Goal: Task Accomplishment & Management: Use online tool/utility

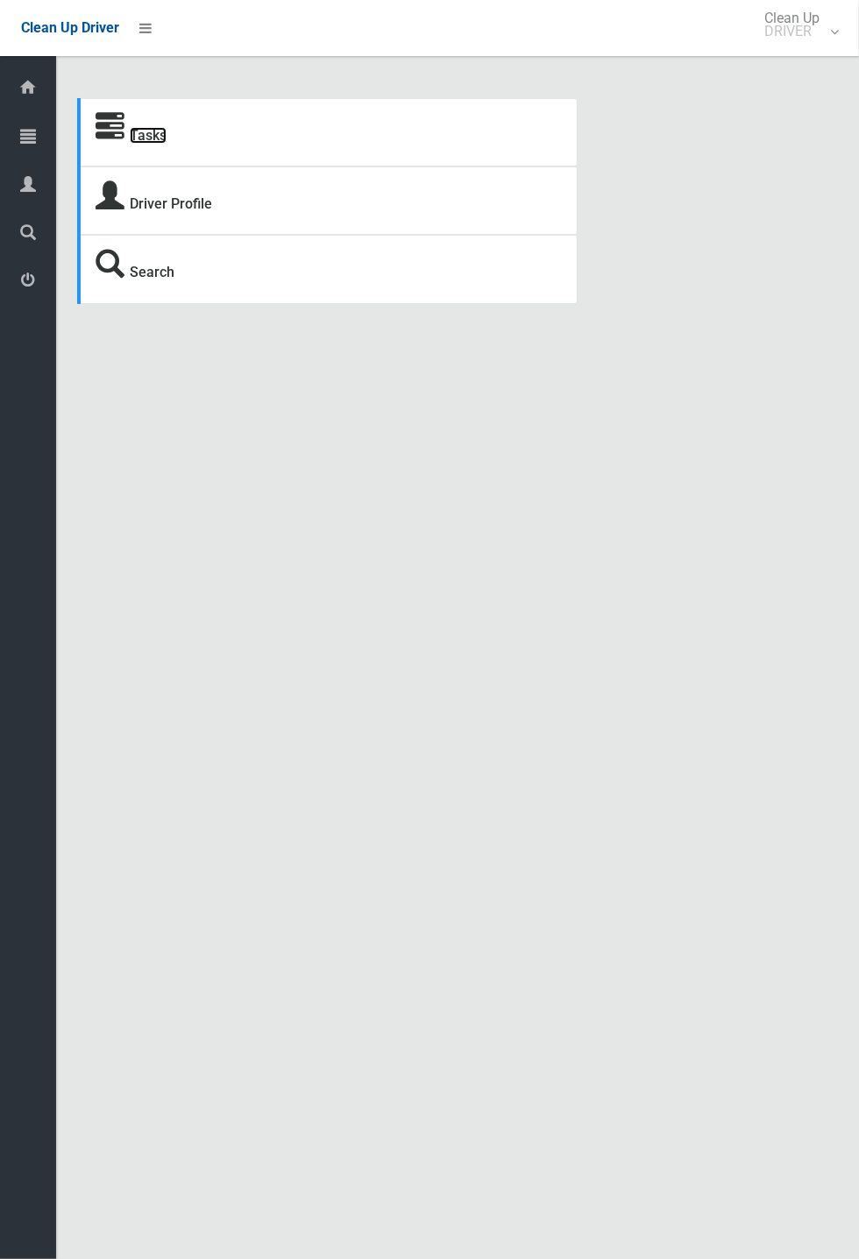
click at [138, 134] on link "Tasks" at bounding box center [148, 135] width 37 height 17
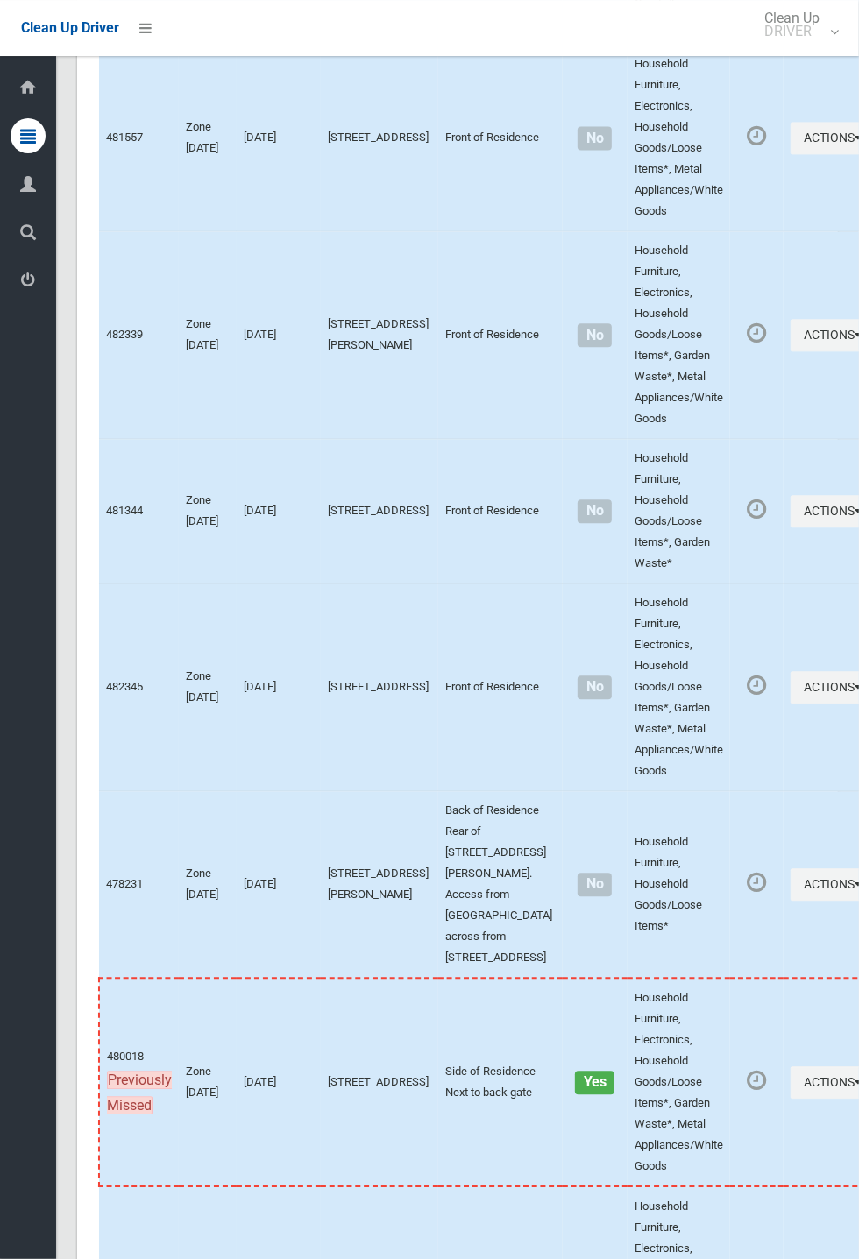
scroll to position [7678, 0]
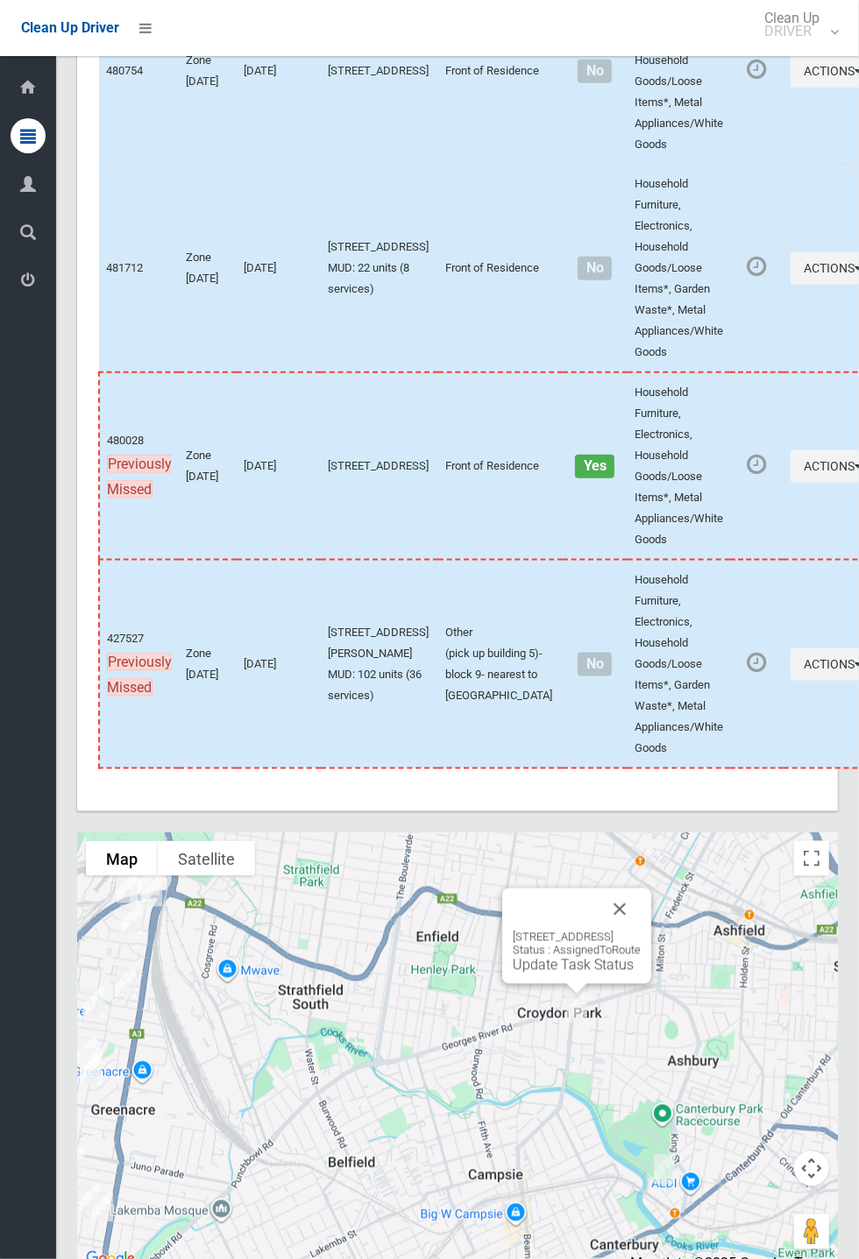
click at [640, 930] on button "Close" at bounding box center [619, 909] width 42 height 42
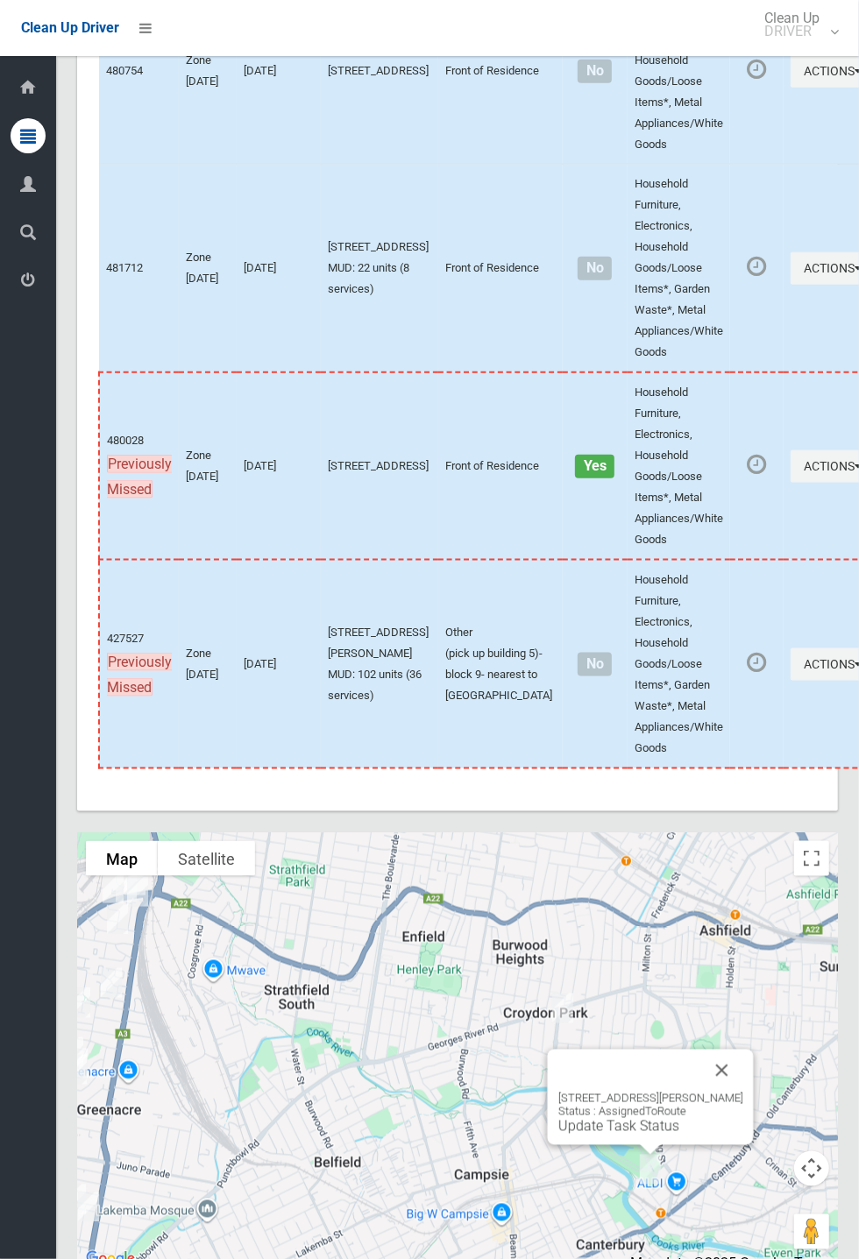
click at [743, 1092] on button "Close" at bounding box center [722, 1070] width 42 height 42
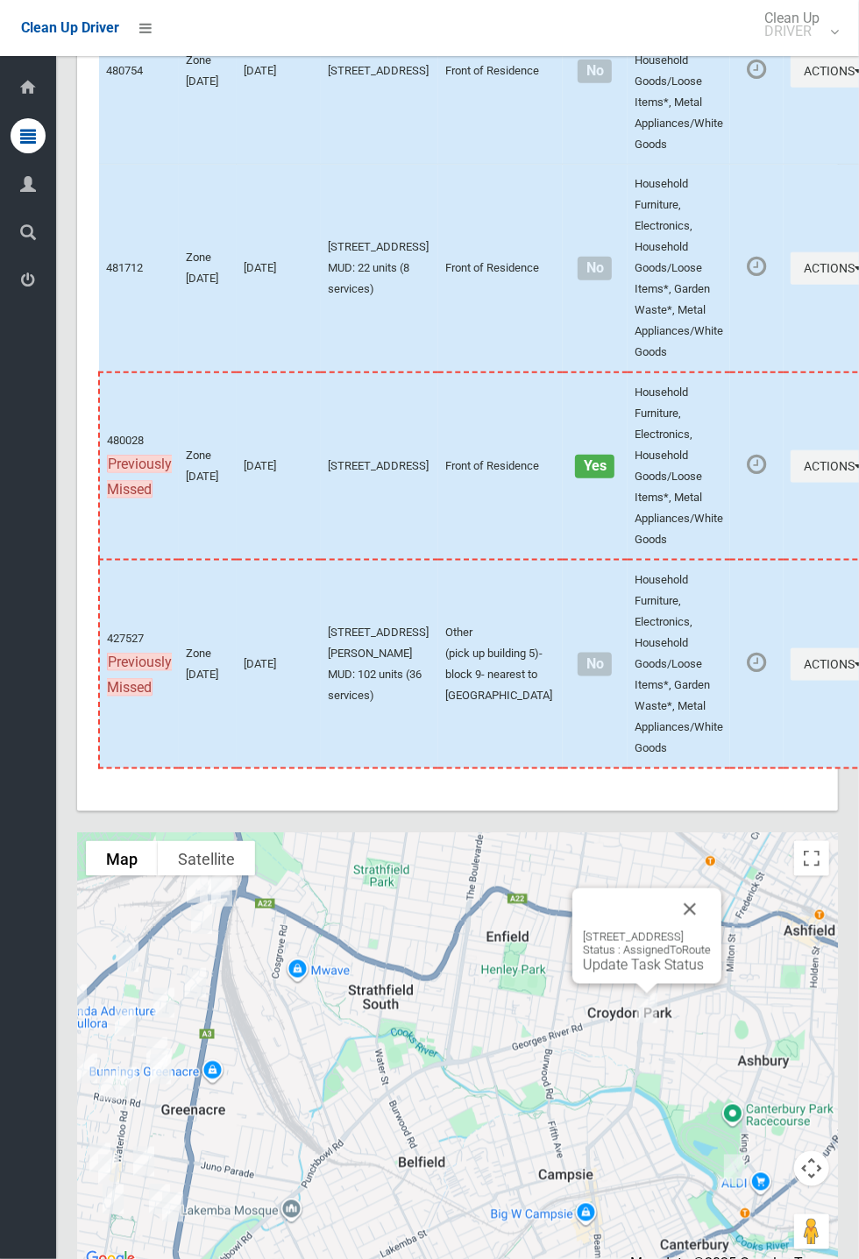
click at [710, 930] on button "Close" at bounding box center [689, 909] width 42 height 42
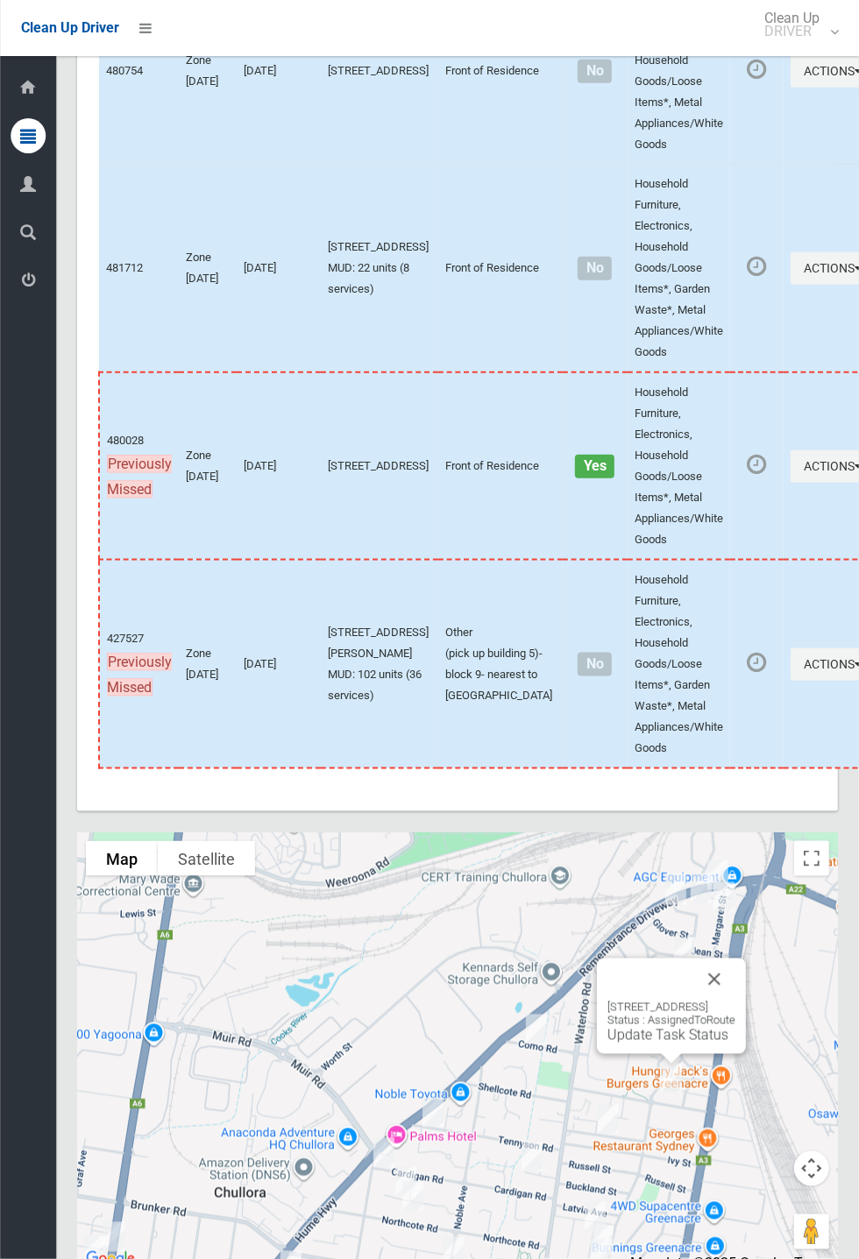
click at [735, 1000] on button "Close" at bounding box center [714, 979] width 42 height 42
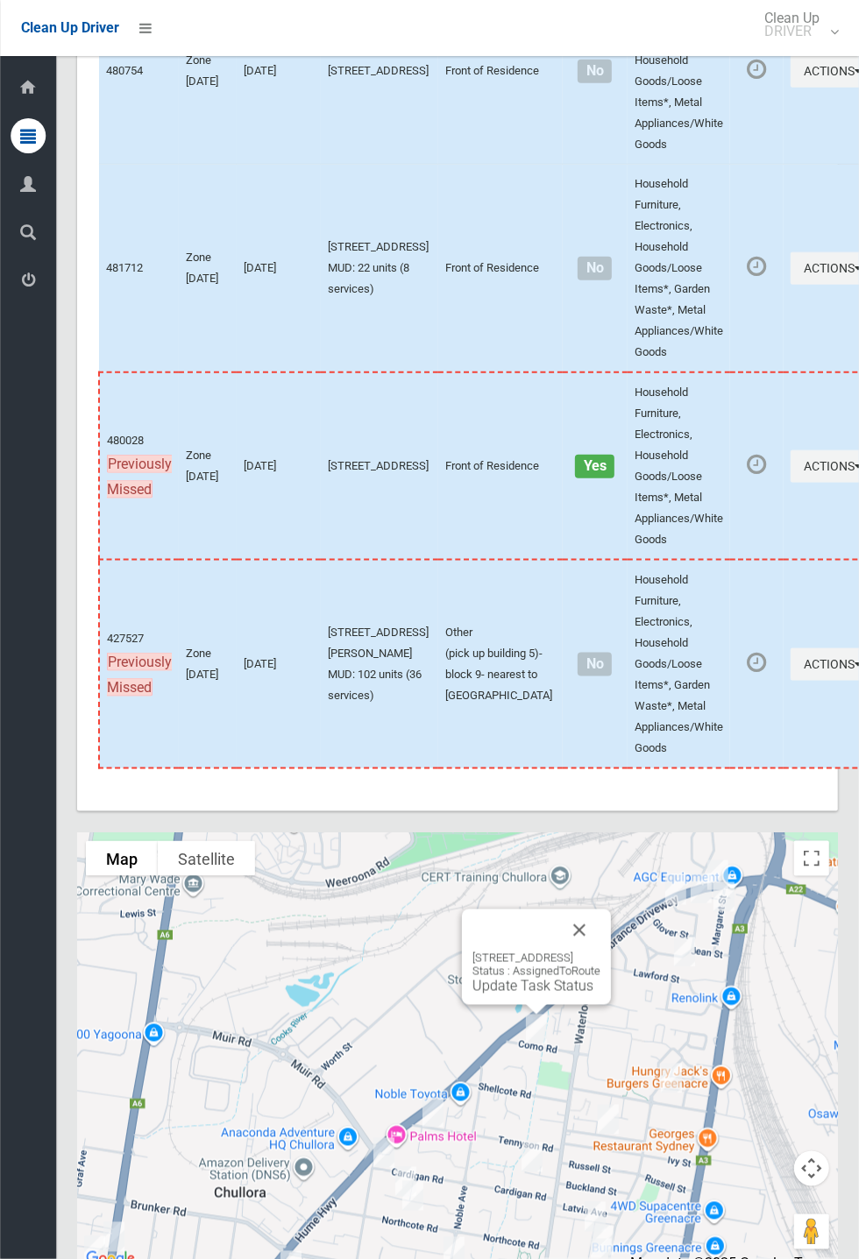
click at [600, 951] on button "Close" at bounding box center [579, 930] width 42 height 42
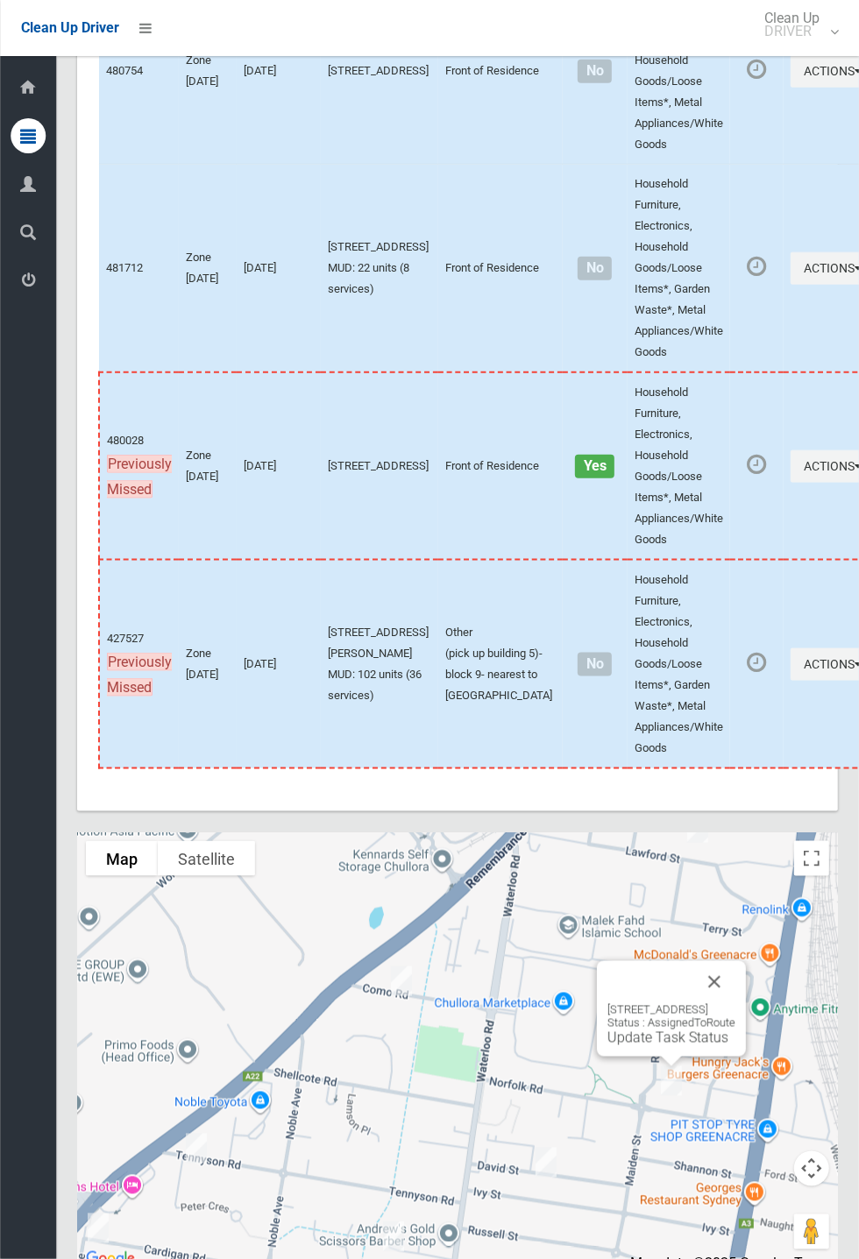
click at [735, 1003] on button "Close" at bounding box center [714, 982] width 42 height 42
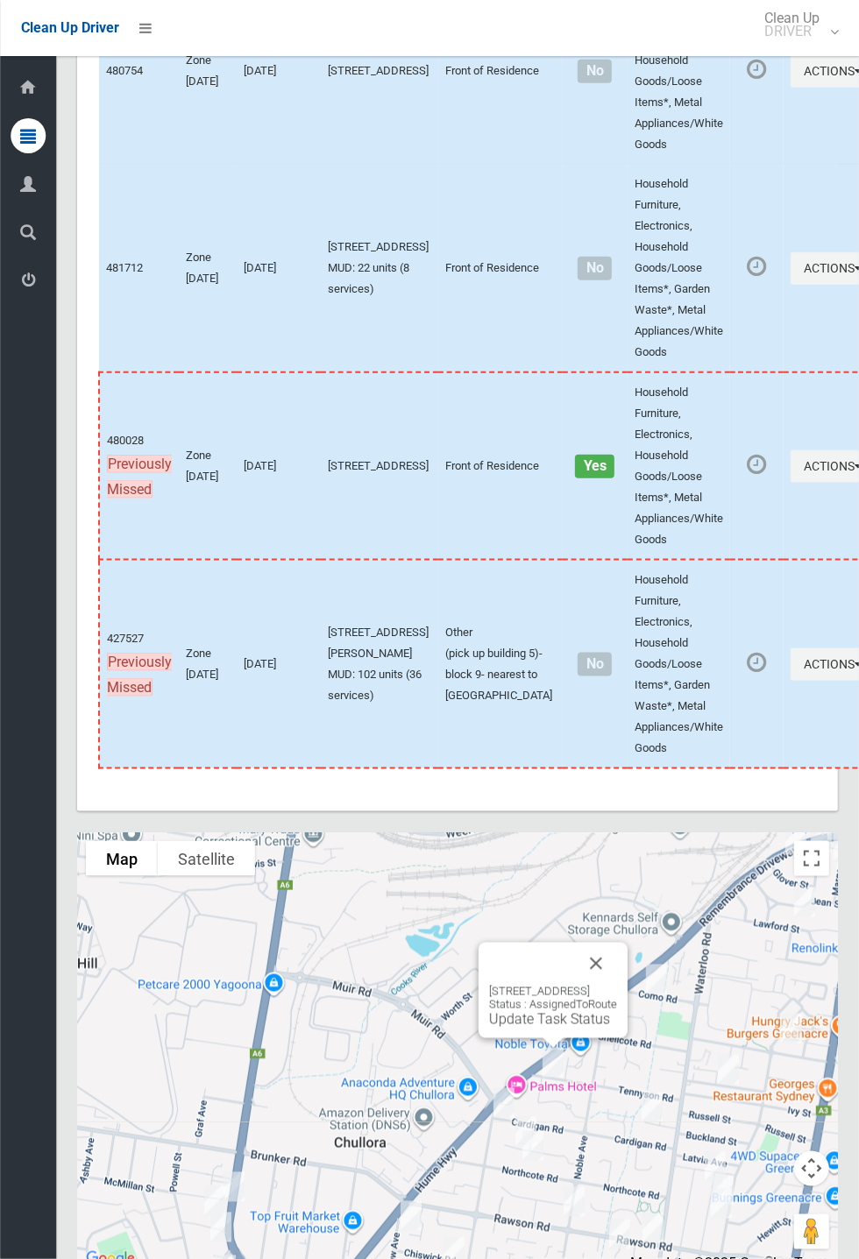
click at [617, 985] on button "Close" at bounding box center [596, 964] width 42 height 42
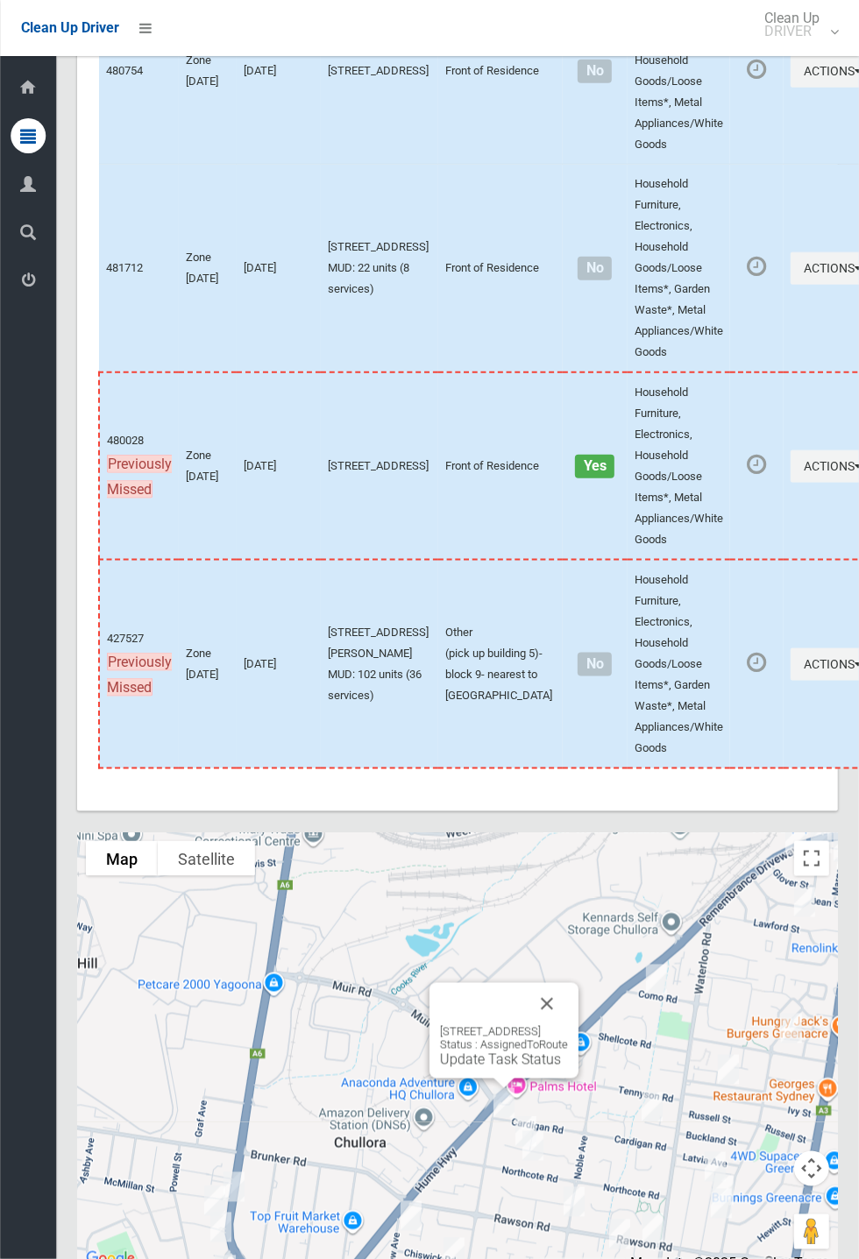
click at [568, 1025] on button "Close" at bounding box center [547, 1004] width 42 height 42
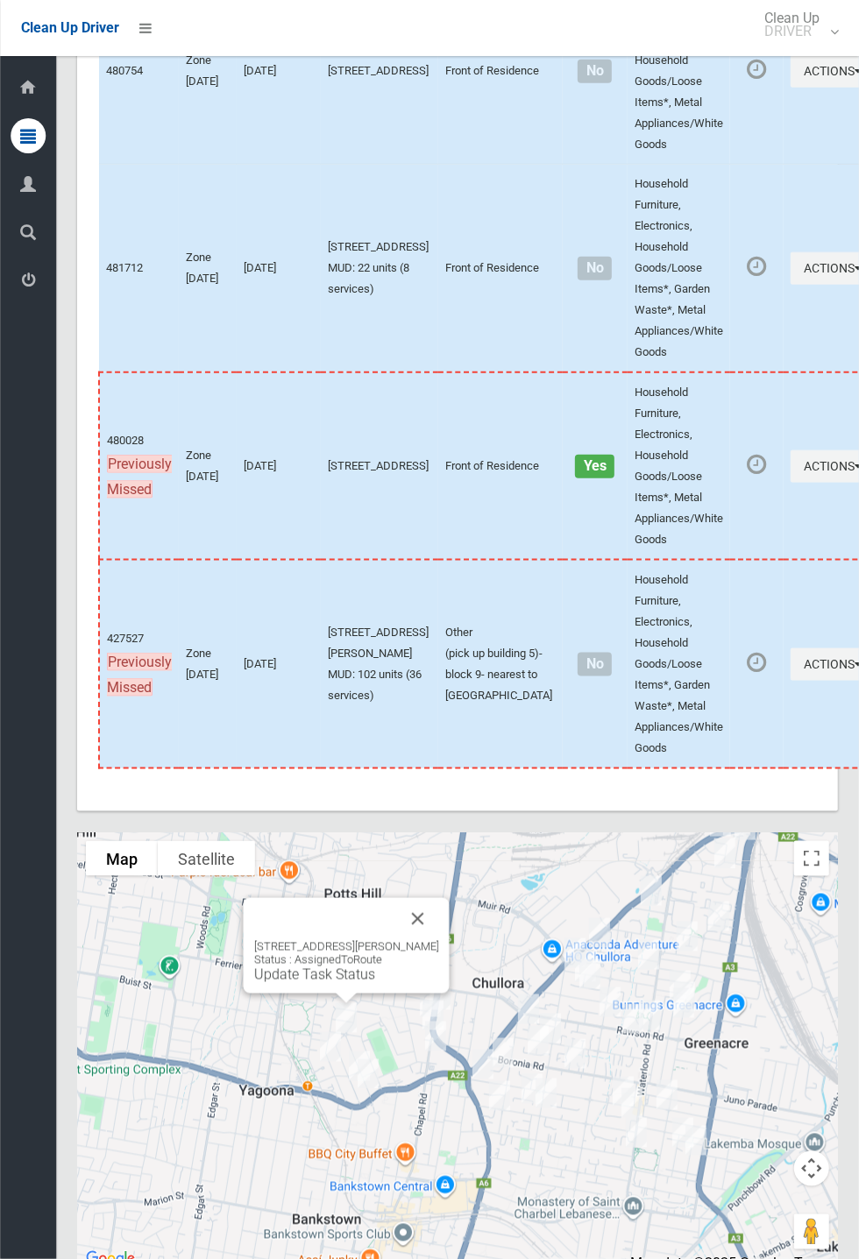
click at [434, 940] on button "Close" at bounding box center [418, 919] width 42 height 42
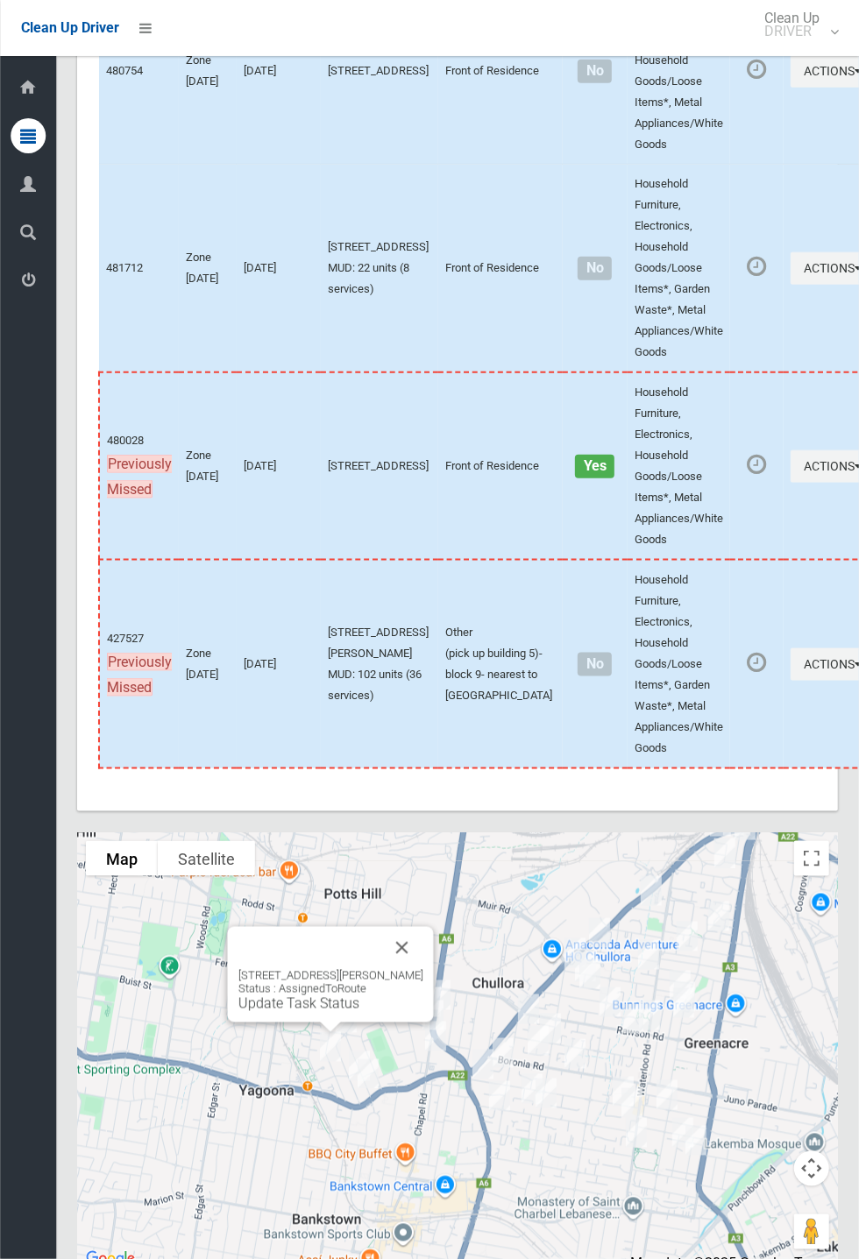
click at [412, 969] on button "Close" at bounding box center [402, 948] width 42 height 42
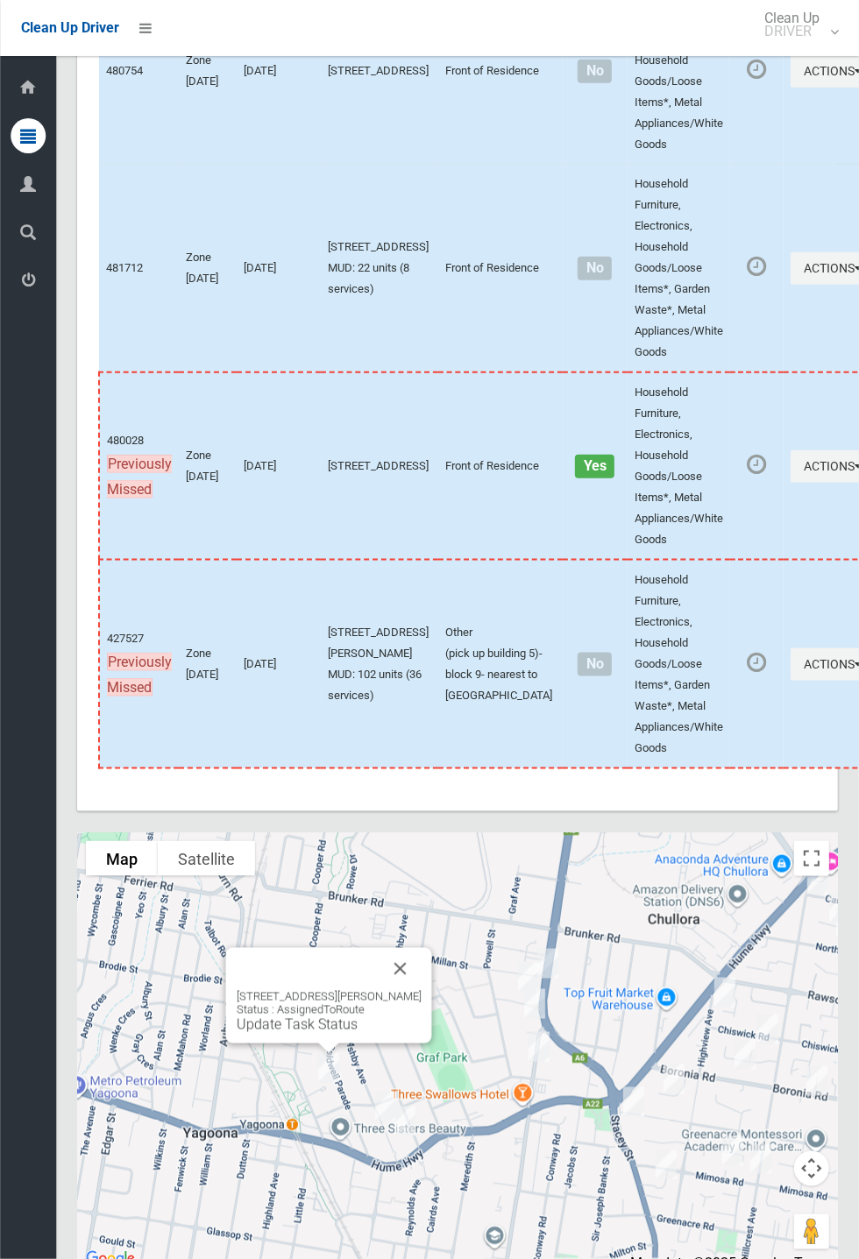
click at [412, 990] on button "Close" at bounding box center [400, 969] width 42 height 42
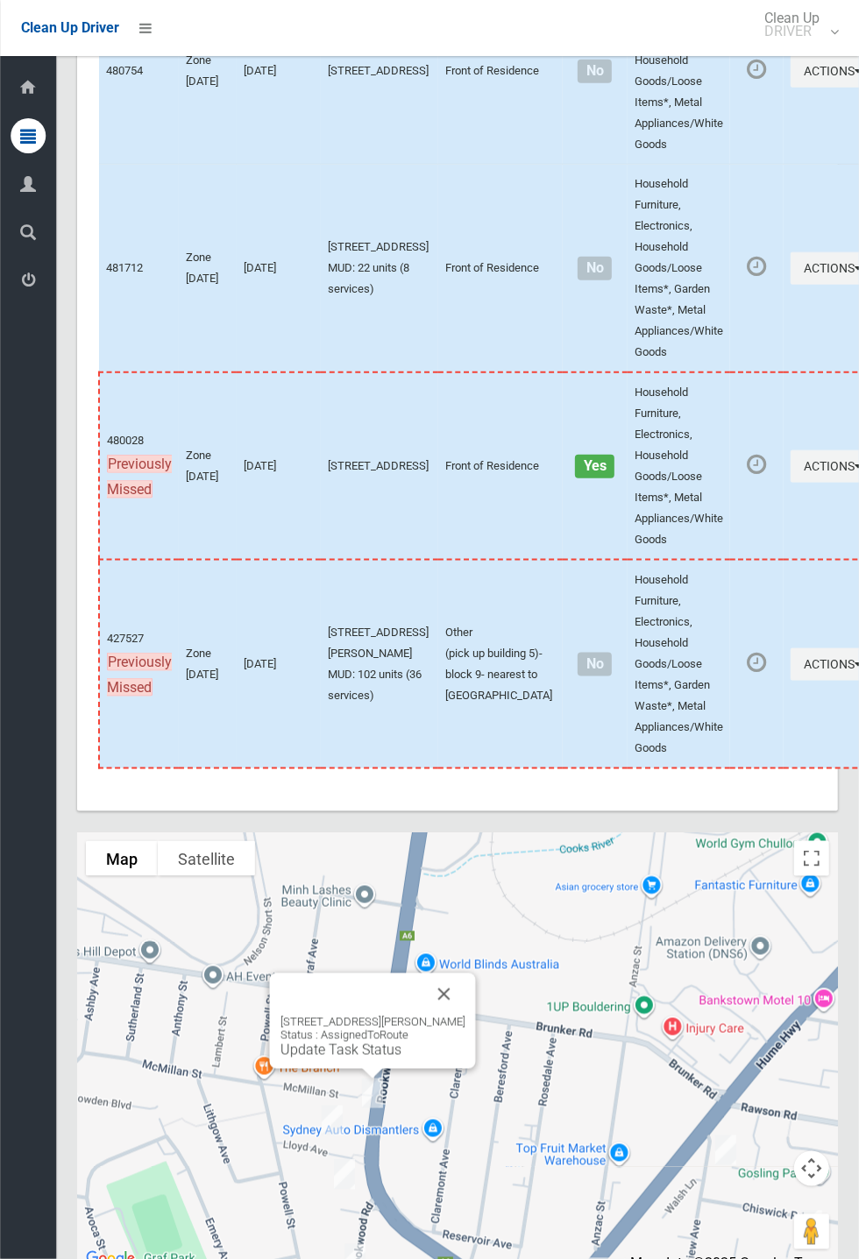
click at [465, 1015] on button "Close" at bounding box center [444, 994] width 42 height 42
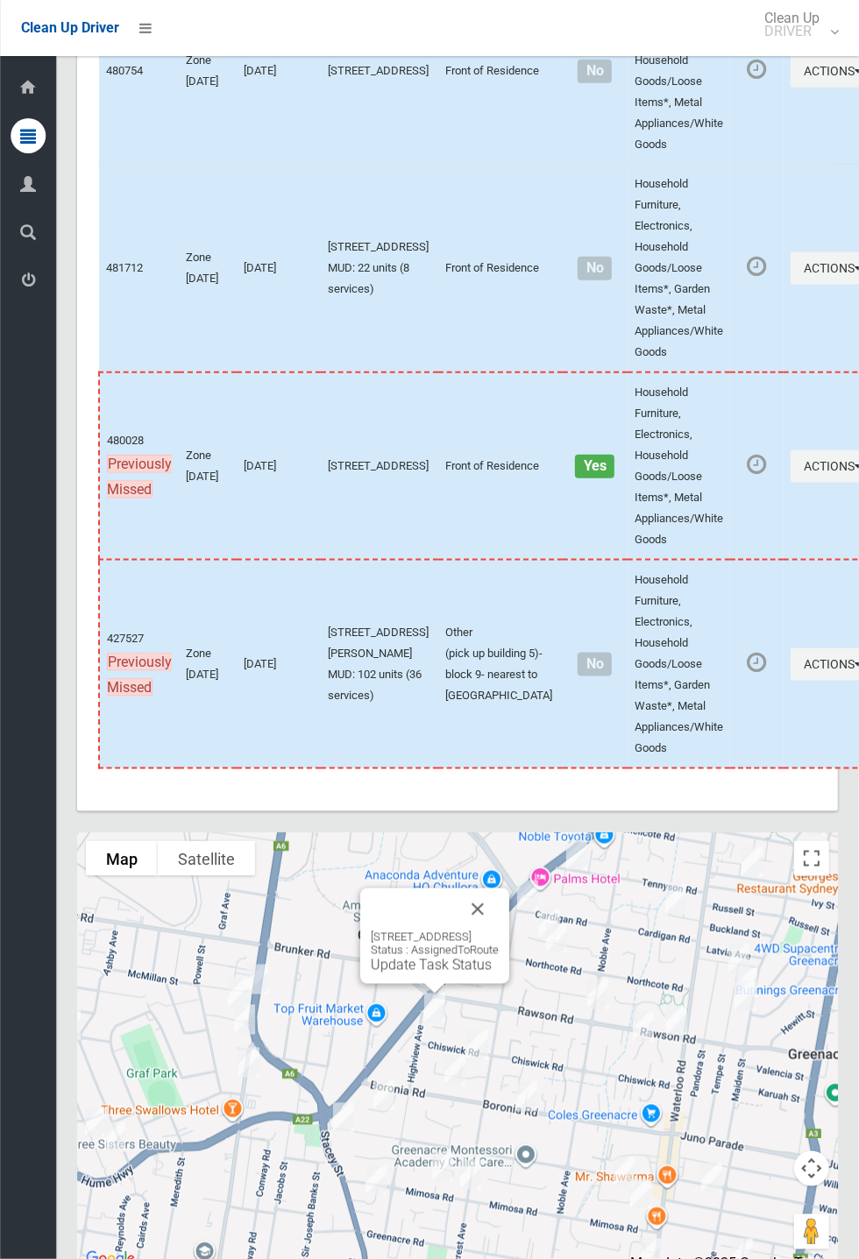
click at [498, 930] on button "Close" at bounding box center [477, 909] width 42 height 42
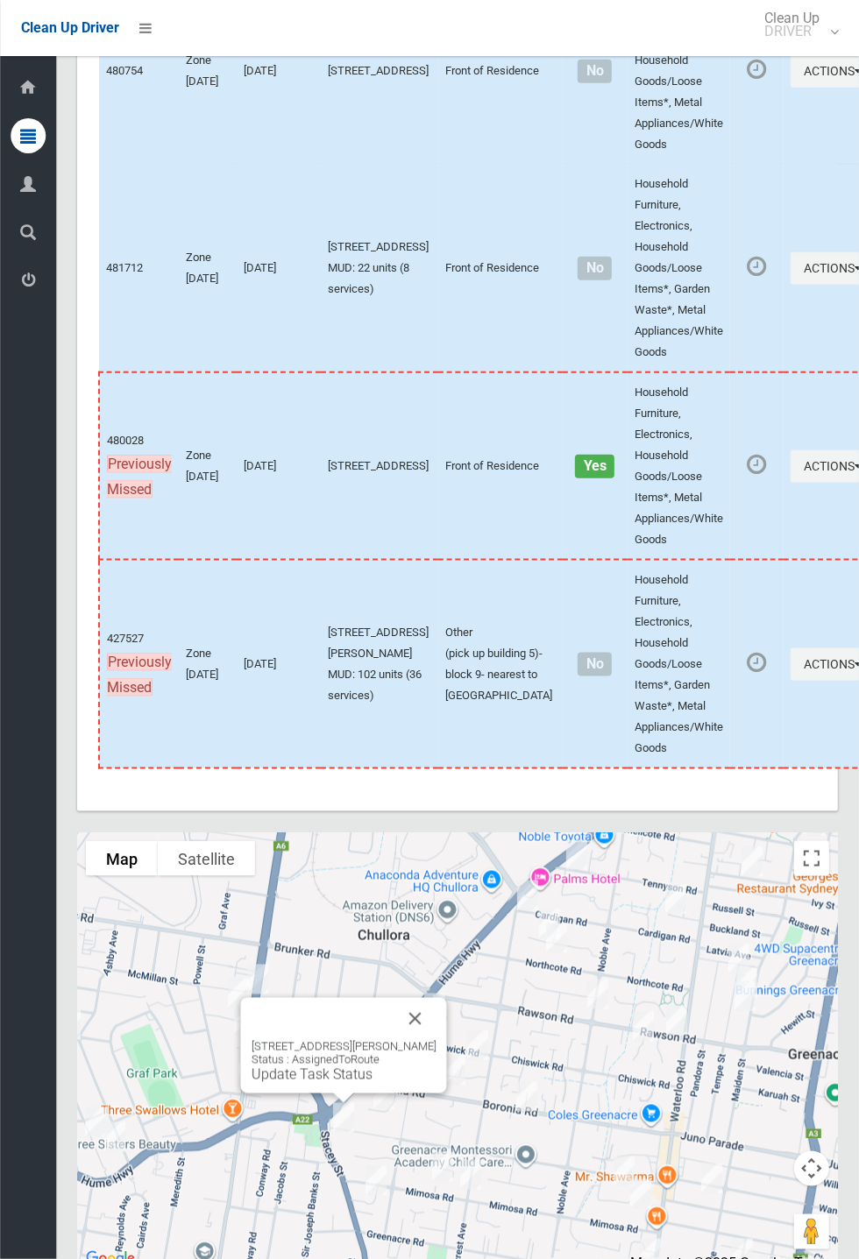
click at [436, 1040] on button "Close" at bounding box center [415, 1019] width 42 height 42
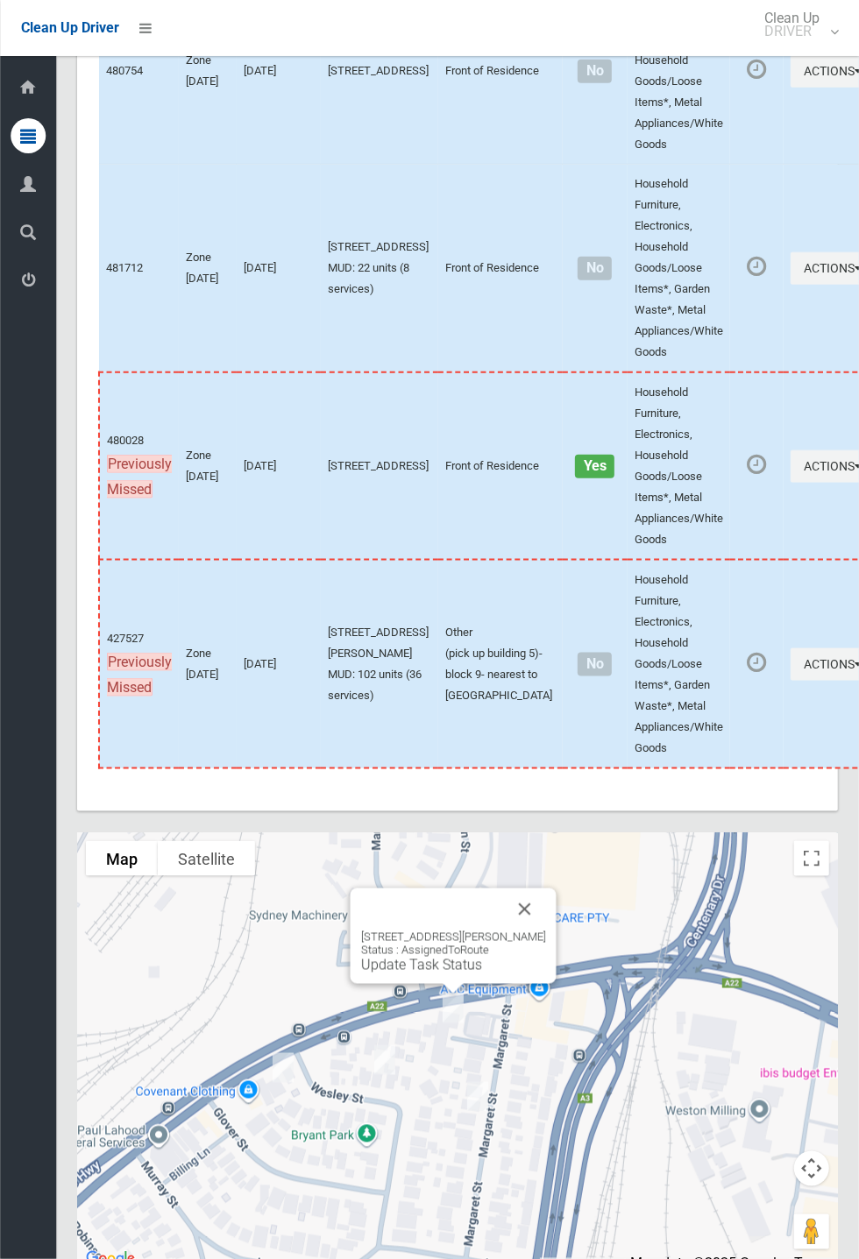
click at [538, 930] on button "Close" at bounding box center [525, 909] width 42 height 42
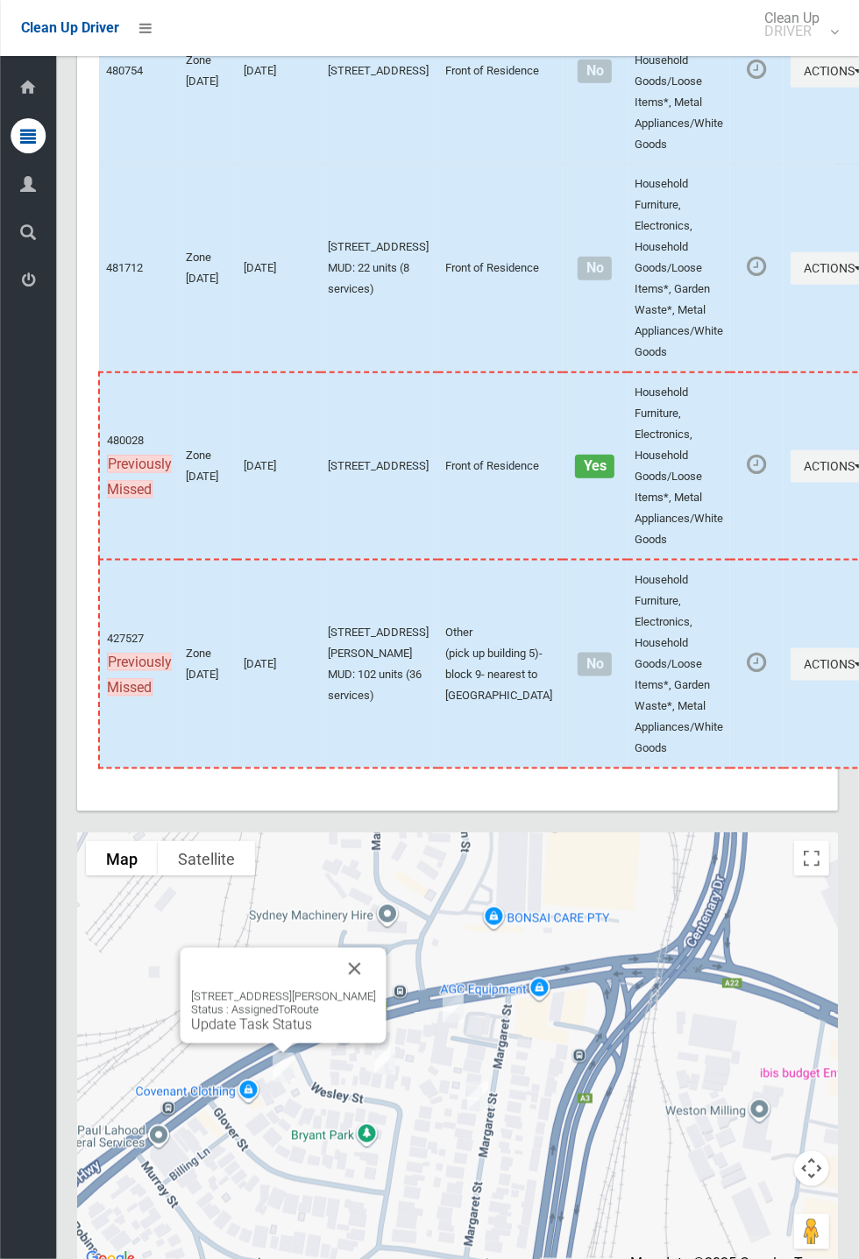
click at [376, 990] on button "Close" at bounding box center [355, 969] width 42 height 42
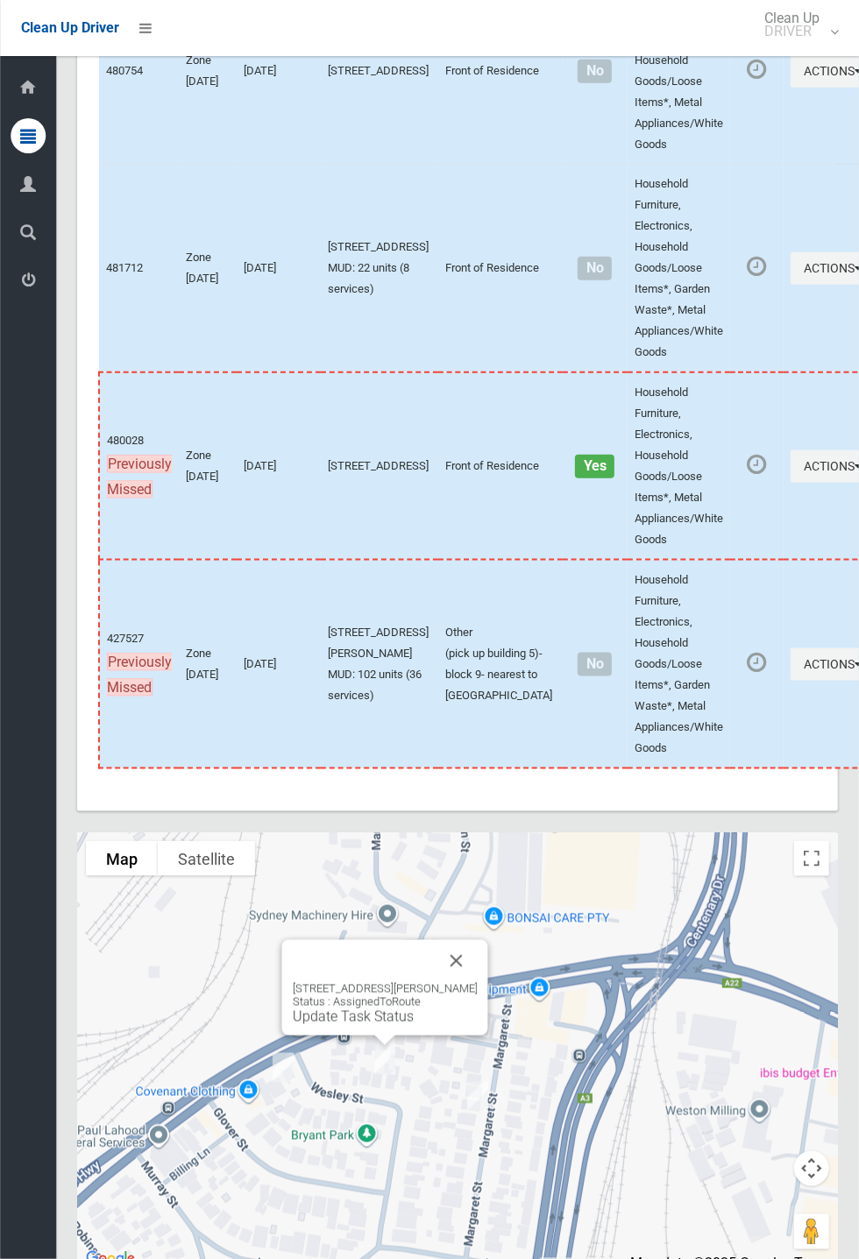
click at [477, 1025] on div "10 Wesley Street, GREENACRE NSW 2190 Status : AssignedToRoute Update Task Status" at bounding box center [385, 1003] width 185 height 43
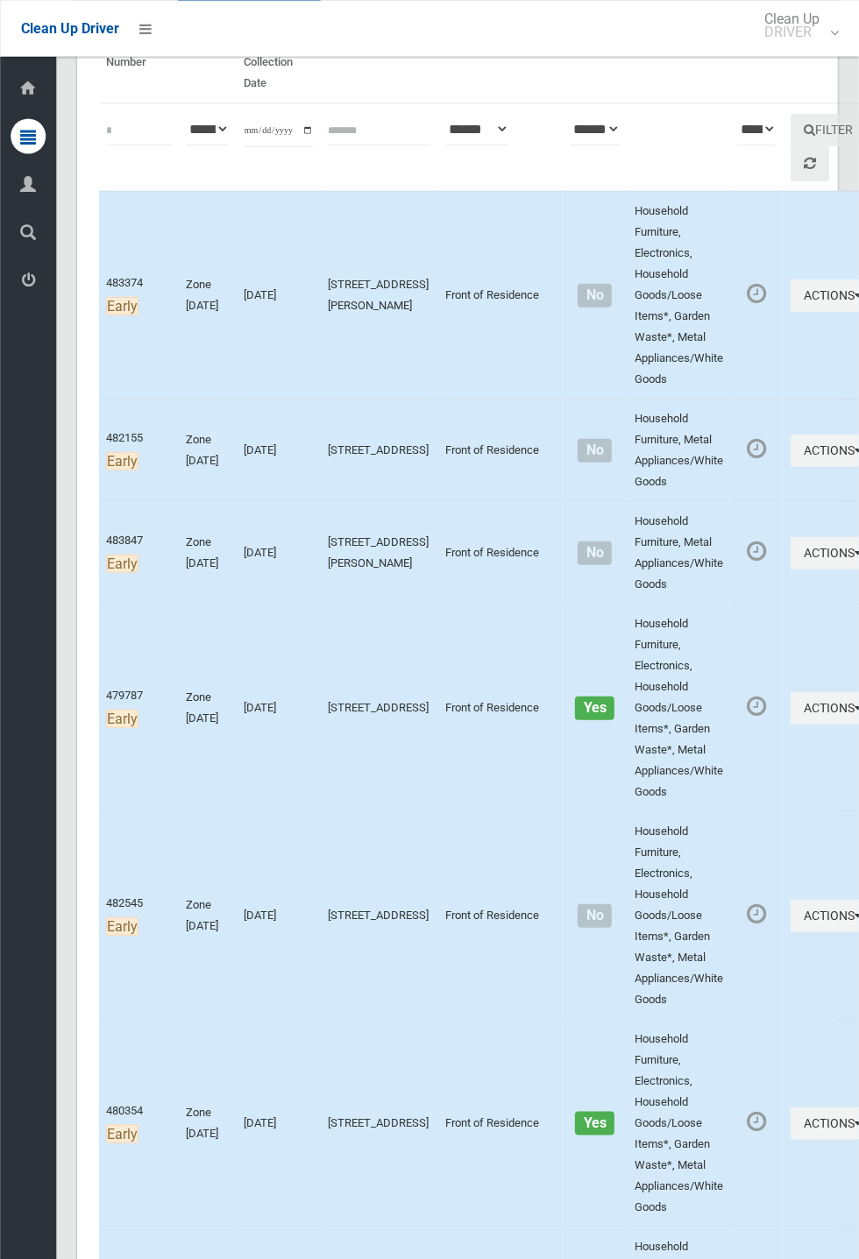
scroll to position [200, 0]
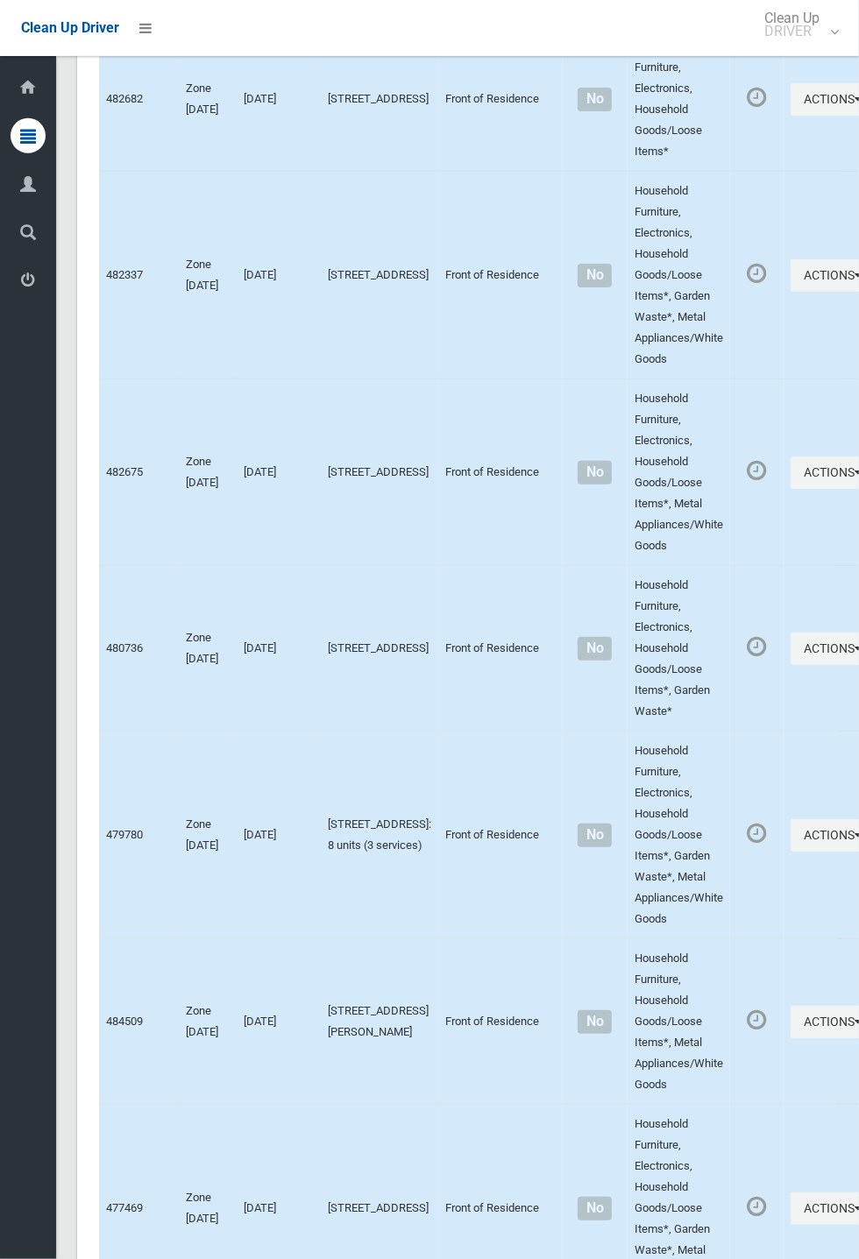
scroll to position [7678, 0]
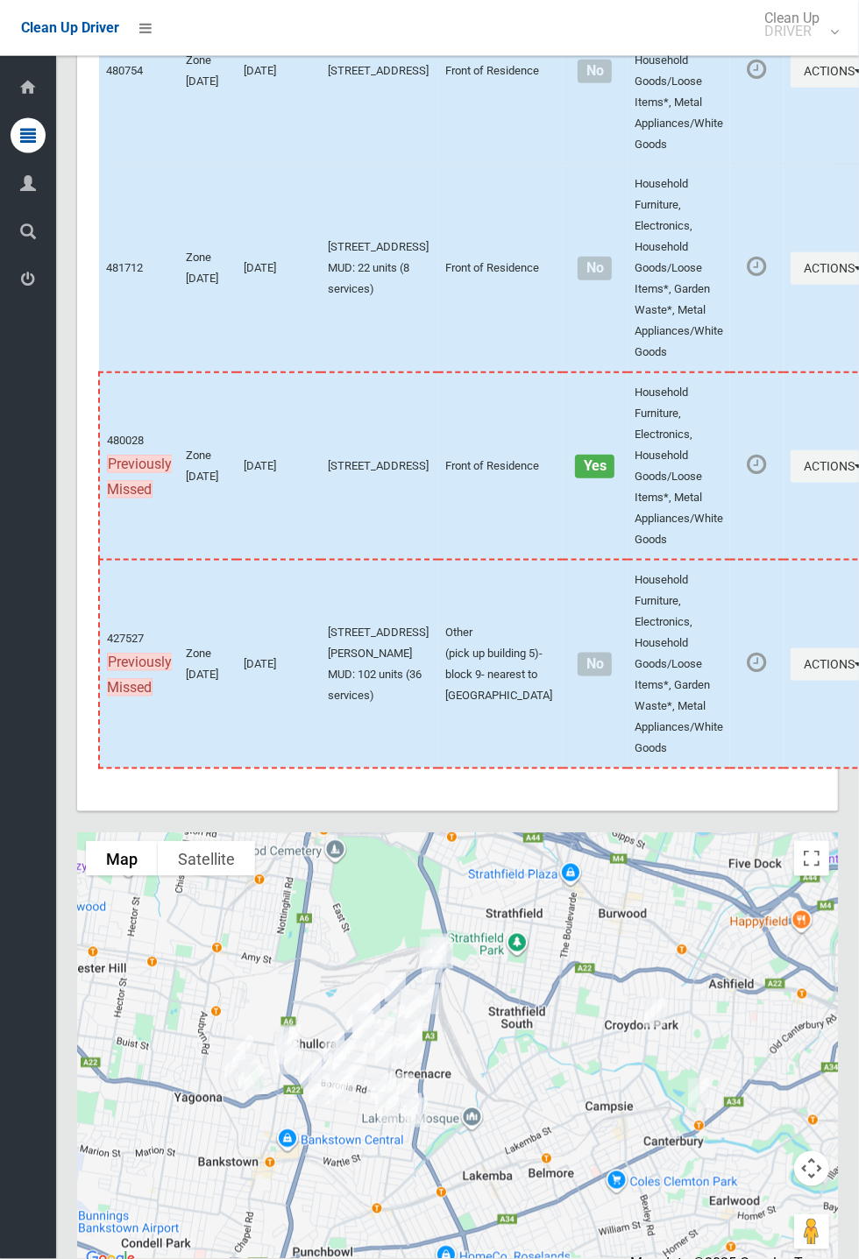
click at [4, 1038] on div "Dashboard Tasks All Tasks Todays Tasks Overdue Tasks Complete Tasks Profile Sea…" at bounding box center [28, 657] width 56 height 1203
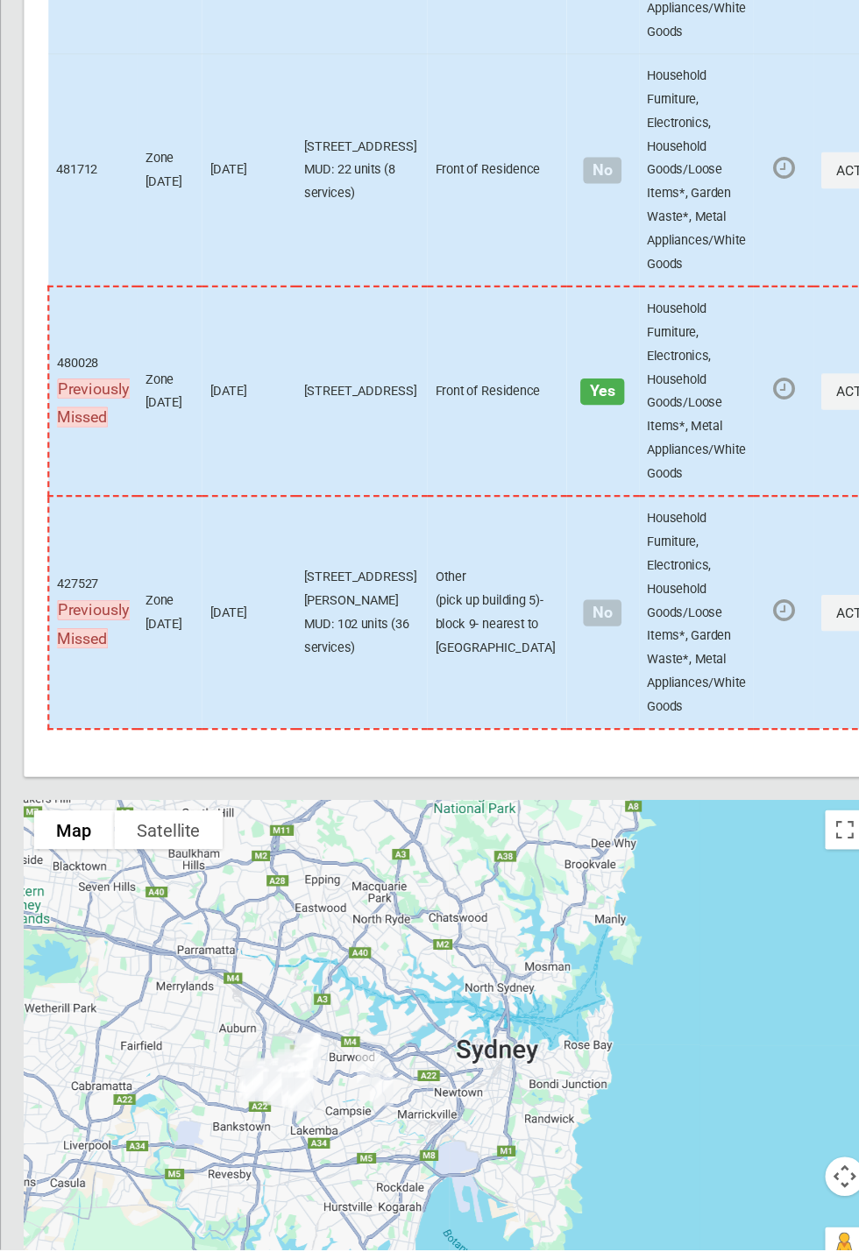
scroll to position [7679, 0]
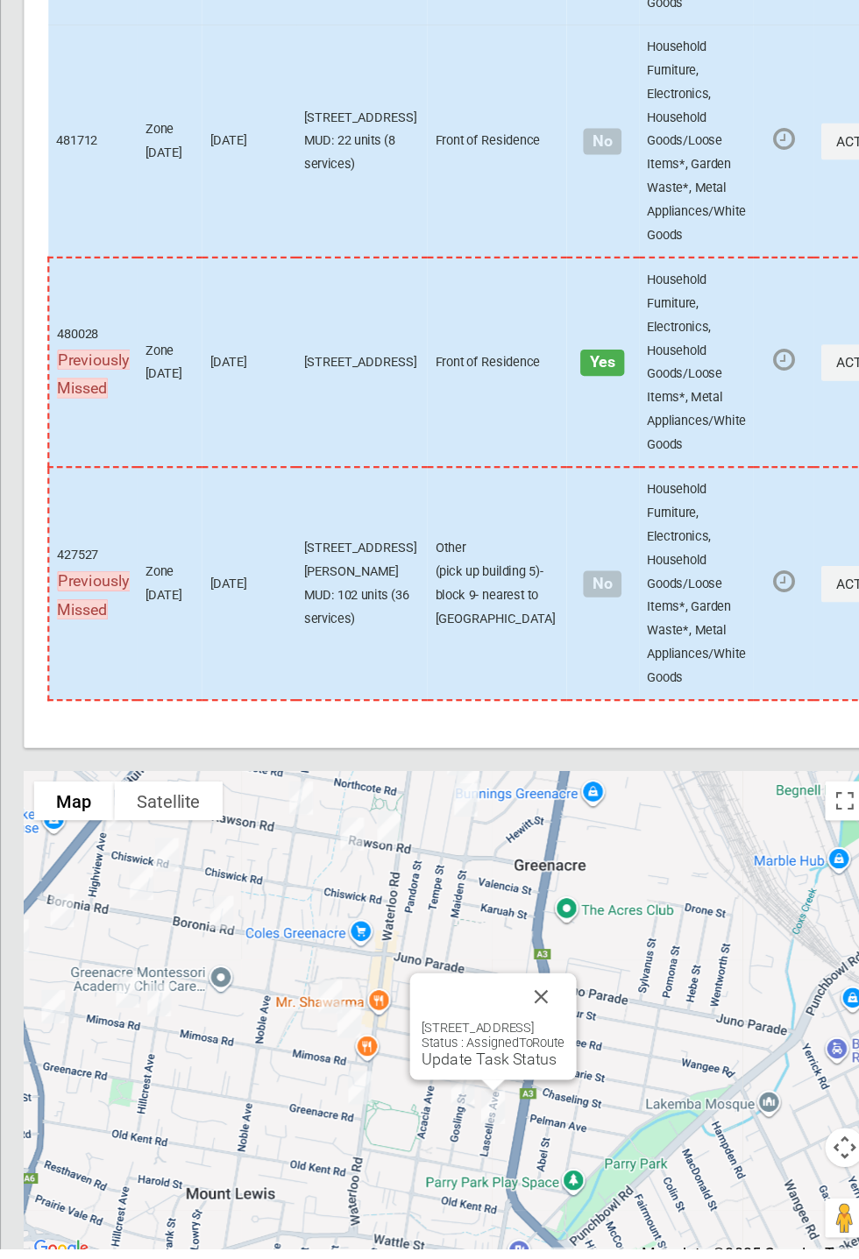
click at [561, 1054] on button "Close" at bounding box center [540, 1033] width 42 height 42
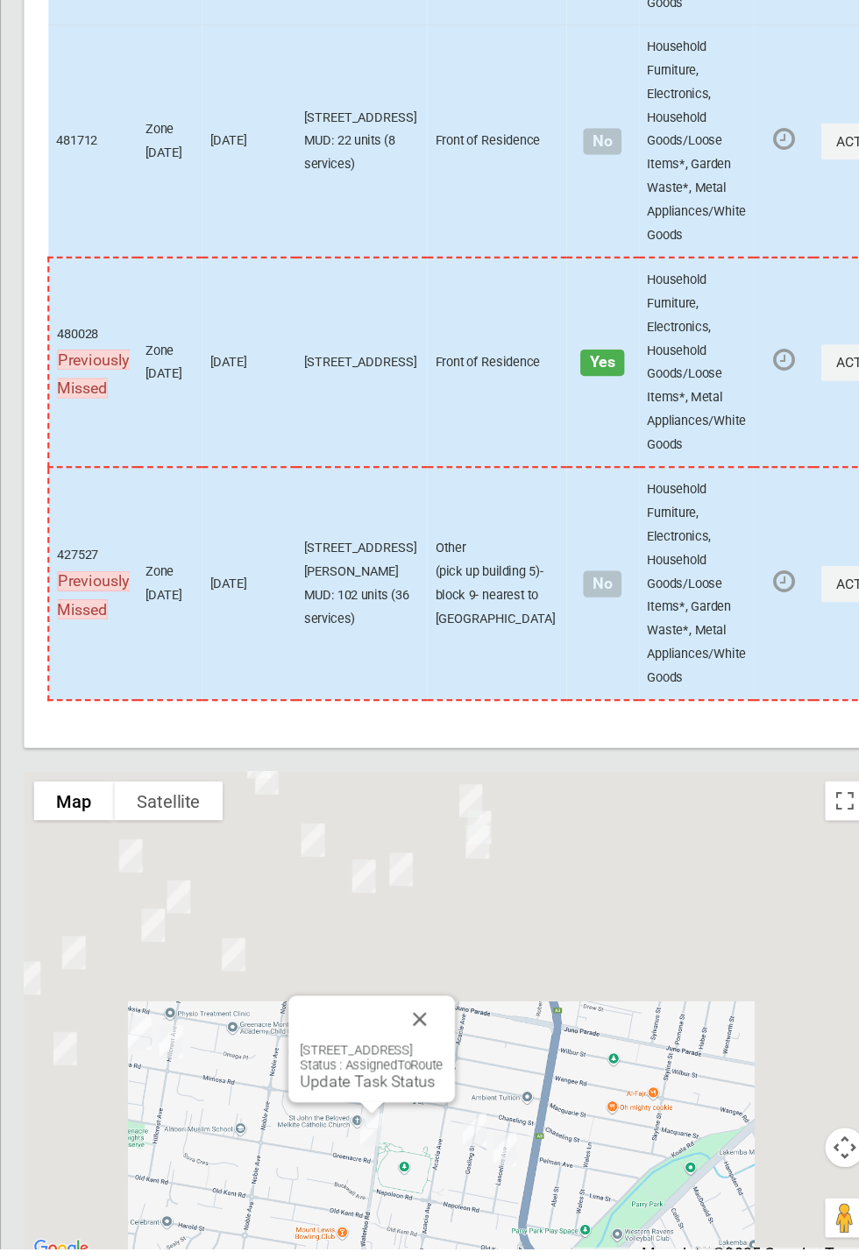
click at [452, 1074] on button "Close" at bounding box center [431, 1053] width 42 height 42
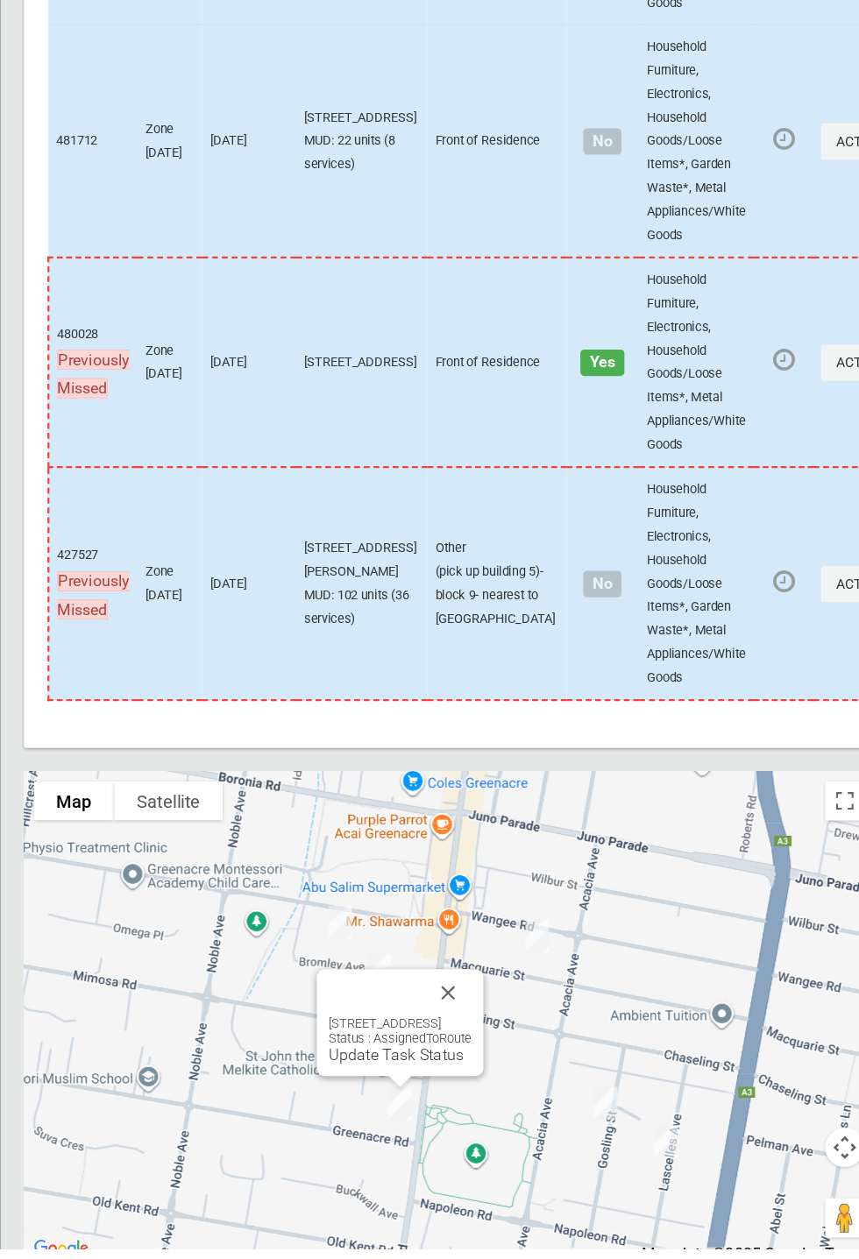
click at [477, 1050] on button "Close" at bounding box center [456, 1029] width 42 height 42
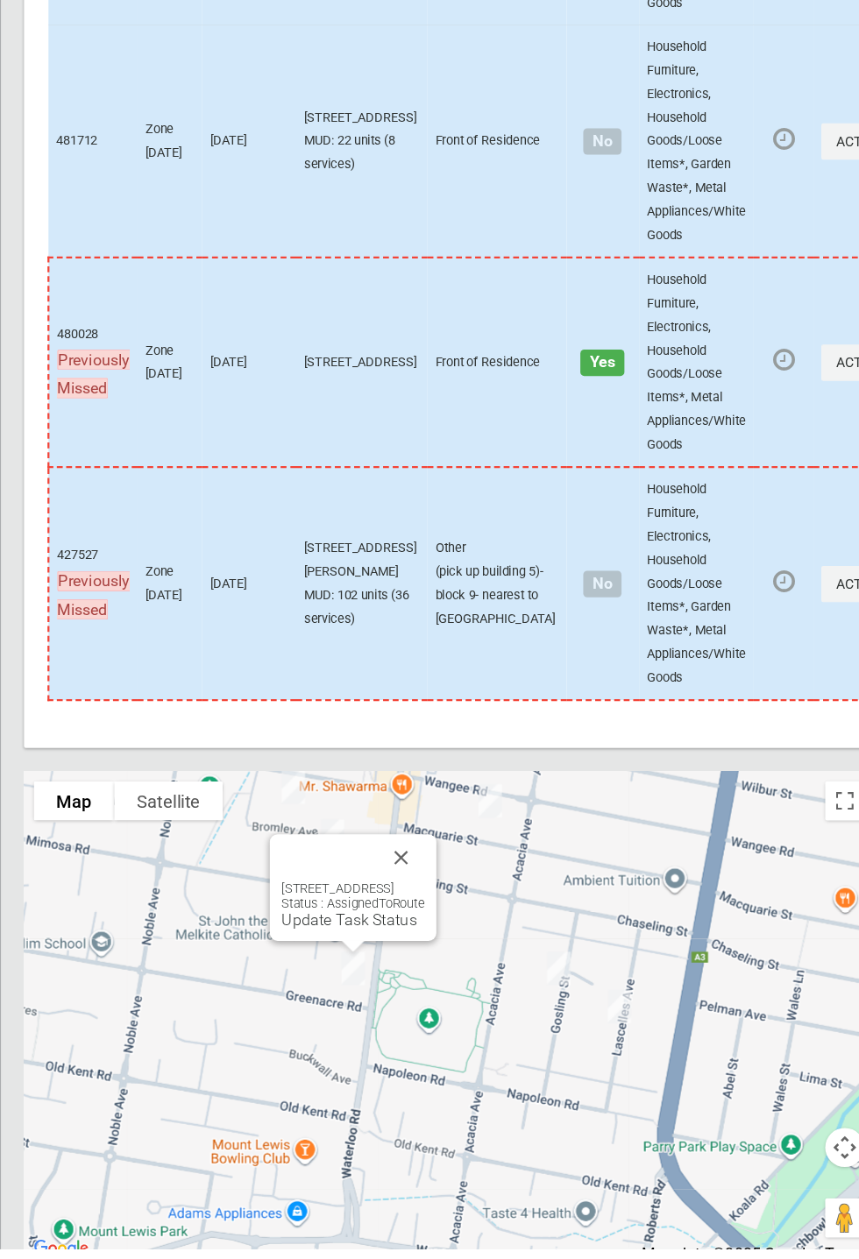
click at [435, 929] on button "Close" at bounding box center [414, 908] width 42 height 42
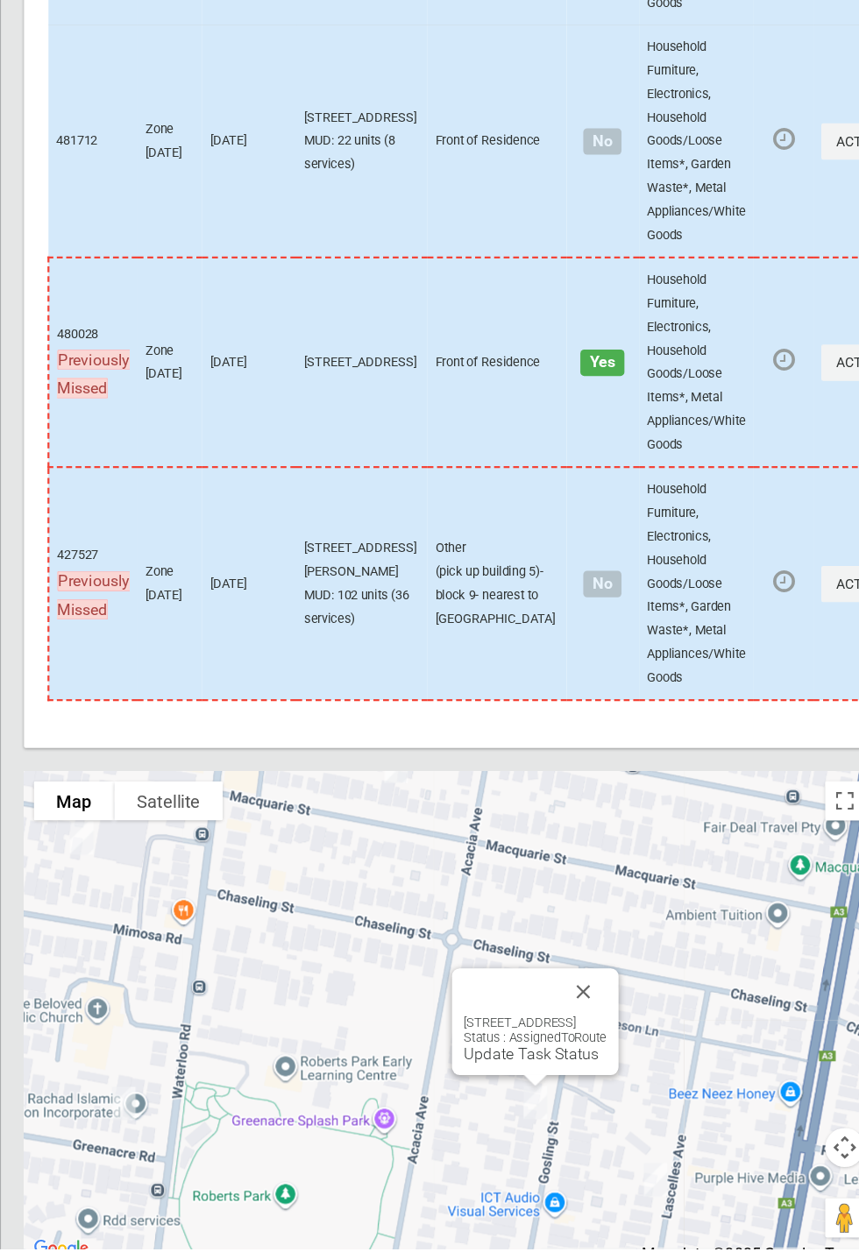
click at [609, 1081] on div "24 Gosling Street, GREENACRE NSW 2190 Status : AssignedToRoute Update Task Stat…" at bounding box center [534, 1054] width 149 height 95
click at [598, 1049] on button "Close" at bounding box center [577, 1028] width 42 height 42
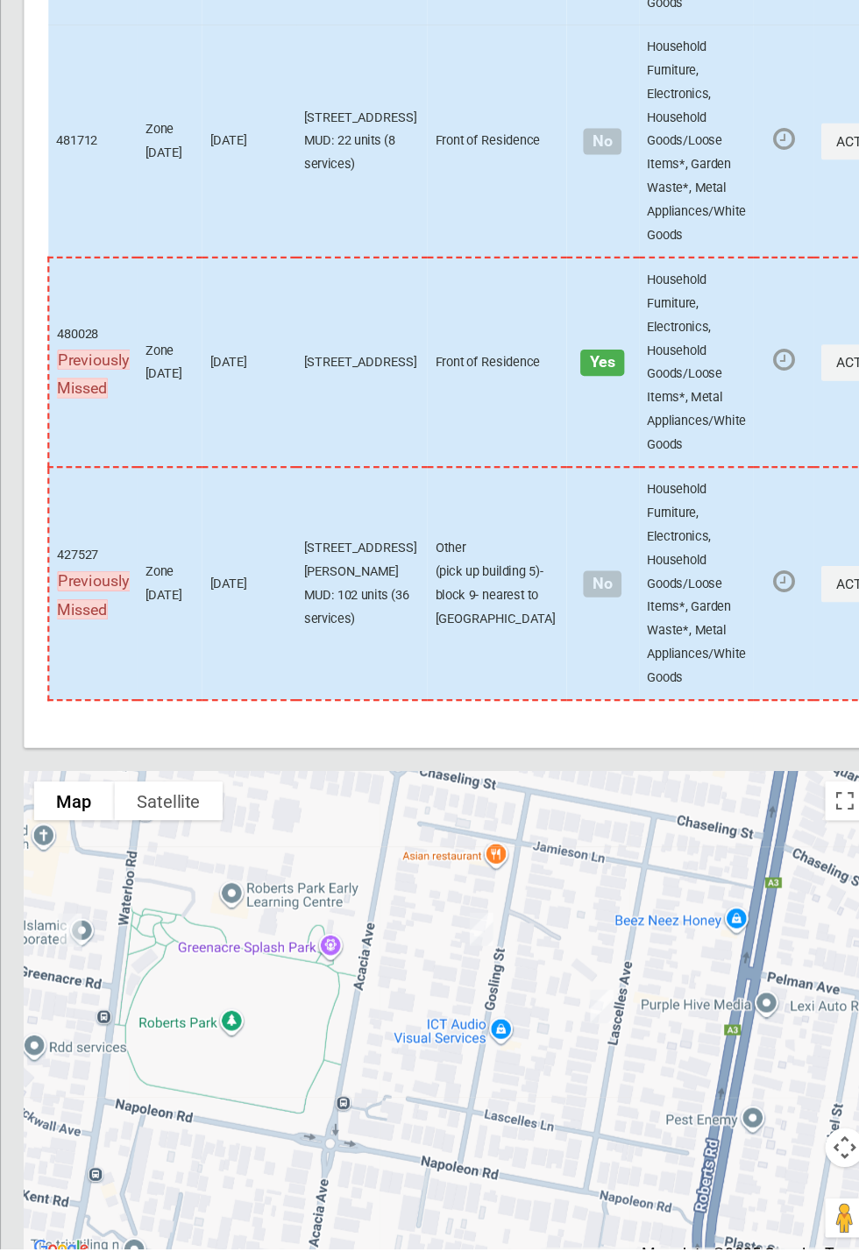
scroll to position [7760, 0]
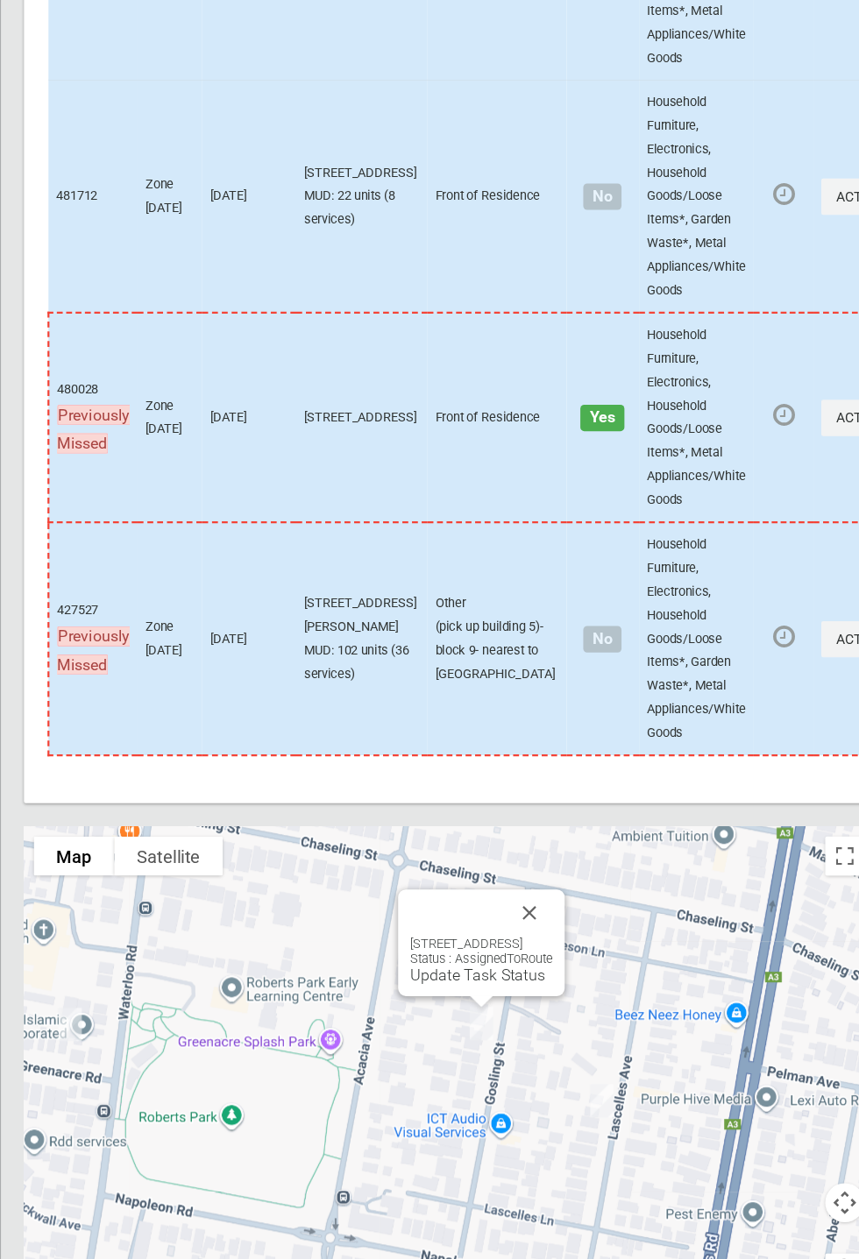
click at [484, 913] on div "24 Gosling Street, GREENACRE NSW 2190 Status : AssignedToRoute Update Task Stat…" at bounding box center [486, 919] width 128 height 43
click at [475, 929] on link "Update Task Status" at bounding box center [482, 932] width 121 height 17
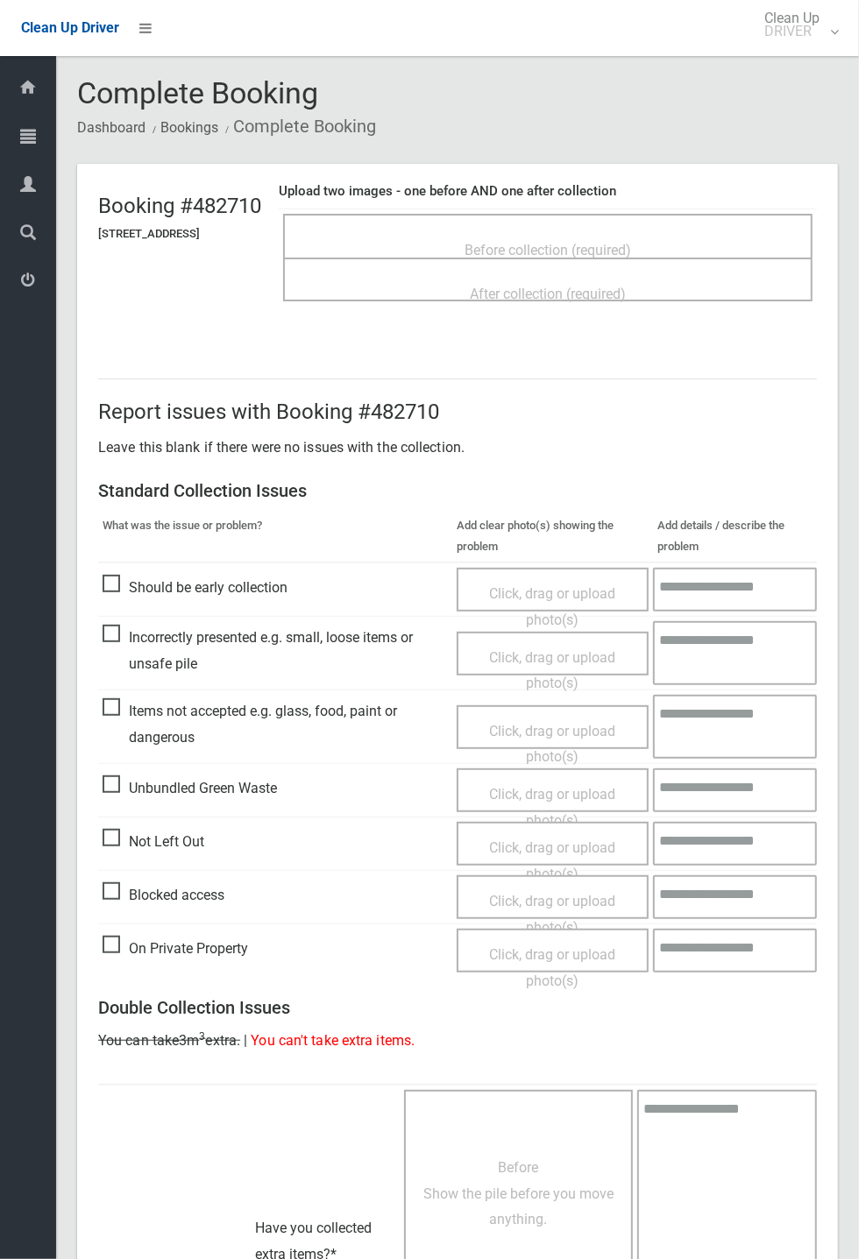
click at [559, 233] on div "Before collection (required)" at bounding box center [547, 249] width 491 height 32
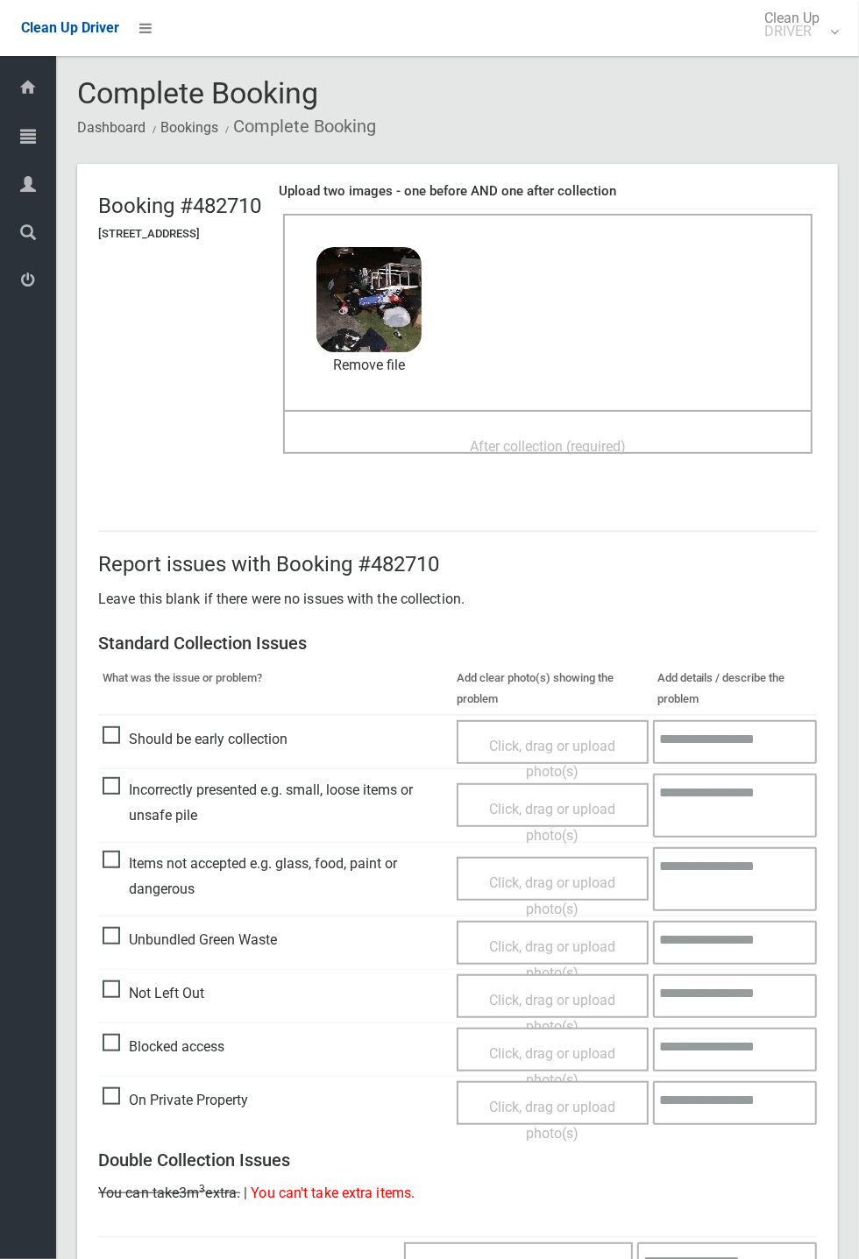
click at [494, 438] on span "After collection (required)" at bounding box center [548, 446] width 156 height 17
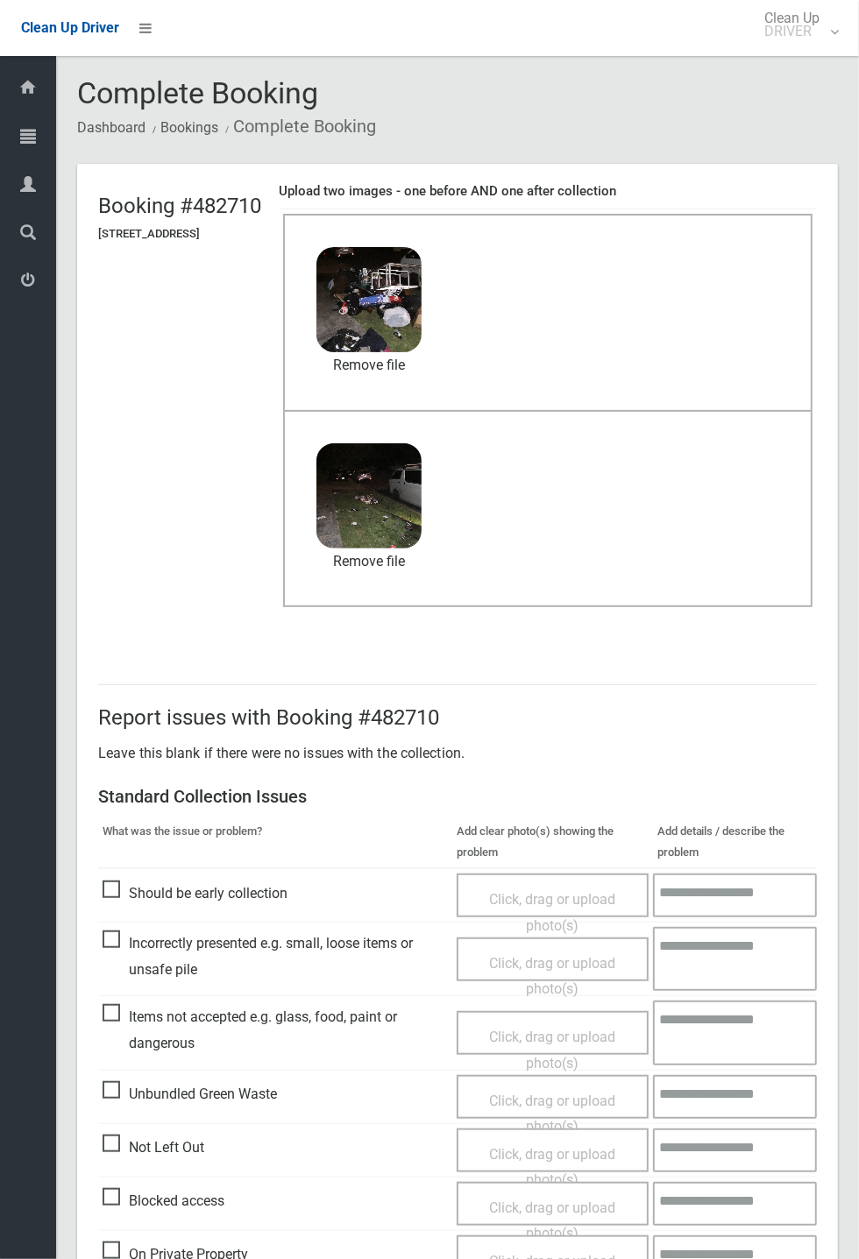
scroll to position [608, 0]
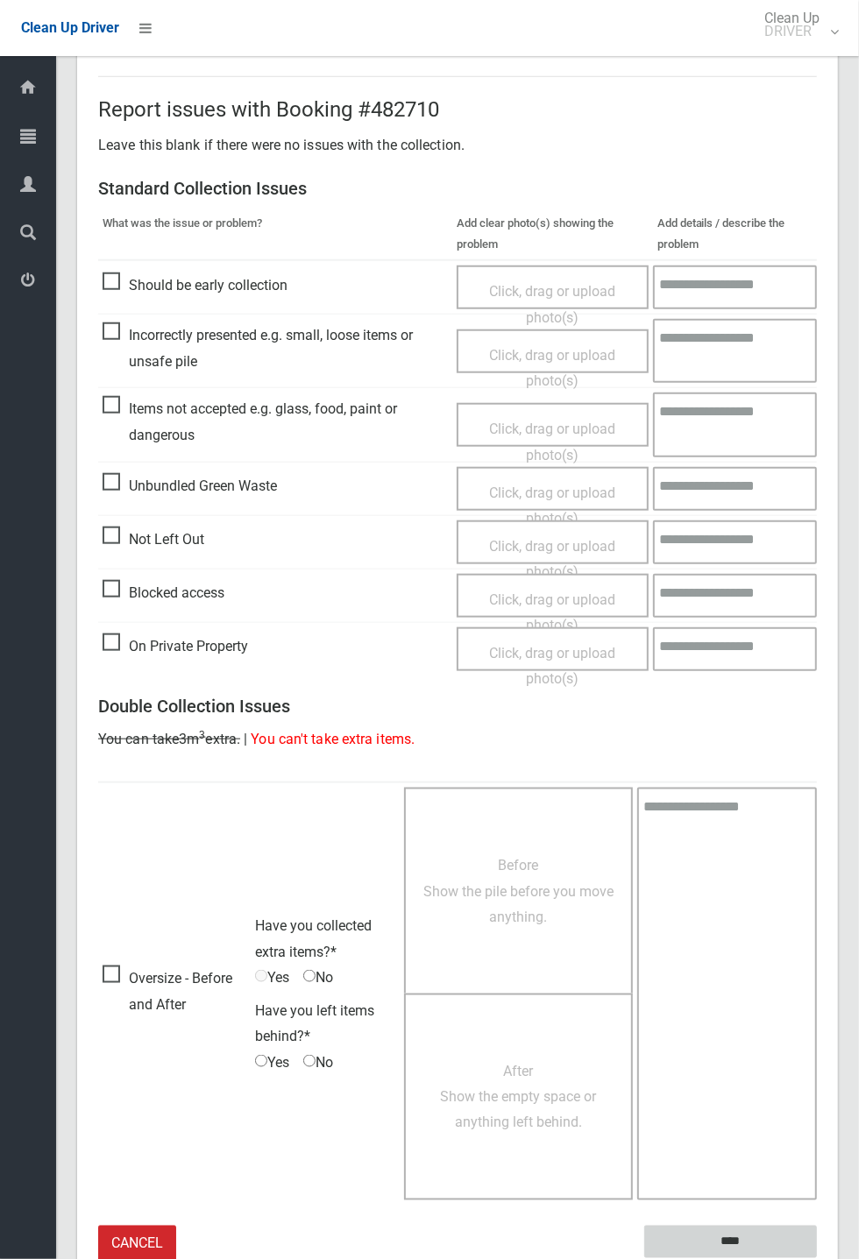
click at [816, 1258] on input "****" at bounding box center [730, 1242] width 173 height 32
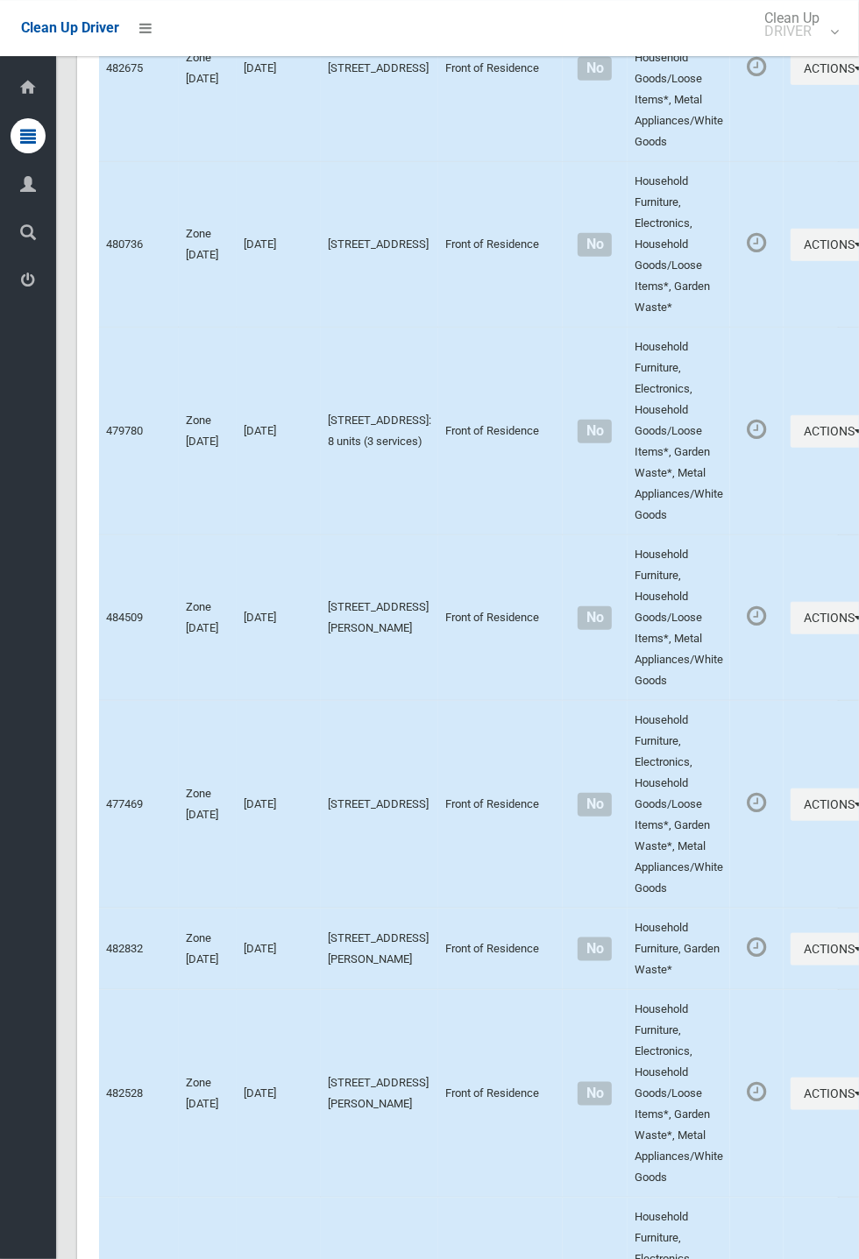
scroll to position [7678, 0]
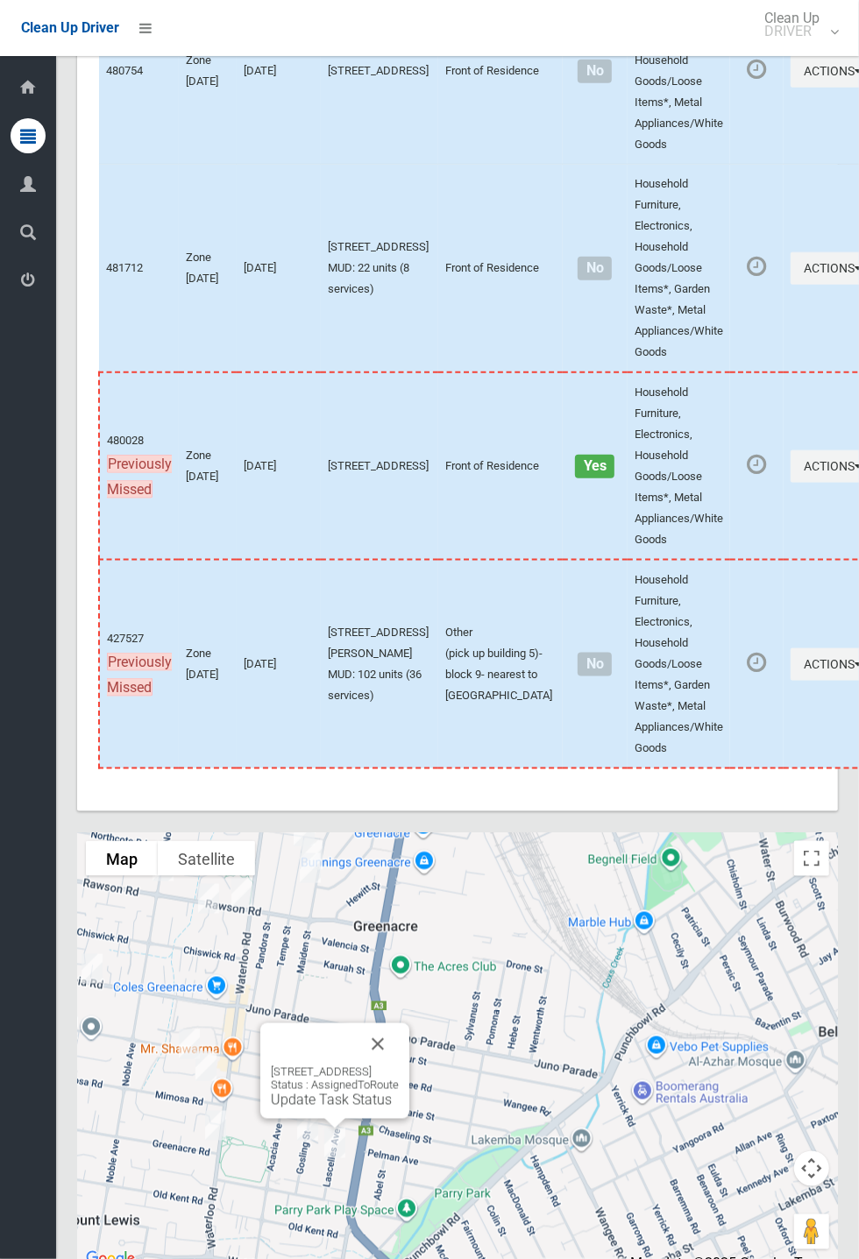
click at [409, 1083] on div "16 Lascelles Avenue, GREENACRE NSW 2190 Status : AssignedToRoute Update Task St…" at bounding box center [334, 1070] width 149 height 95
click at [399, 1065] on button "Close" at bounding box center [378, 1044] width 42 height 42
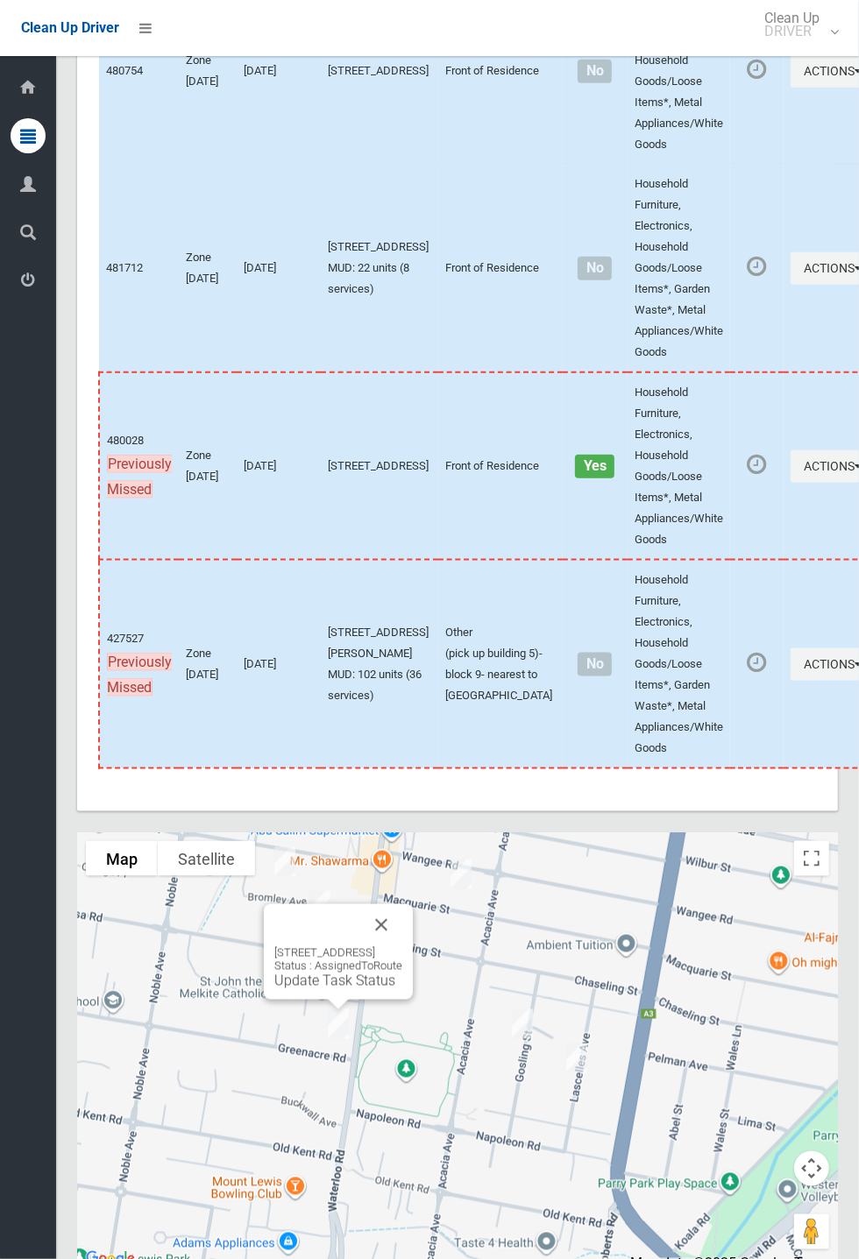
click at [402, 946] on button "Close" at bounding box center [381, 925] width 42 height 42
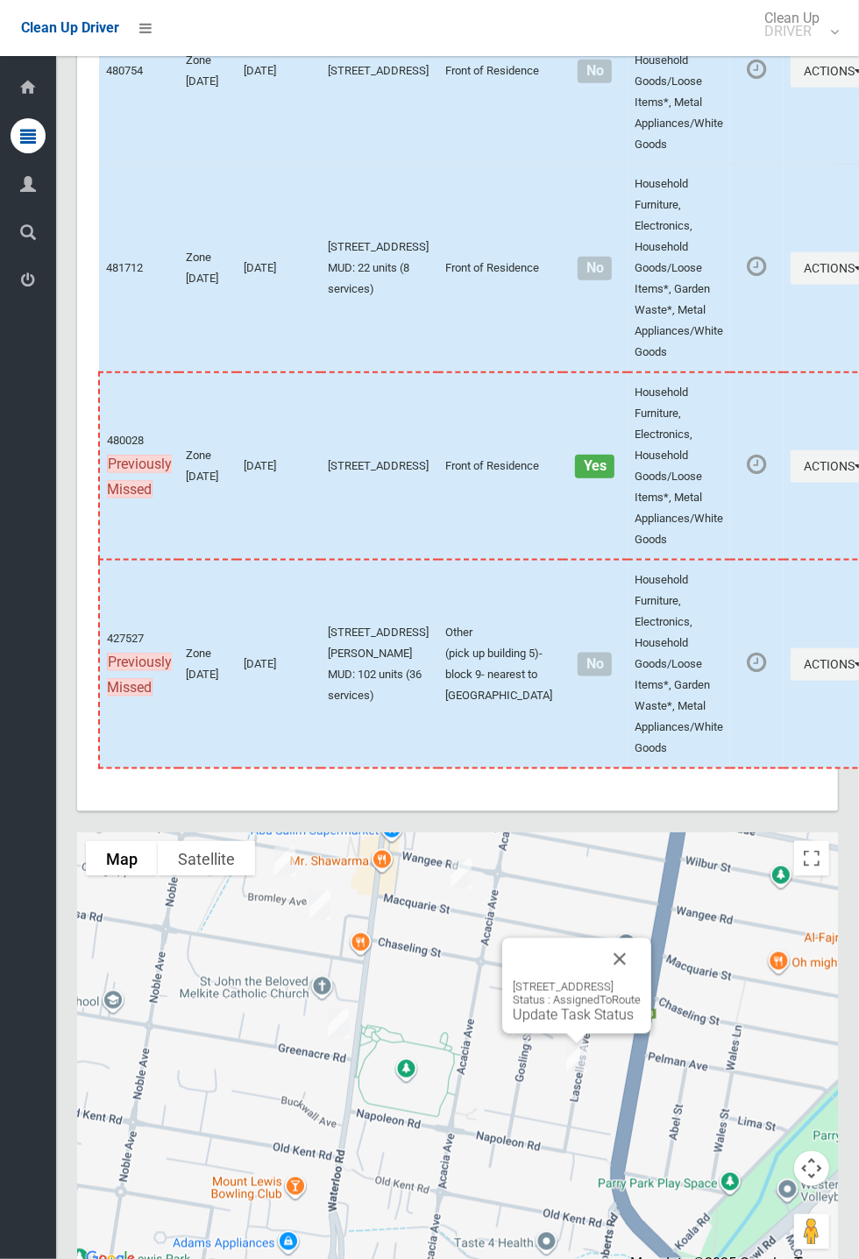
click at [548, 1023] on link "Update Task Status" at bounding box center [572, 1015] width 121 height 17
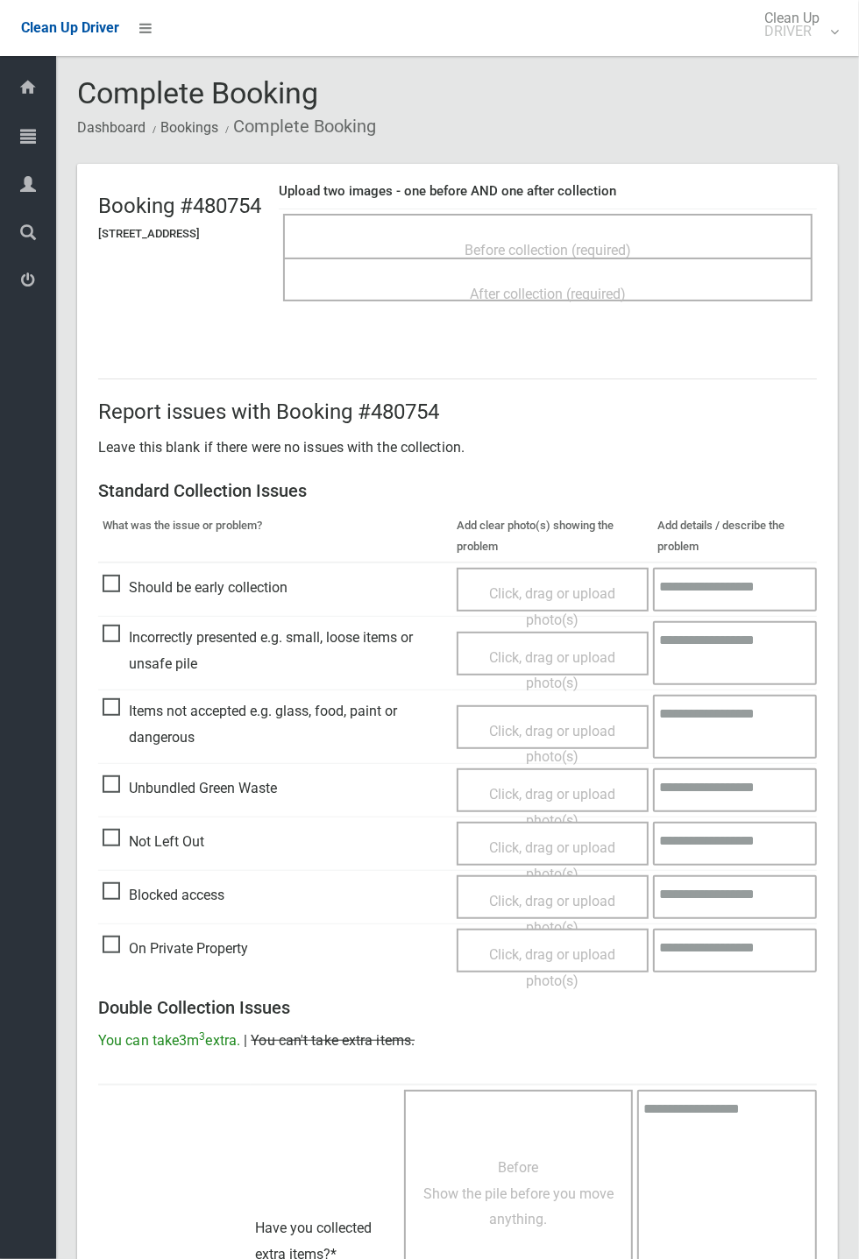
click at [578, 244] on span "Before collection (required)" at bounding box center [547, 250] width 166 height 17
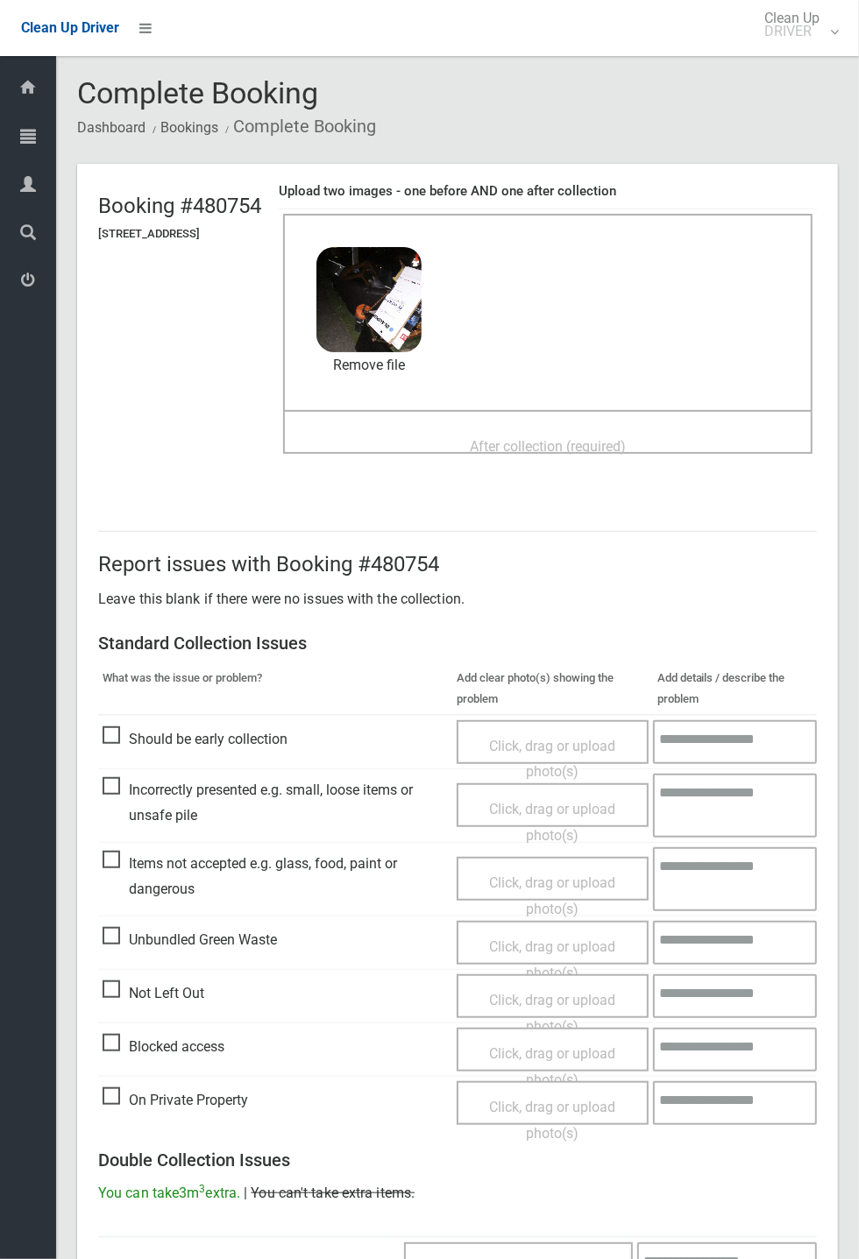
click at [549, 438] on span "After collection (required)" at bounding box center [548, 446] width 156 height 17
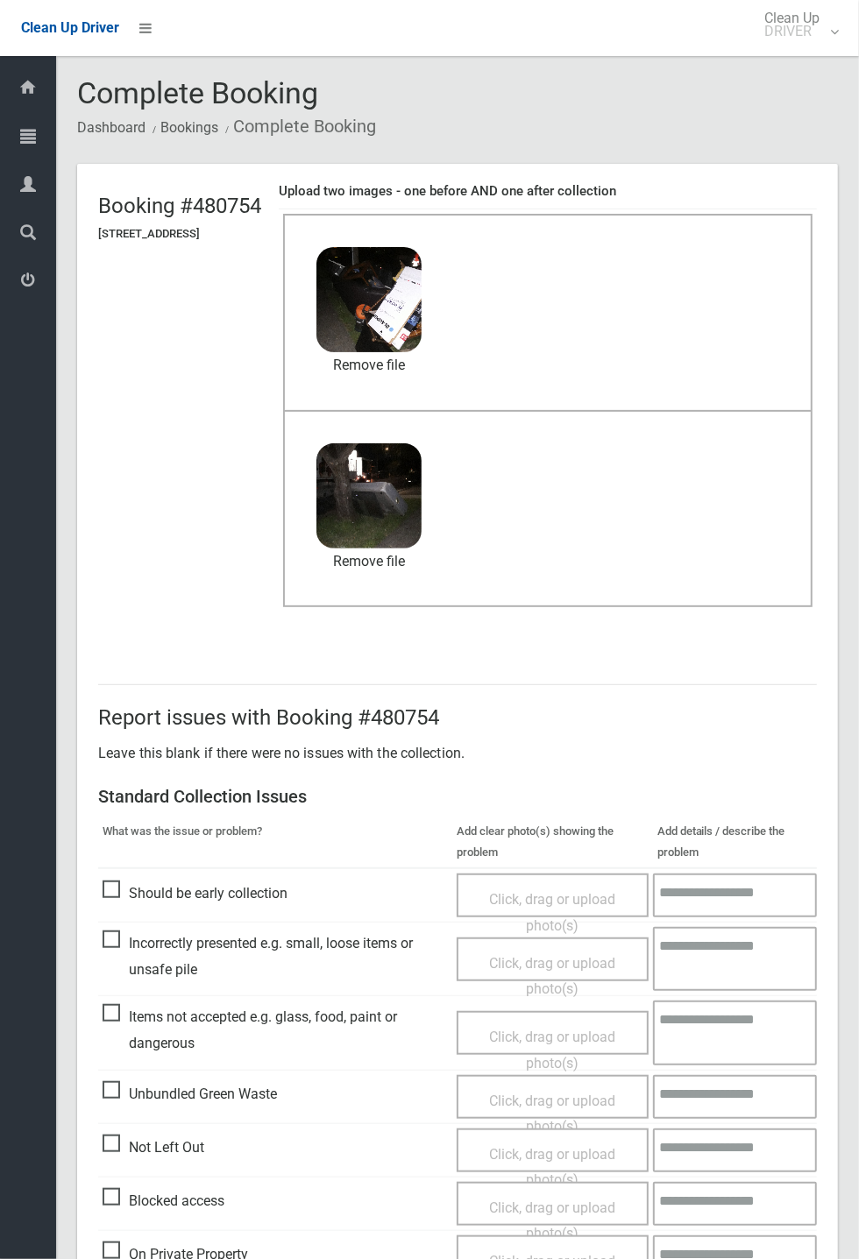
scroll to position [608, 0]
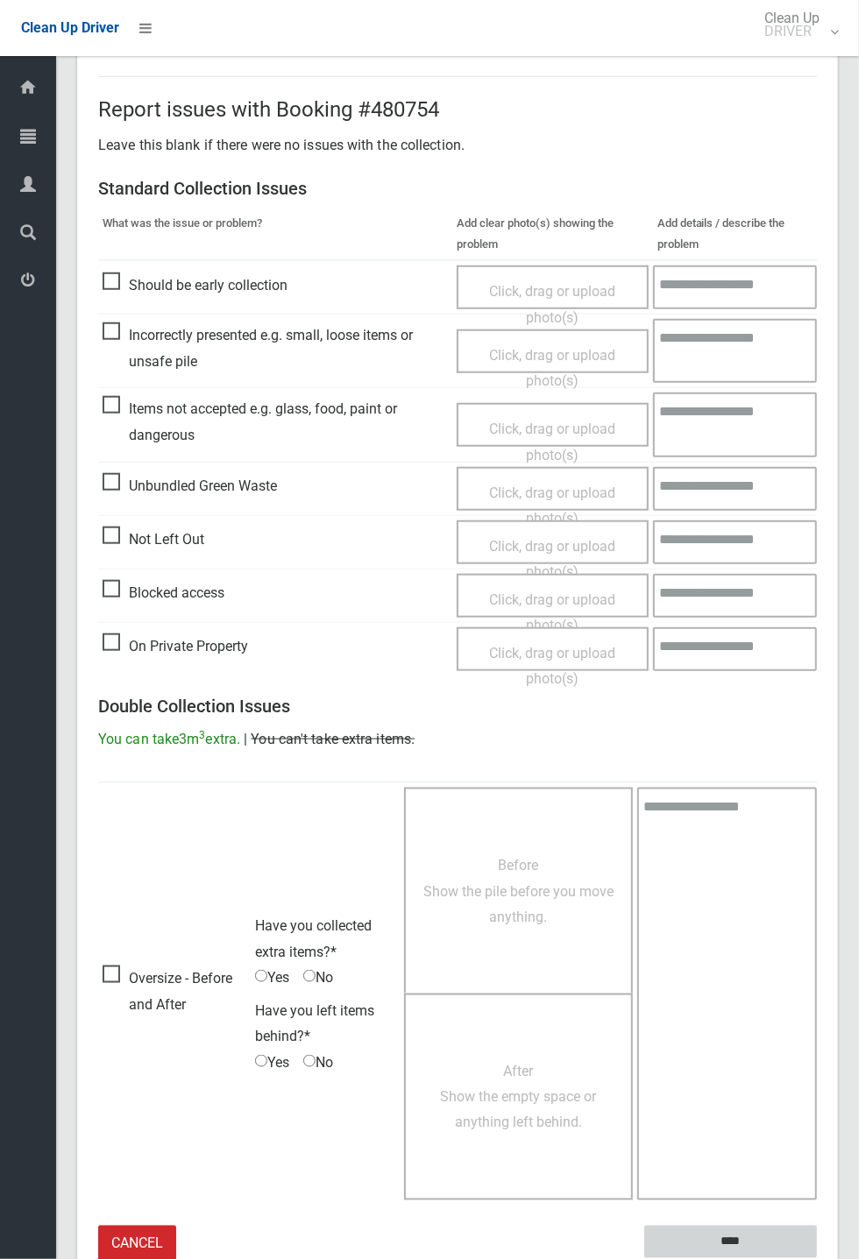
click at [816, 1258] on input "****" at bounding box center [730, 1242] width 173 height 32
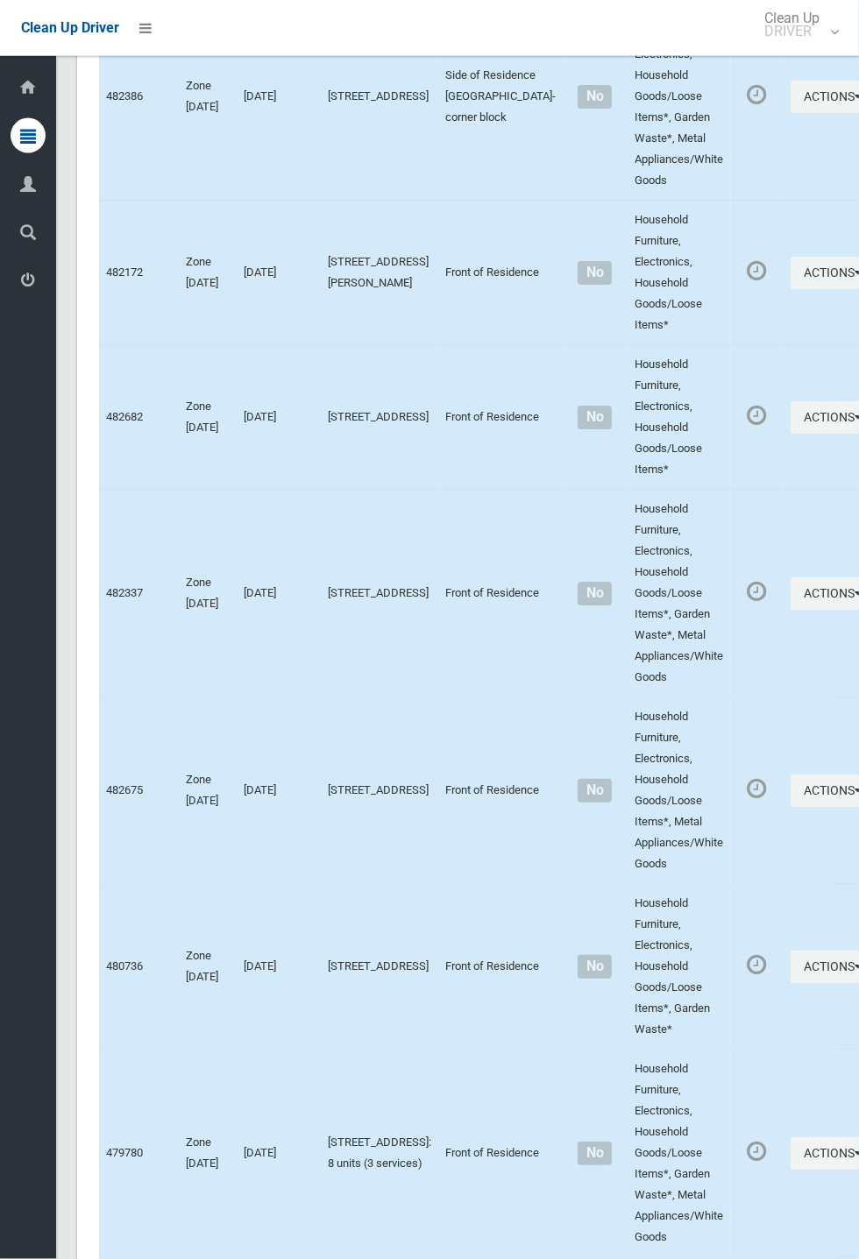
scroll to position [7678, 0]
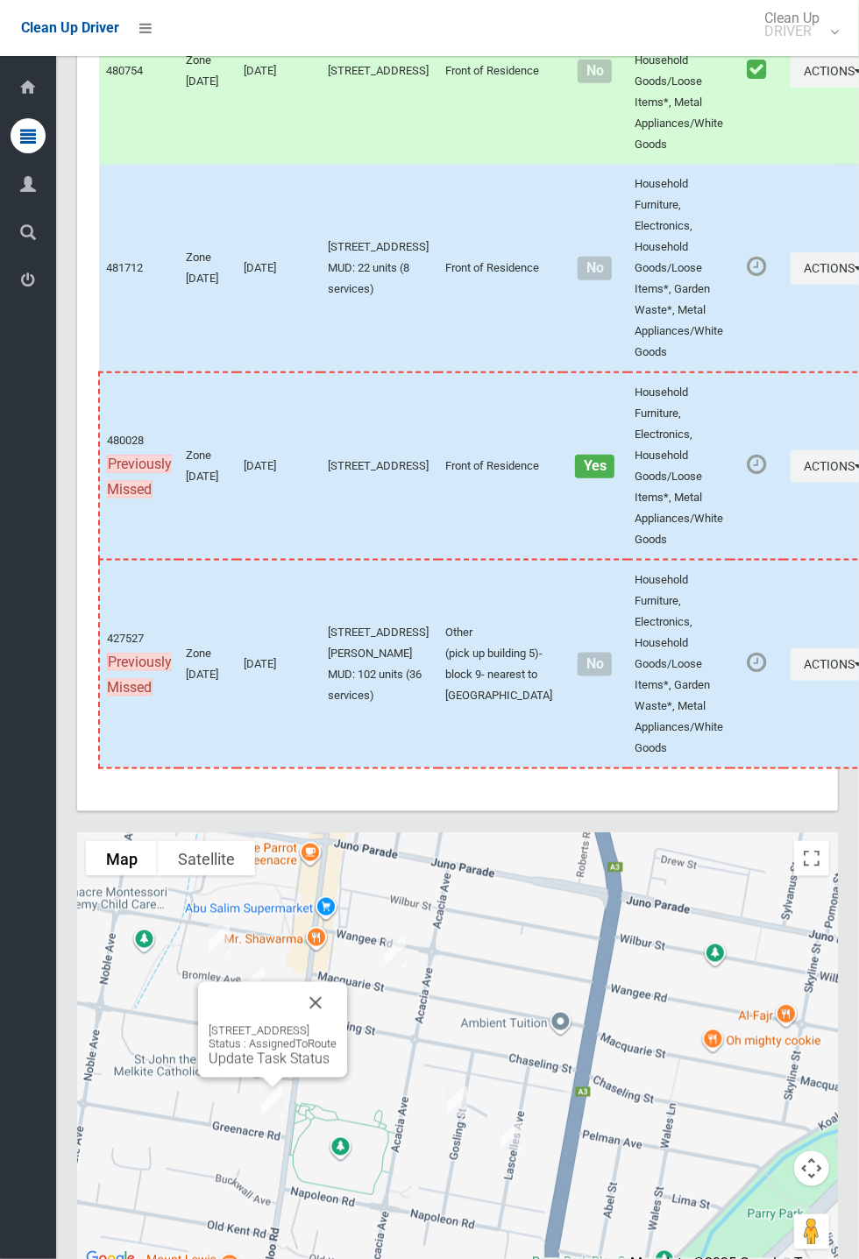
click at [280, 1067] on link "Update Task Status" at bounding box center [268, 1058] width 121 height 17
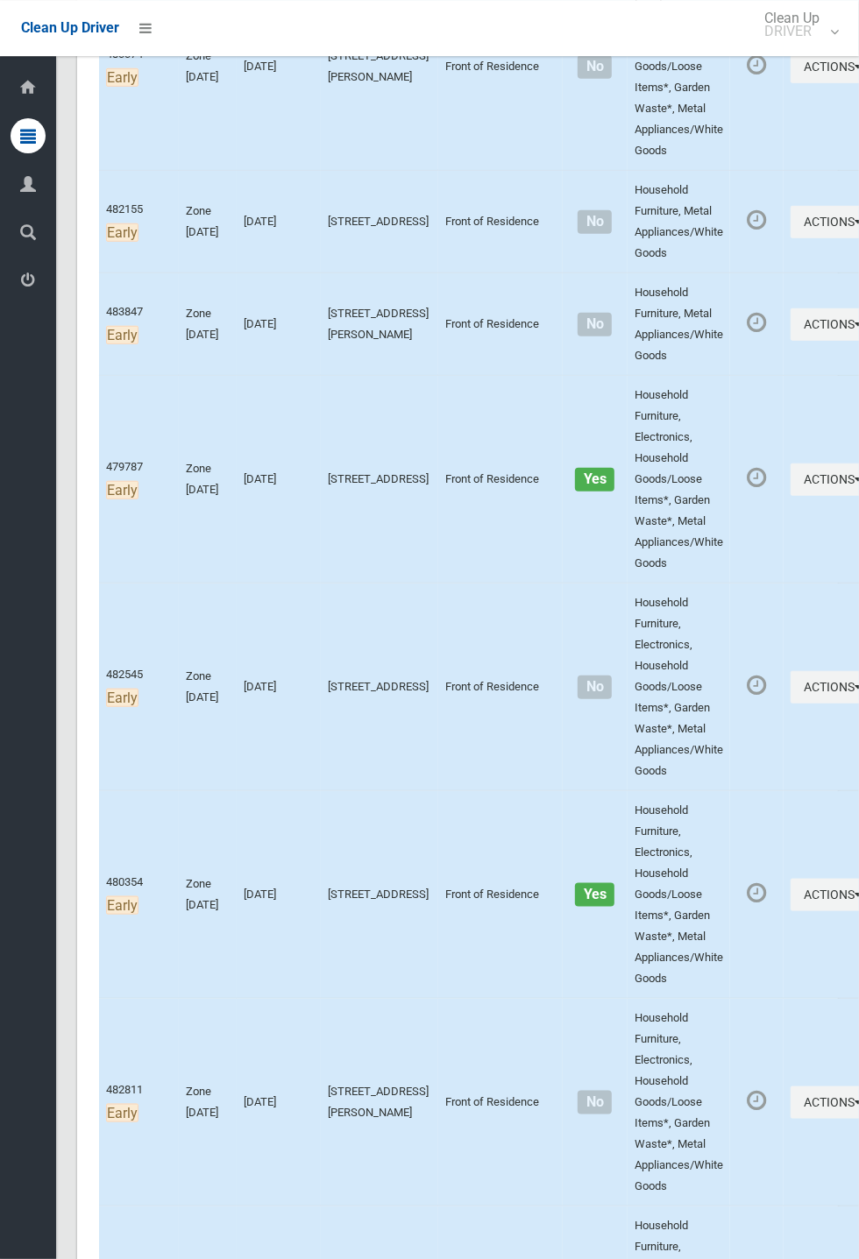
scroll to position [441, 0]
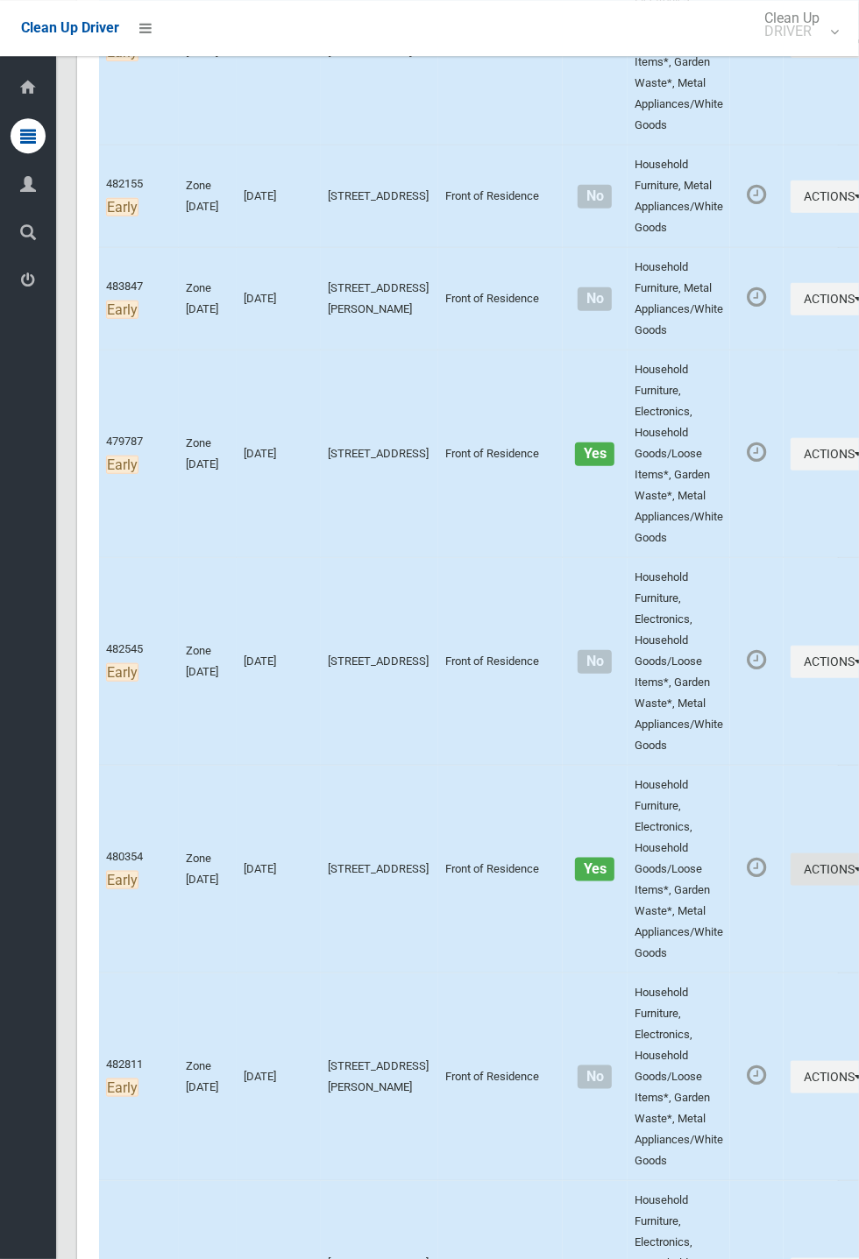
click at [790, 863] on button "Actions" at bounding box center [832, 869] width 84 height 32
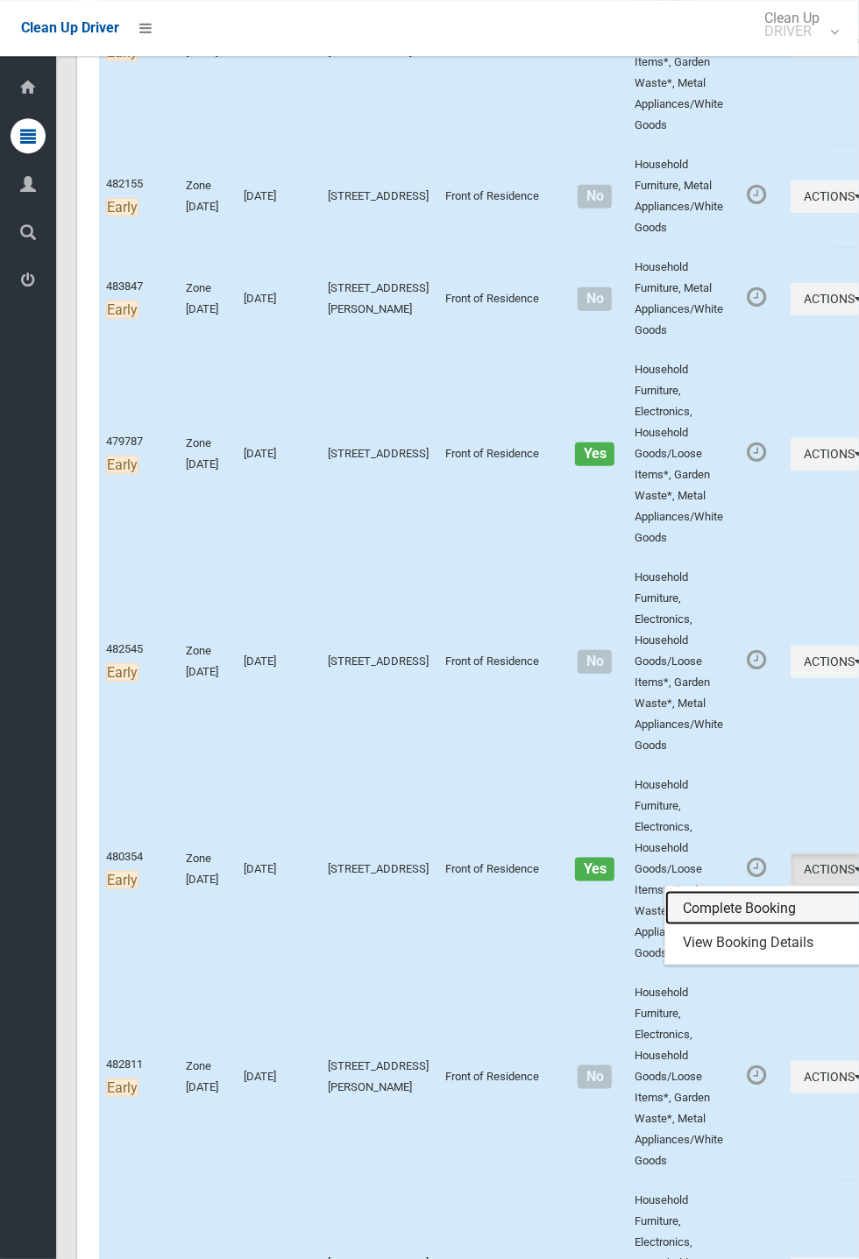
click at [694, 896] on link "Complete Booking" at bounding box center [769, 908] width 208 height 35
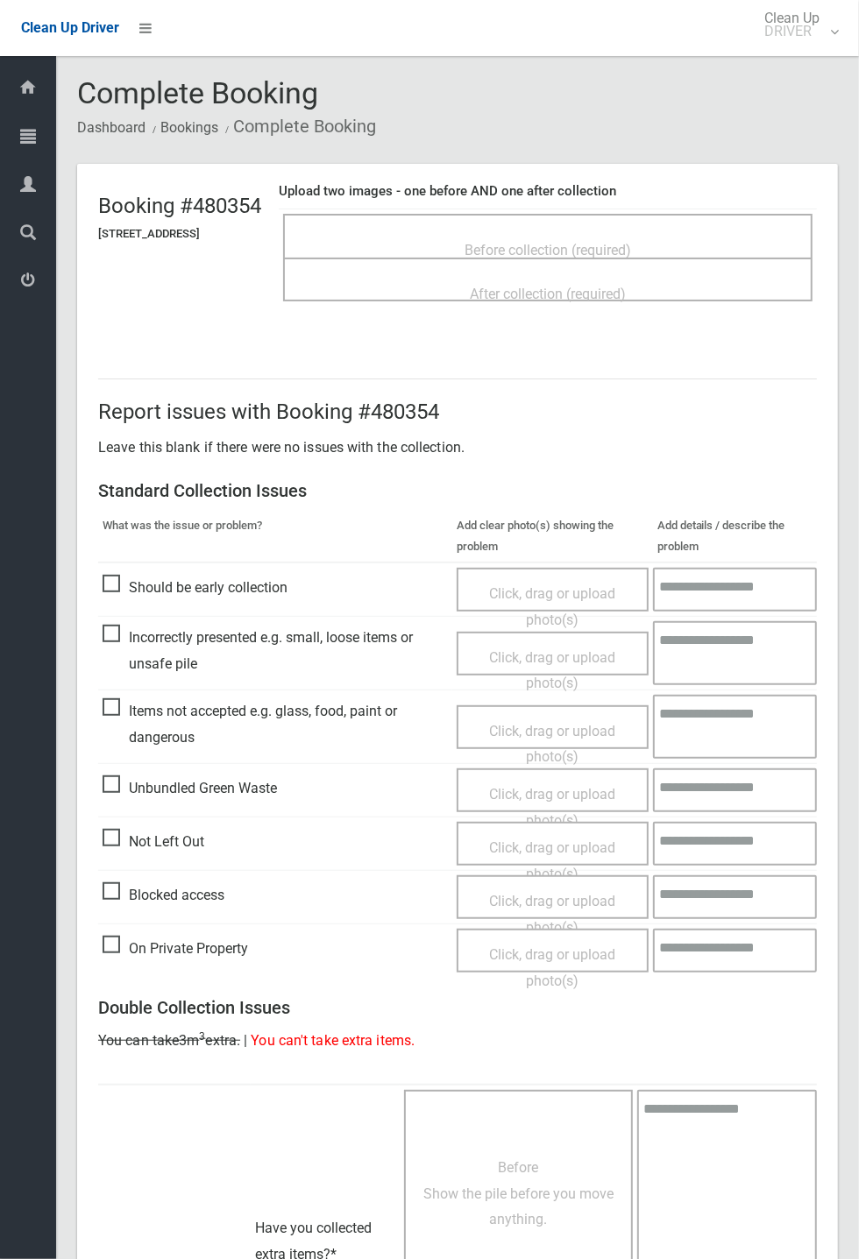
click at [584, 242] on span "Before collection (required)" at bounding box center [547, 250] width 166 height 17
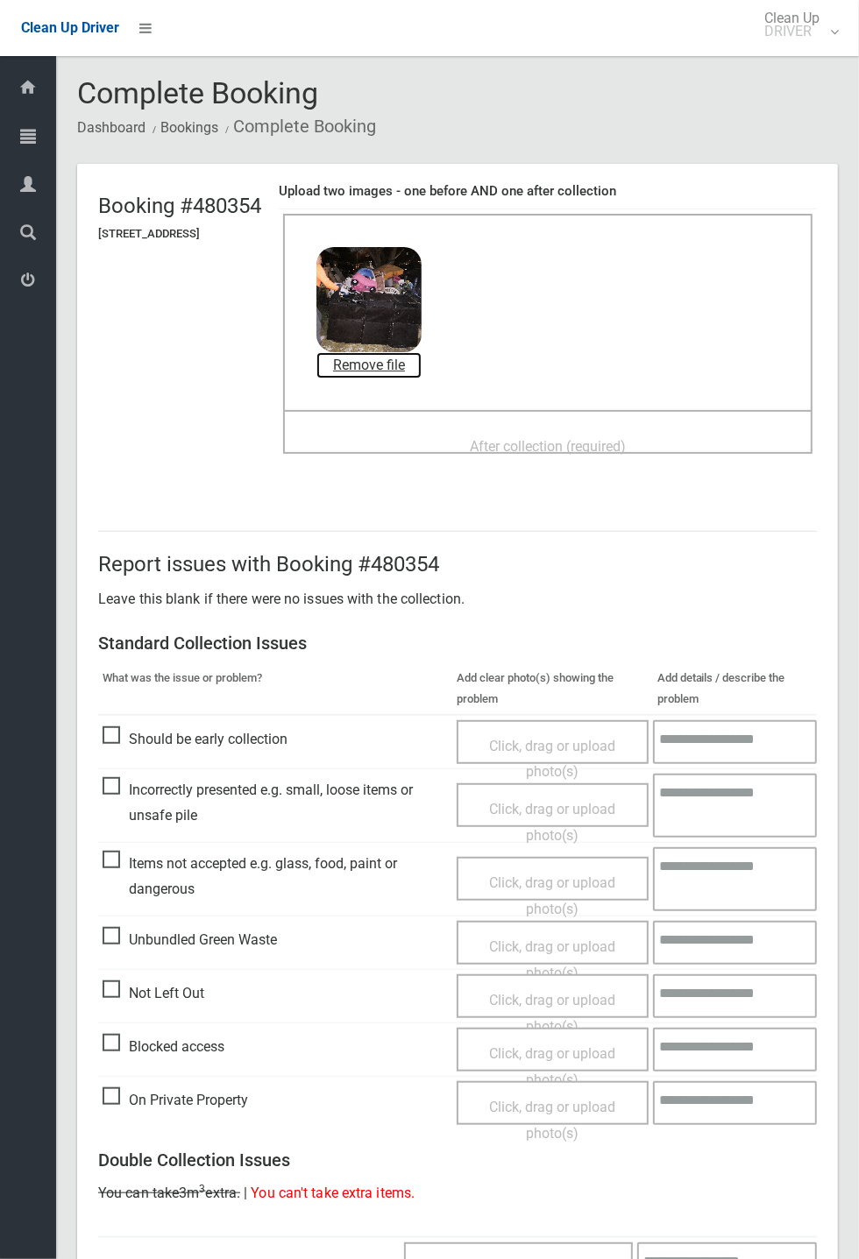
click at [416, 358] on link "Remove file" at bounding box center [368, 365] width 105 height 26
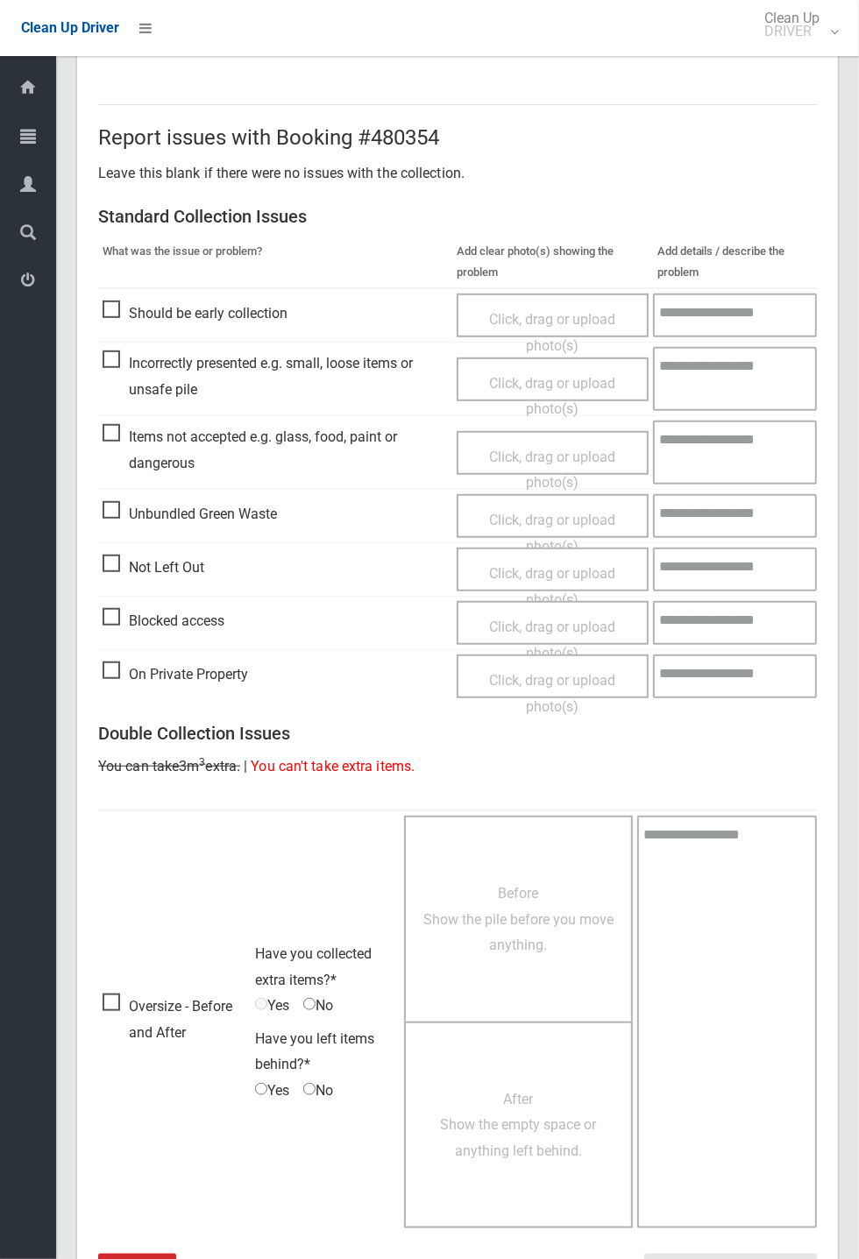
scroll to position [305, 0]
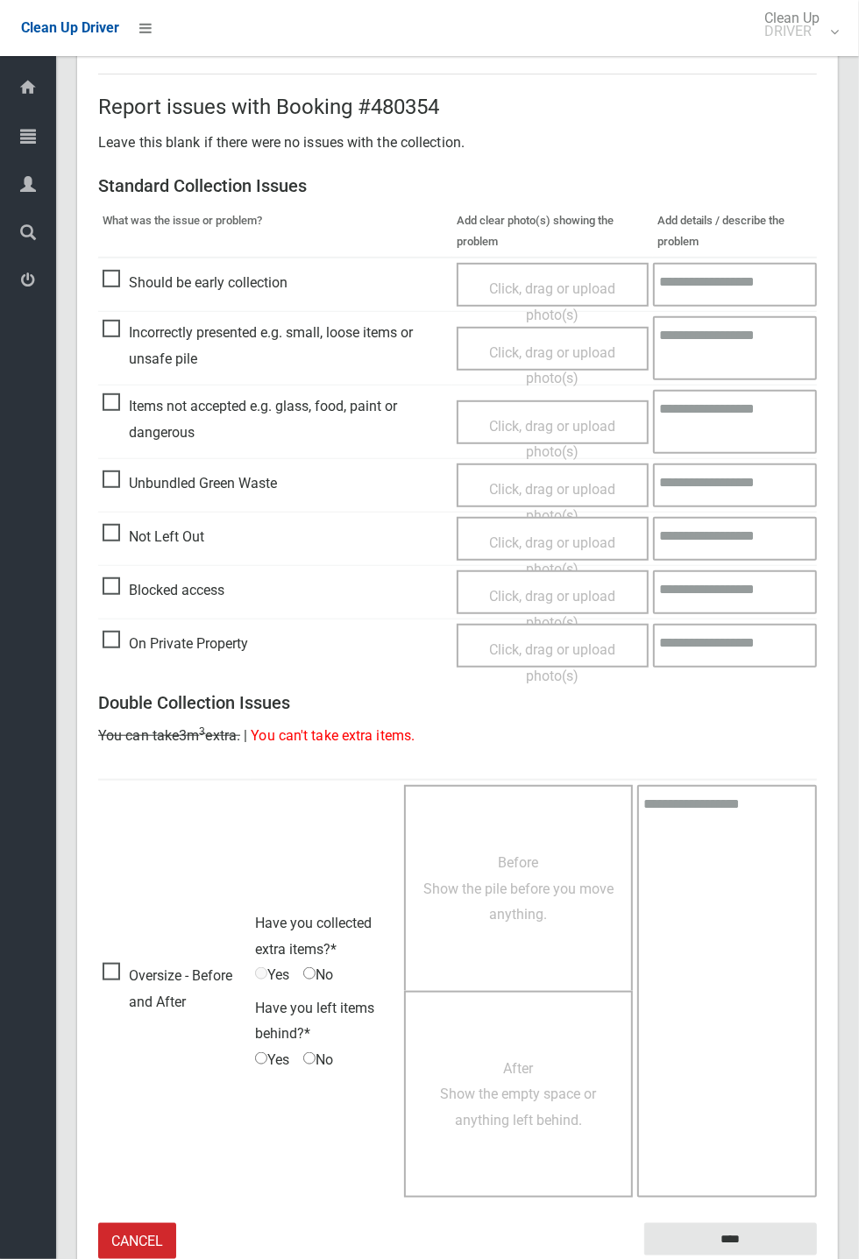
click at [115, 963] on span "Oversize - Before and After" at bounding box center [174, 989] width 144 height 52
click at [551, 882] on span "Before Show the pile before you move anything." at bounding box center [518, 888] width 190 height 68
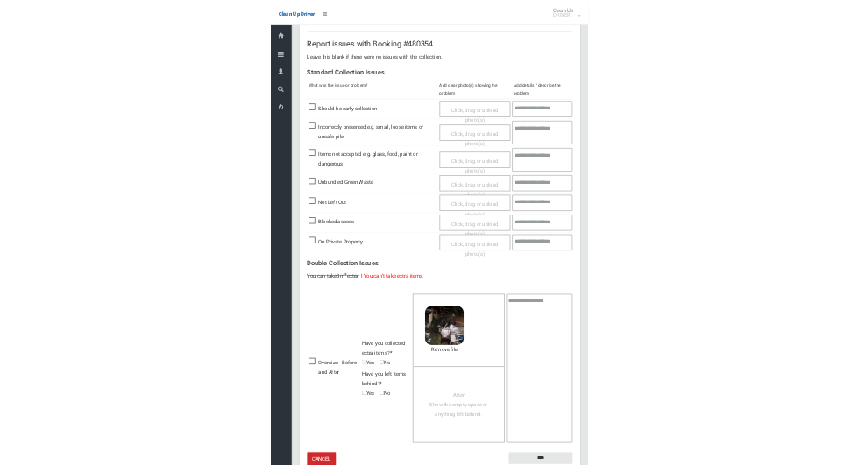
scroll to position [294, 0]
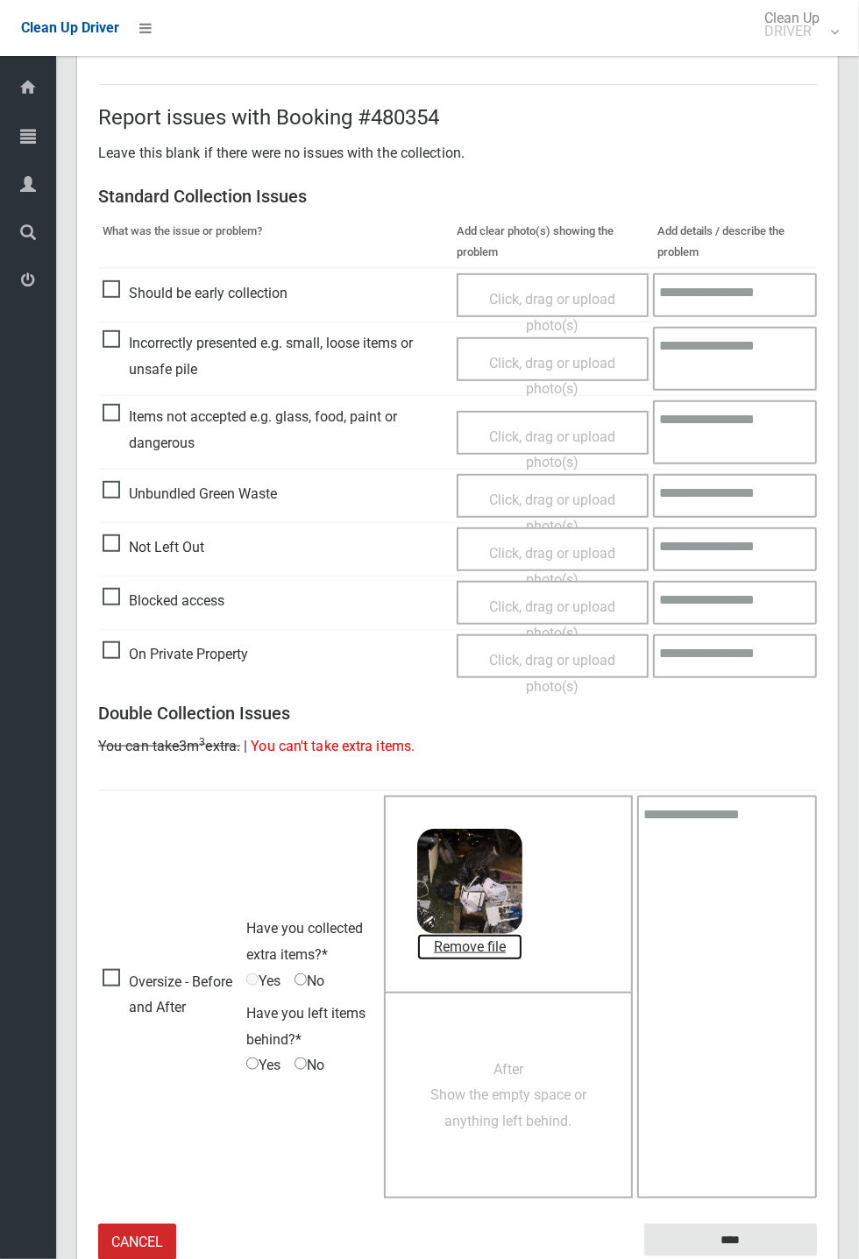
click at [484, 934] on link "Remove file" at bounding box center [469, 947] width 105 height 26
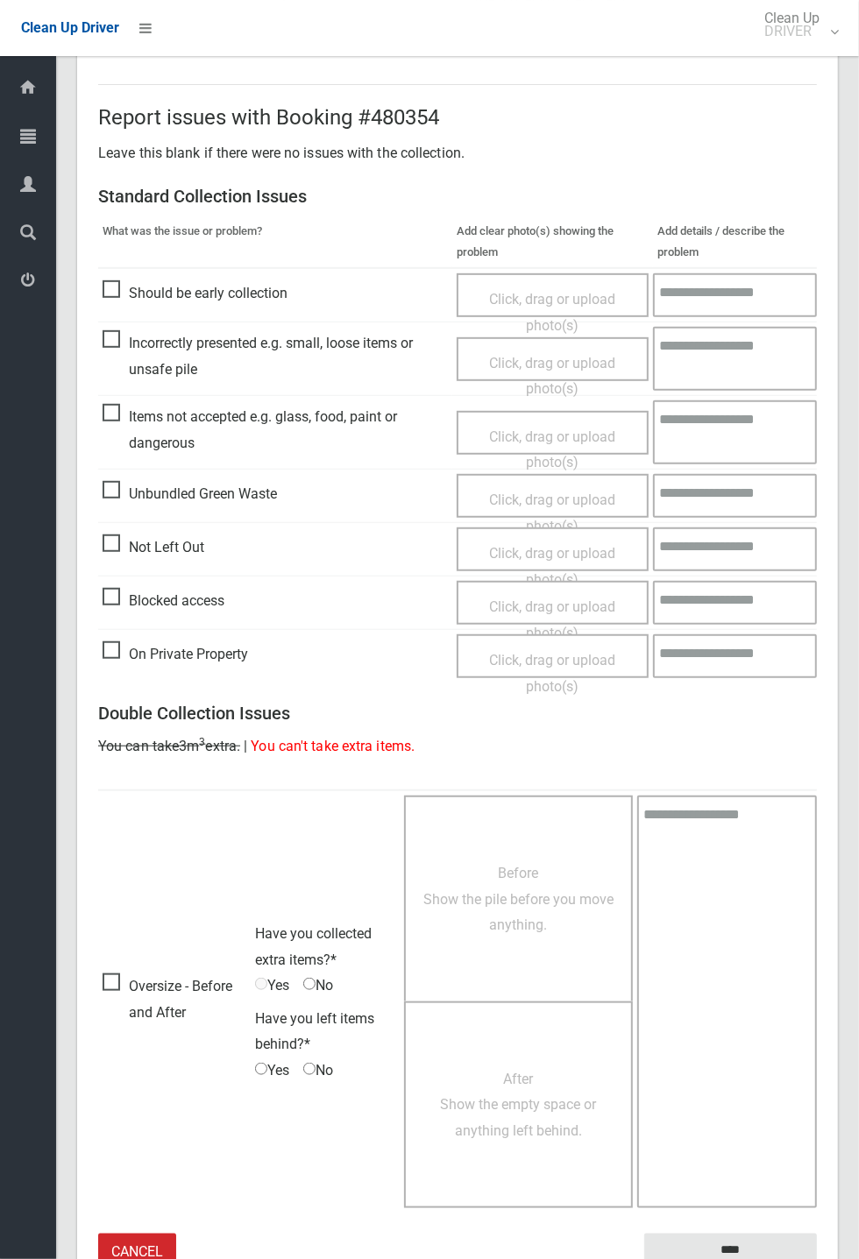
click at [529, 902] on span "Before Show the pile before you move anything." at bounding box center [518, 899] width 190 height 68
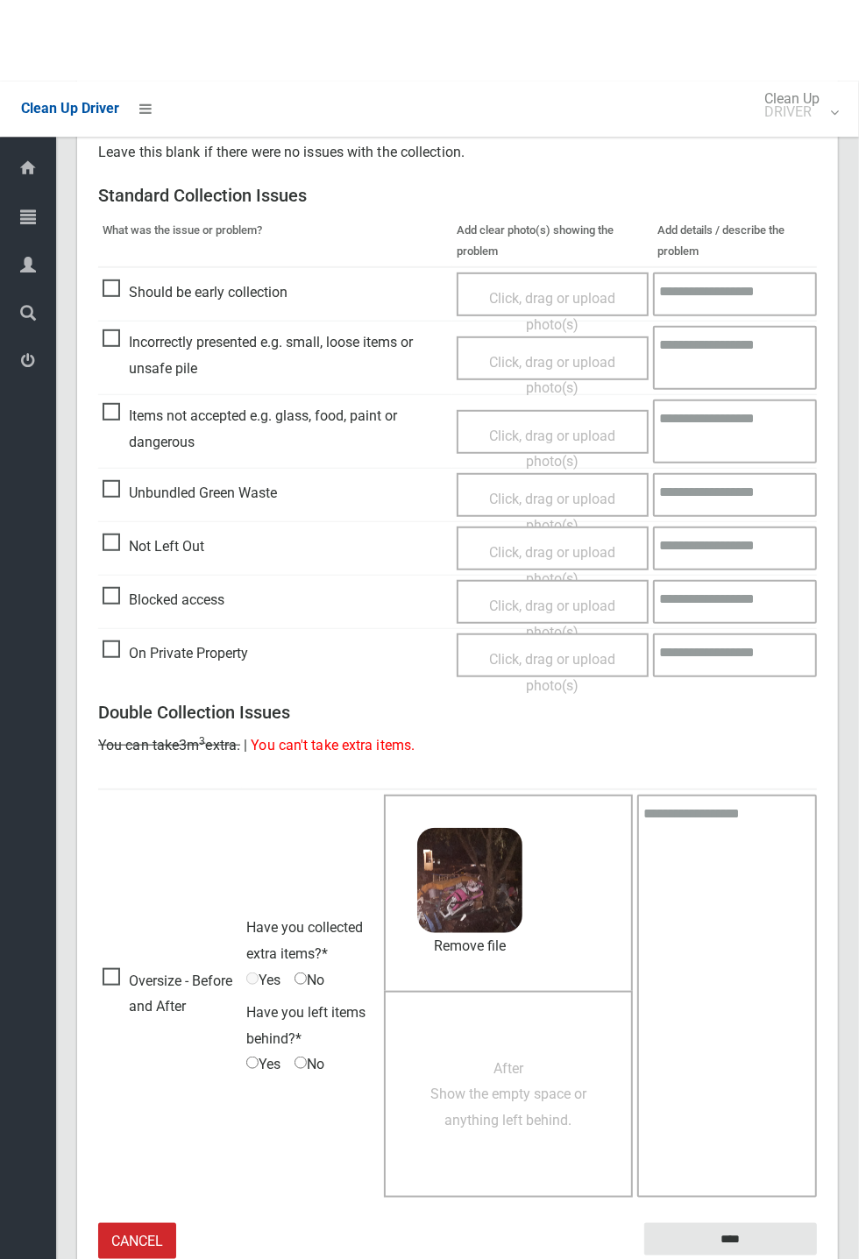
scroll to position [295, 0]
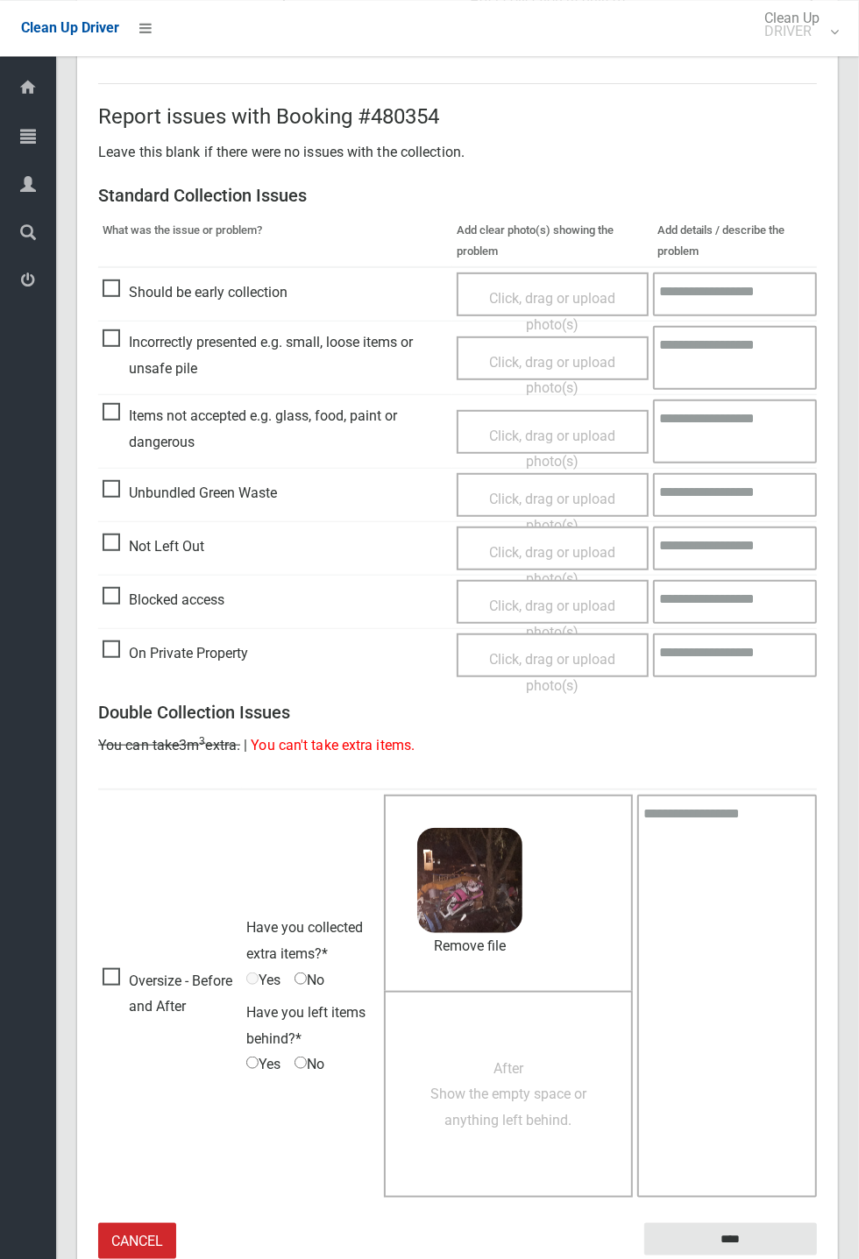
click at [525, 1094] on span "After Show the empty space or anything left behind." at bounding box center [508, 1094] width 156 height 68
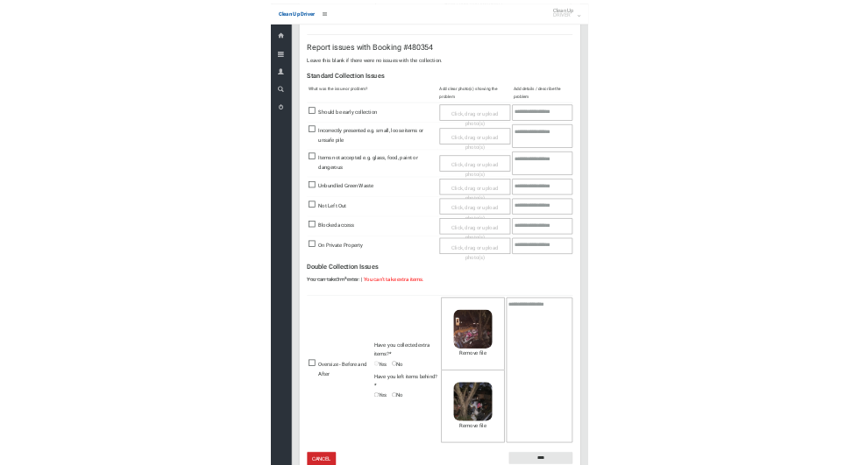
scroll to position [286, 0]
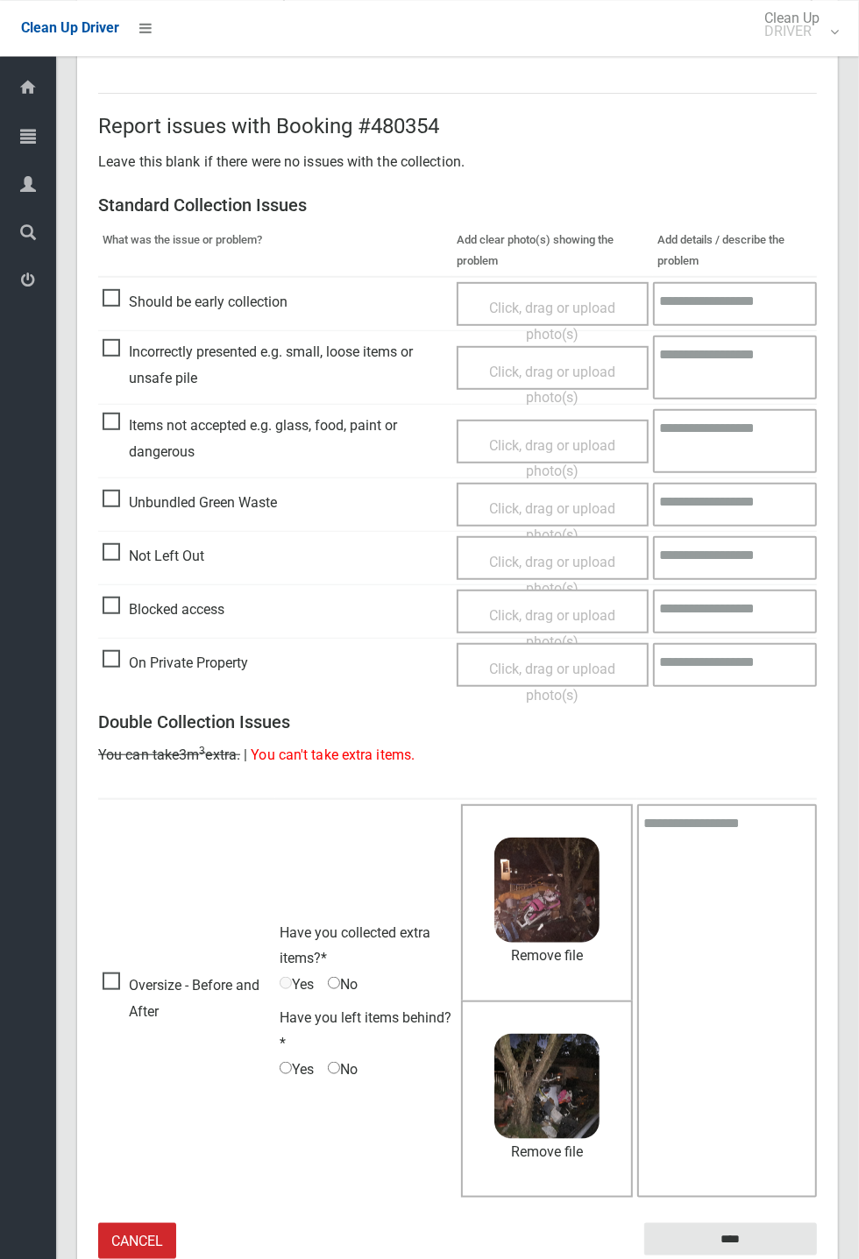
click at [347, 972] on span "No" at bounding box center [343, 985] width 30 height 26
click at [357, 979] on span "No" at bounding box center [343, 985] width 30 height 26
click at [347, 975] on span "No" at bounding box center [343, 985] width 30 height 26
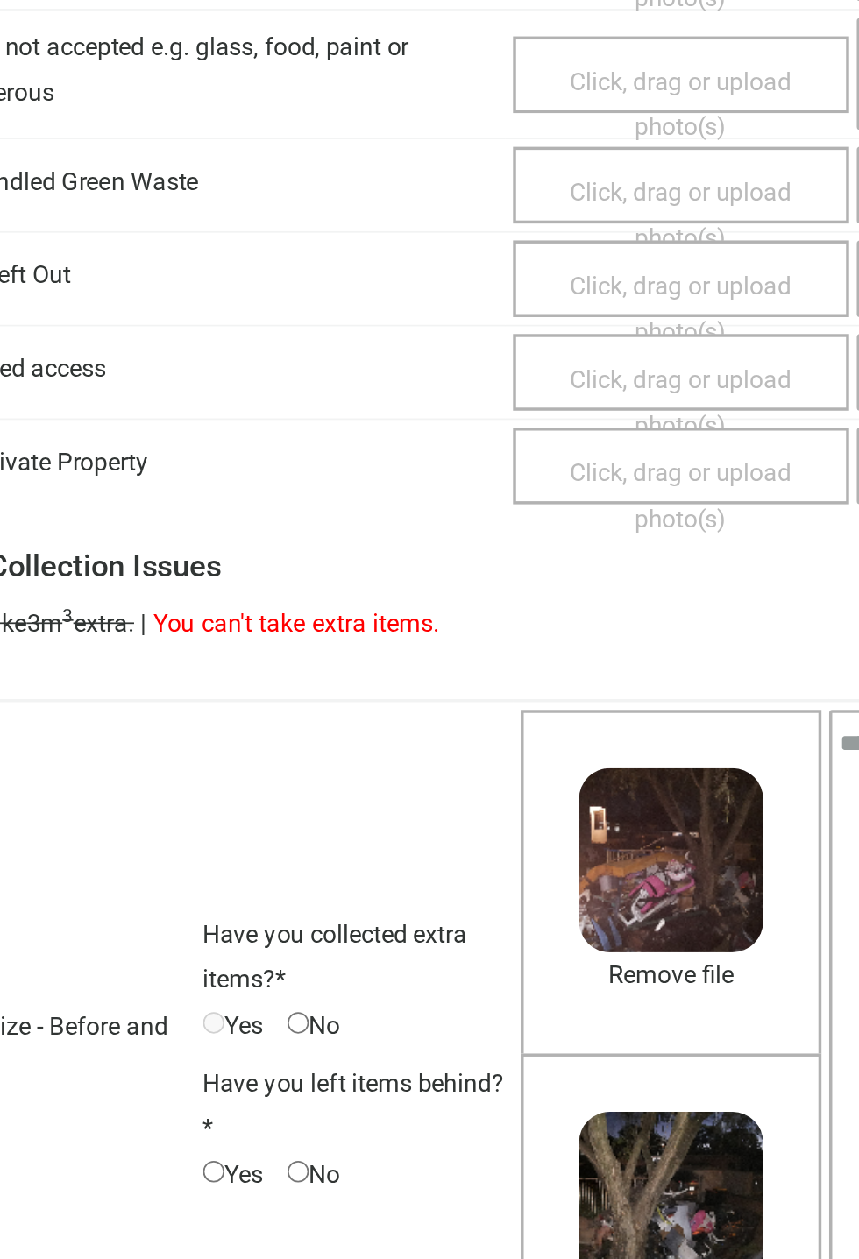
click at [295, 1056] on span "Yes" at bounding box center [296, 1069] width 34 height 26
click at [550, 1154] on link "Remove file" at bounding box center [546, 1152] width 105 height 26
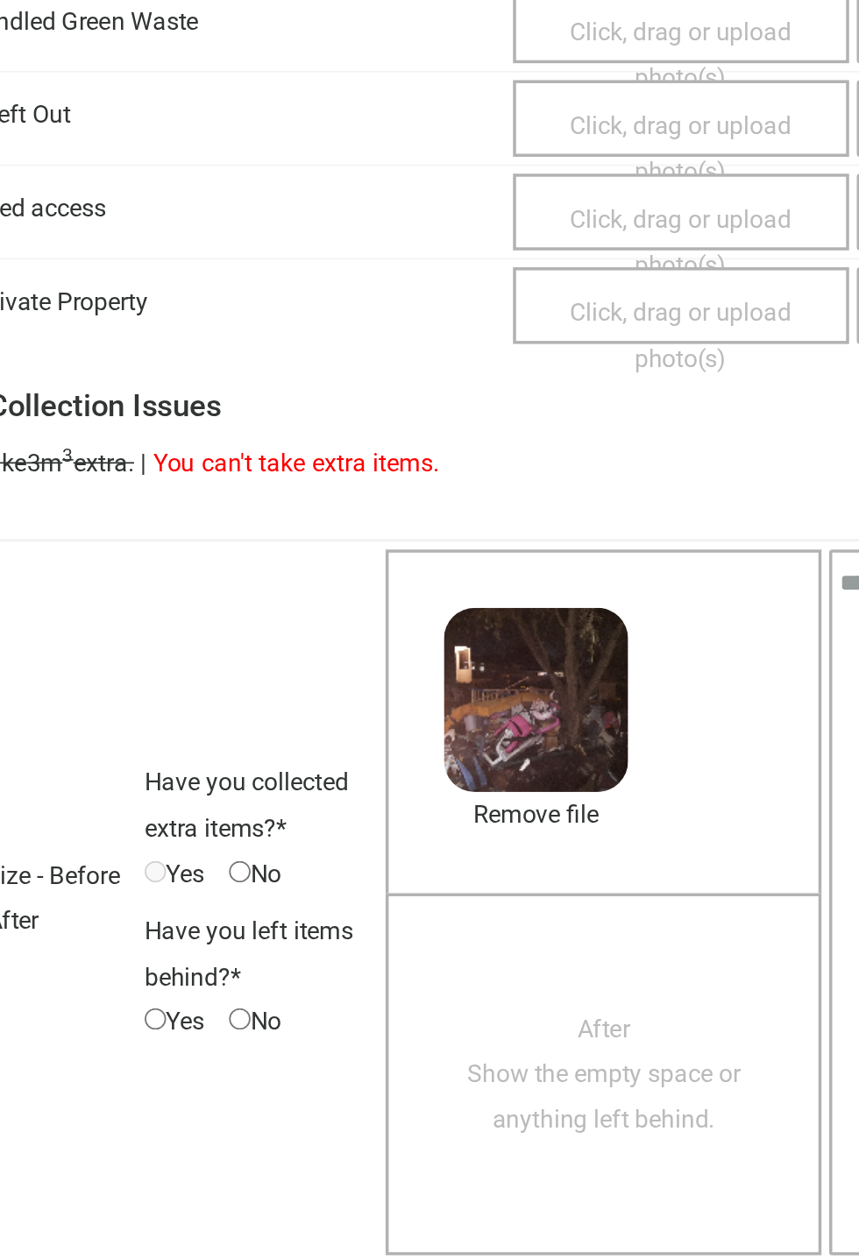
click at [260, 1066] on span "Yes" at bounding box center [263, 1074] width 34 height 26
click at [260, 1071] on span "Yes" at bounding box center [263, 1074] width 34 height 26
click at [270, 1076] on span "Yes" at bounding box center [263, 1074] width 34 height 26
click at [263, 1070] on span "Yes" at bounding box center [263, 1074] width 34 height 26
click at [509, 1108] on span "After Show the empty space or anything left behind." at bounding box center [508, 1104] width 156 height 68
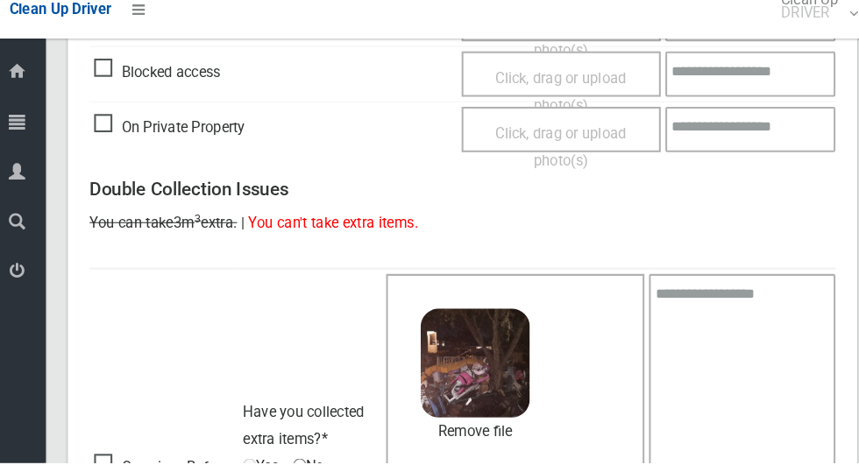
scroll to position [933, 0]
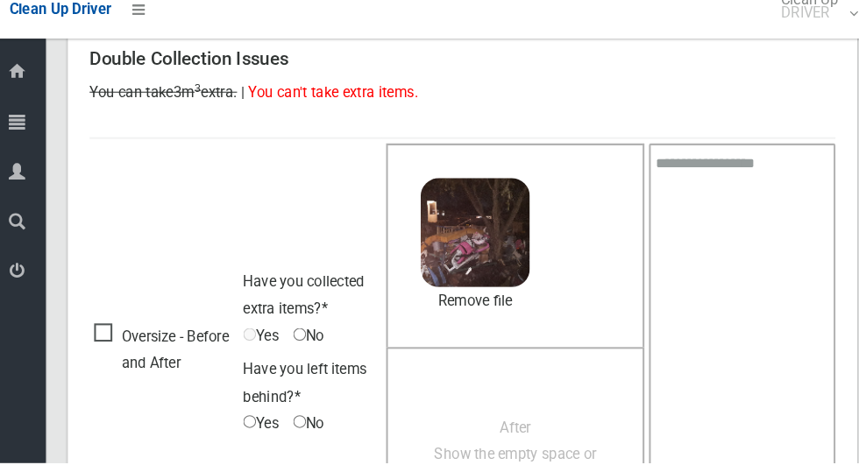
click at [522, 443] on span "After Show the empty space or anything left behind." at bounding box center [508, 456] width 156 height 68
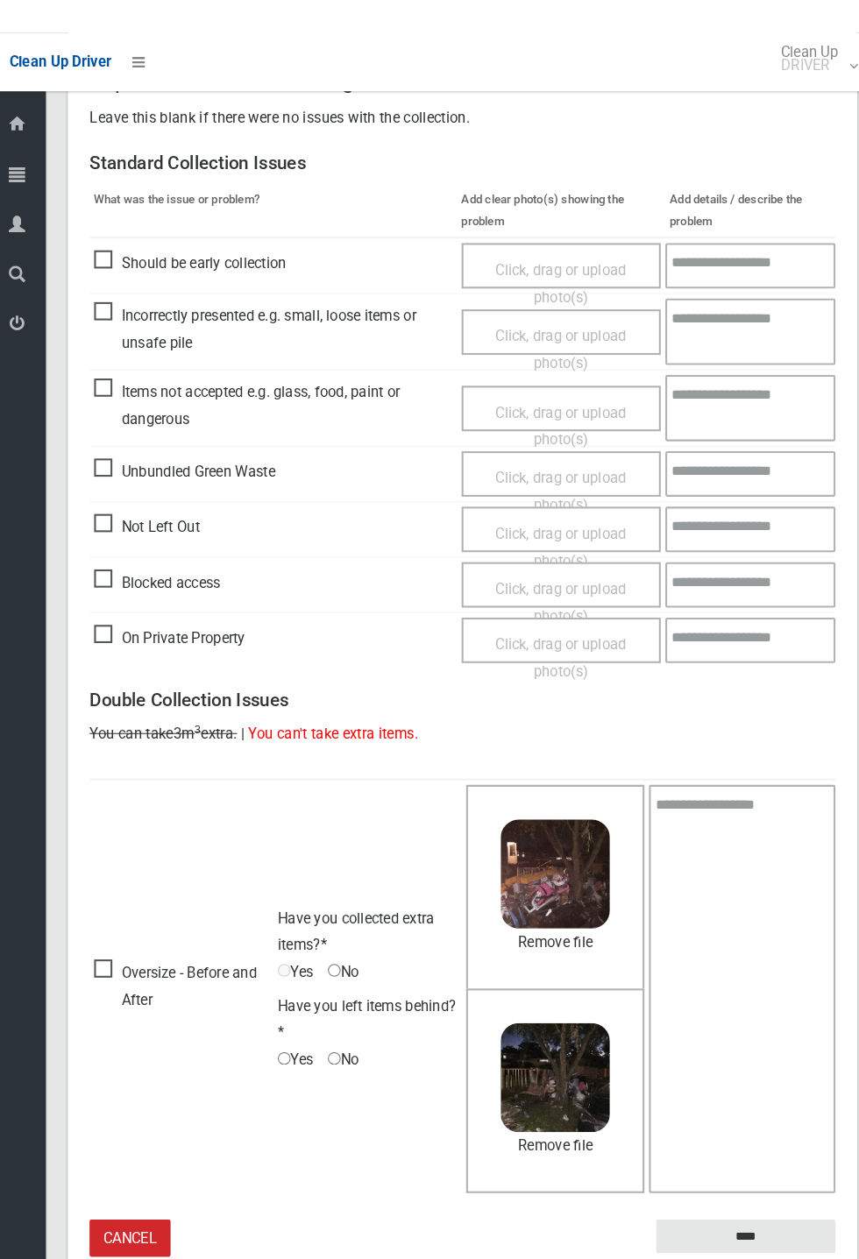
scroll to position [285, 0]
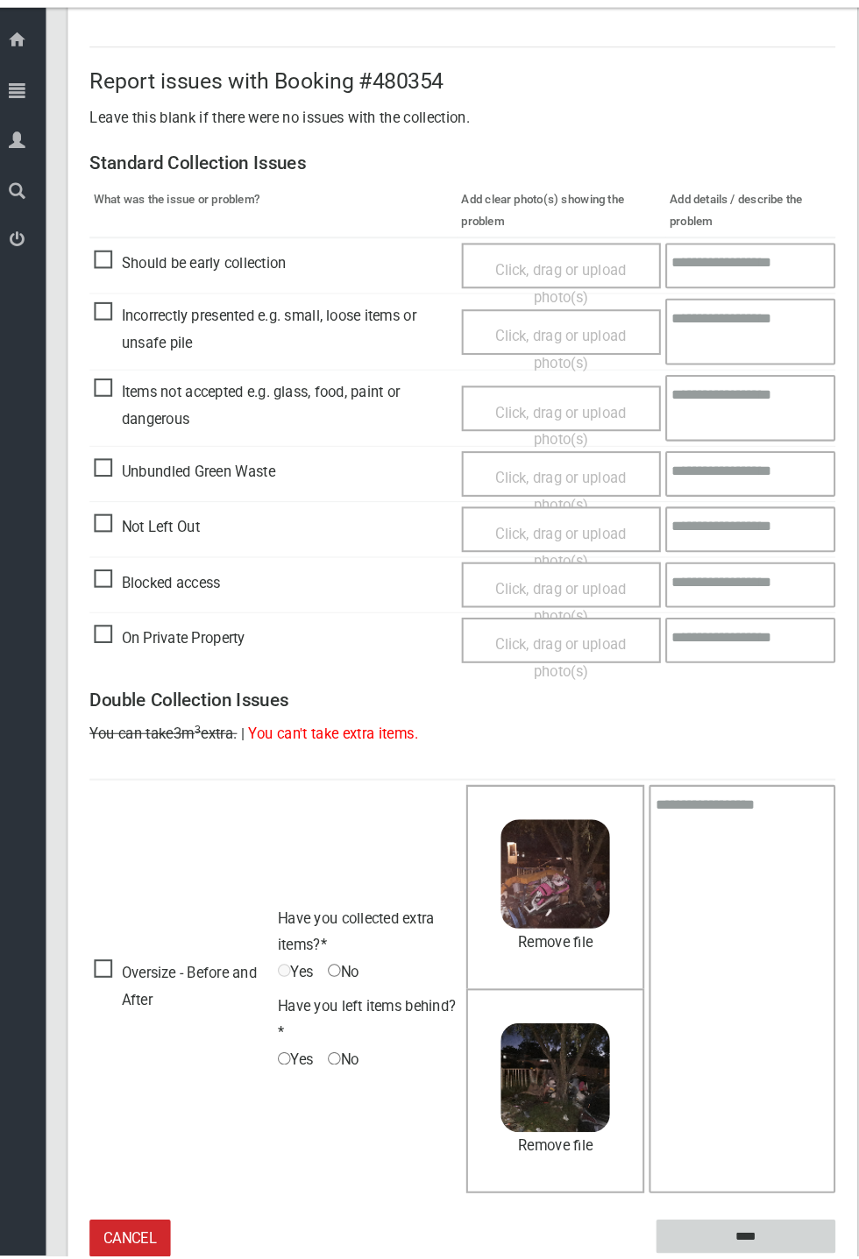
click at [732, 1238] on input "****" at bounding box center [730, 1240] width 173 height 32
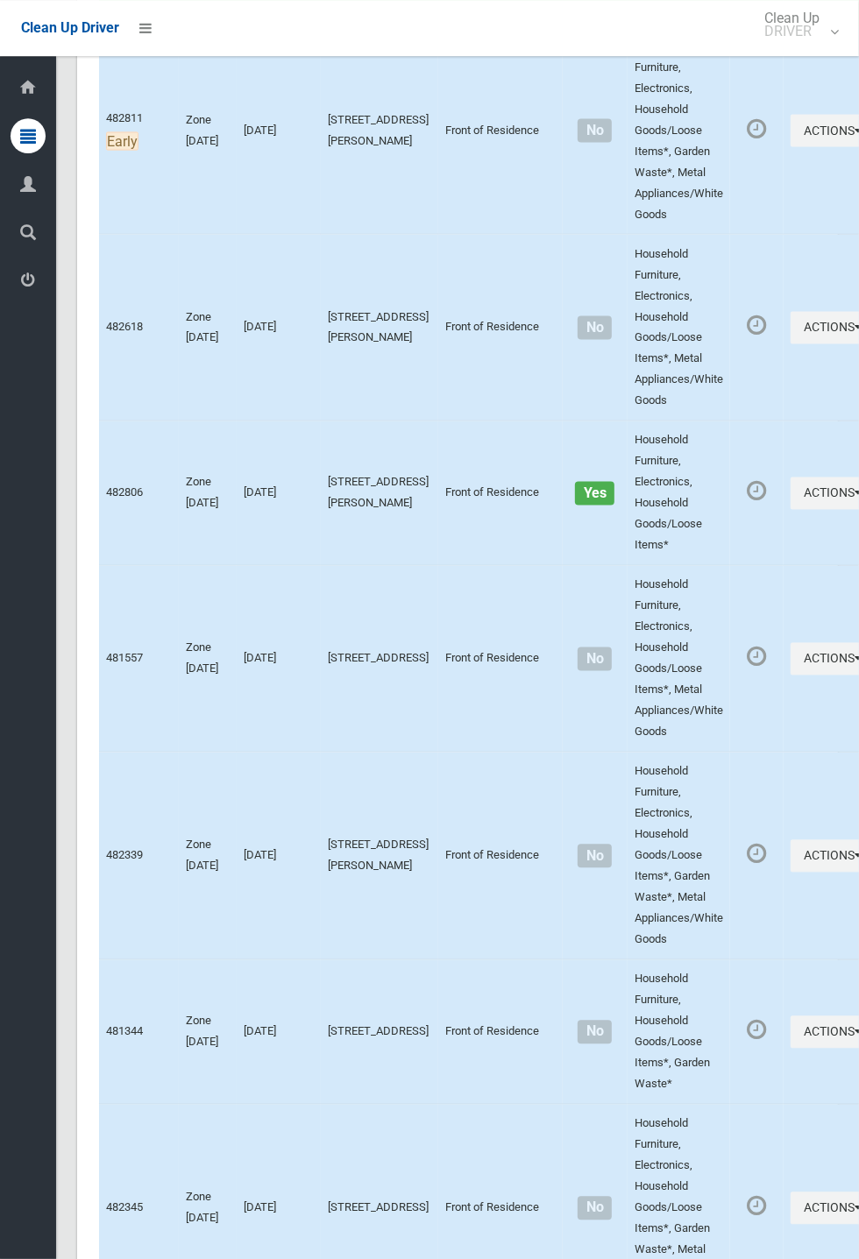
scroll to position [7678, 0]
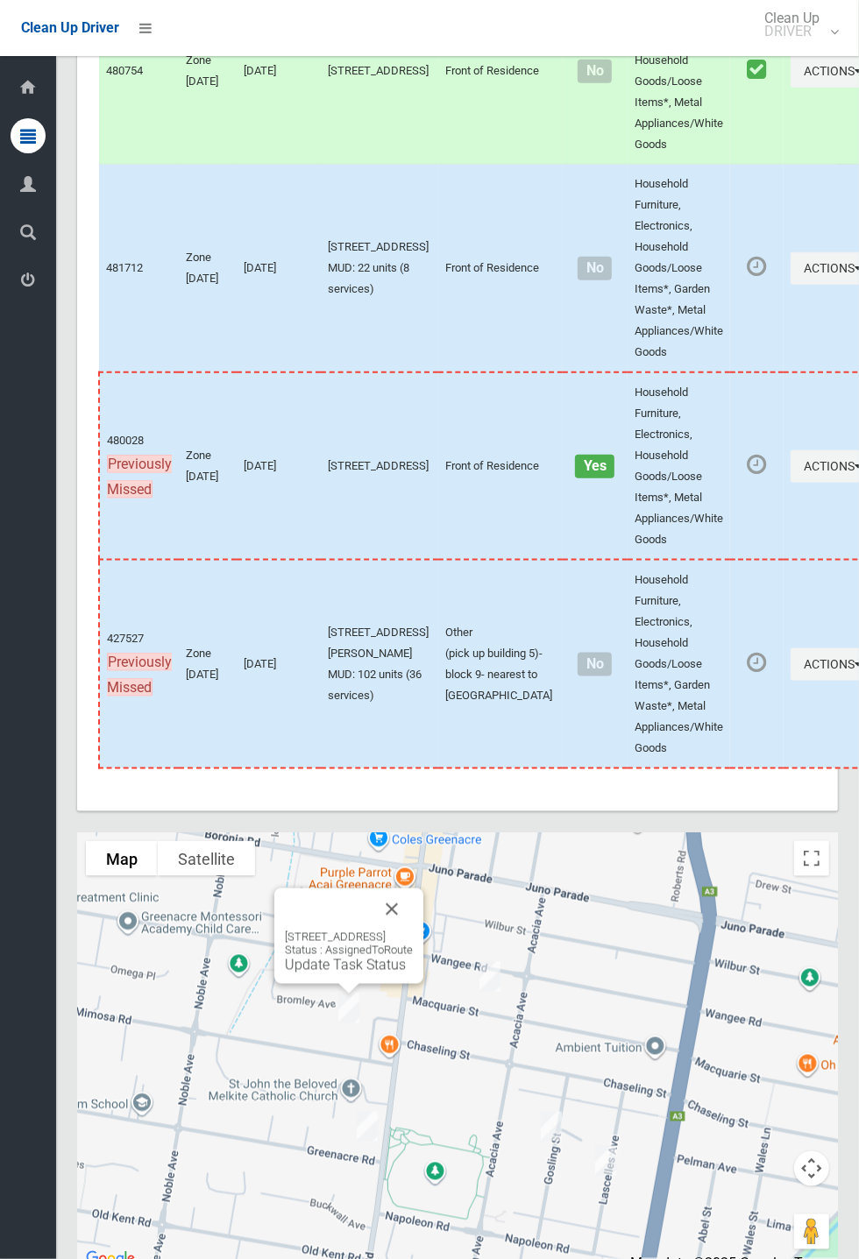
click at [413, 930] on button "Close" at bounding box center [392, 909] width 42 height 42
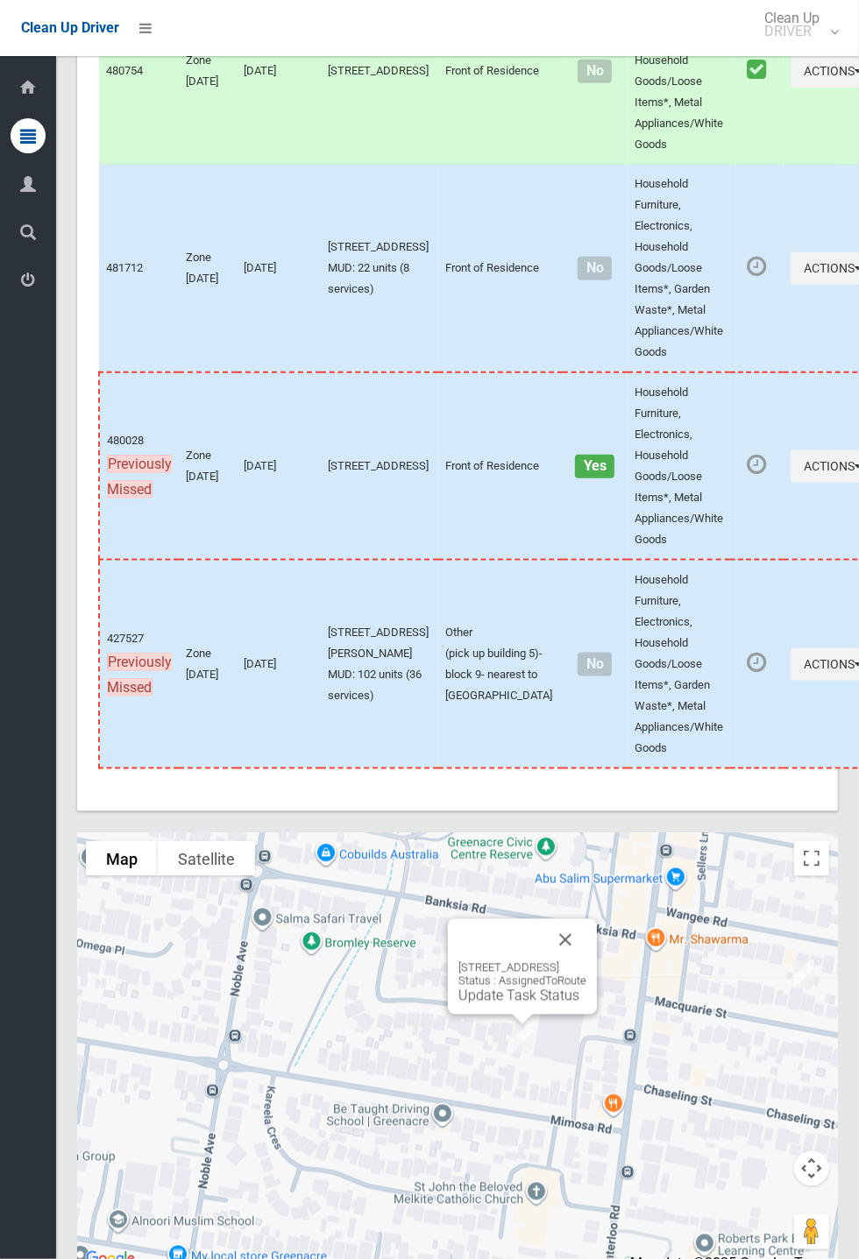
click at [505, 1004] on link "Update Task Status" at bounding box center [518, 995] width 121 height 17
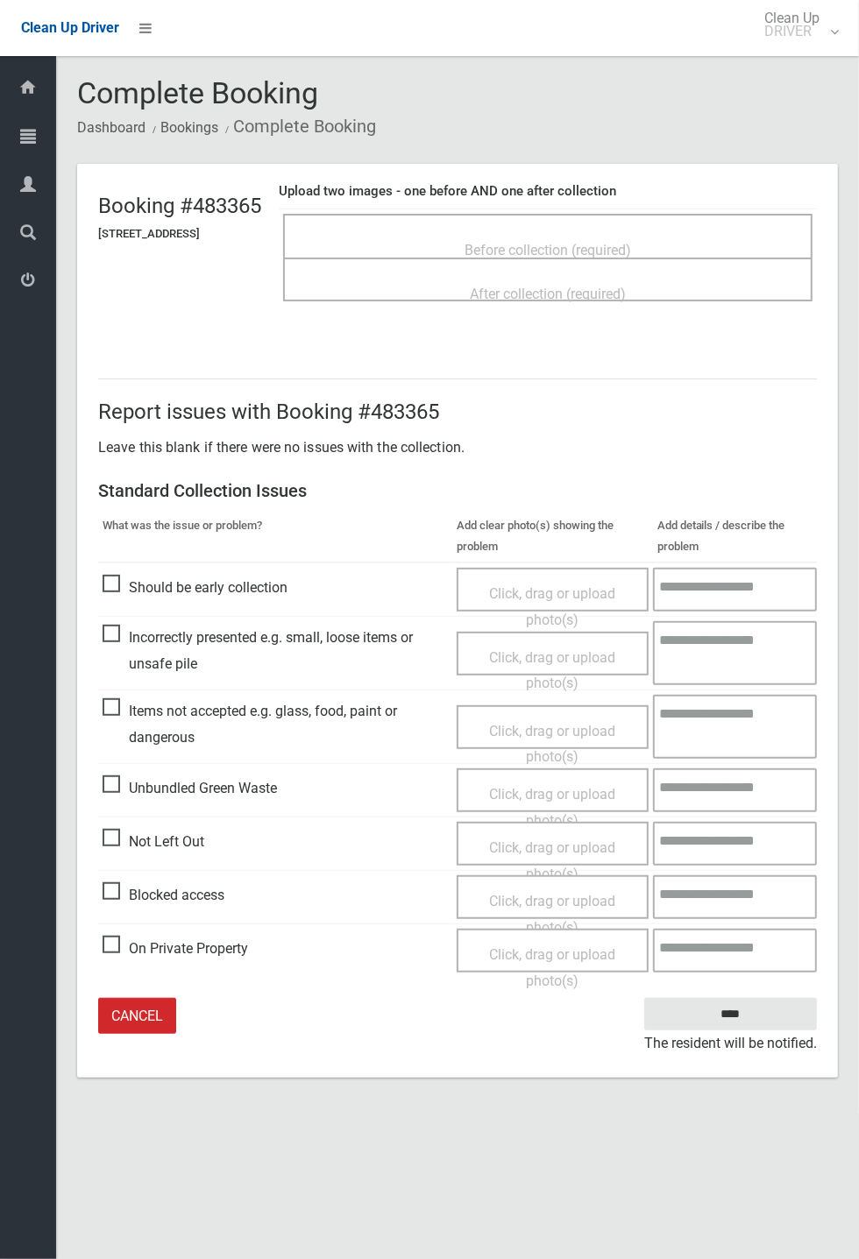
click at [167, 855] on span "Not Left Out" at bounding box center [153, 842] width 102 height 26
click at [563, 848] on span "Click, drag or upload photo(s)" at bounding box center [552, 860] width 126 height 43
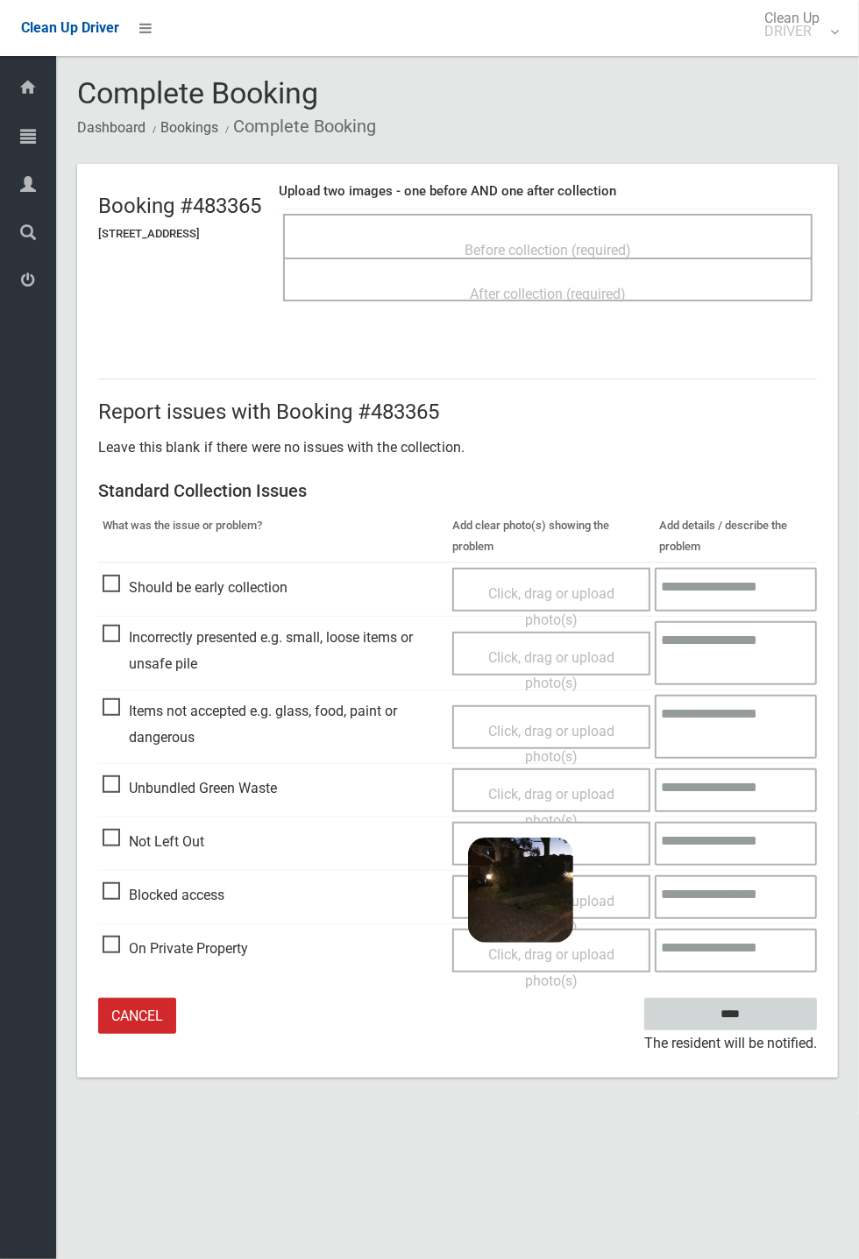
click at [816, 1030] on input "****" at bounding box center [730, 1014] width 173 height 32
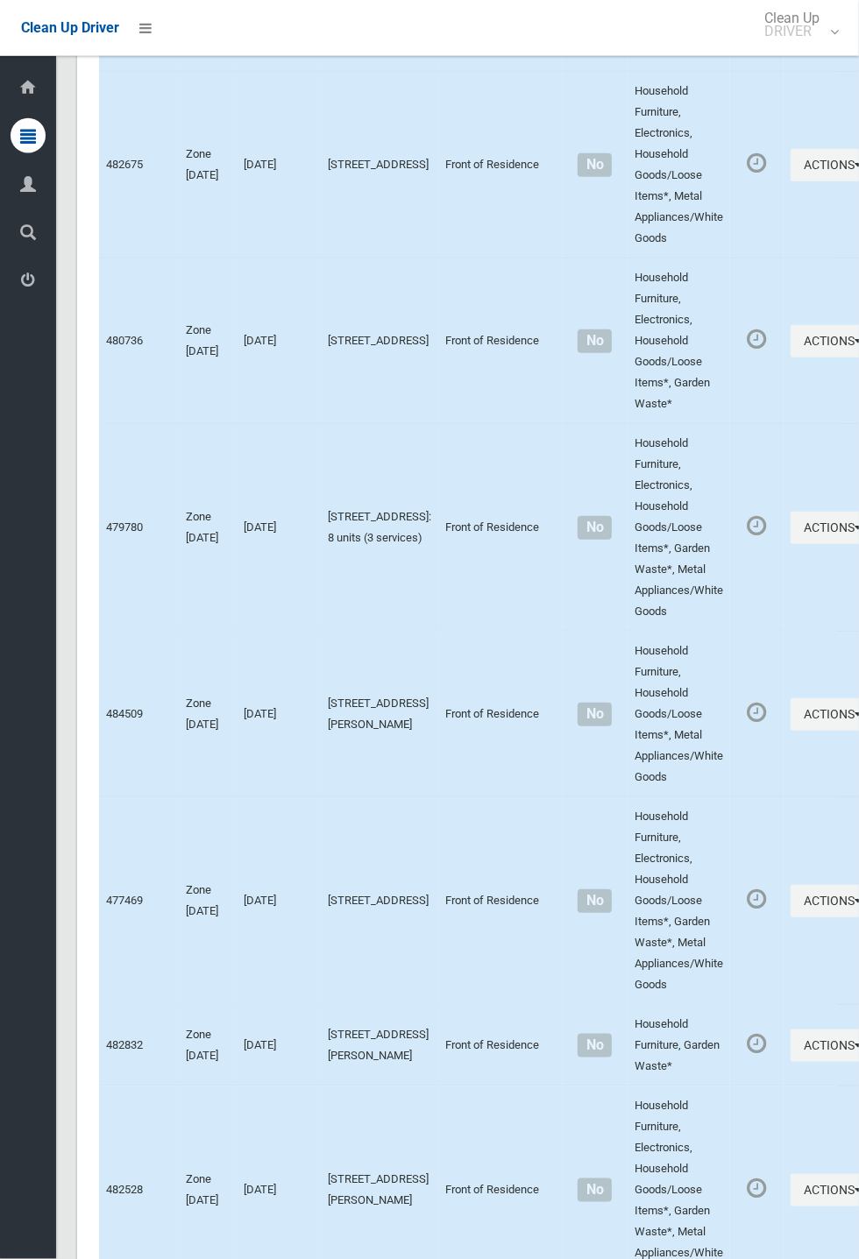
scroll to position [7679, 0]
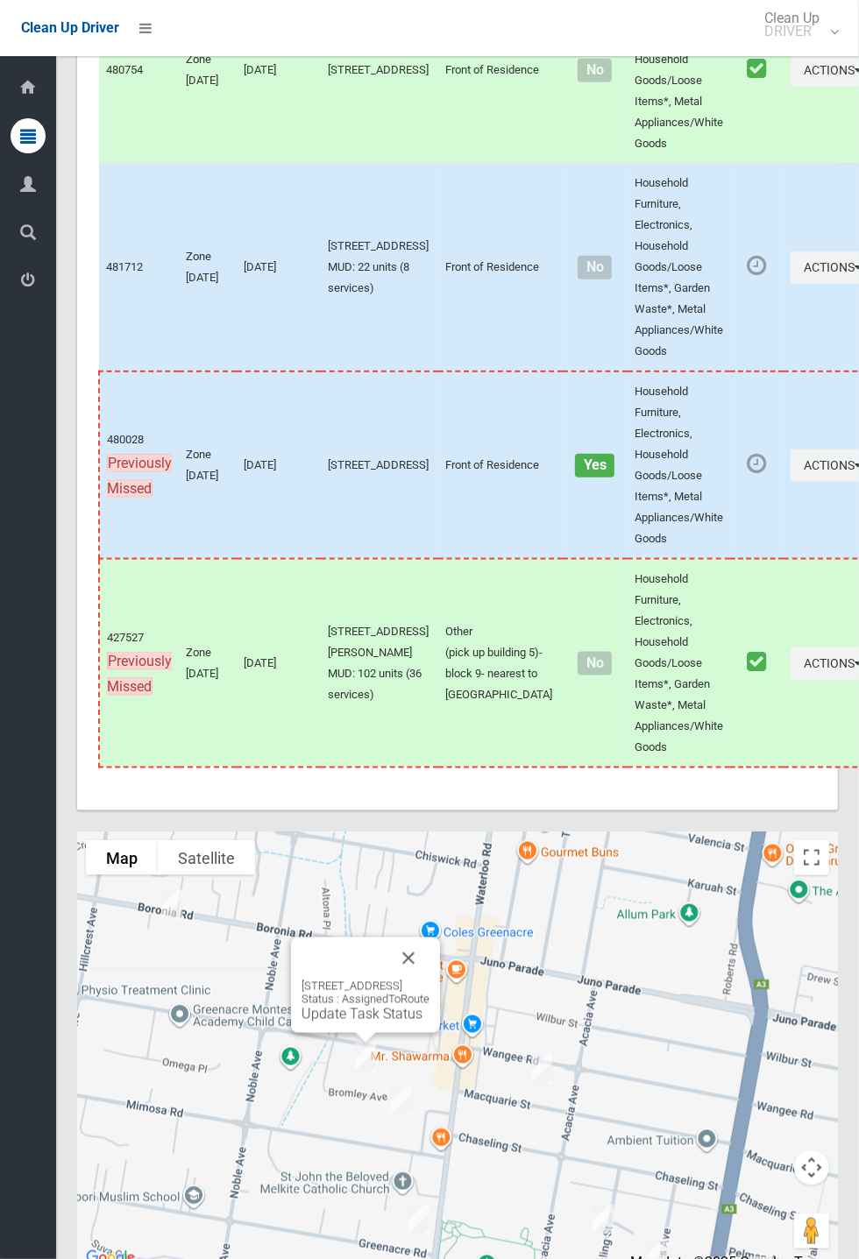
click at [429, 979] on button "Close" at bounding box center [408, 958] width 42 height 42
click at [338, 1022] on link "Update Task Status" at bounding box center [361, 1014] width 121 height 17
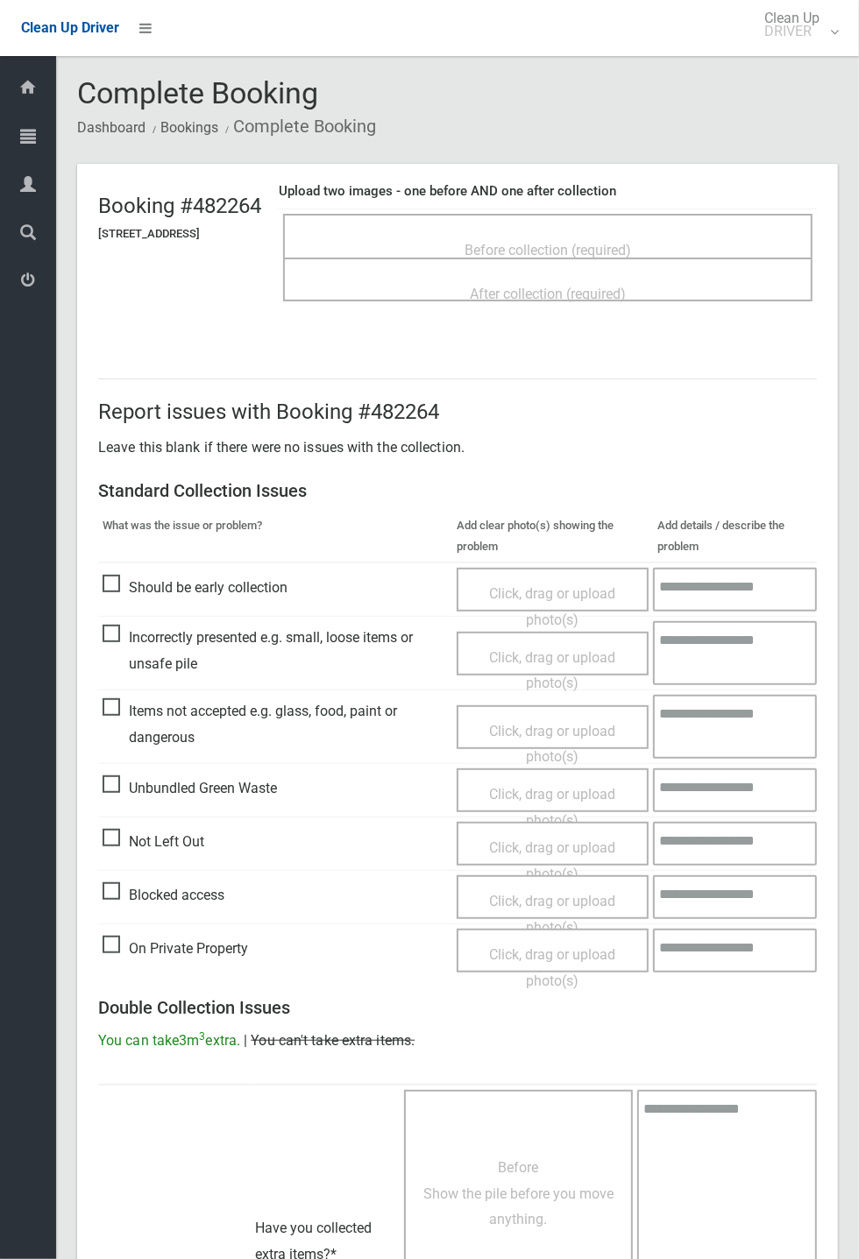
click at [534, 243] on span "Before collection (required)" at bounding box center [547, 250] width 166 height 17
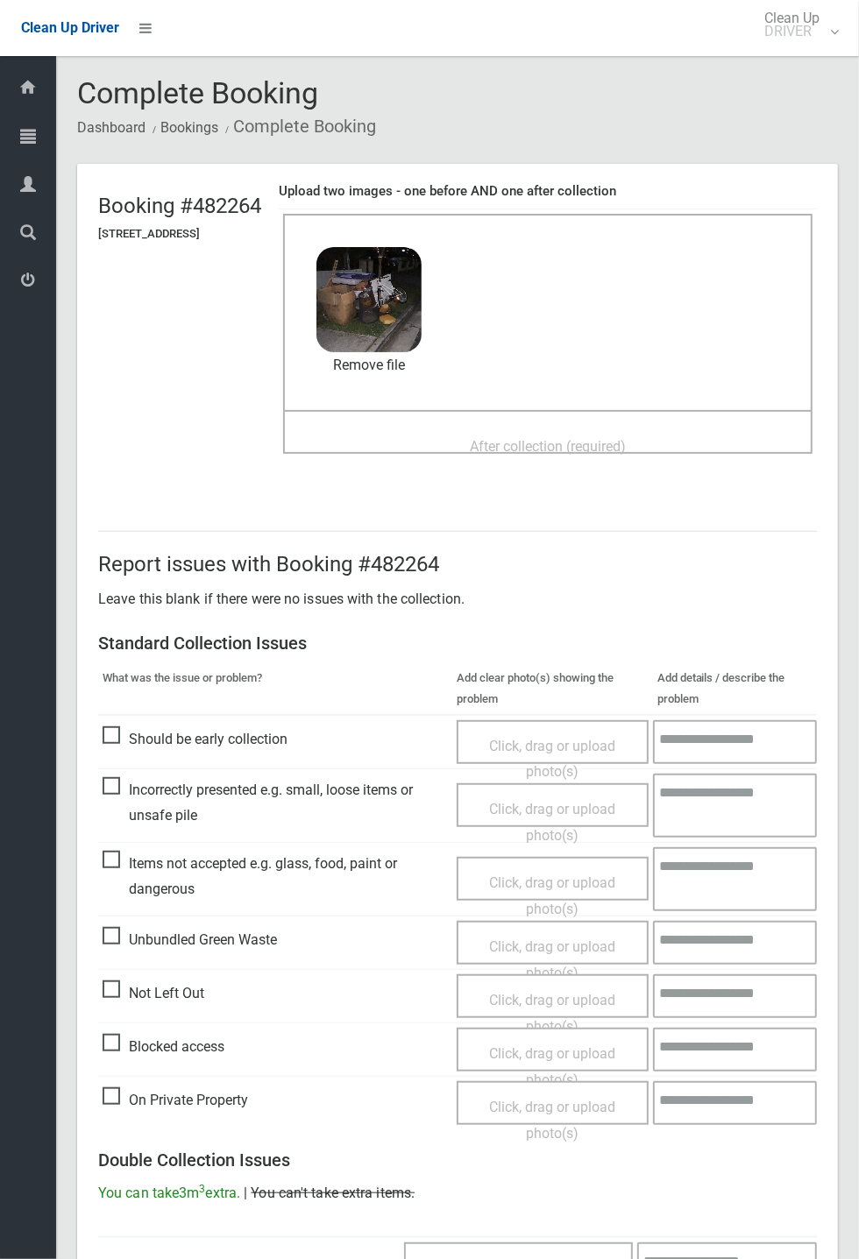
click at [541, 438] on span "After collection (required)" at bounding box center [548, 446] width 156 height 17
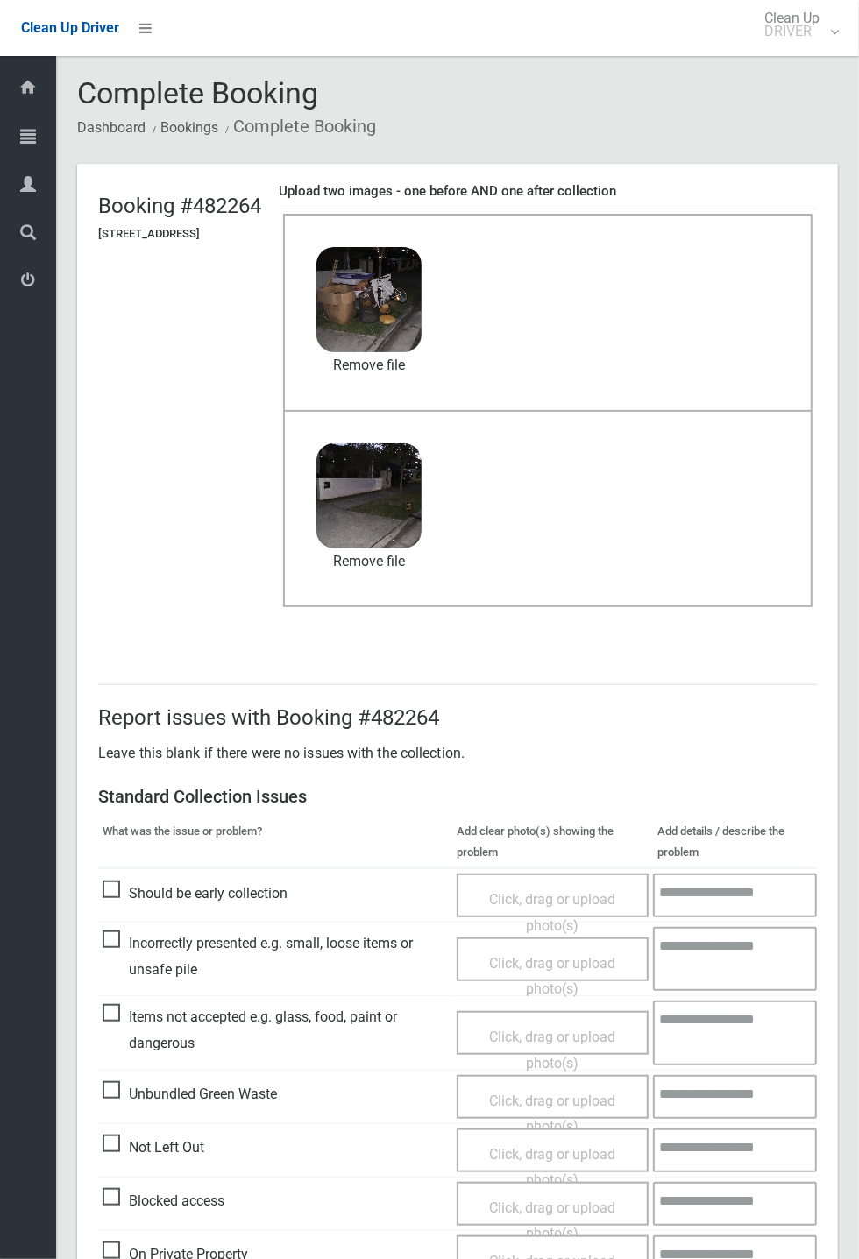
scroll to position [608, 0]
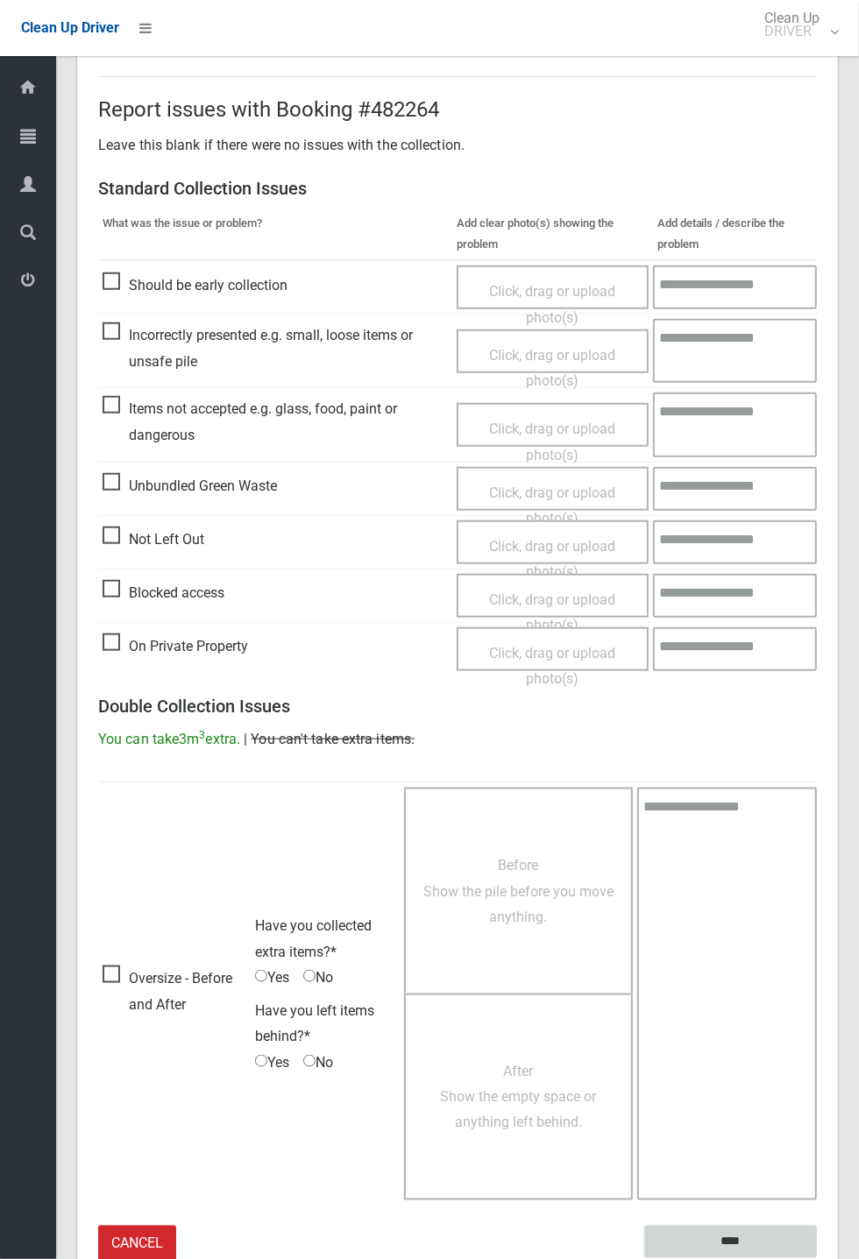
click at [730, 1239] on input "****" at bounding box center [730, 1242] width 173 height 32
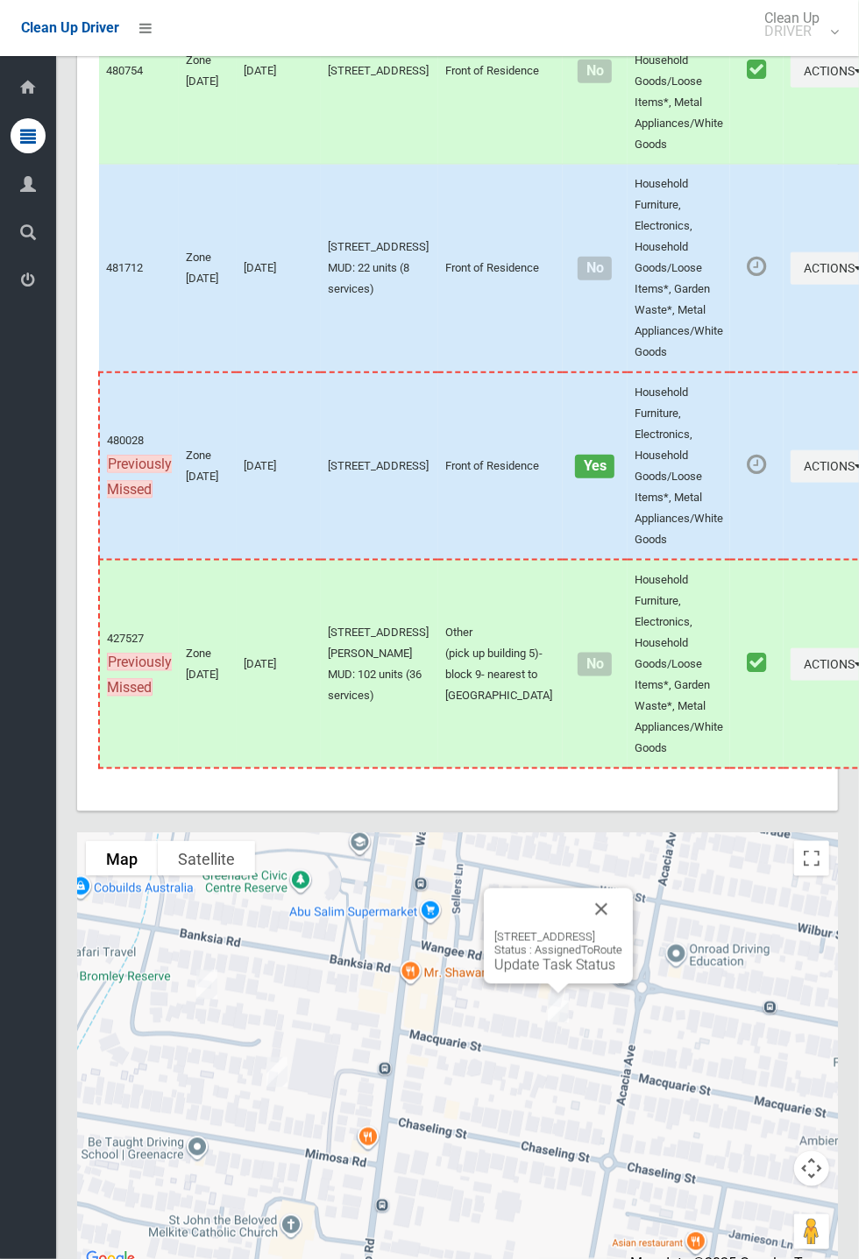
scroll to position [7678, 0]
click at [622, 930] on button "Close" at bounding box center [601, 909] width 42 height 42
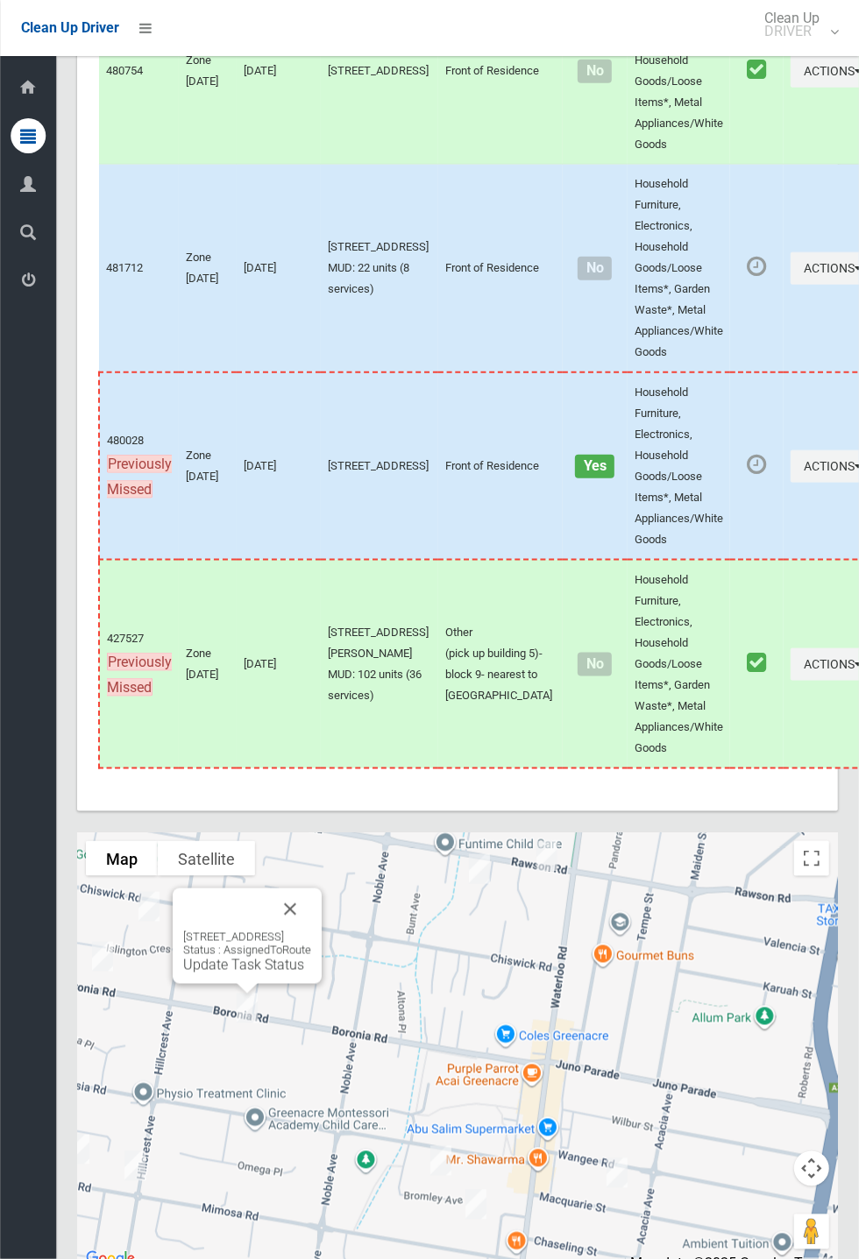
click at [311, 930] on button "Close" at bounding box center [290, 909] width 42 height 42
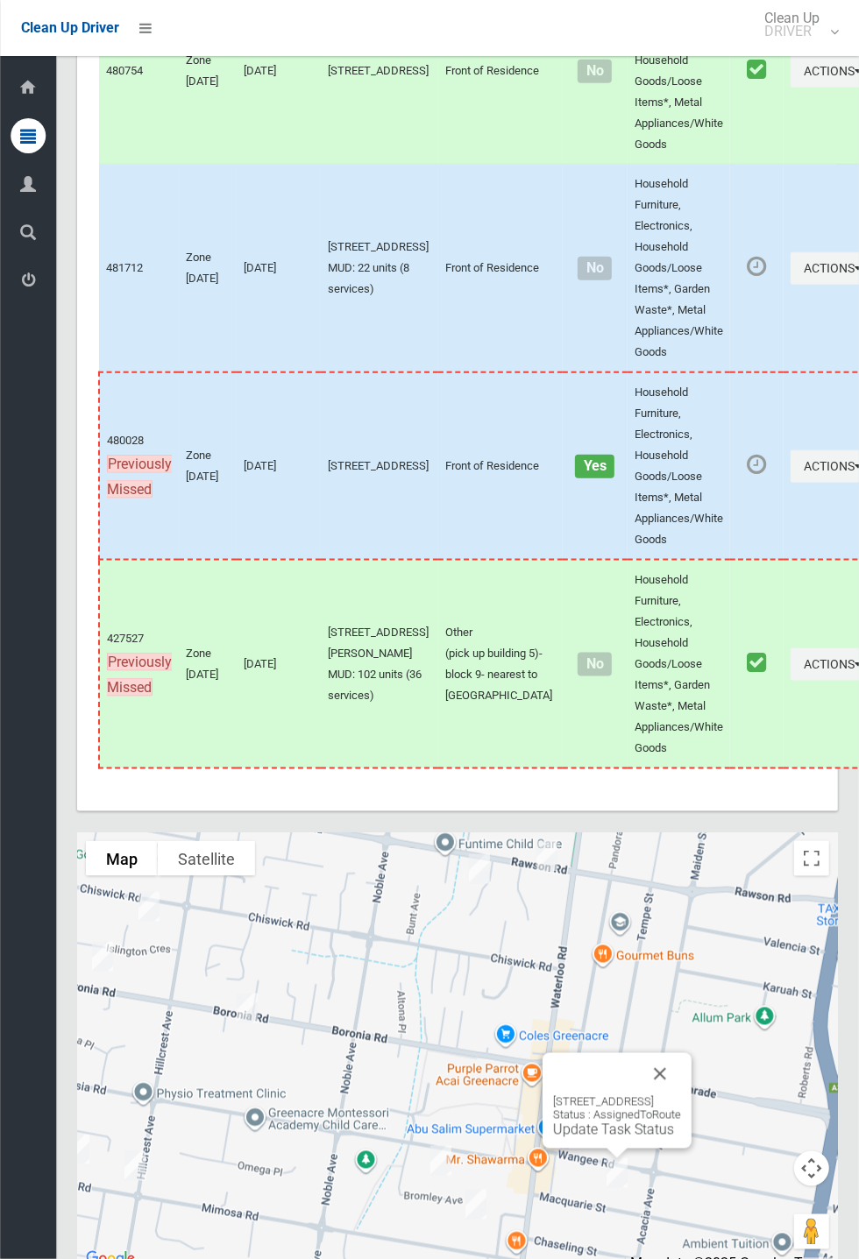
click at [585, 1138] on link "Update Task Status" at bounding box center [613, 1129] width 121 height 17
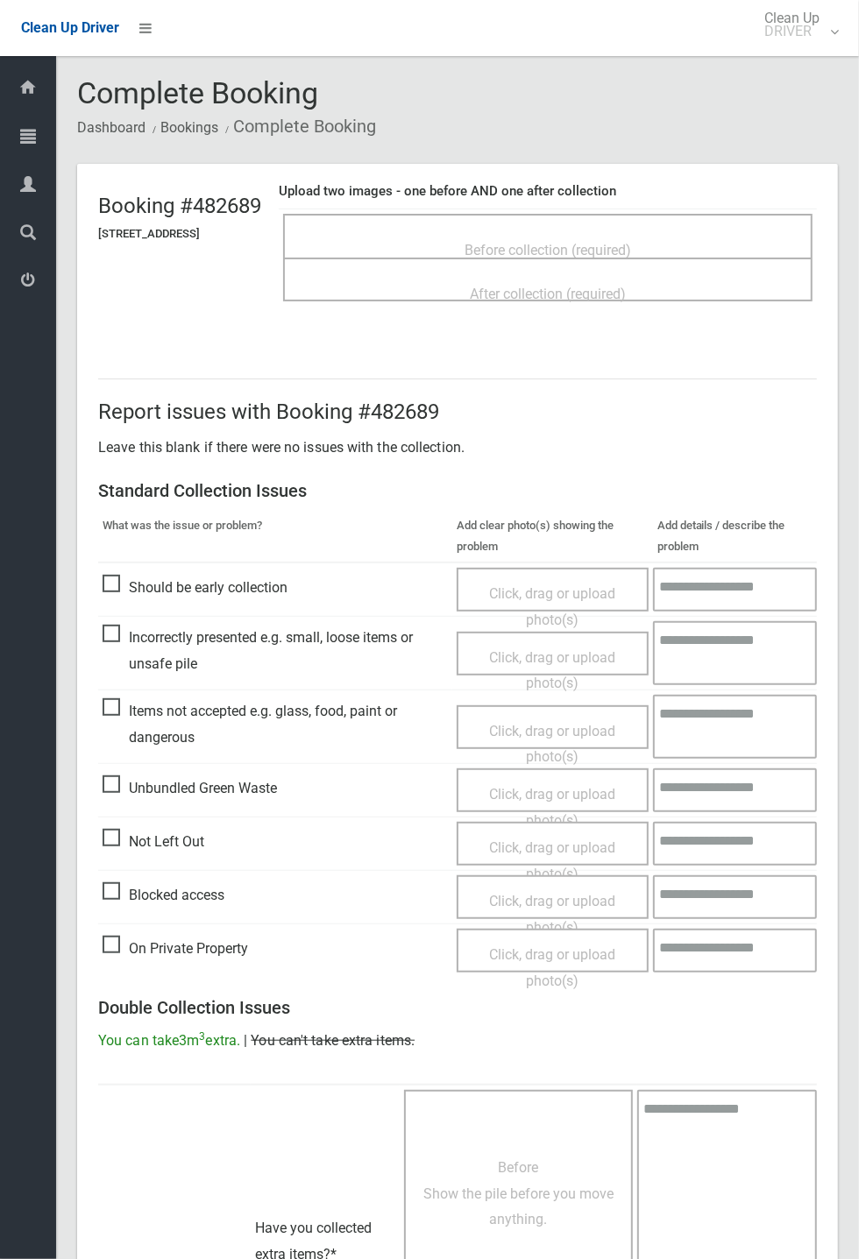
click at [551, 242] on span "Before collection (required)" at bounding box center [547, 250] width 166 height 17
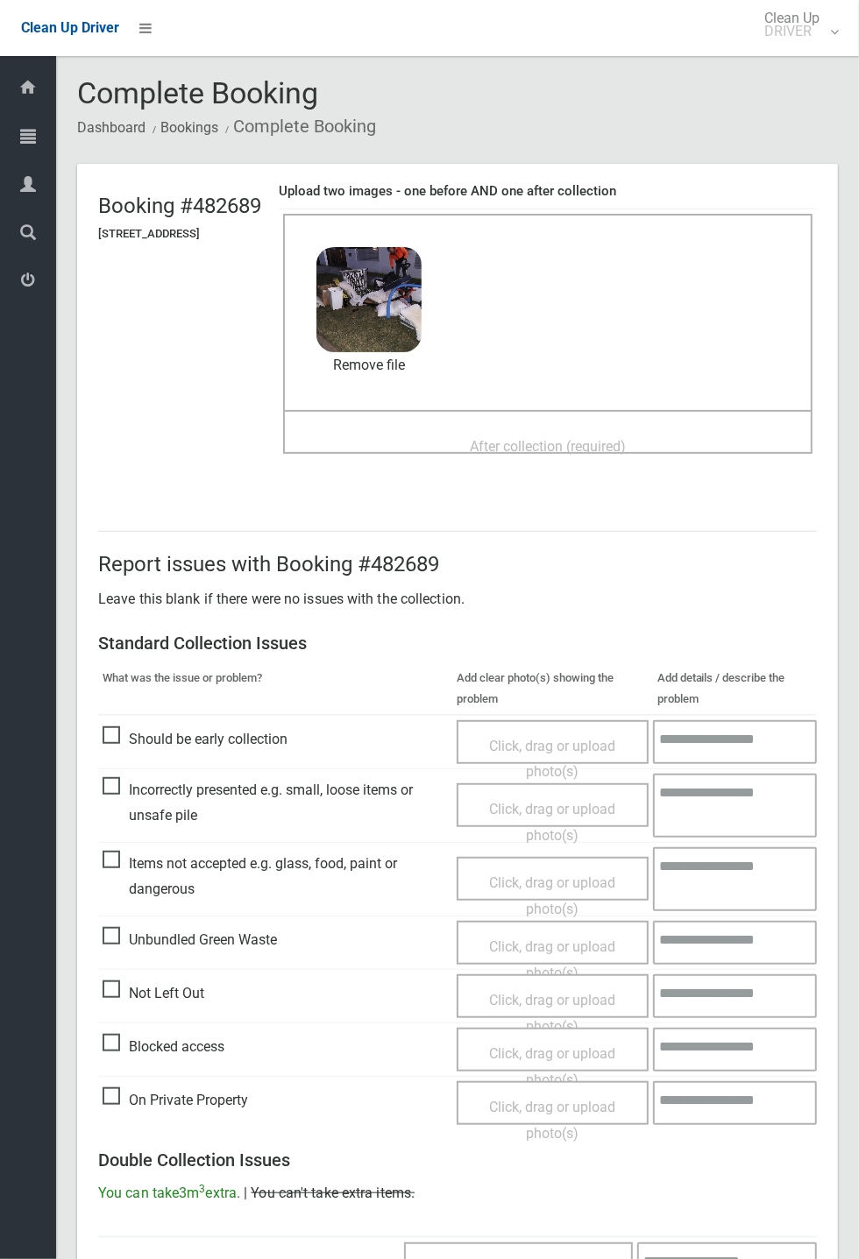
click at [562, 438] on span "After collection (required)" at bounding box center [548, 446] width 156 height 17
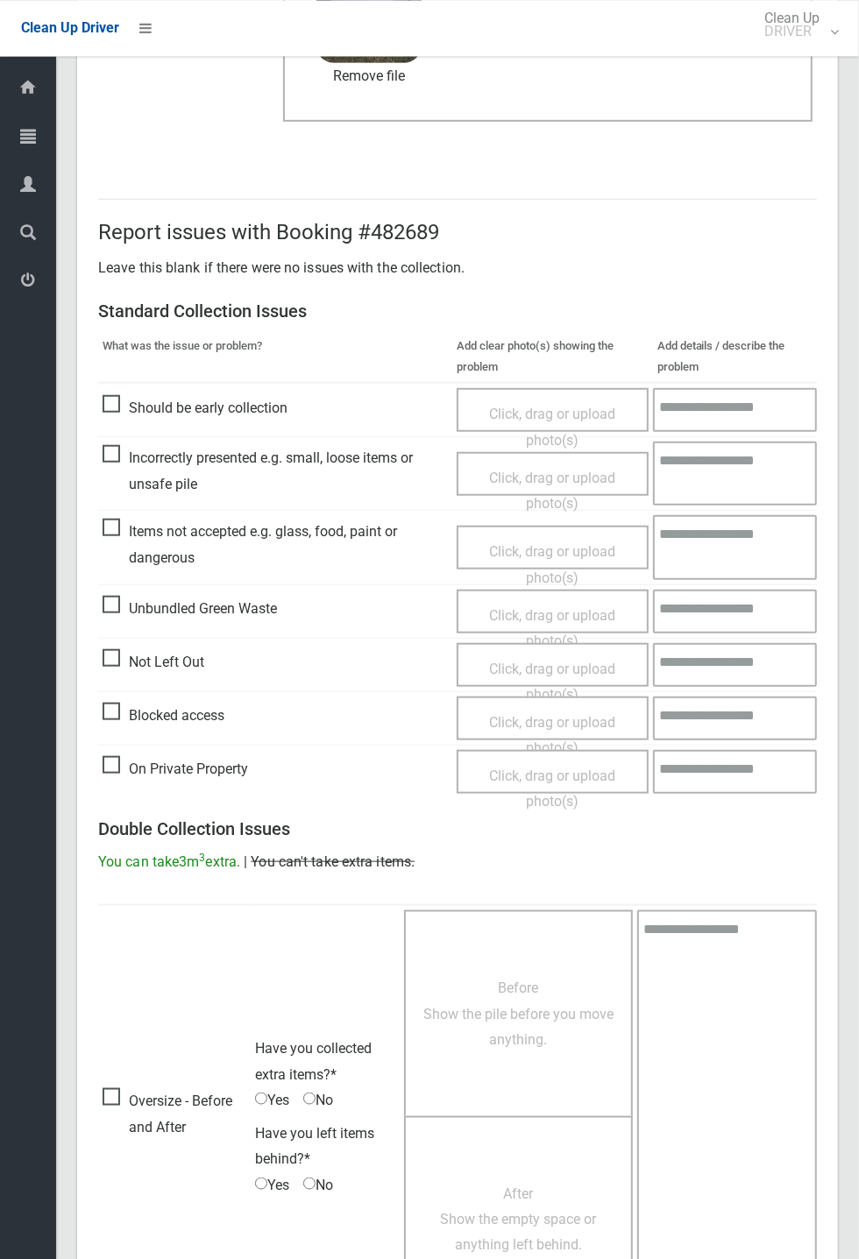
scroll to position [608, 0]
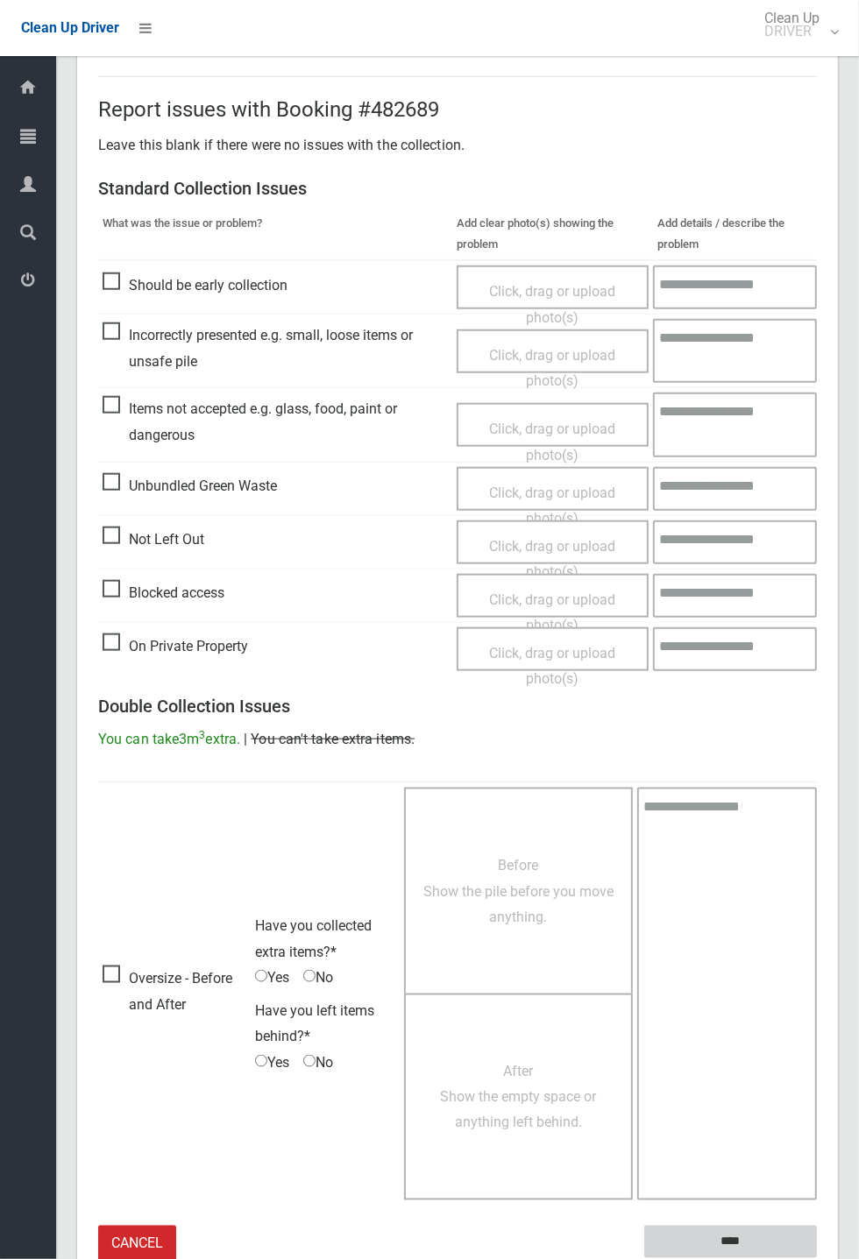
click at [725, 1229] on input "****" at bounding box center [730, 1242] width 173 height 32
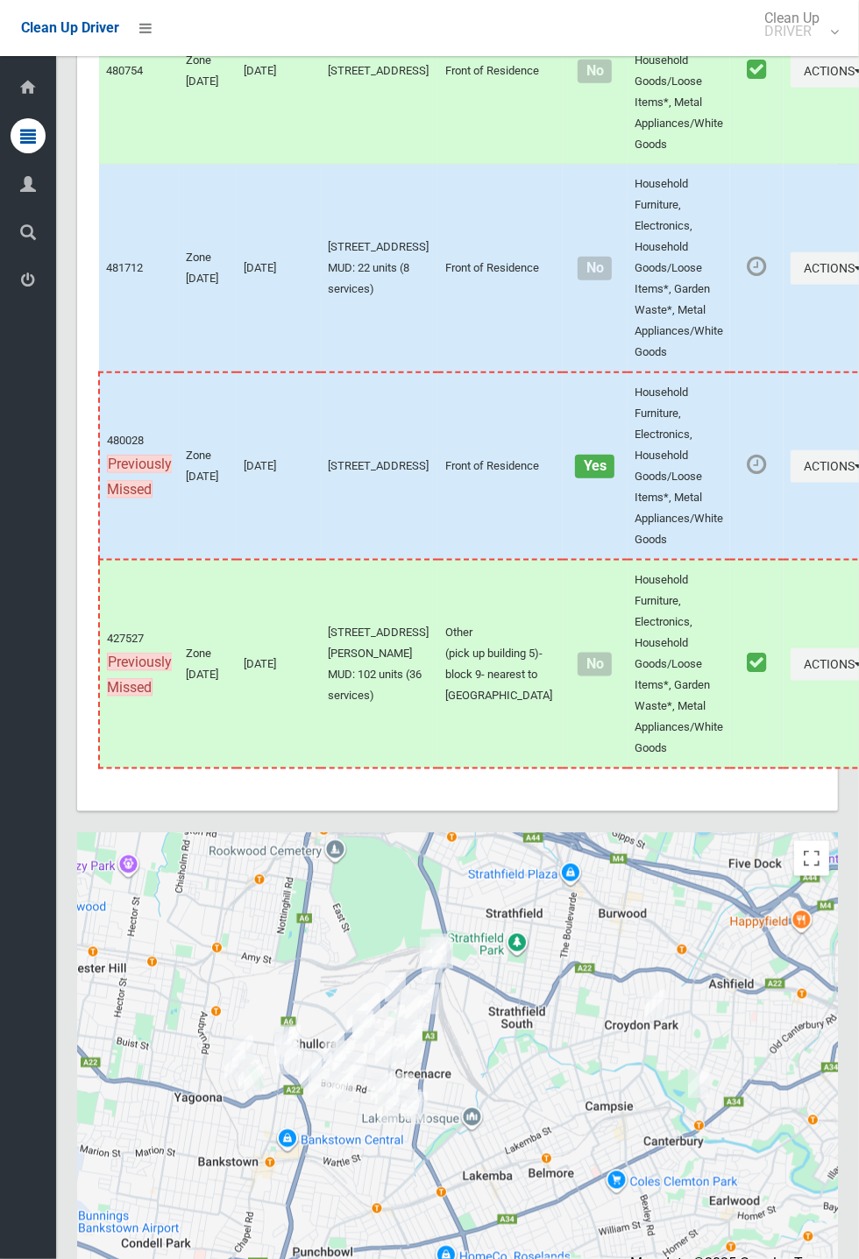
scroll to position [7678, 0]
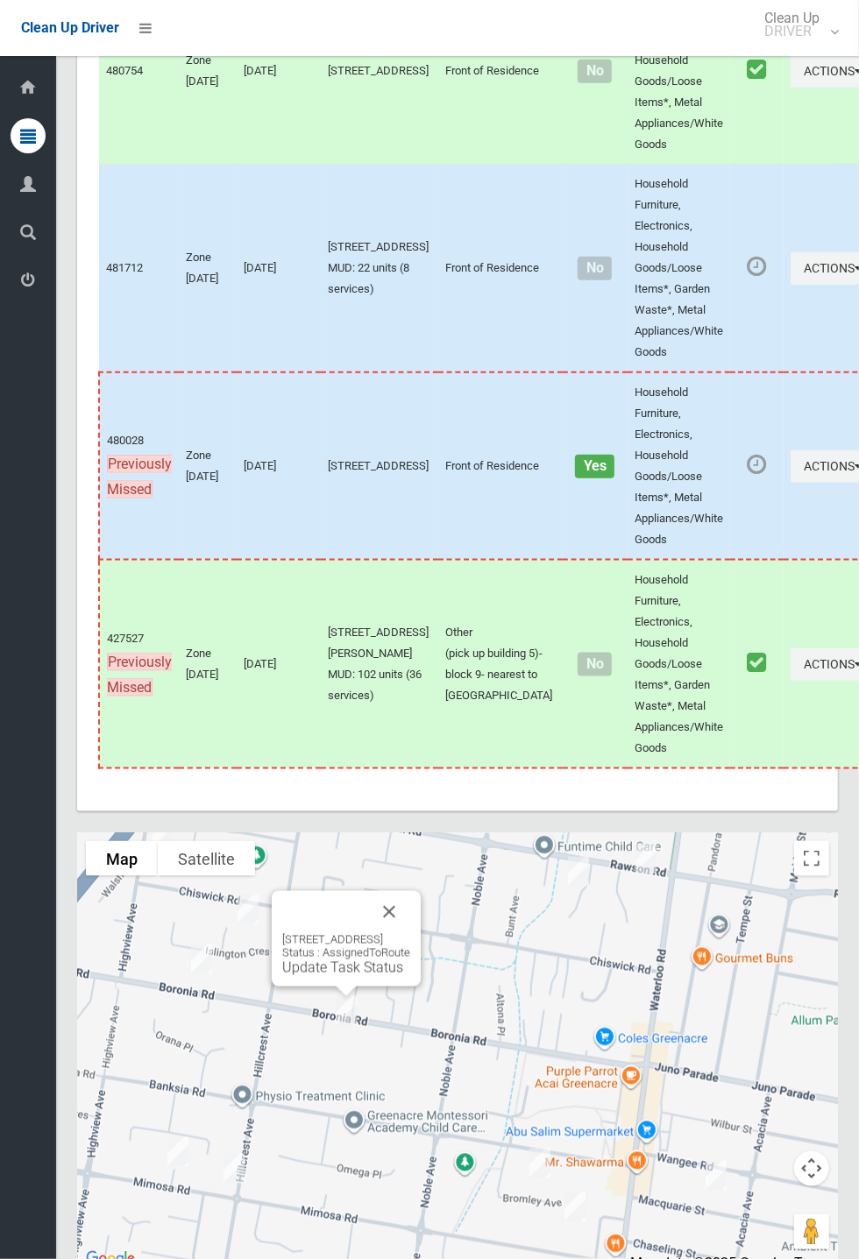
click at [410, 933] on button "Close" at bounding box center [389, 912] width 42 height 42
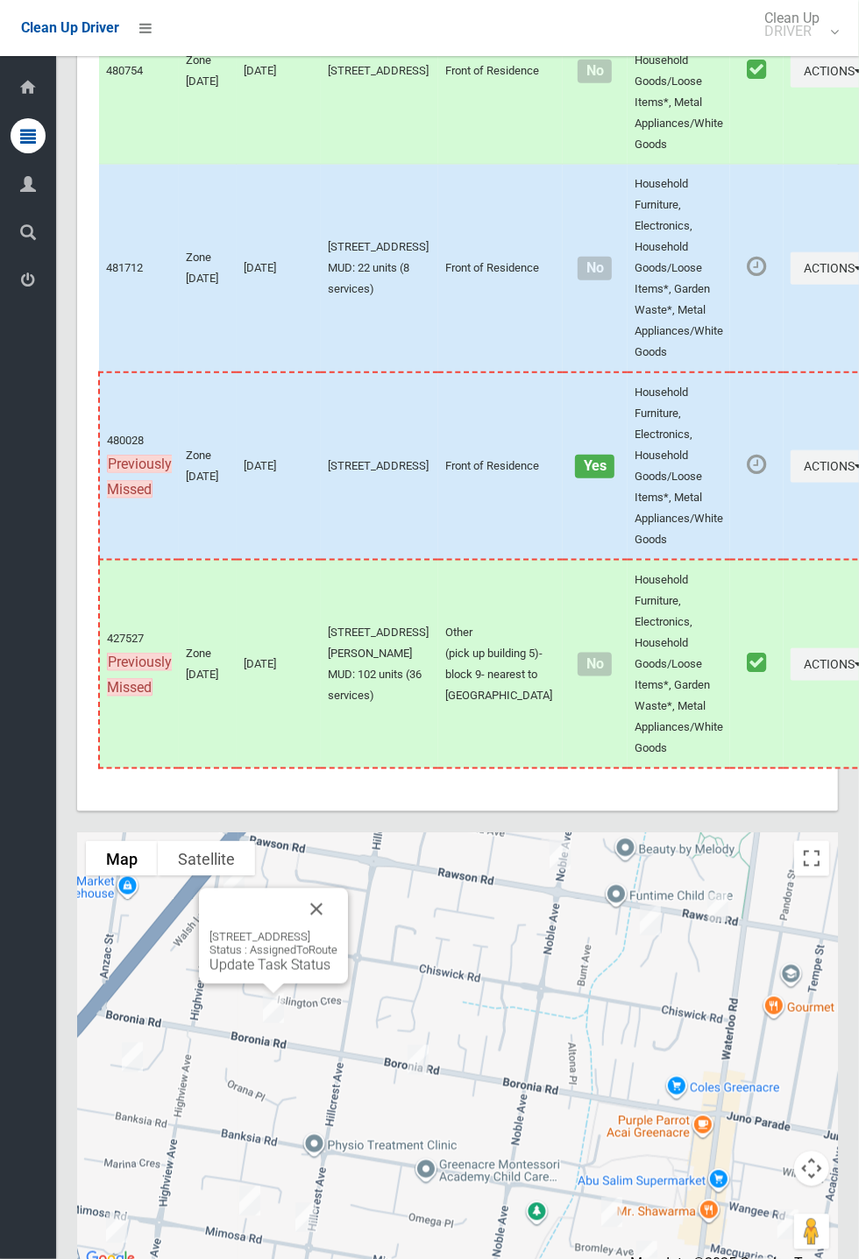
click at [337, 930] on button "Close" at bounding box center [316, 909] width 42 height 42
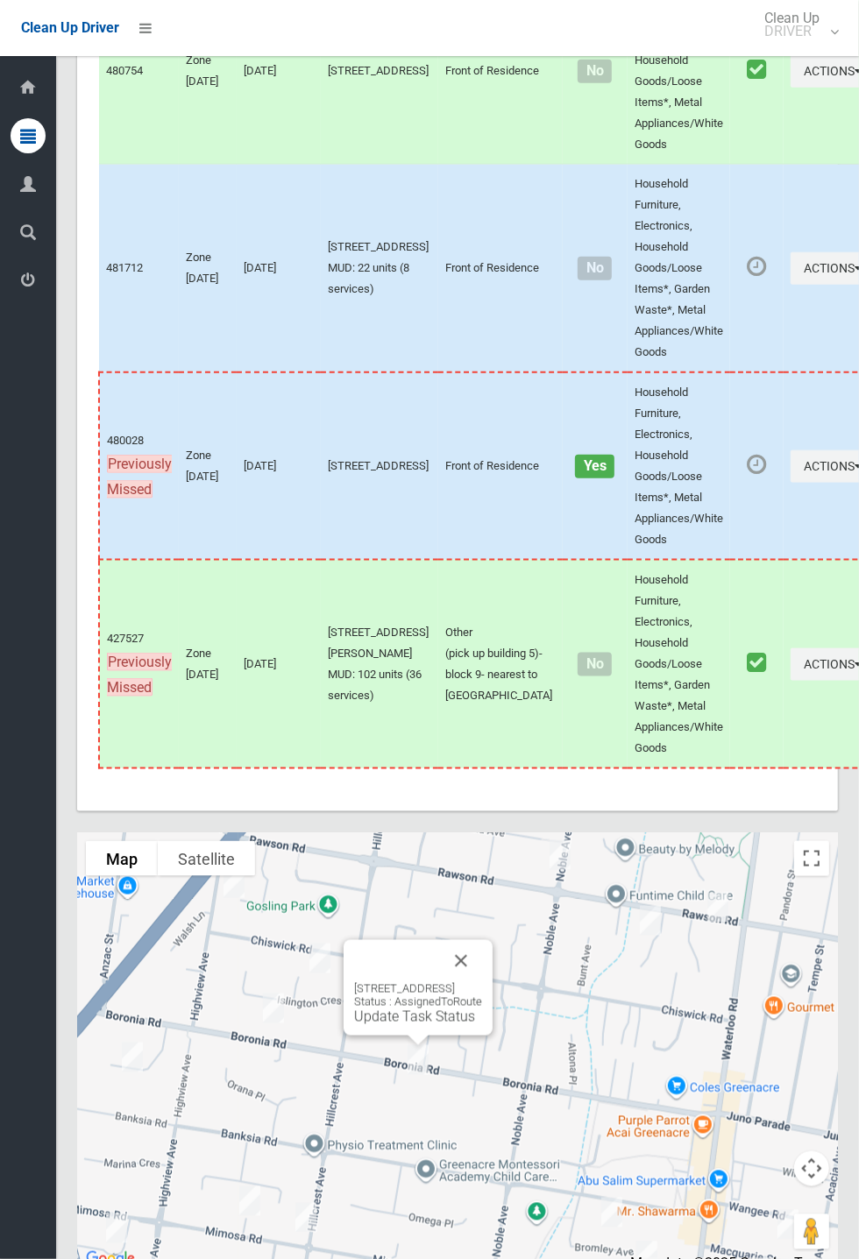
click at [387, 1025] on div "100 Boronia Road, GREENACRE NSW 2190 Status : AssignedToRoute Update Task Status" at bounding box center [418, 1003] width 128 height 43
click at [373, 1035] on div "100 Boronia Road, GREENACRE NSW 2190 Status : AssignedToRoute Update Task Status" at bounding box center [417, 987] width 149 height 95
click at [403, 1025] on link "Update Task Status" at bounding box center [414, 1016] width 121 height 17
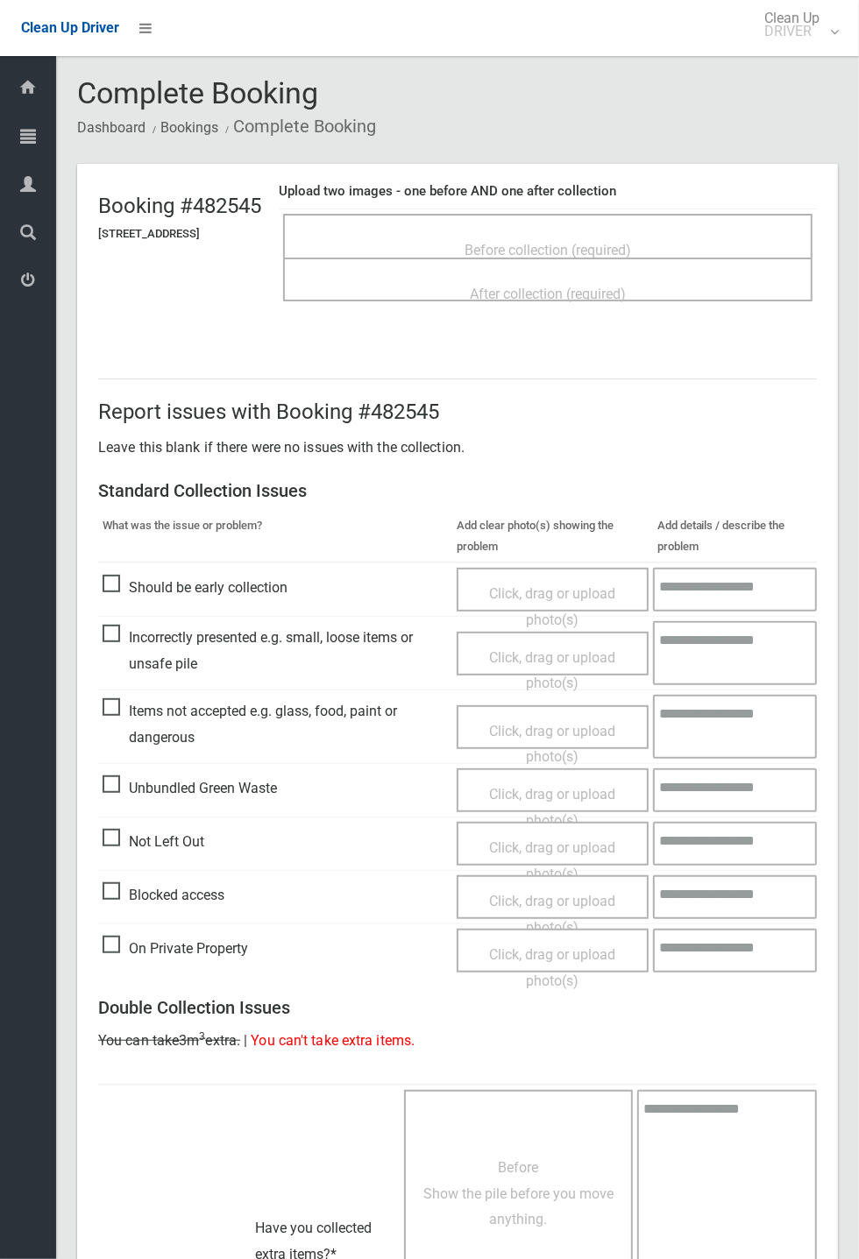
click at [532, 242] on span "Before collection (required)" at bounding box center [547, 250] width 166 height 17
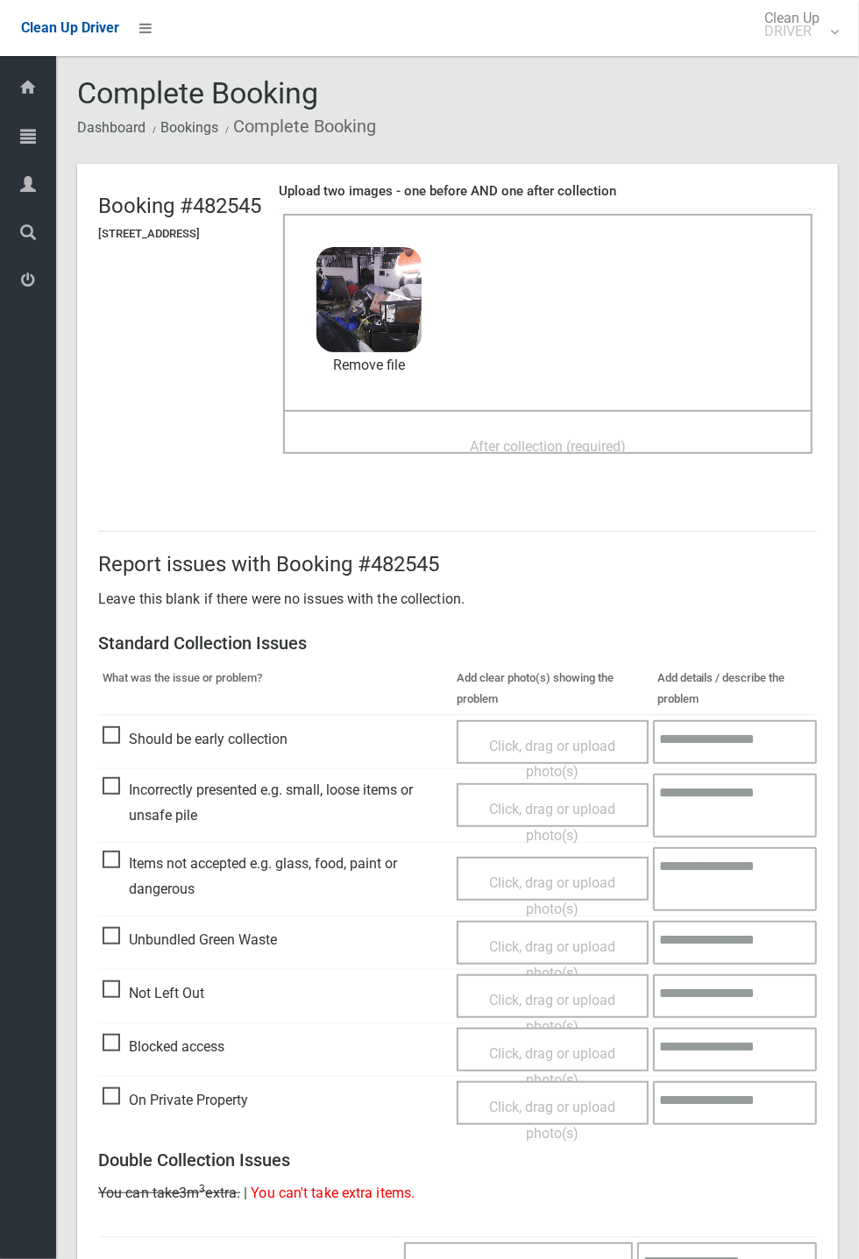
click at [539, 438] on span "After collection (required)" at bounding box center [548, 446] width 156 height 17
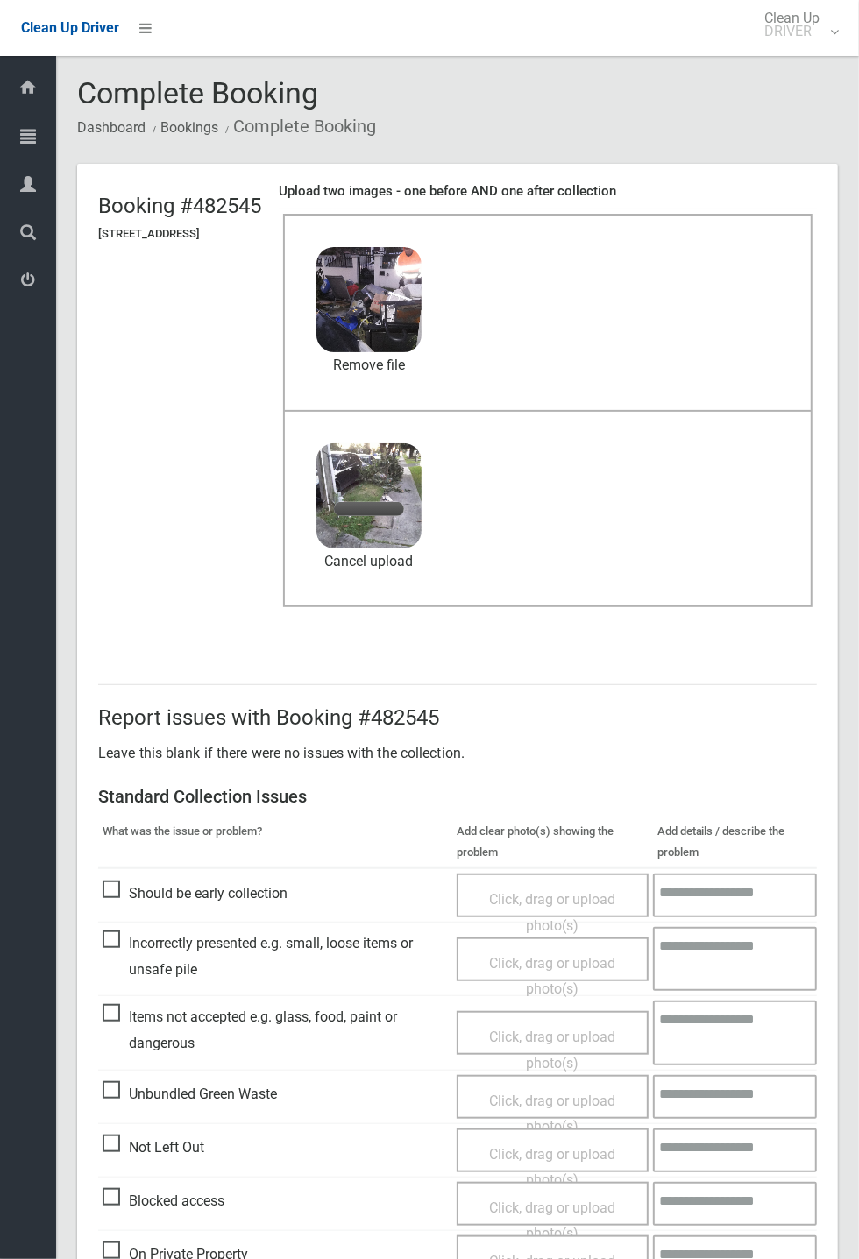
scroll to position [511, 0]
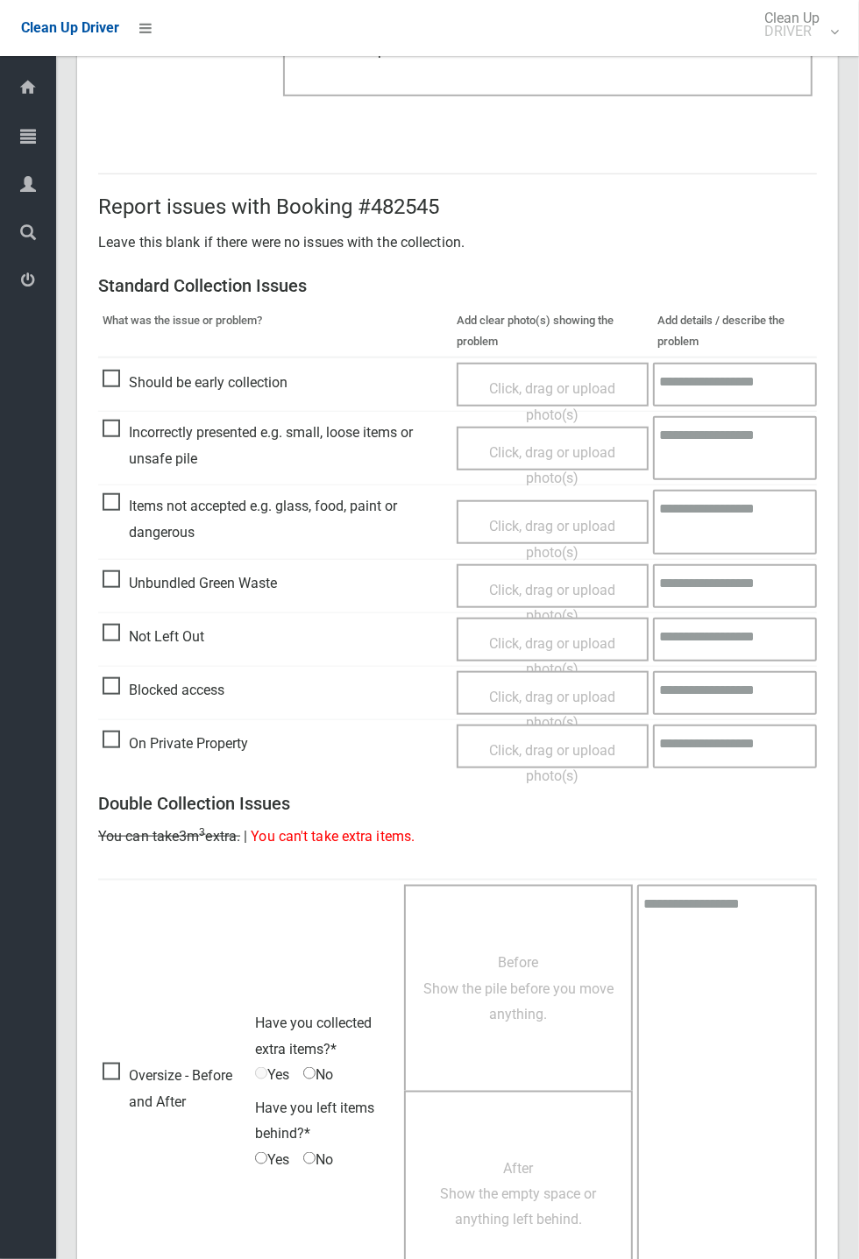
click at [196, 597] on span "Unbundled Green Waste" at bounding box center [189, 583] width 174 height 26
click at [530, 582] on span "Click, drag or upload photo(s)" at bounding box center [552, 603] width 126 height 43
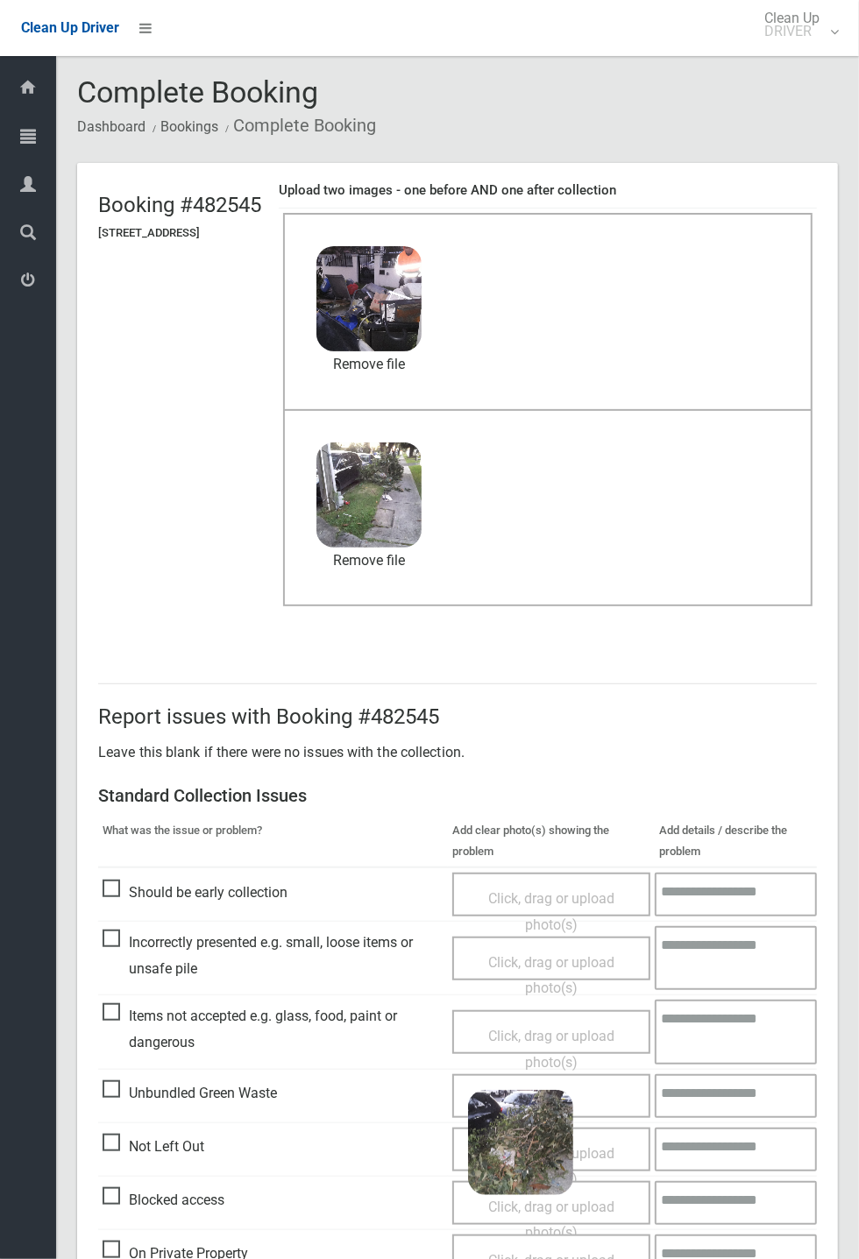
scroll to position [608, 0]
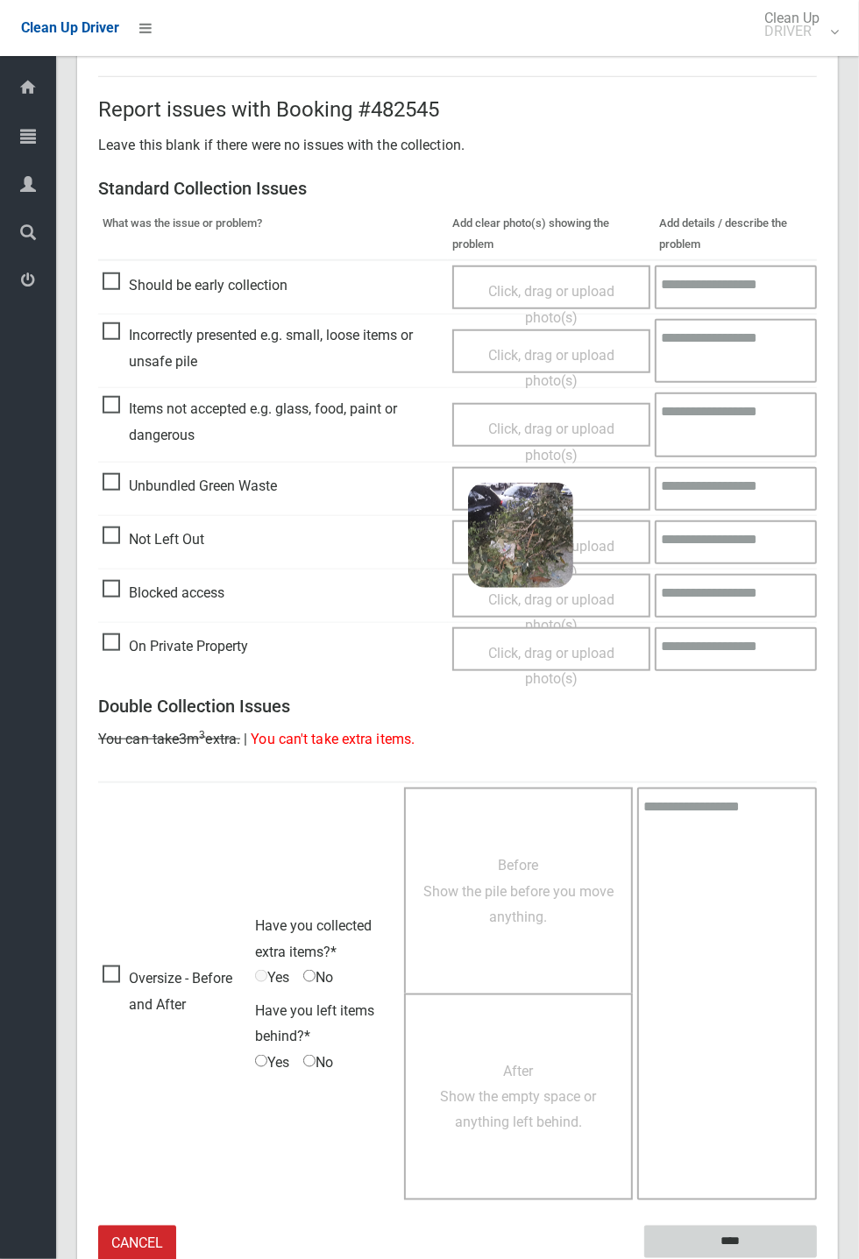
click at [816, 1258] on input "****" at bounding box center [730, 1242] width 173 height 32
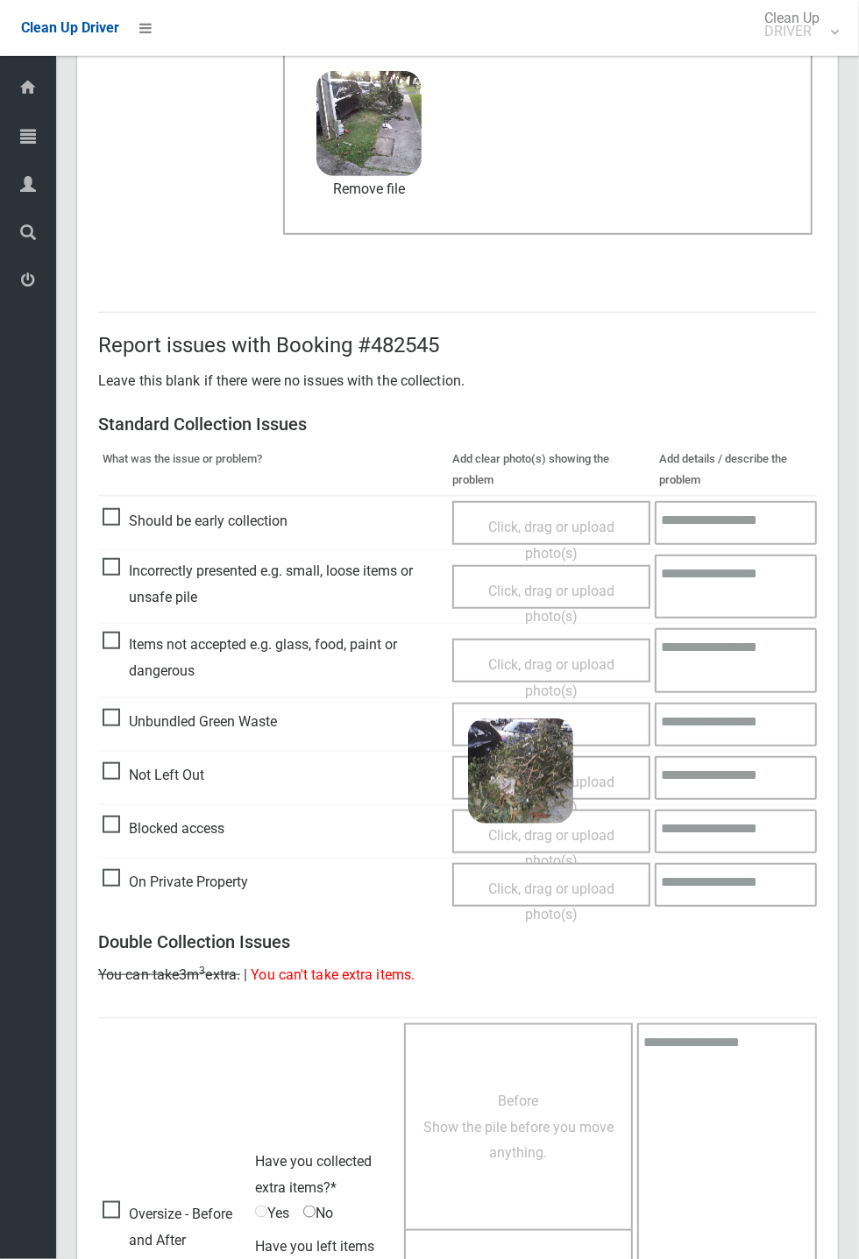
scroll to position [342, 0]
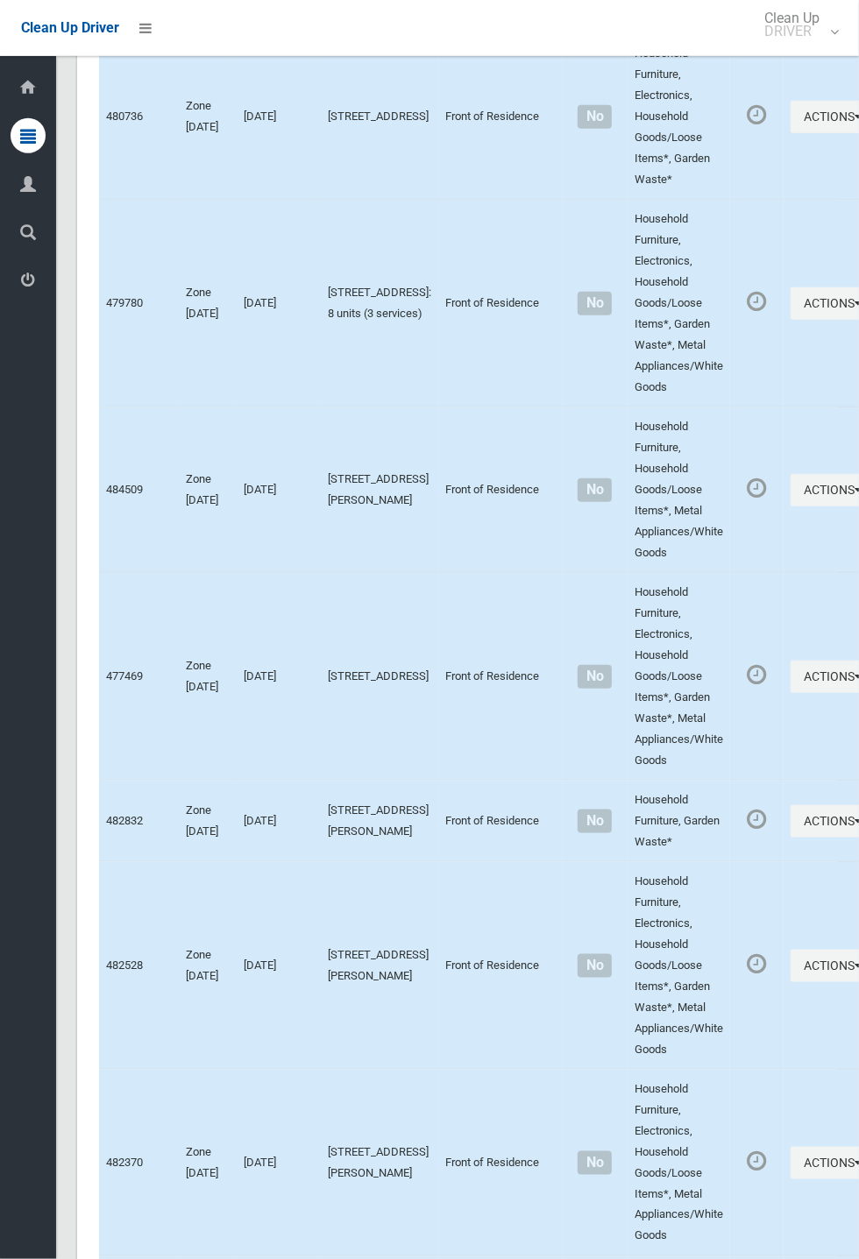
scroll to position [7678, 0]
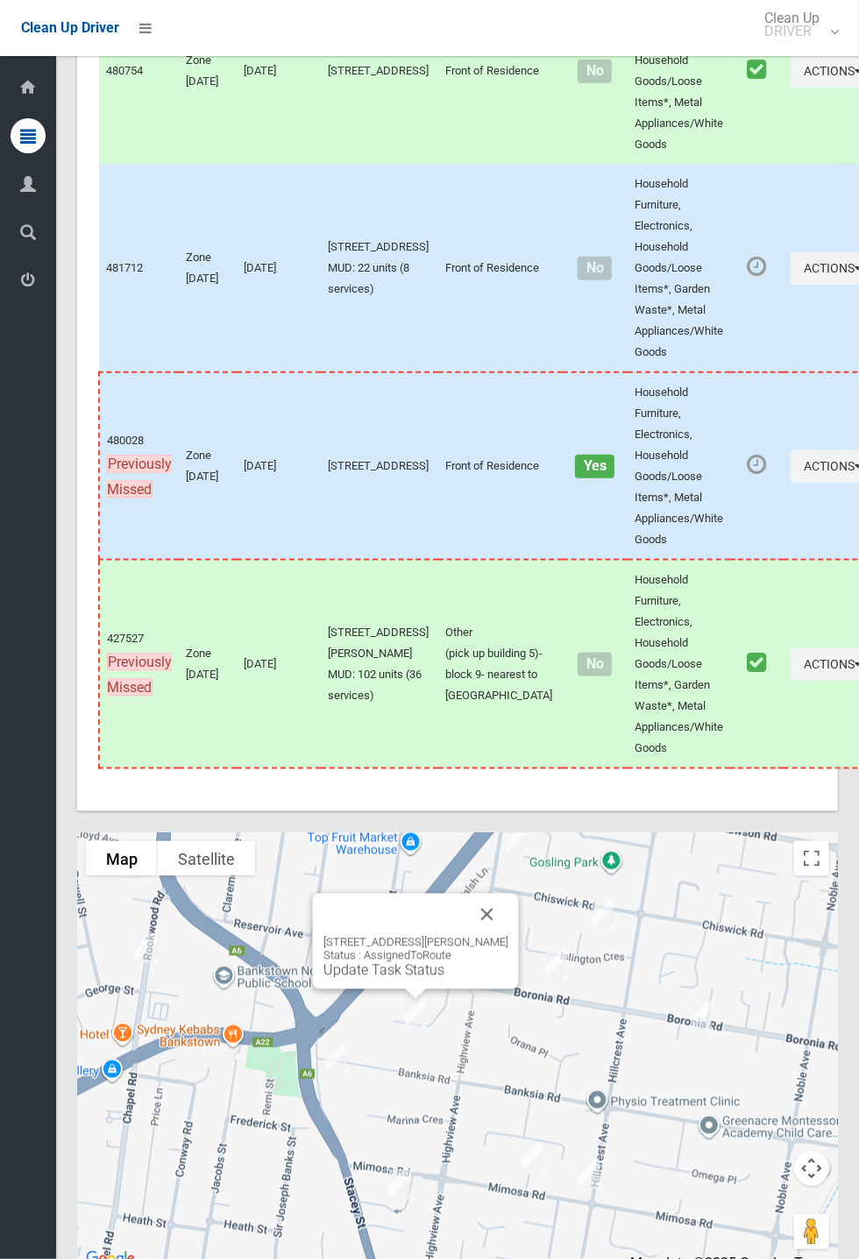
click at [508, 936] on button "Close" at bounding box center [487, 915] width 42 height 42
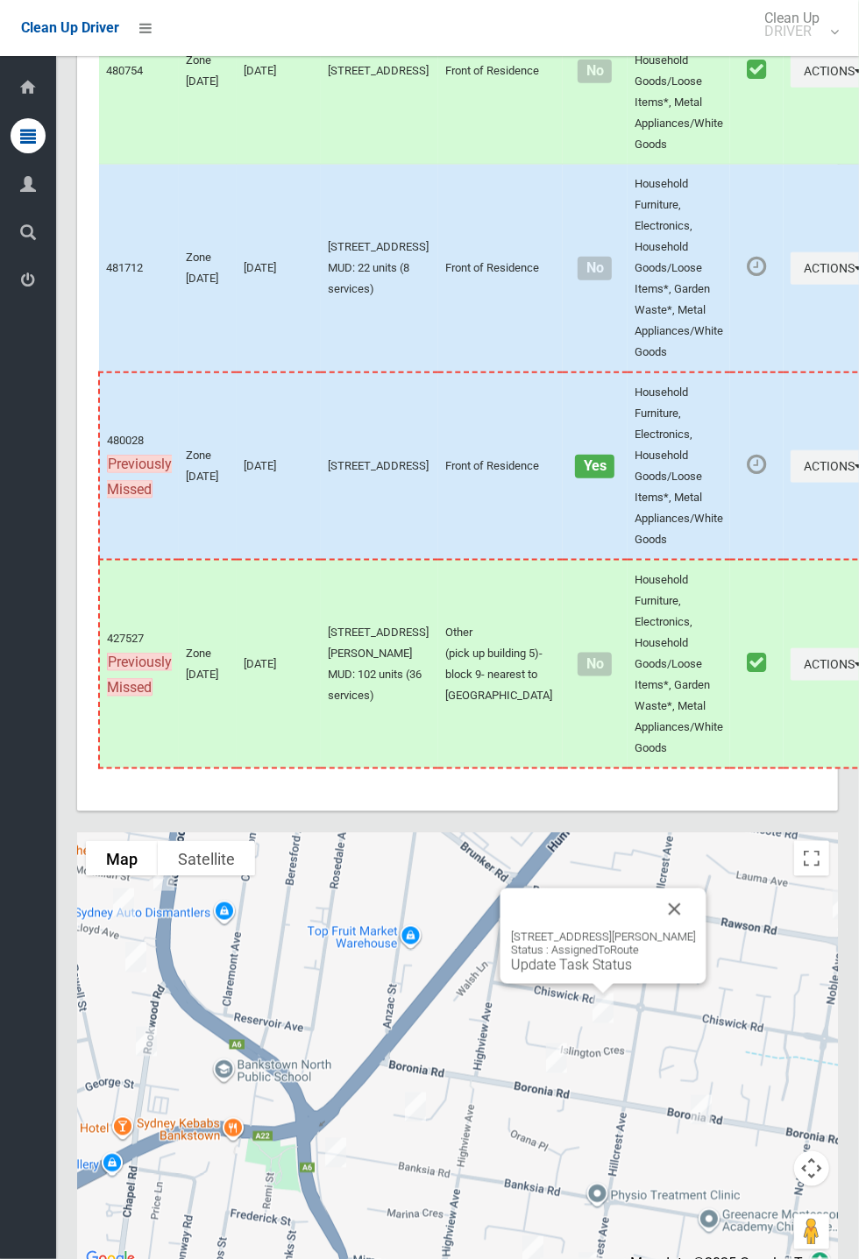
click at [694, 930] on button "Close" at bounding box center [675, 909] width 42 height 42
click at [696, 930] on button "Close" at bounding box center [675, 909] width 42 height 42
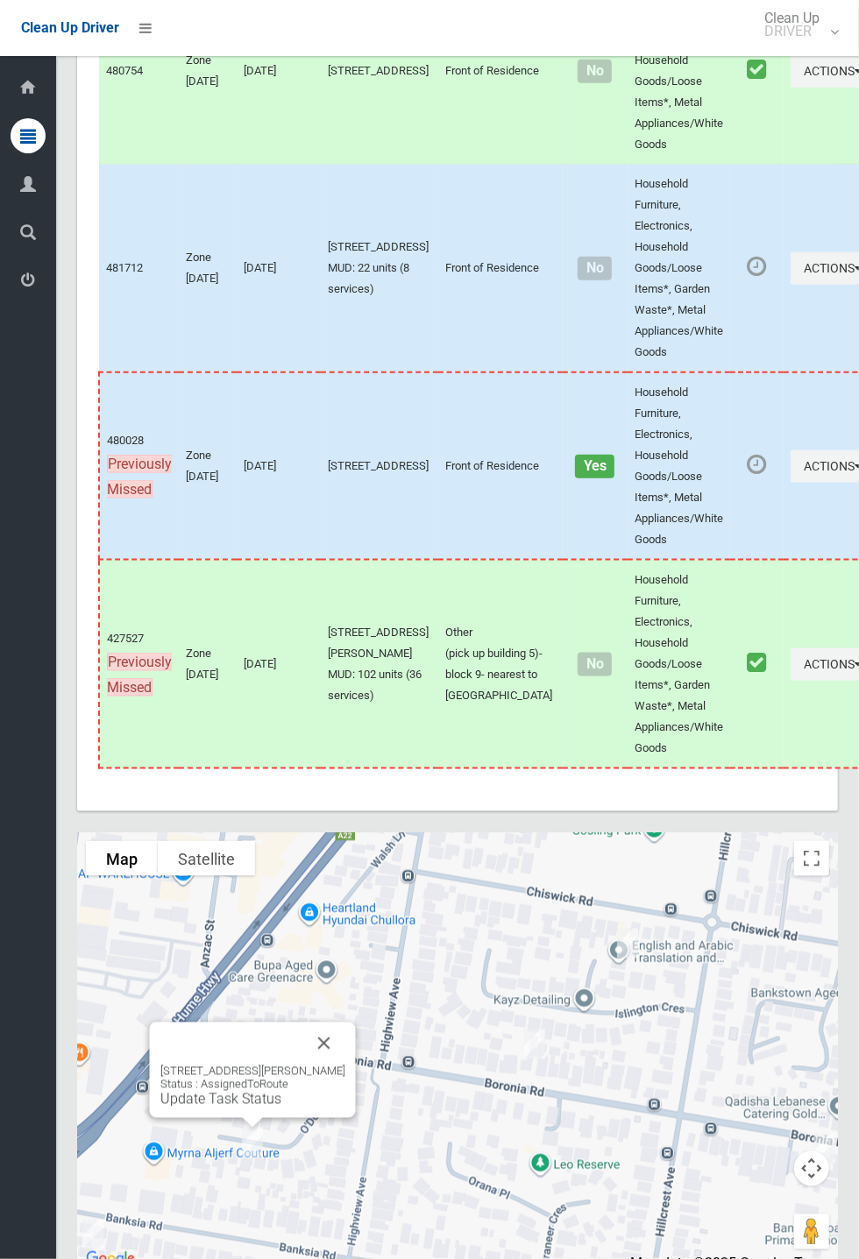
click at [238, 1107] on div "13 ODonnell Avenue, GREENACRE NSW 2190 Status : AssignedToRoute Update Task Sta…" at bounding box center [252, 1085] width 185 height 43
click at [249, 1118] on div "13 ODonnell Avenue, GREENACRE NSW 2190 Status : AssignedToRoute Update Task Sta…" at bounding box center [253, 1069] width 206 height 95
click at [243, 1107] on div "13 ODonnell Avenue, GREENACRE NSW 2190 Status : AssignedToRoute Update Task Sta…" at bounding box center [252, 1085] width 185 height 43
click at [223, 1107] on link "Update Task Status" at bounding box center [220, 1099] width 121 height 17
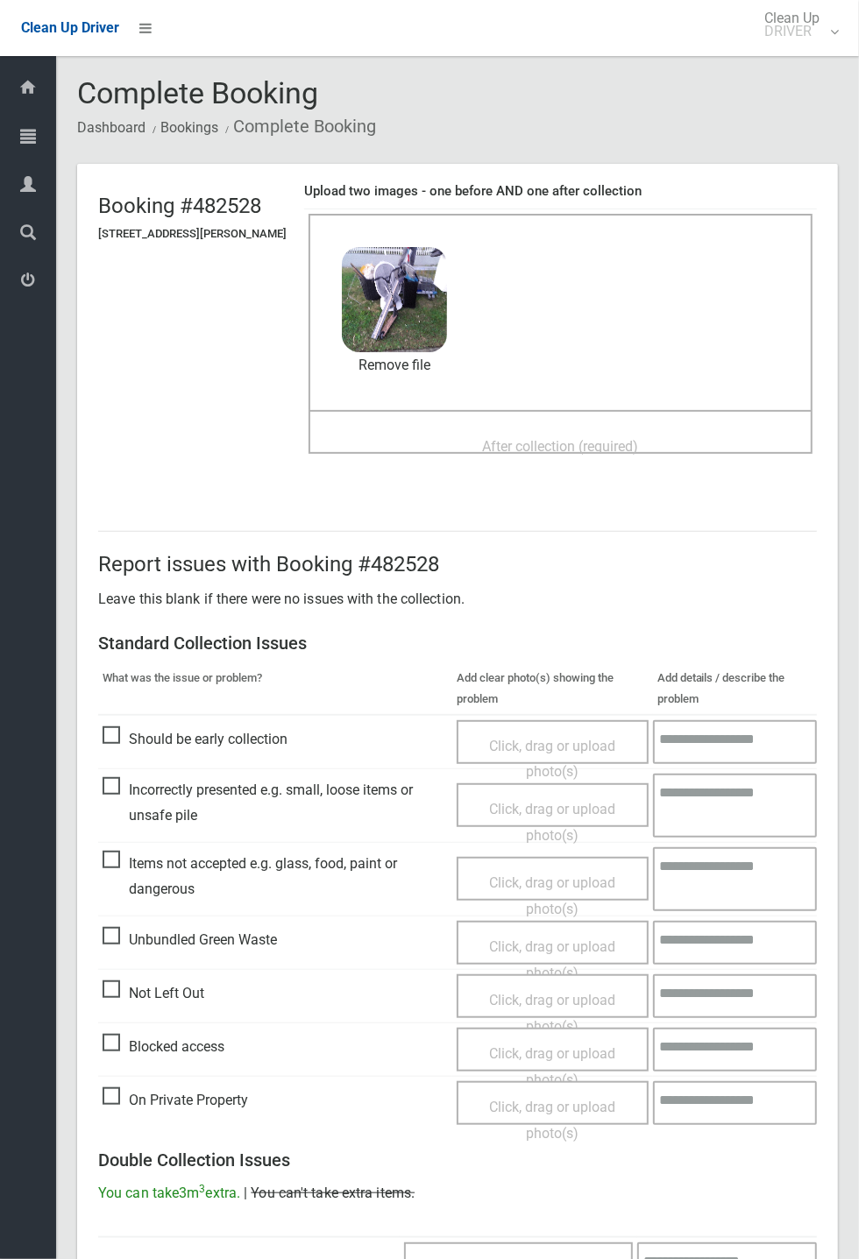
click at [506, 429] on div "After collection (required)" at bounding box center [560, 445] width 465 height 32
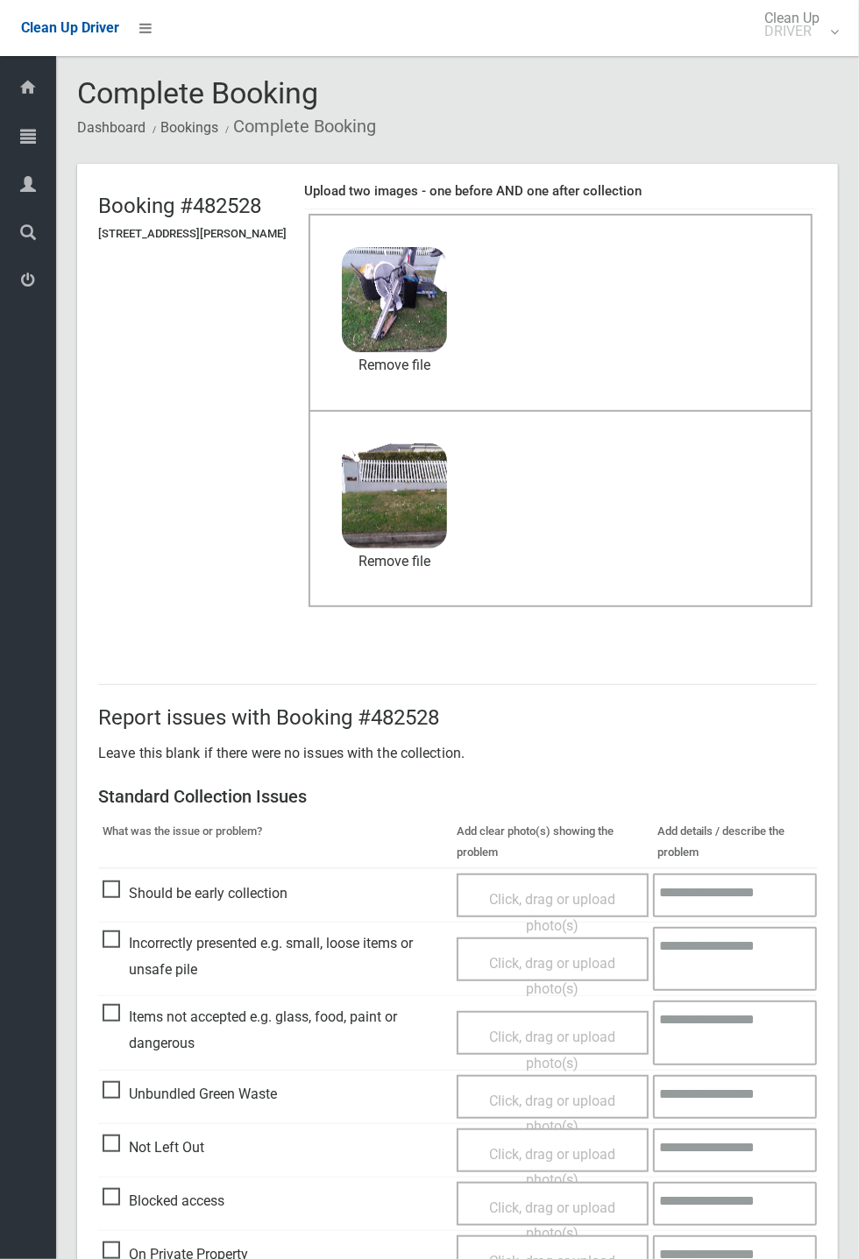
scroll to position [608, 0]
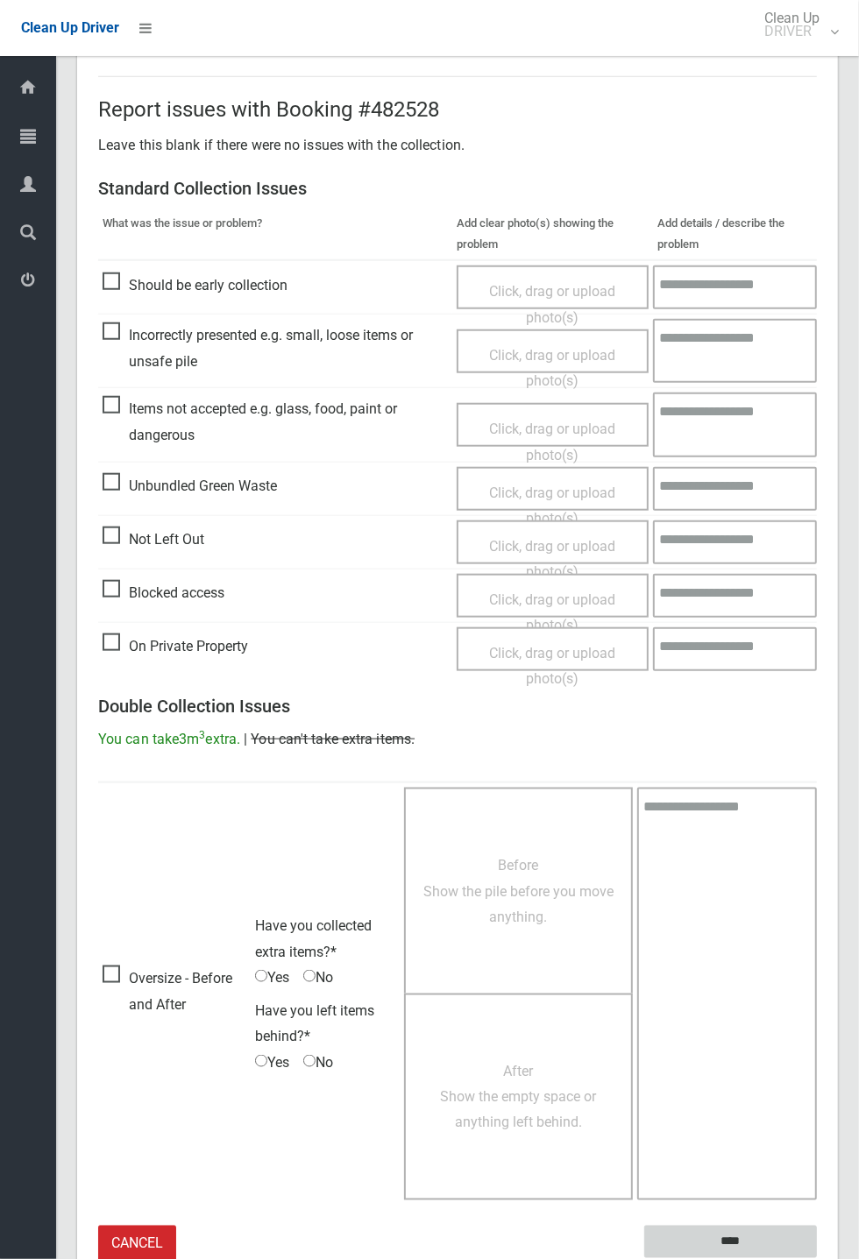
click at [816, 1258] on input "****" at bounding box center [730, 1242] width 173 height 32
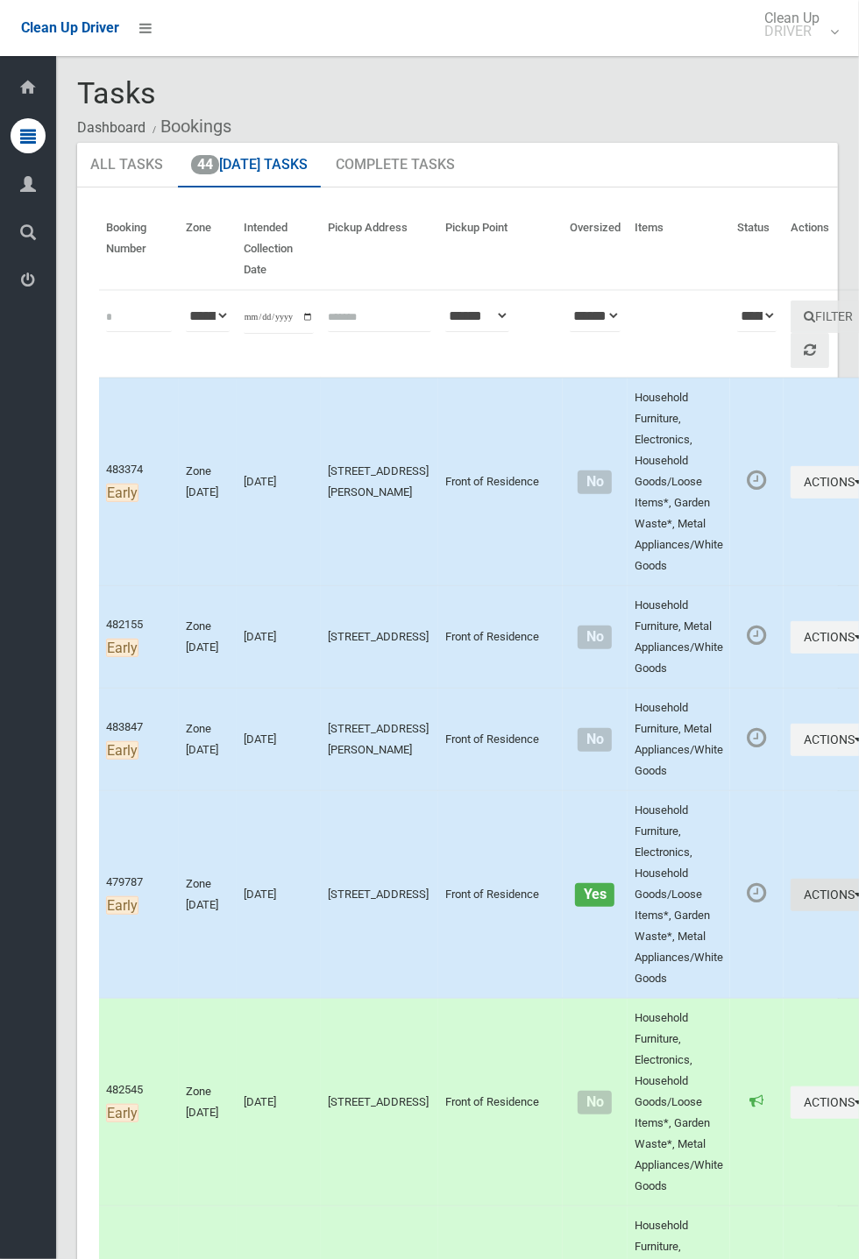
click at [790, 891] on button "Actions" at bounding box center [832, 895] width 84 height 32
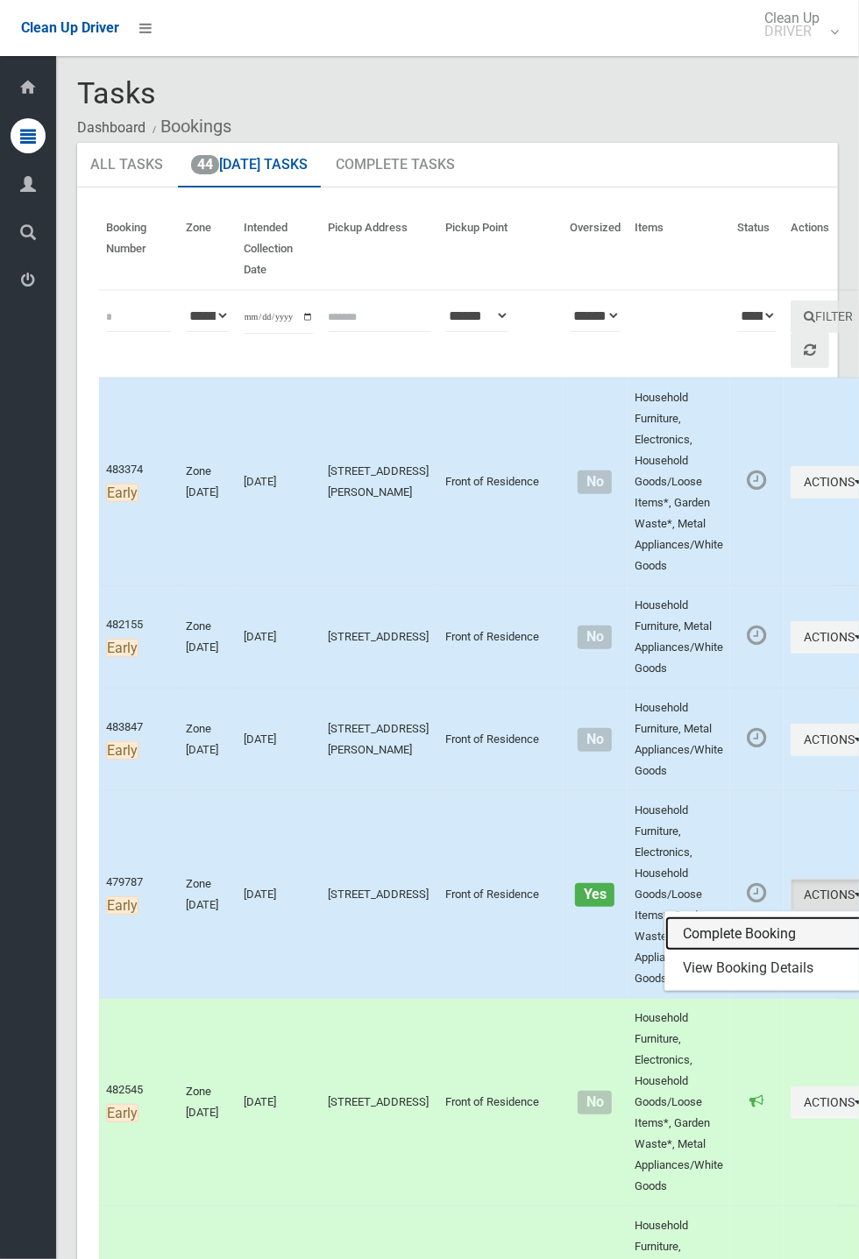
click at [675, 921] on link "Complete Booking" at bounding box center [769, 933] width 208 height 35
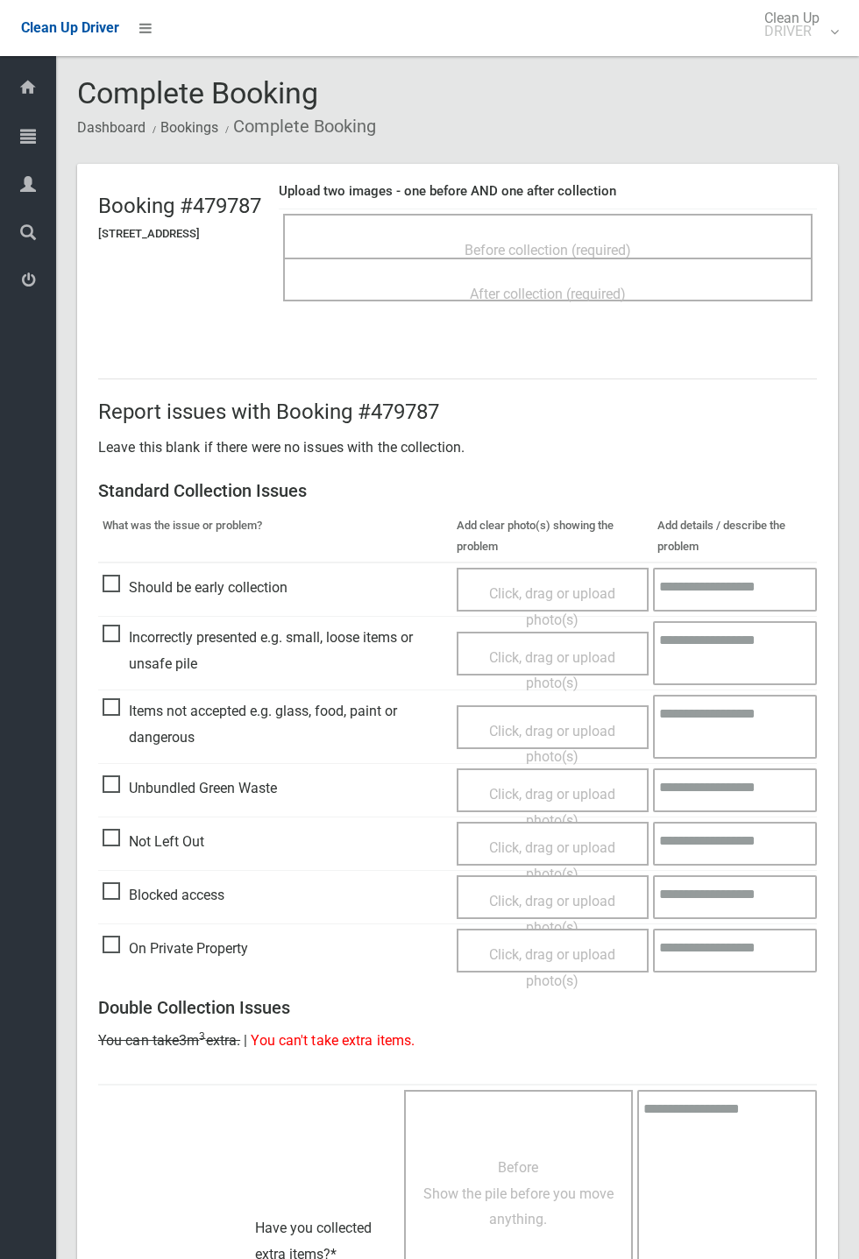
click at [537, 233] on div "Before collection (required)" at bounding box center [547, 249] width 491 height 32
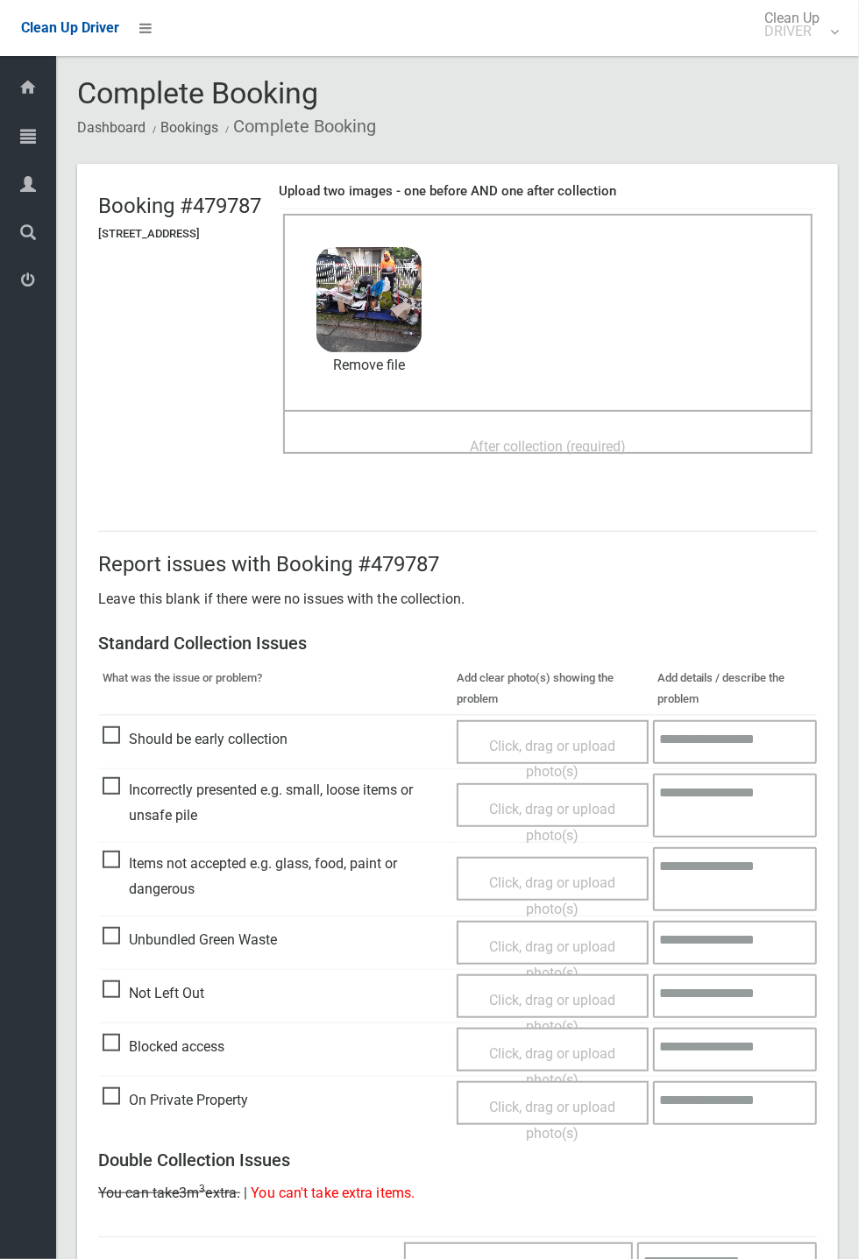
click at [512, 405] on div "Before collection (required) 2.9 MB 2025-09-1505.54.344468871958759176156.jpg C…" at bounding box center [547, 312] width 529 height 196
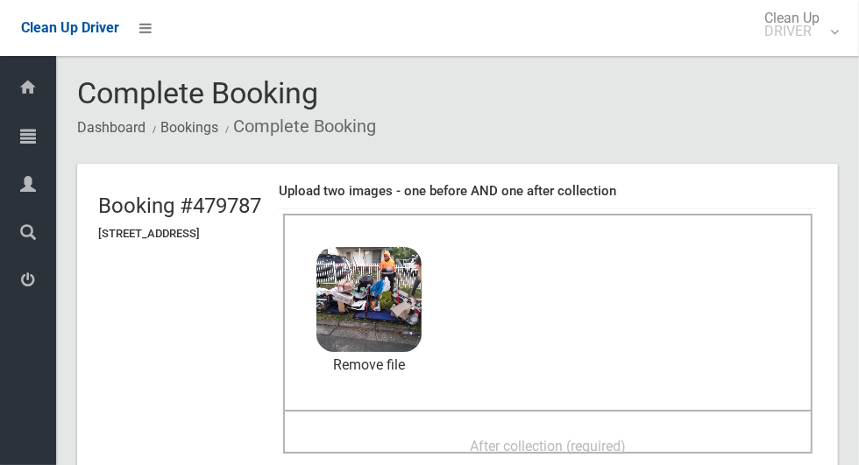
click at [544, 438] on span "After collection (required)" at bounding box center [548, 446] width 156 height 17
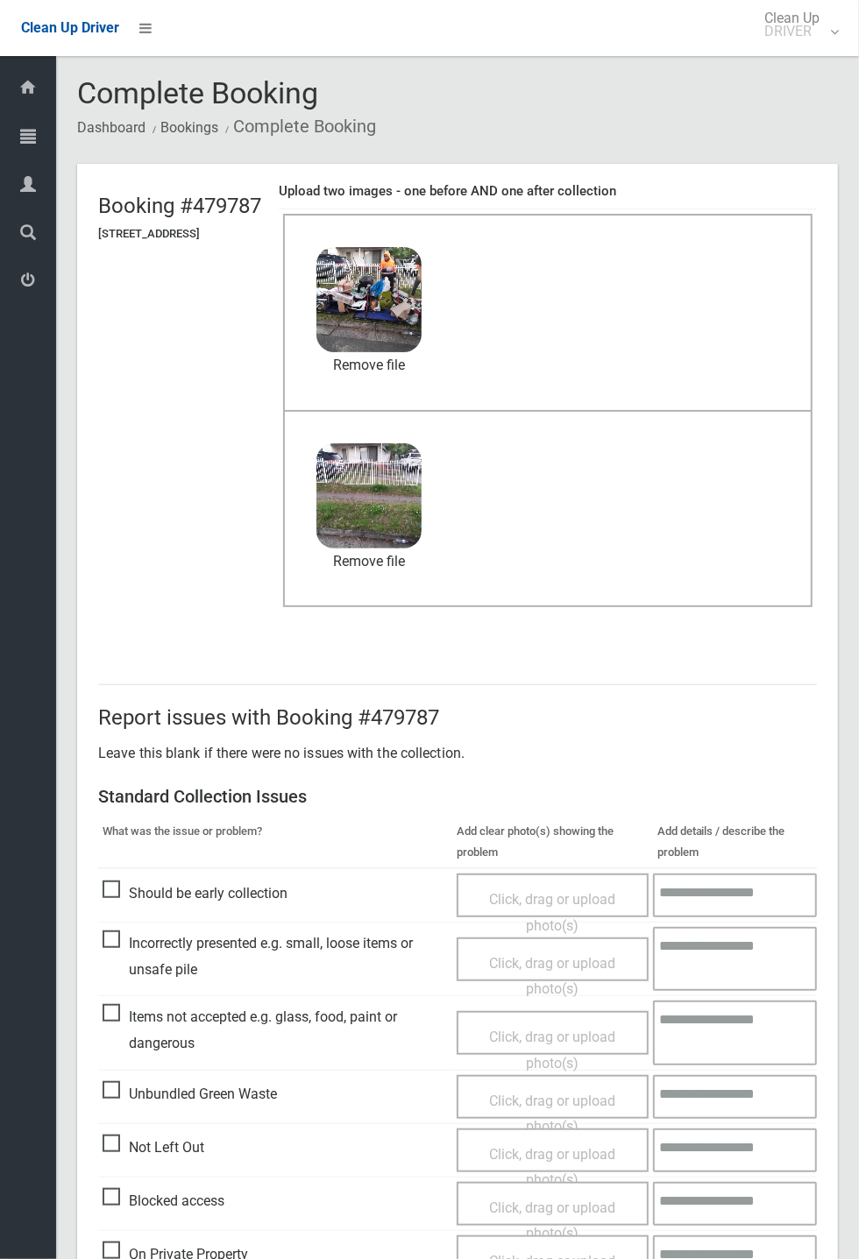
scroll to position [608, 0]
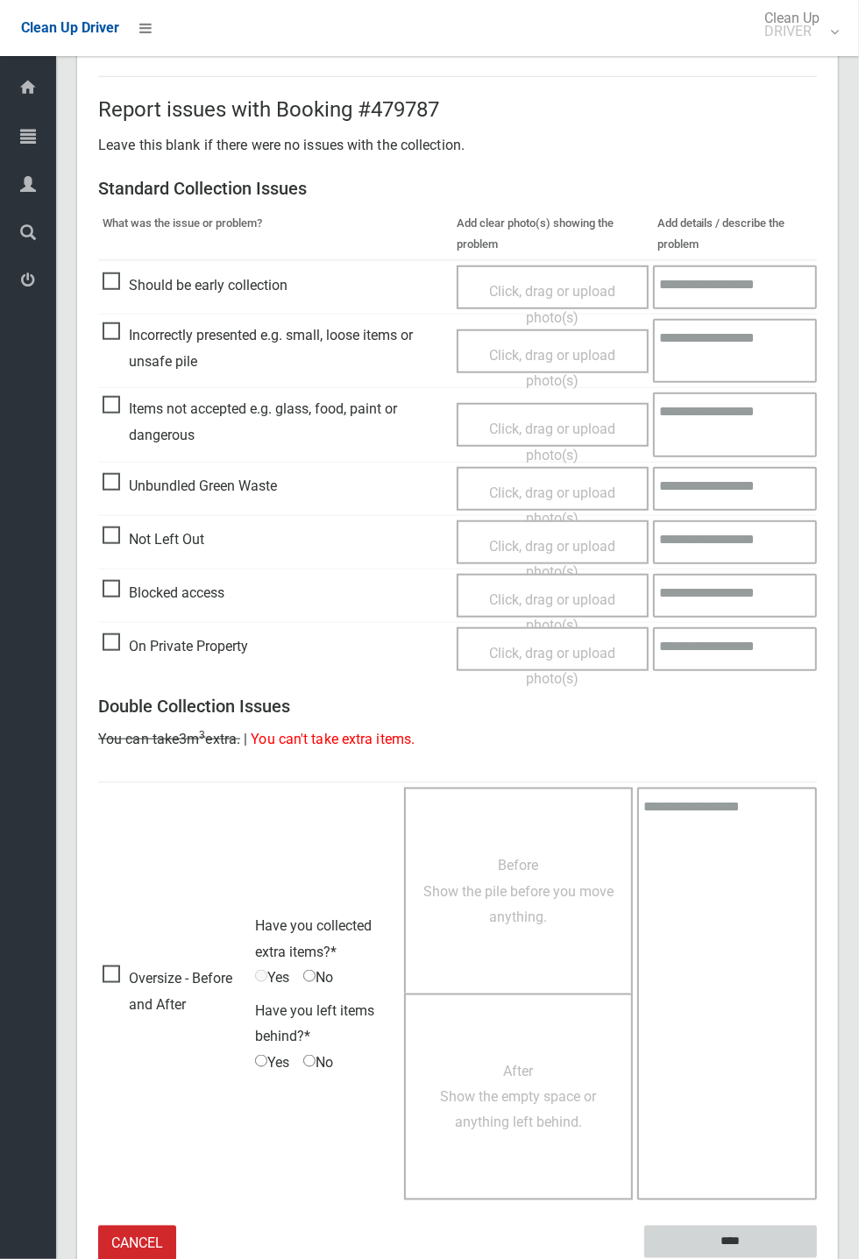
click at [816, 1258] on input "****" at bounding box center [730, 1242] width 173 height 32
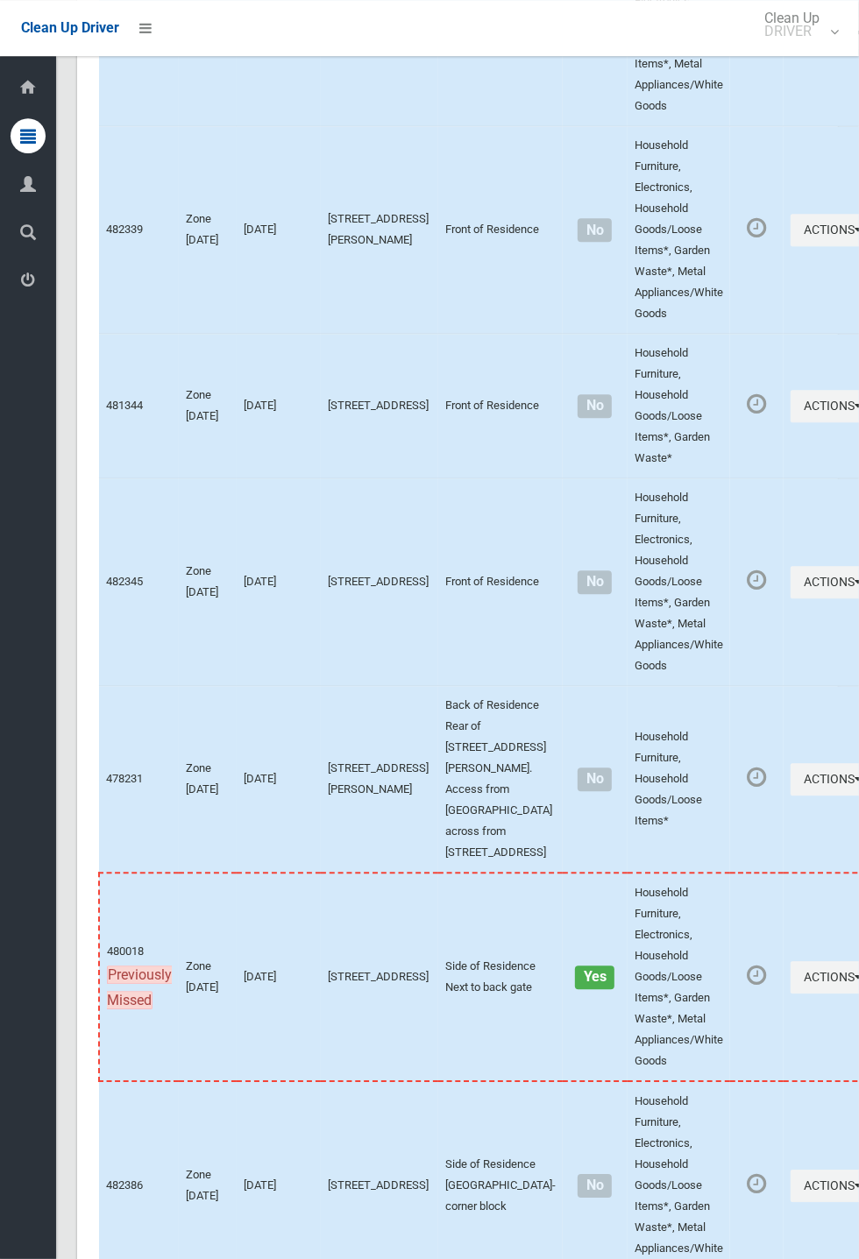
scroll to position [7678, 0]
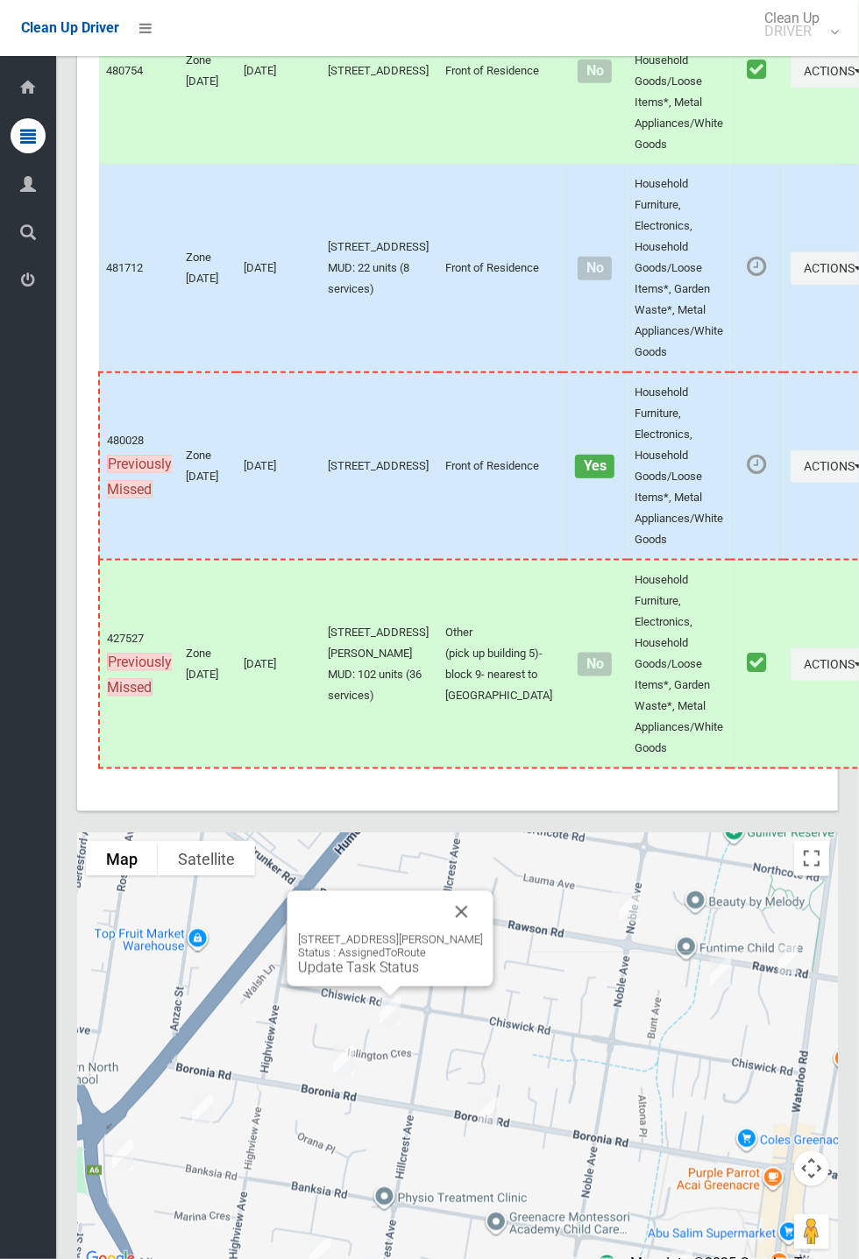
click at [377, 976] on link "Update Task Status" at bounding box center [358, 967] width 121 height 17
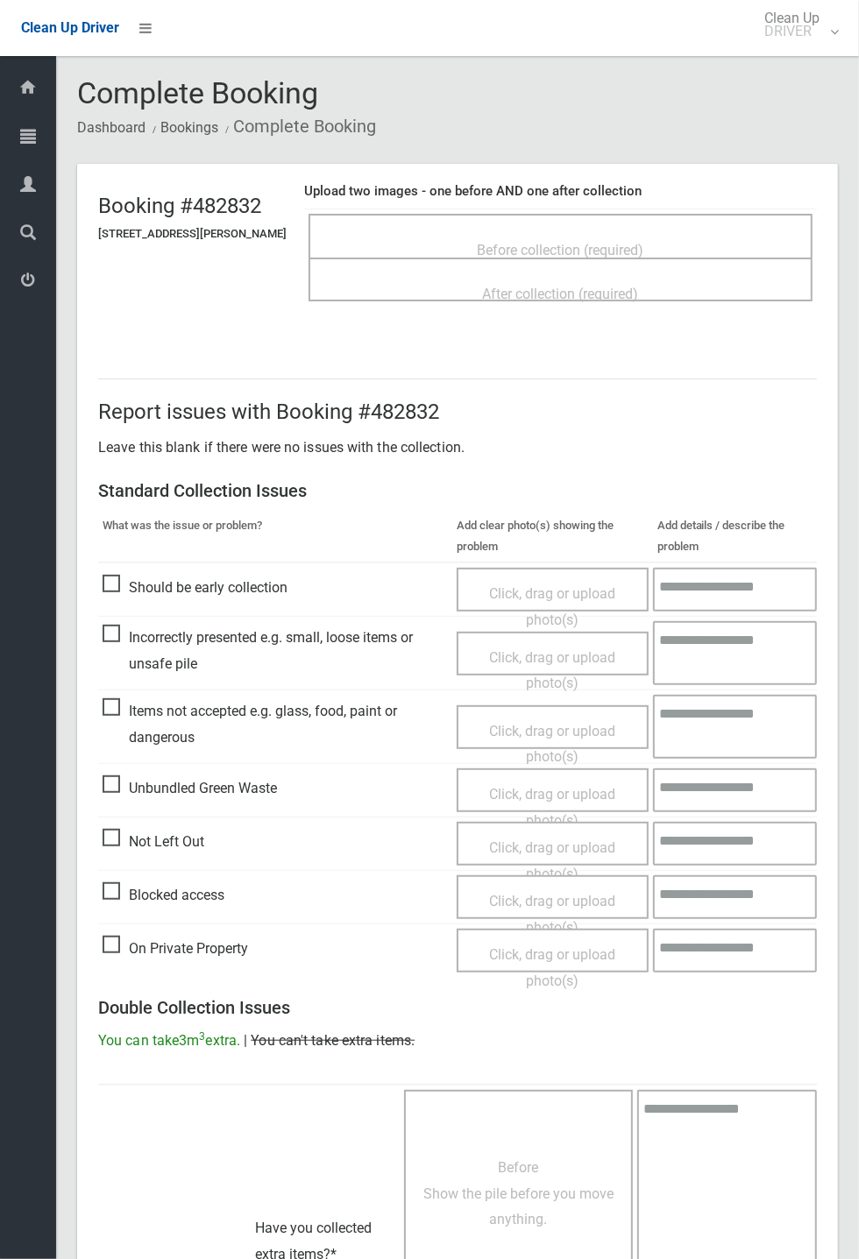
click at [545, 233] on div "Before collection (required)" at bounding box center [560, 249] width 465 height 32
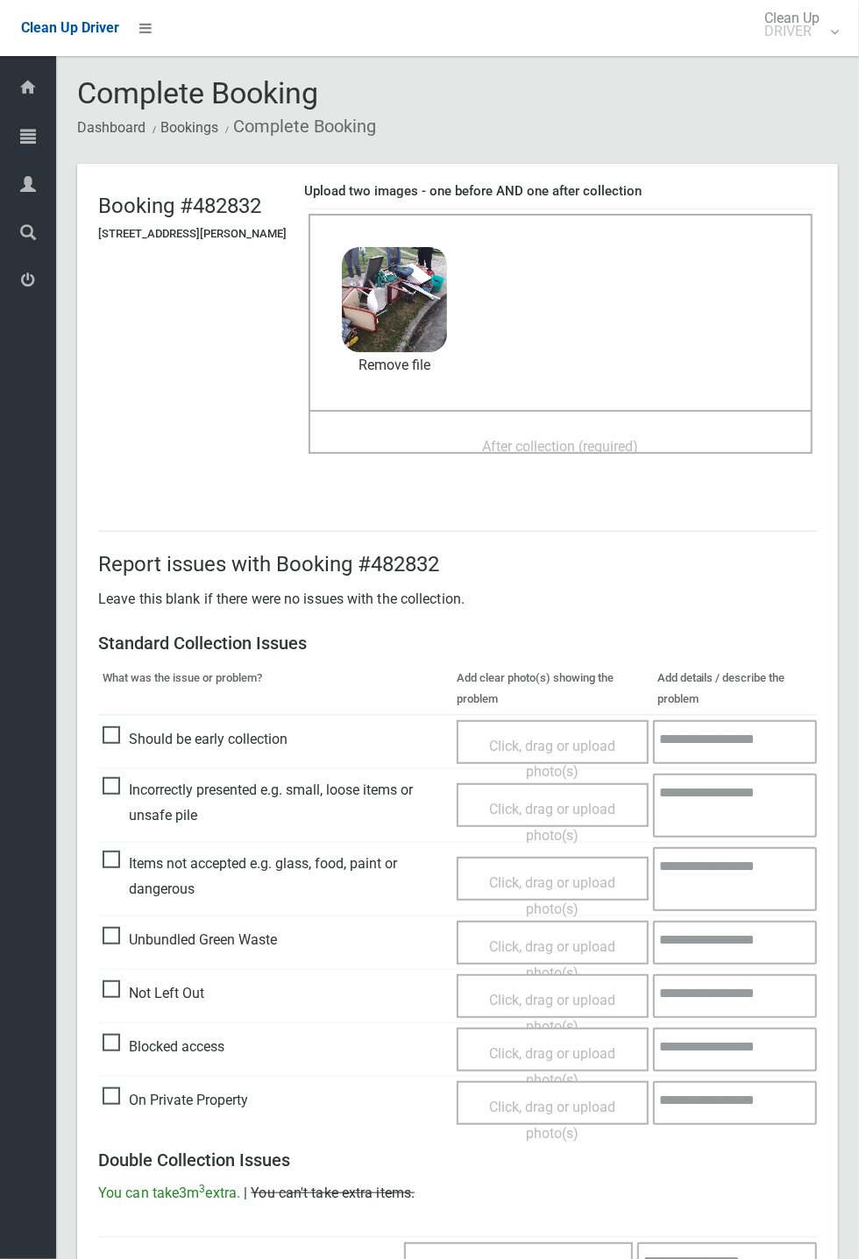
click at [543, 429] on div "After collection (required)" at bounding box center [560, 445] width 465 height 32
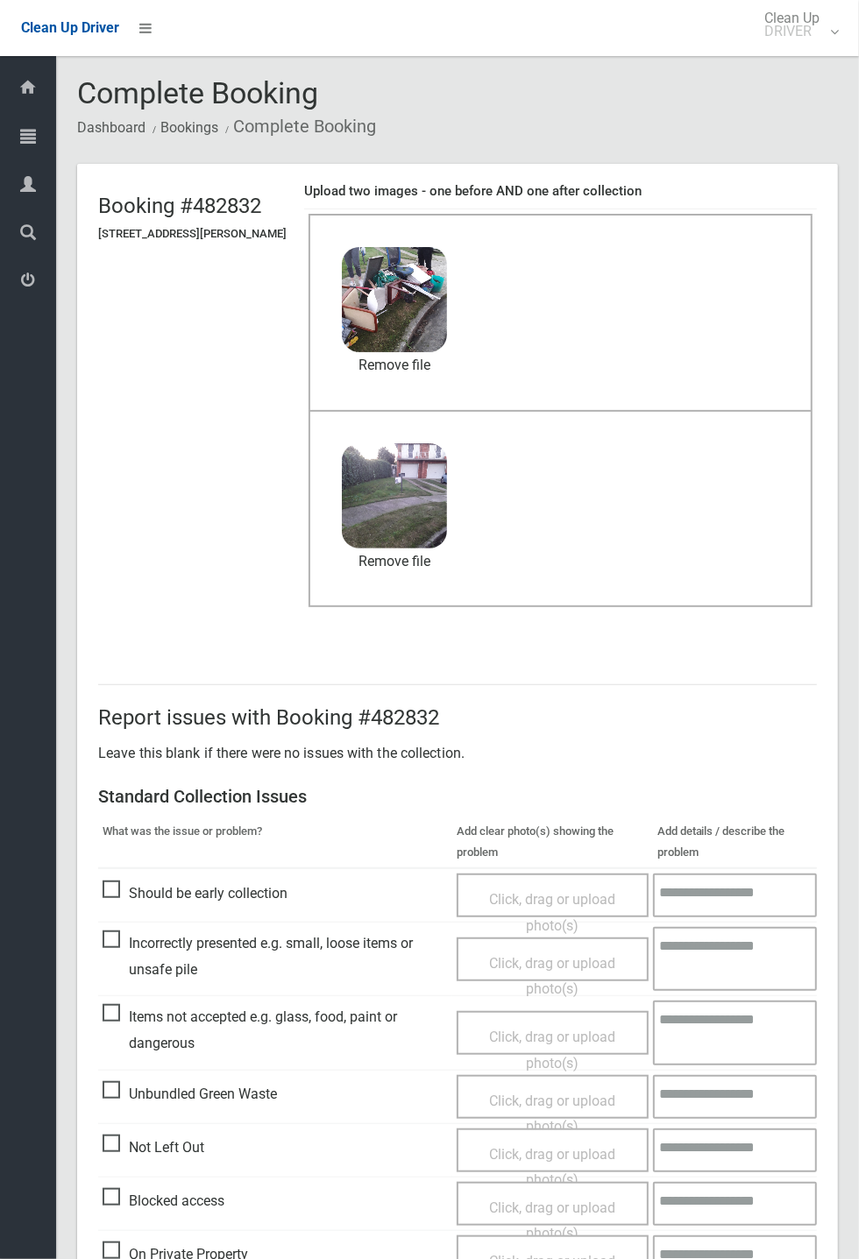
scroll to position [608, 0]
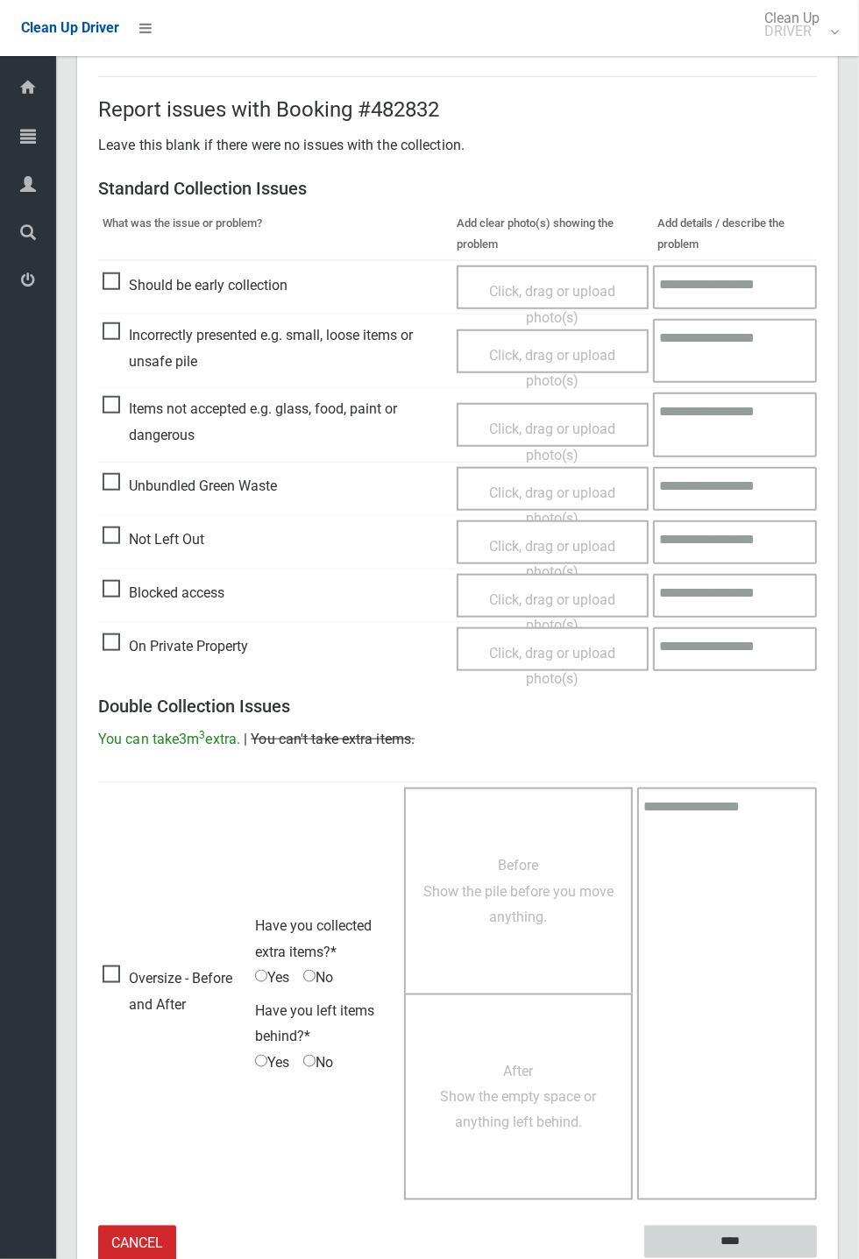
click at [816, 1258] on input "****" at bounding box center [730, 1242] width 173 height 32
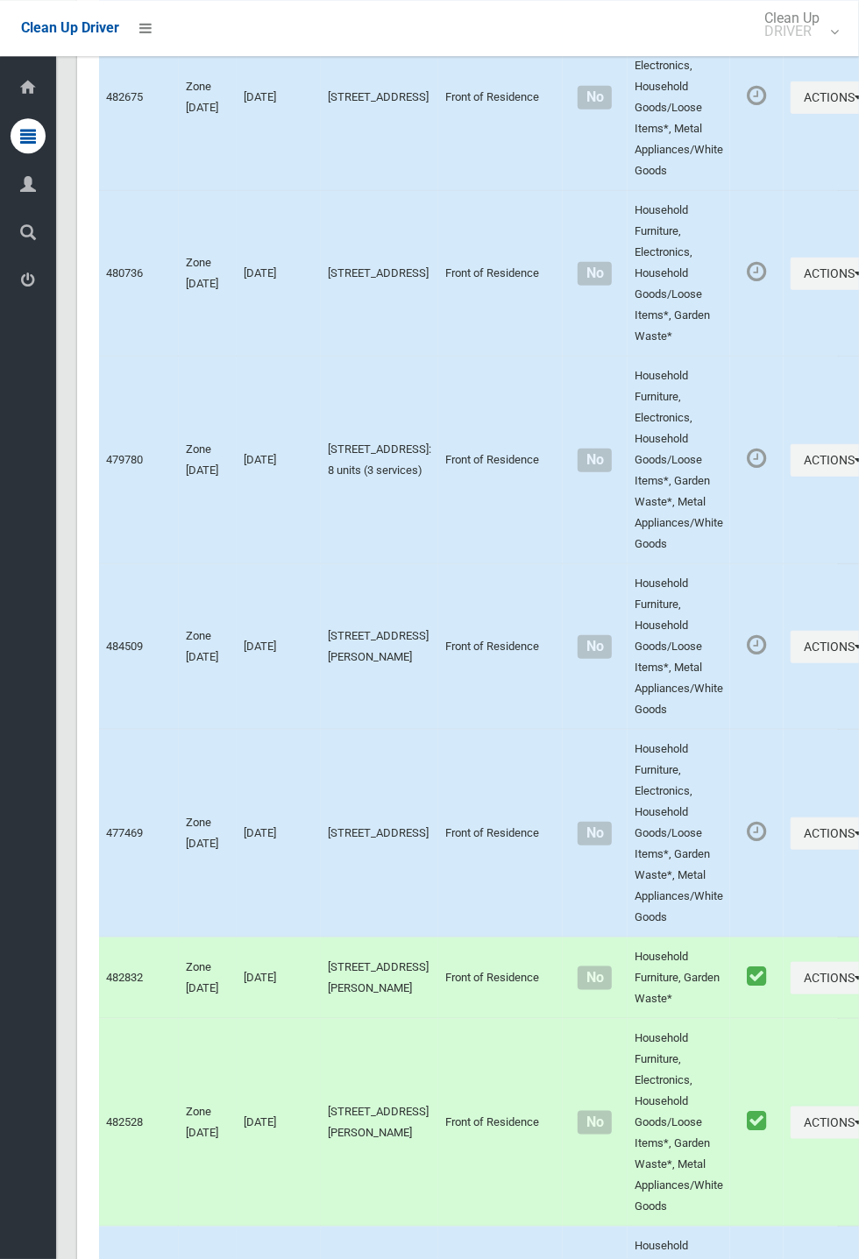
scroll to position [7678, 0]
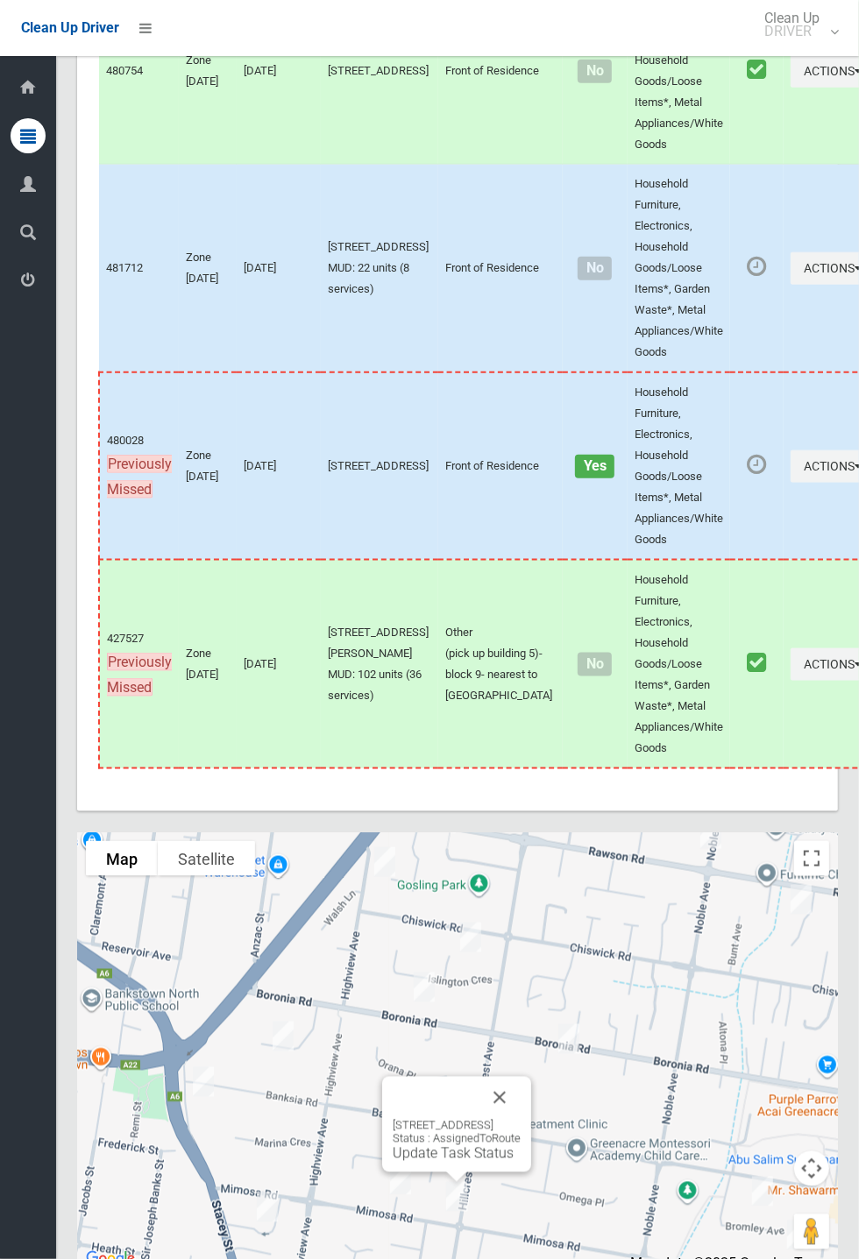
click at [520, 1119] on button "Close" at bounding box center [499, 1098] width 42 height 42
click at [464, 1102] on button "Close" at bounding box center [443, 1081] width 42 height 42
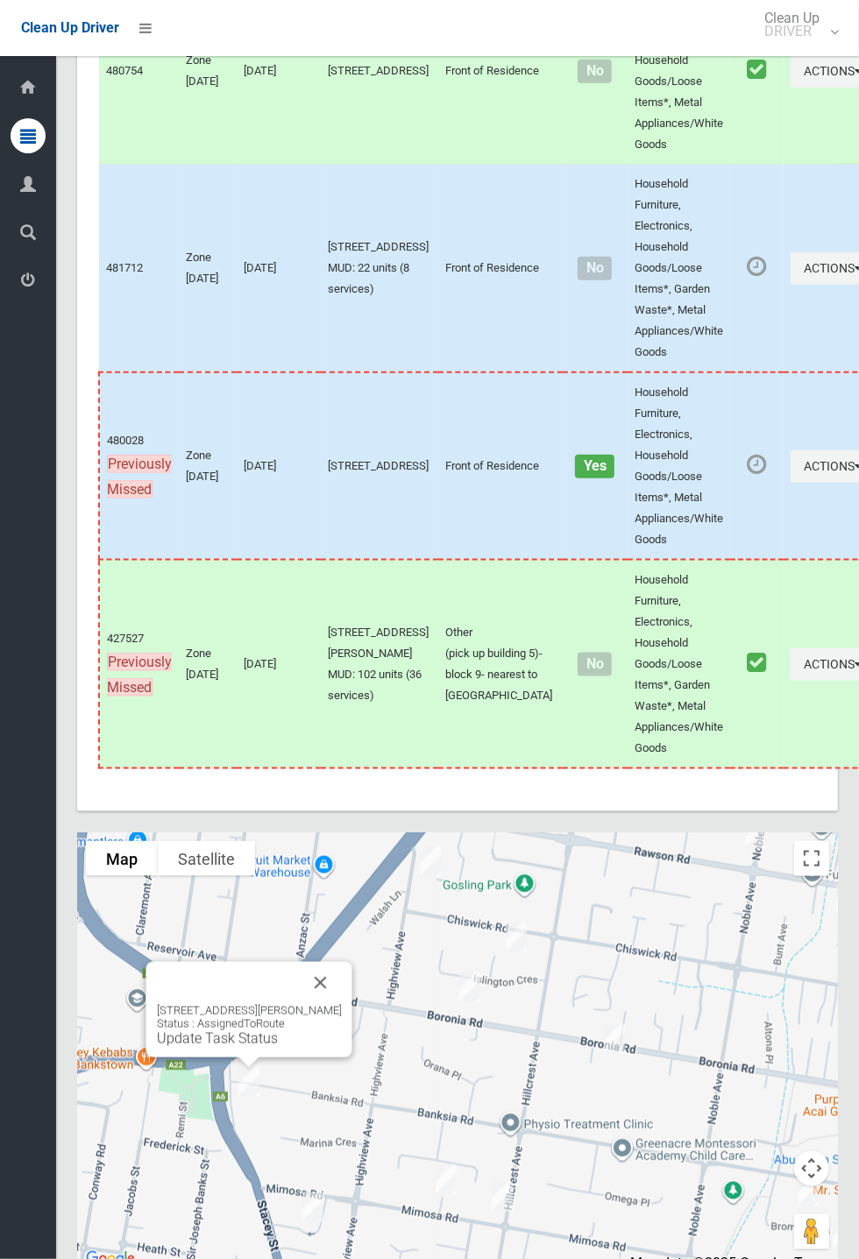
click at [342, 1004] on button "Close" at bounding box center [321, 983] width 42 height 42
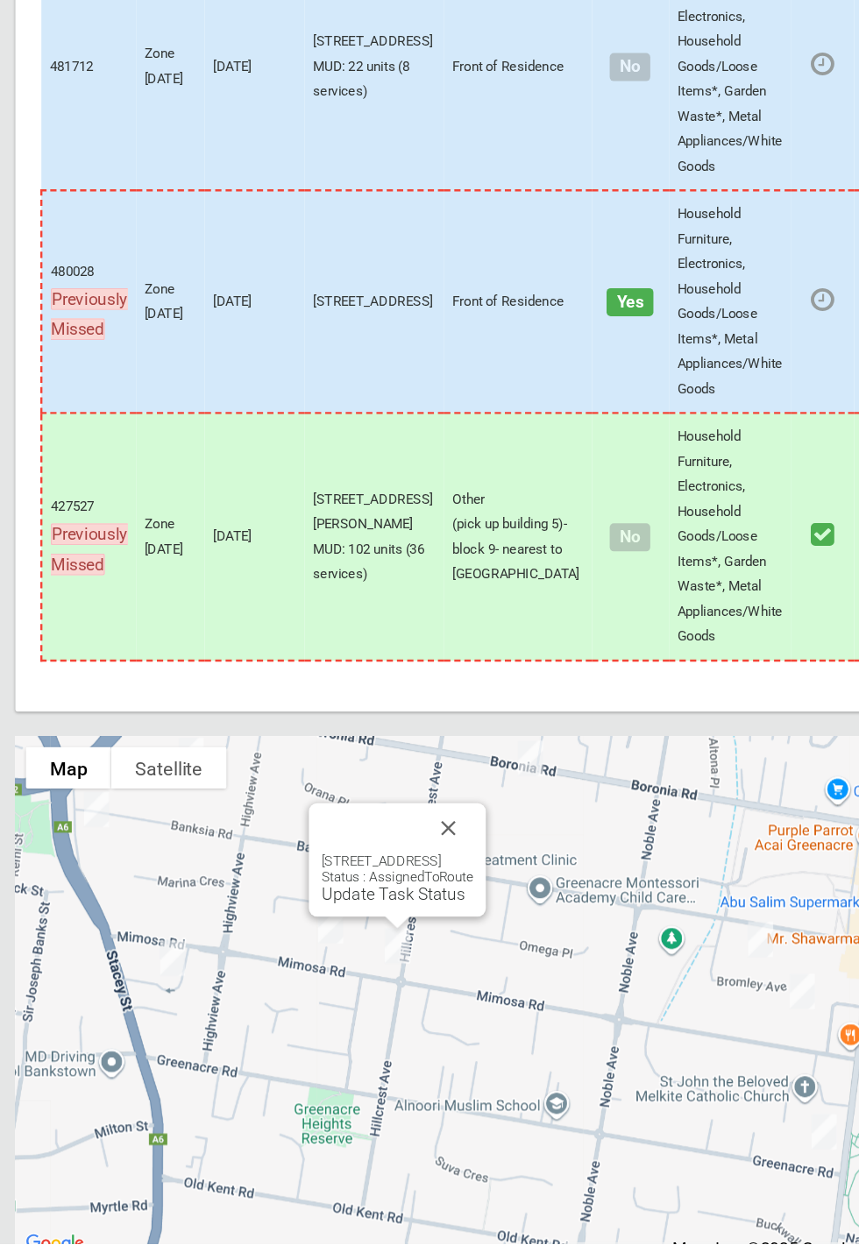
click at [358, 973] on link "Update Task Status" at bounding box center [395, 965] width 121 height 17
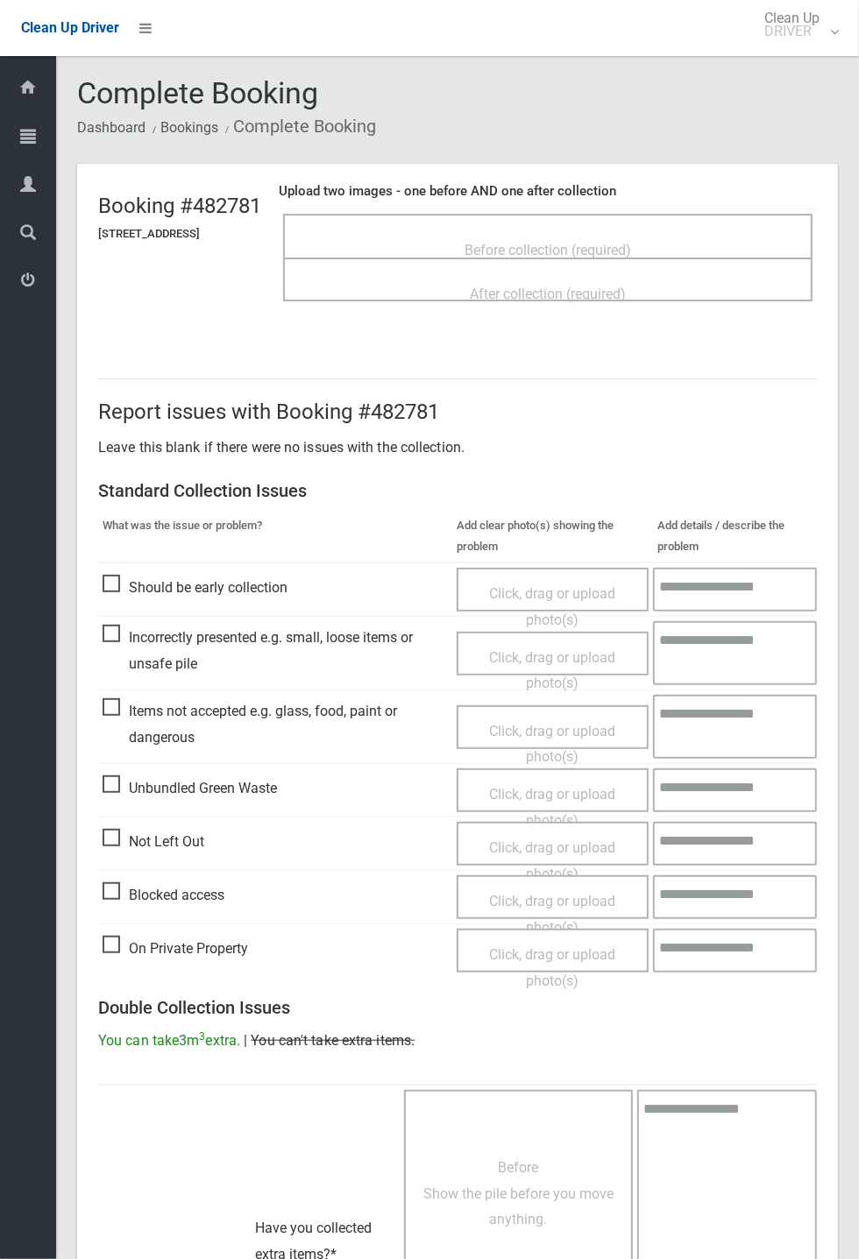
click at [520, 242] on span "Before collection (required)" at bounding box center [547, 250] width 166 height 17
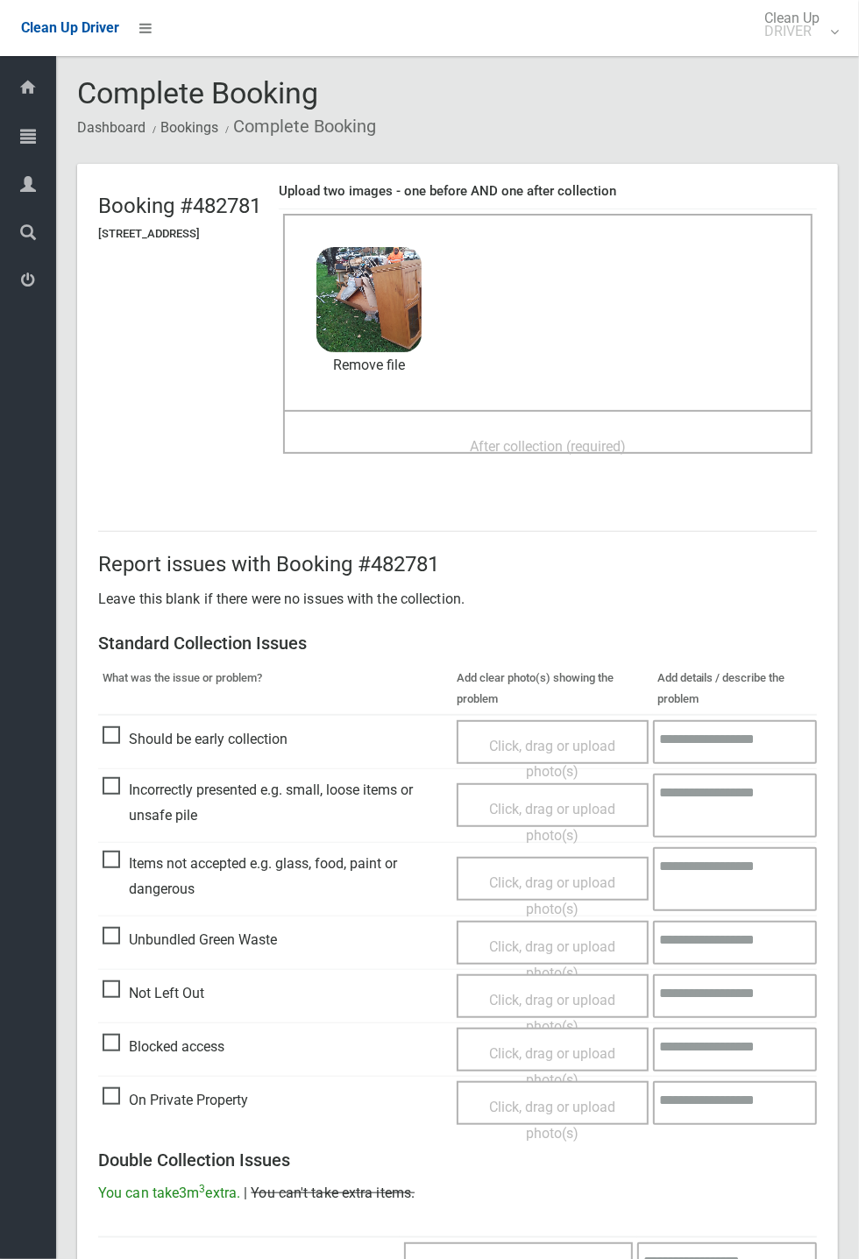
click at [562, 438] on span "After collection (required)" at bounding box center [548, 446] width 156 height 17
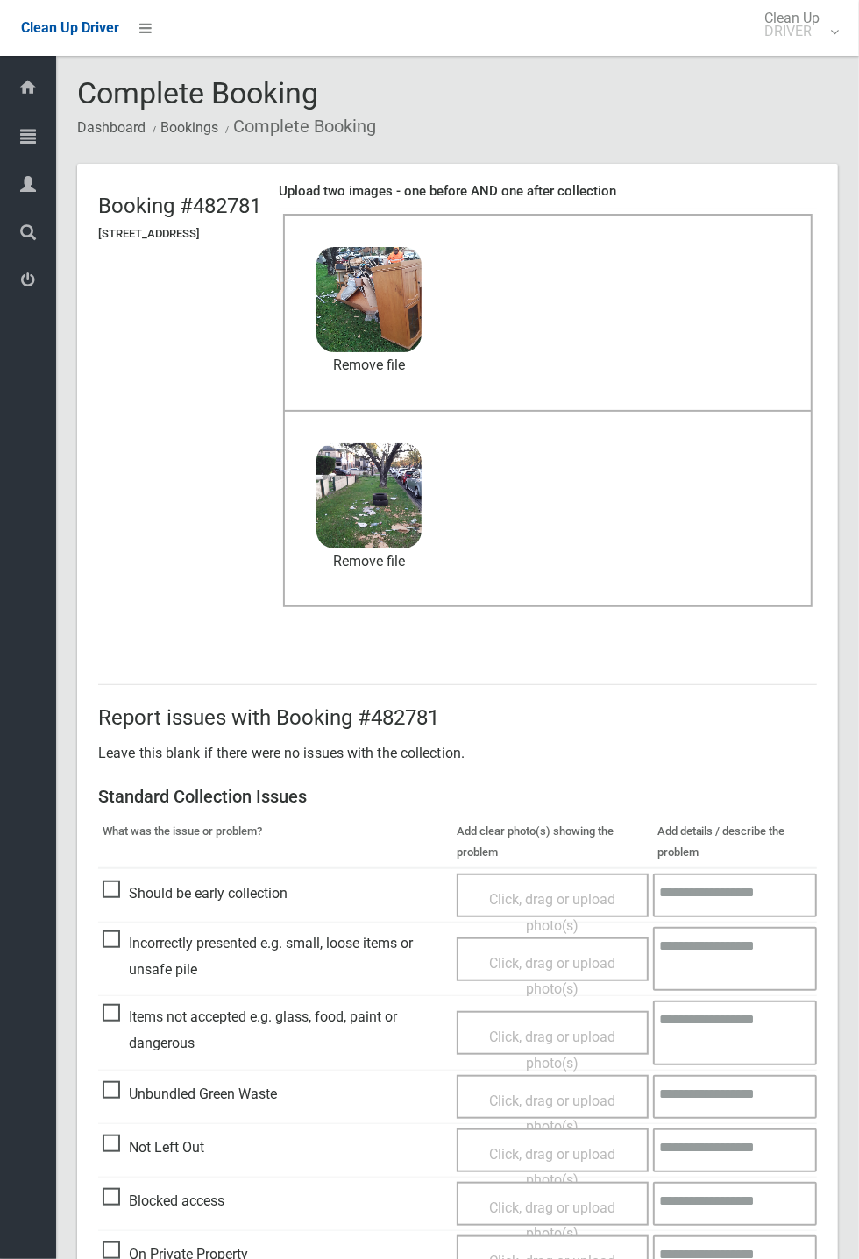
scroll to position [608, 0]
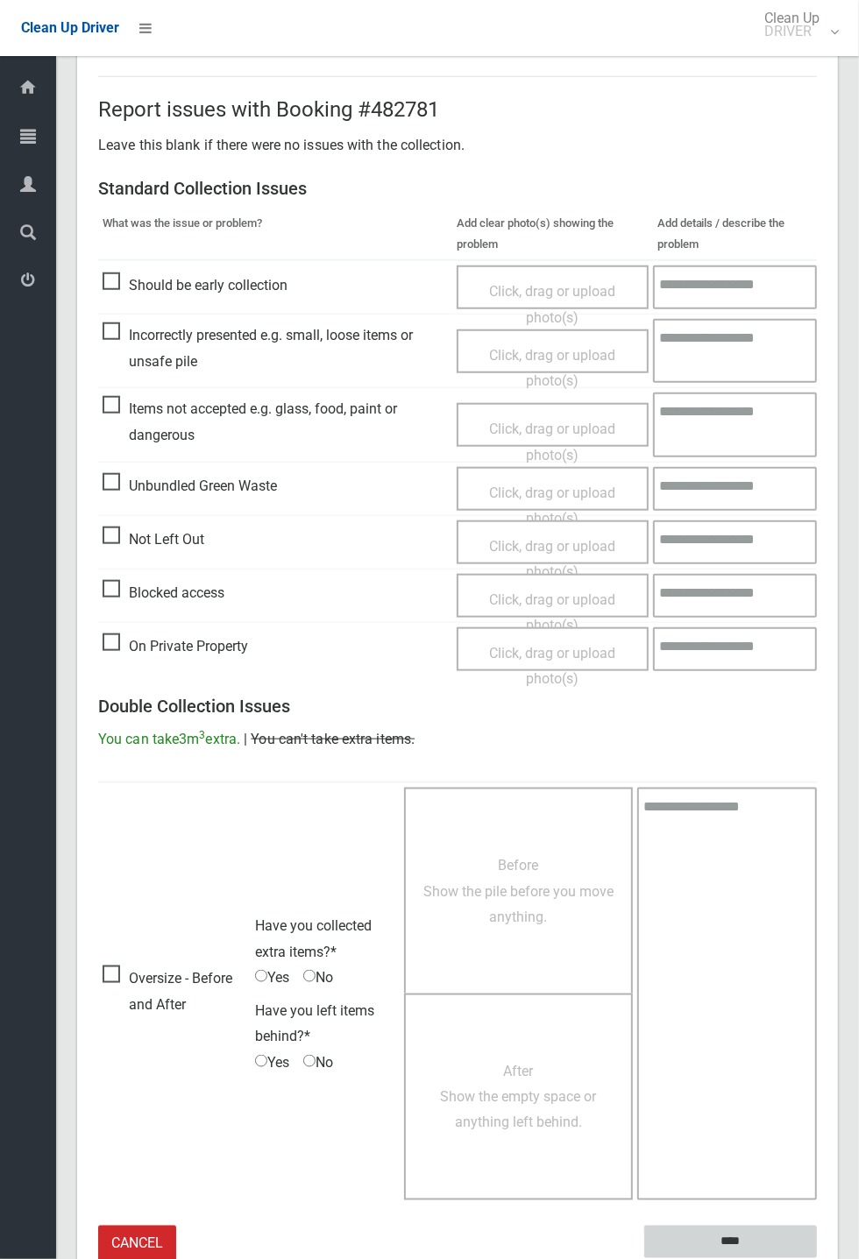
click at [742, 1239] on input "****" at bounding box center [730, 1242] width 173 height 32
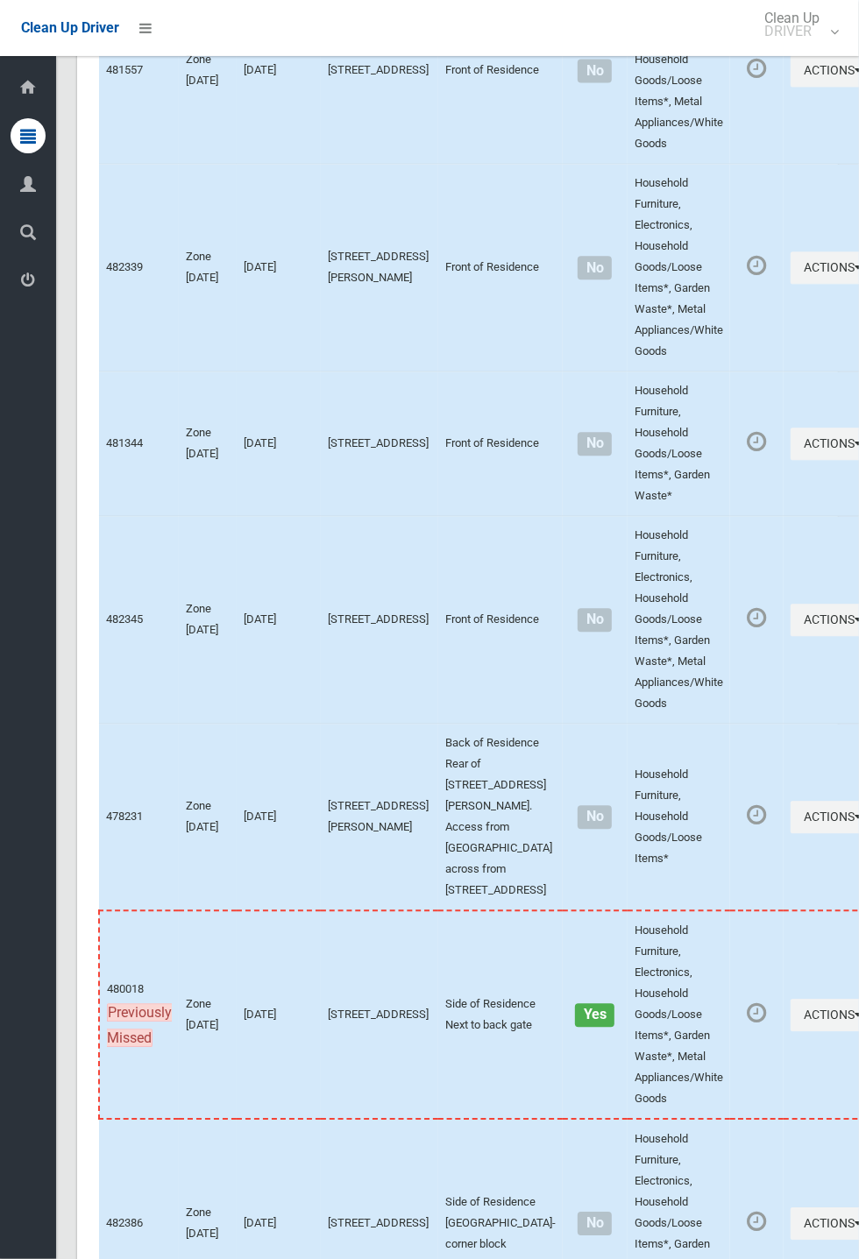
scroll to position [7678, 0]
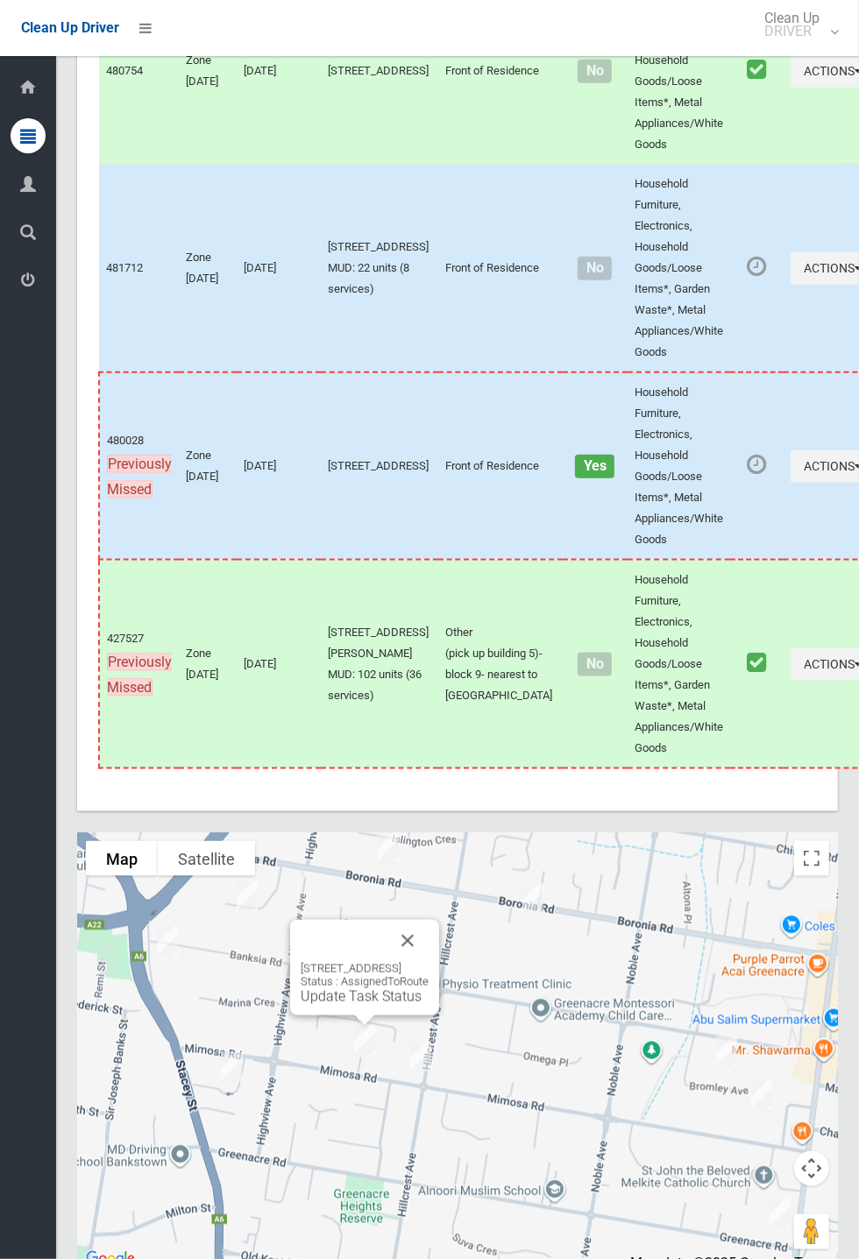
click at [324, 1005] on link "Update Task Status" at bounding box center [360, 996] width 121 height 17
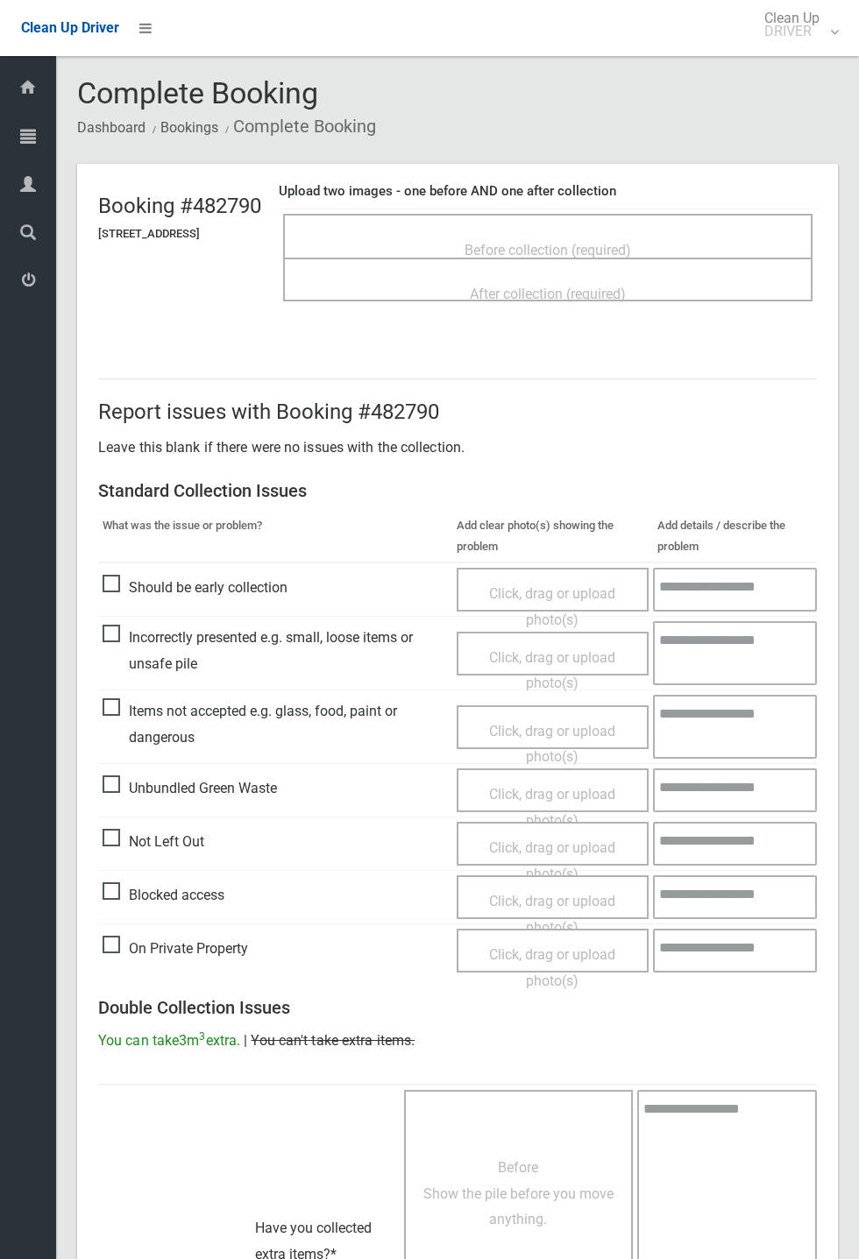
click at [548, 242] on span "Before collection (required)" at bounding box center [547, 250] width 166 height 17
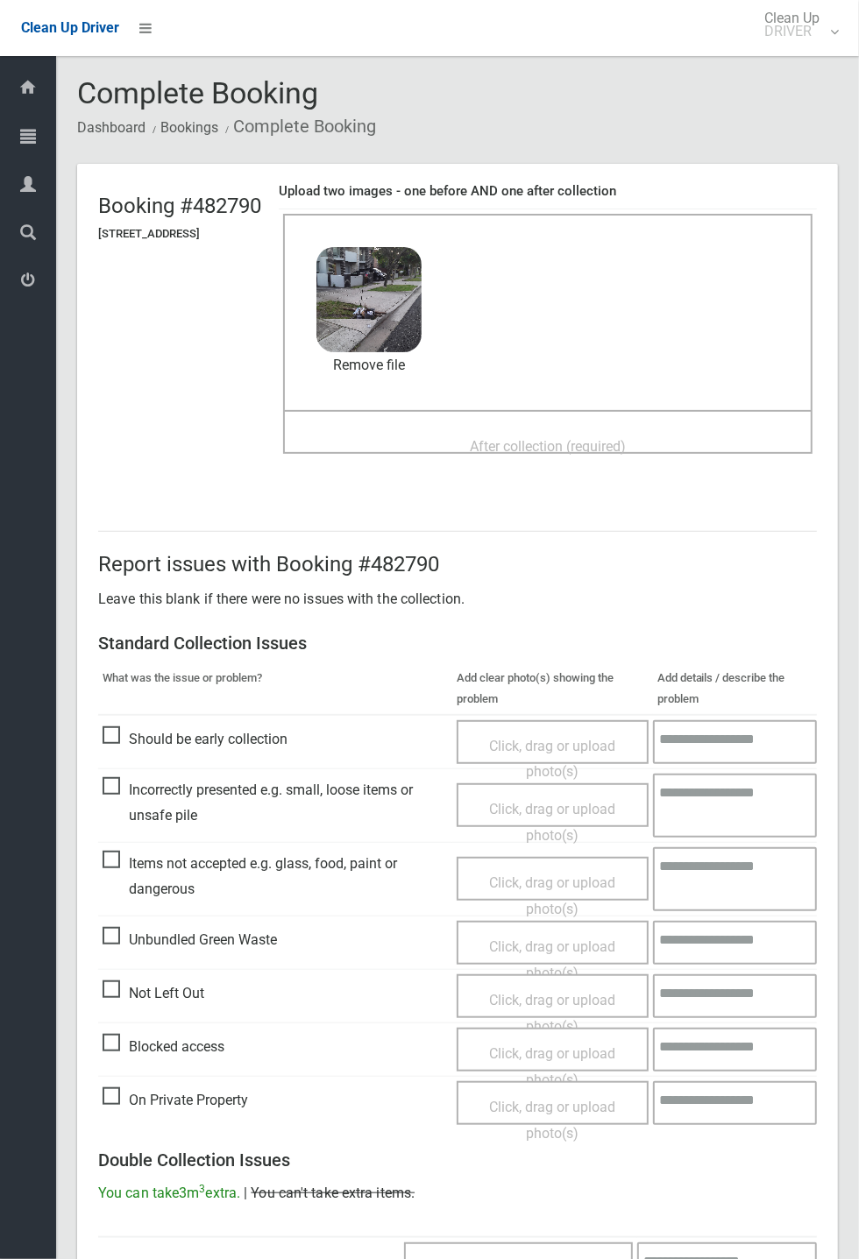
click at [519, 438] on span "After collection (required)" at bounding box center [548, 446] width 156 height 17
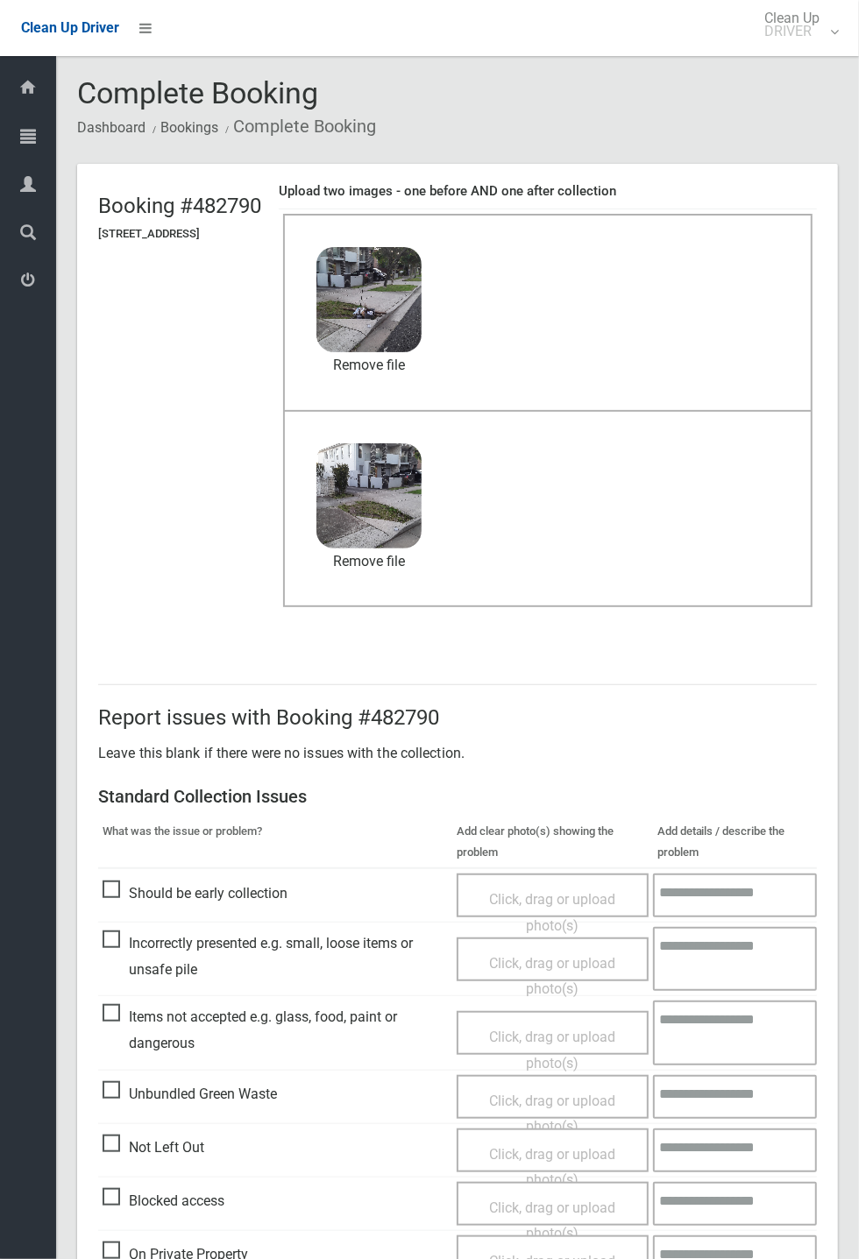
scroll to position [608, 0]
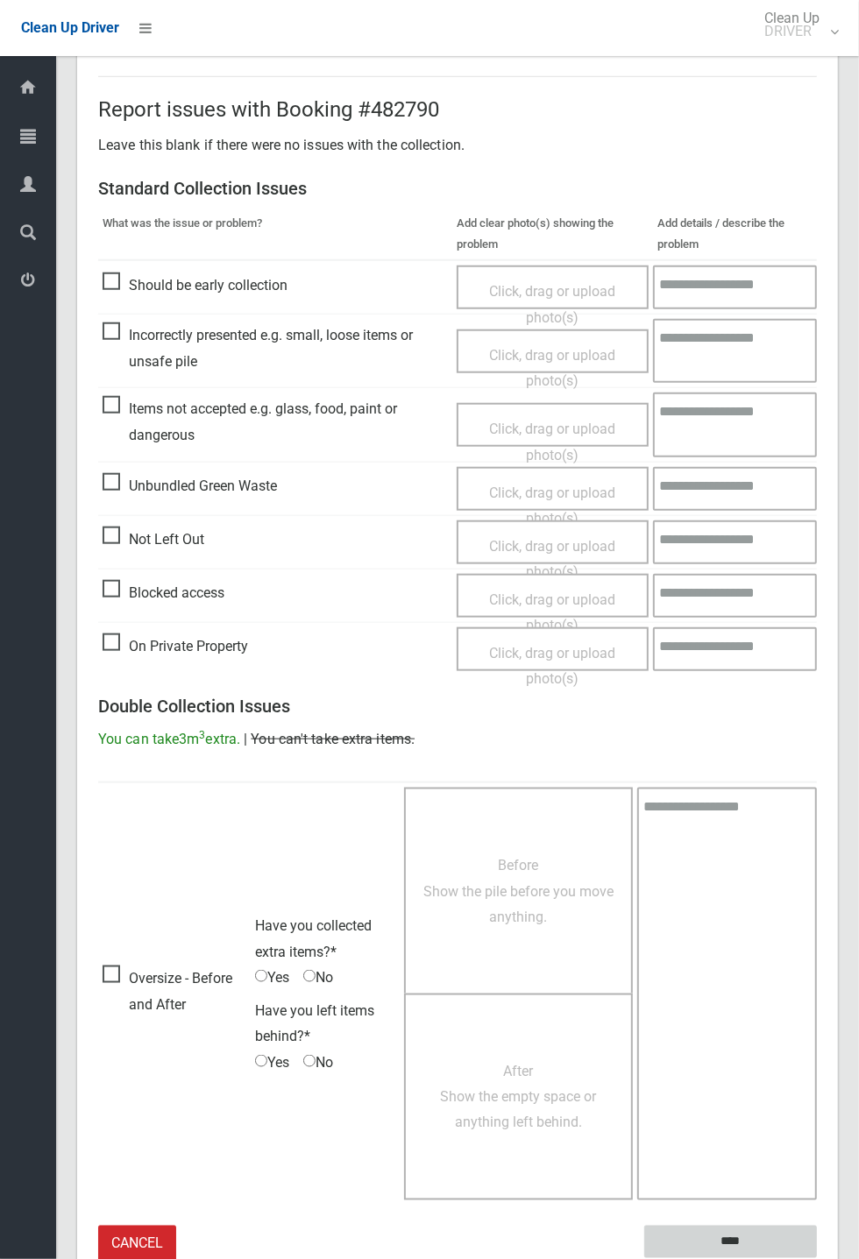
click at [740, 1235] on input "****" at bounding box center [730, 1242] width 173 height 32
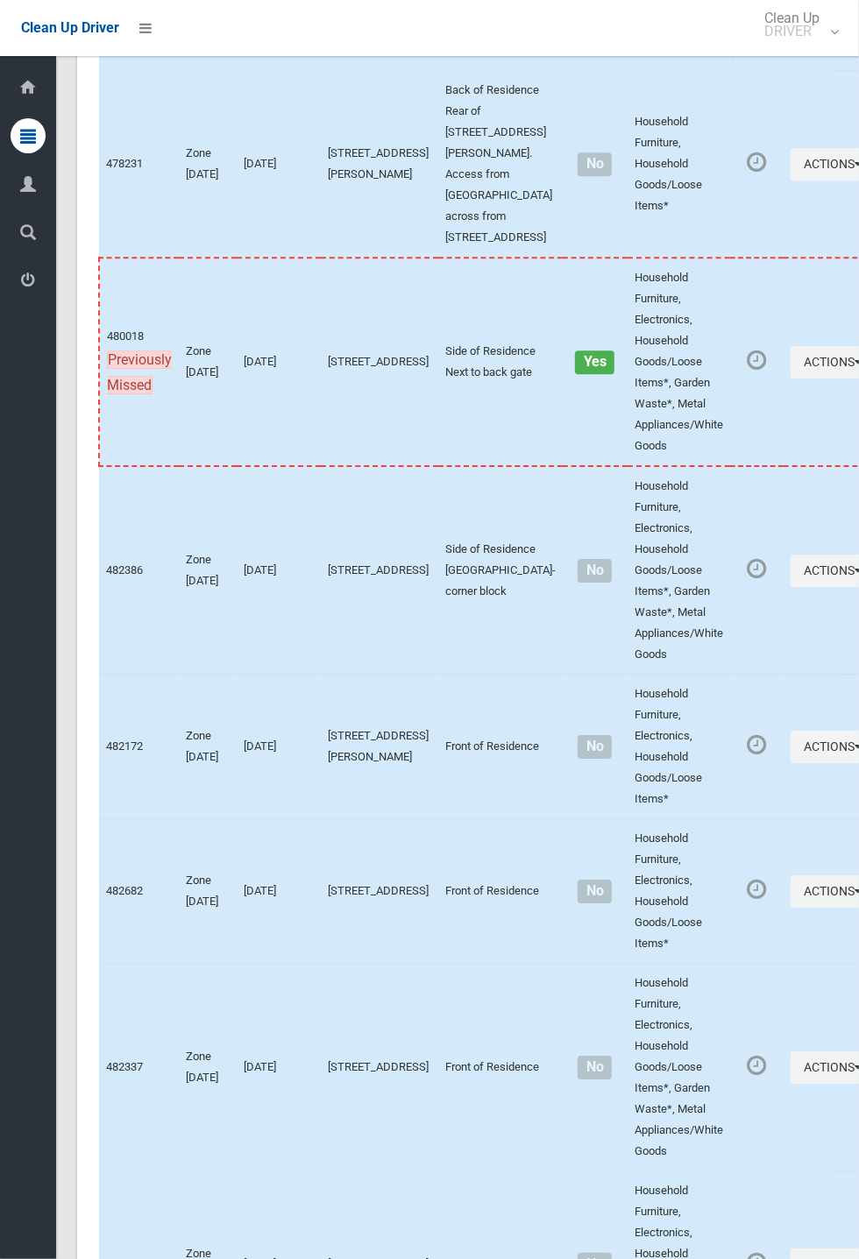
scroll to position [7678, 0]
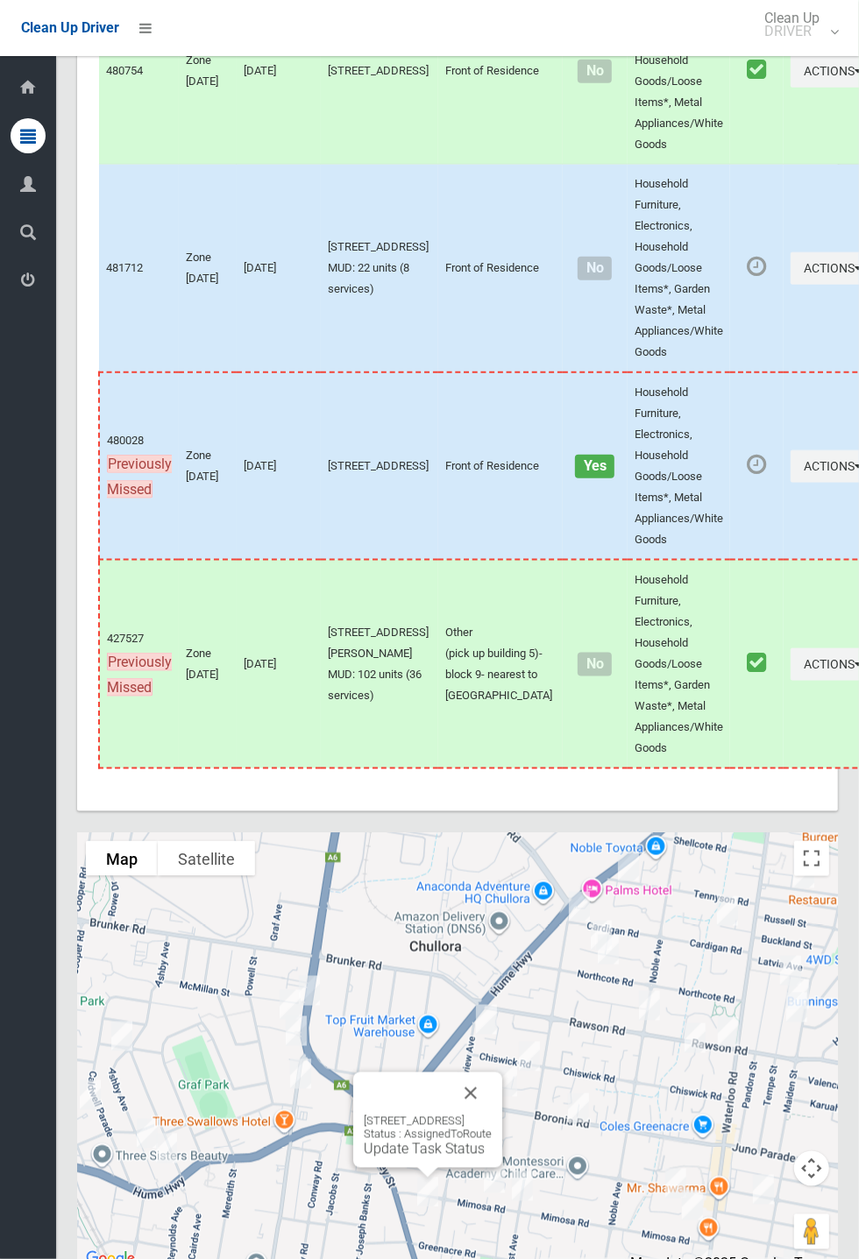
click at [491, 1114] on button "Close" at bounding box center [470, 1093] width 42 height 42
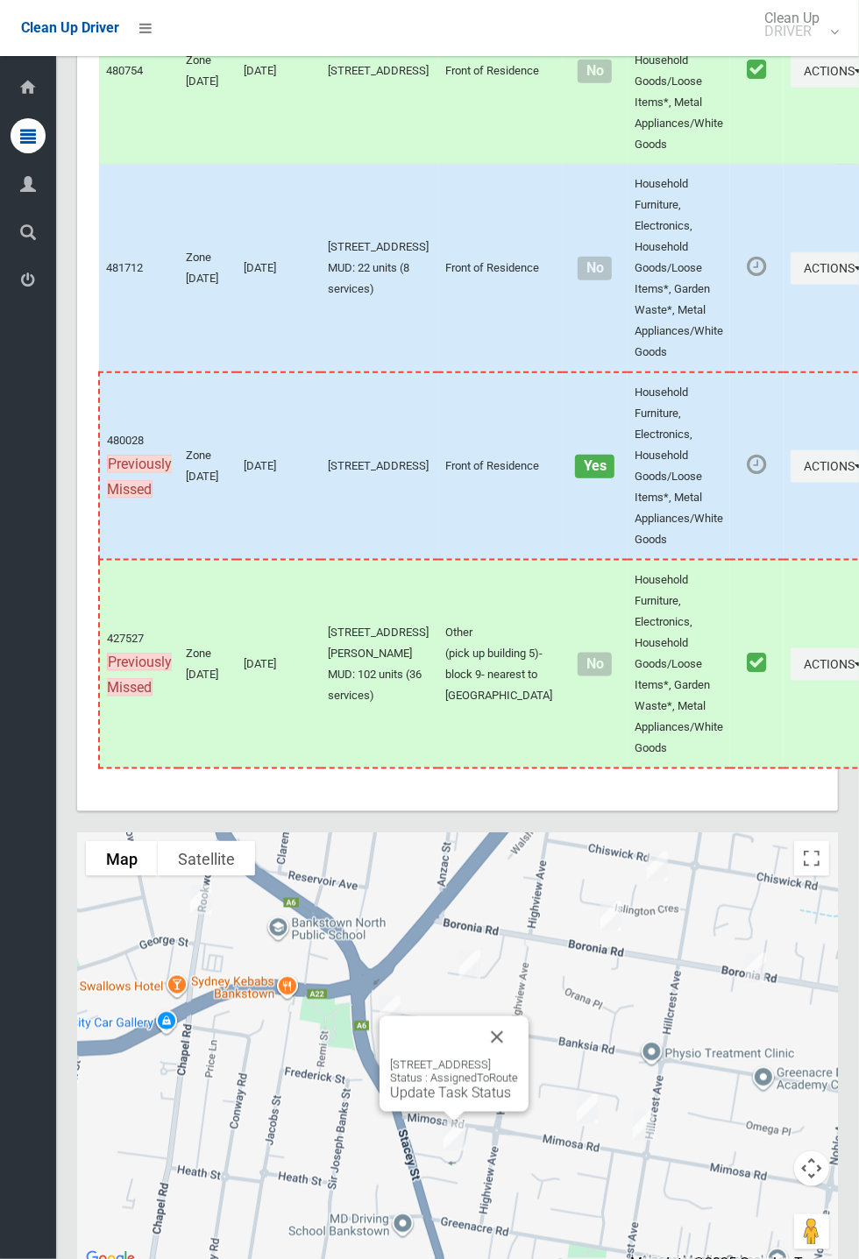
click at [459, 1101] on link "Update Task Status" at bounding box center [450, 1093] width 121 height 17
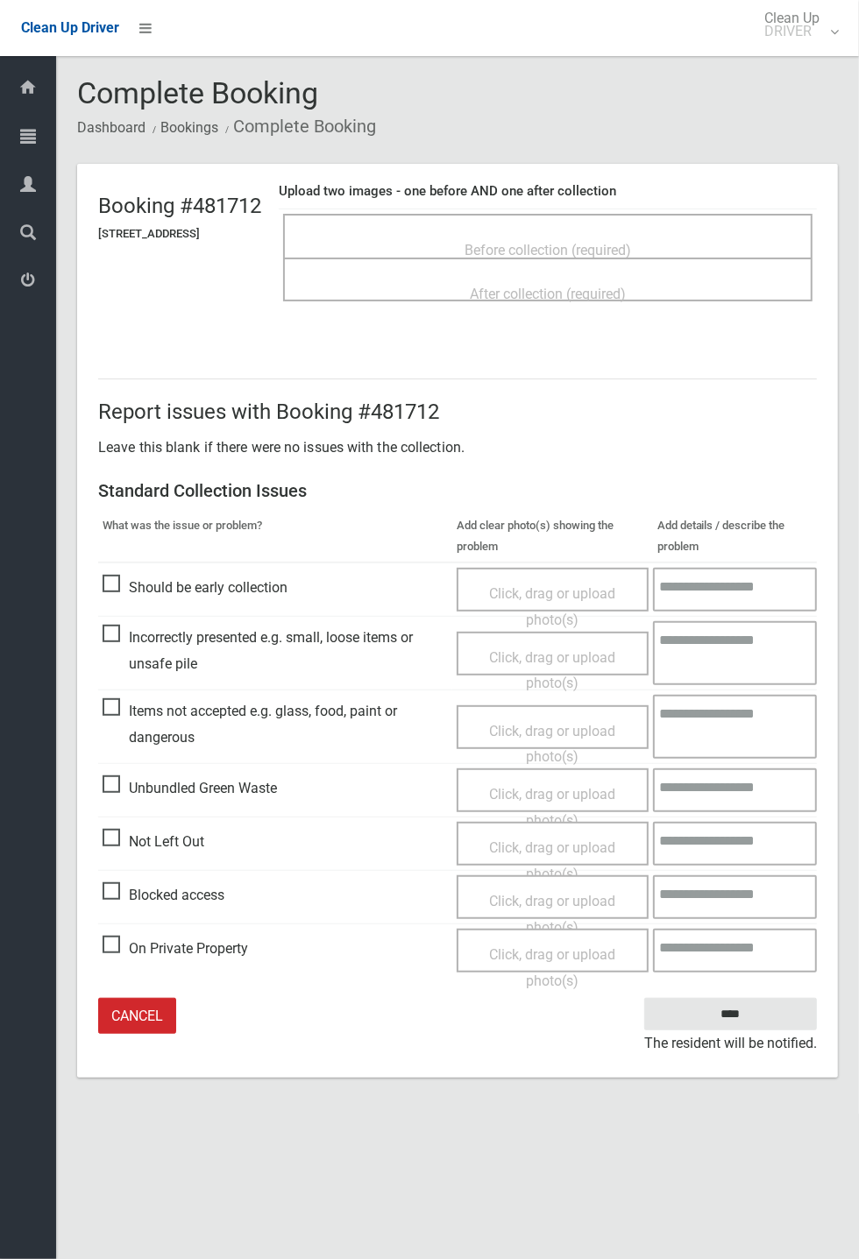
click at [515, 242] on span "Before collection (required)" at bounding box center [547, 250] width 166 height 17
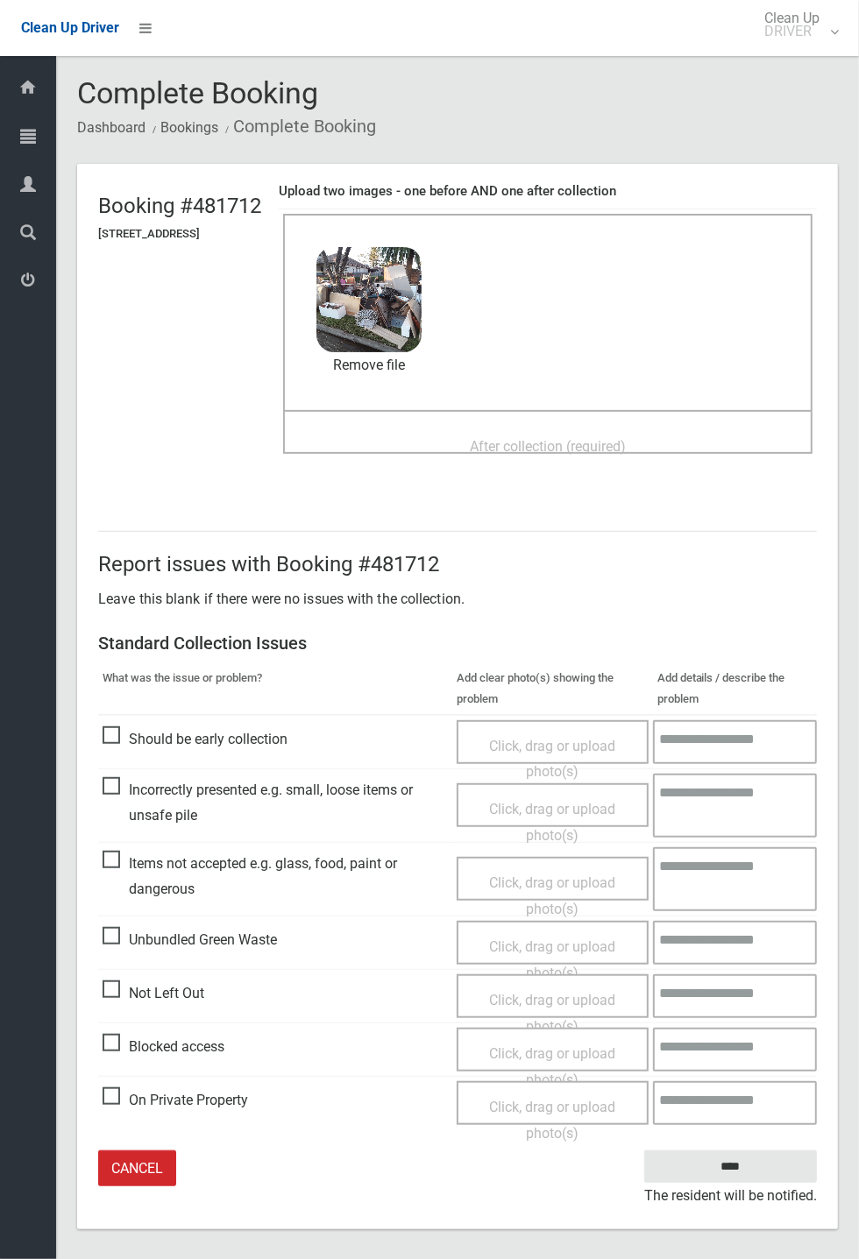
click at [505, 438] on span "After collection (required)" at bounding box center [548, 446] width 156 height 17
click at [421, 365] on link "Remove file" at bounding box center [368, 365] width 105 height 26
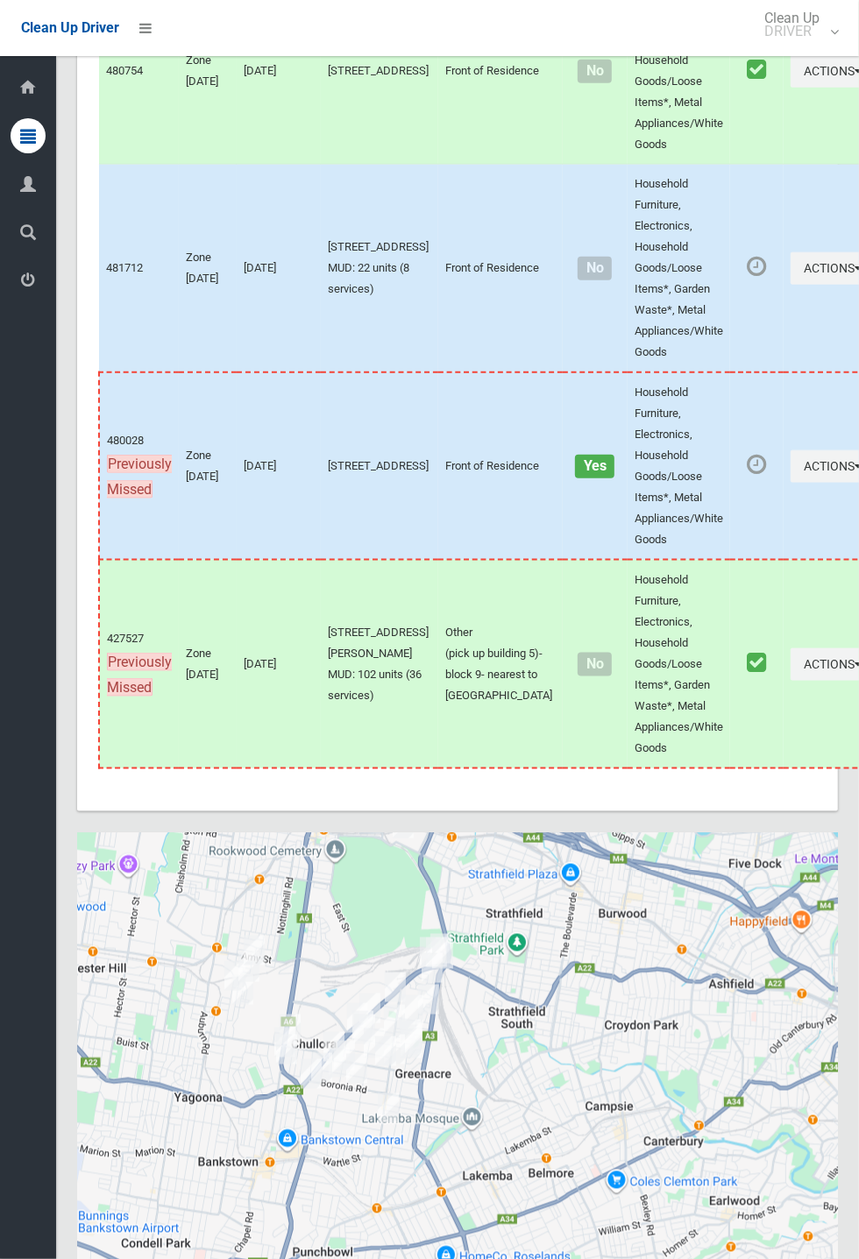
scroll to position [7678, 0]
click at [5, 639] on div "Dashboard Tasks All Tasks Todays Tasks Overdue Tasks Complete Tasks Profile Sea…" at bounding box center [28, 657] width 56 height 1203
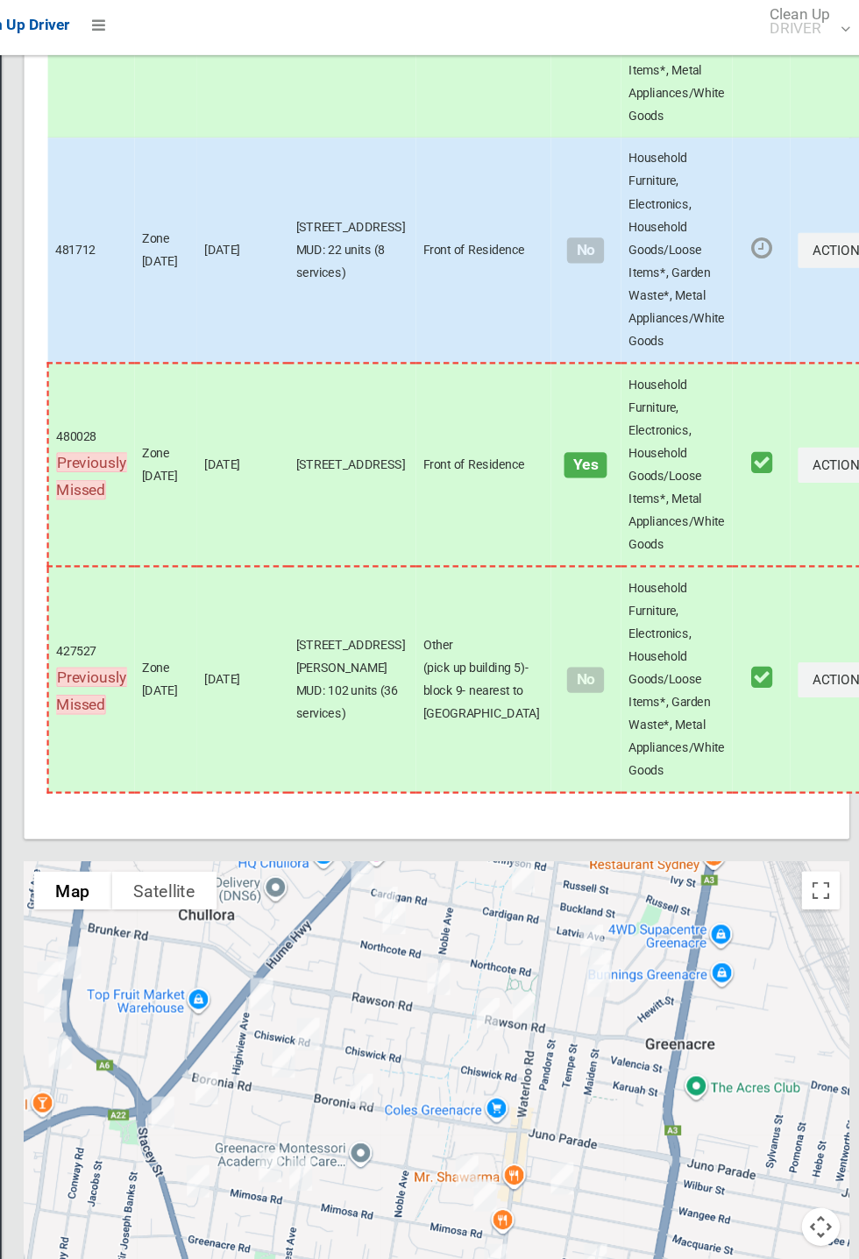
scroll to position [7760, 0]
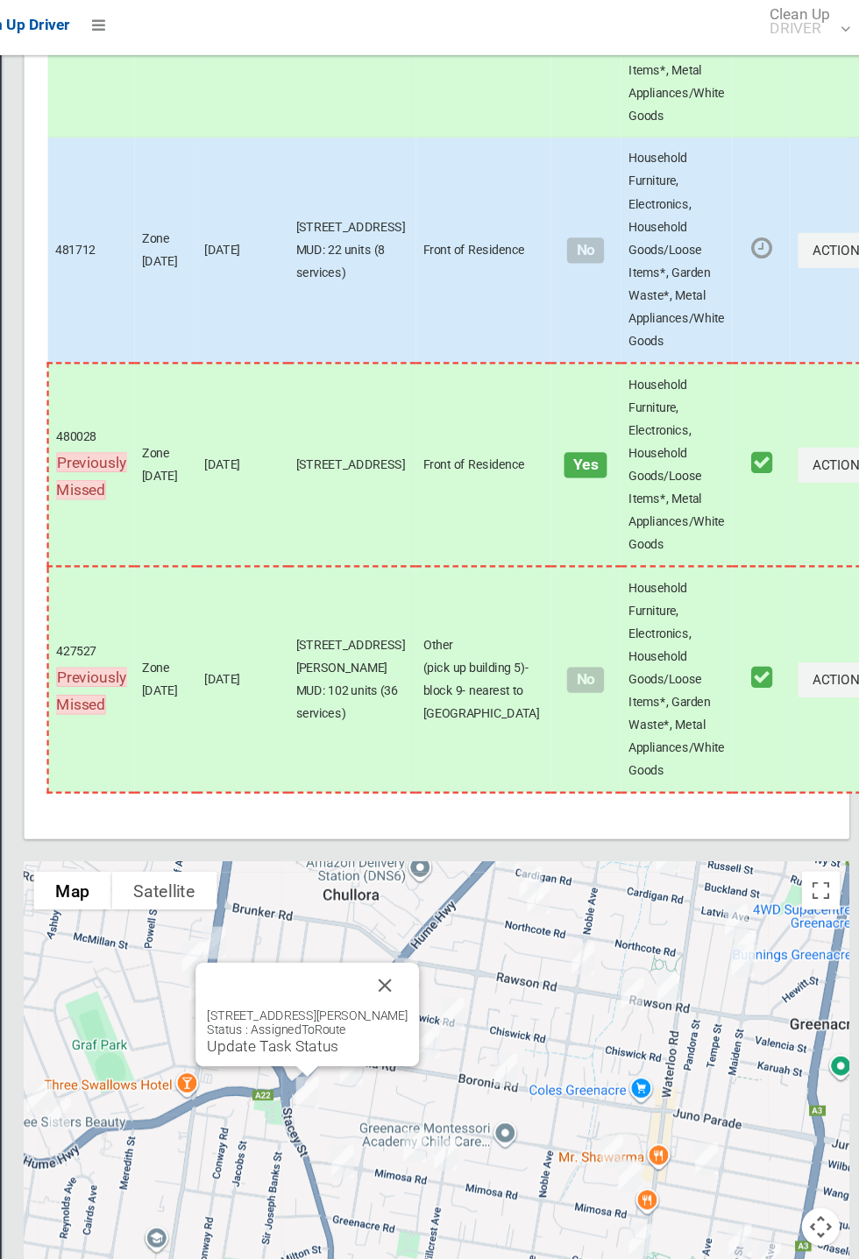
click at [327, 970] on link "Update Task Status" at bounding box center [306, 969] width 121 height 17
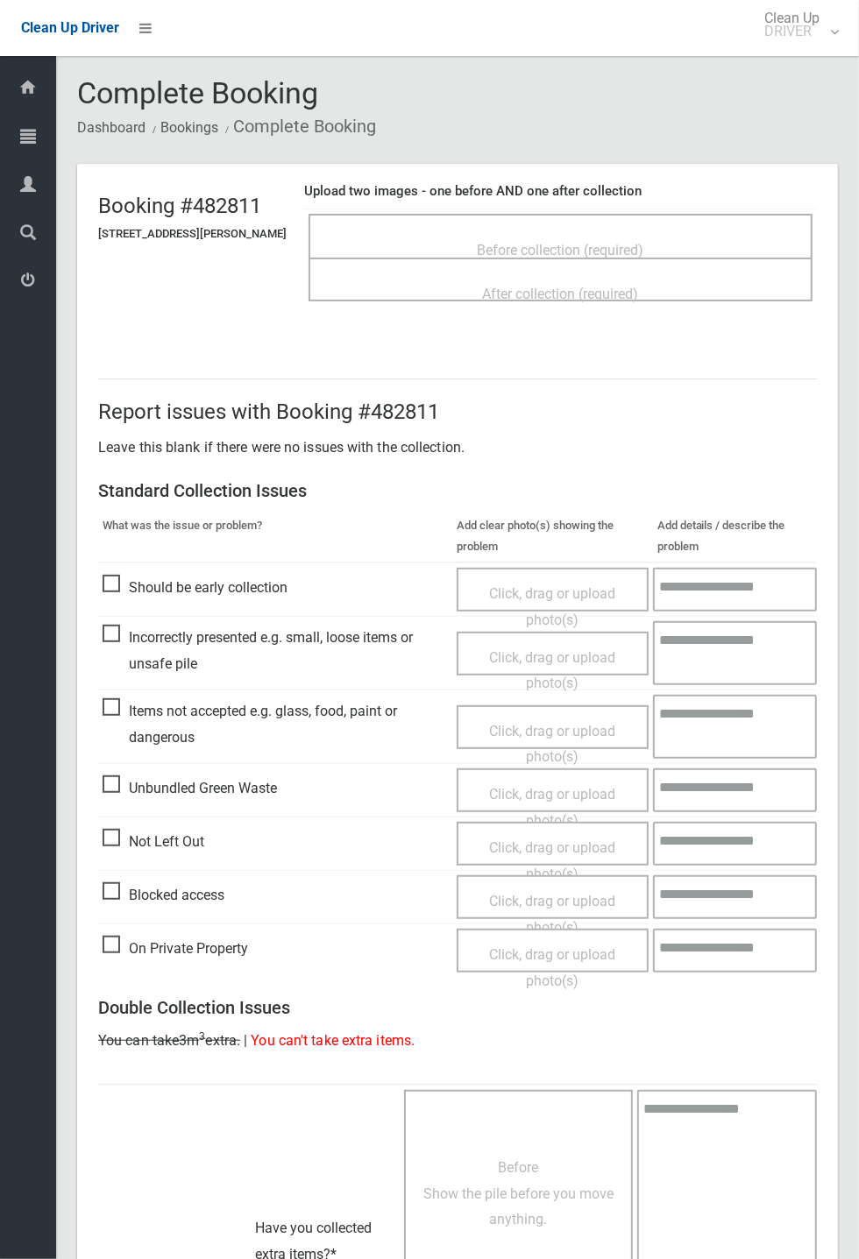
click at [601, 242] on span "Before collection (required)" at bounding box center [560, 250] width 166 height 17
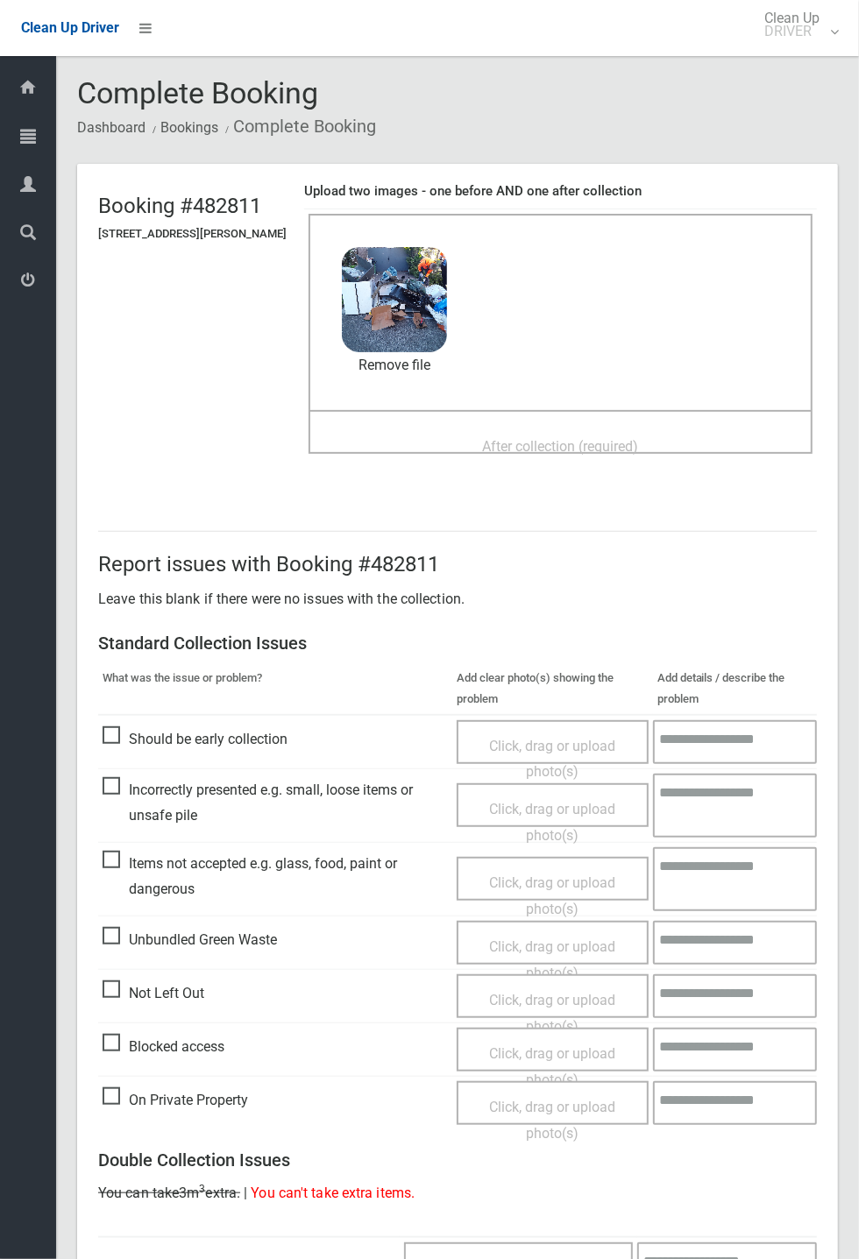
click at [558, 429] on div "After collection (required)" at bounding box center [560, 445] width 465 height 32
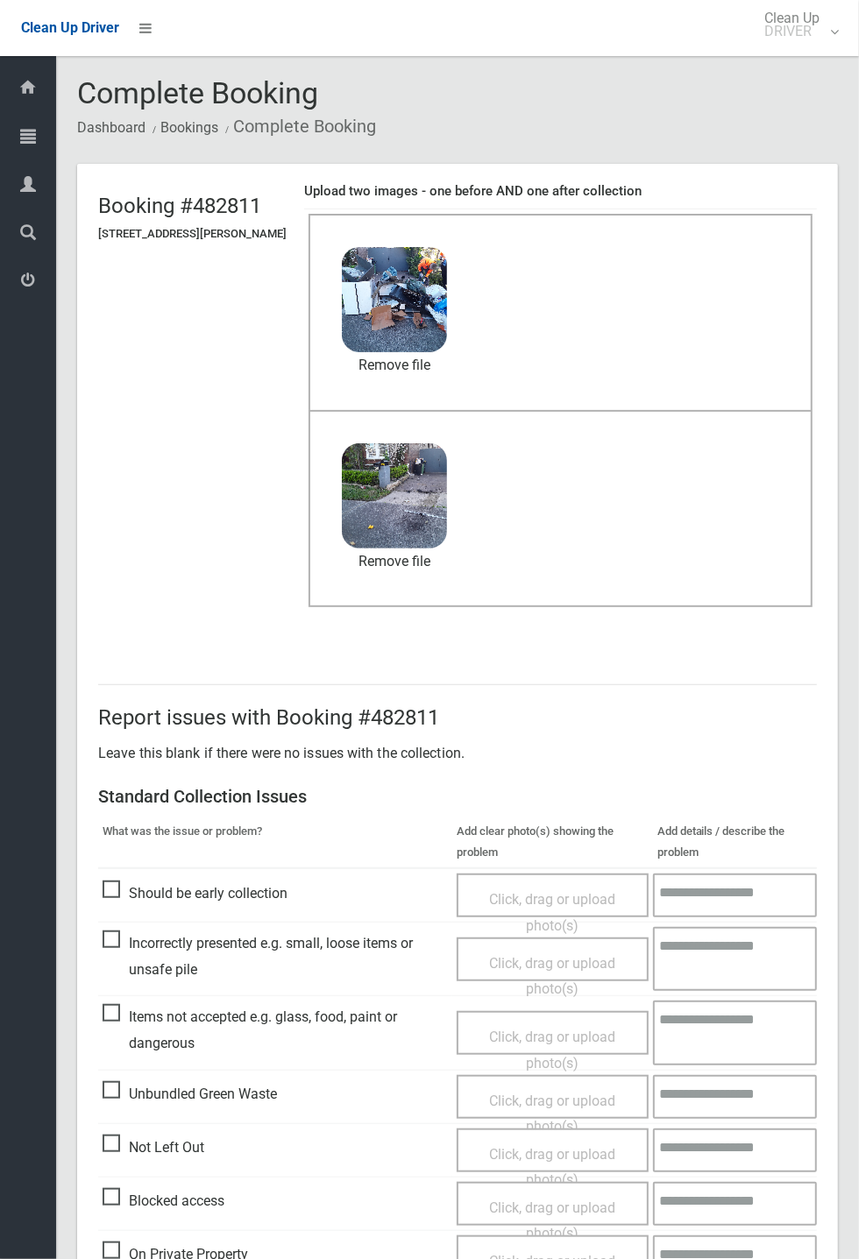
scroll to position [608, 0]
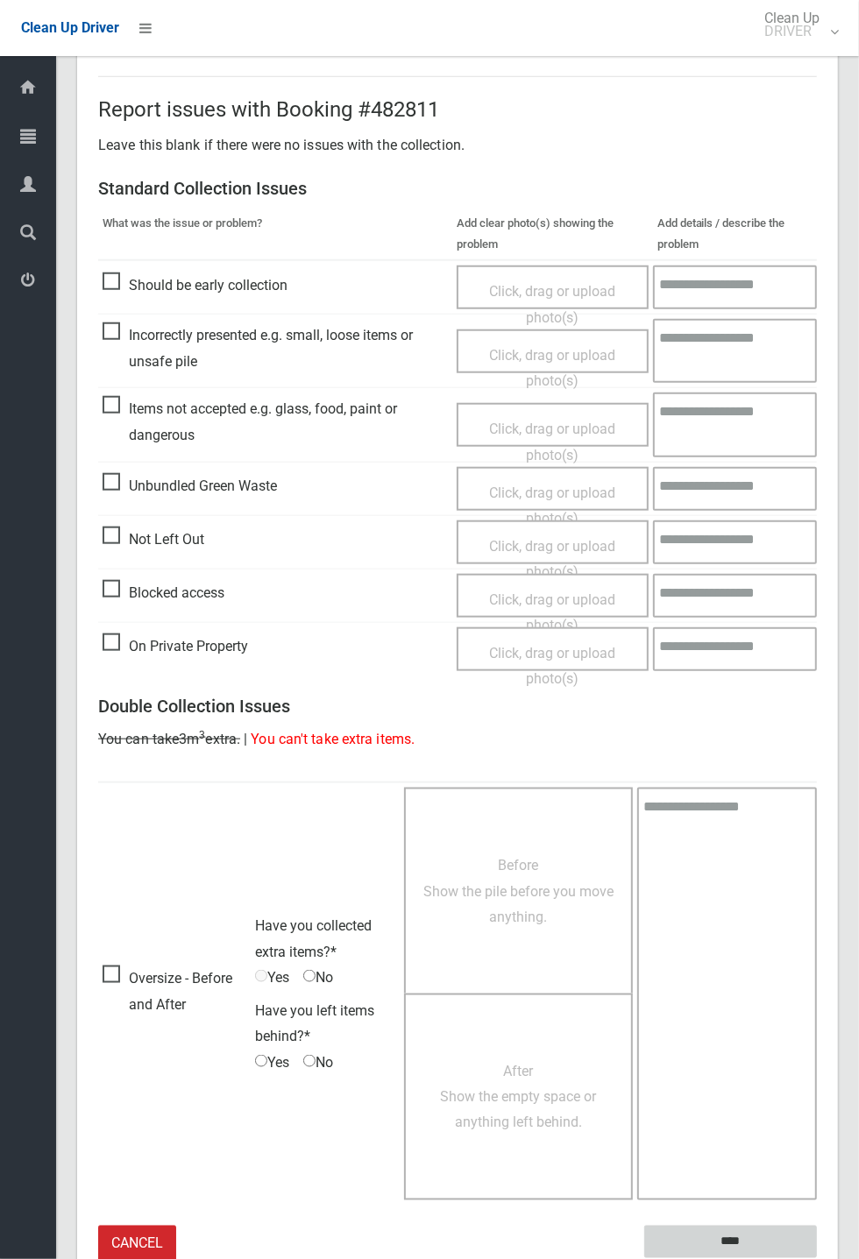
click at [816, 1258] on input "****" at bounding box center [730, 1242] width 173 height 32
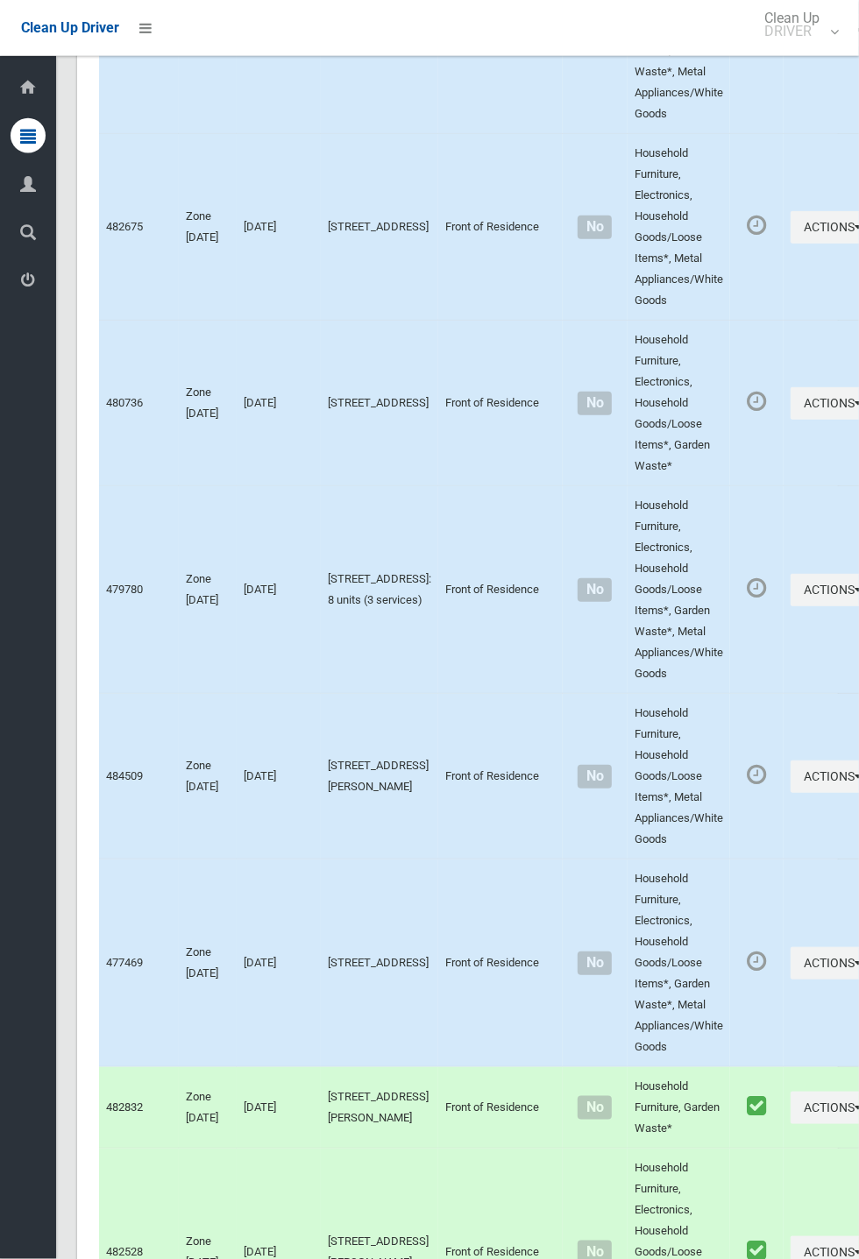
scroll to position [7678, 0]
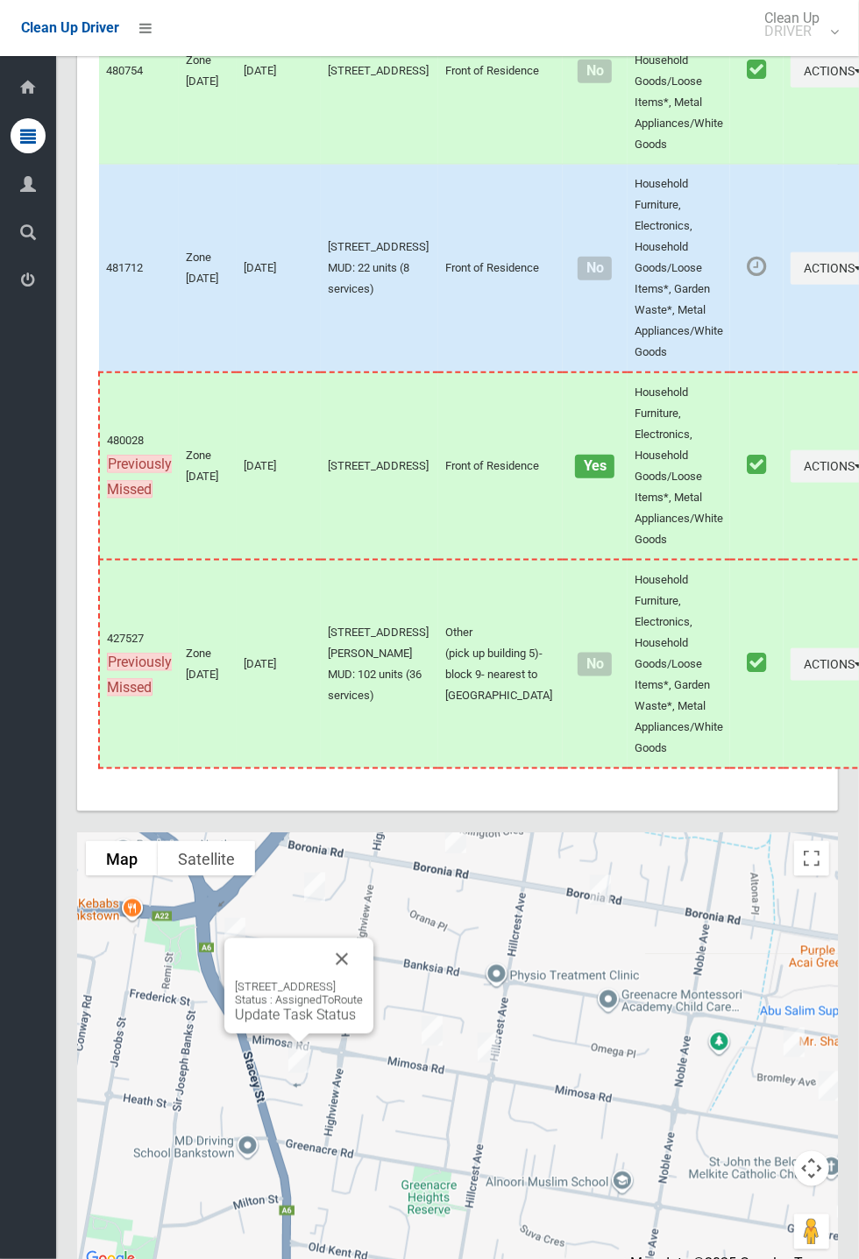
click at [292, 1023] on link "Update Task Status" at bounding box center [295, 1015] width 121 height 17
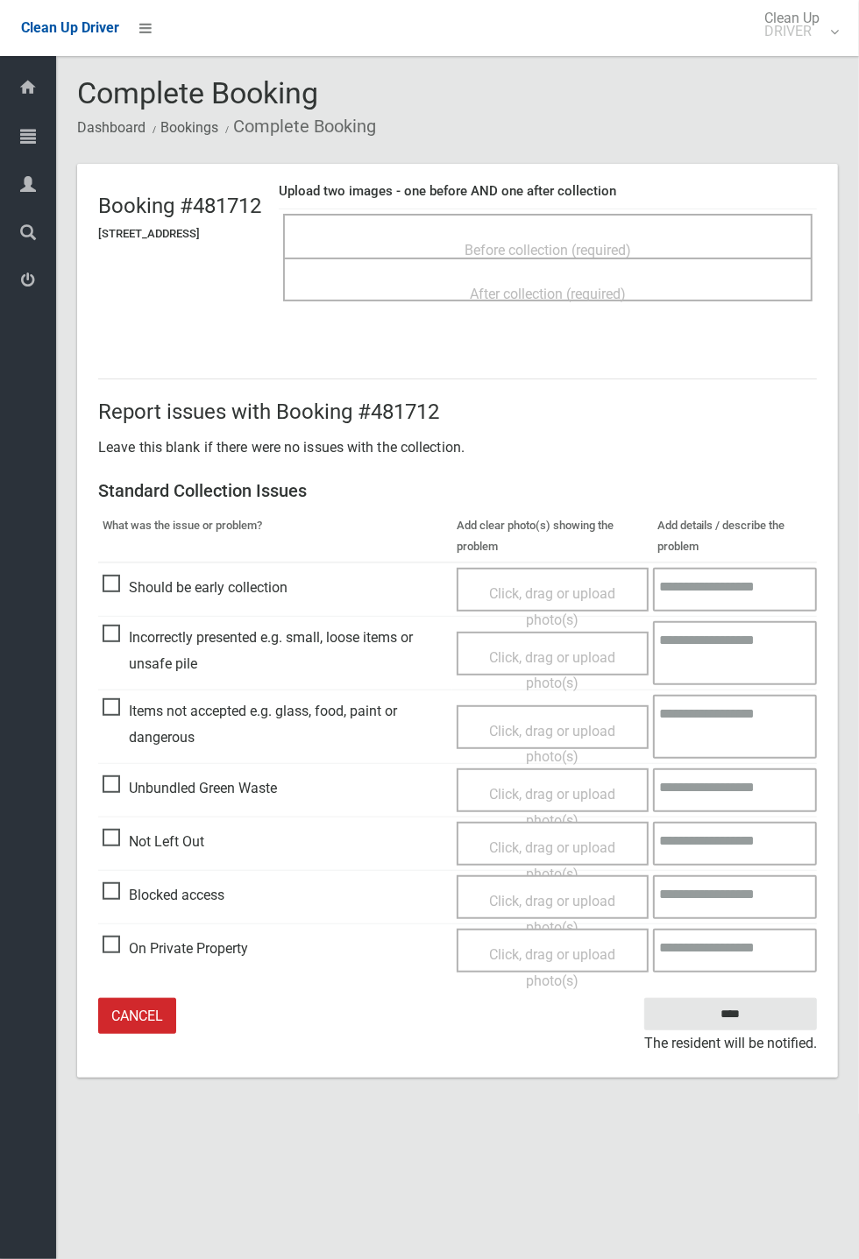
click at [534, 242] on span "Before collection (required)" at bounding box center [547, 250] width 166 height 17
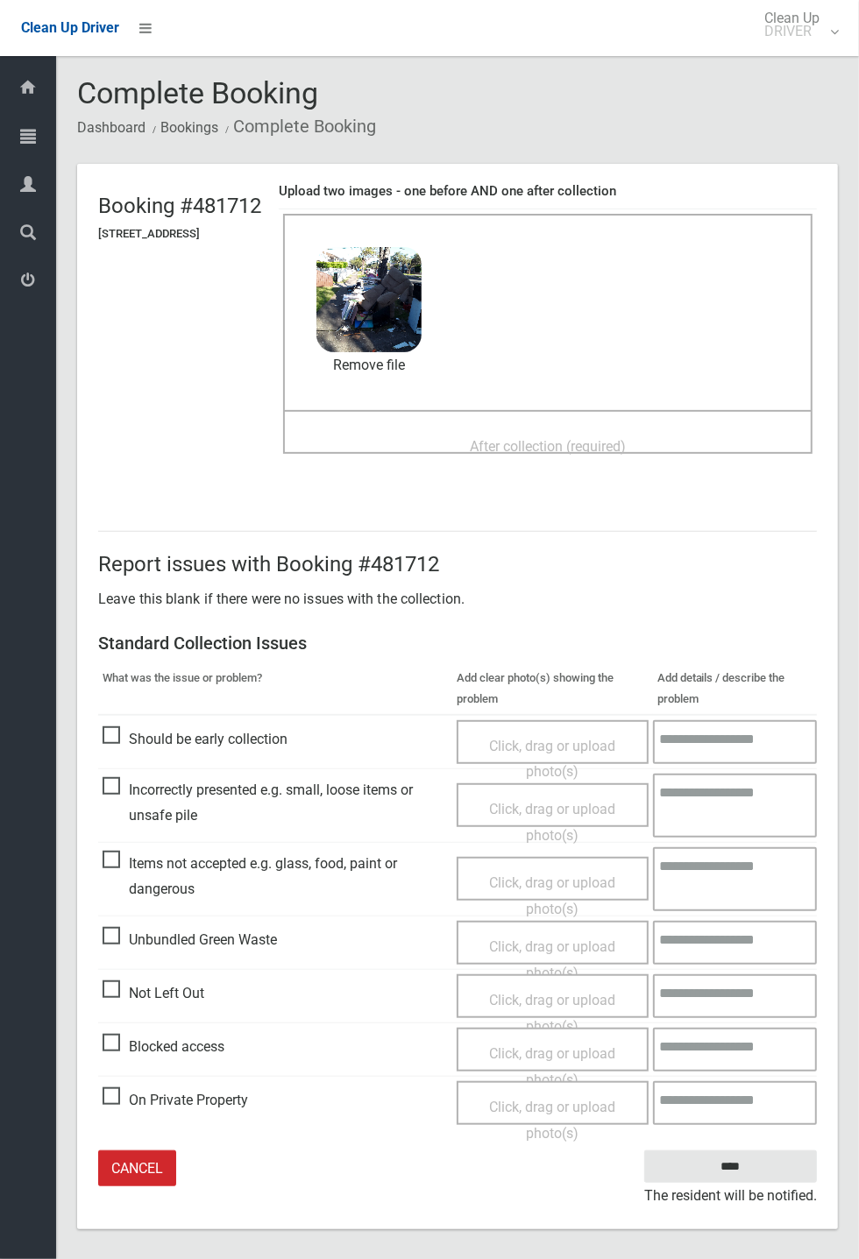
click at [514, 438] on span "After collection (required)" at bounding box center [548, 446] width 156 height 17
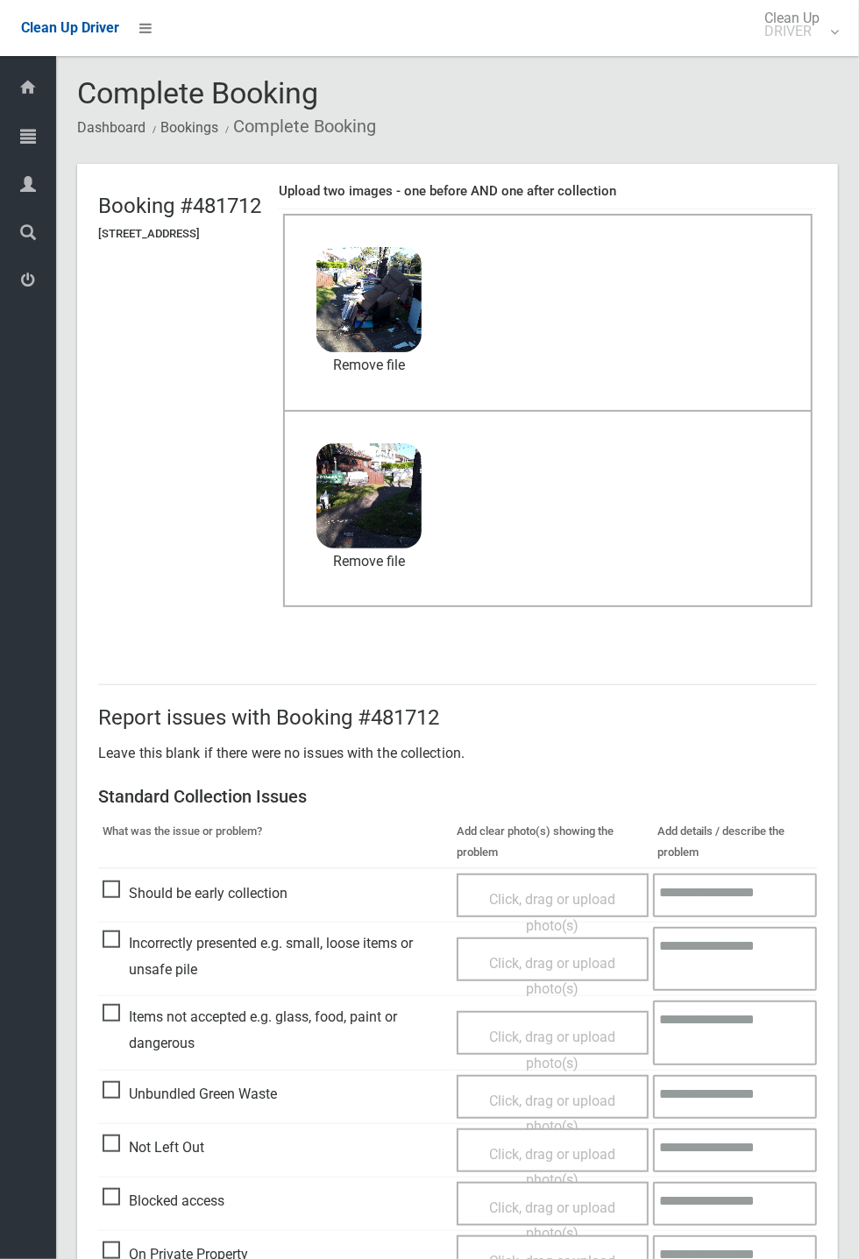
scroll to position [81, 0]
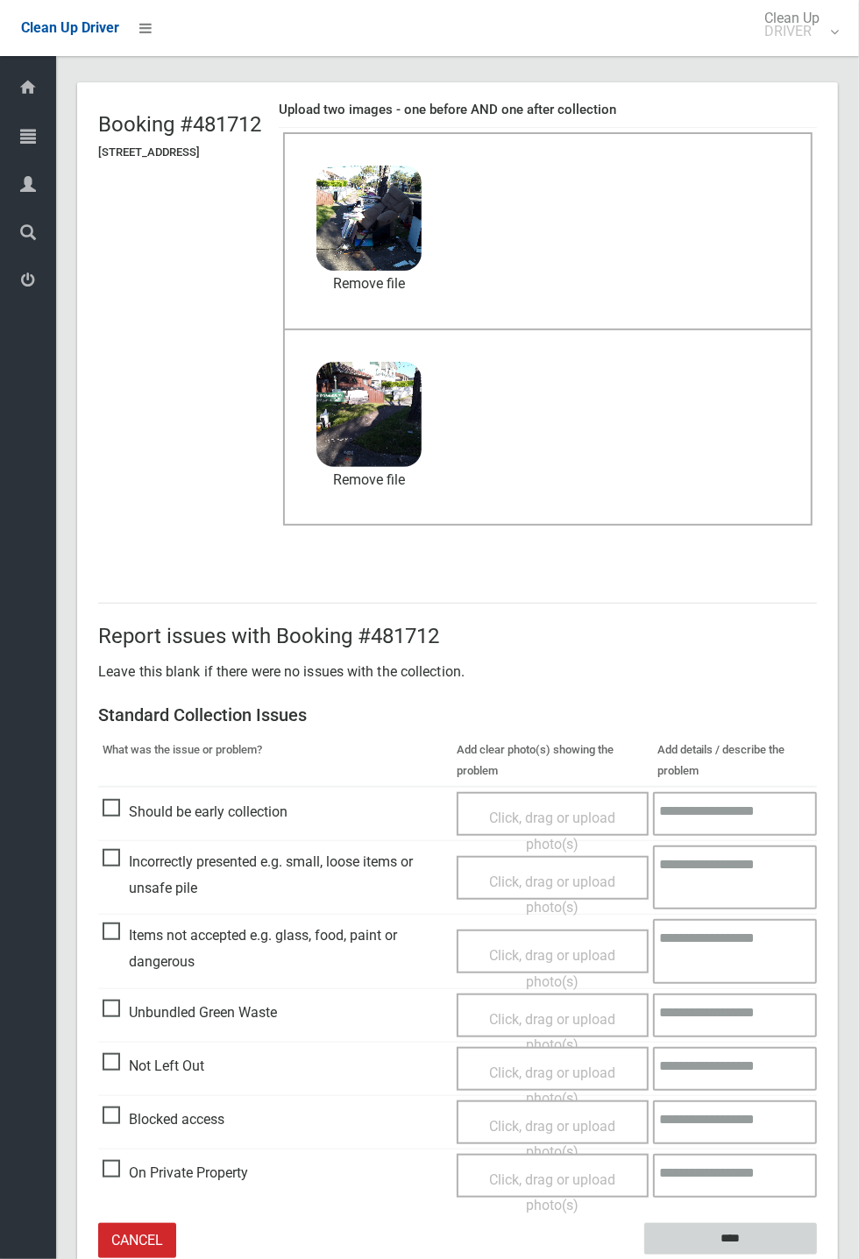
click at [816, 1255] on input "****" at bounding box center [730, 1239] width 173 height 32
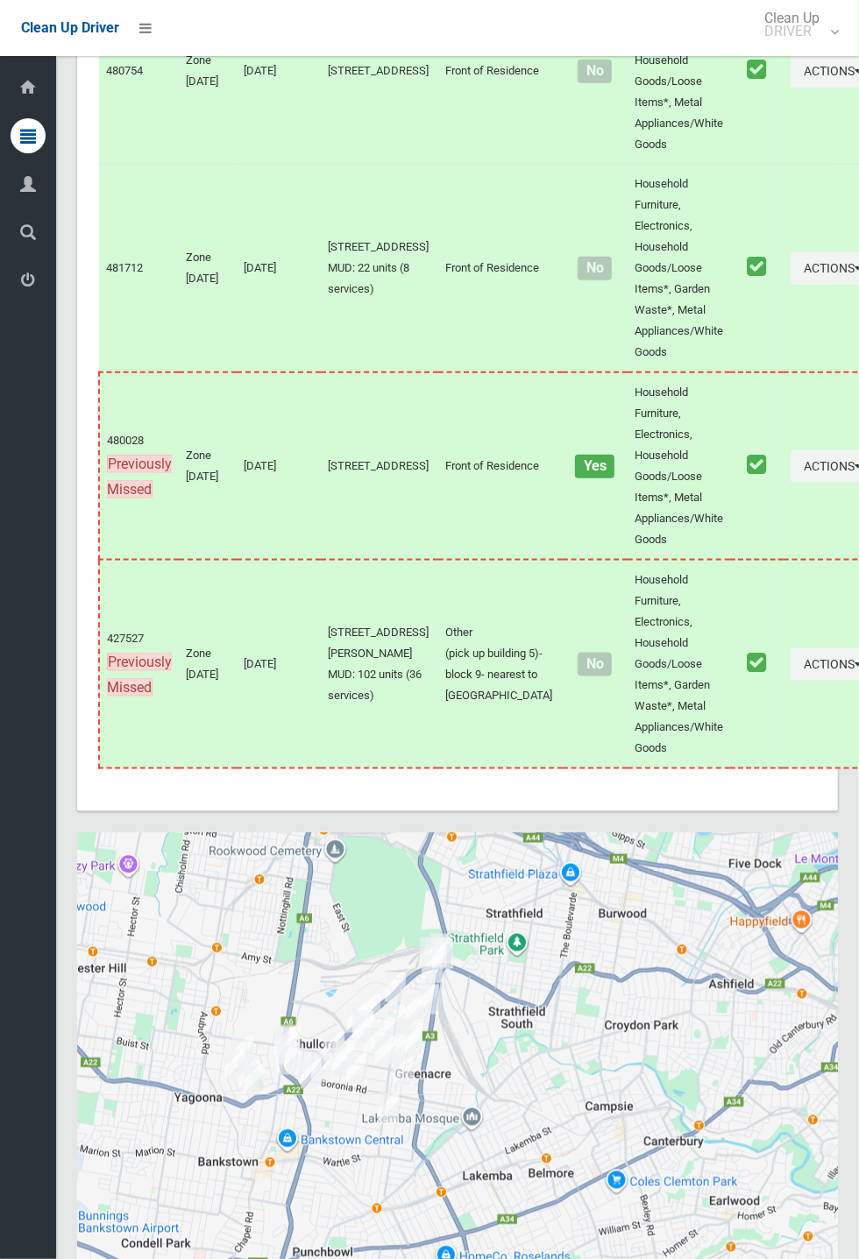
scroll to position [7678, 0]
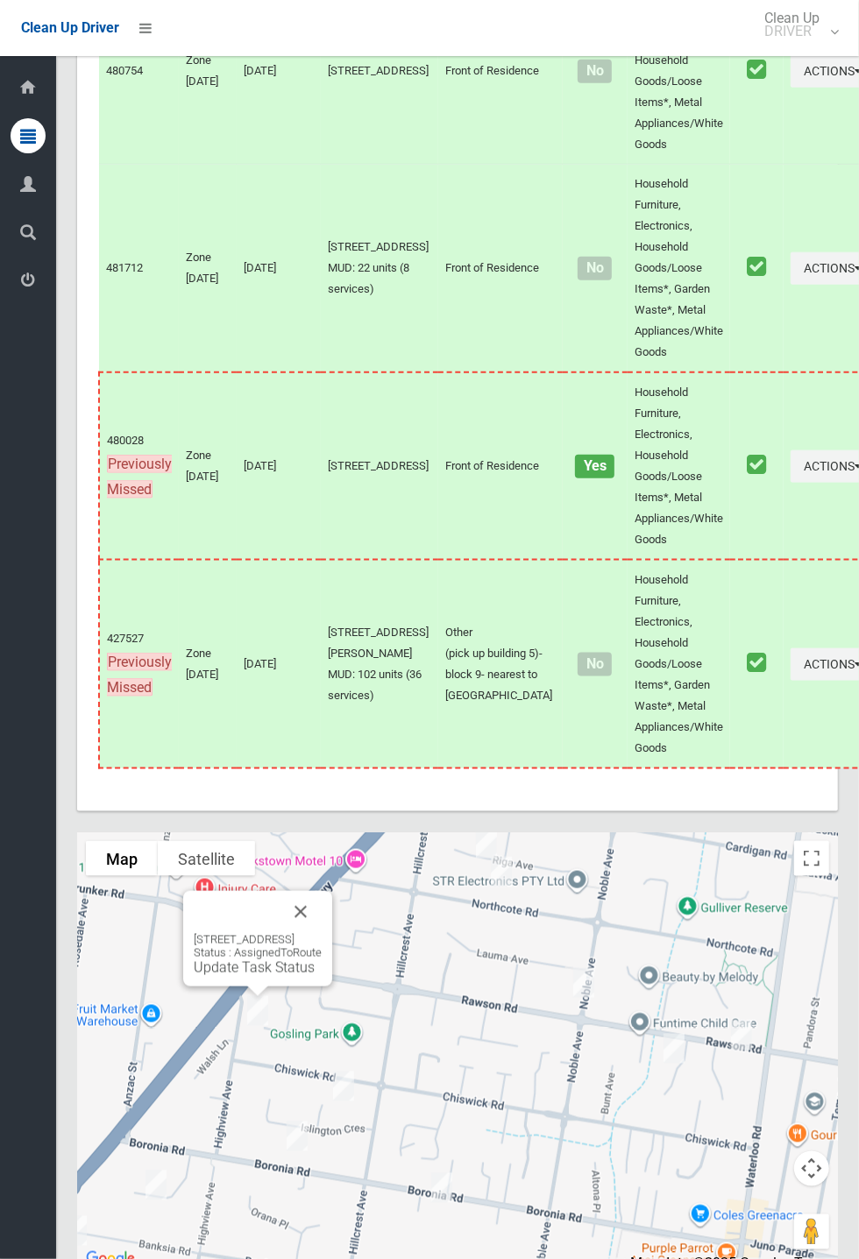
click at [322, 933] on button "Close" at bounding box center [300, 912] width 42 height 42
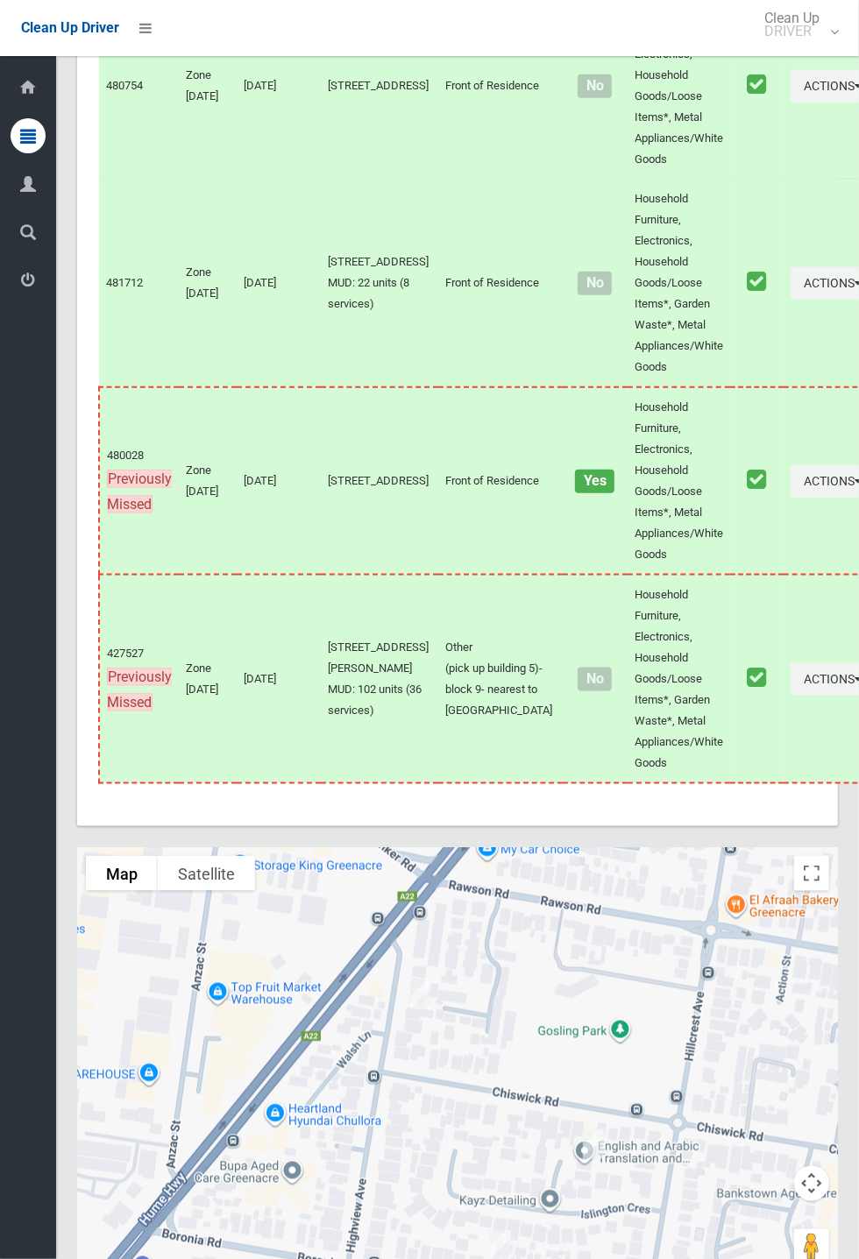
scroll to position [7654, 0]
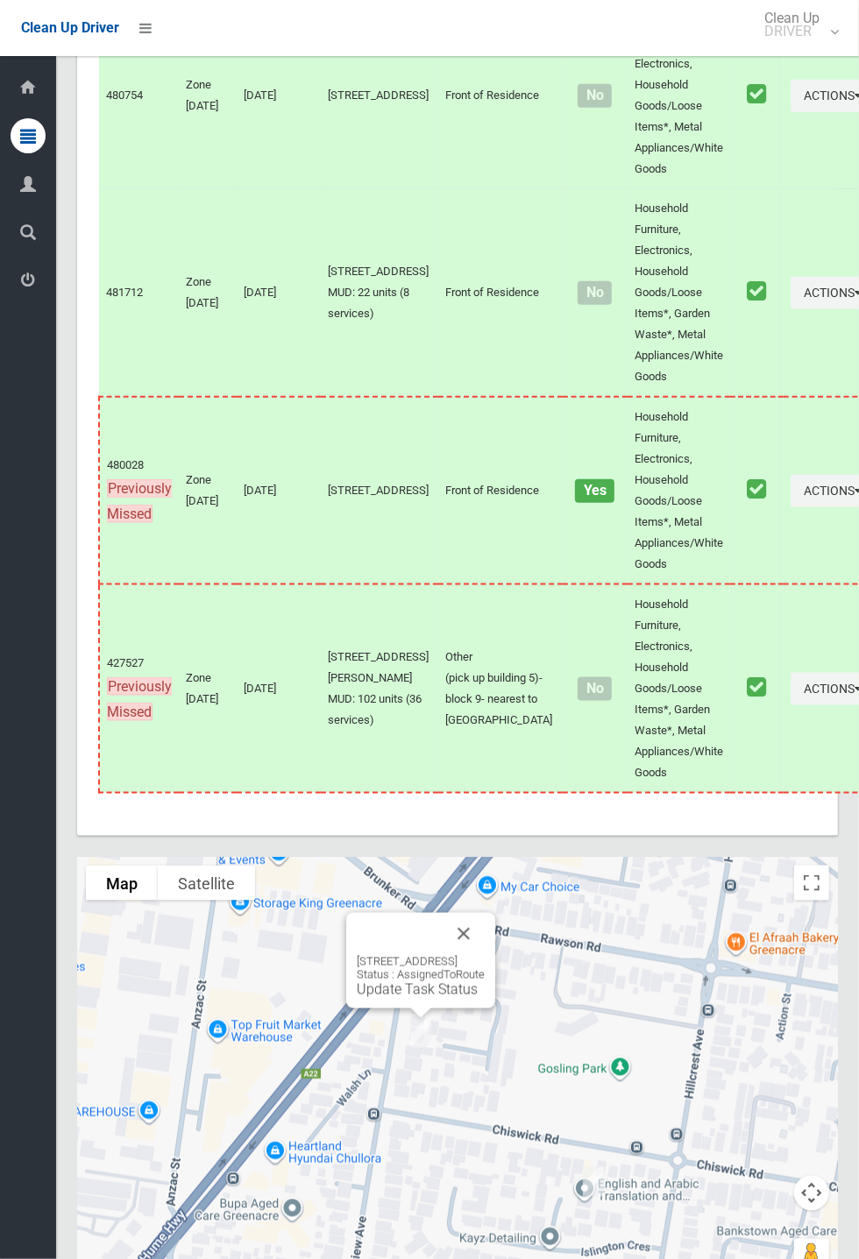
click at [484, 955] on button "Close" at bounding box center [463, 934] width 42 height 42
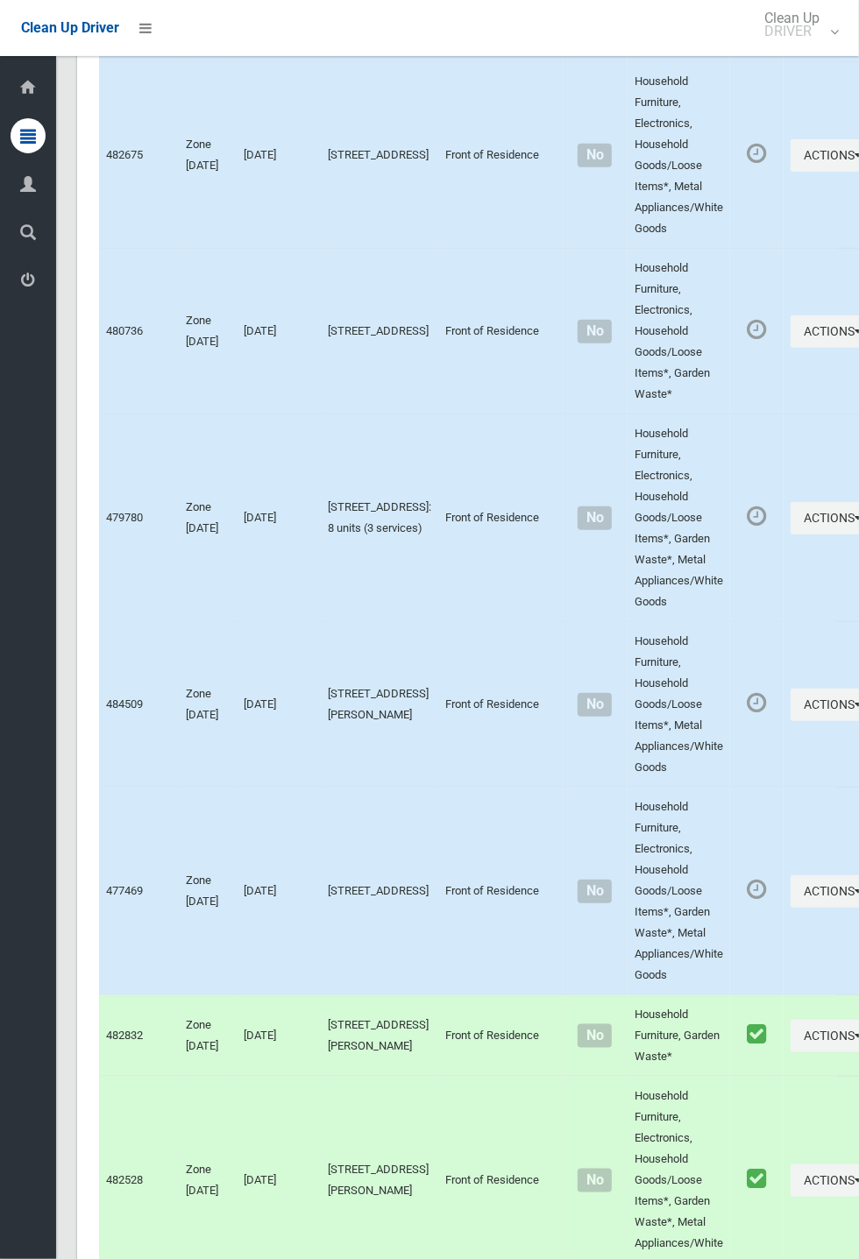
scroll to position [3738, 0]
click at [790, 904] on button "Actions" at bounding box center [832, 890] width 84 height 32
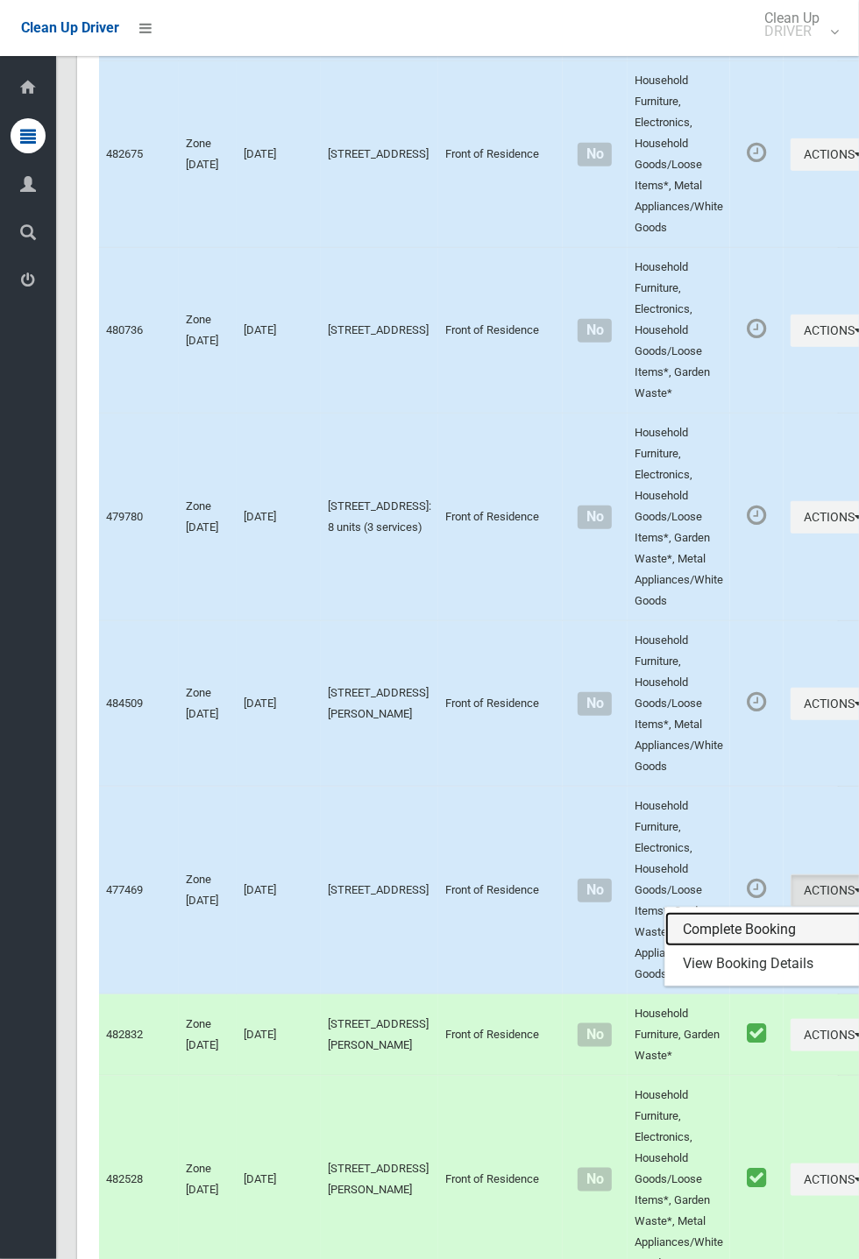
click at [706, 934] on link "Complete Booking" at bounding box center [769, 929] width 208 height 35
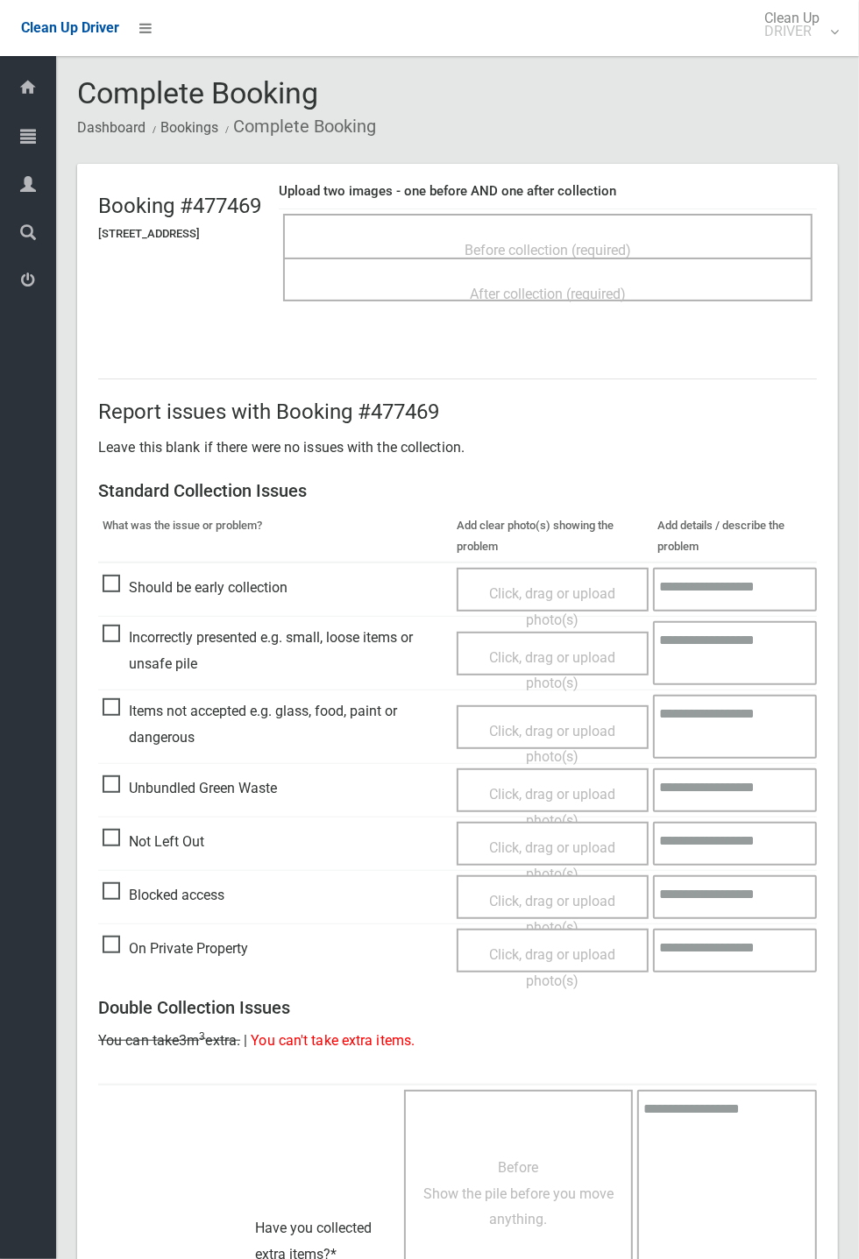
click at [598, 242] on span "Before collection (required)" at bounding box center [547, 250] width 166 height 17
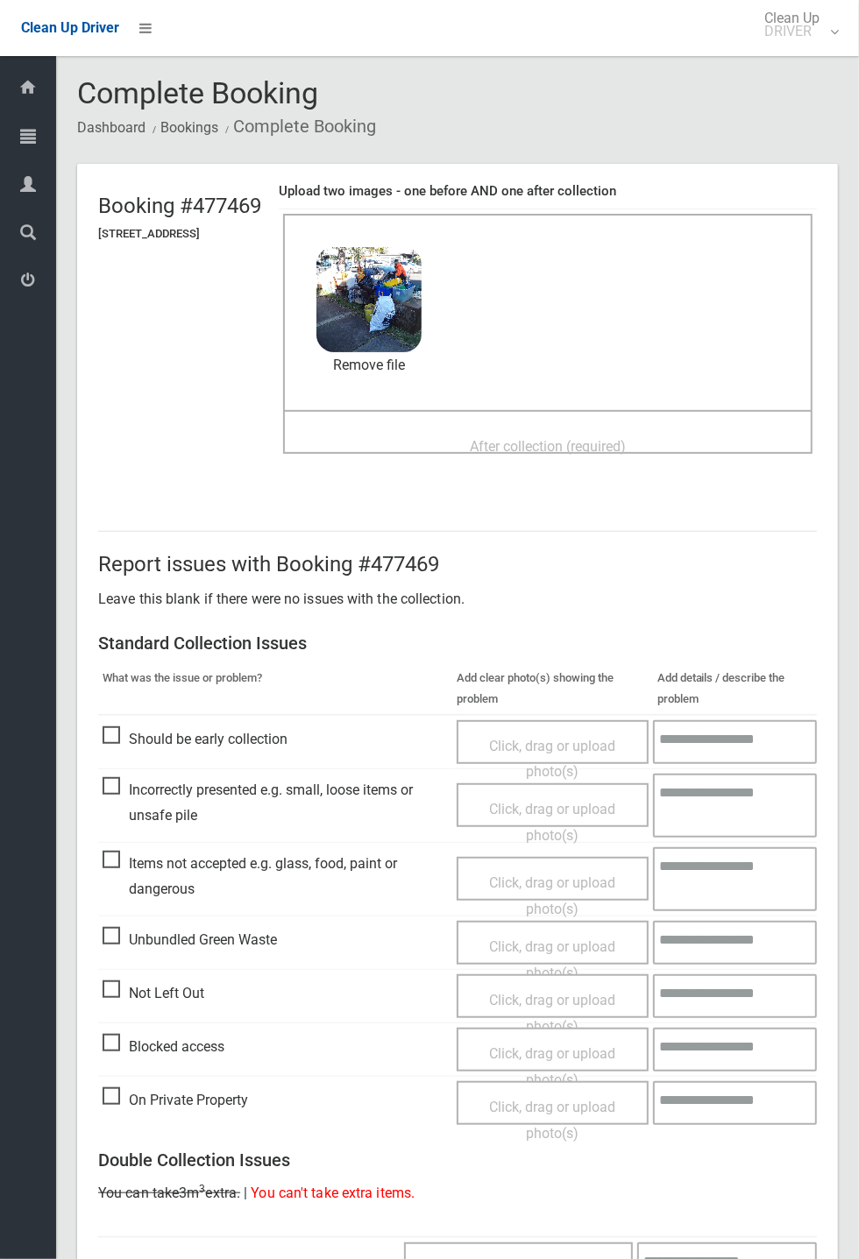
click at [501, 438] on span "After collection (required)" at bounding box center [548, 446] width 156 height 17
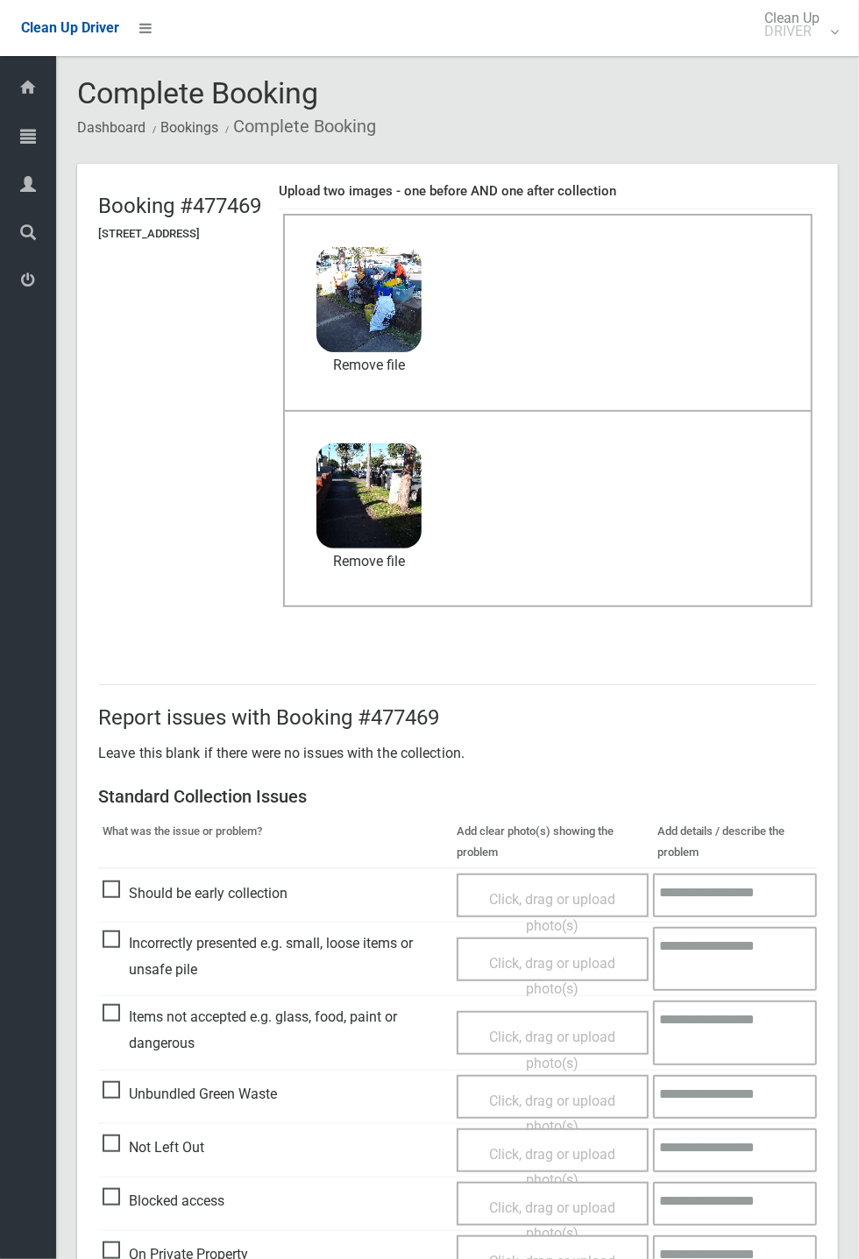
scroll to position [608, 0]
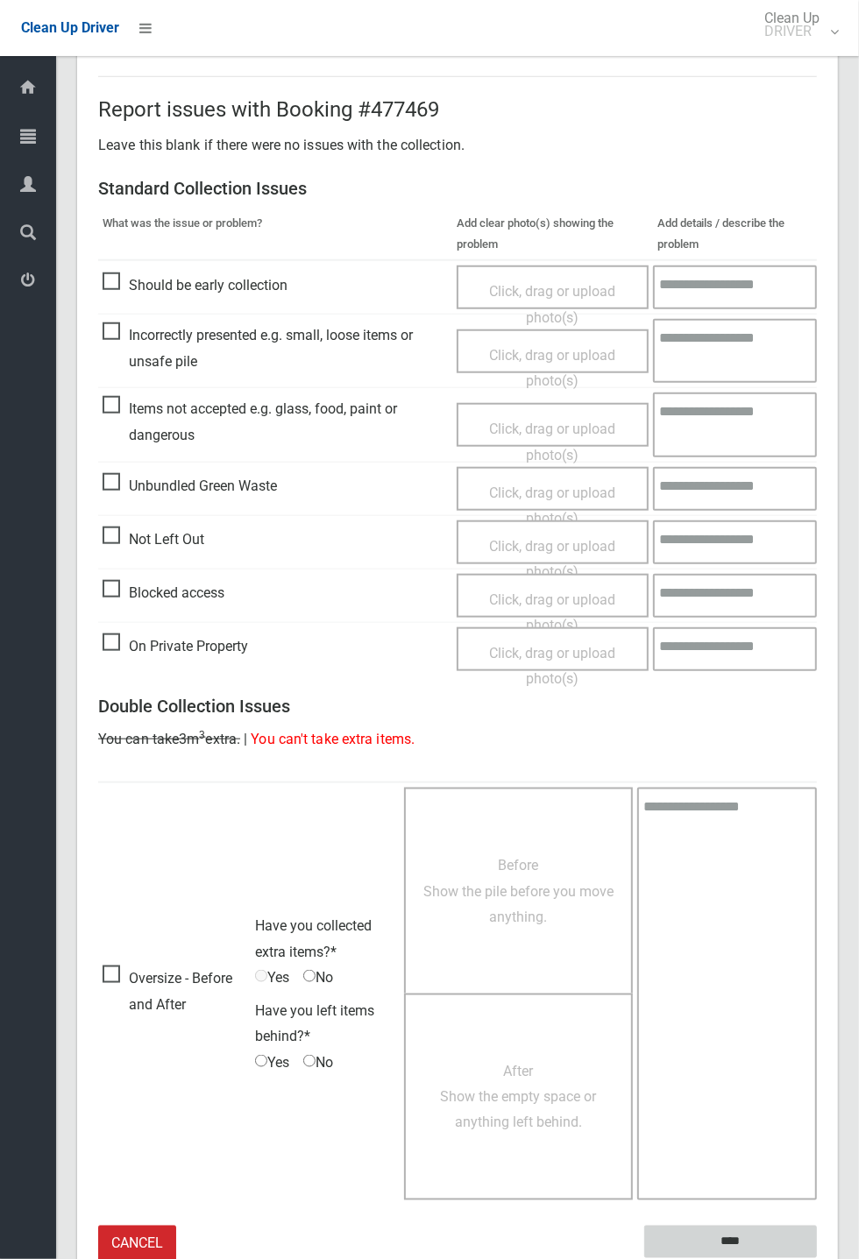
click at [723, 1239] on input "****" at bounding box center [730, 1242] width 173 height 32
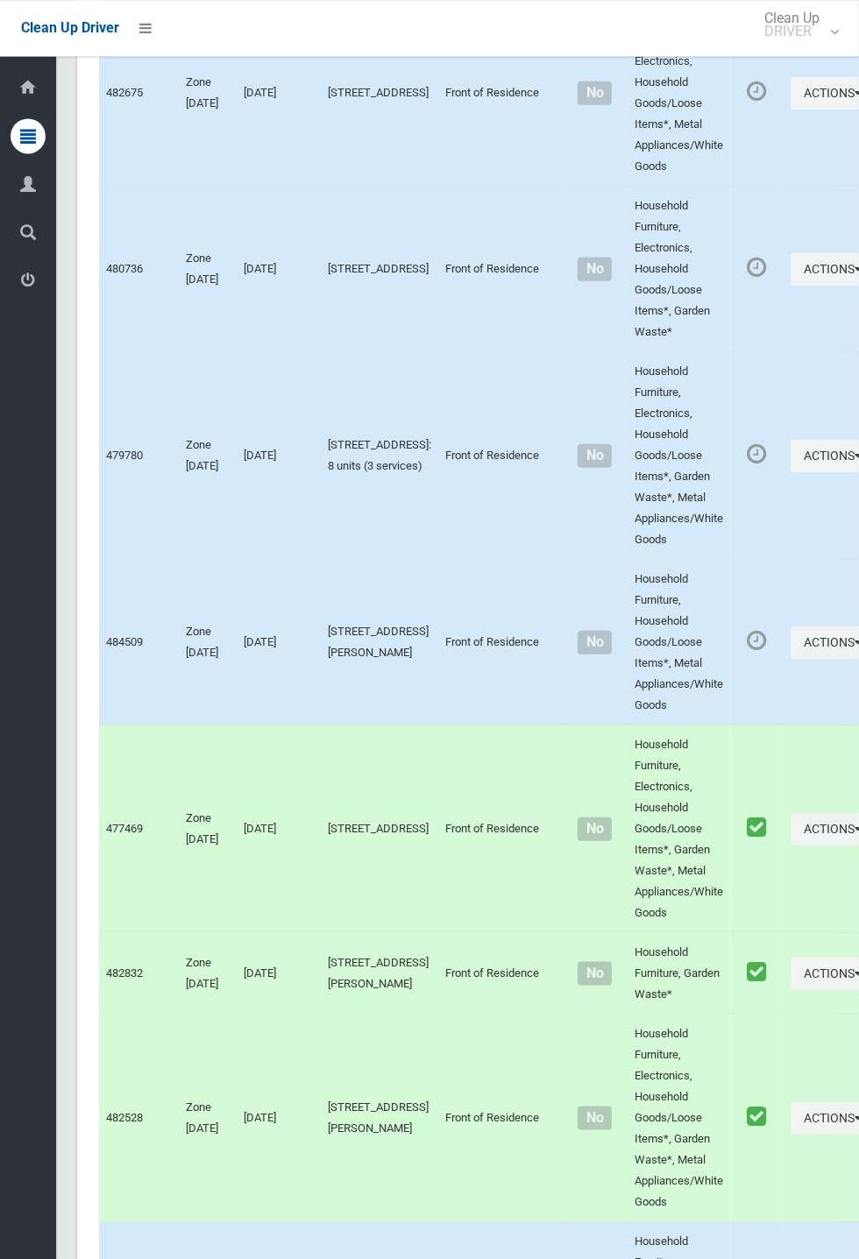
scroll to position [7678, 0]
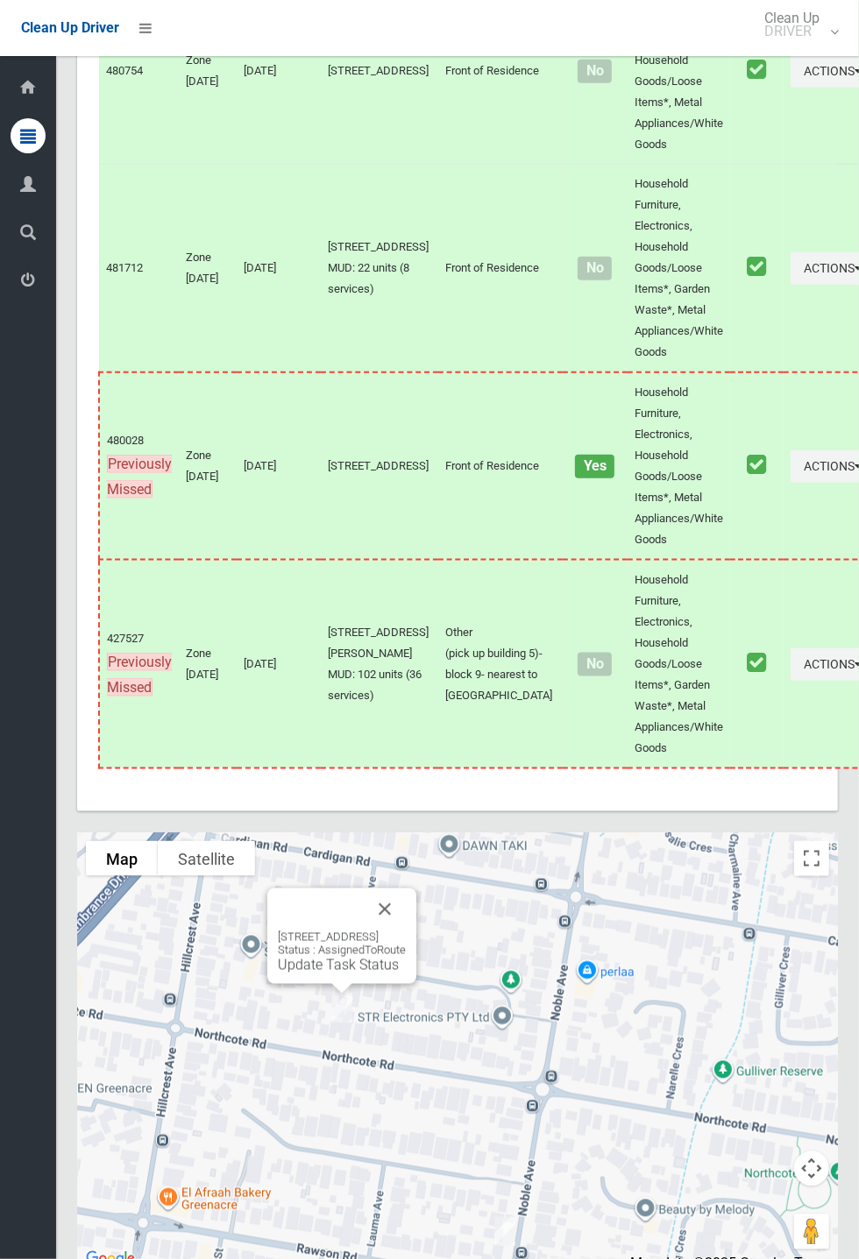
click at [416, 952] on div "73 Northcote Road, GREENACRE NSW 2190 Status : AssignedToRoute Update Task Stat…" at bounding box center [341, 935] width 149 height 95
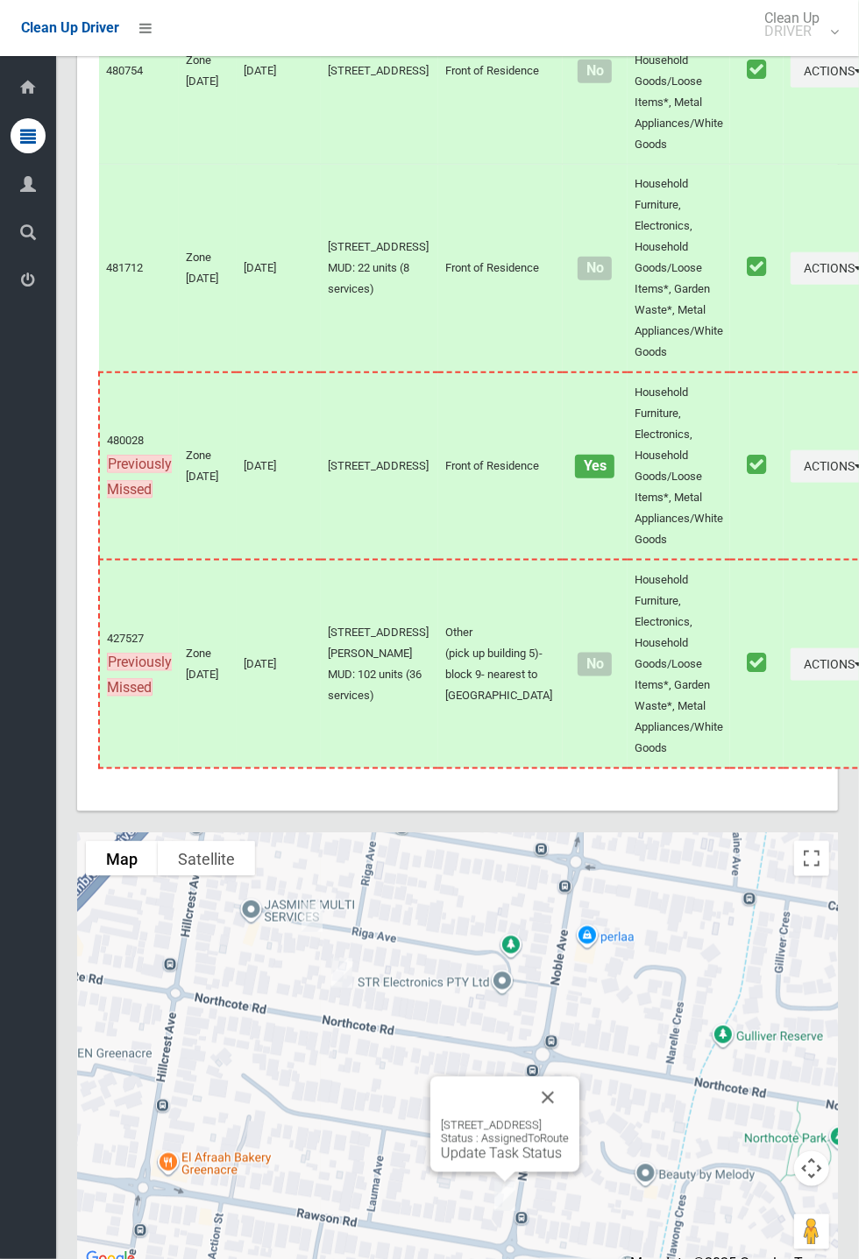
click at [501, 1172] on div "186 Noble Avenue, GREENACRE NSW 2190 Status : AssignedToRoute Update Task Status" at bounding box center [504, 1124] width 149 height 95
click at [486, 1162] on link "Update Task Status" at bounding box center [501, 1153] width 121 height 17
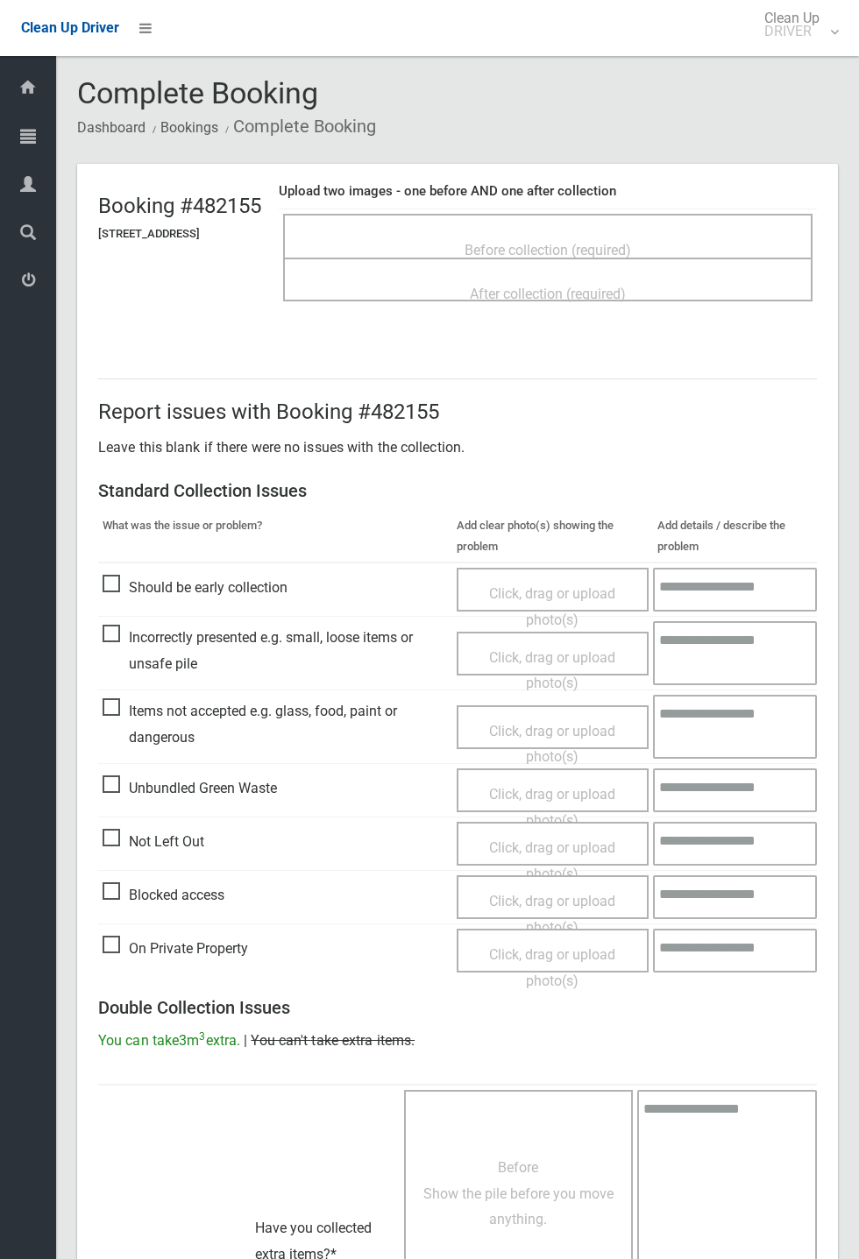
click at [584, 244] on span "Before collection (required)" at bounding box center [547, 250] width 166 height 17
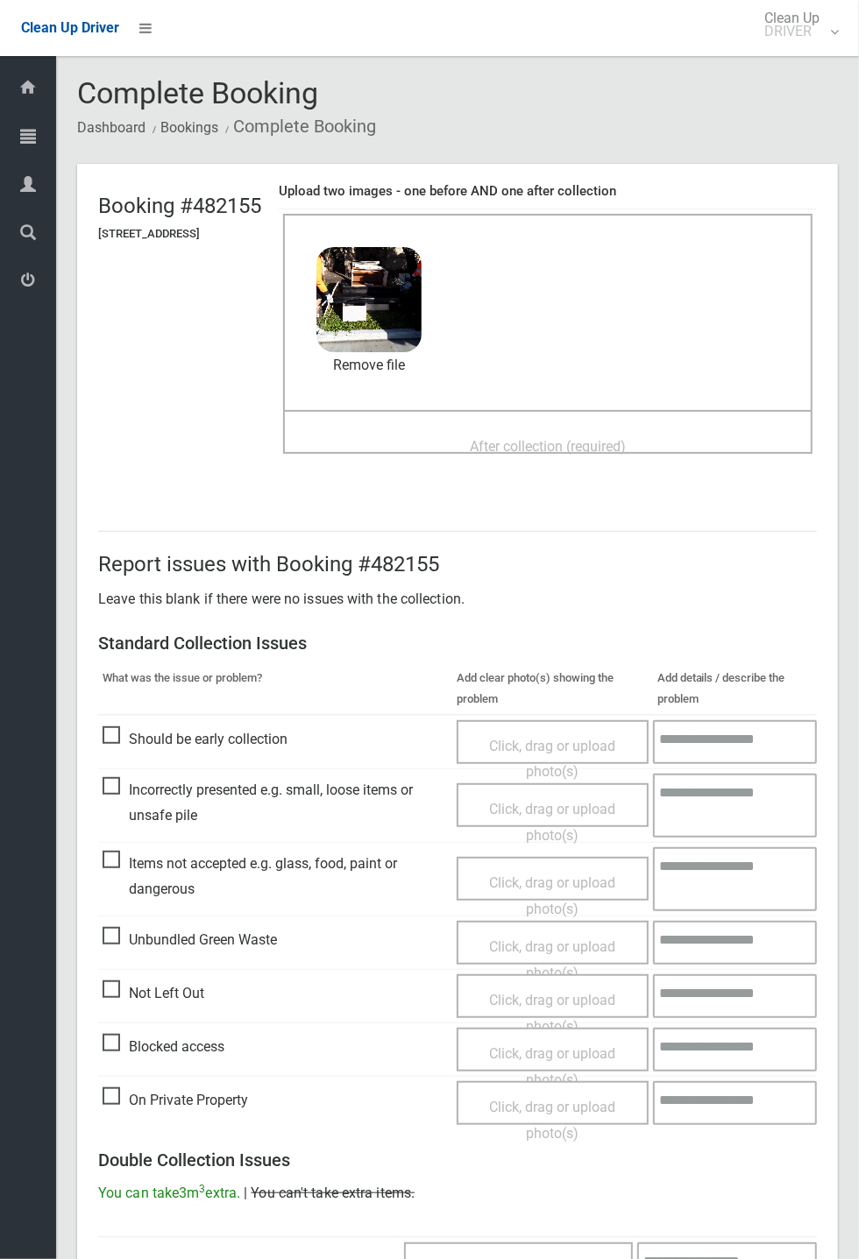
click at [529, 438] on span "After collection (required)" at bounding box center [548, 446] width 156 height 17
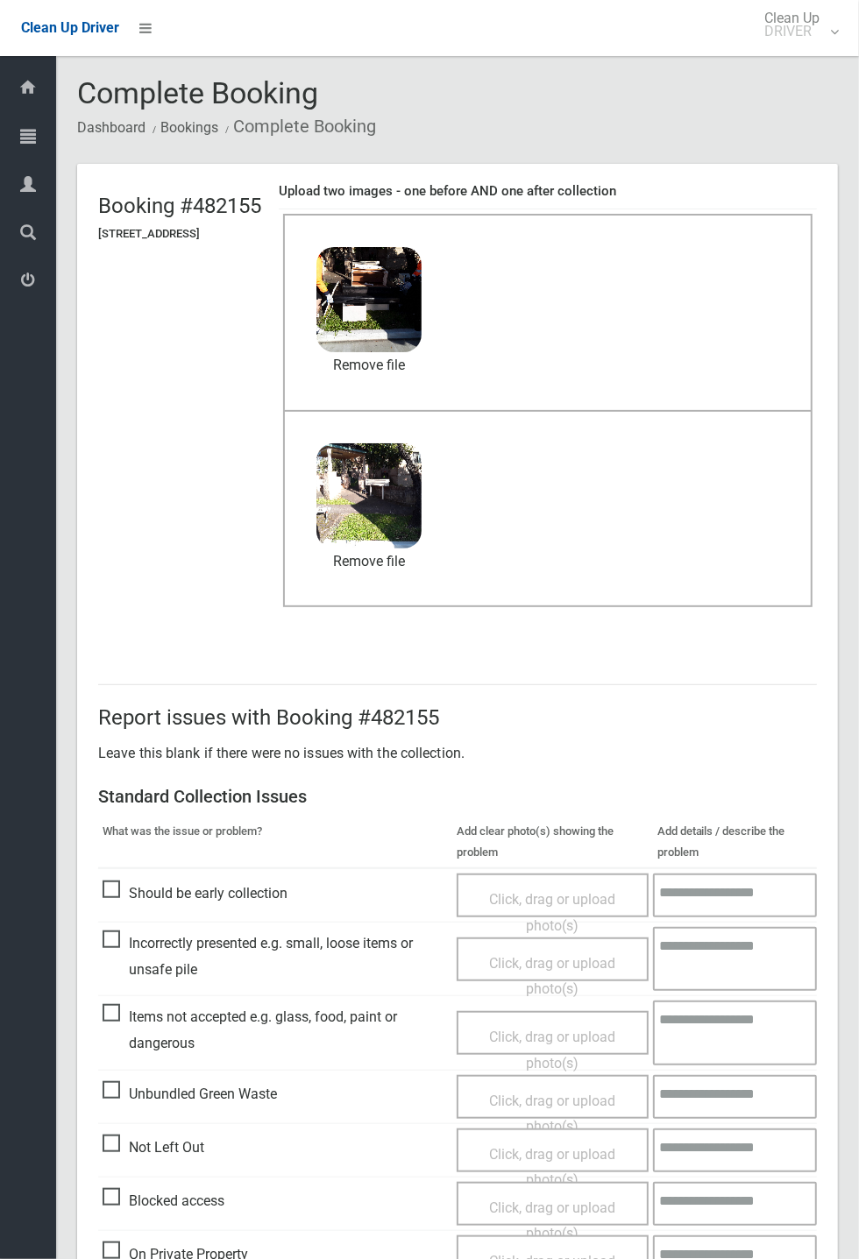
scroll to position [608, 0]
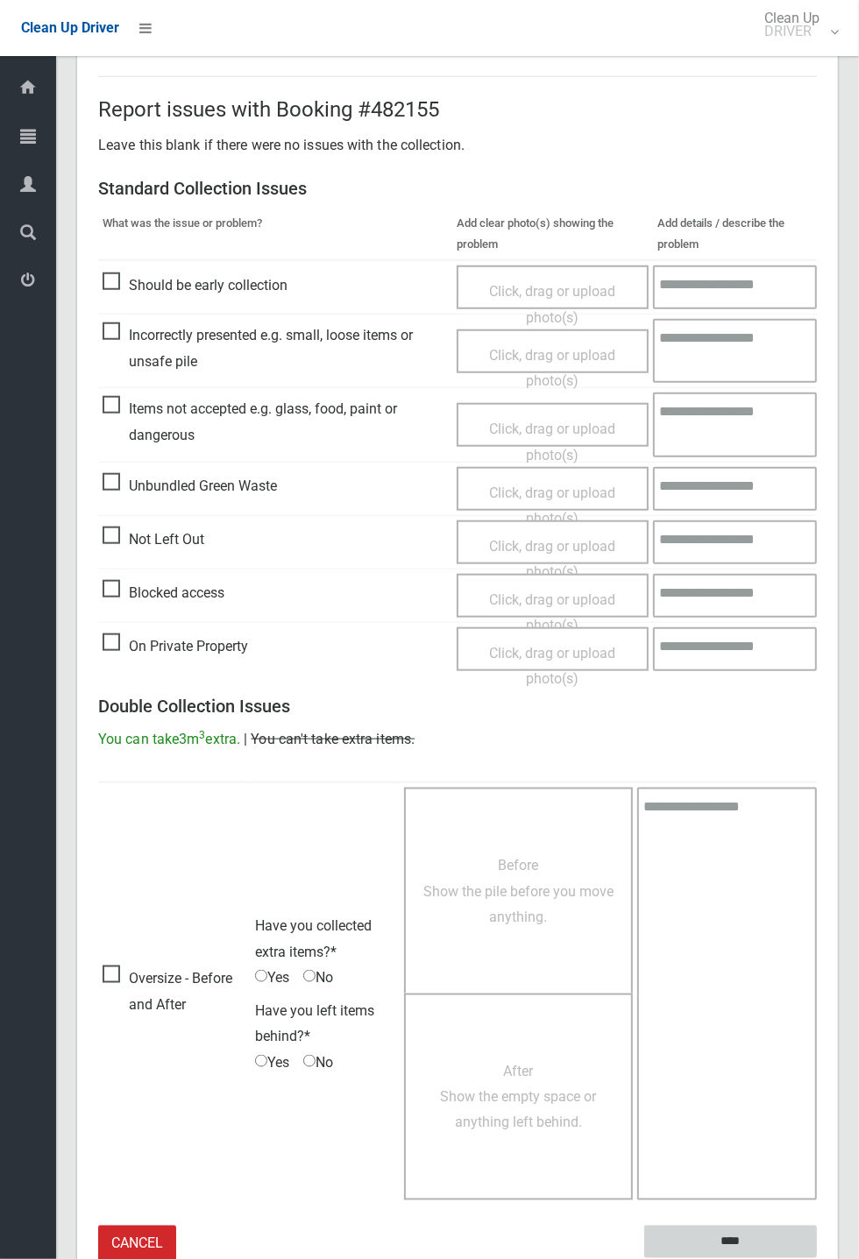
click at [729, 1240] on input "****" at bounding box center [730, 1242] width 173 height 32
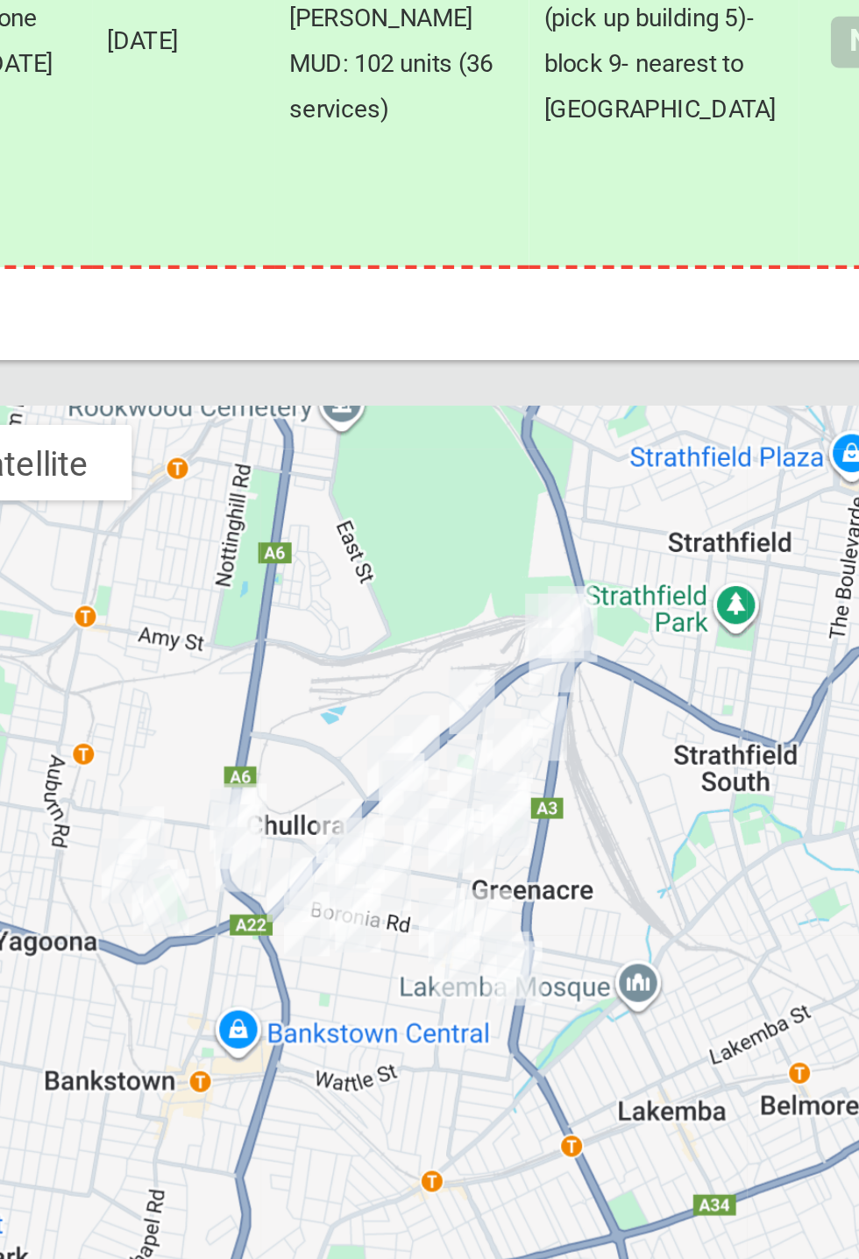
scroll to position [7677, 0]
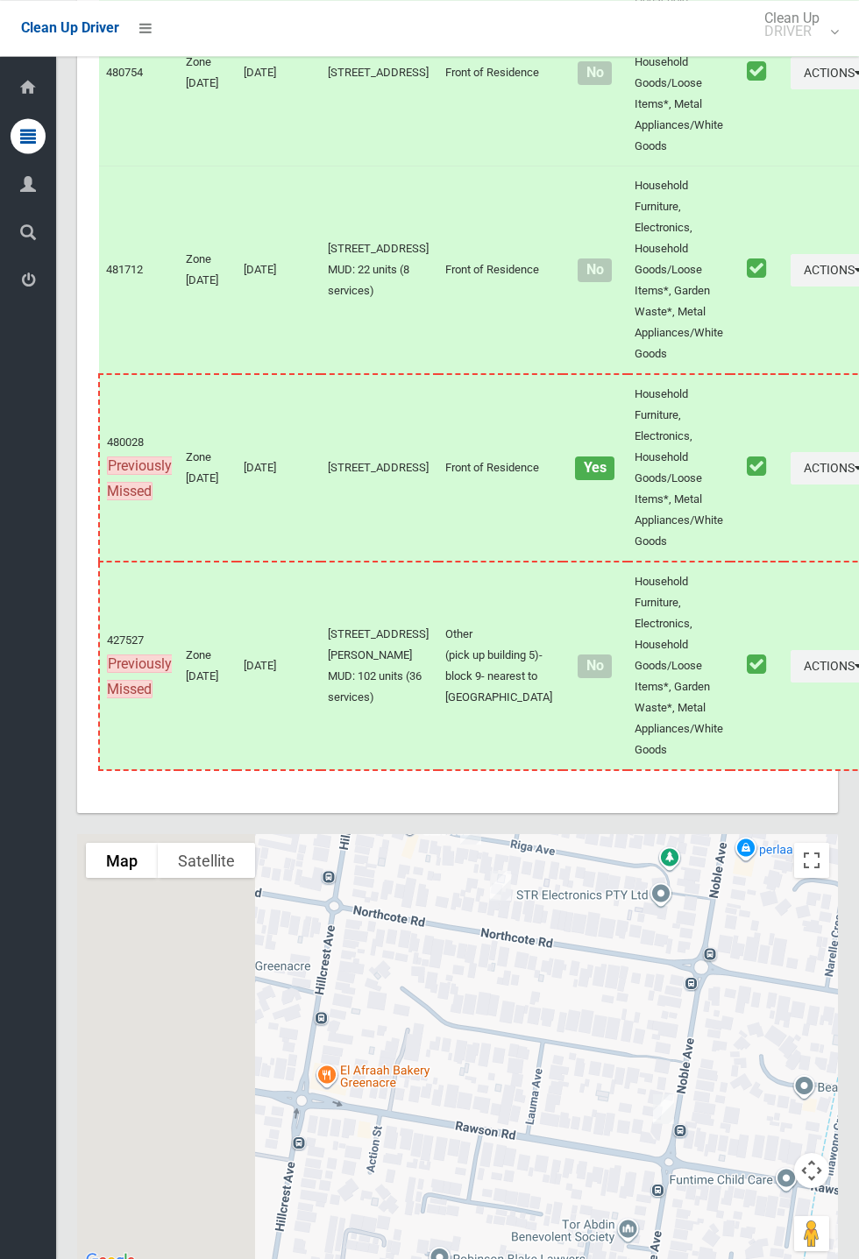
click at [507, 977] on div at bounding box center [457, 1053] width 760 height 438
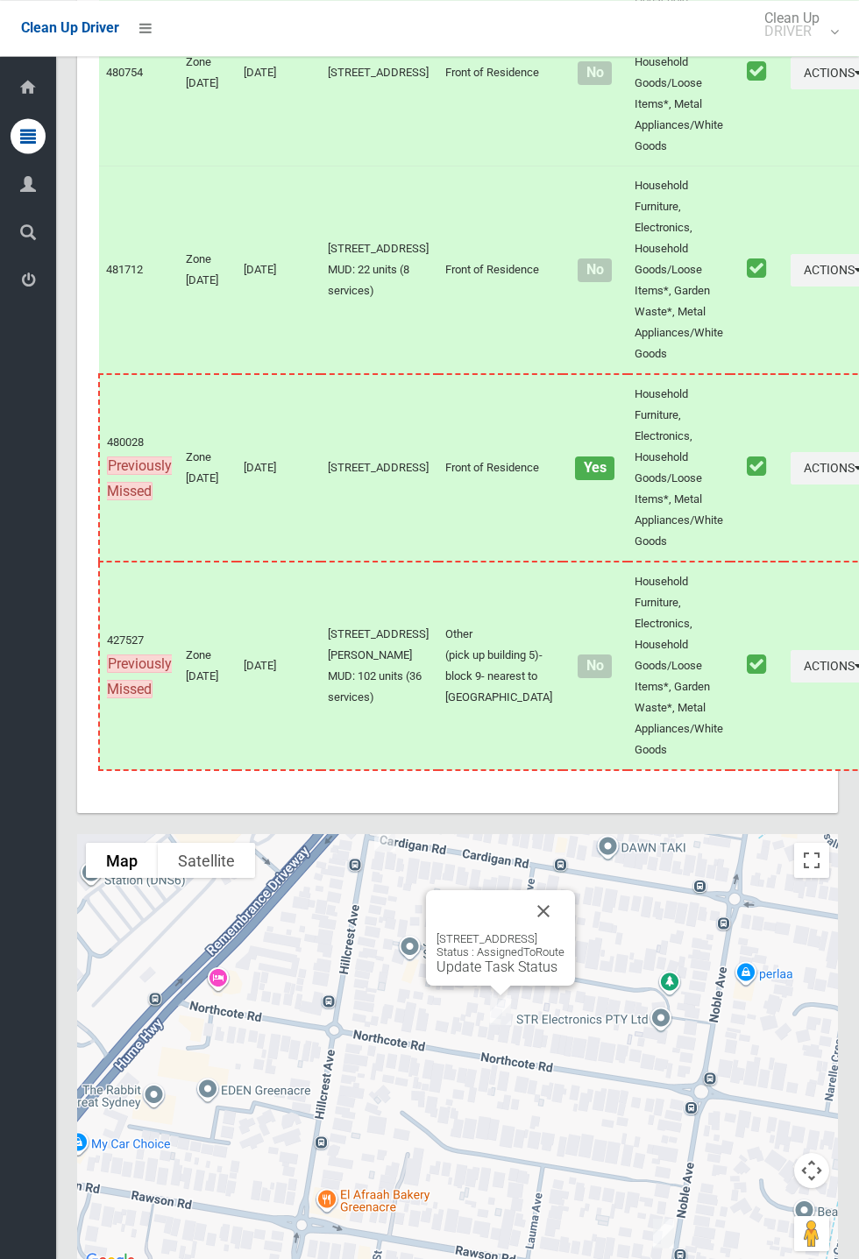
click at [468, 975] on link "Update Task Status" at bounding box center [496, 966] width 121 height 17
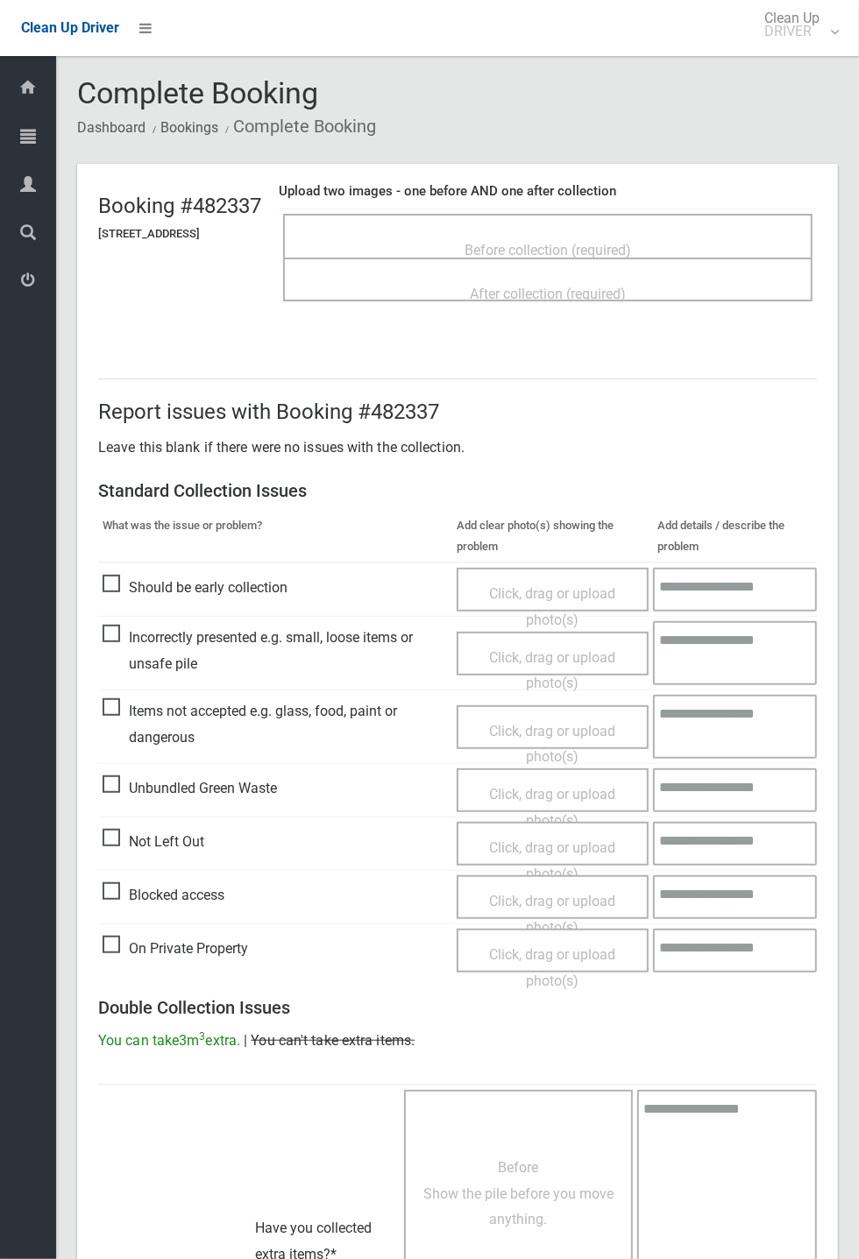
click at [565, 243] on span "Before collection (required)" at bounding box center [547, 250] width 166 height 17
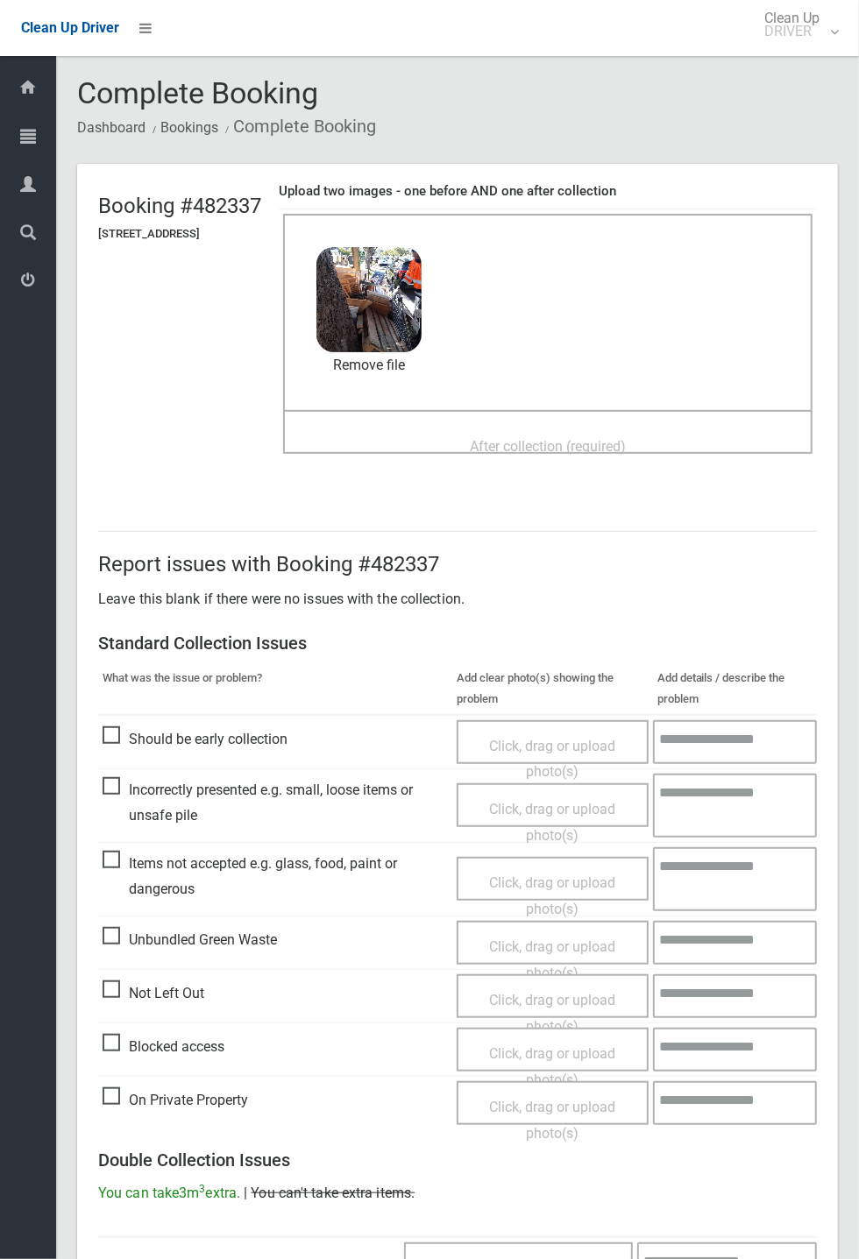
click at [557, 438] on span "After collection (required)" at bounding box center [548, 446] width 156 height 17
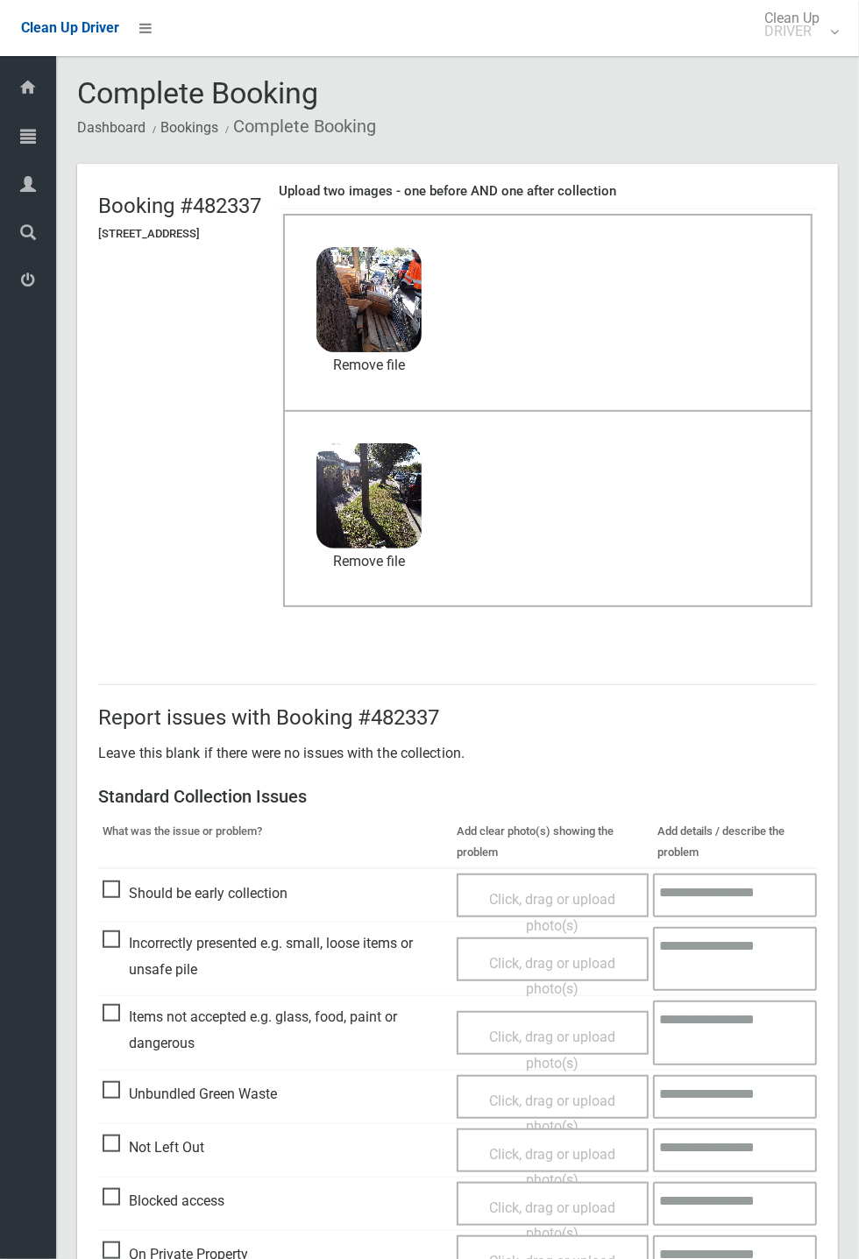
scroll to position [608, 0]
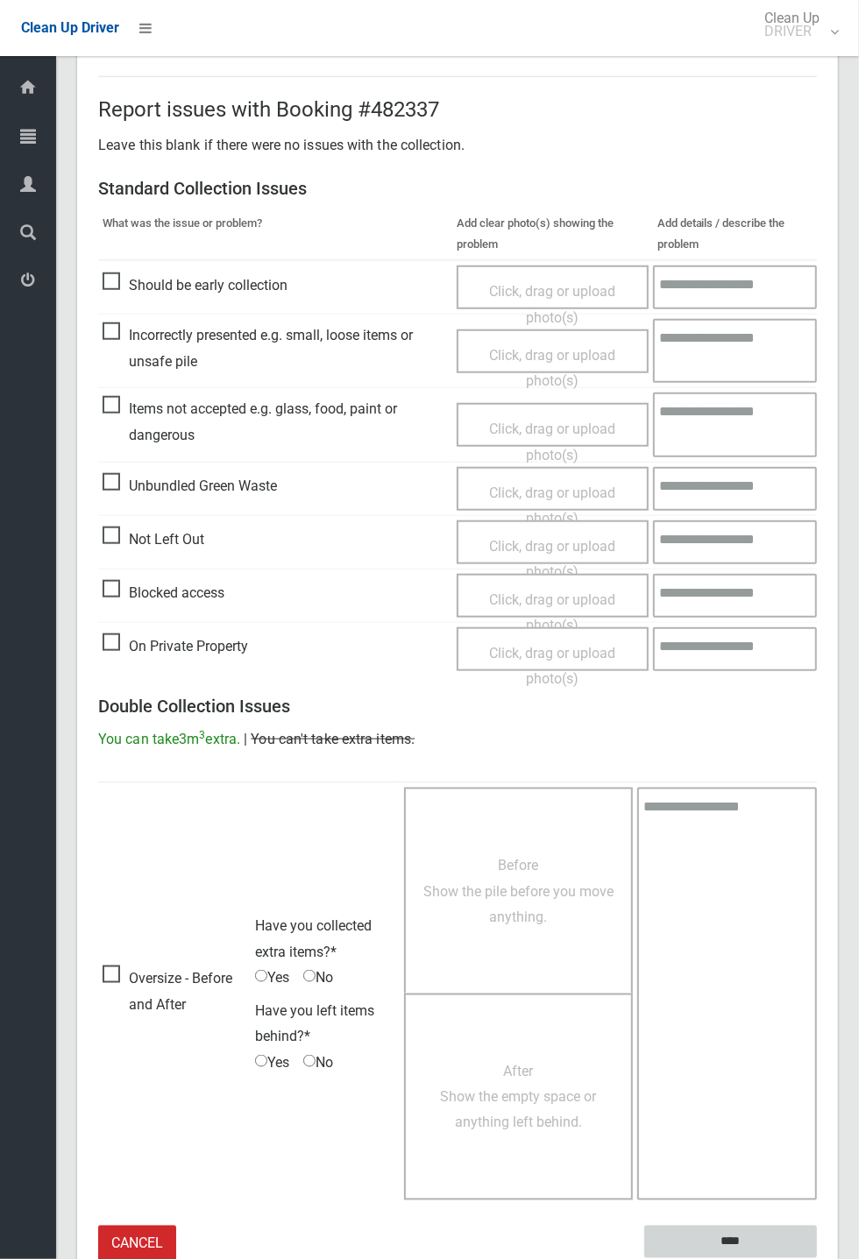
click at [816, 1258] on input "****" at bounding box center [730, 1242] width 173 height 32
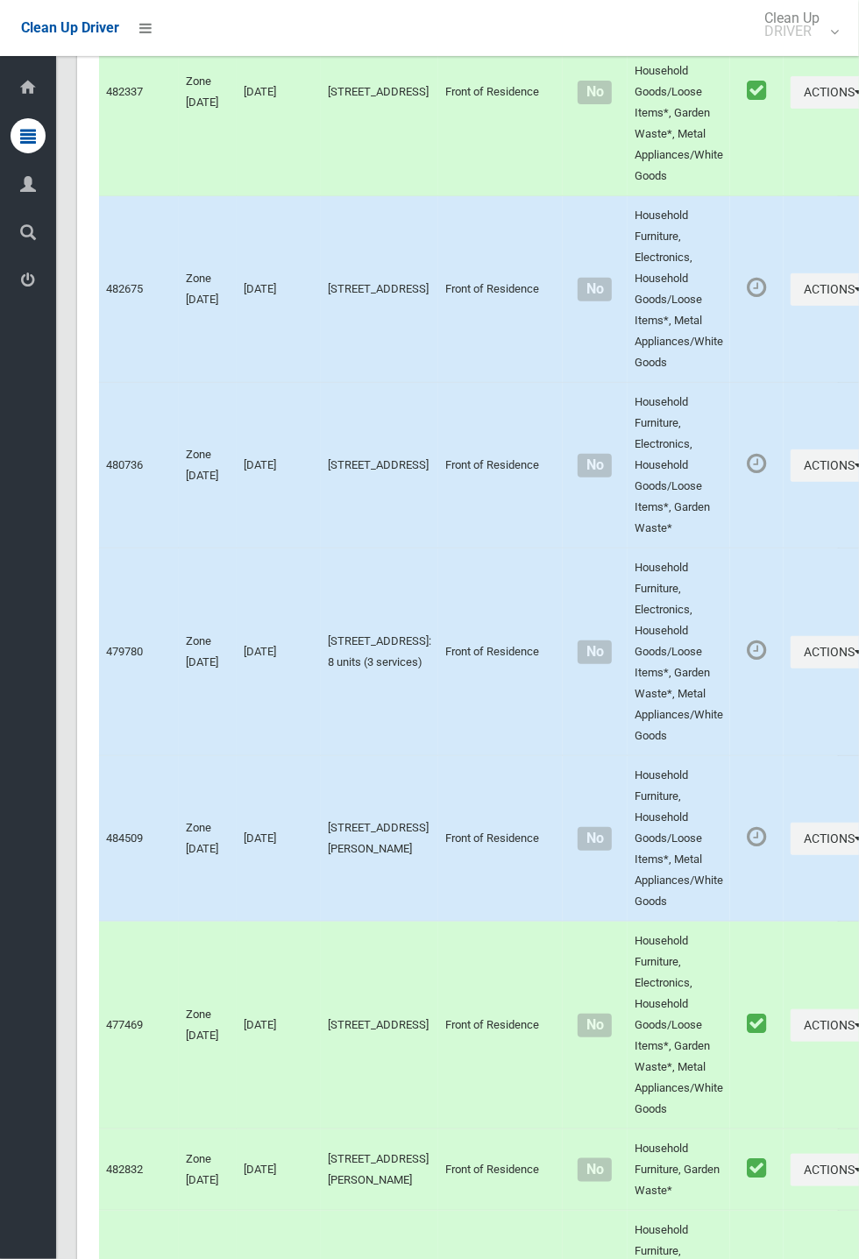
scroll to position [7678, 0]
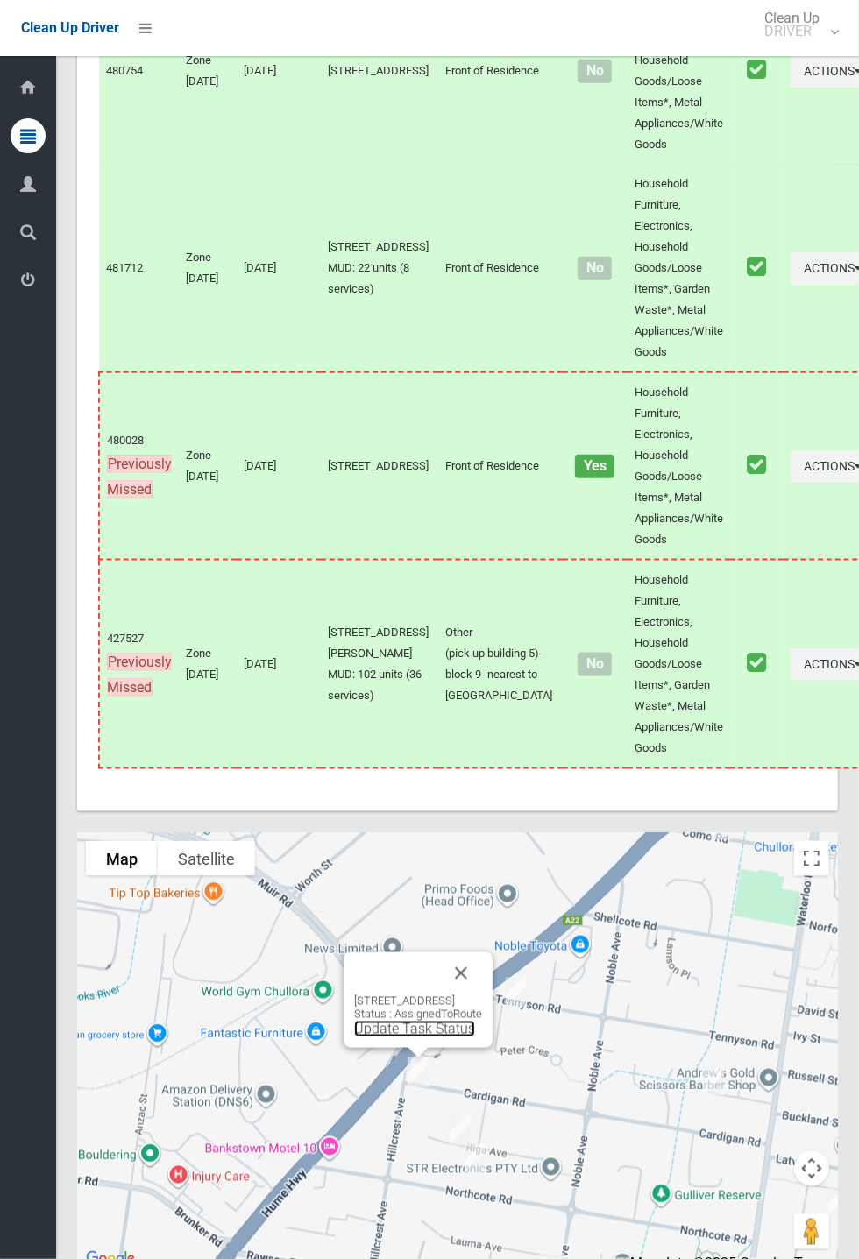
click at [408, 1037] on link "Update Task Status" at bounding box center [414, 1029] width 121 height 17
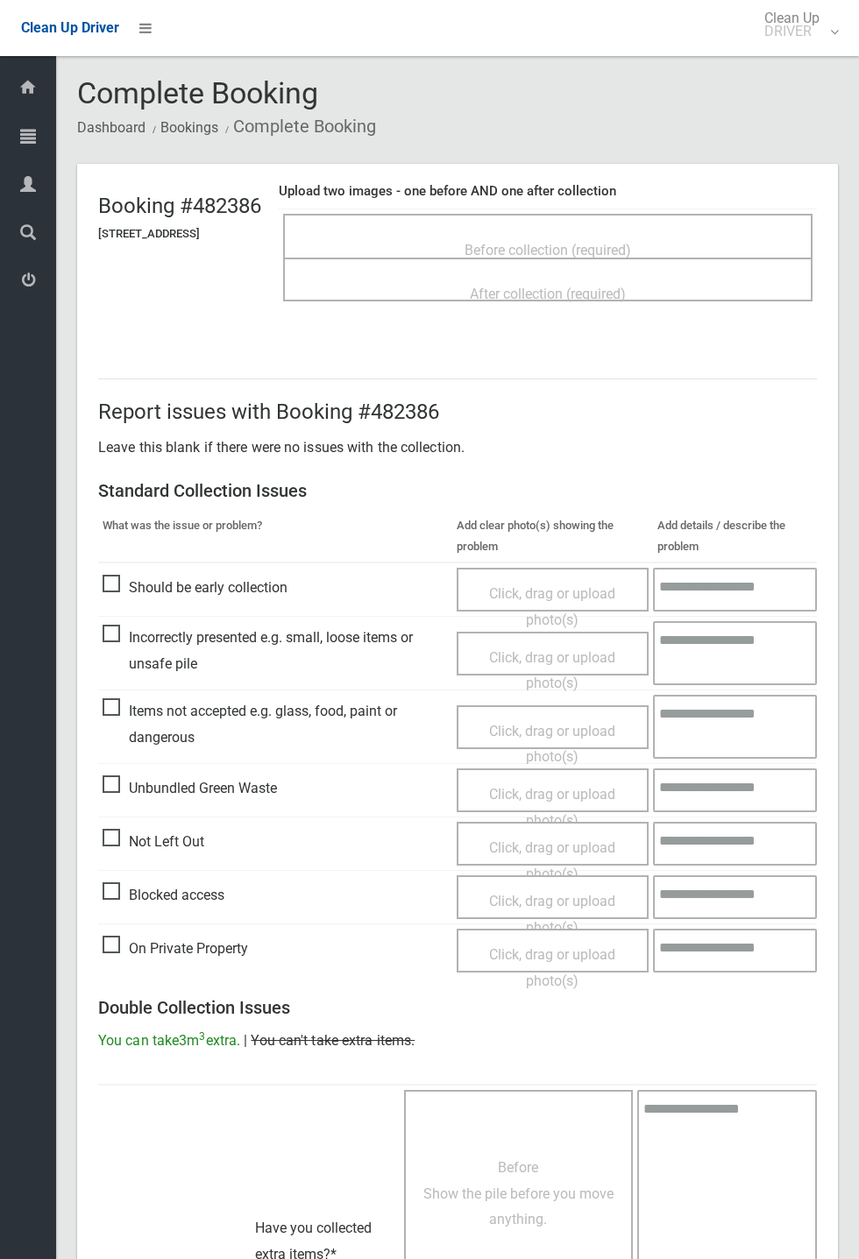
click at [576, 242] on span "Before collection (required)" at bounding box center [547, 250] width 166 height 17
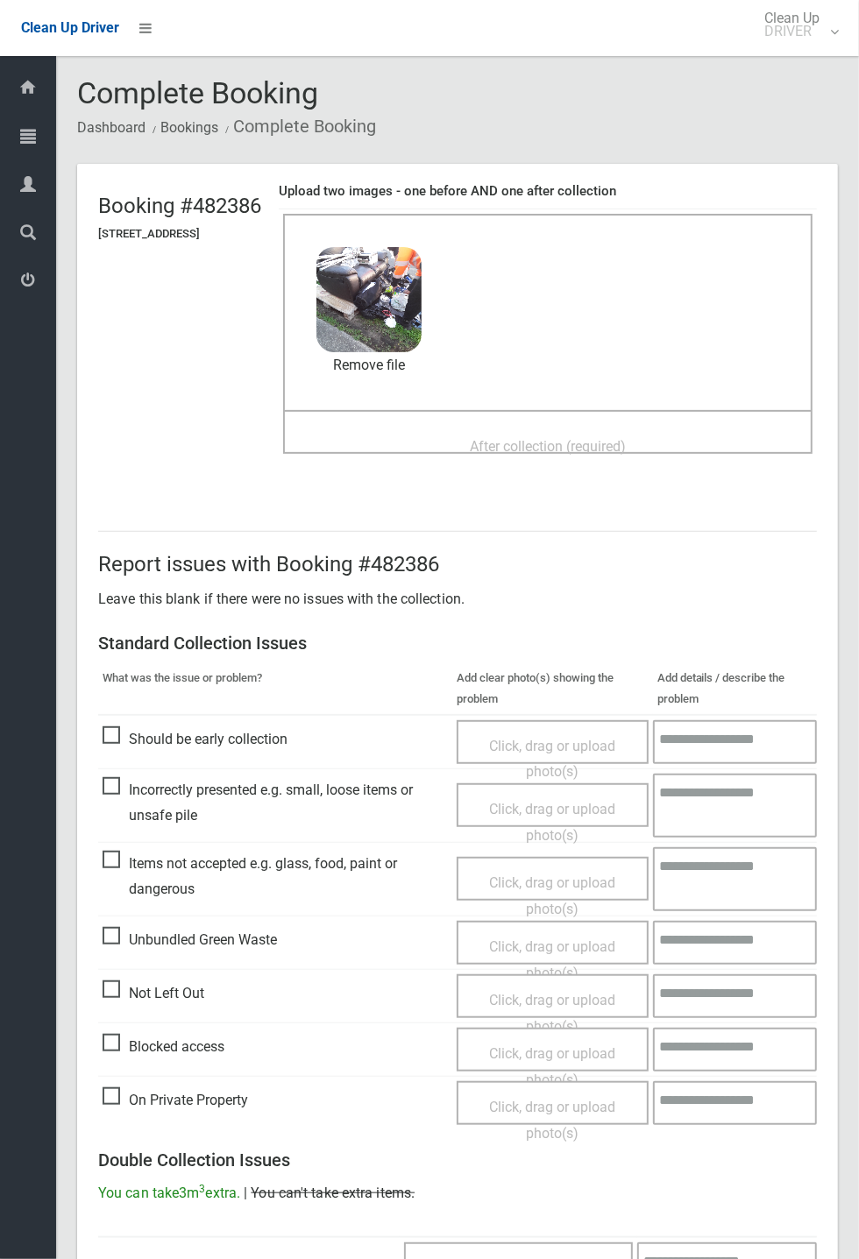
click at [498, 438] on span "After collection (required)" at bounding box center [548, 446] width 156 height 17
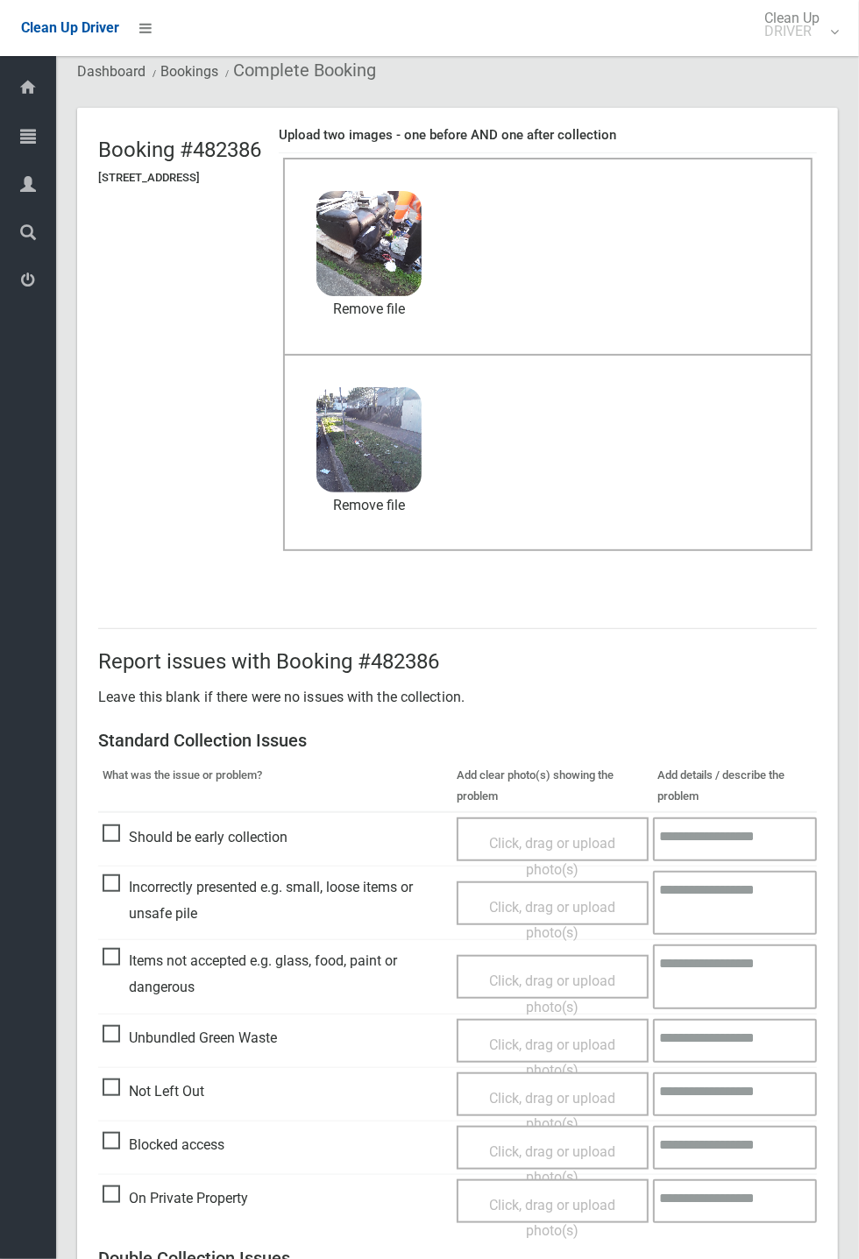
scroll to position [608, 0]
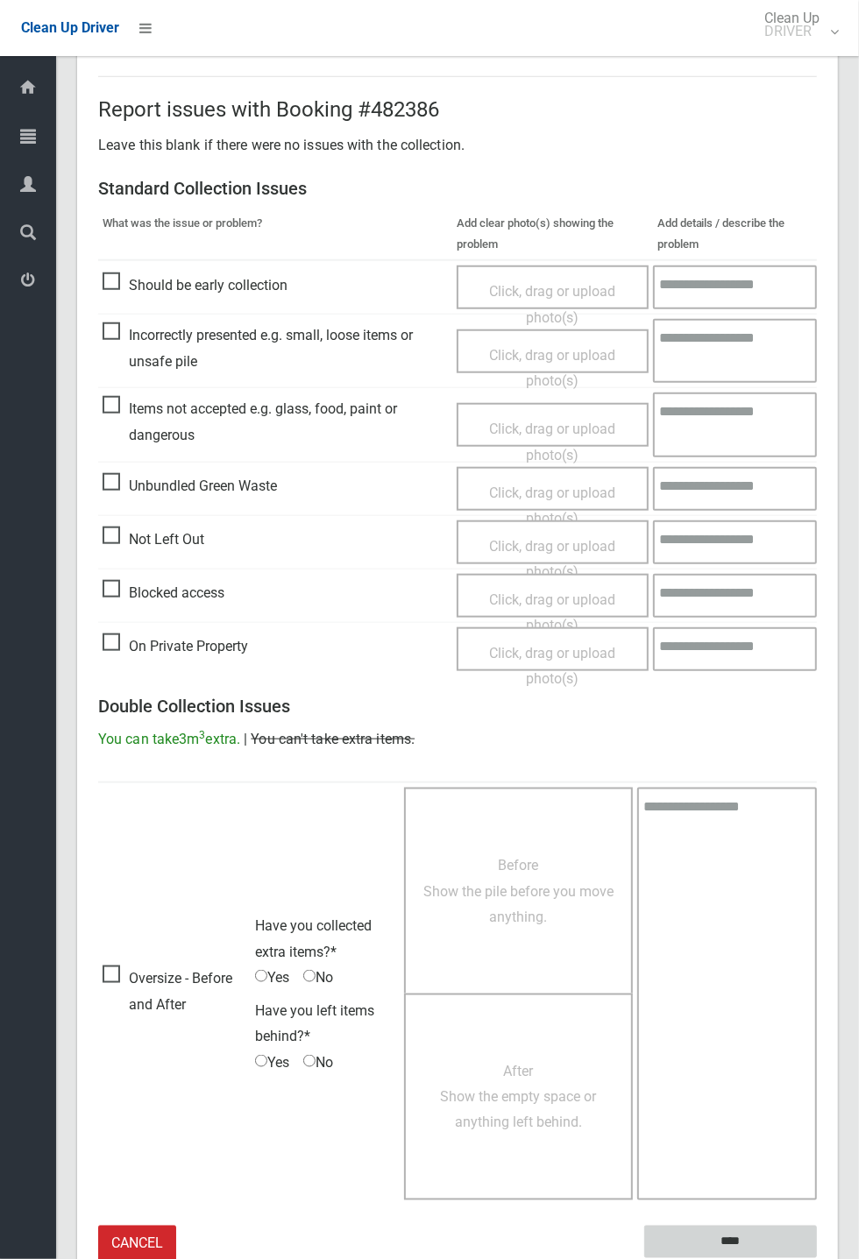
click at [816, 1258] on input "****" at bounding box center [730, 1242] width 173 height 32
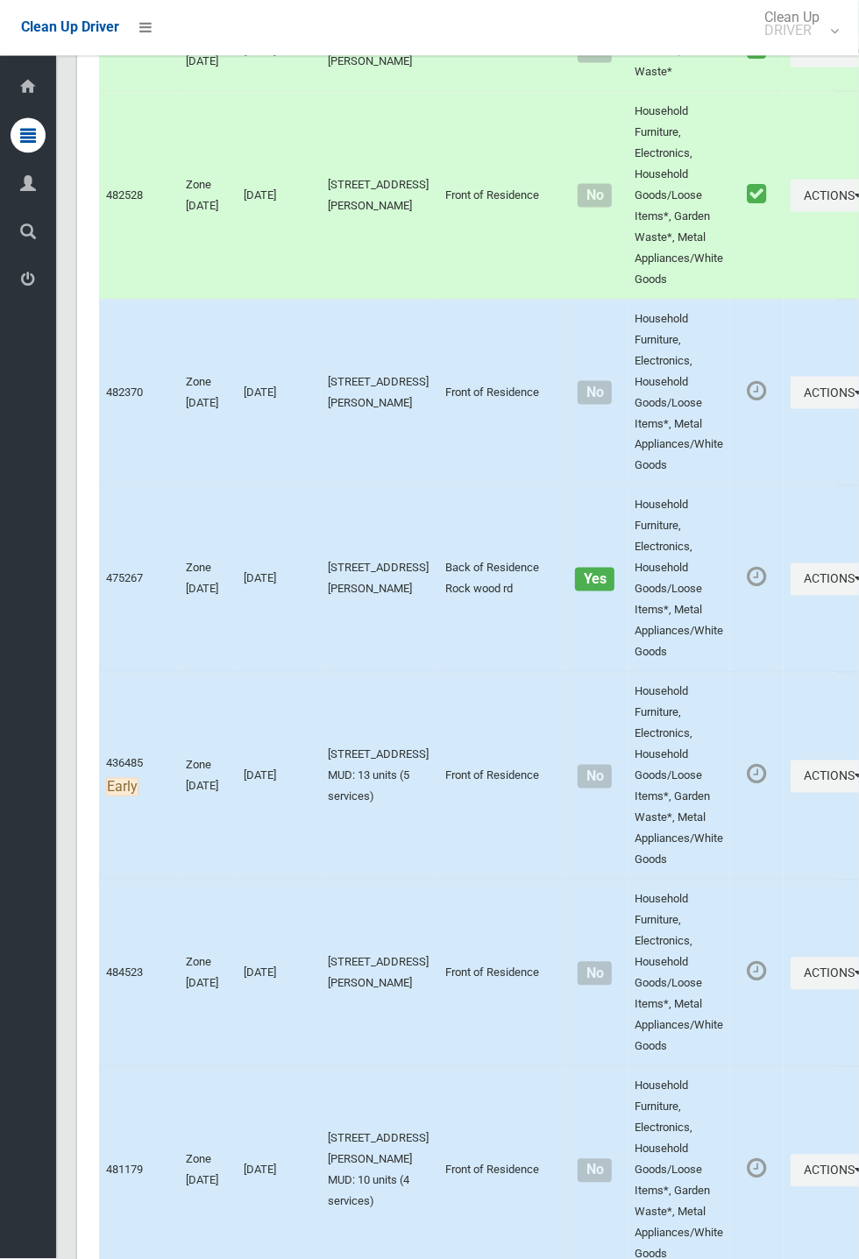
scroll to position [7678, 0]
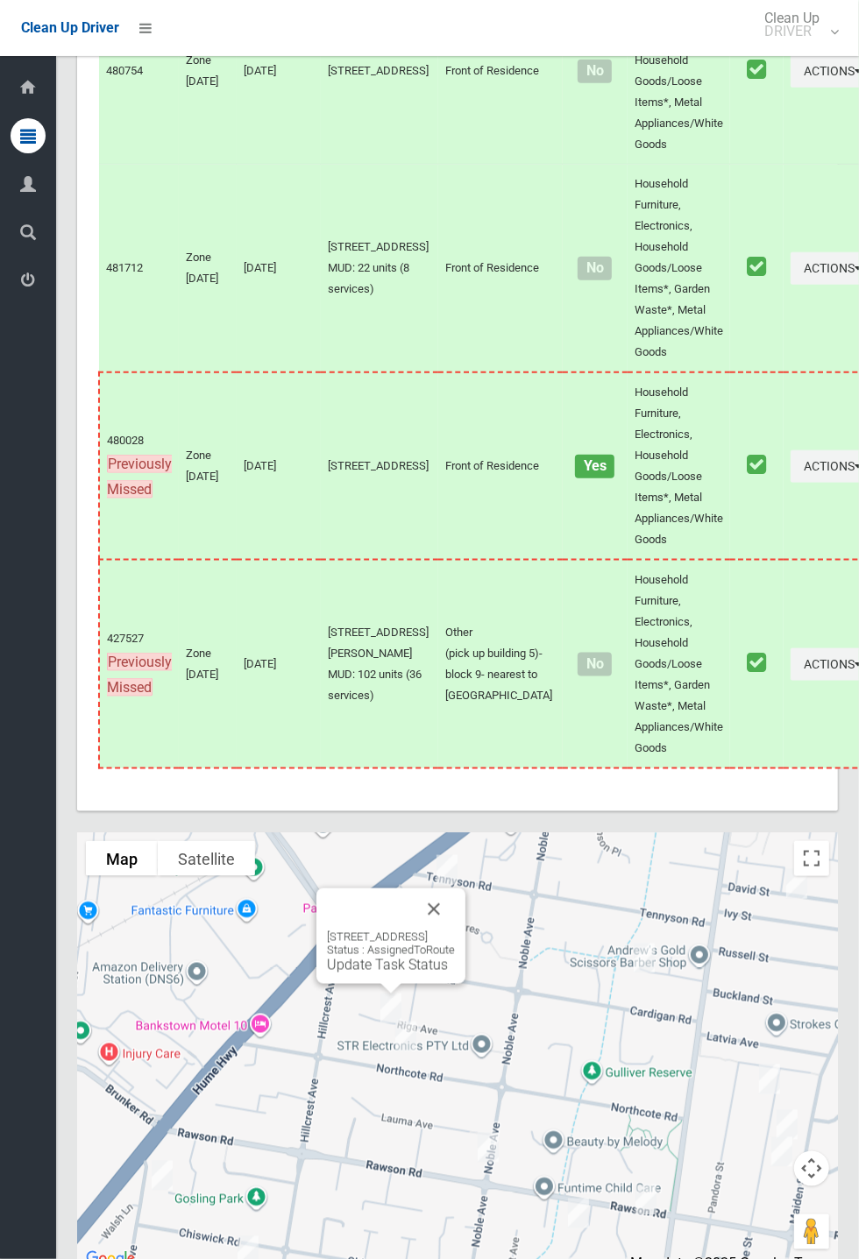
click at [365, 973] on link "Update Task Status" at bounding box center [387, 965] width 121 height 17
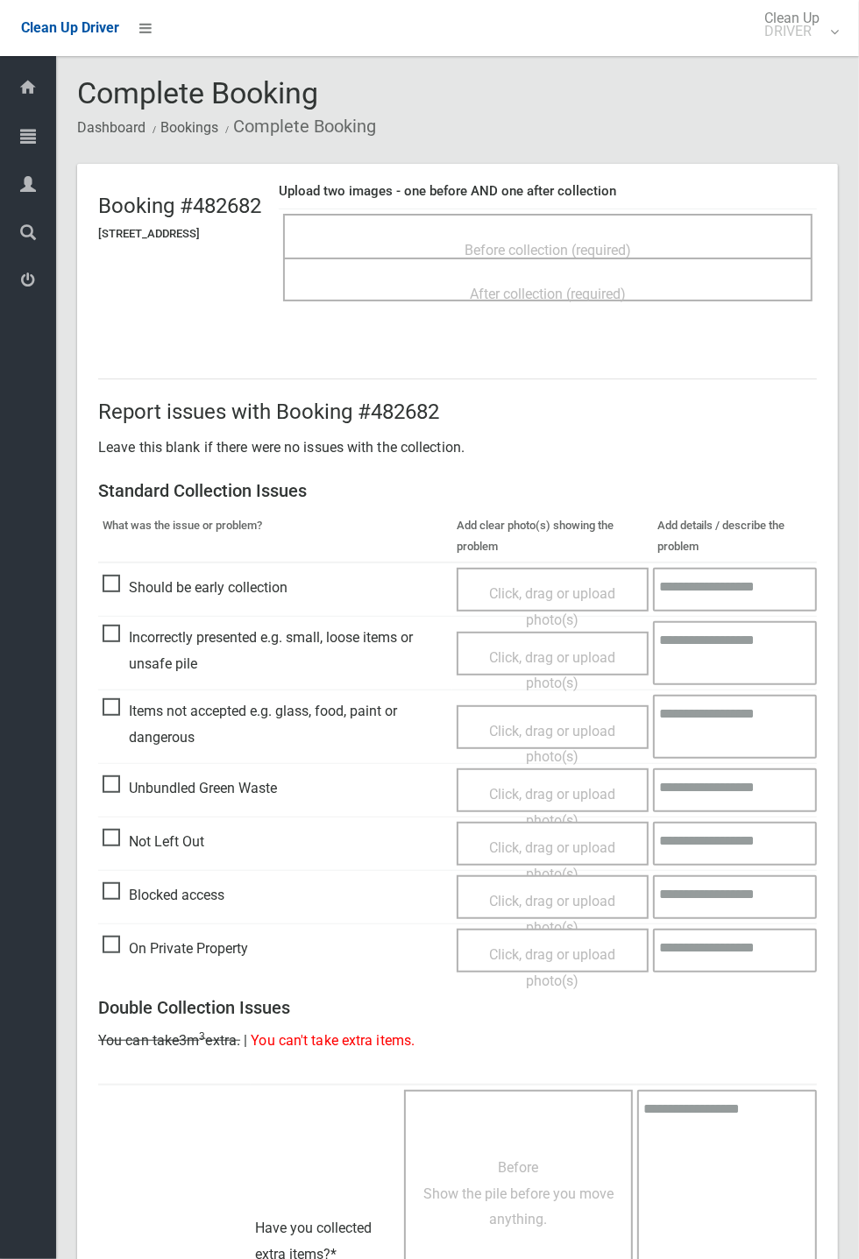
click at [540, 242] on span "Before collection (required)" at bounding box center [547, 250] width 166 height 17
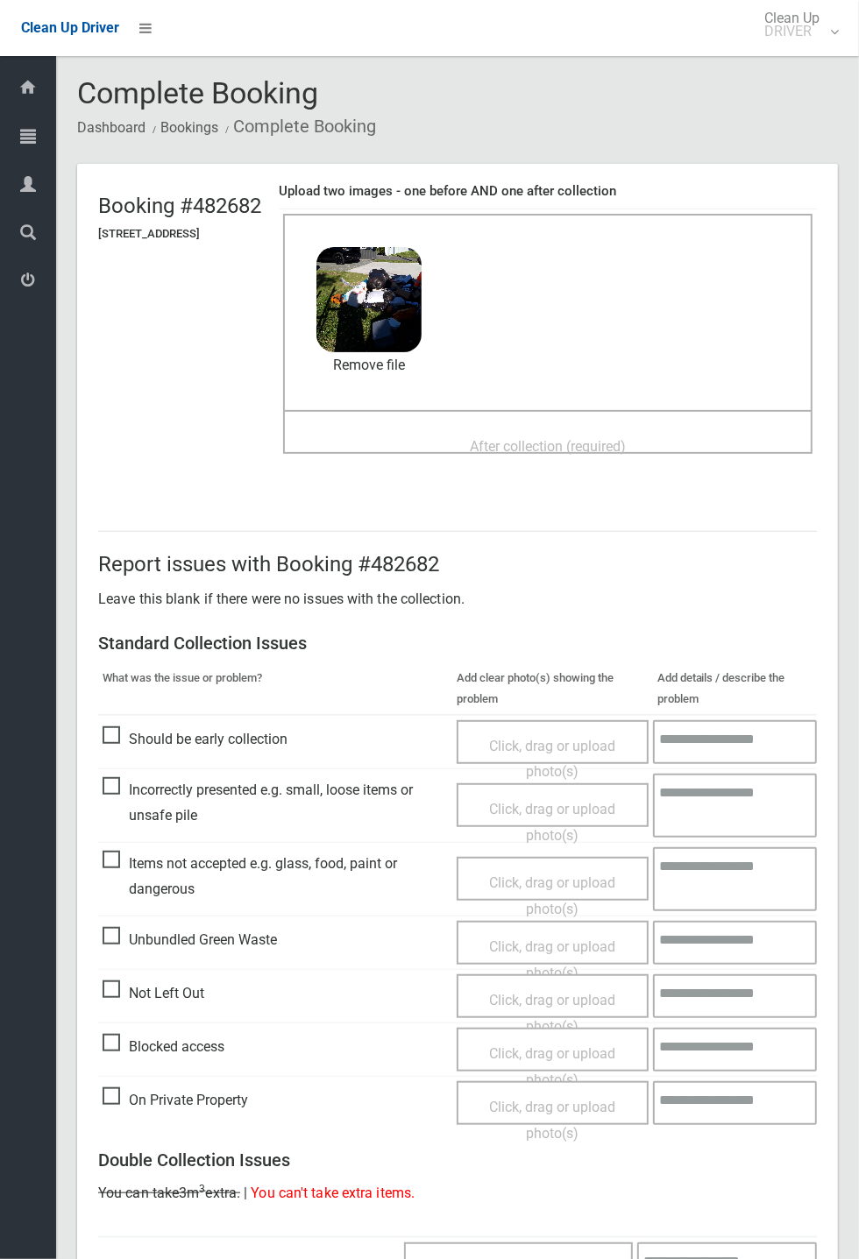
click at [565, 429] on div "After collection (required)" at bounding box center [547, 445] width 491 height 32
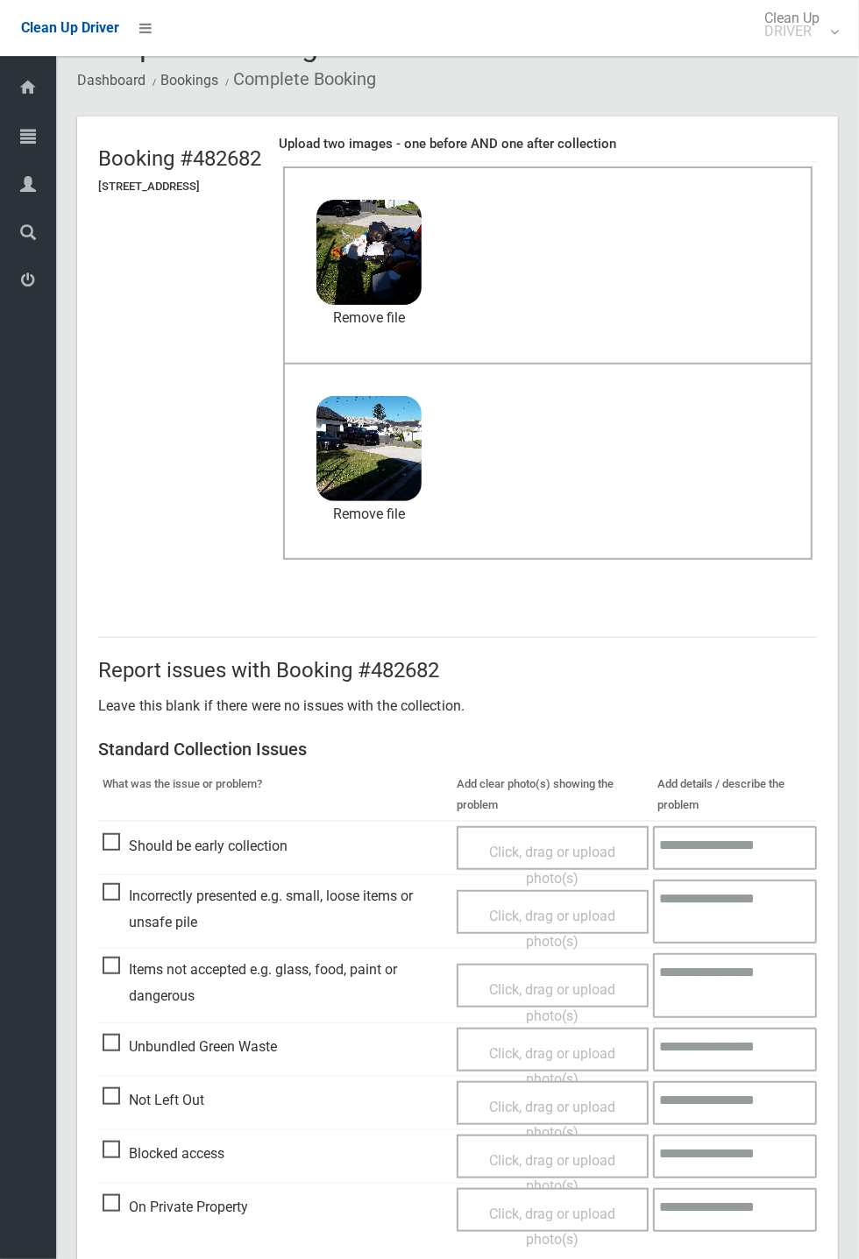
scroll to position [608, 0]
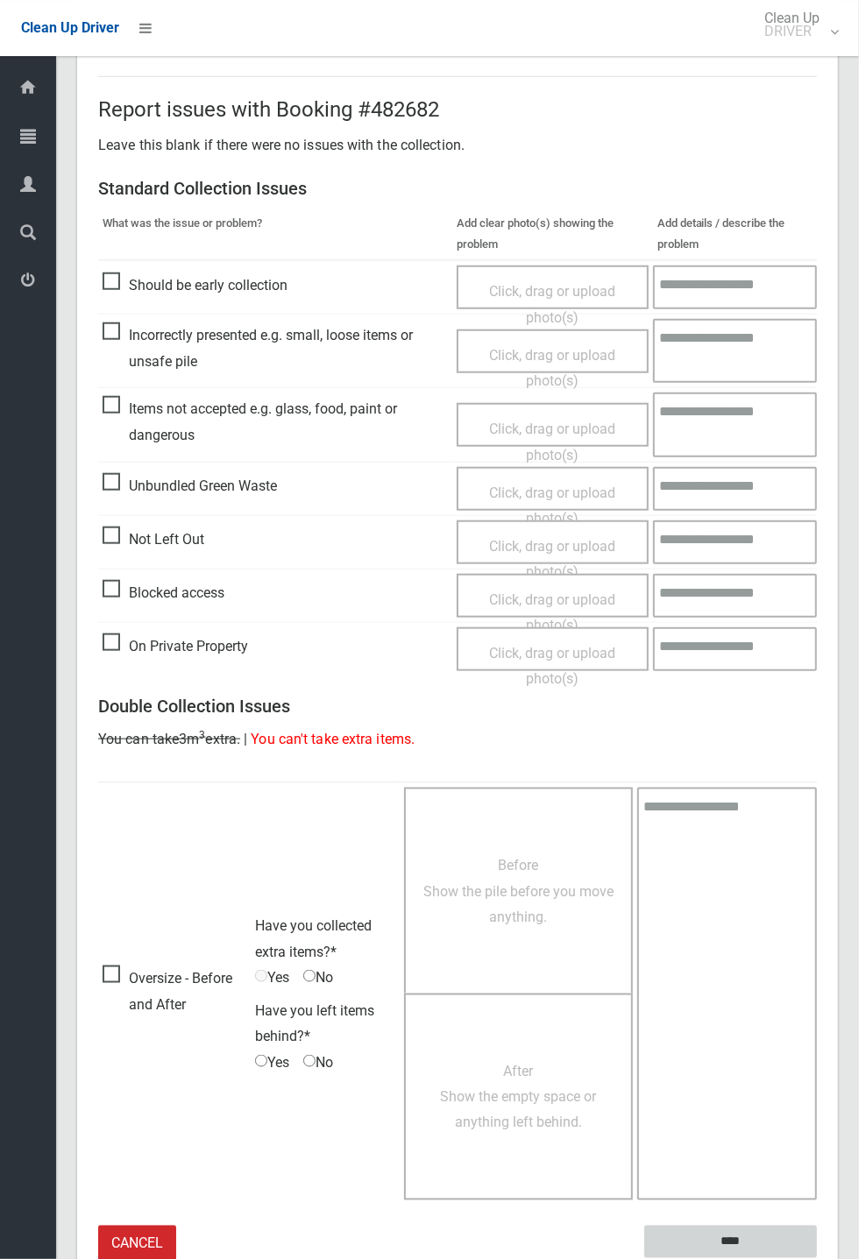
click at [816, 1258] on input "****" at bounding box center [730, 1242] width 173 height 32
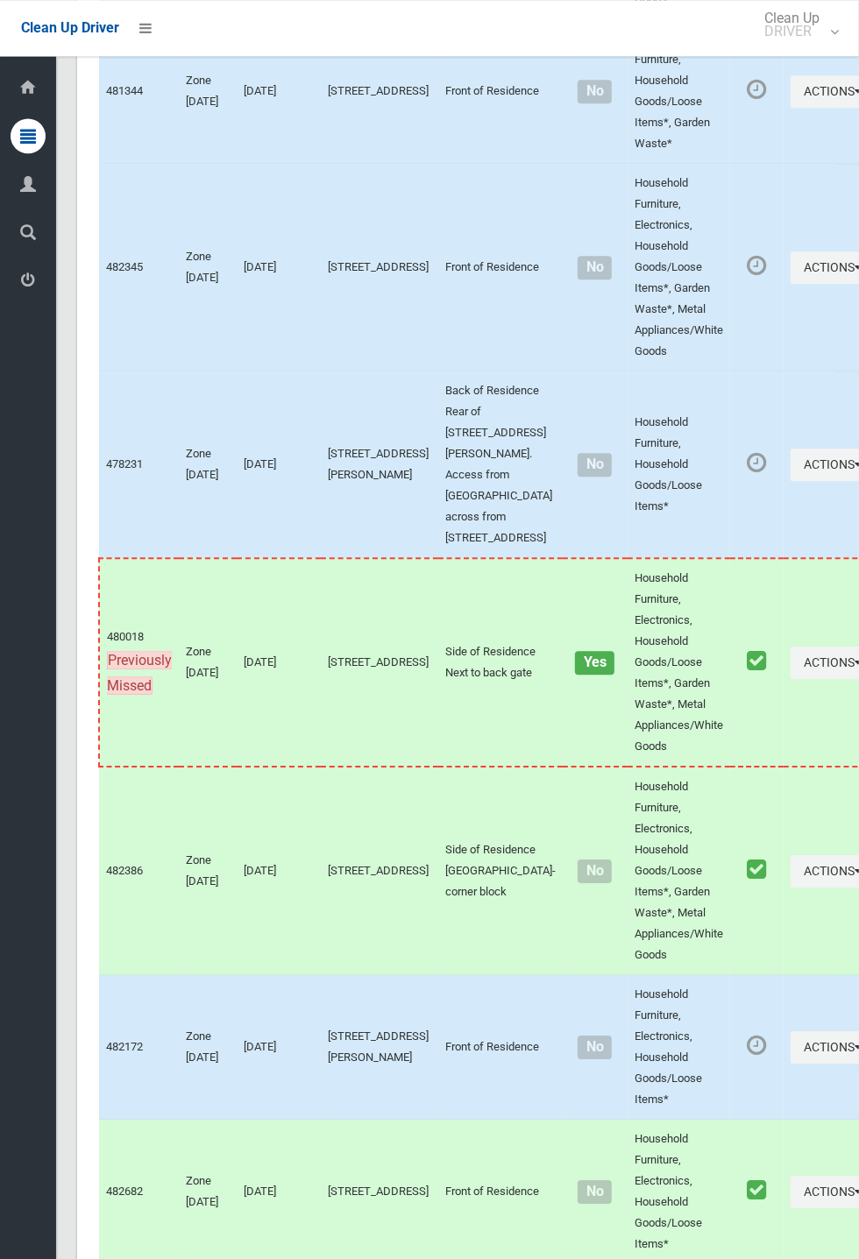
scroll to position [7678, 0]
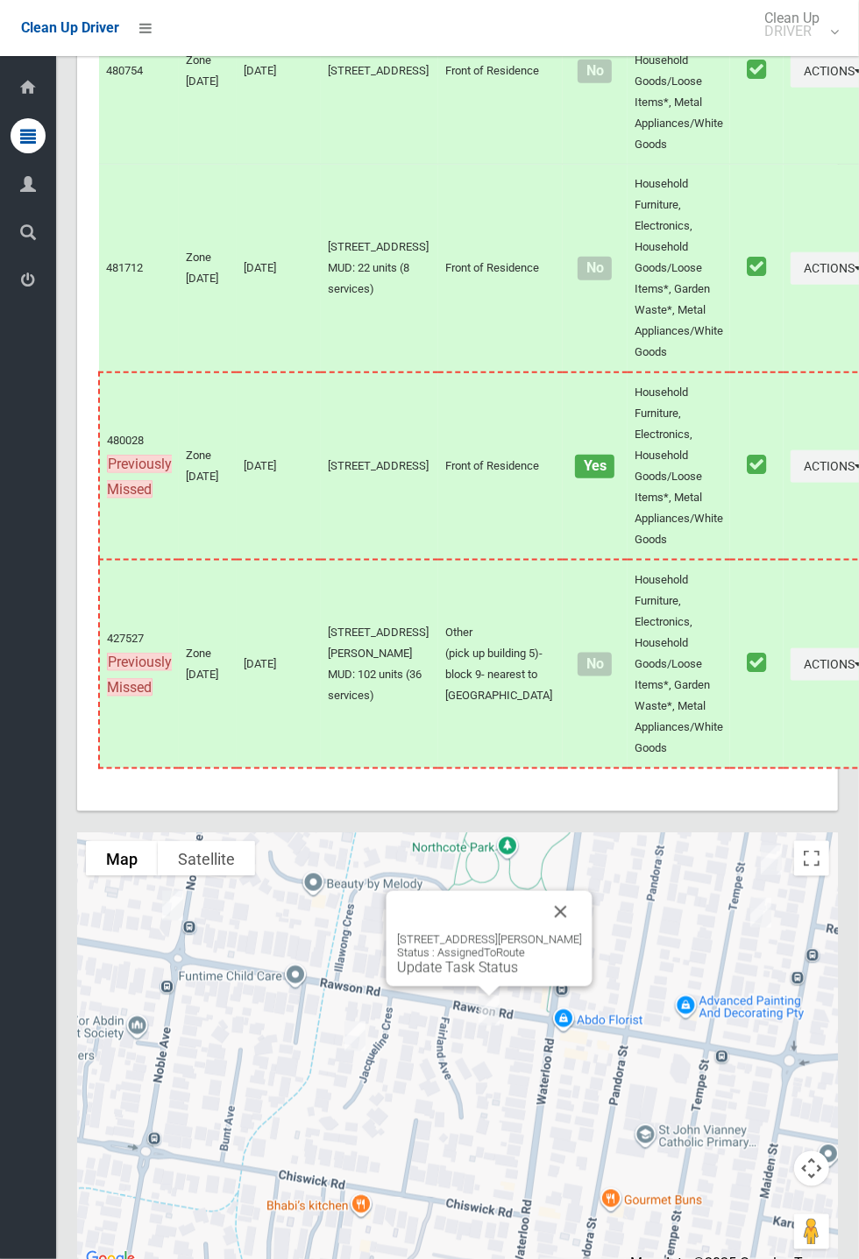
click at [580, 933] on button "Close" at bounding box center [561, 912] width 42 height 42
click at [475, 976] on link "Update Task Status" at bounding box center [457, 967] width 121 height 17
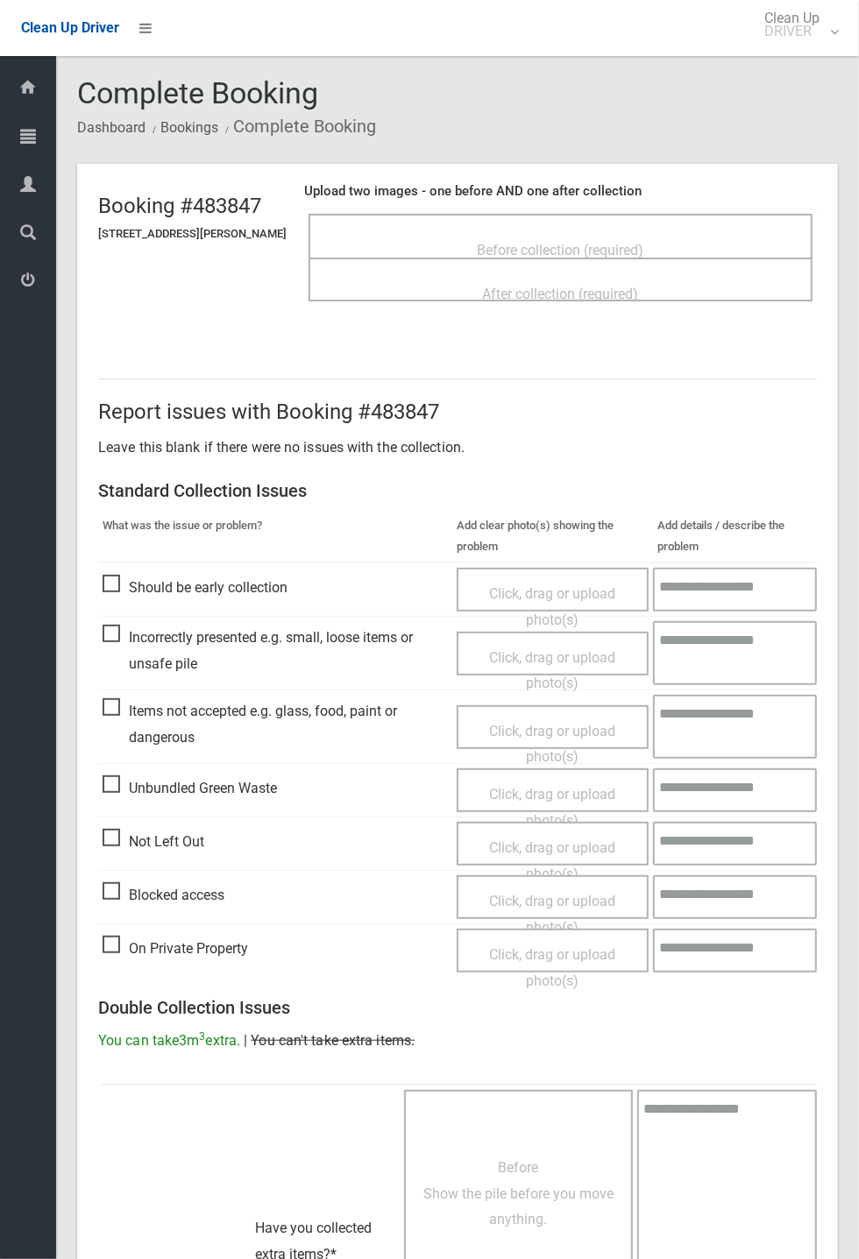
click at [131, 834] on span "Not Left Out" at bounding box center [153, 842] width 102 height 26
click at [543, 839] on span "Click, drag or upload photo(s)" at bounding box center [552, 860] width 126 height 43
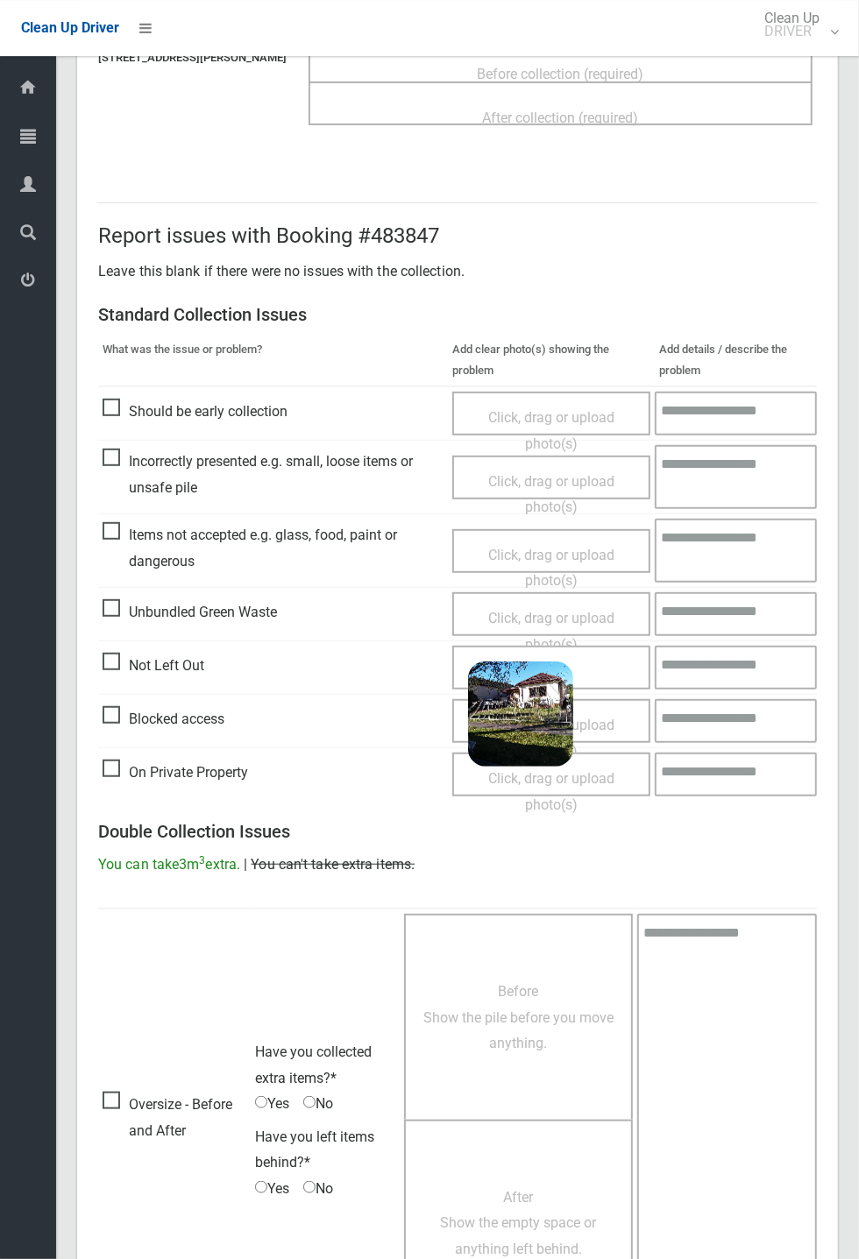
scroll to position [305, 0]
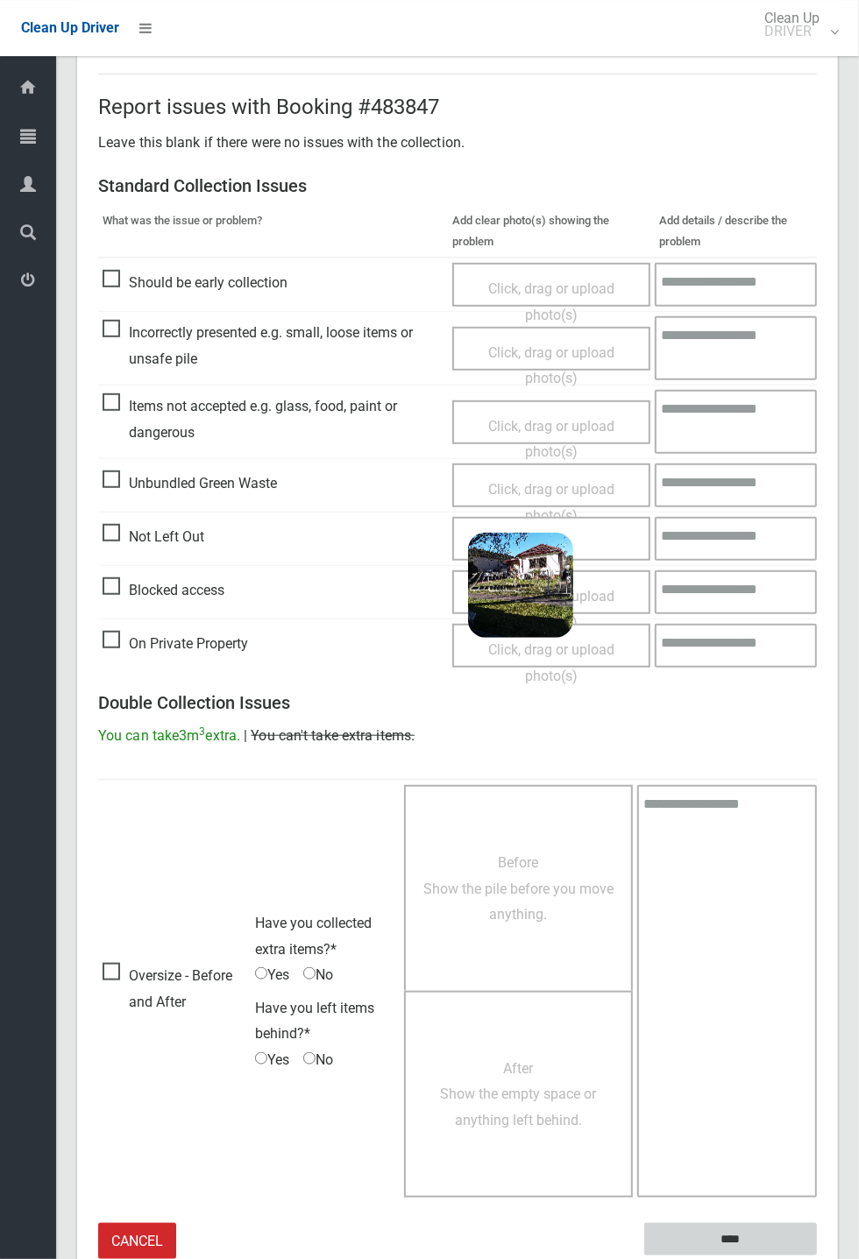
click at [744, 1234] on input "****" at bounding box center [730, 1239] width 173 height 32
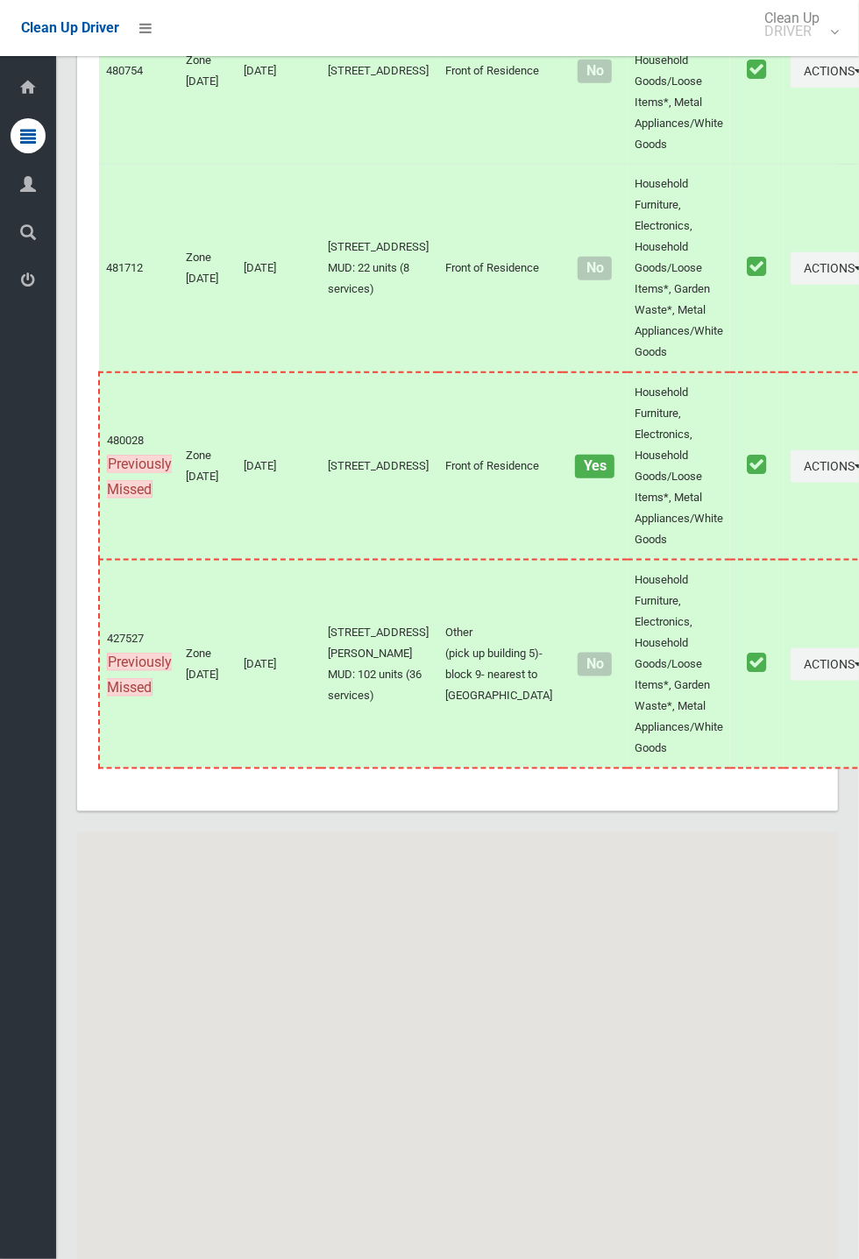
scroll to position [7678, 0]
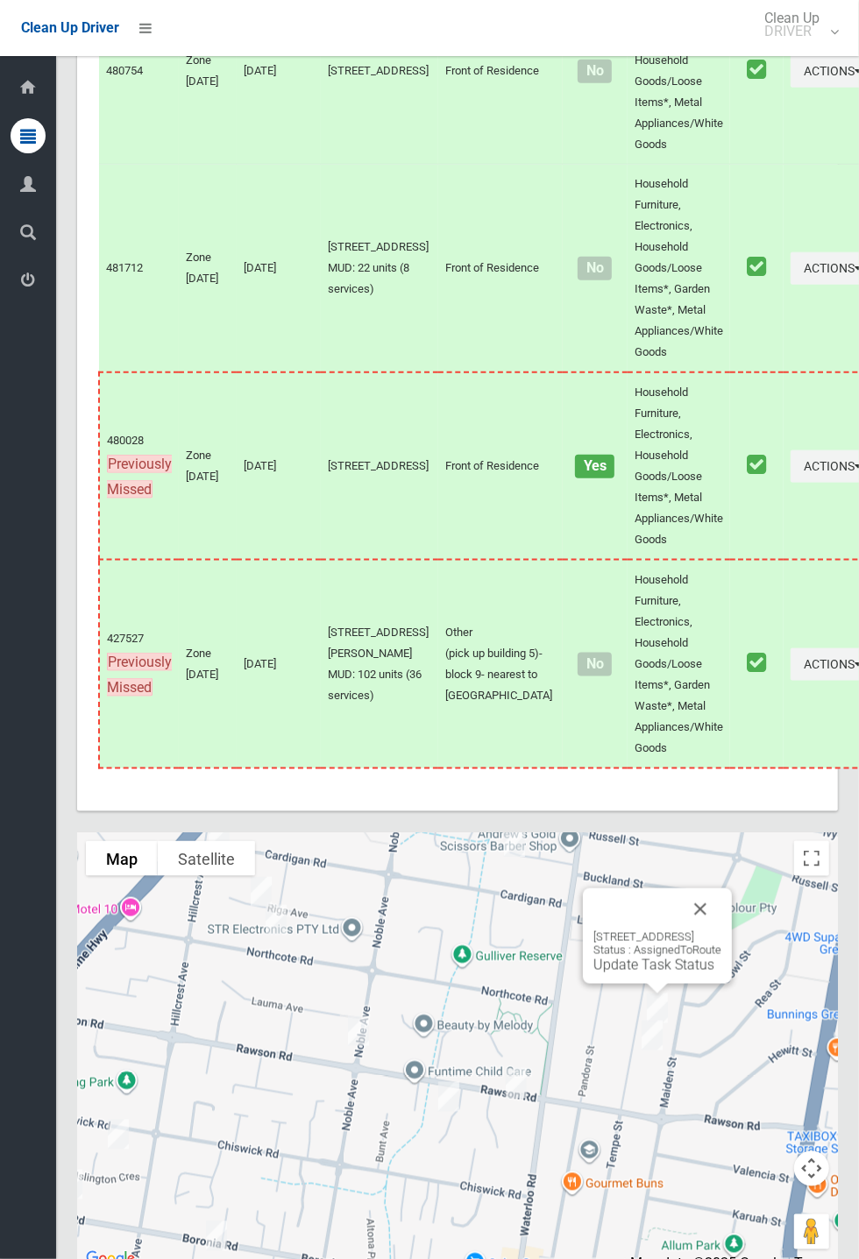
click at [721, 930] on button "Close" at bounding box center [700, 909] width 42 height 42
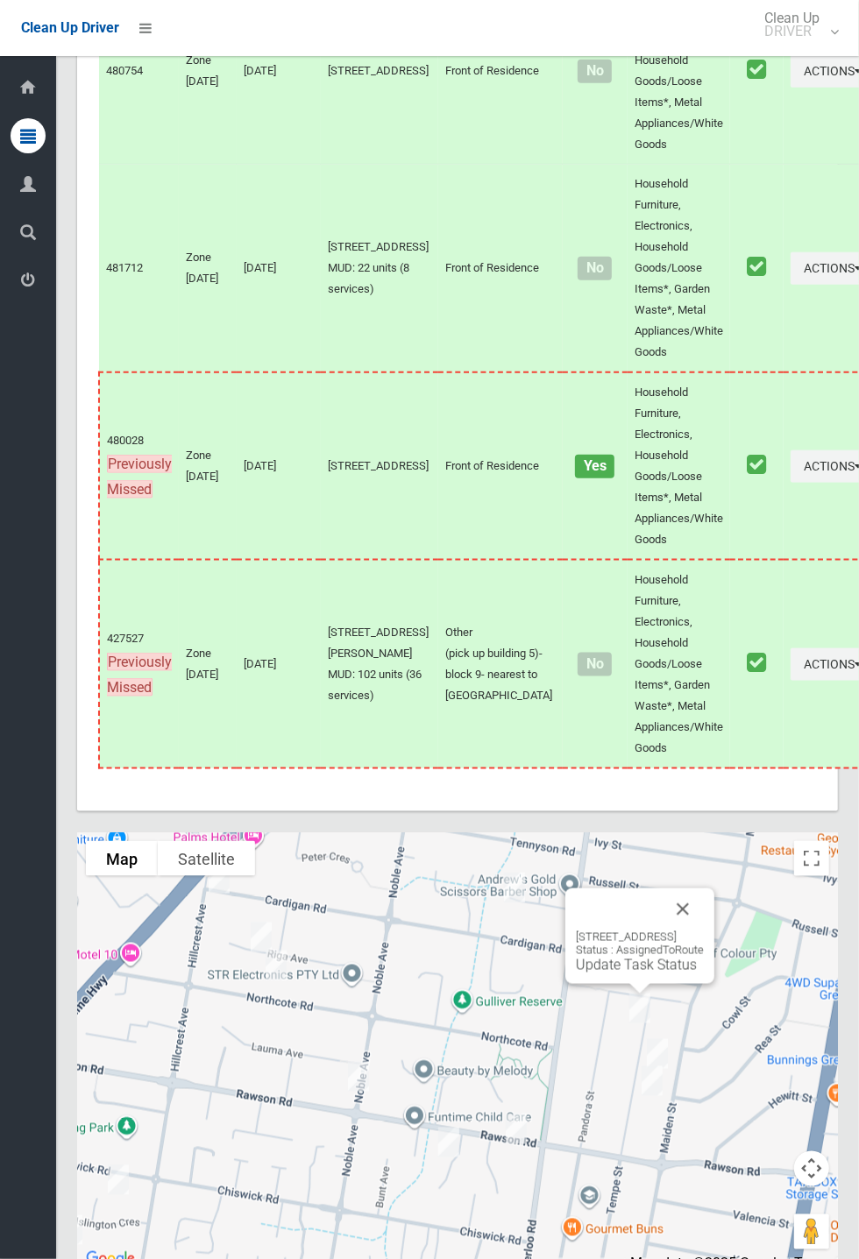
click at [703, 930] on button "Close" at bounding box center [682, 909] width 42 height 42
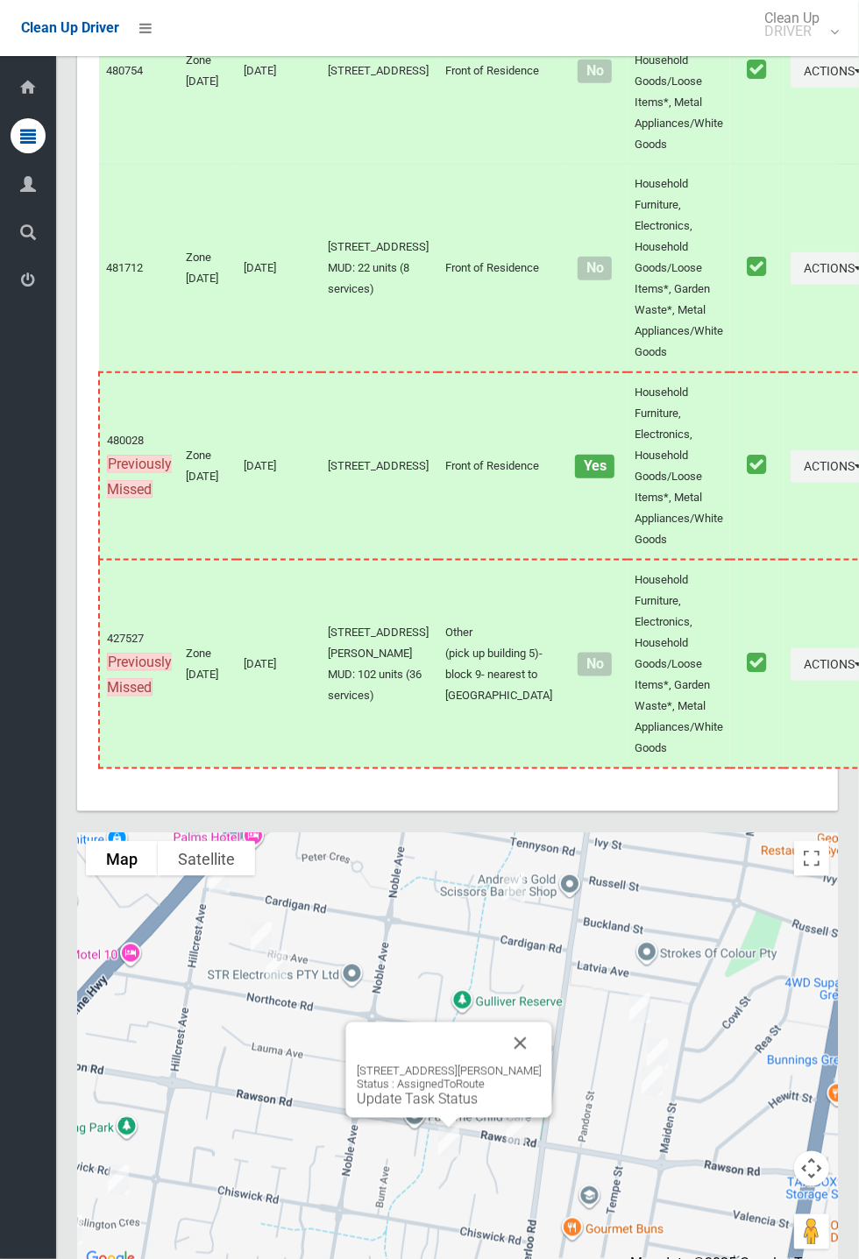
click at [433, 1107] on link "Update Task Status" at bounding box center [417, 1099] width 121 height 17
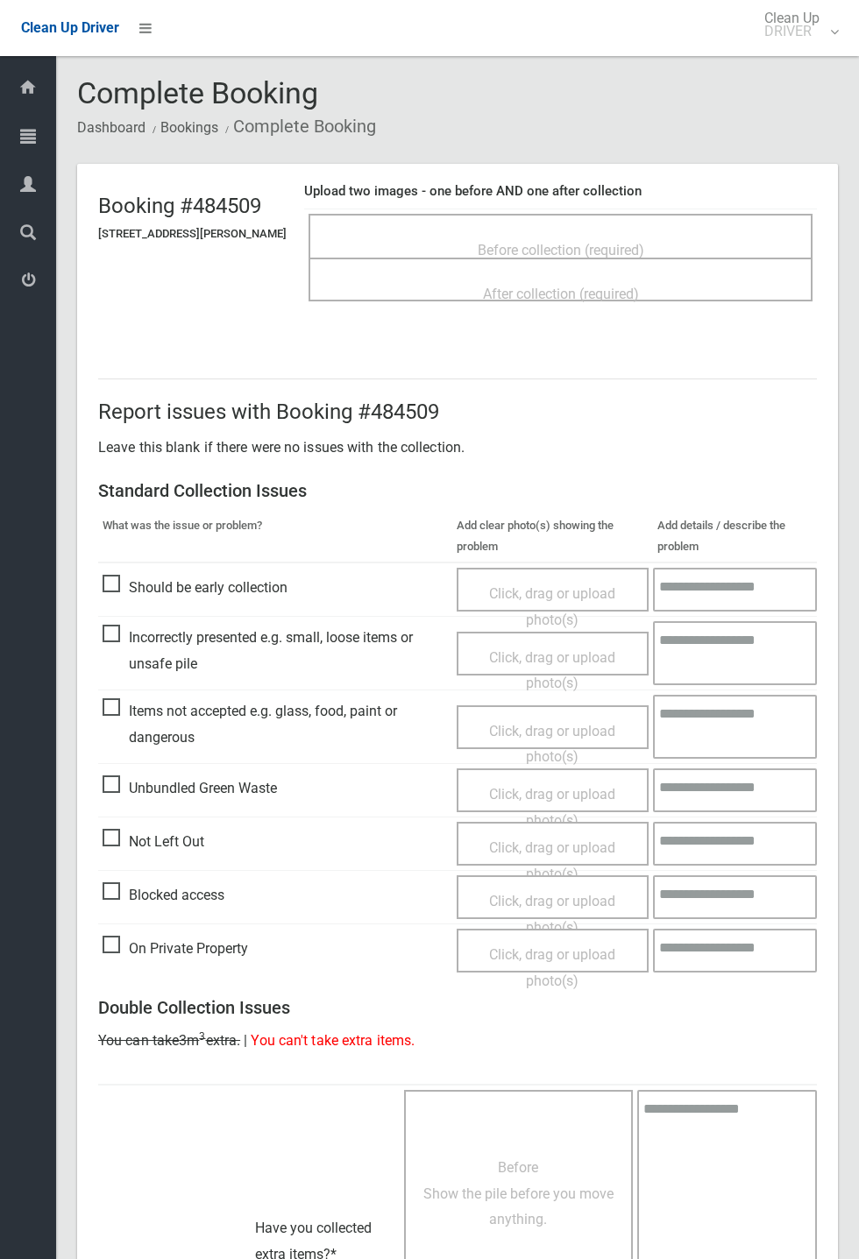
click at [565, 242] on span "Before collection (required)" at bounding box center [560, 250] width 166 height 17
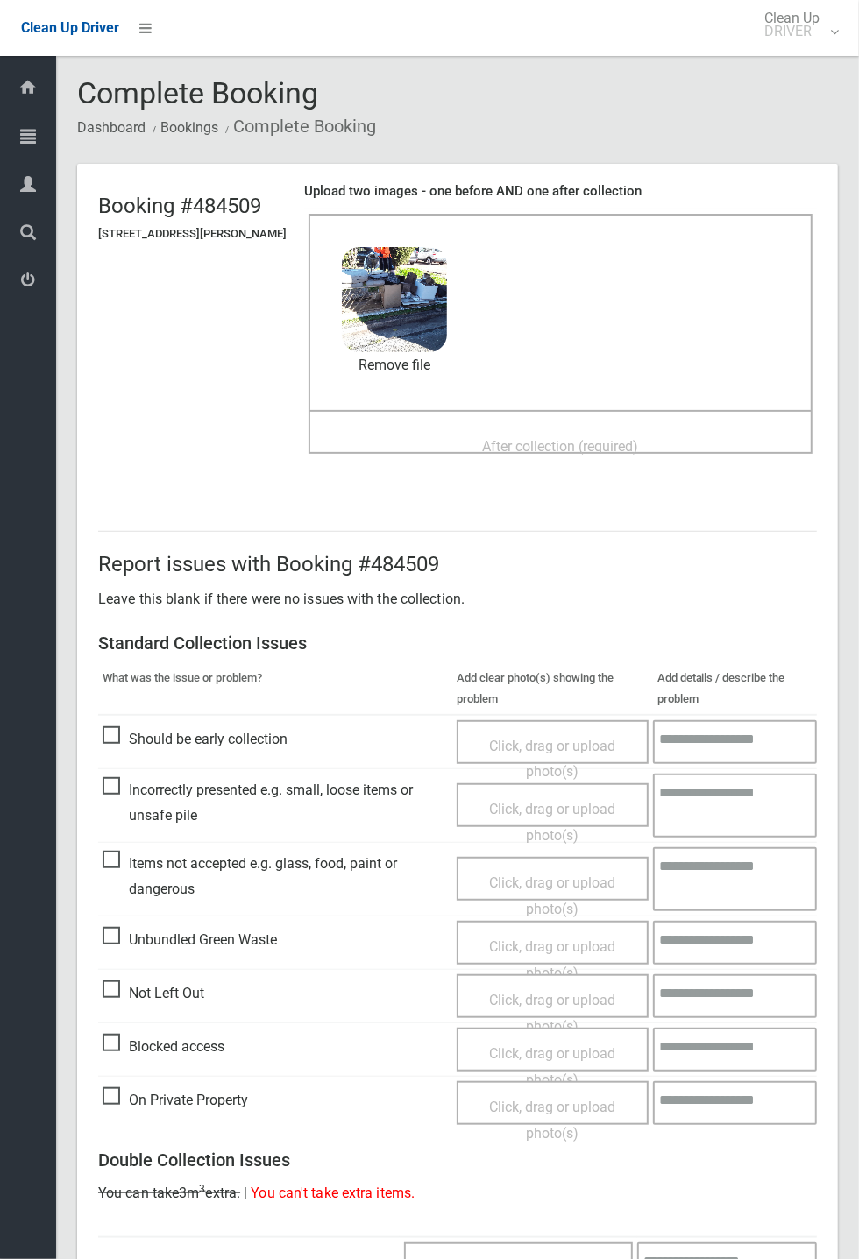
click at [511, 438] on span "After collection (required)" at bounding box center [561, 446] width 156 height 17
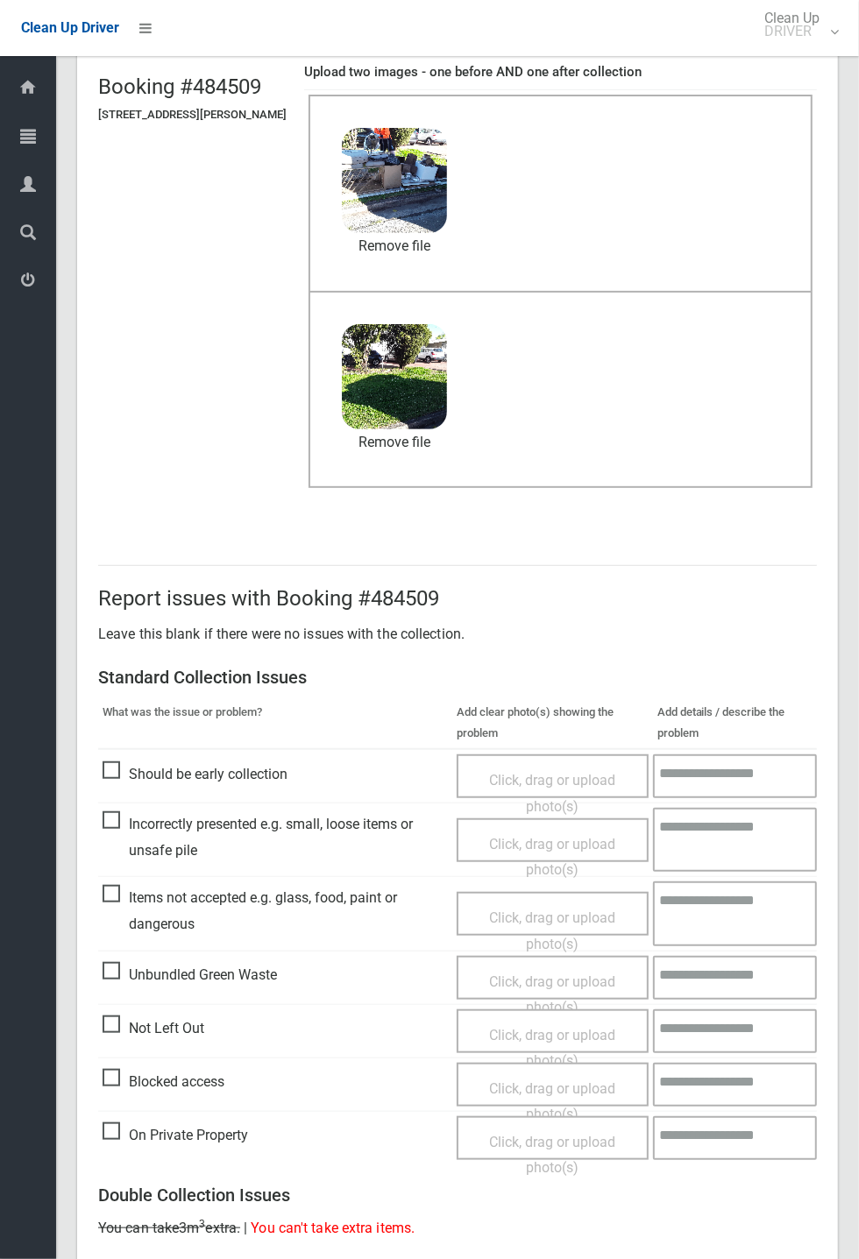
scroll to position [608, 0]
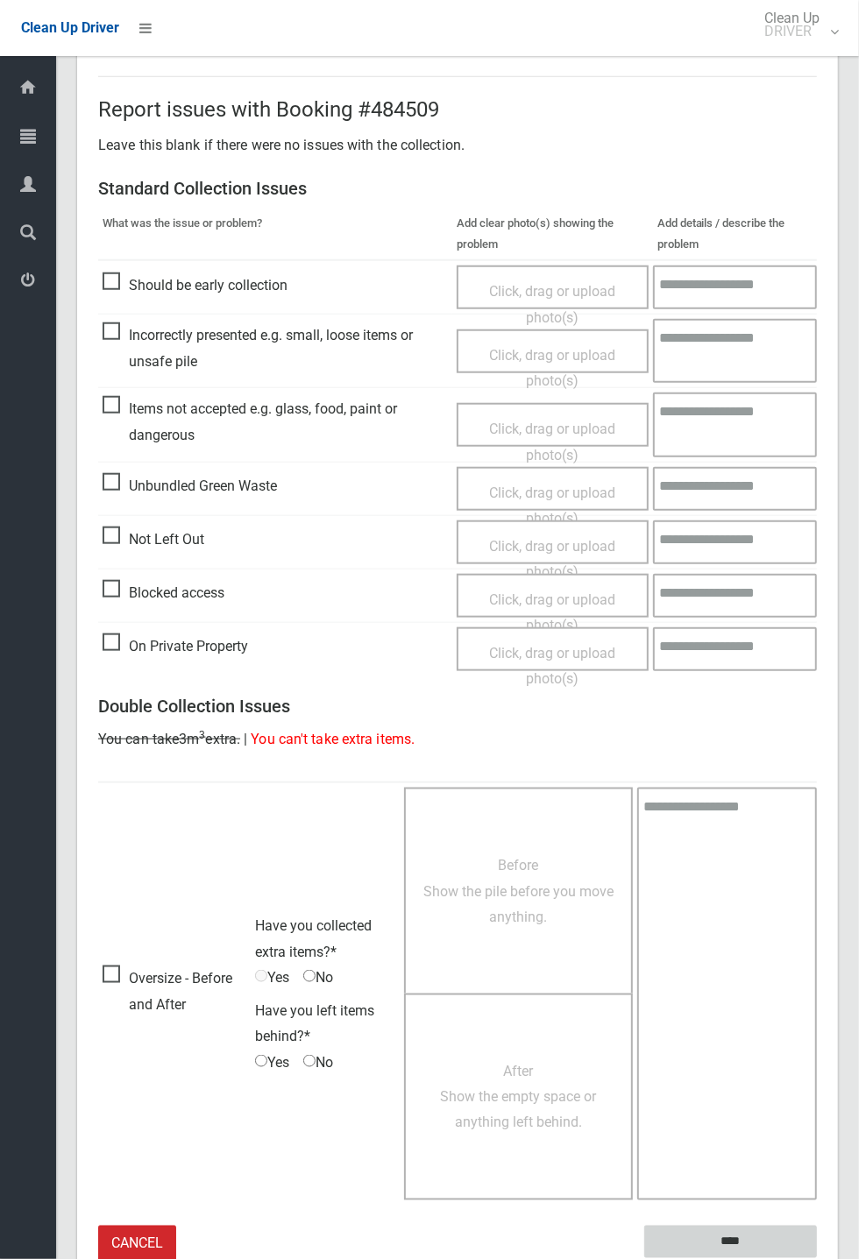
click at [816, 1258] on input "****" at bounding box center [730, 1242] width 173 height 32
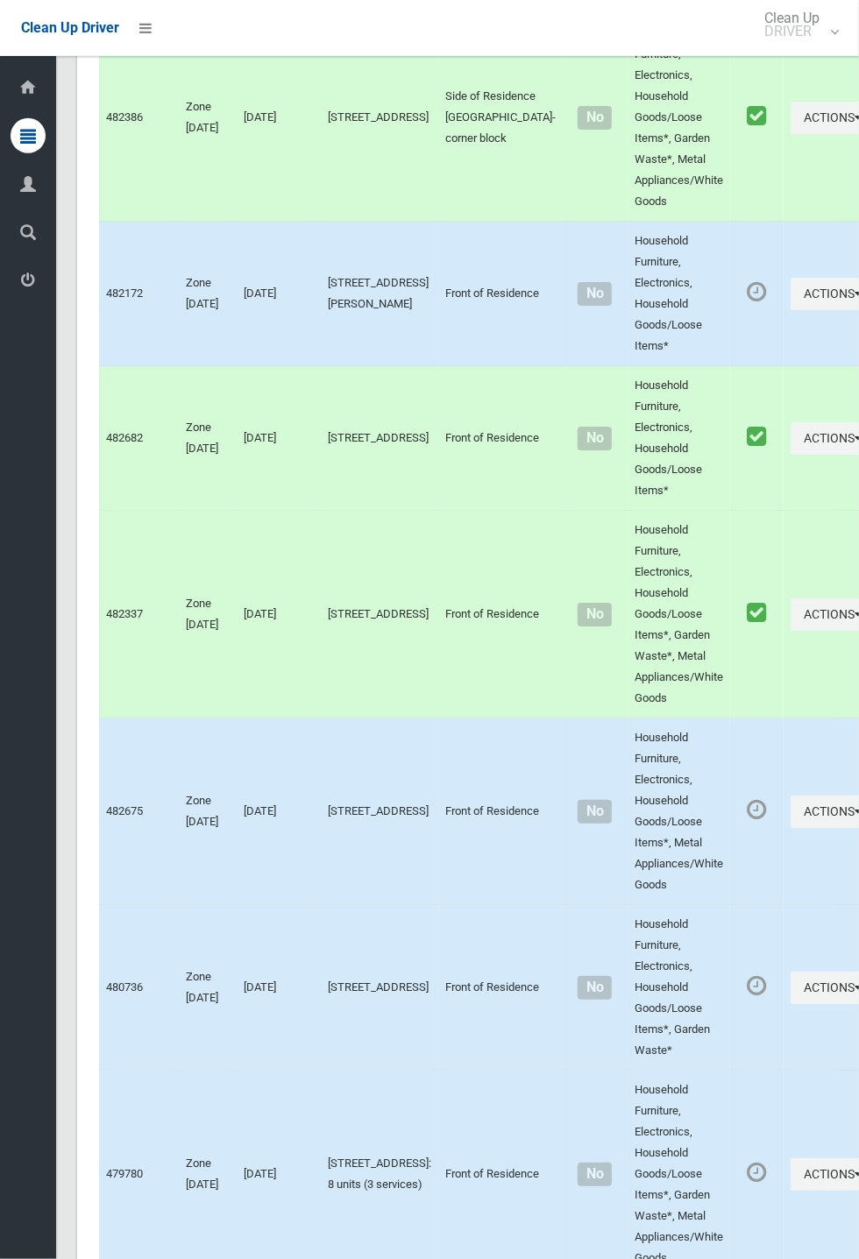
scroll to position [7678, 0]
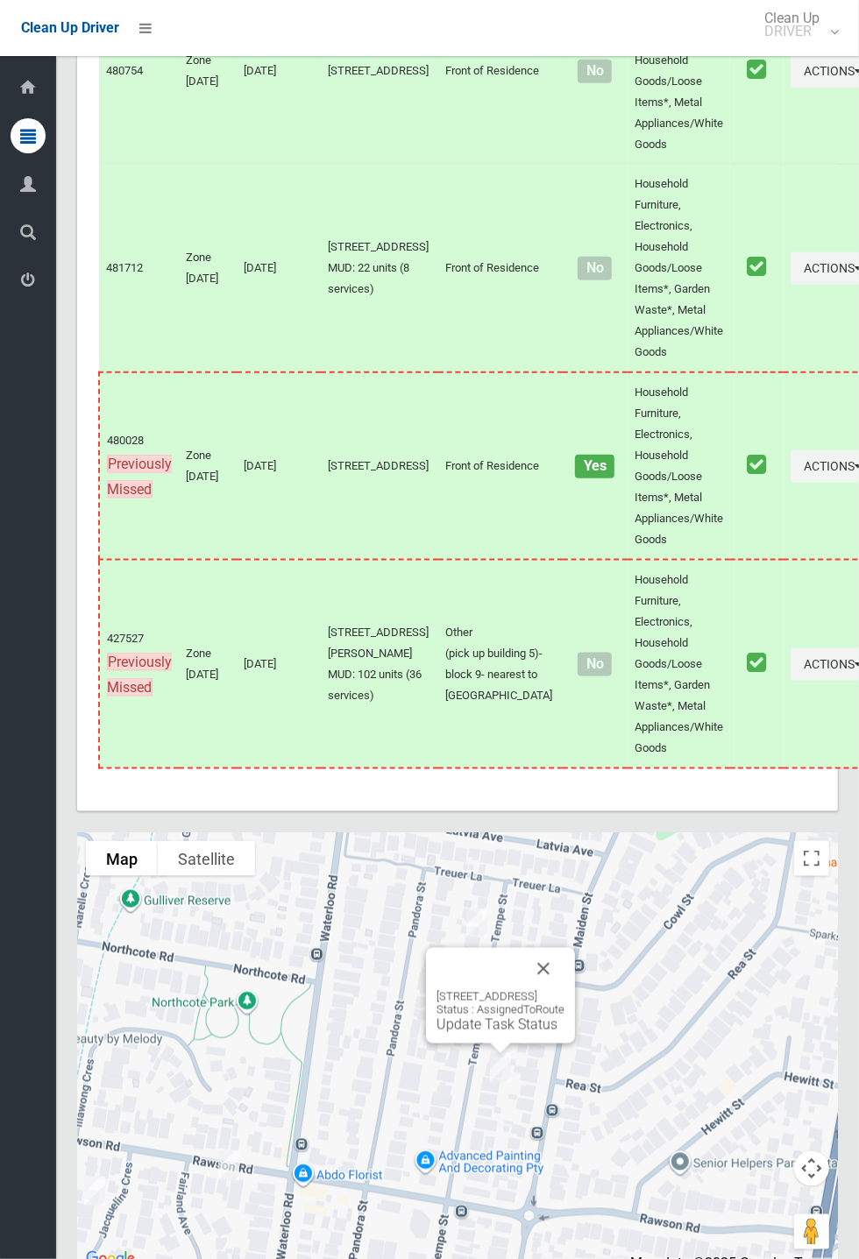
click at [564, 990] on button "Close" at bounding box center [543, 969] width 42 height 42
click at [522, 1033] on div "[STREET_ADDRESS] Status : AssignedToRoute Update Task Status" at bounding box center [500, 1011] width 128 height 43
click at [502, 1033] on link "Update Task Status" at bounding box center [496, 1024] width 121 height 17
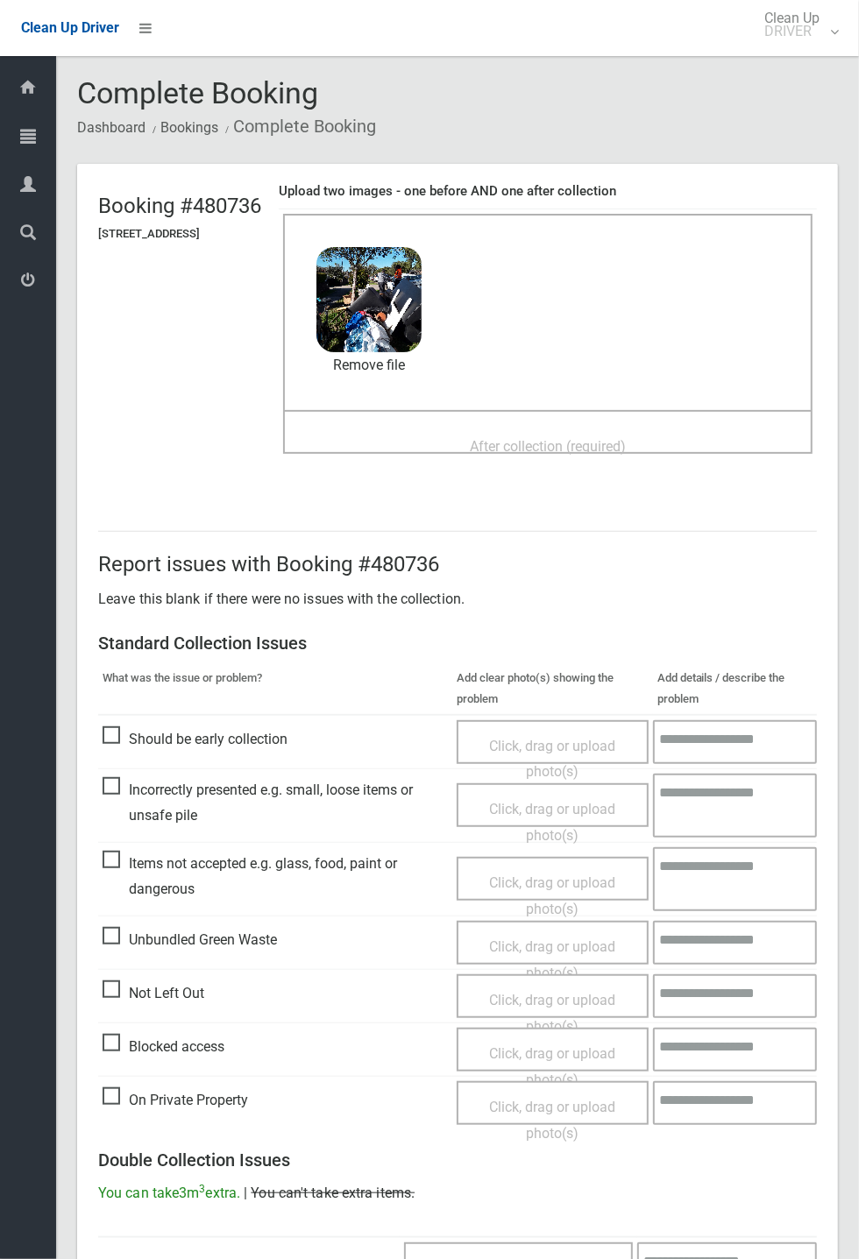
click at [520, 438] on span "After collection (required)" at bounding box center [548, 446] width 156 height 17
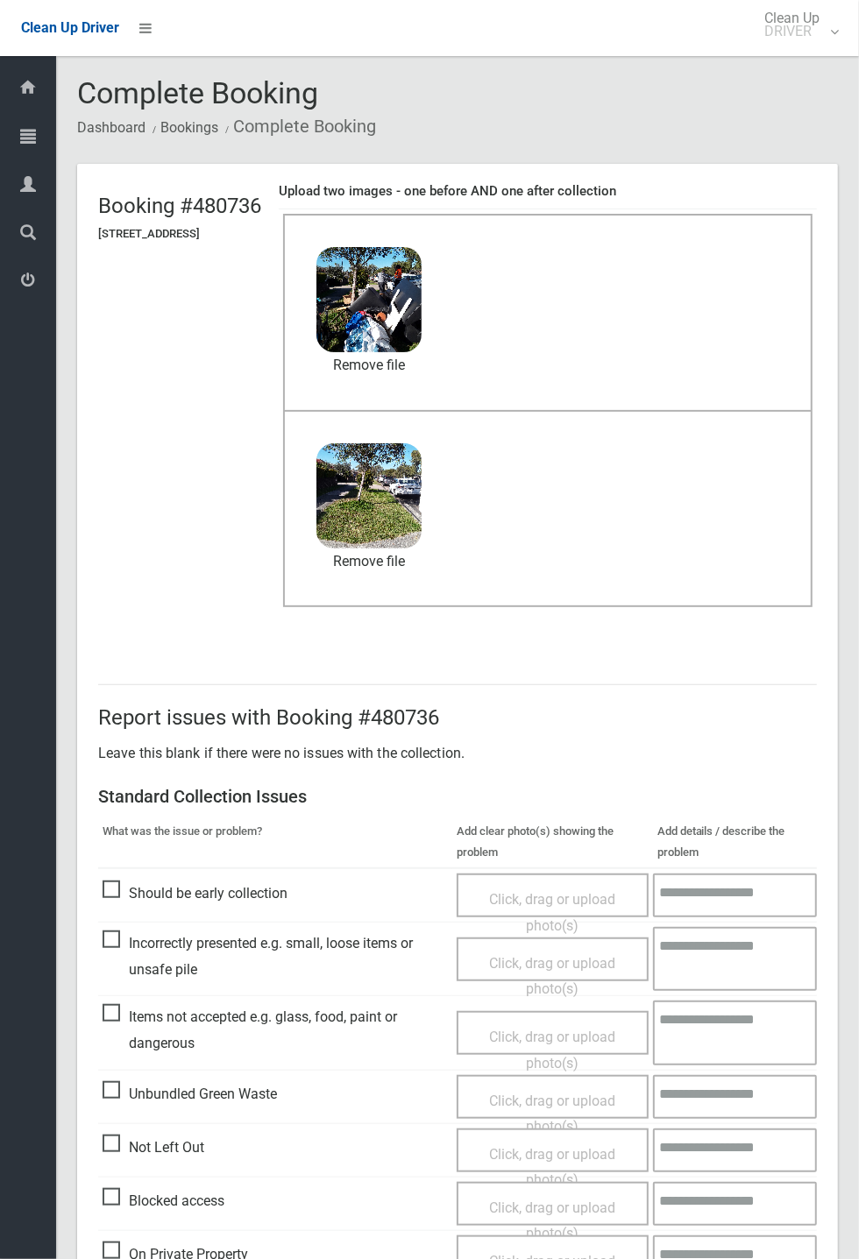
scroll to position [608, 0]
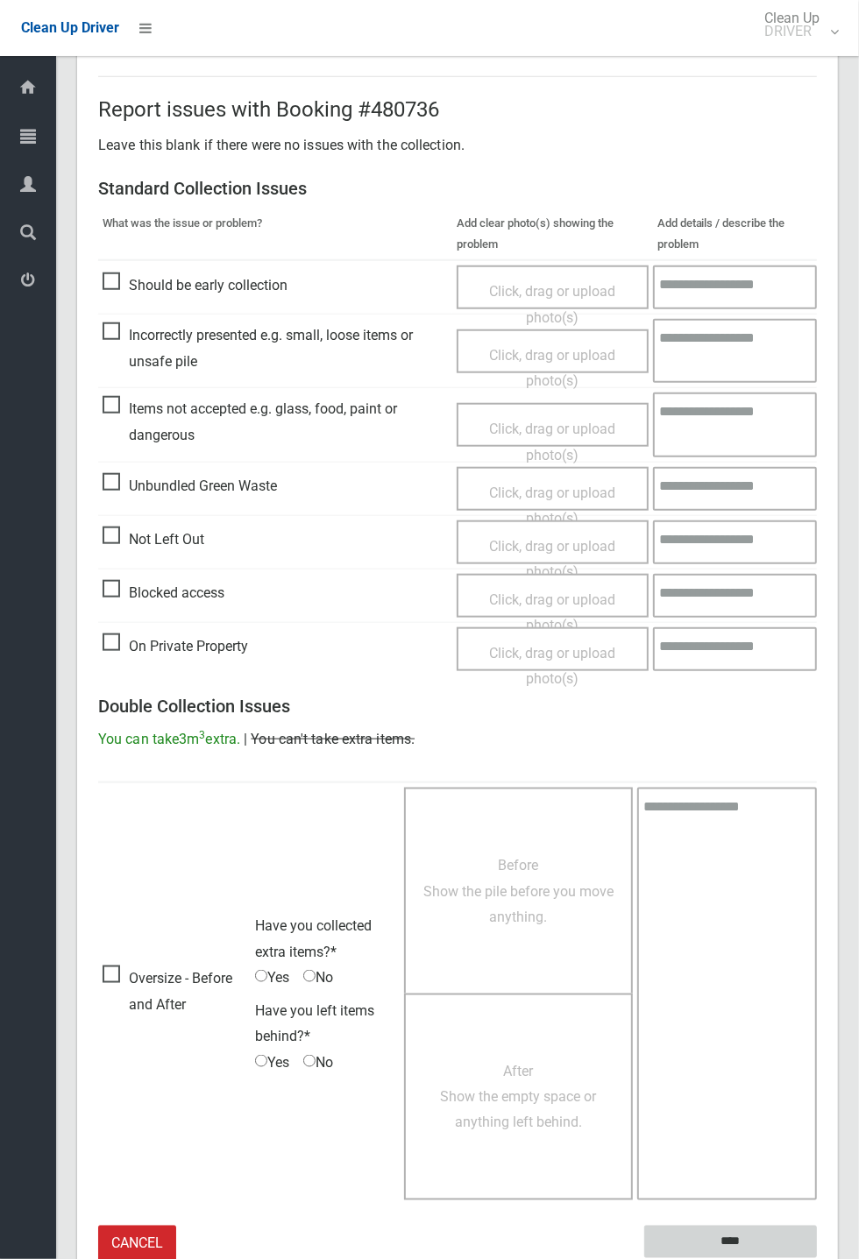
click at [816, 1258] on input "****" at bounding box center [730, 1242] width 173 height 32
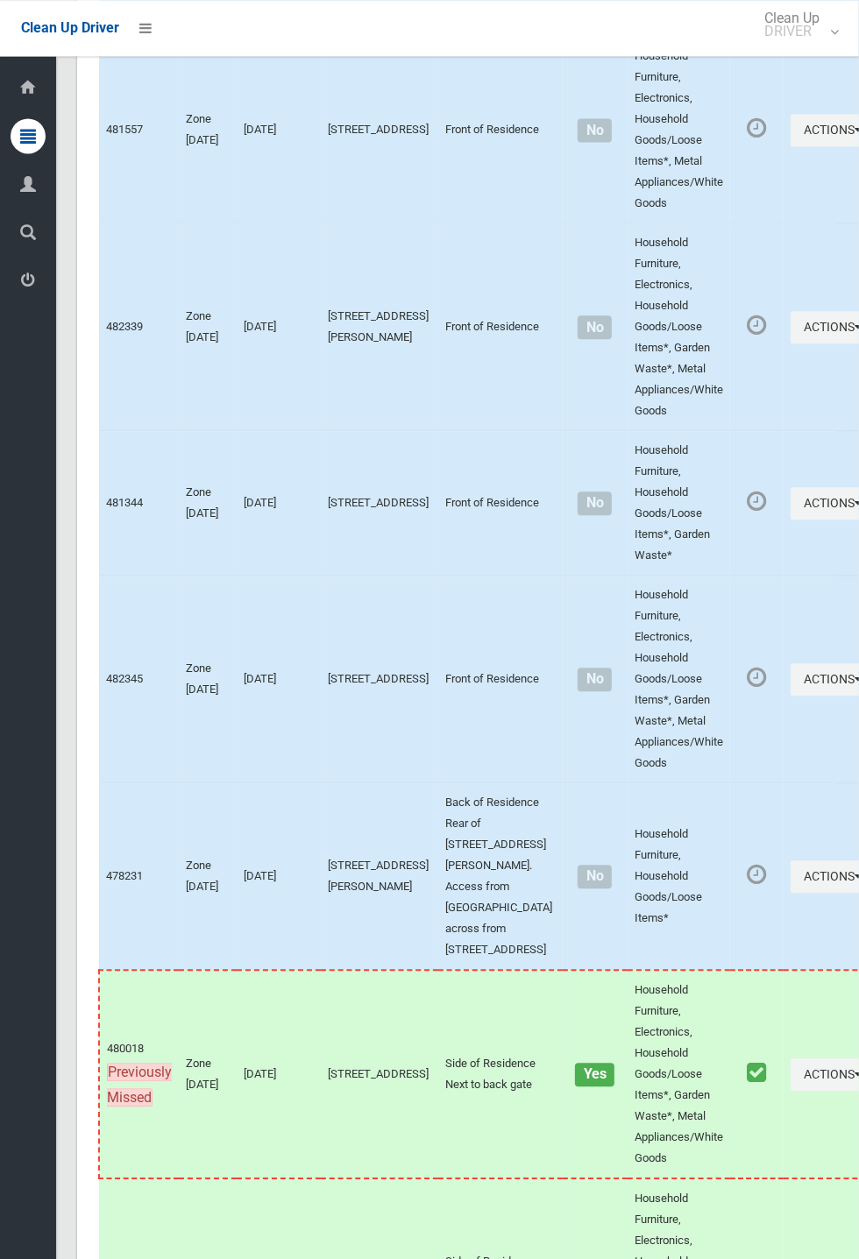
scroll to position [7678, 0]
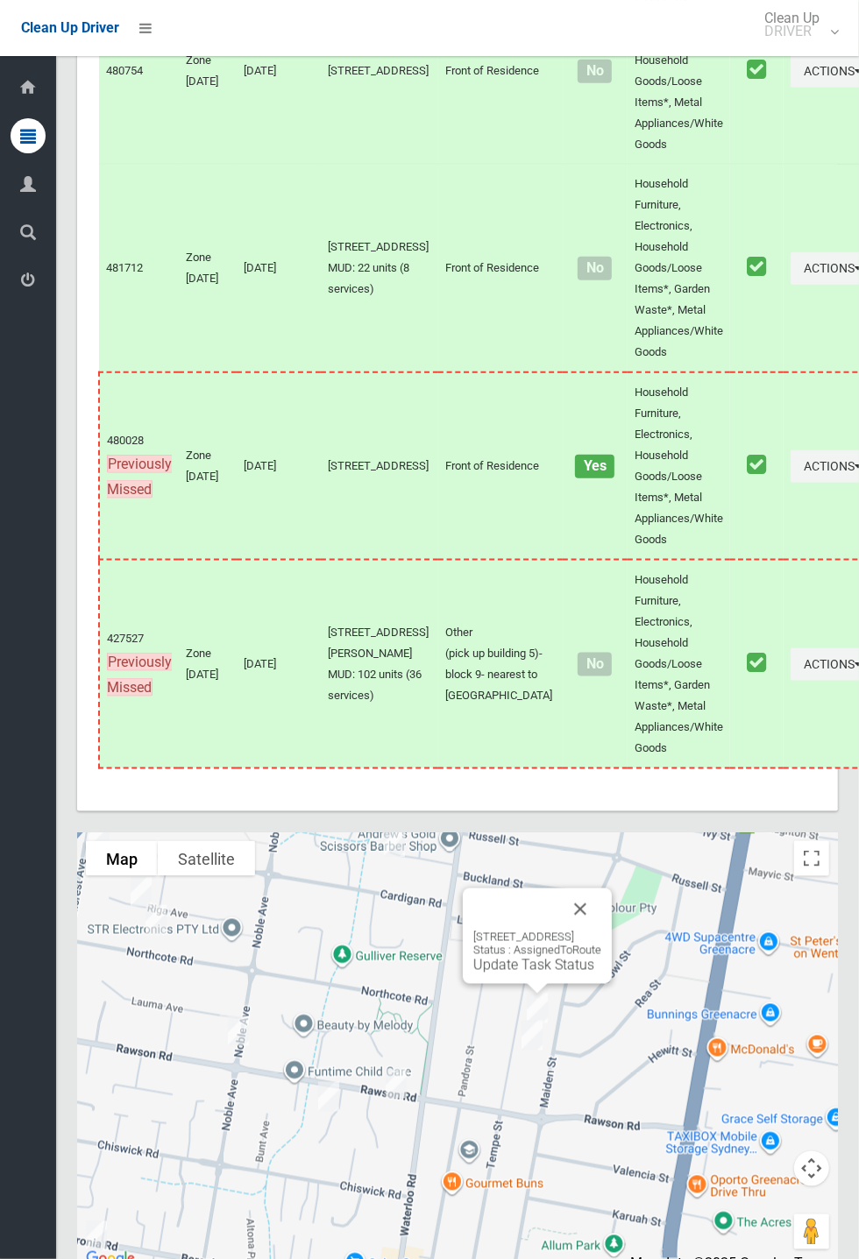
click at [519, 973] on link "Update Task Status" at bounding box center [533, 965] width 121 height 17
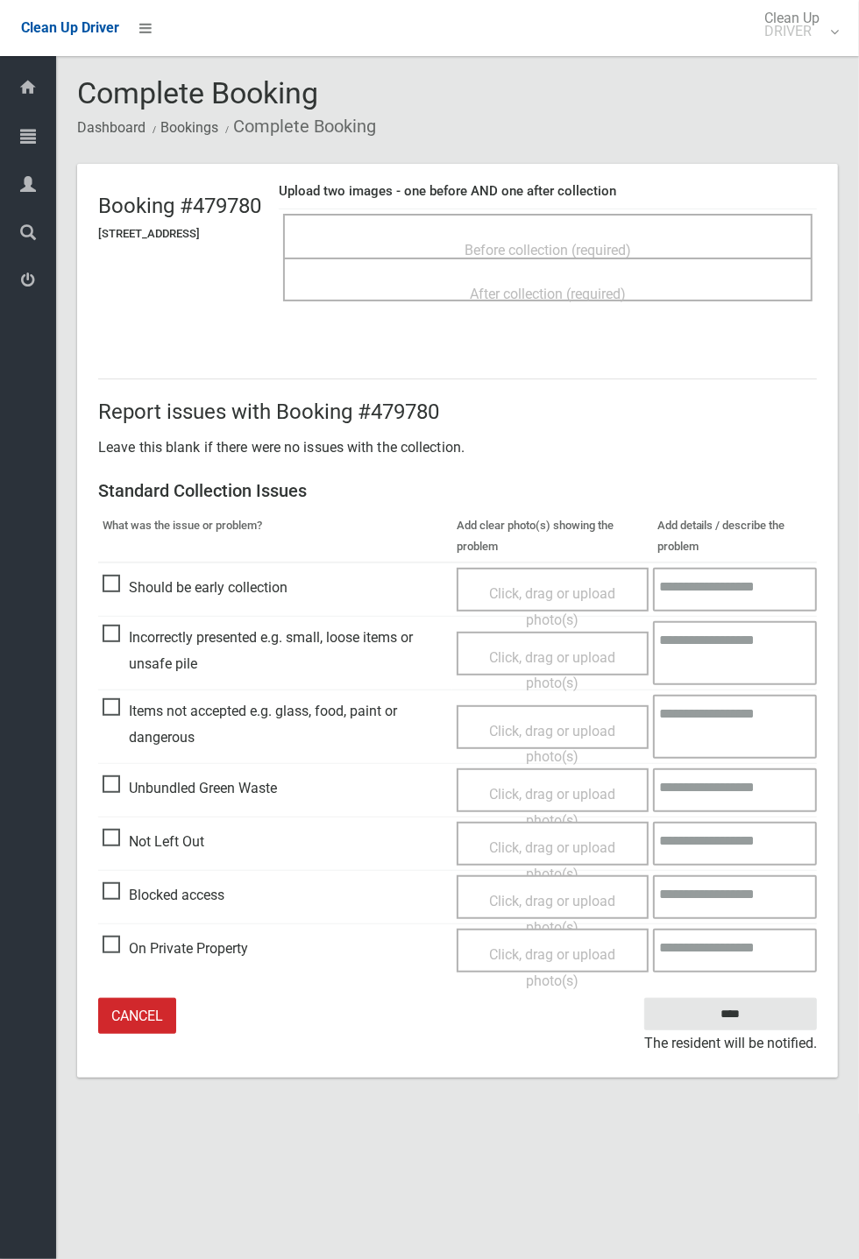
click at [567, 242] on span "Before collection (required)" at bounding box center [547, 250] width 166 height 17
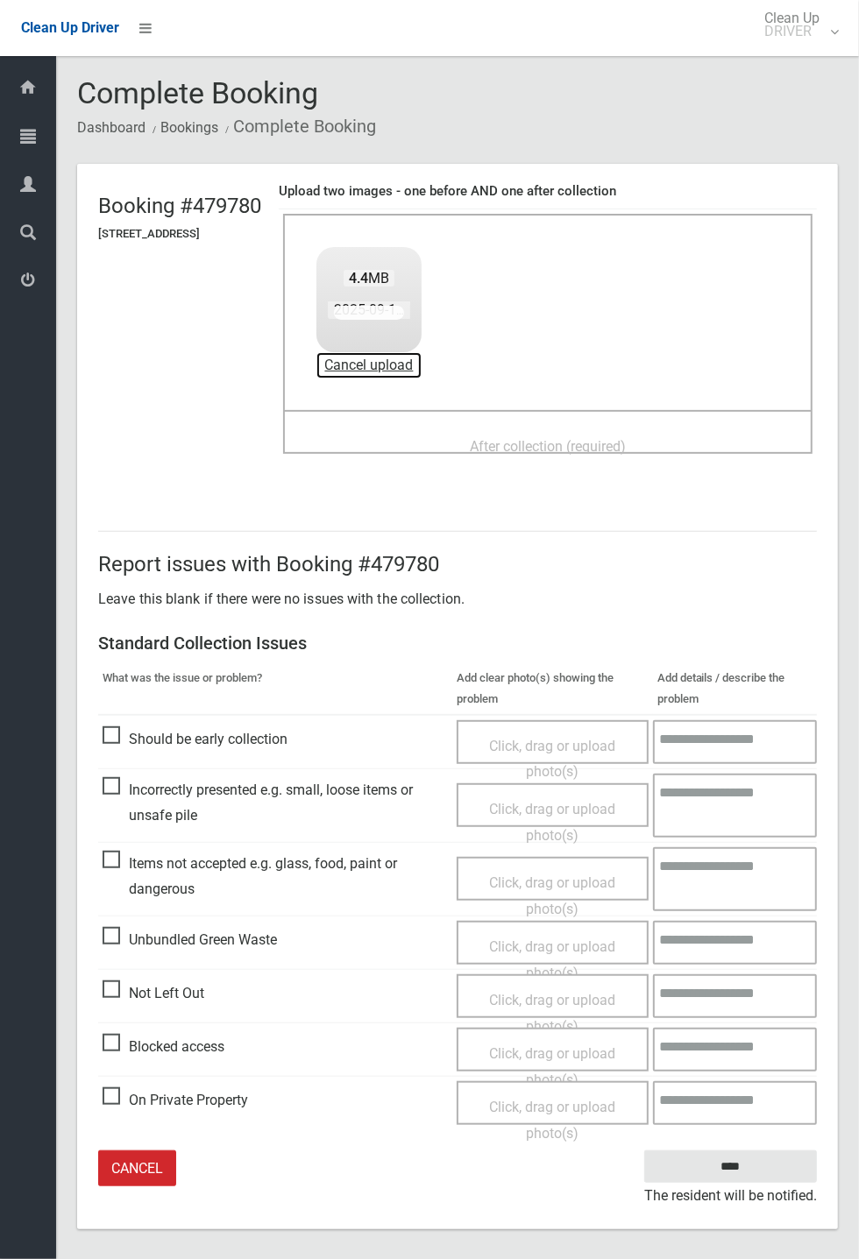
click at [406, 359] on link "Cancel upload" at bounding box center [368, 365] width 105 height 26
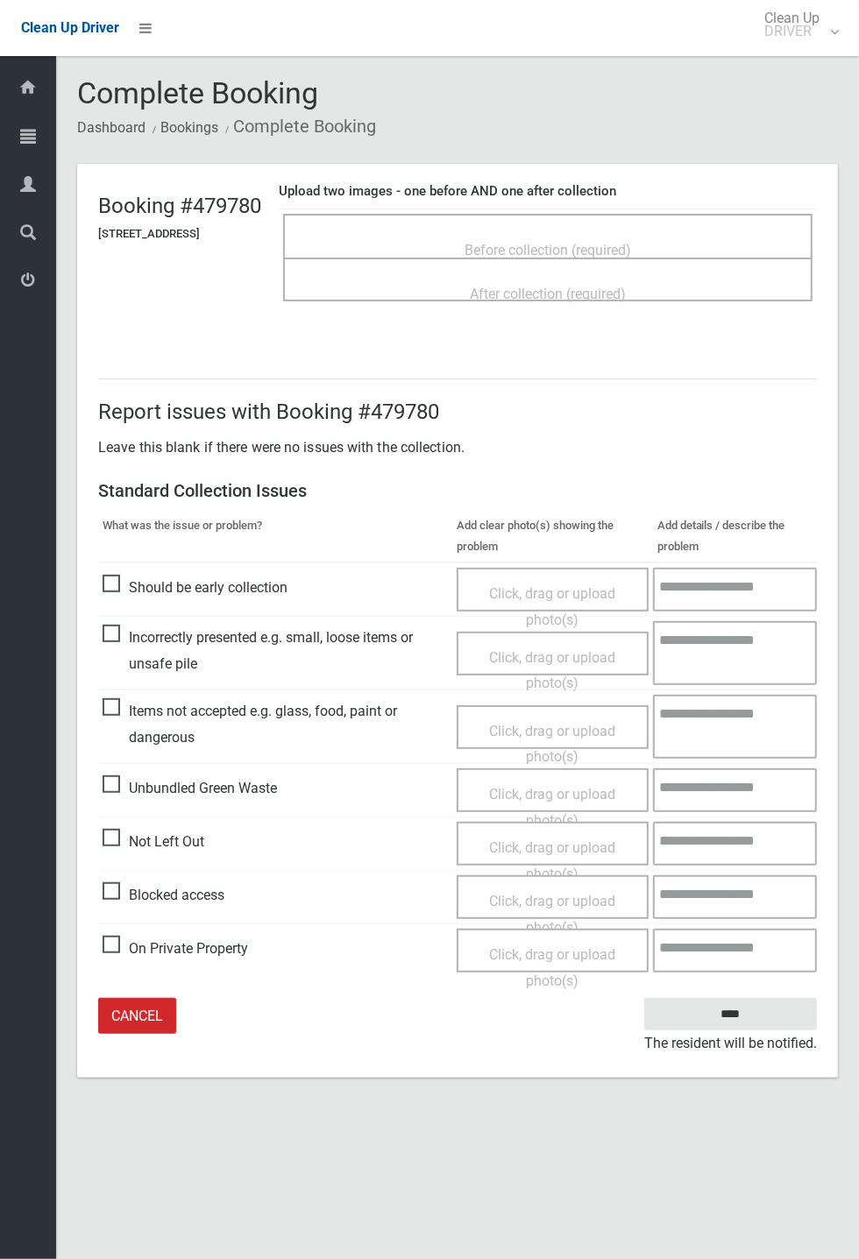
click at [129, 838] on span "Not Left Out" at bounding box center [153, 842] width 102 height 26
click at [533, 844] on span "Click, drag or upload photo(s)" at bounding box center [552, 860] width 126 height 43
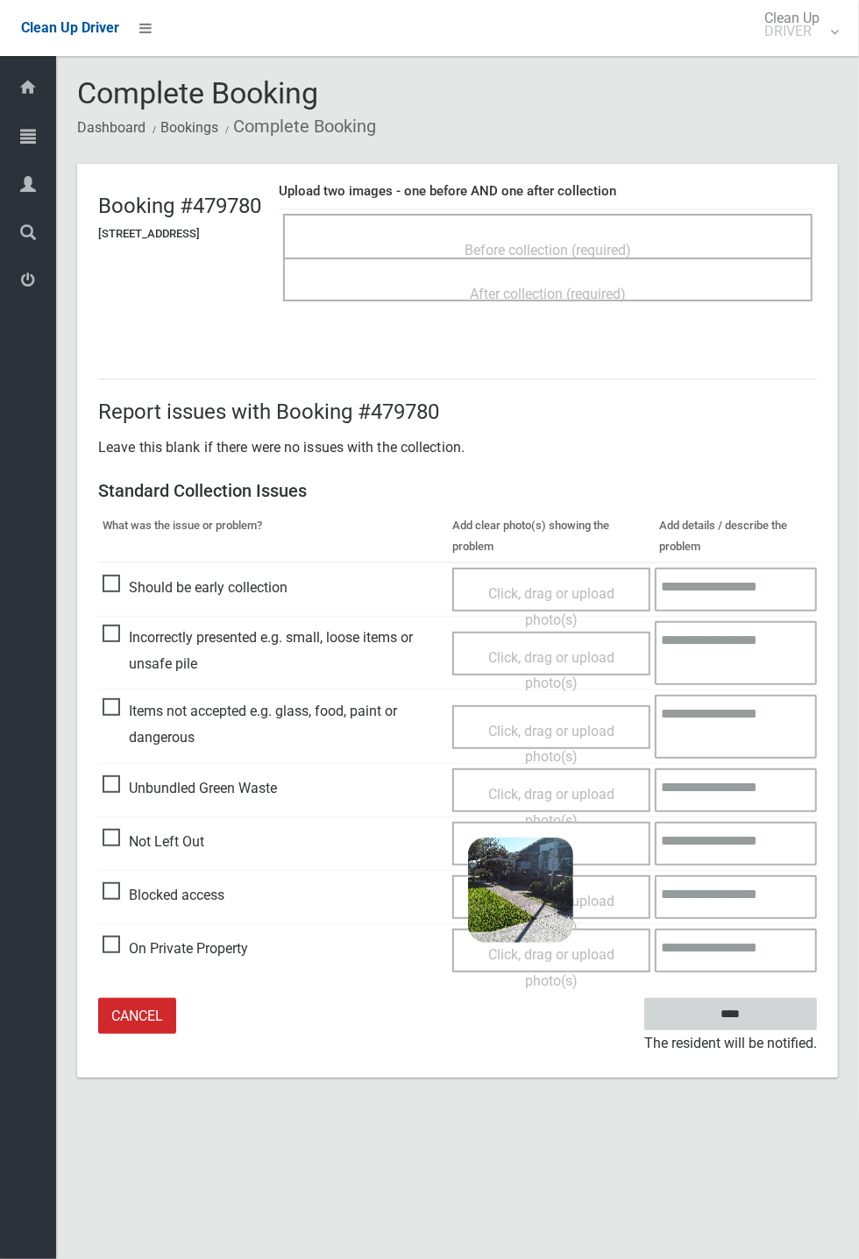
click at [816, 1030] on input "****" at bounding box center [730, 1014] width 173 height 32
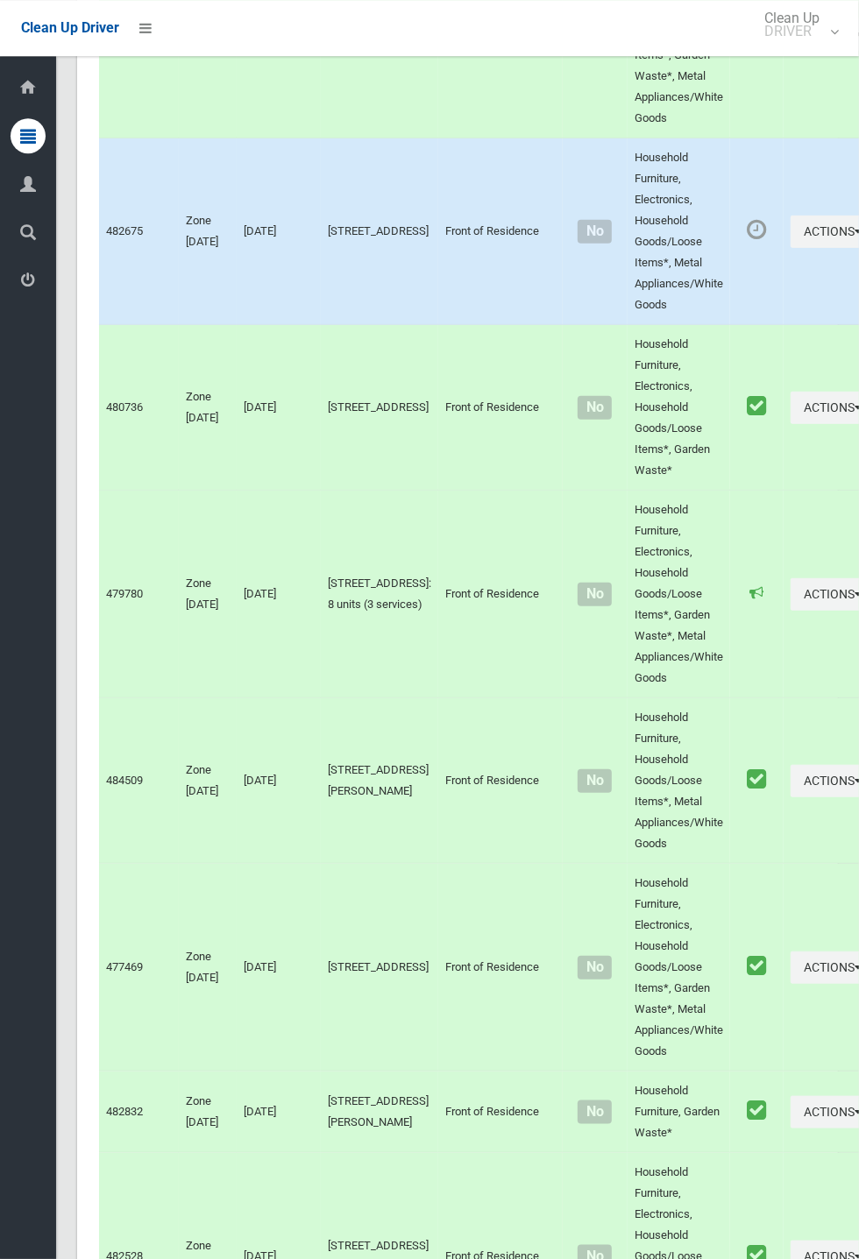
scroll to position [7678, 0]
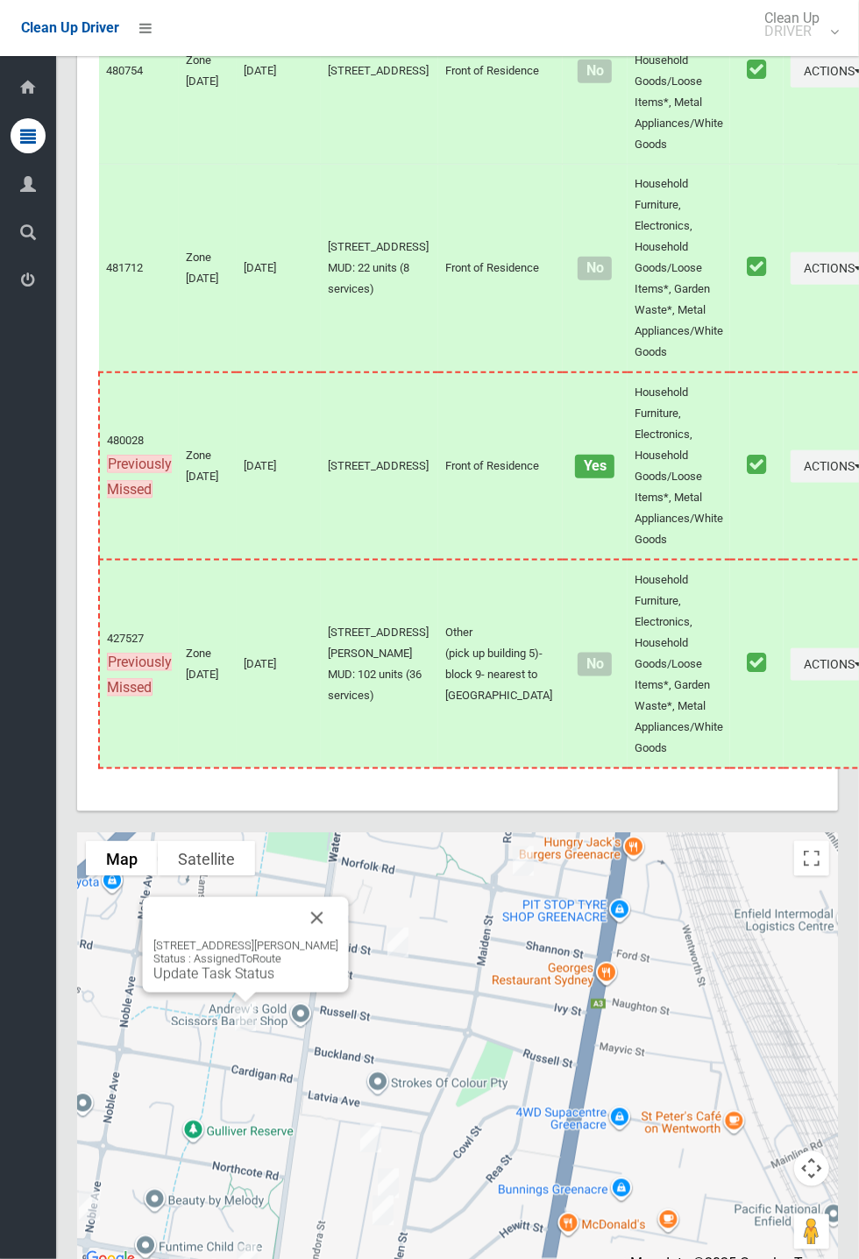
click at [337, 939] on button "Close" at bounding box center [317, 918] width 42 height 42
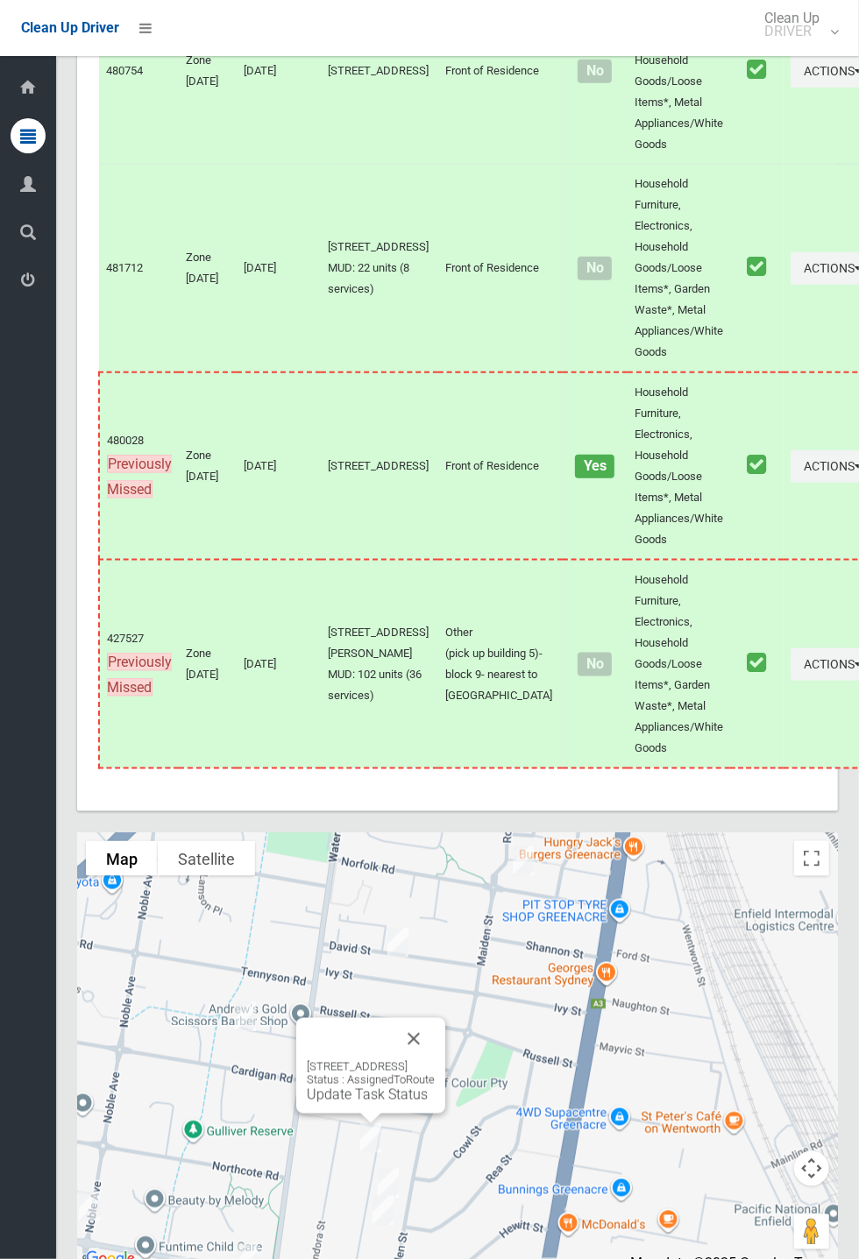
click at [372, 1103] on link "Update Task Status" at bounding box center [367, 1094] width 121 height 17
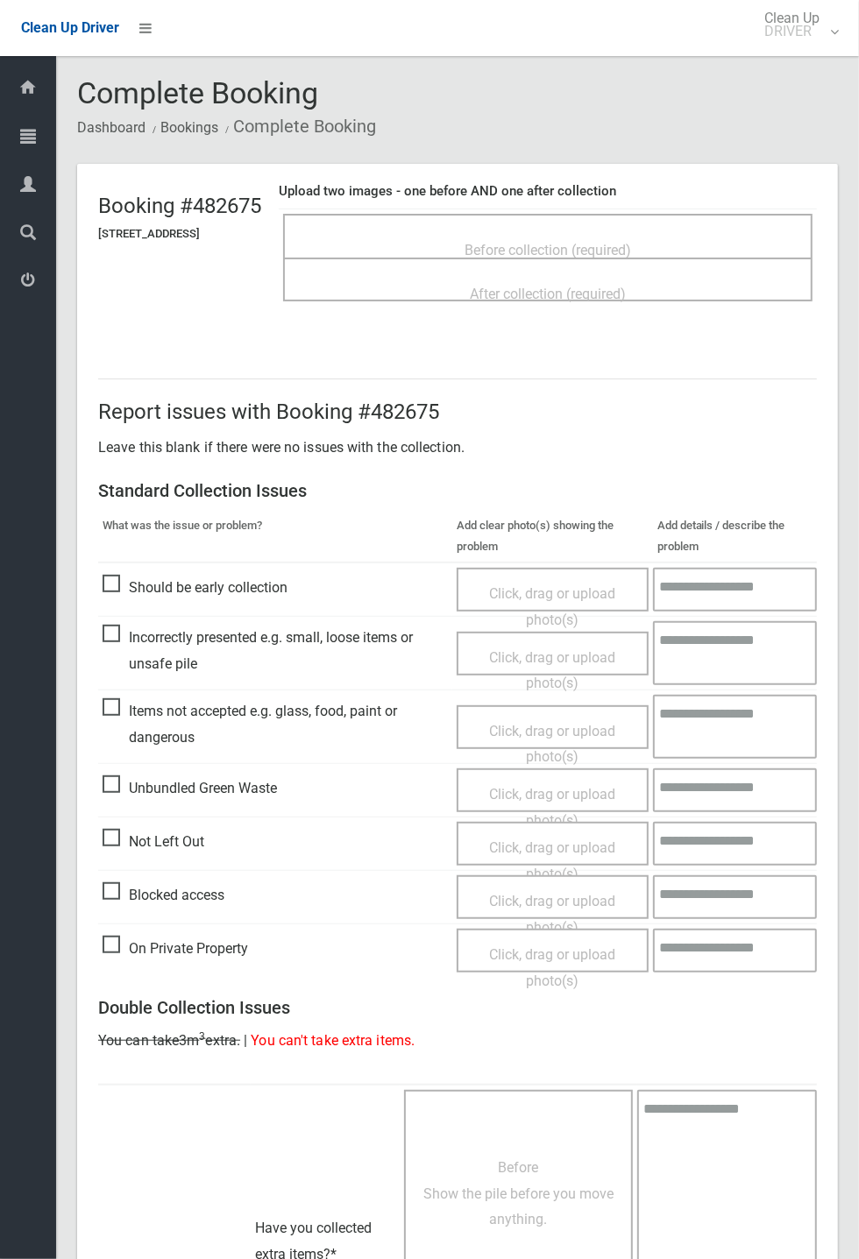
click at [528, 242] on span "Before collection (required)" at bounding box center [547, 250] width 166 height 17
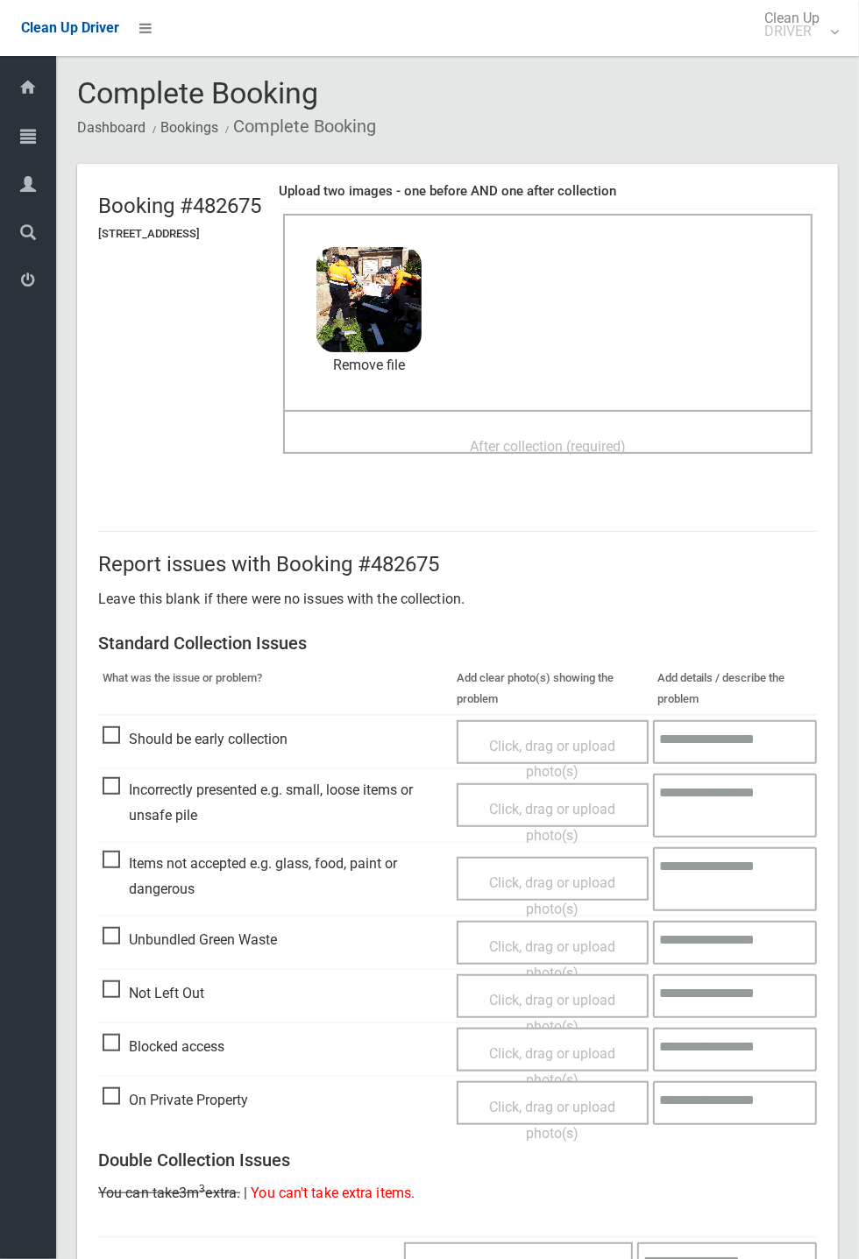
click at [424, 430] on div "After collection (required)" at bounding box center [547, 445] width 491 height 32
click at [557, 438] on span "After collection (required)" at bounding box center [548, 446] width 156 height 17
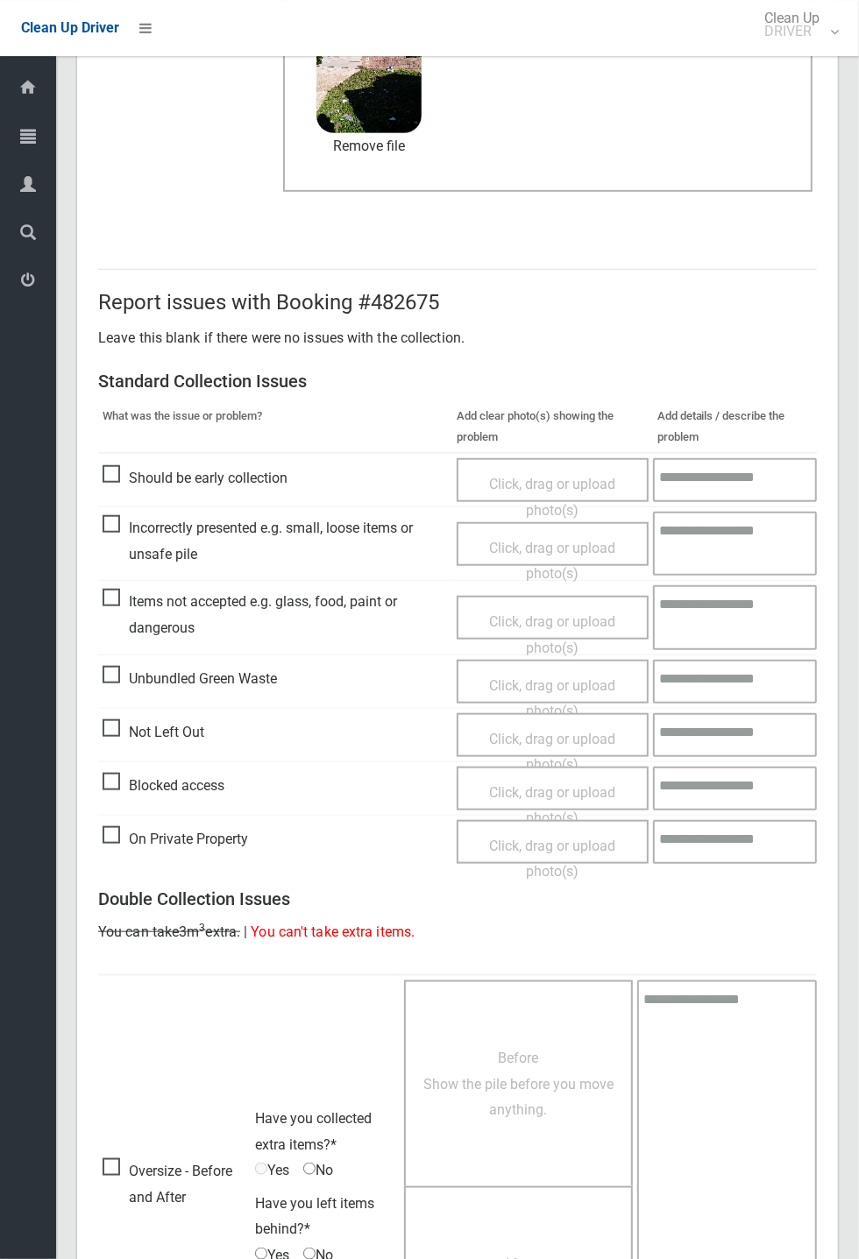
scroll to position [608, 0]
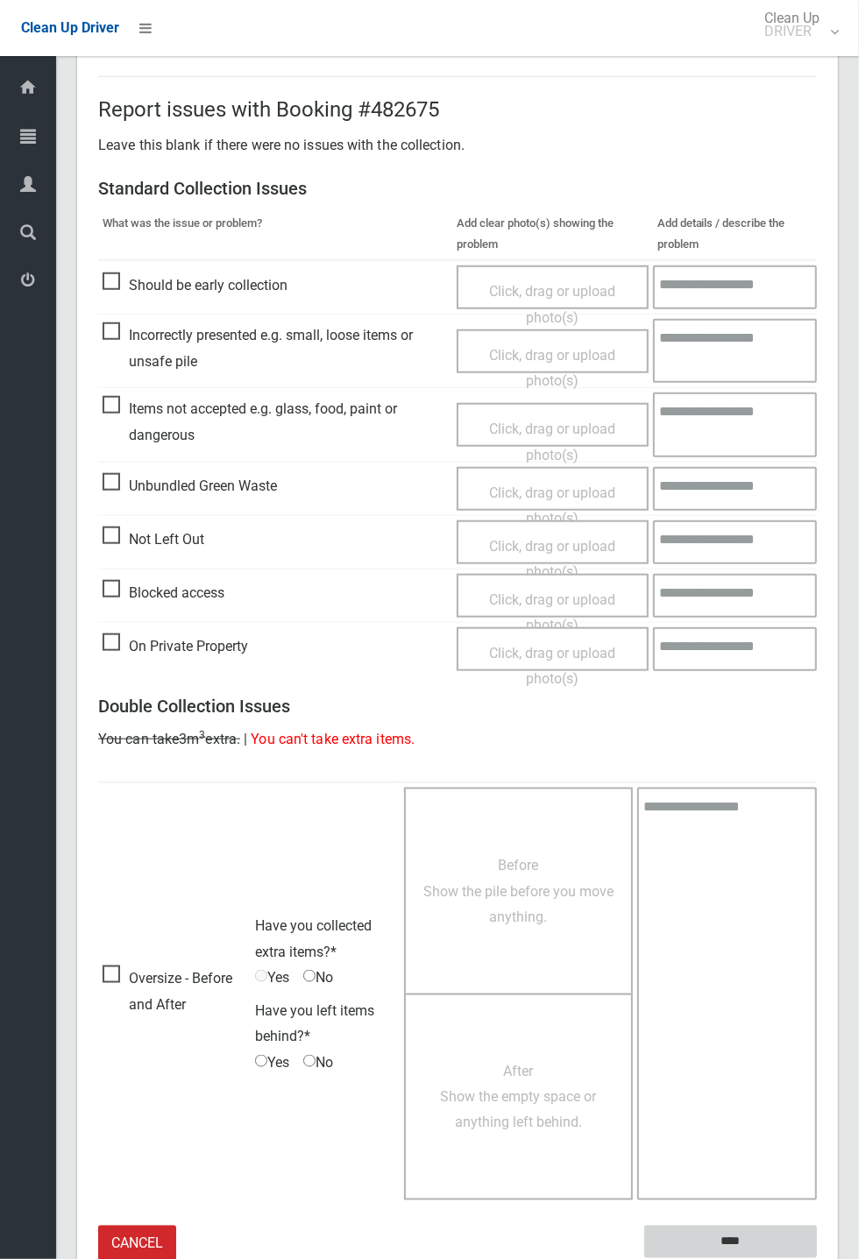
click at [727, 1238] on input "****" at bounding box center [730, 1242] width 173 height 32
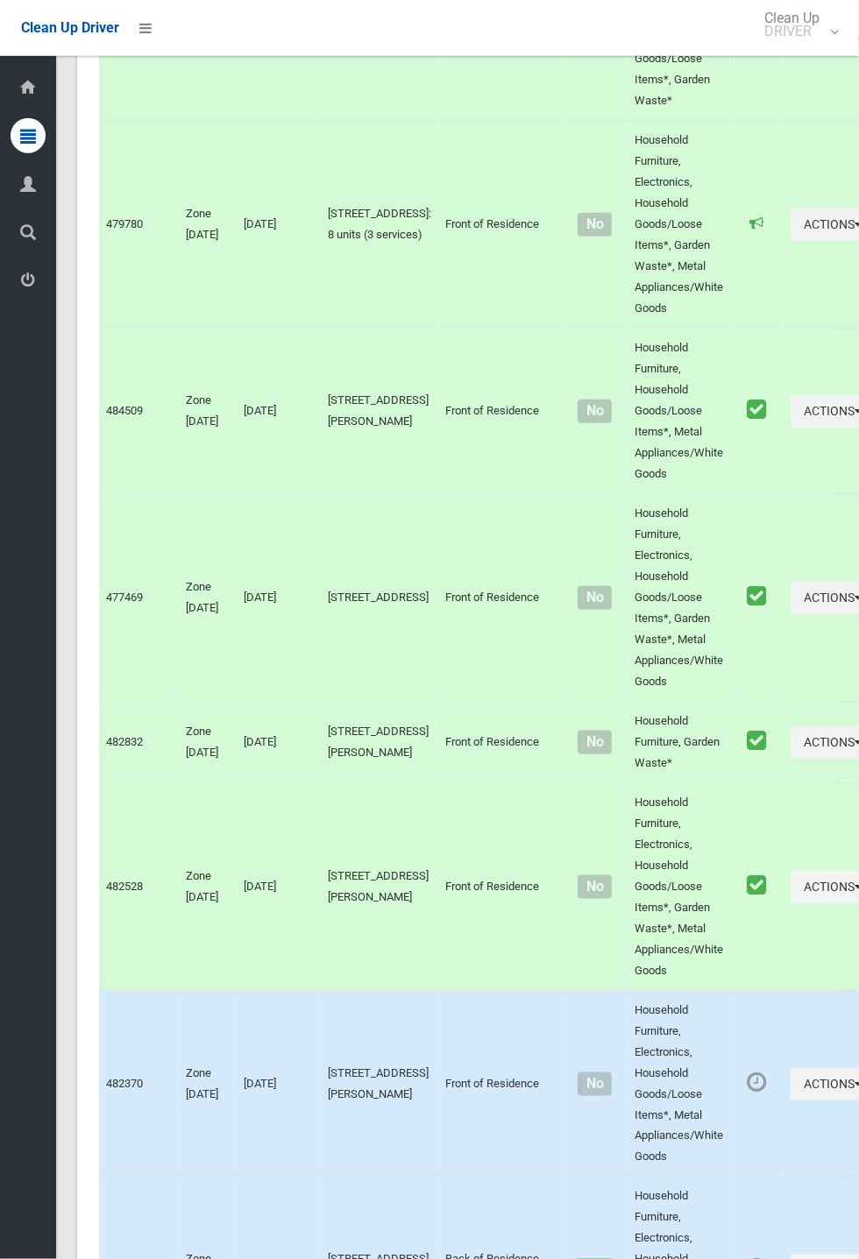
scroll to position [7678, 0]
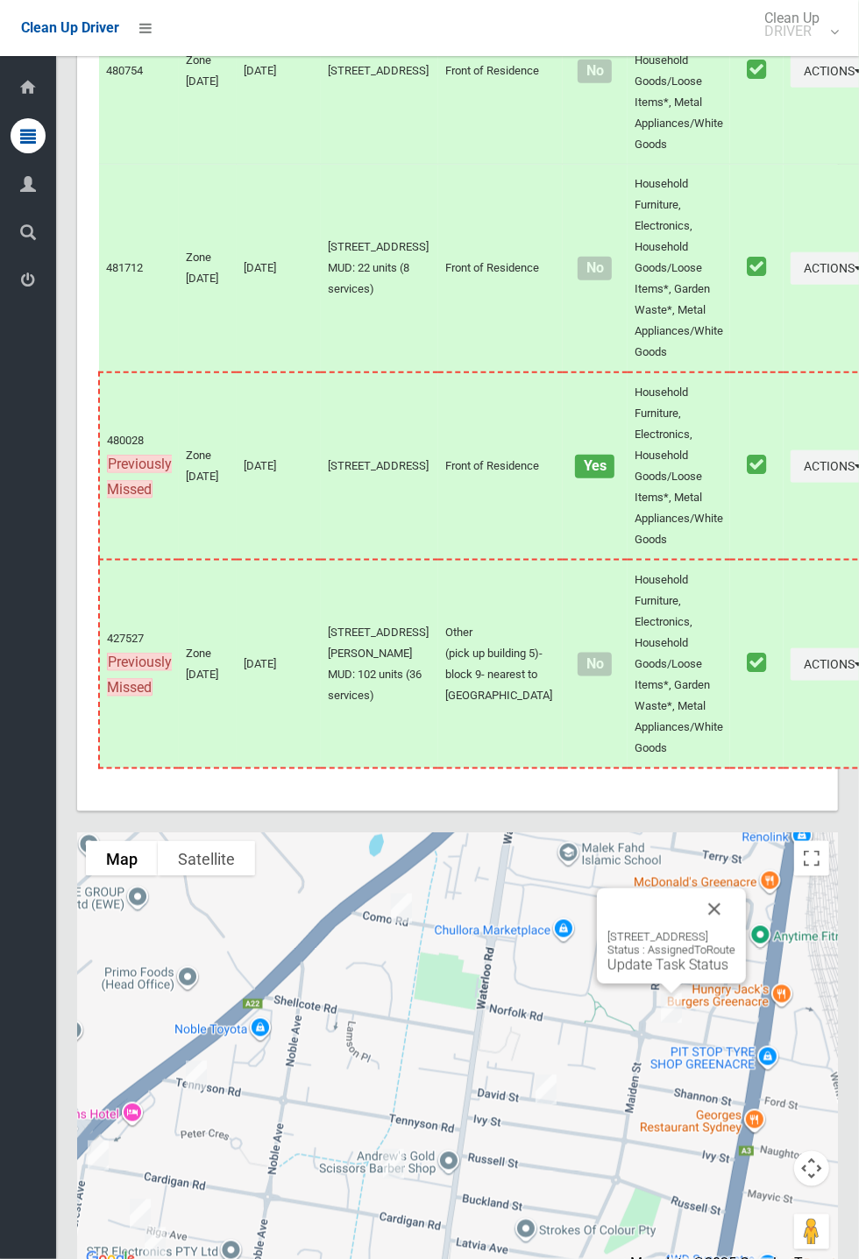
click at [735, 930] on button "Close" at bounding box center [714, 909] width 42 height 42
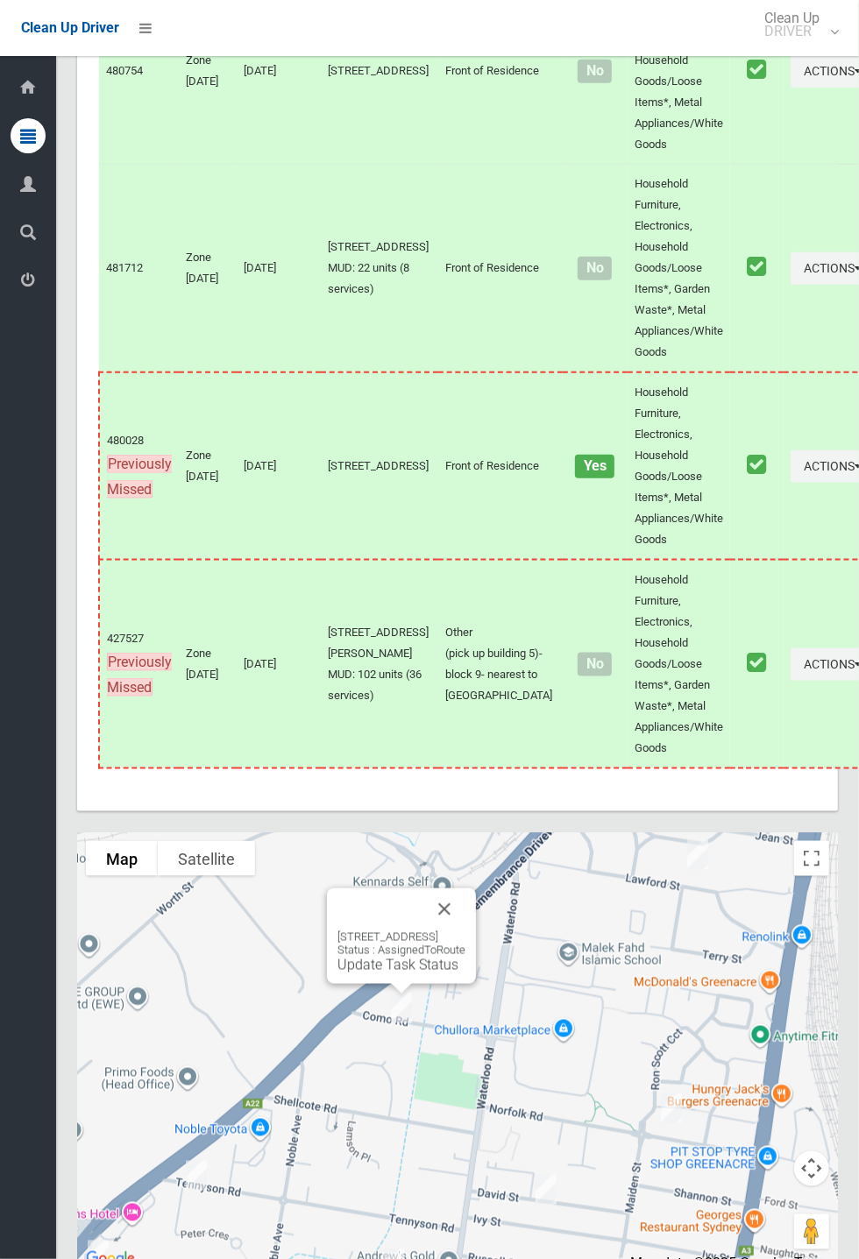
click at [392, 984] on div "30 Como Road, GREENACRE NSW 2190 Status : AssignedToRoute Update Task Status" at bounding box center [401, 935] width 149 height 95
click at [383, 973] on link "Update Task Status" at bounding box center [397, 965] width 121 height 17
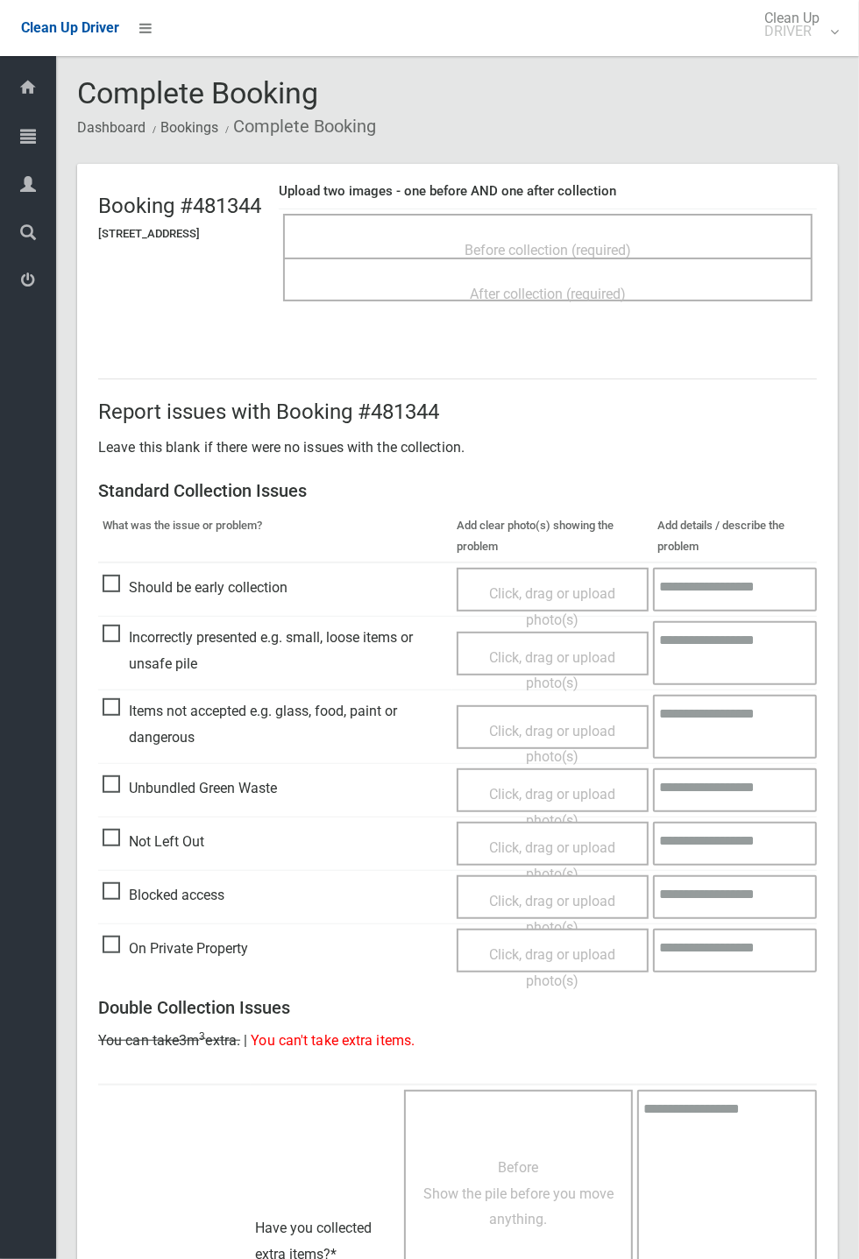
click at [516, 242] on span "Before collection (required)" at bounding box center [547, 250] width 166 height 17
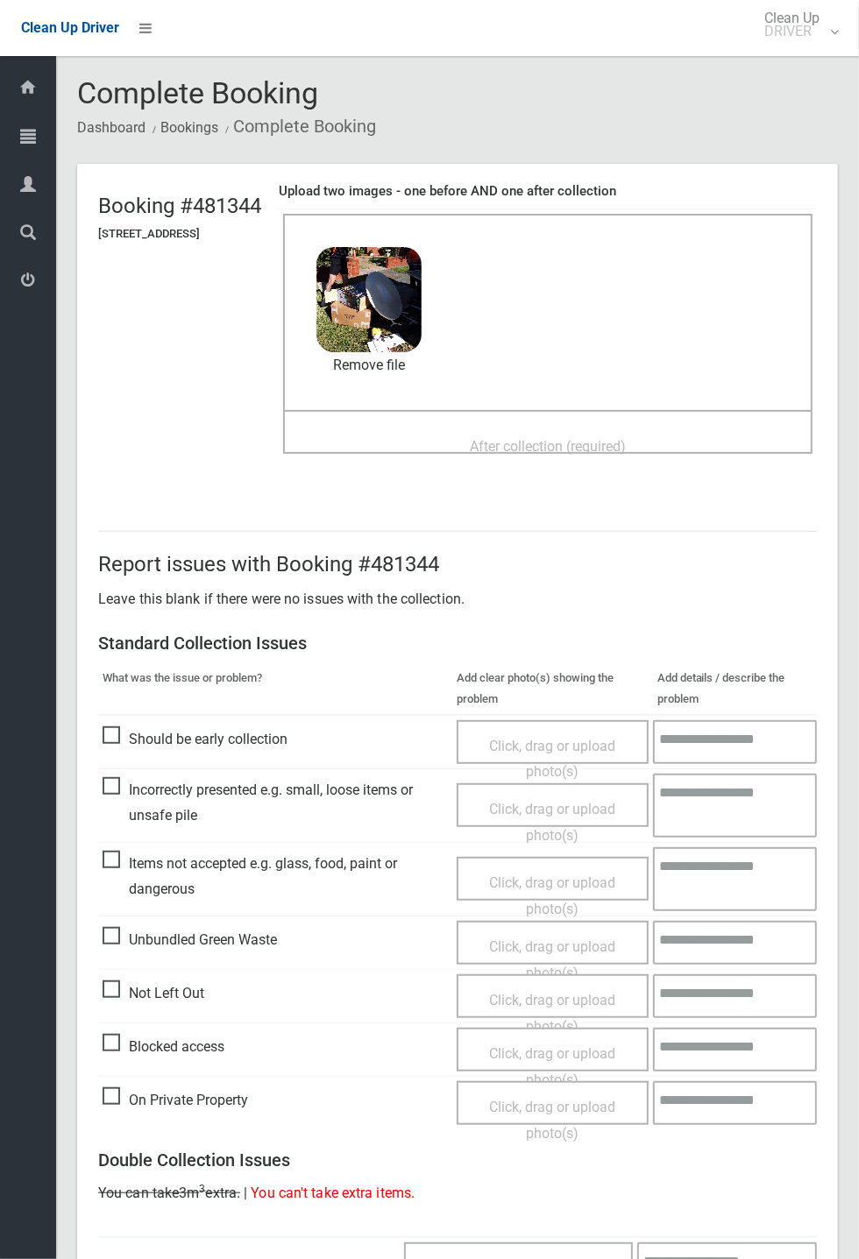
click at [528, 438] on span "After collection (required)" at bounding box center [548, 446] width 156 height 17
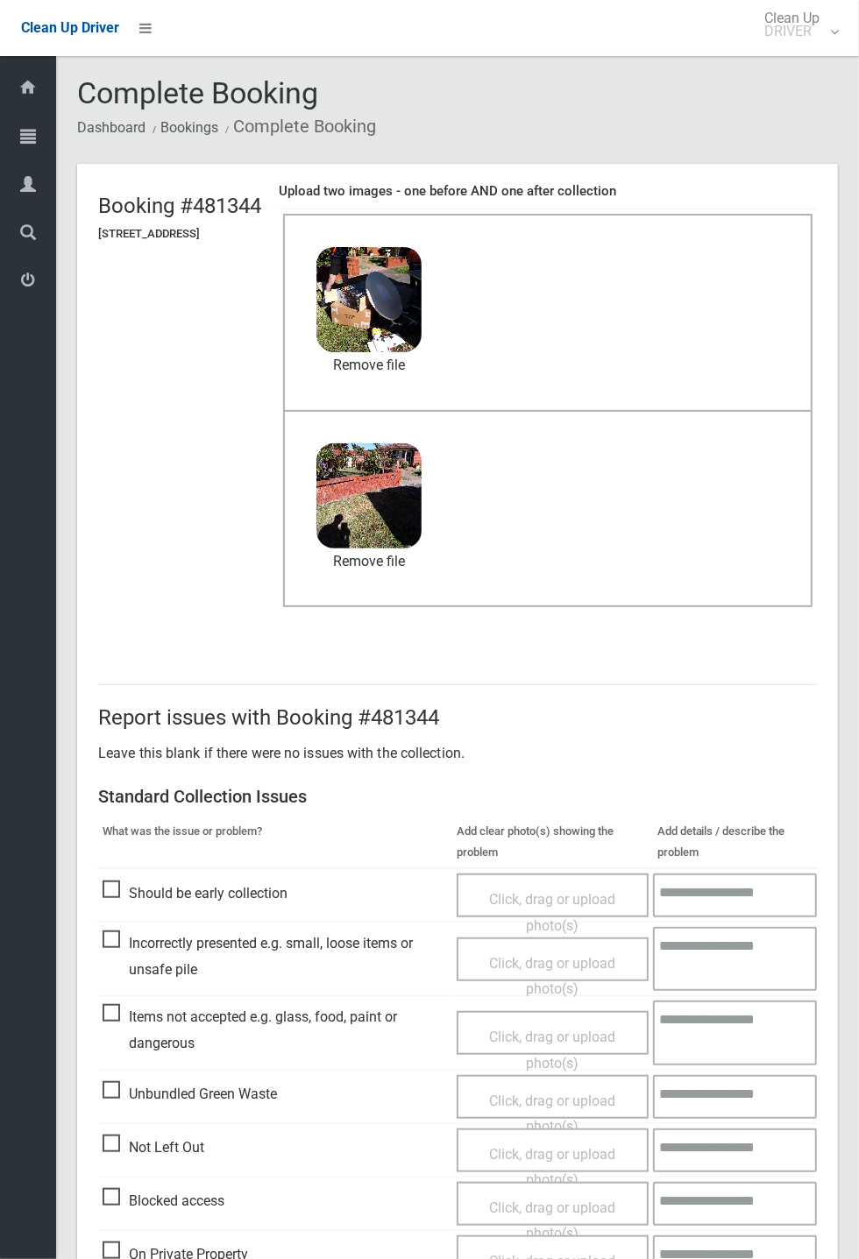
scroll to position [608, 0]
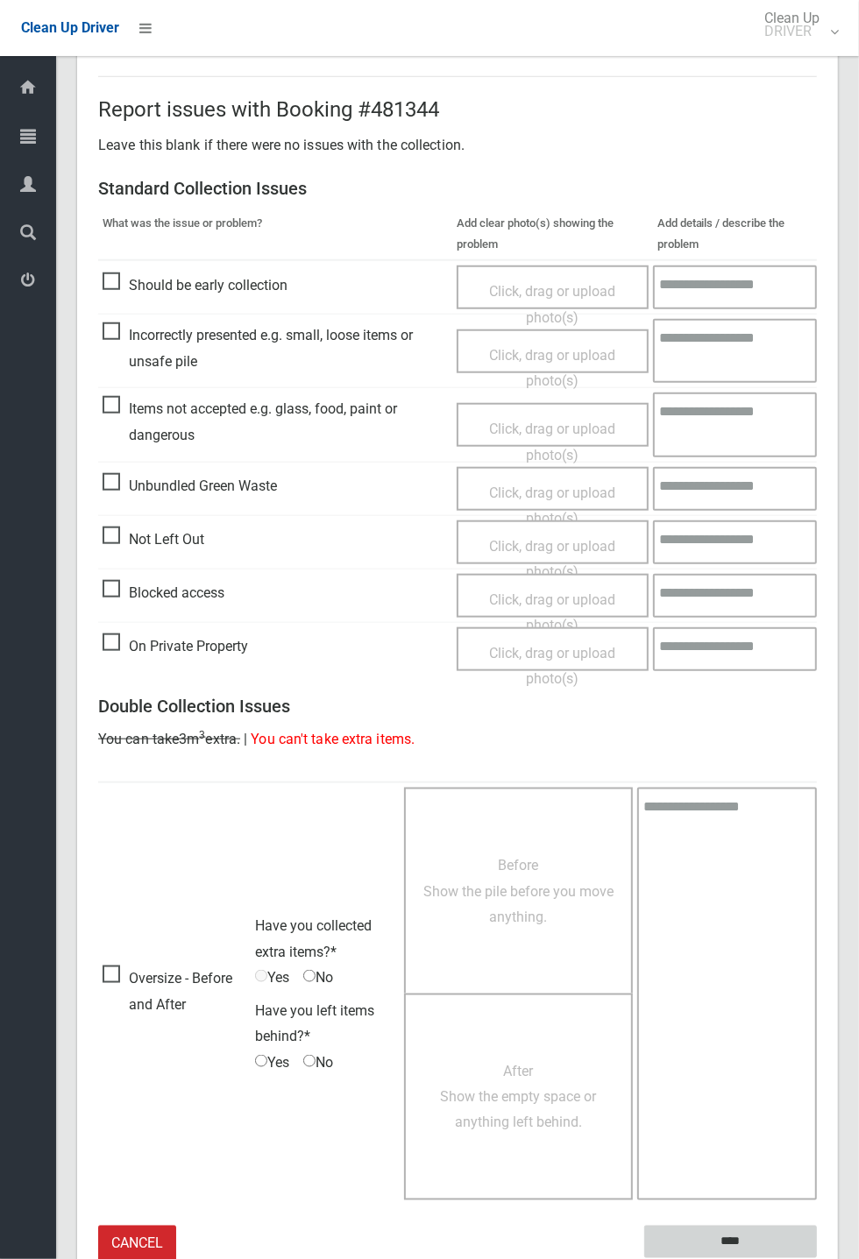
click at [732, 1229] on input "****" at bounding box center [730, 1242] width 173 height 32
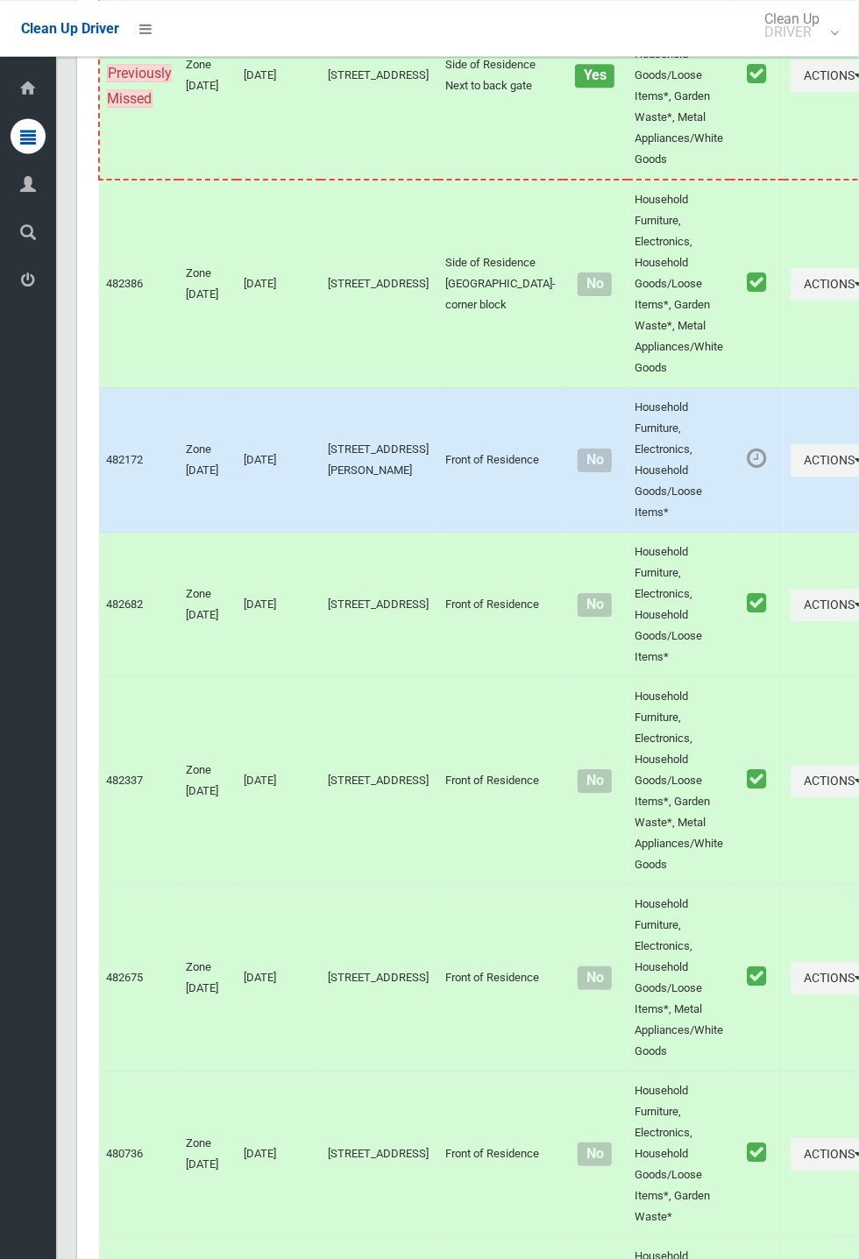
scroll to position [7678, 0]
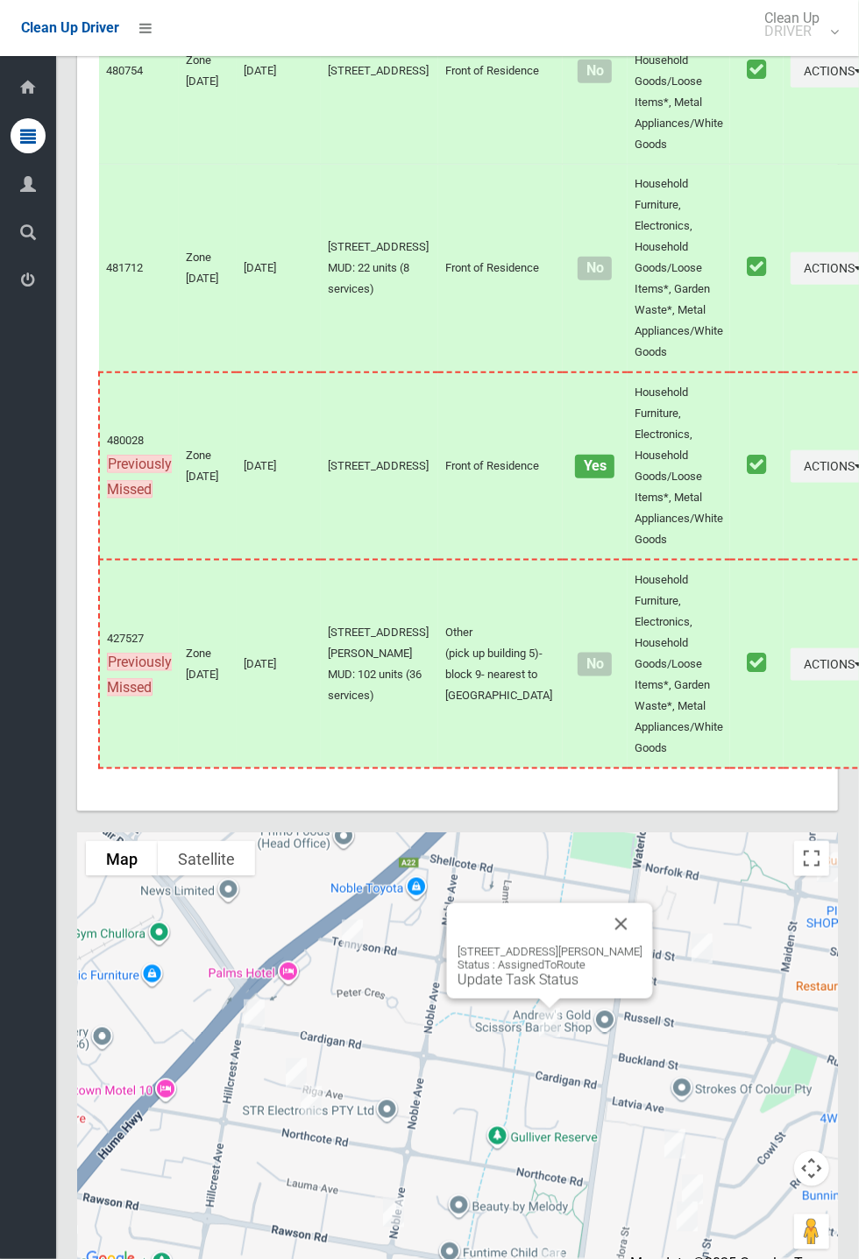
click at [632, 945] on button "Close" at bounding box center [621, 924] width 42 height 42
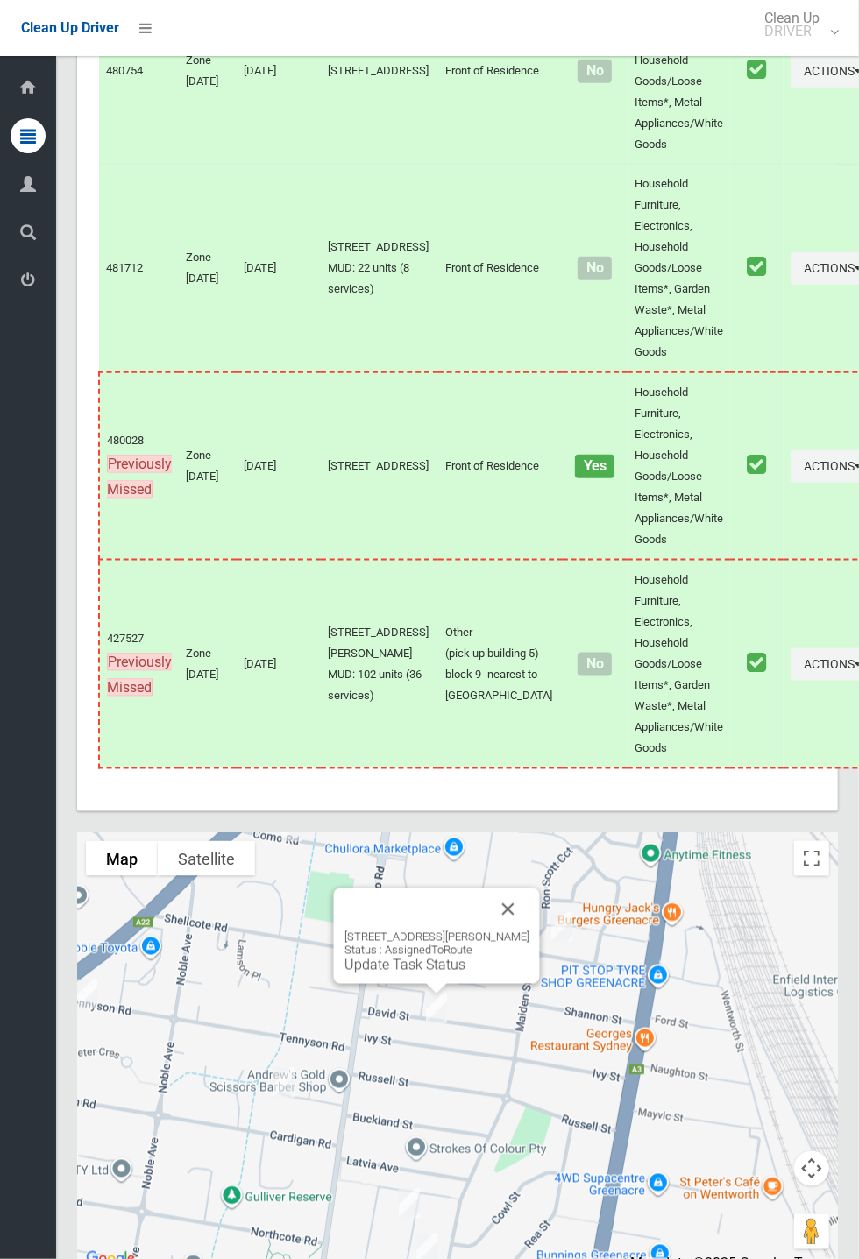
click at [424, 973] on div "23 David Street, GREENACRE NSW 2190 Status : AssignedToRoute Update Task Status" at bounding box center [436, 951] width 185 height 43
click at [420, 973] on link "Update Task Status" at bounding box center [404, 965] width 121 height 17
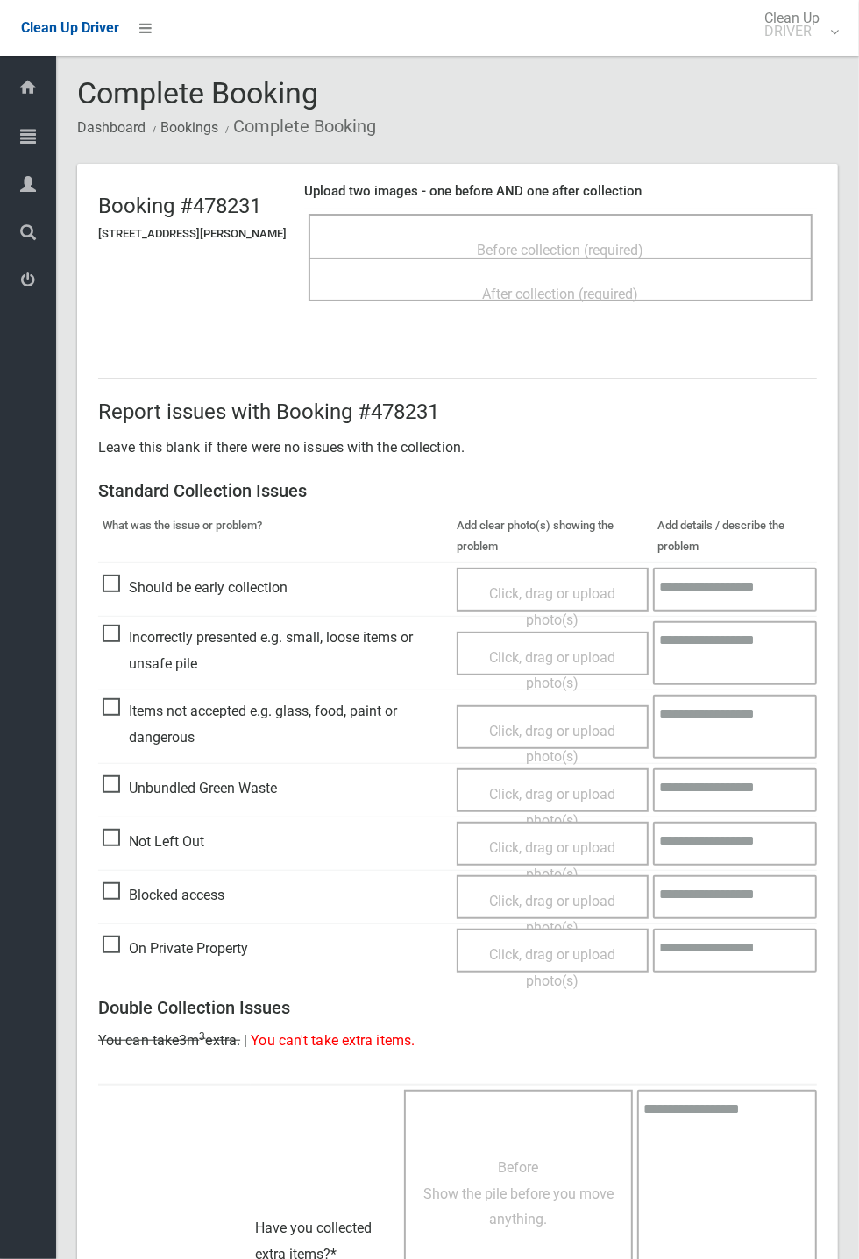
click at [541, 242] on span "Before collection (required)" at bounding box center [560, 250] width 166 height 17
click at [109, 833] on span "Not Left Out" at bounding box center [153, 842] width 102 height 26
click at [505, 839] on span "Click, drag or upload photo(s)" at bounding box center [552, 860] width 126 height 43
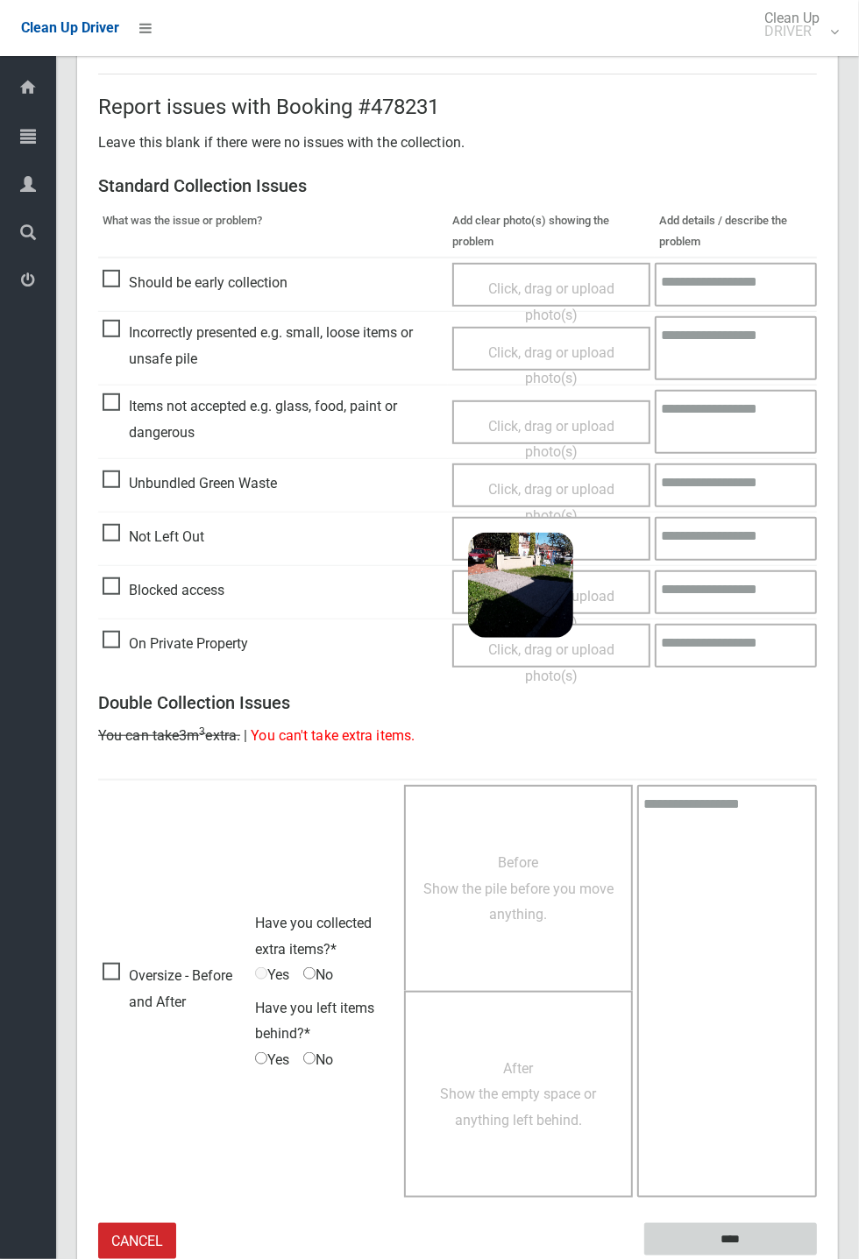
click at [816, 1255] on input "****" at bounding box center [730, 1239] width 173 height 32
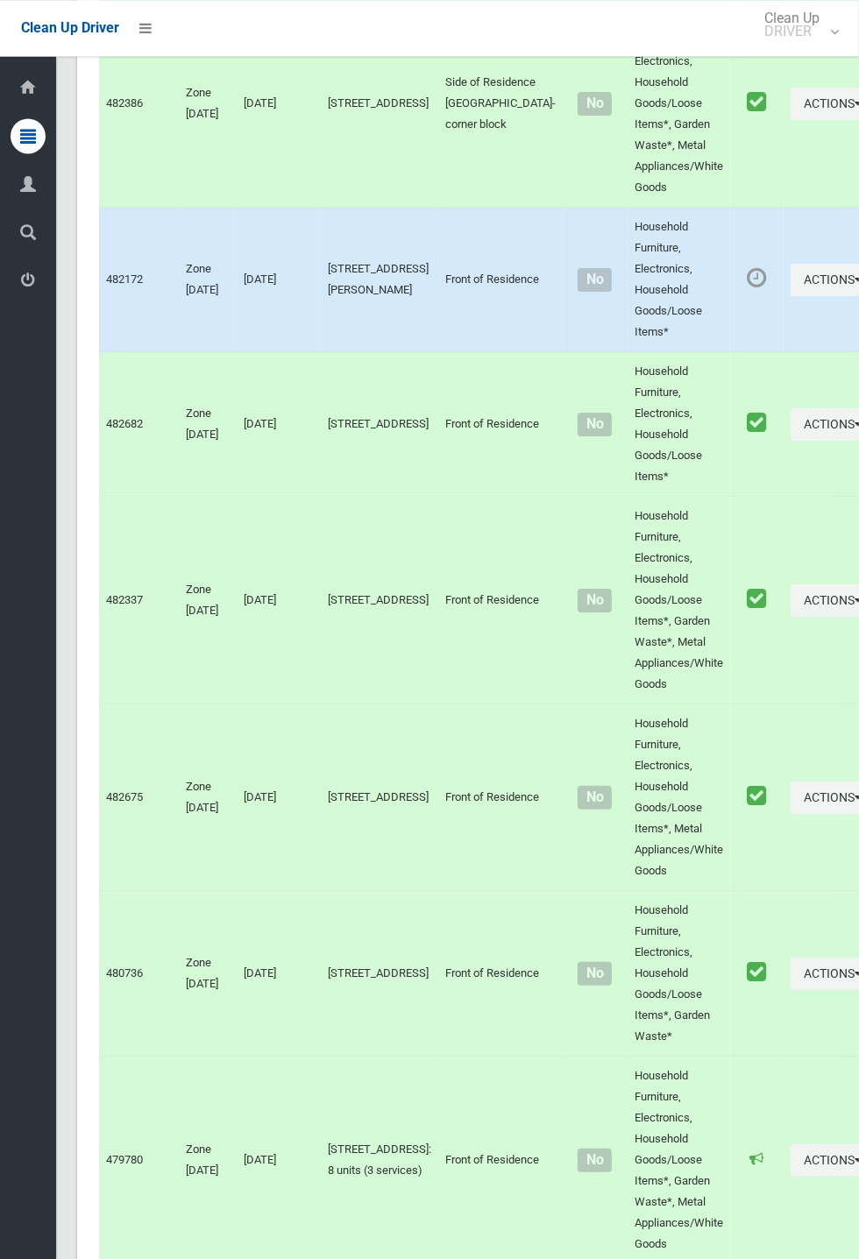
scroll to position [7678, 0]
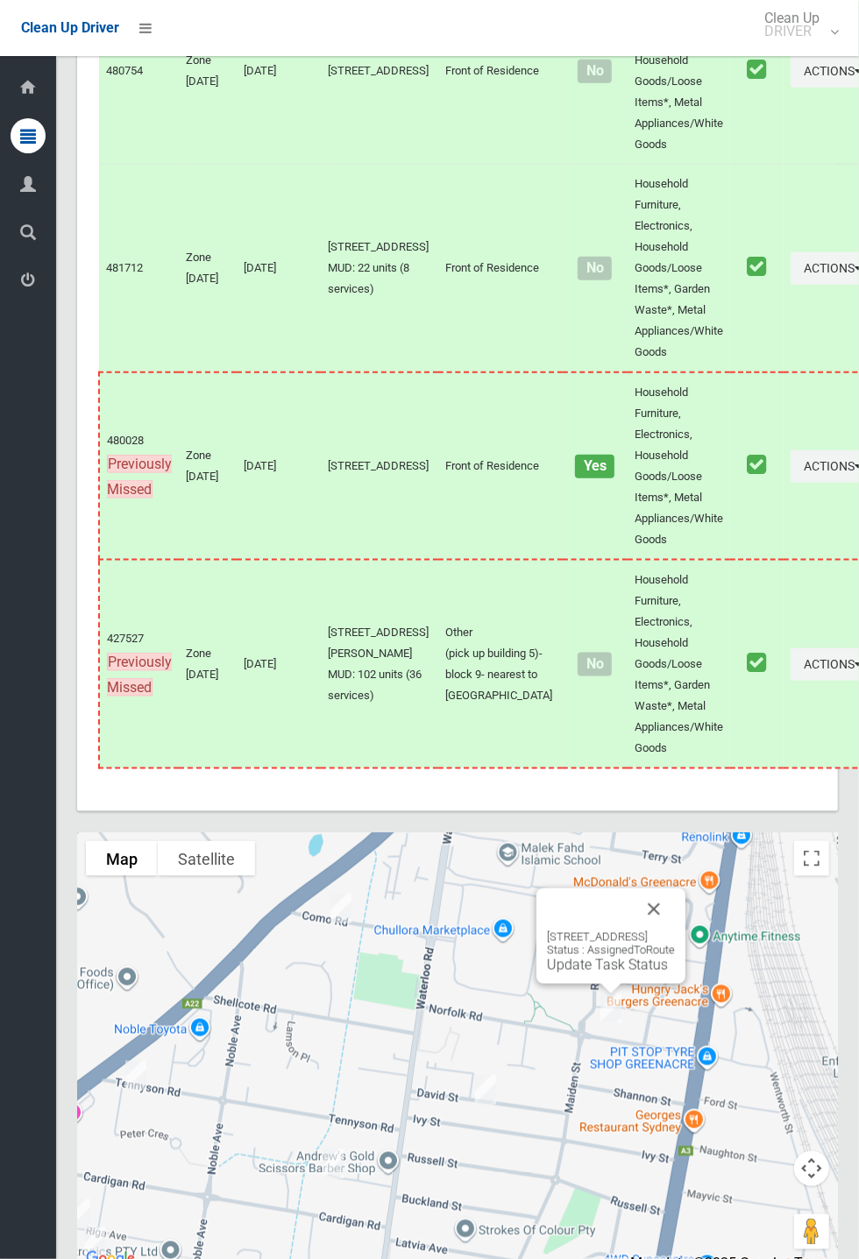
click at [590, 973] on link "Update Task Status" at bounding box center [607, 965] width 121 height 17
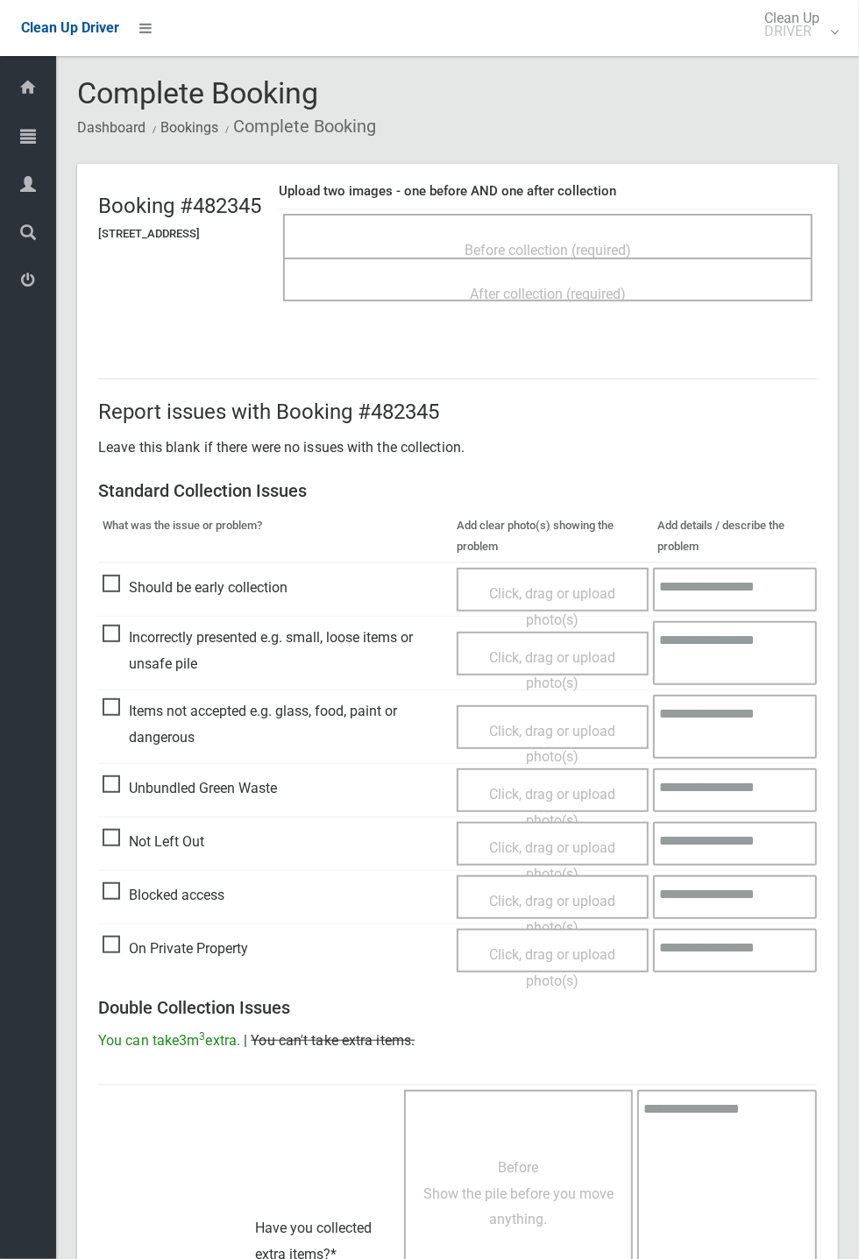
click at [590, 242] on span "Before collection (required)" at bounding box center [547, 250] width 166 height 17
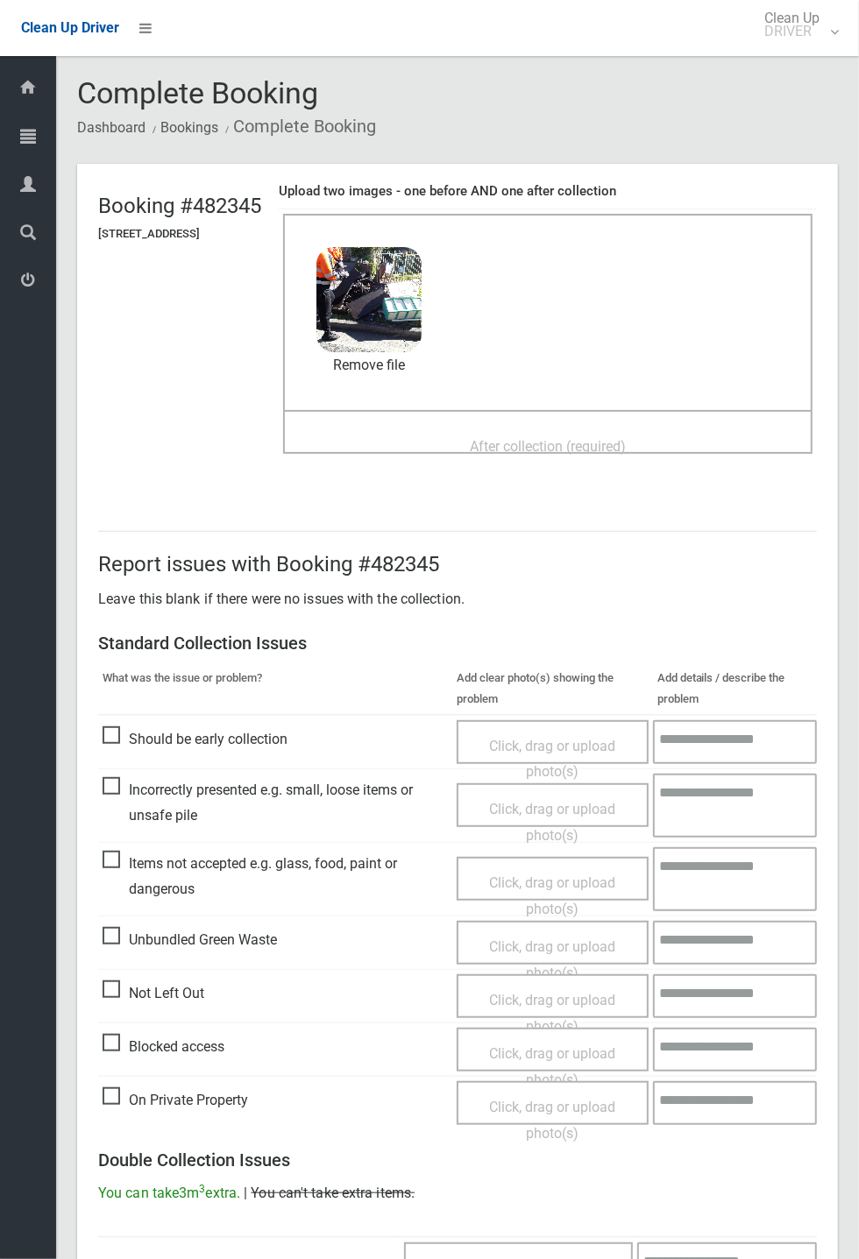
click at [548, 438] on span "After collection (required)" at bounding box center [548, 446] width 156 height 17
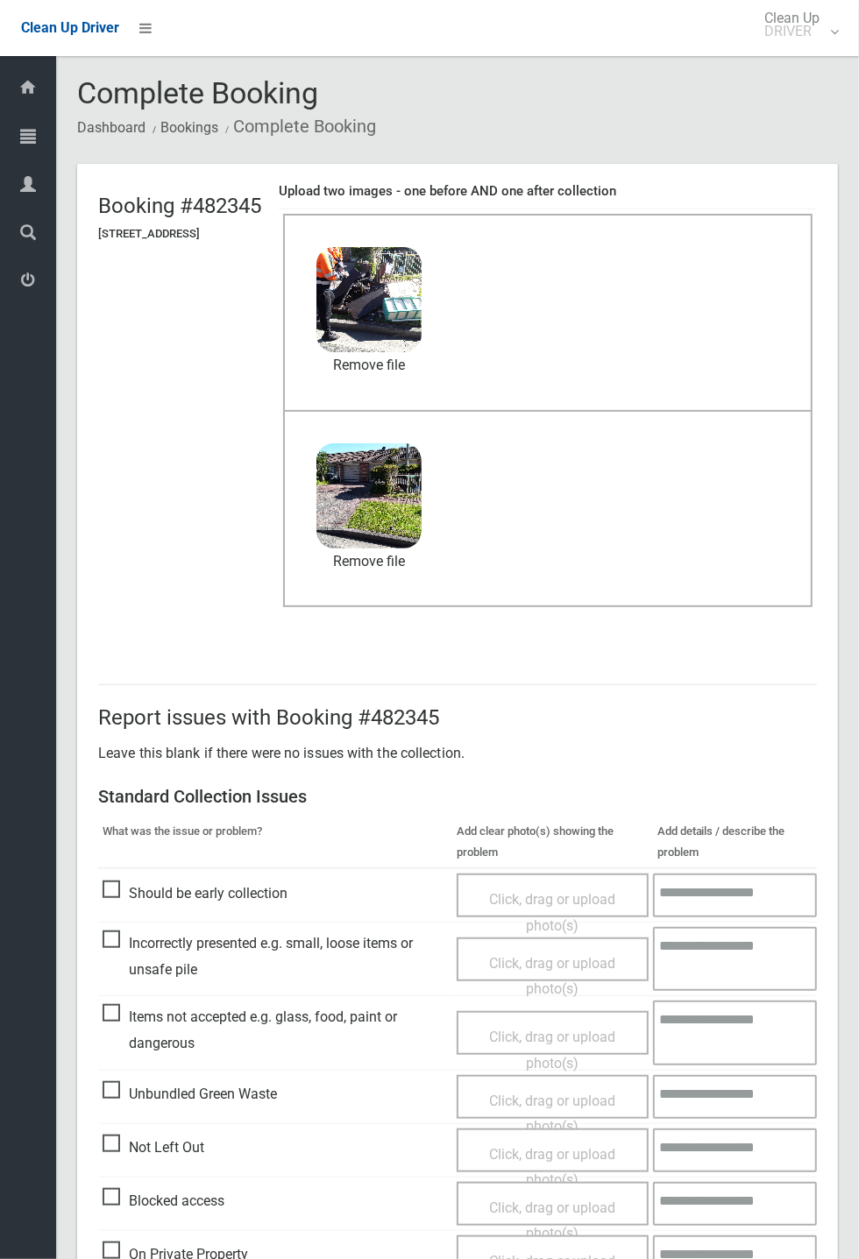
scroll to position [608, 0]
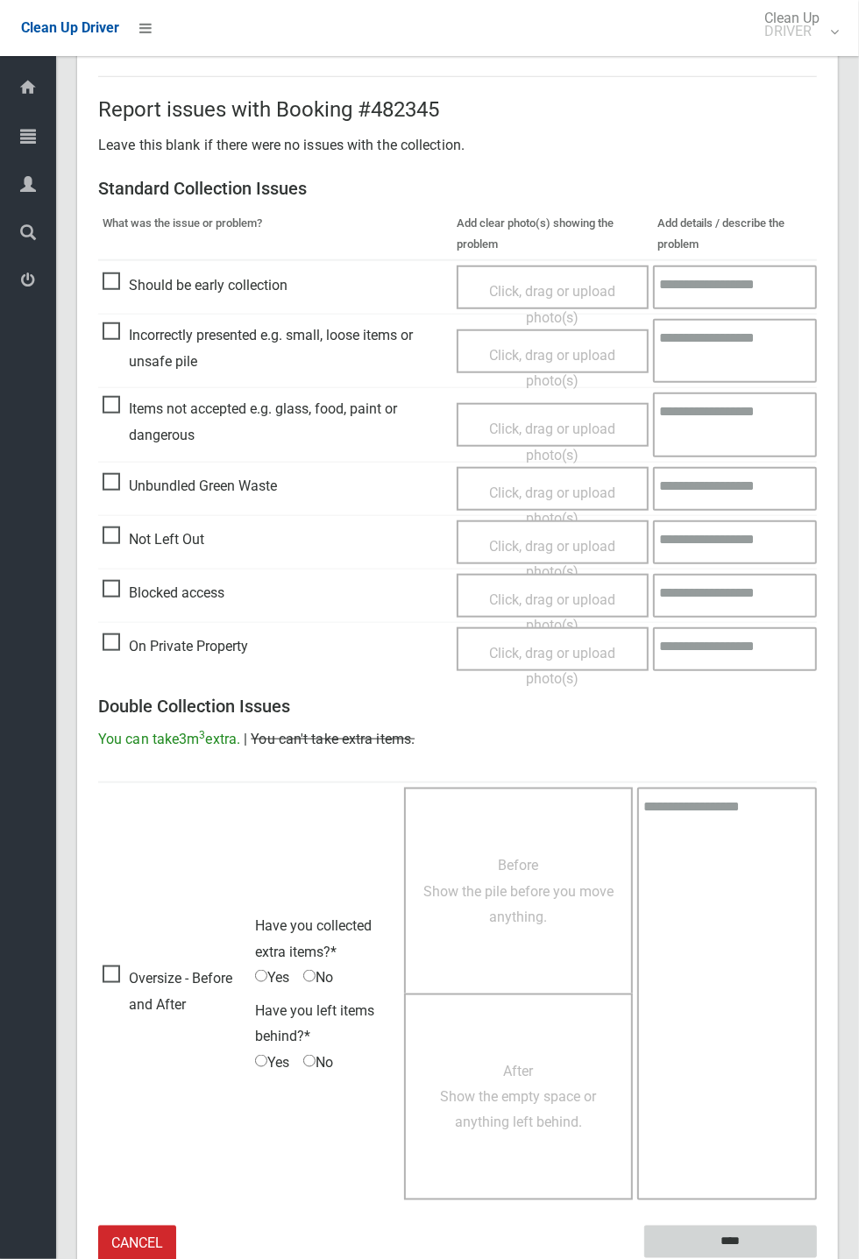
click at [816, 1258] on input "****" at bounding box center [730, 1242] width 173 height 32
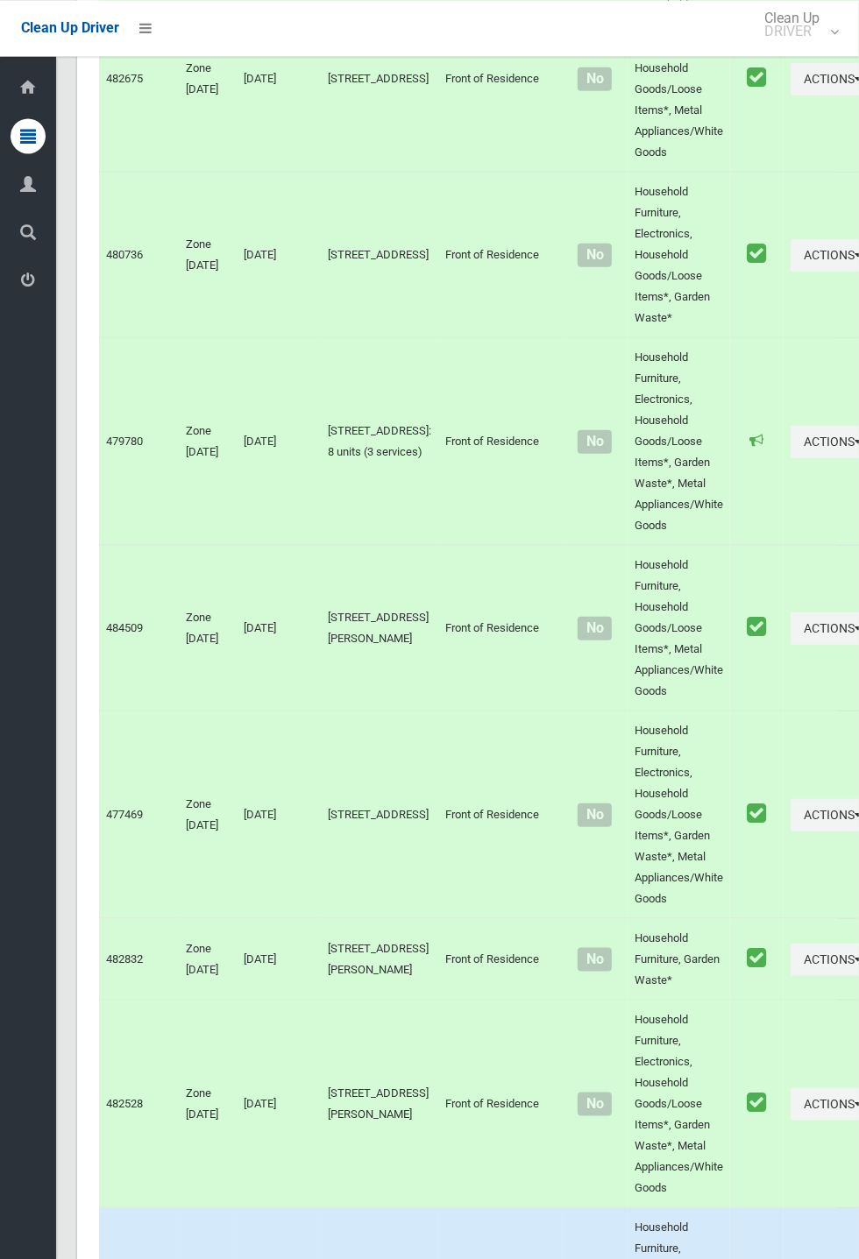
scroll to position [7678, 0]
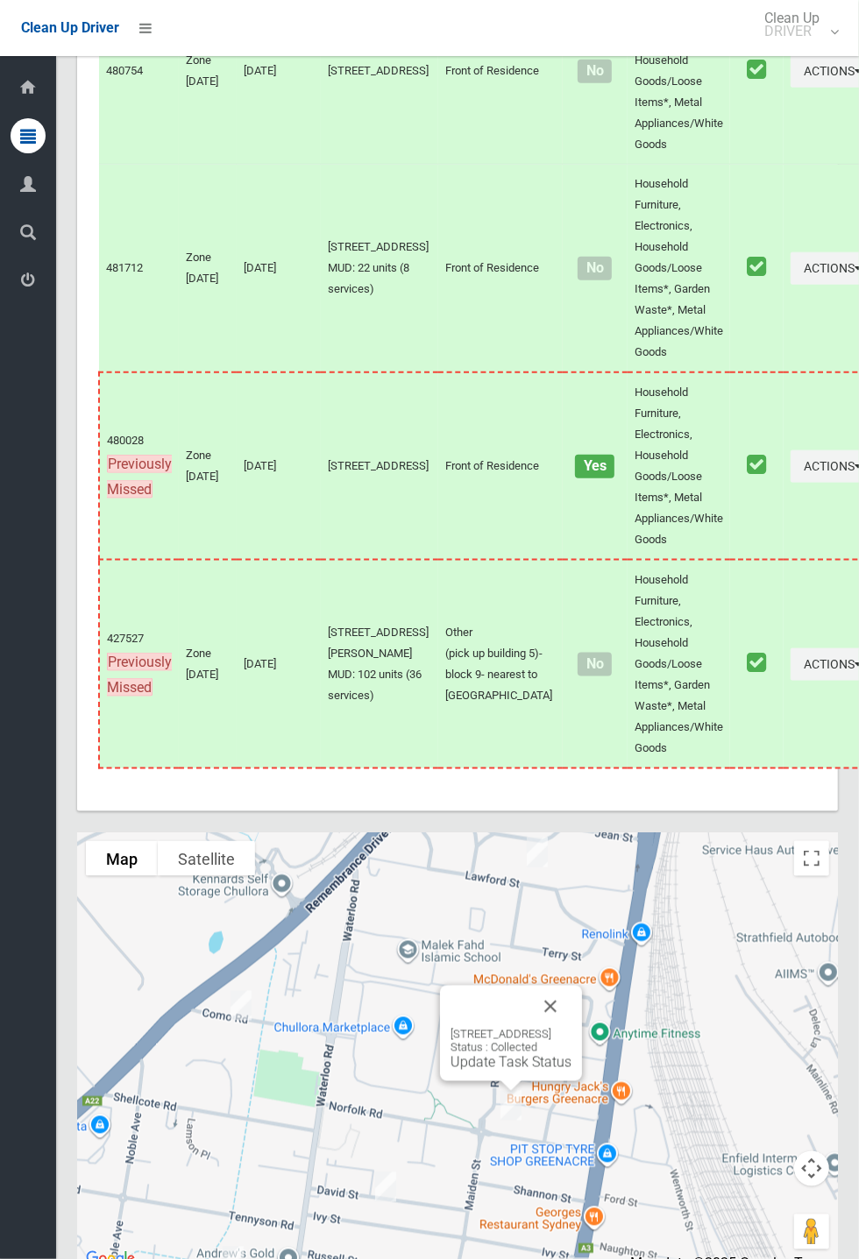
click at [571, 1028] on button "Close" at bounding box center [550, 1007] width 42 height 42
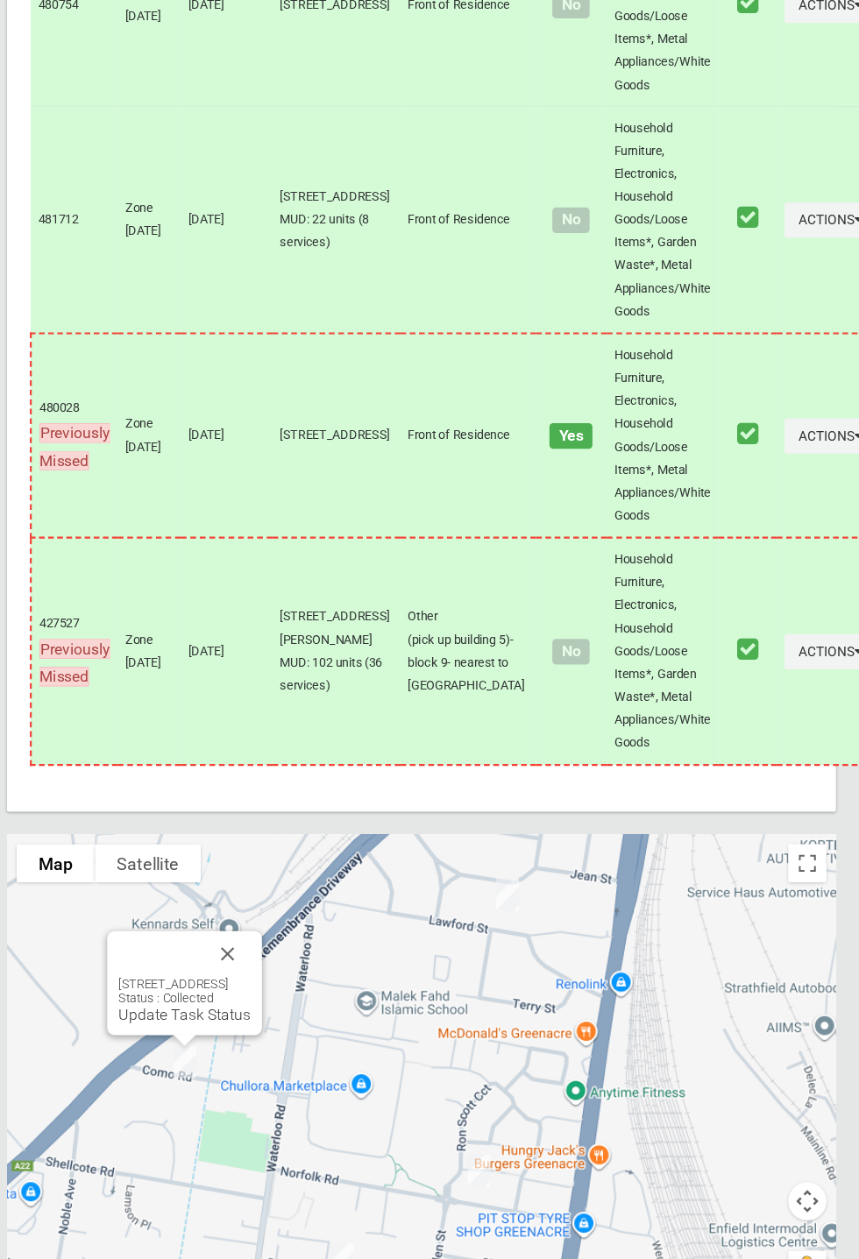
click at [247, 1006] on link "Update Task Status" at bounding box center [240, 997] width 121 height 17
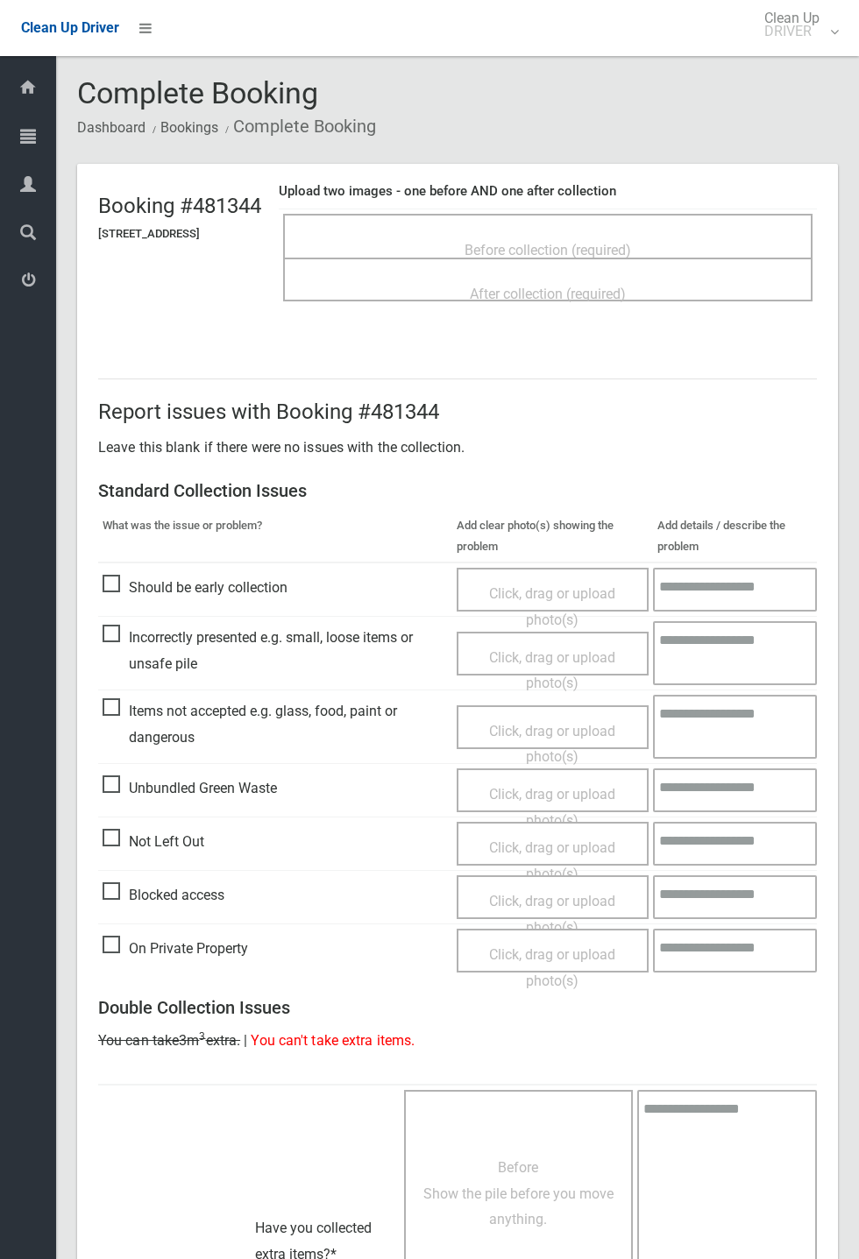
click at [600, 244] on span "Before collection (required)" at bounding box center [547, 250] width 166 height 17
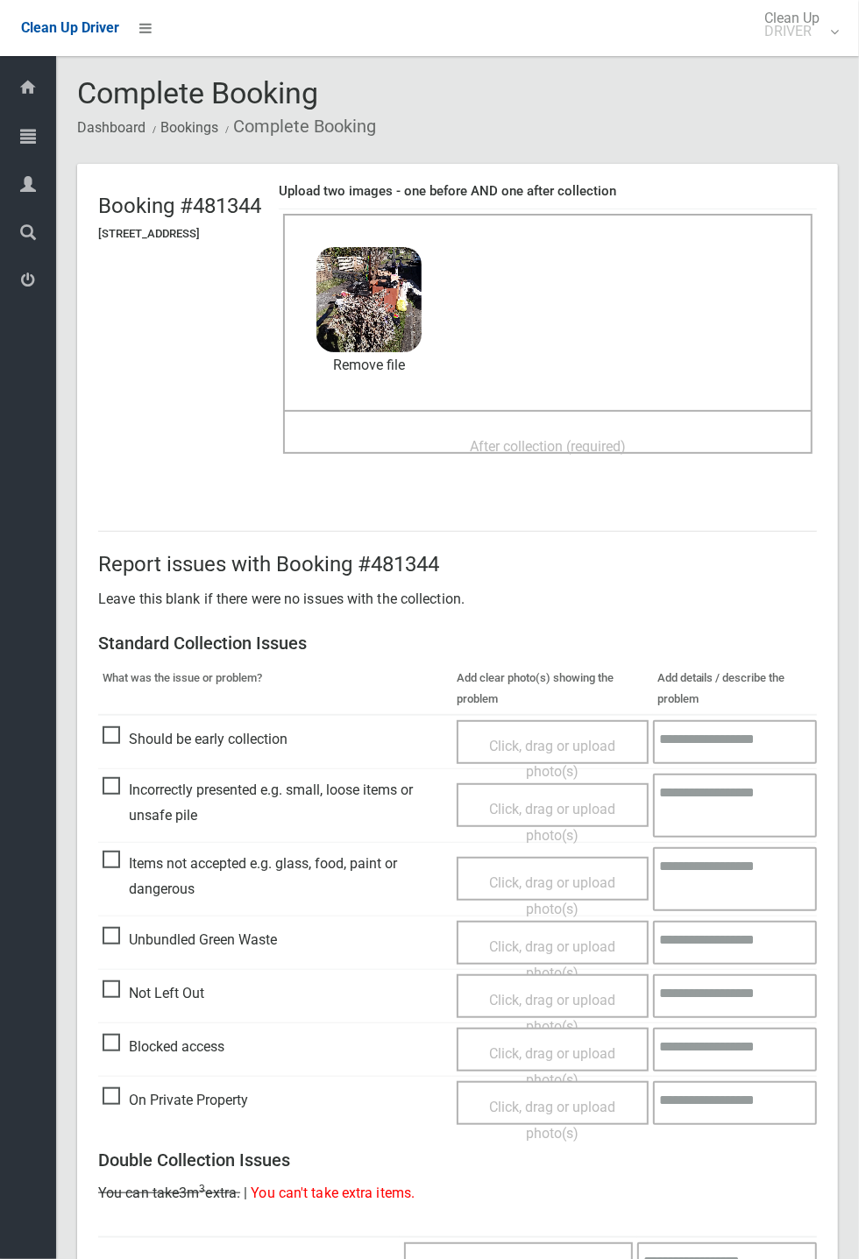
click at [539, 442] on span "After collection (required)" at bounding box center [548, 446] width 156 height 17
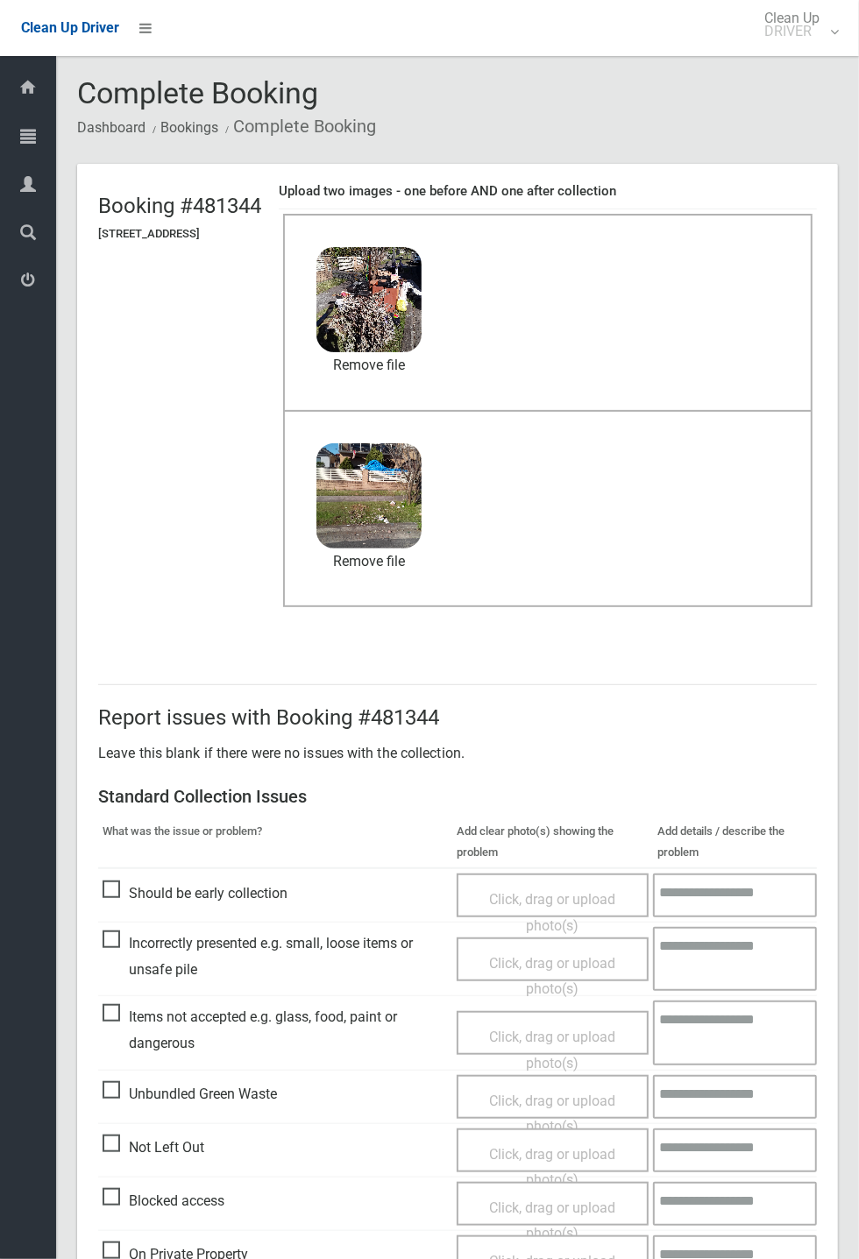
scroll to position [608, 0]
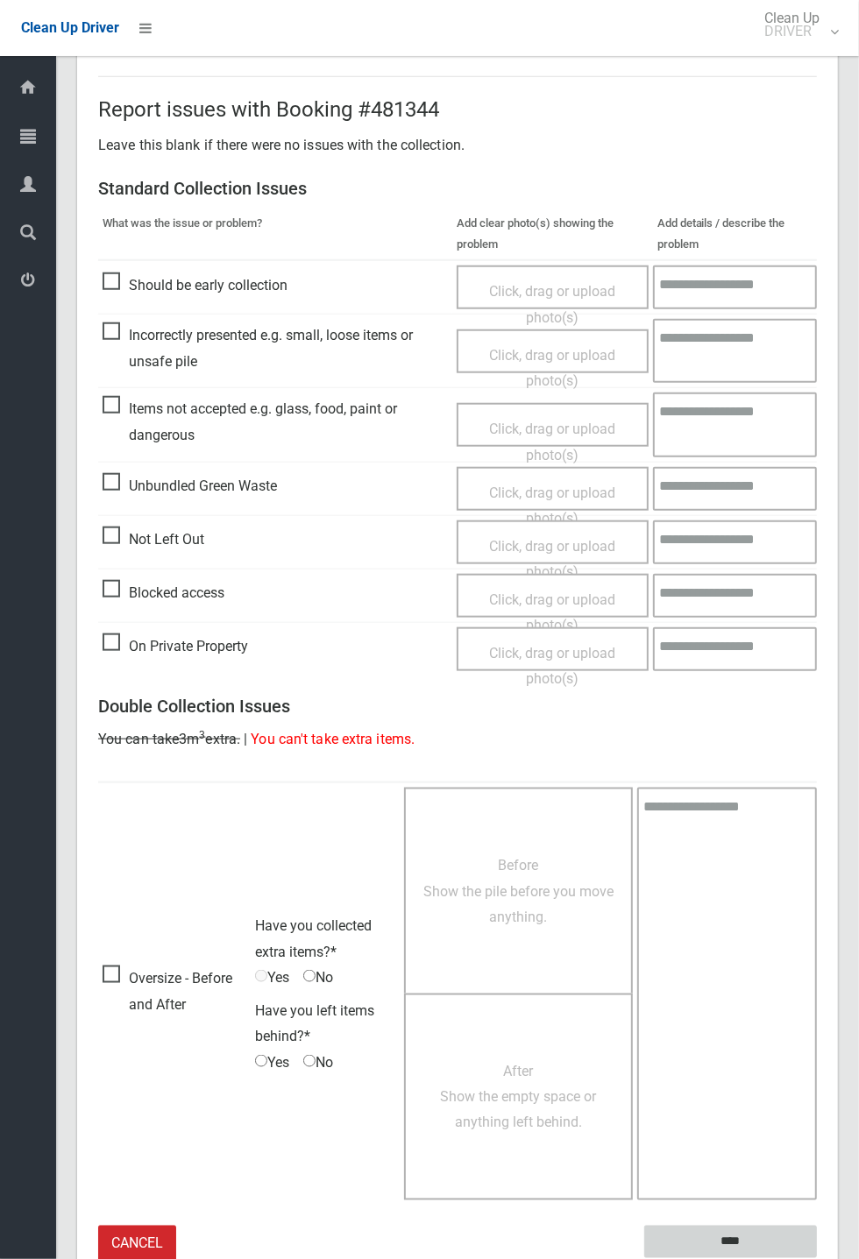
click at [731, 1240] on input "****" at bounding box center [730, 1242] width 173 height 32
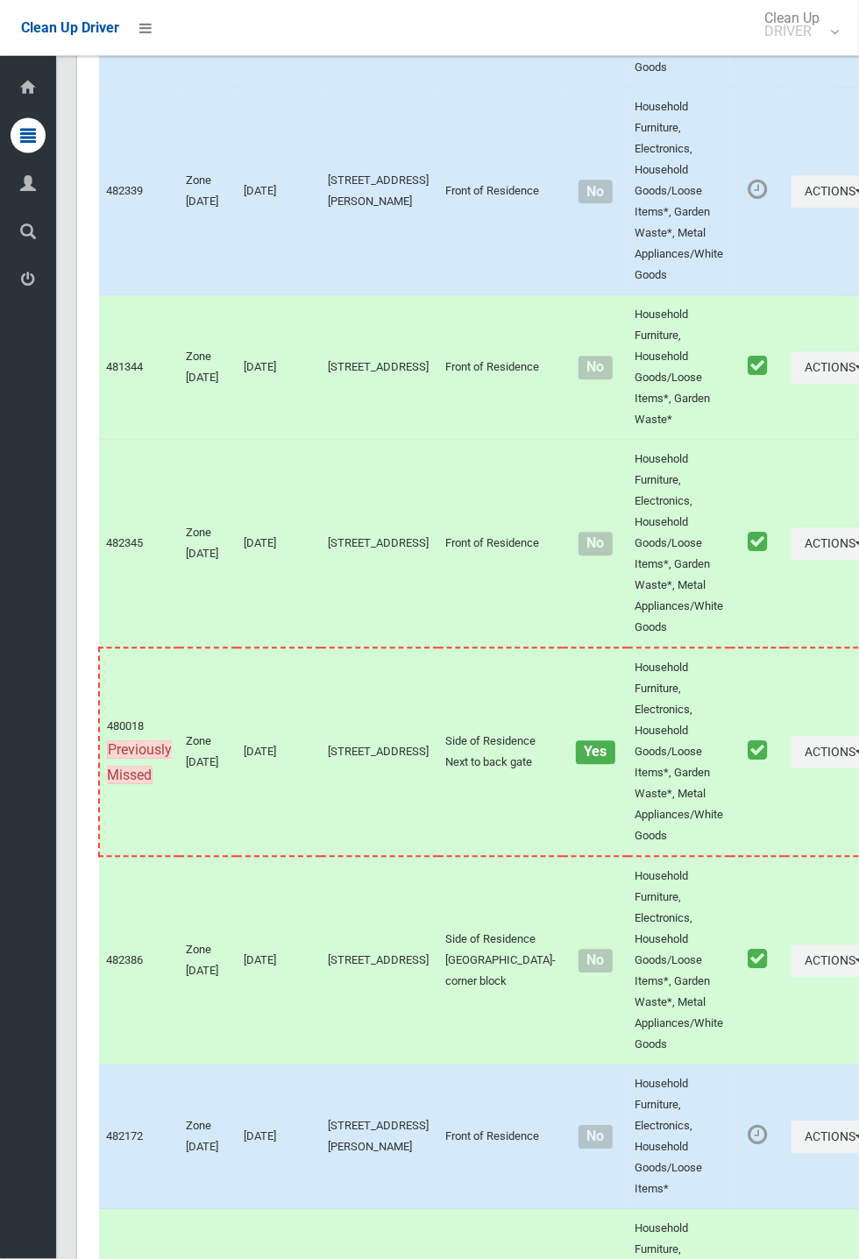
scroll to position [7472, 0]
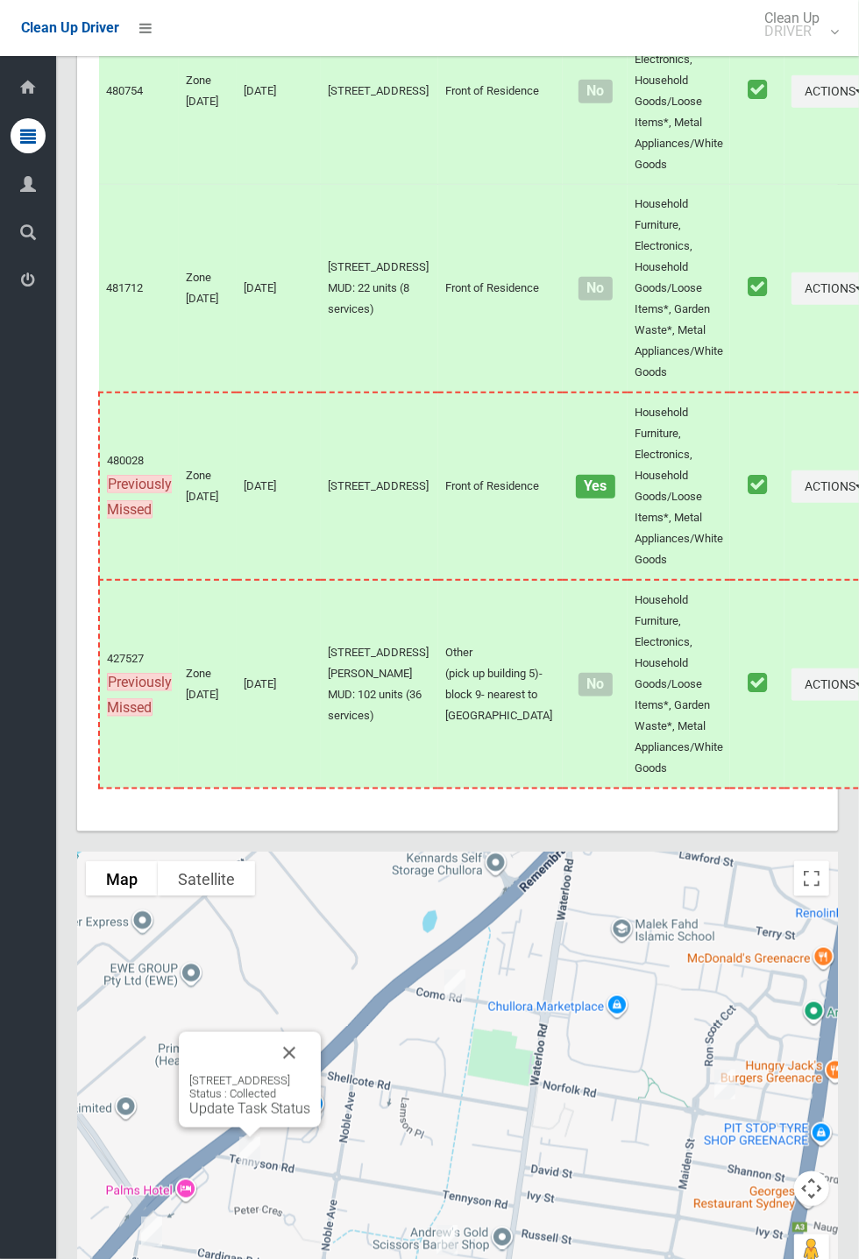
click at [321, 1064] on div "70 Tennyson Road, GREENACRE NSW 2190 Status : Collected Update Task Status" at bounding box center [250, 1079] width 142 height 95
click at [321, 1092] on div "70 Tennyson Road, GREENACRE NSW 2190 Status : Collected Update Task Status" at bounding box center [250, 1079] width 142 height 95
click at [310, 1074] on button "Close" at bounding box center [289, 1053] width 42 height 42
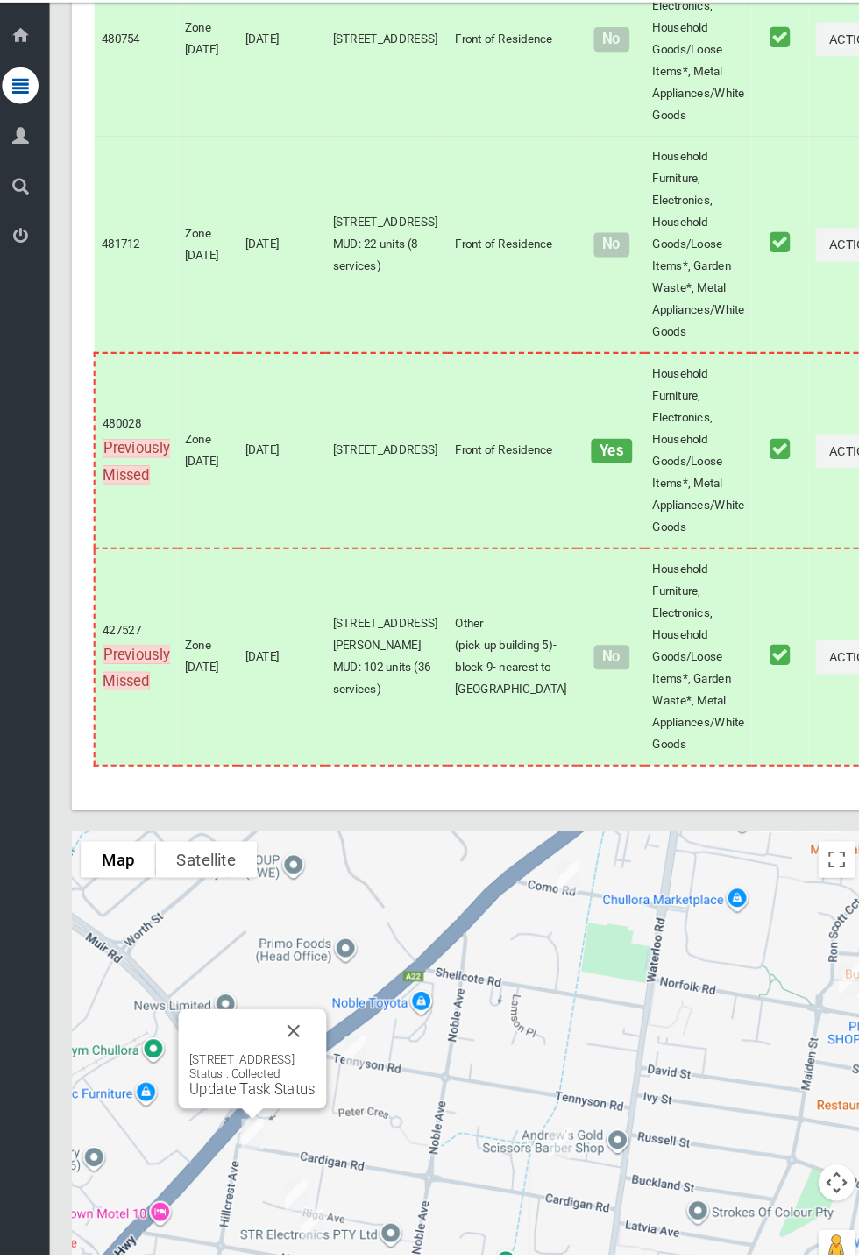
click at [311, 1064] on button "Close" at bounding box center [290, 1043] width 42 height 42
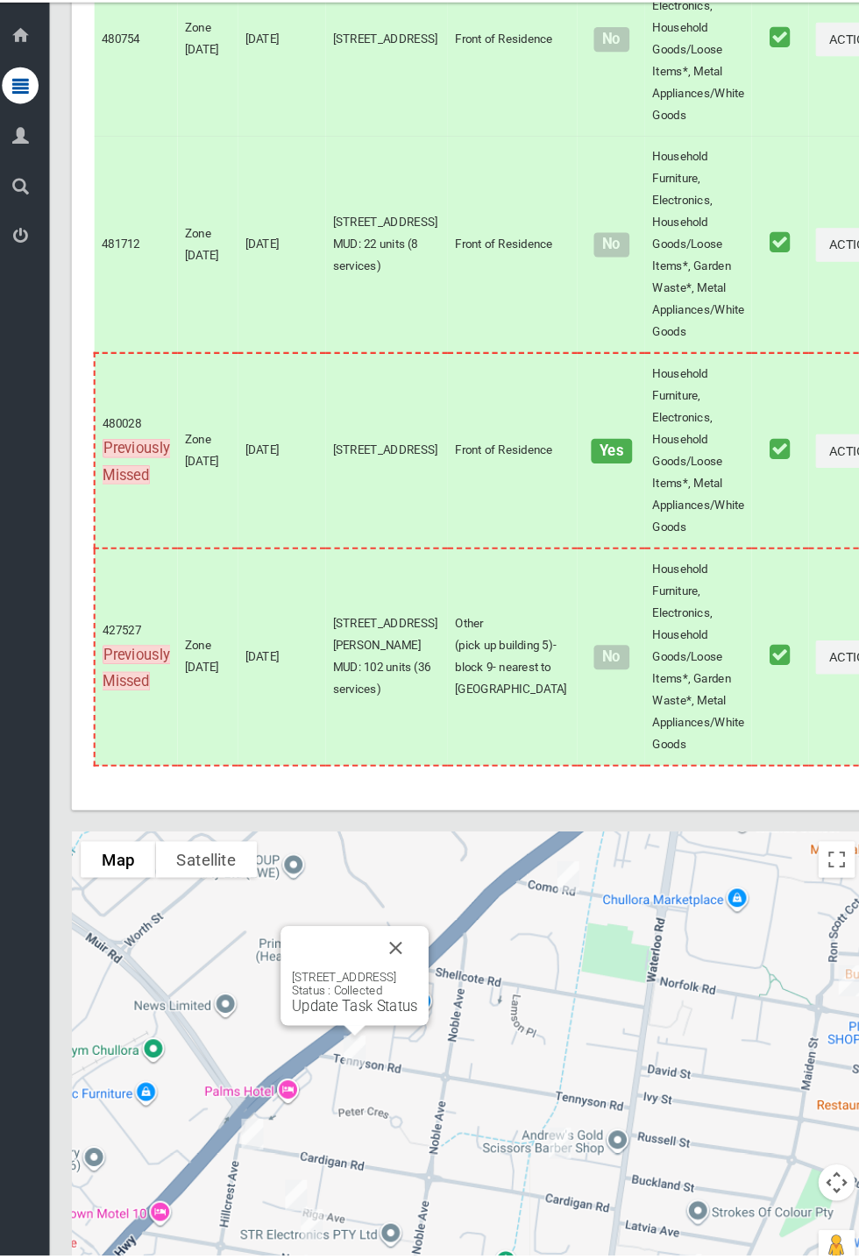
click at [409, 985] on button "Close" at bounding box center [388, 964] width 42 height 42
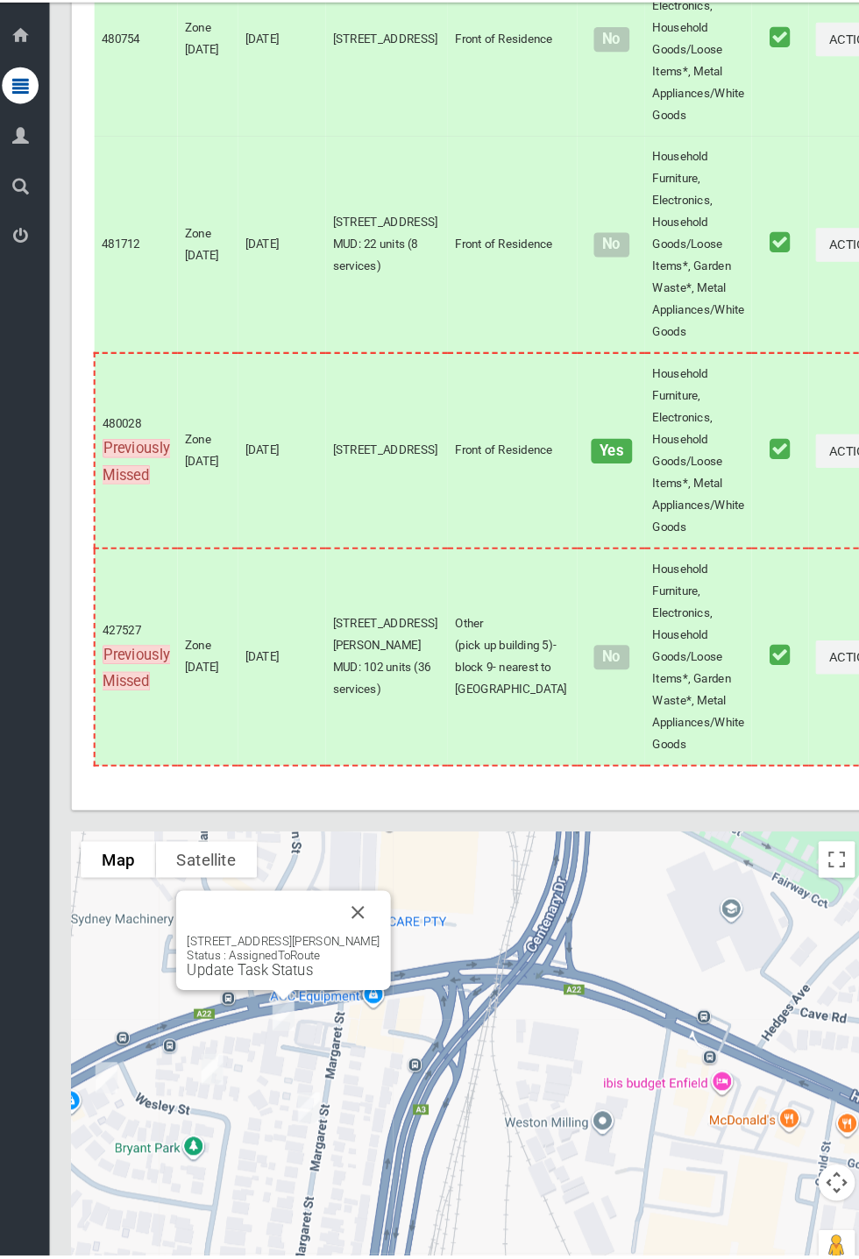
click at [373, 950] on button "Close" at bounding box center [352, 929] width 42 height 42
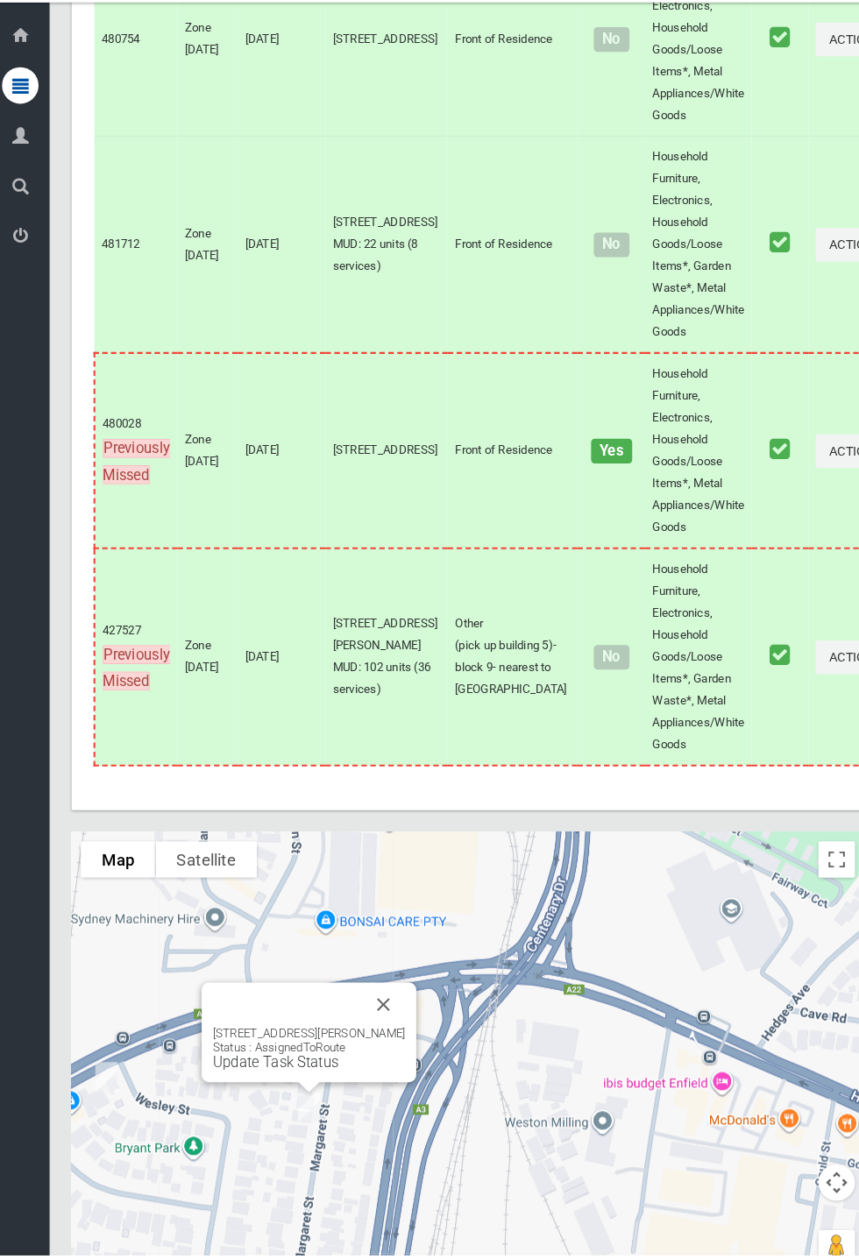
click at [398, 1039] on button "Close" at bounding box center [377, 1018] width 42 height 42
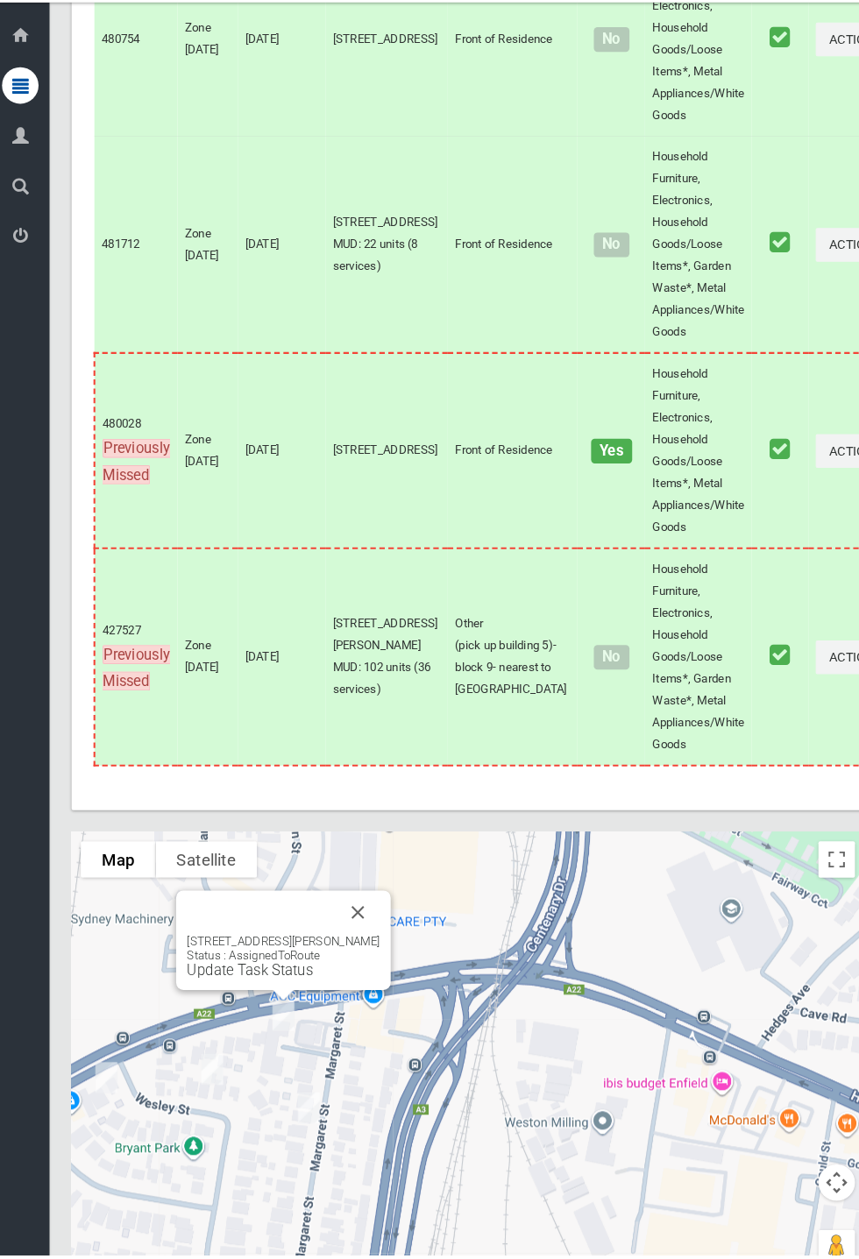
click at [256, 993] on div "4/1 Margaret Street, GREENACRE NSW 2190 Status : AssignedToRoute Update Task St…" at bounding box center [280, 971] width 185 height 43
click at [274, 1004] on div "4/1 Margaret Street, GREENACRE NSW 2190 Status : AssignedToRoute Update Task St…" at bounding box center [281, 955] width 206 height 95
click at [264, 993] on link "Update Task Status" at bounding box center [248, 985] width 121 height 17
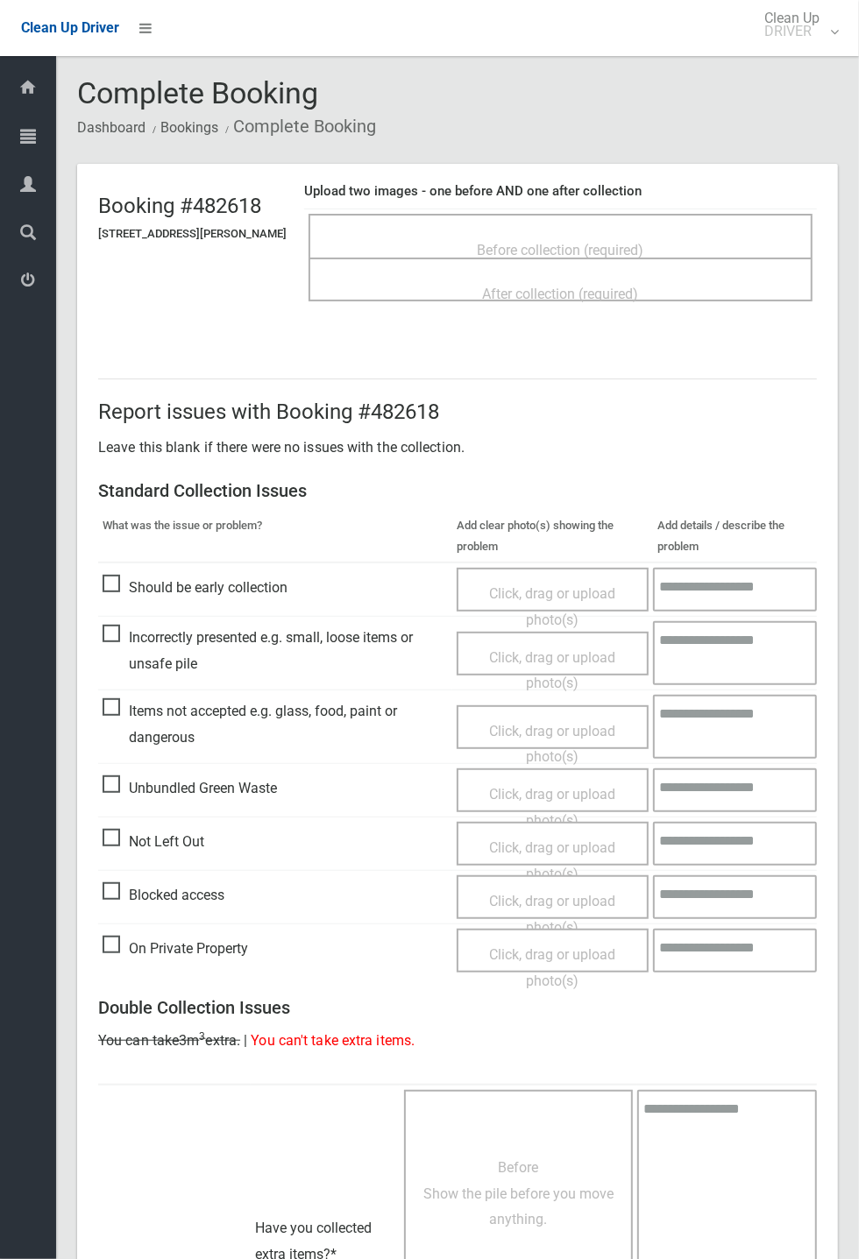
click at [656, 233] on div "Before collection (required)" at bounding box center [560, 249] width 465 height 32
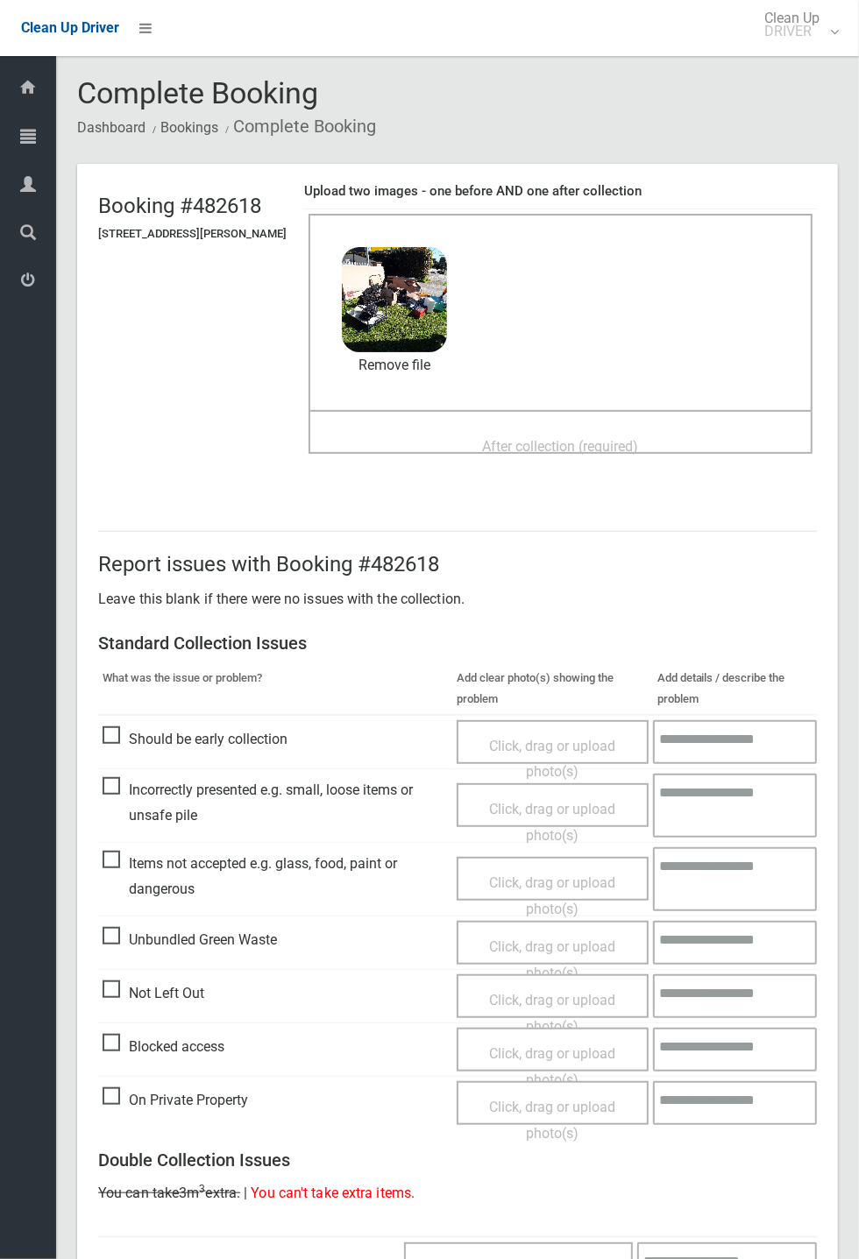
click at [519, 400] on div "Before collection (required) 4.3 MB 2025-09-1509.03.31140347888165642504.jpg Ch…" at bounding box center [560, 312] width 504 height 196
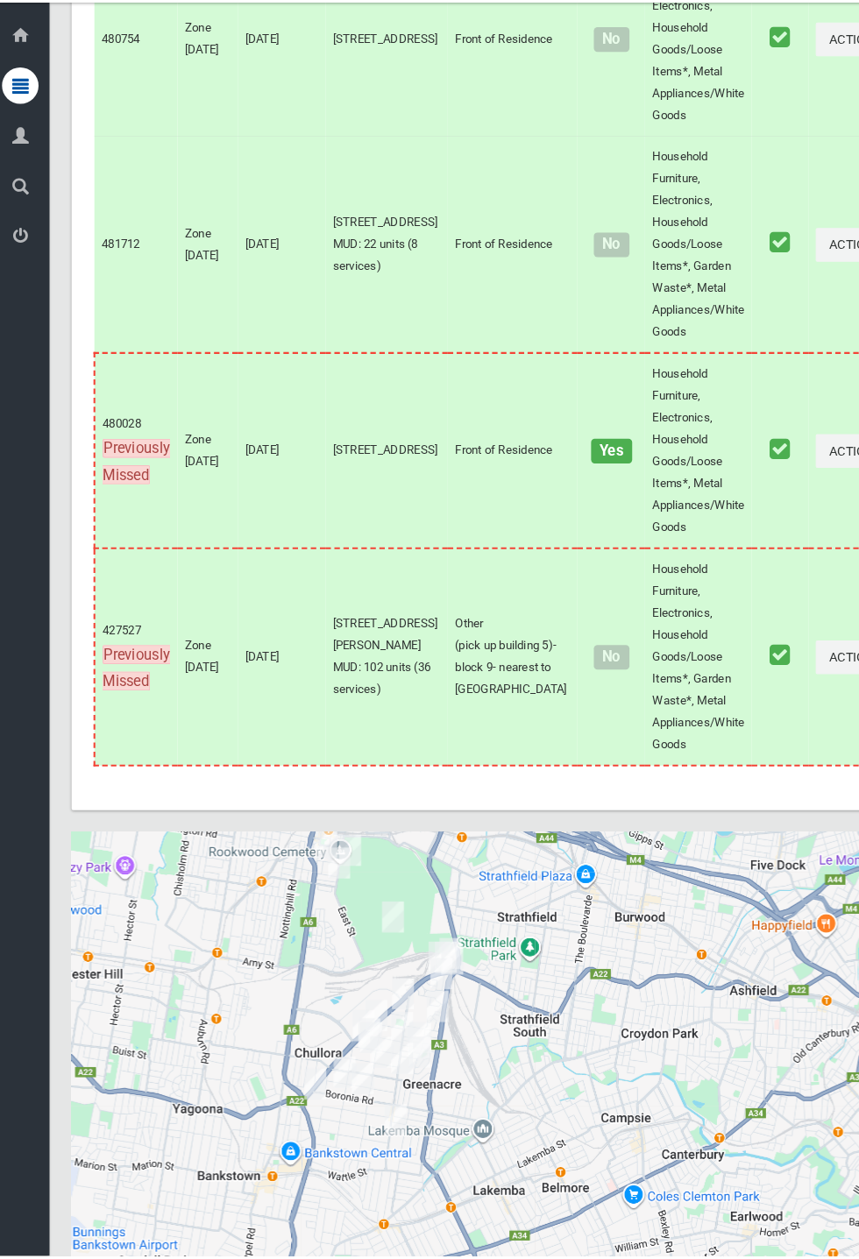
scroll to position [7472, 0]
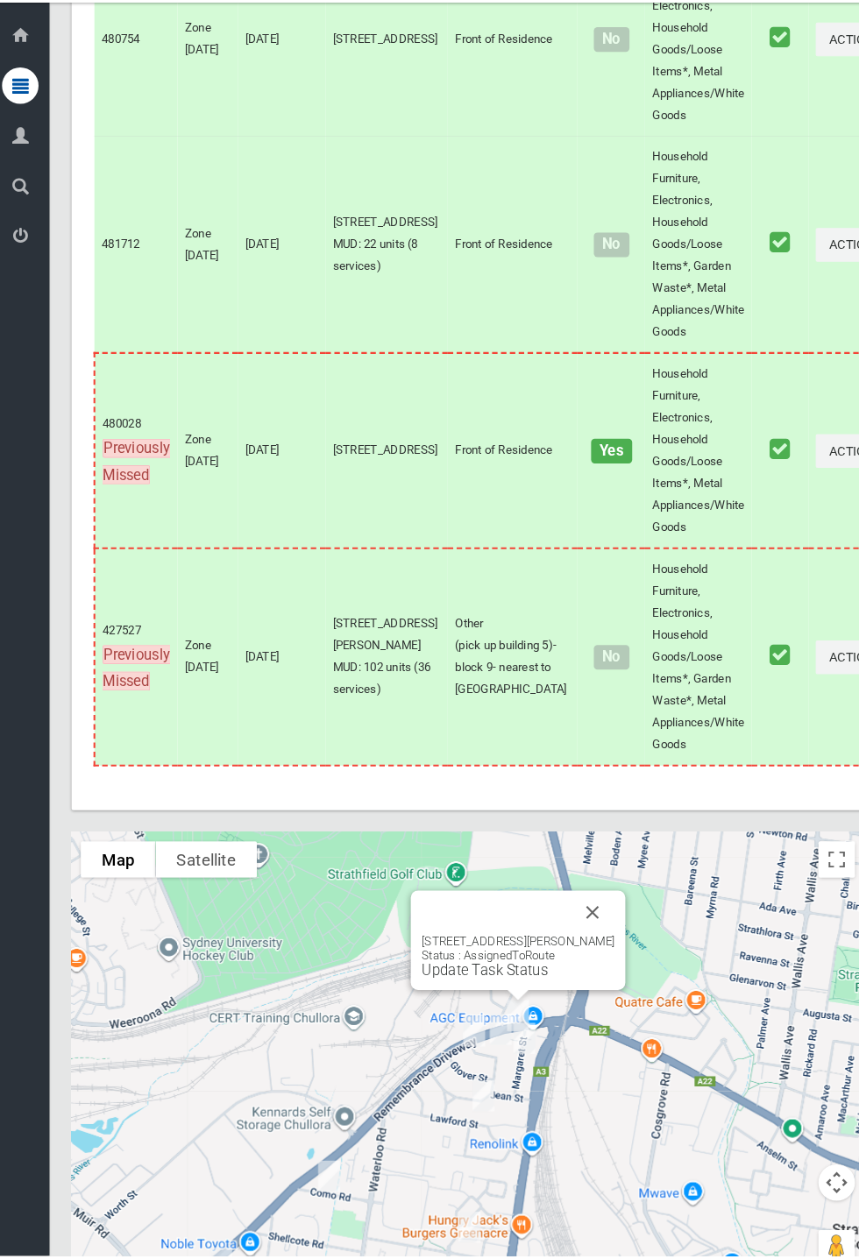
click at [513, 993] on div "4/1 Margaret Street, GREENACRE NSW 2190 Status : AssignedToRoute Update Task St…" at bounding box center [505, 971] width 185 height 43
click at [477, 993] on link "Update Task Status" at bounding box center [473, 985] width 121 height 17
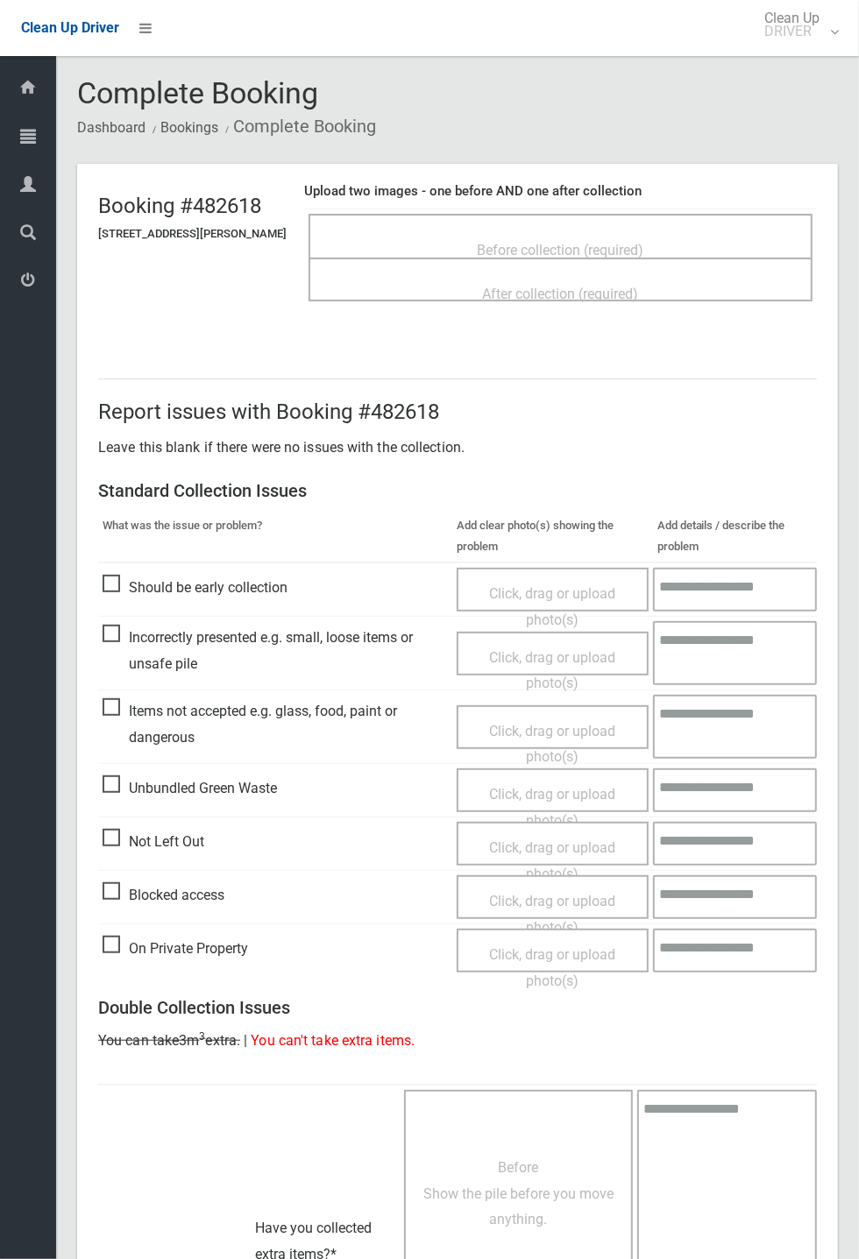
click at [502, 242] on span "Before collection (required)" at bounding box center [560, 250] width 166 height 17
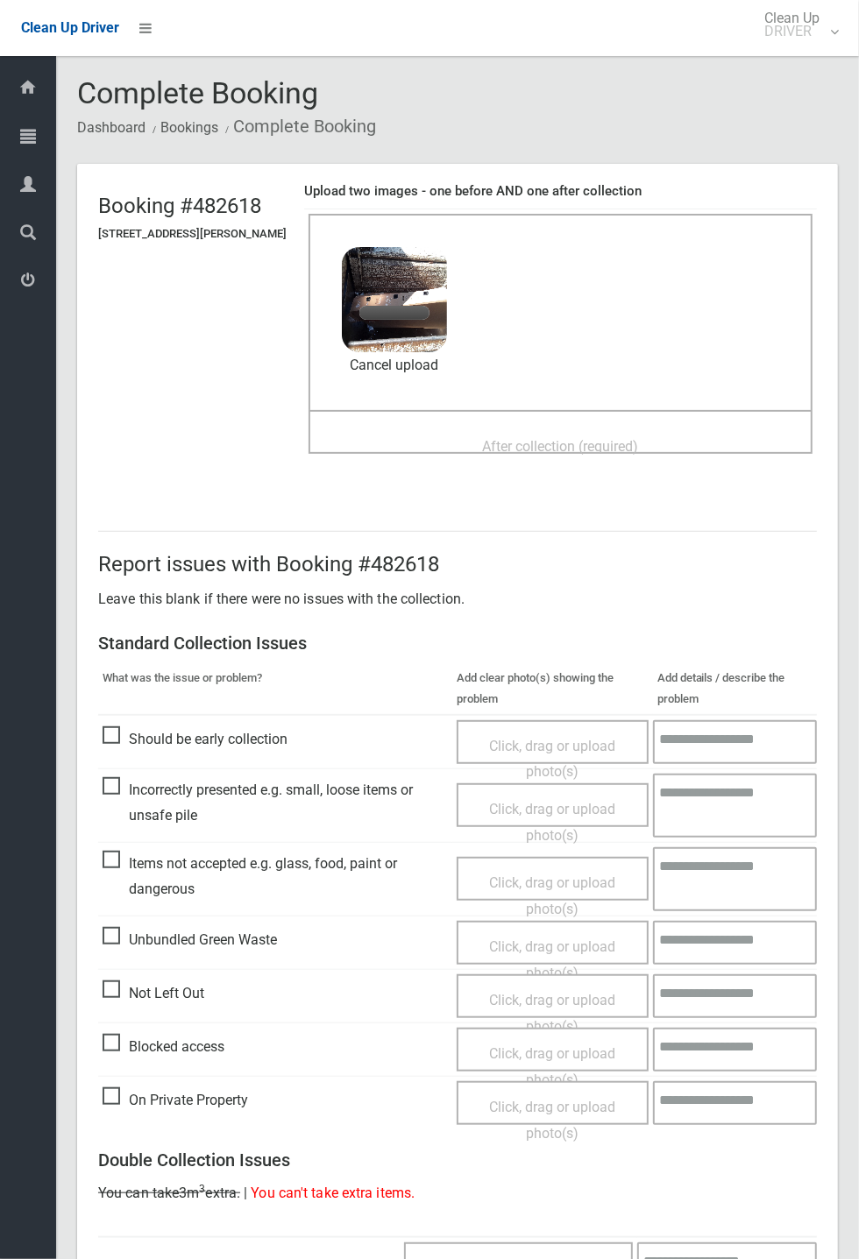
click at [625, 438] on span "After collection (required)" at bounding box center [561, 446] width 156 height 17
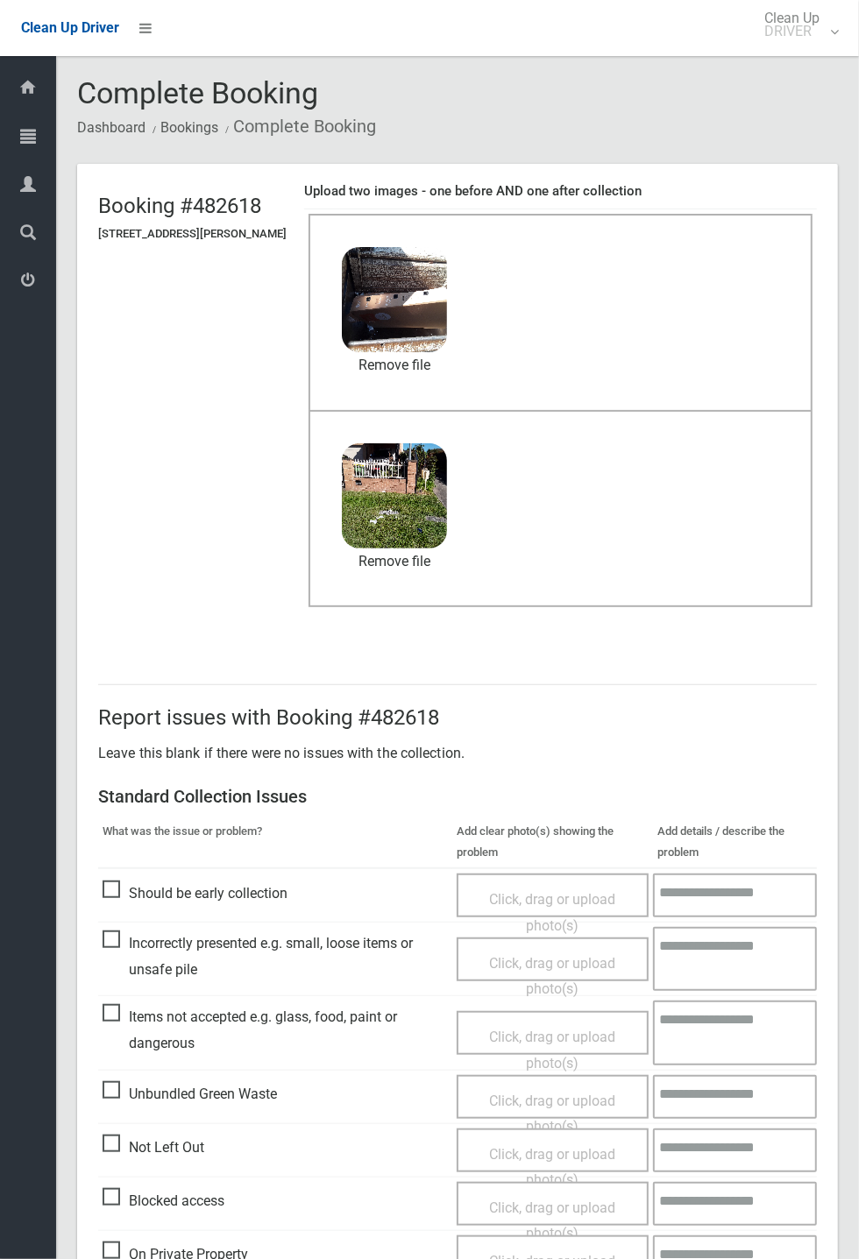
scroll to position [608, 0]
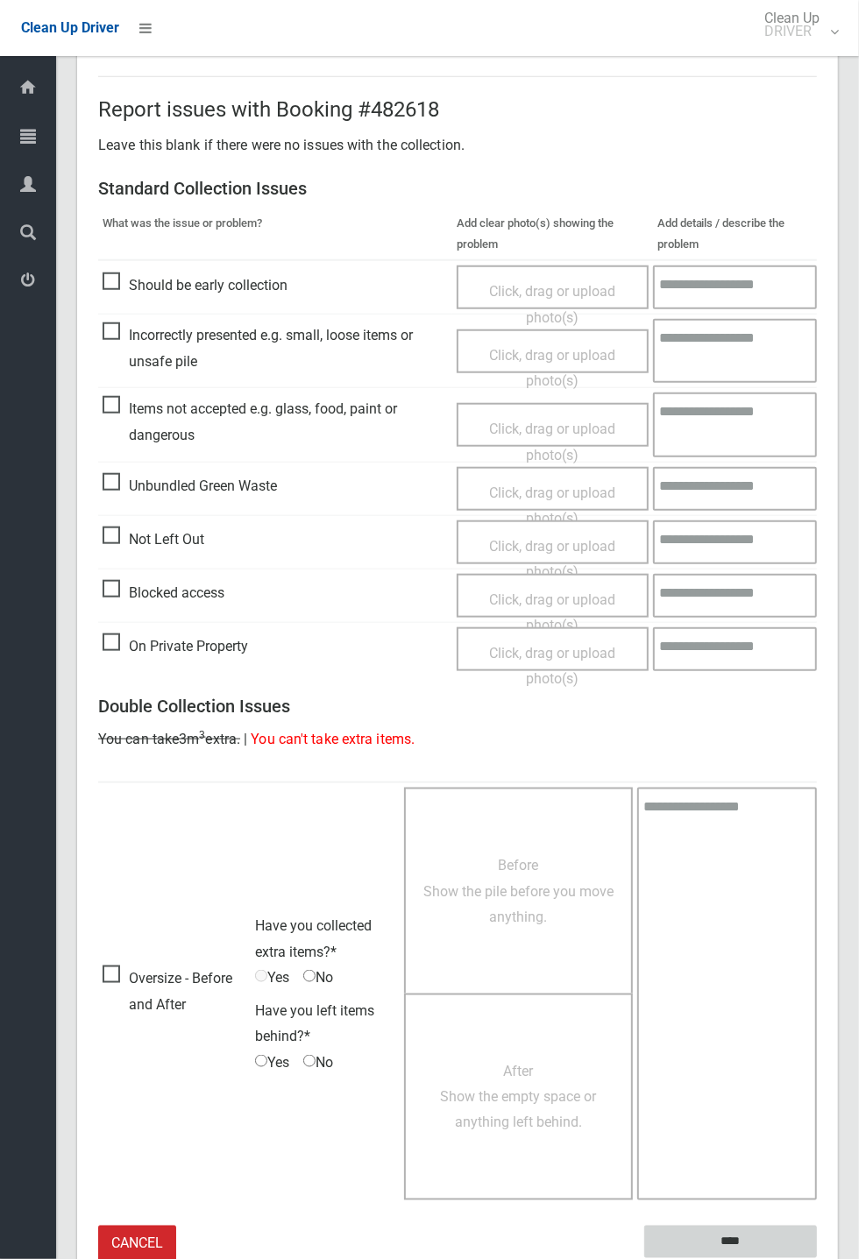
click at [730, 1240] on input "****" at bounding box center [730, 1242] width 173 height 32
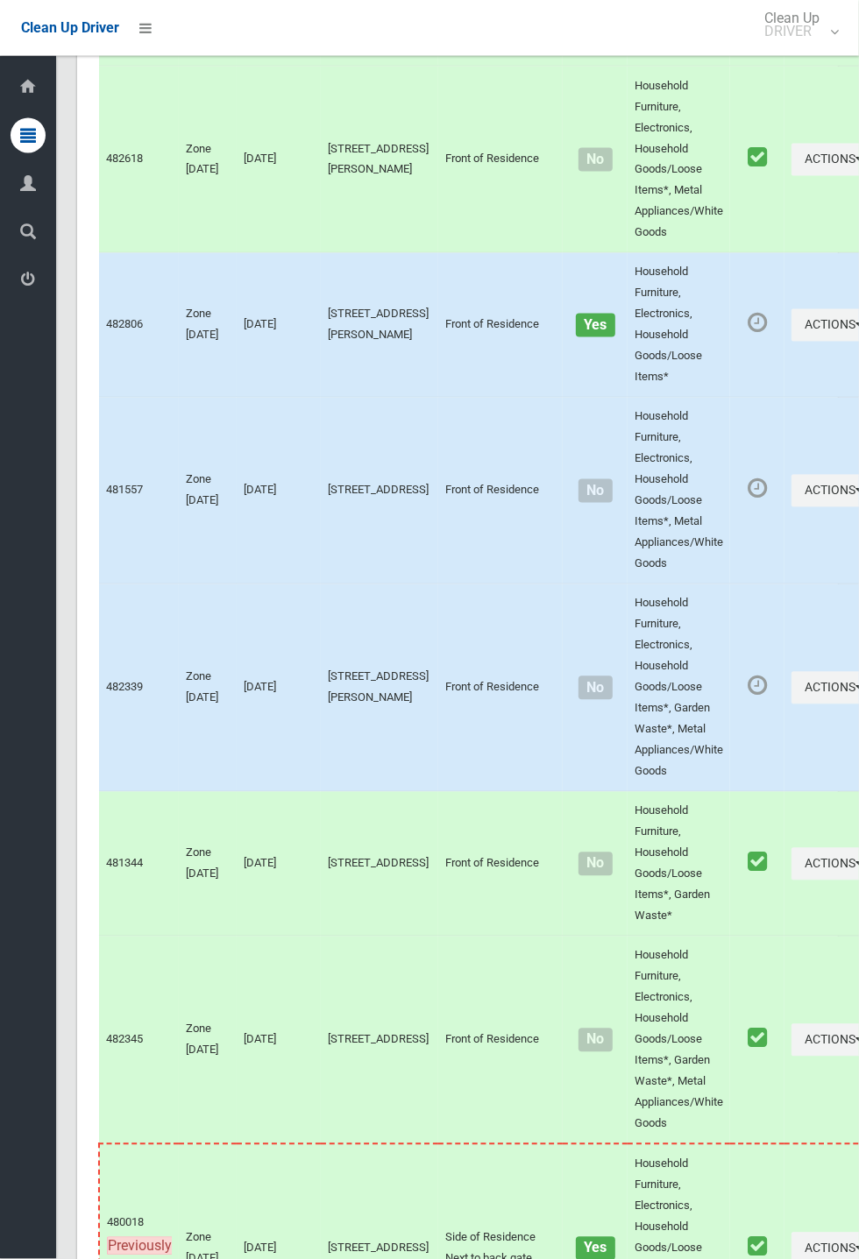
scroll to position [7472, 0]
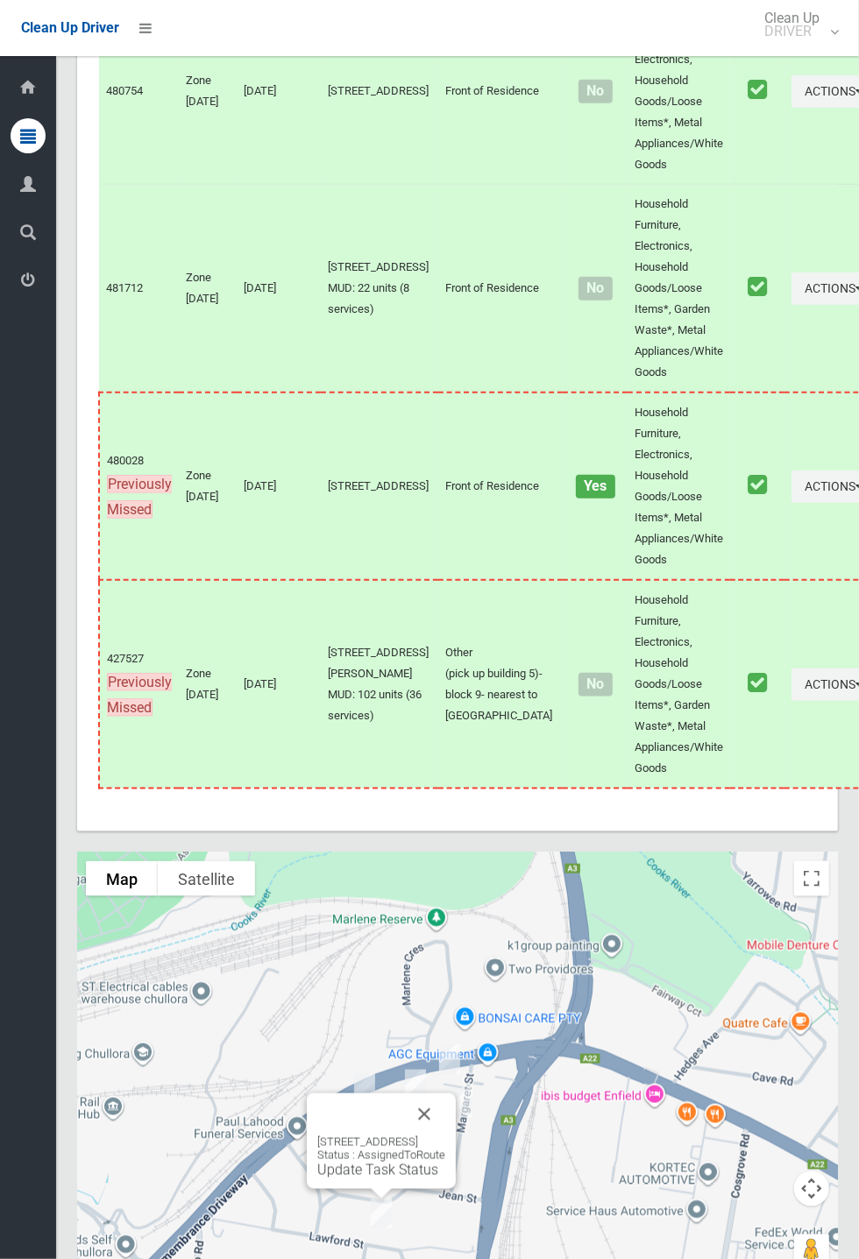
click at [456, 1134] on div "[STREET_ADDRESS] Status : AssignedToRoute Update Task Status" at bounding box center [381, 1140] width 149 height 95
click at [445, 1131] on button "Close" at bounding box center [424, 1114] width 42 height 42
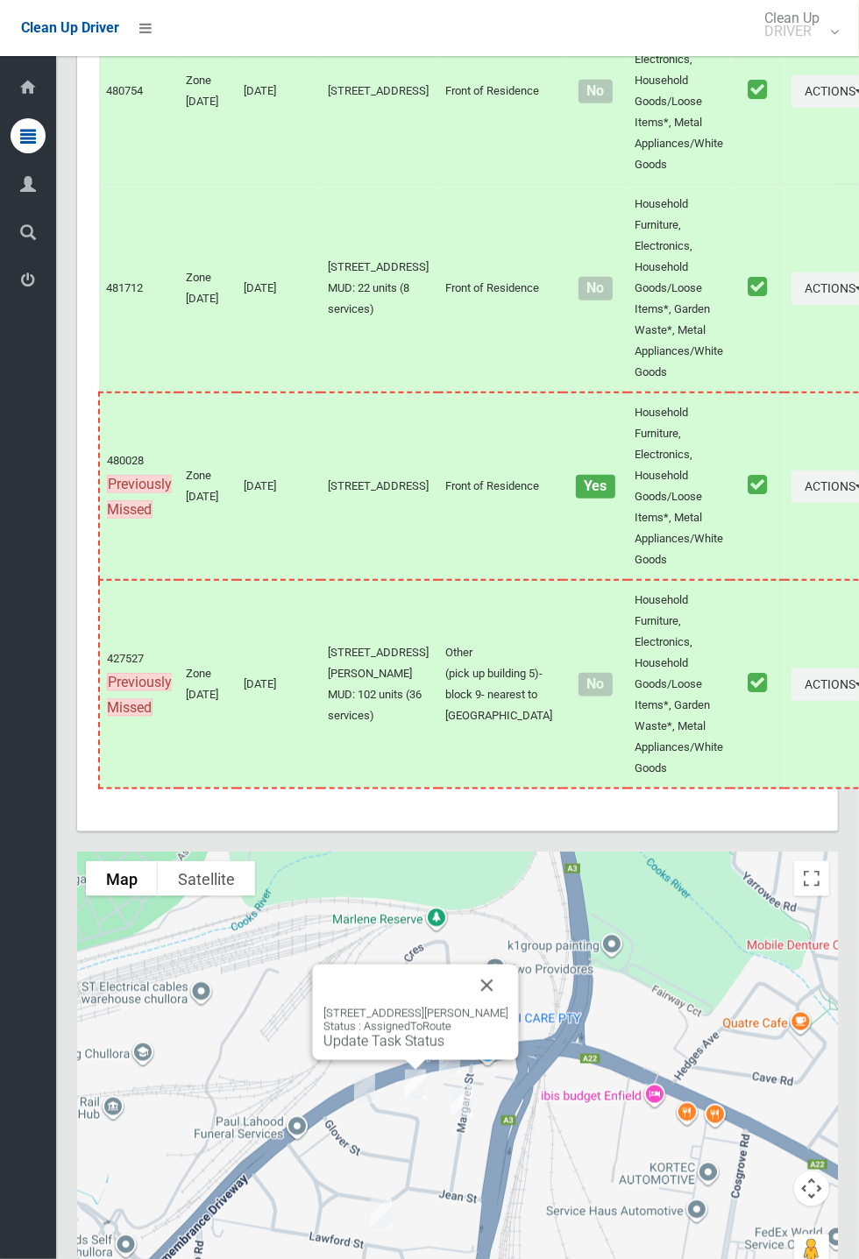
click at [508, 1007] on button "Close" at bounding box center [487, 986] width 42 height 42
click at [457, 1005] on button "Close" at bounding box center [436, 990] width 42 height 42
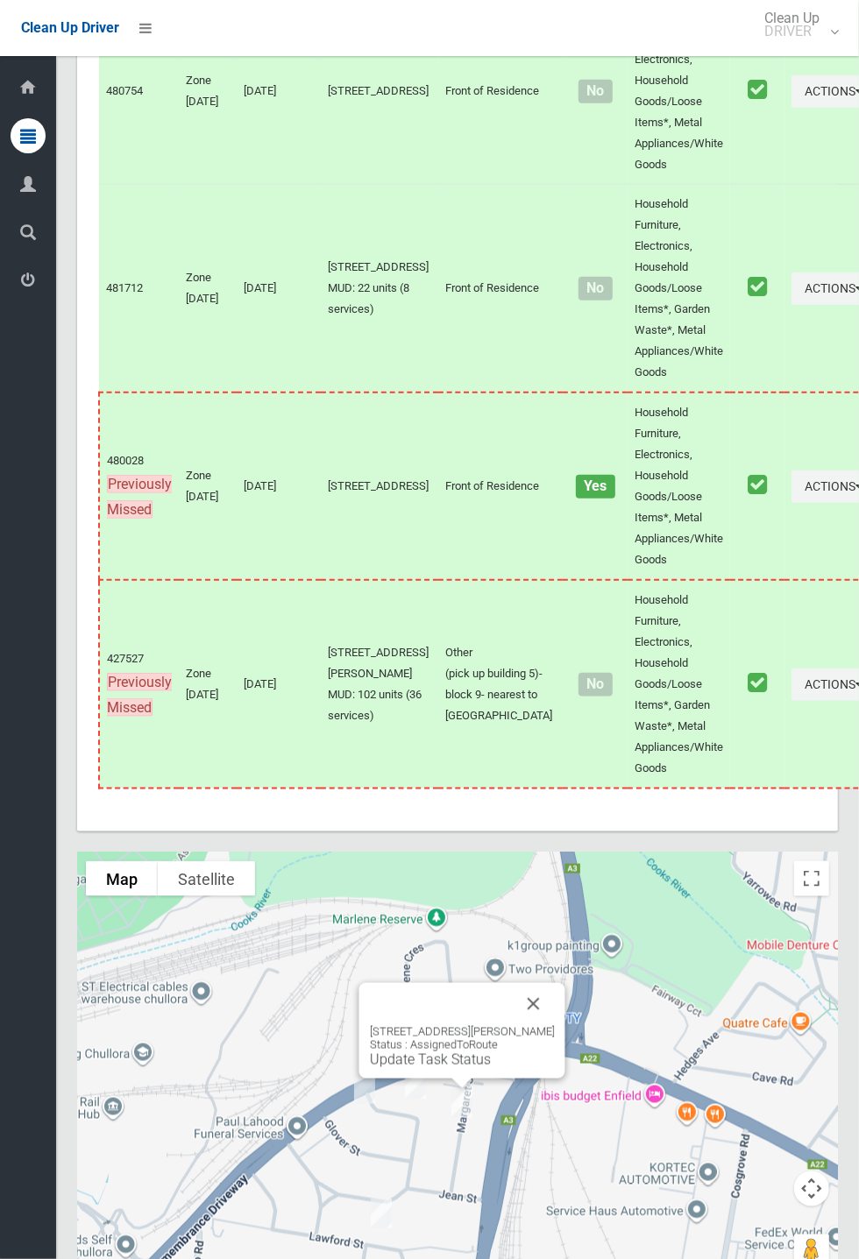
click at [447, 1068] on link "Update Task Status" at bounding box center [430, 1059] width 121 height 17
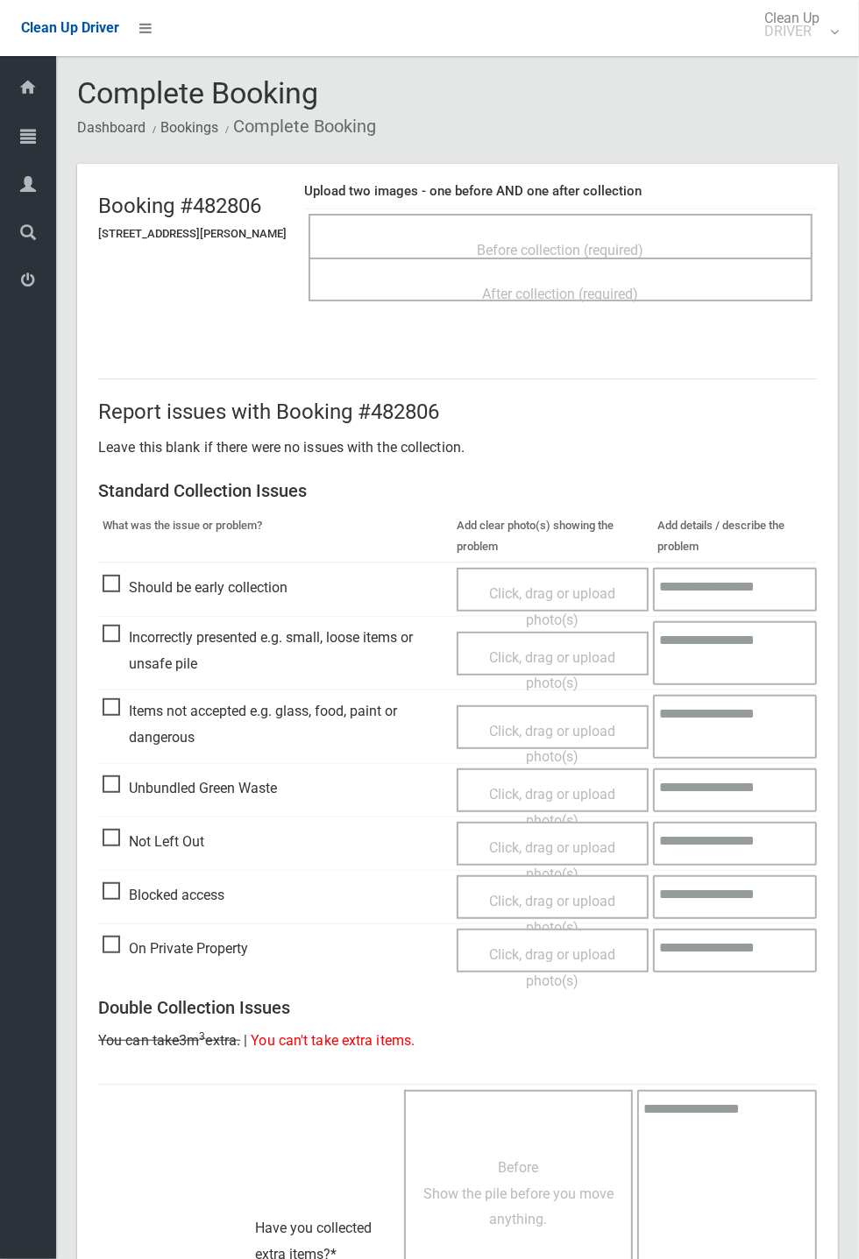
click at [554, 242] on span "Before collection (required)" at bounding box center [560, 250] width 166 height 17
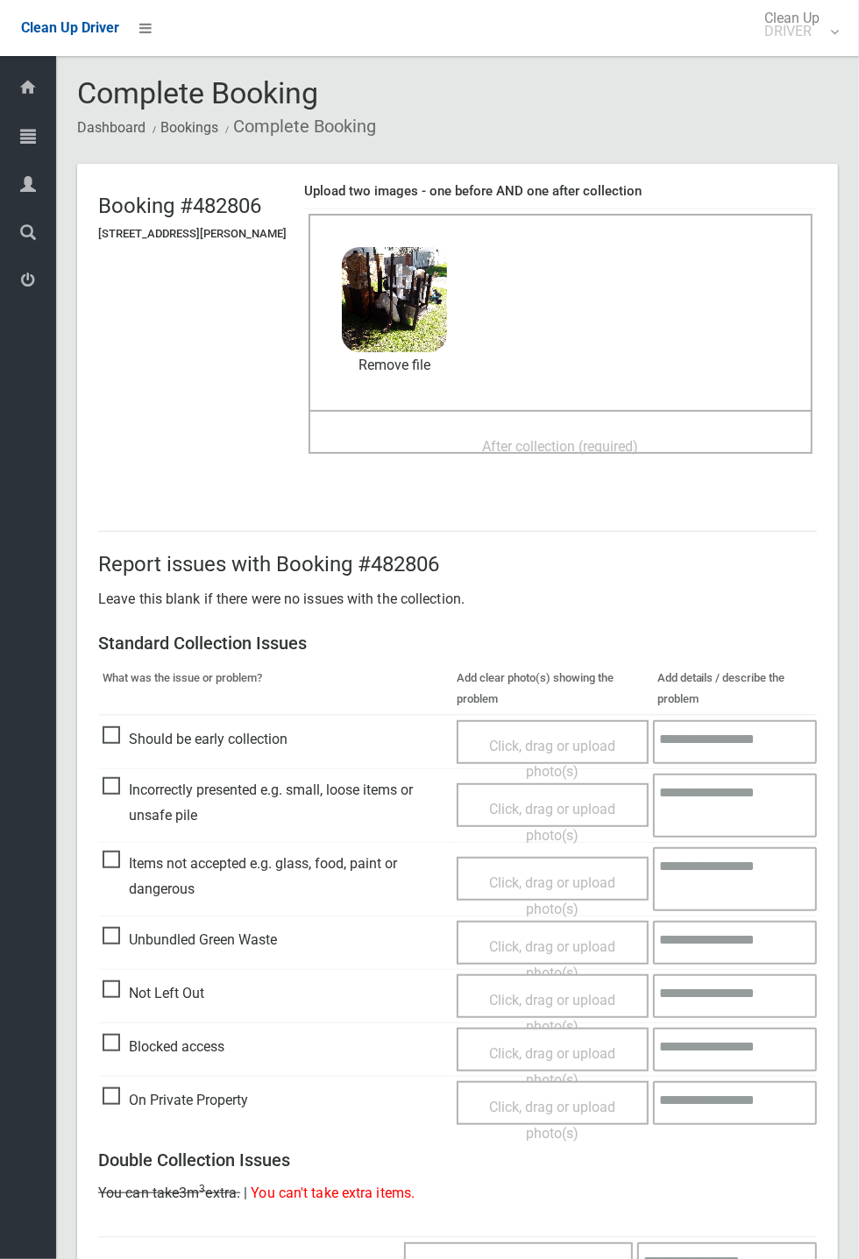
click at [526, 429] on div "After collection (required)" at bounding box center [560, 445] width 465 height 32
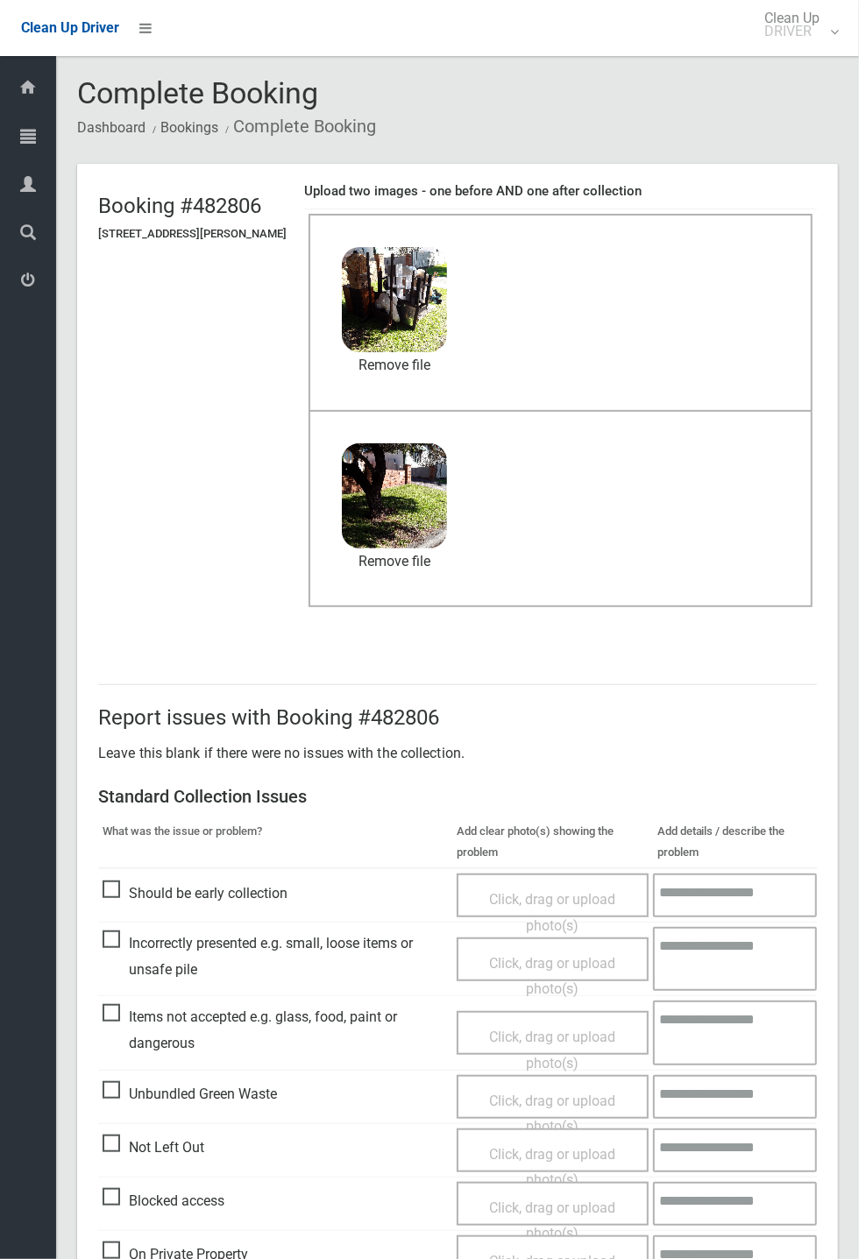
scroll to position [608, 0]
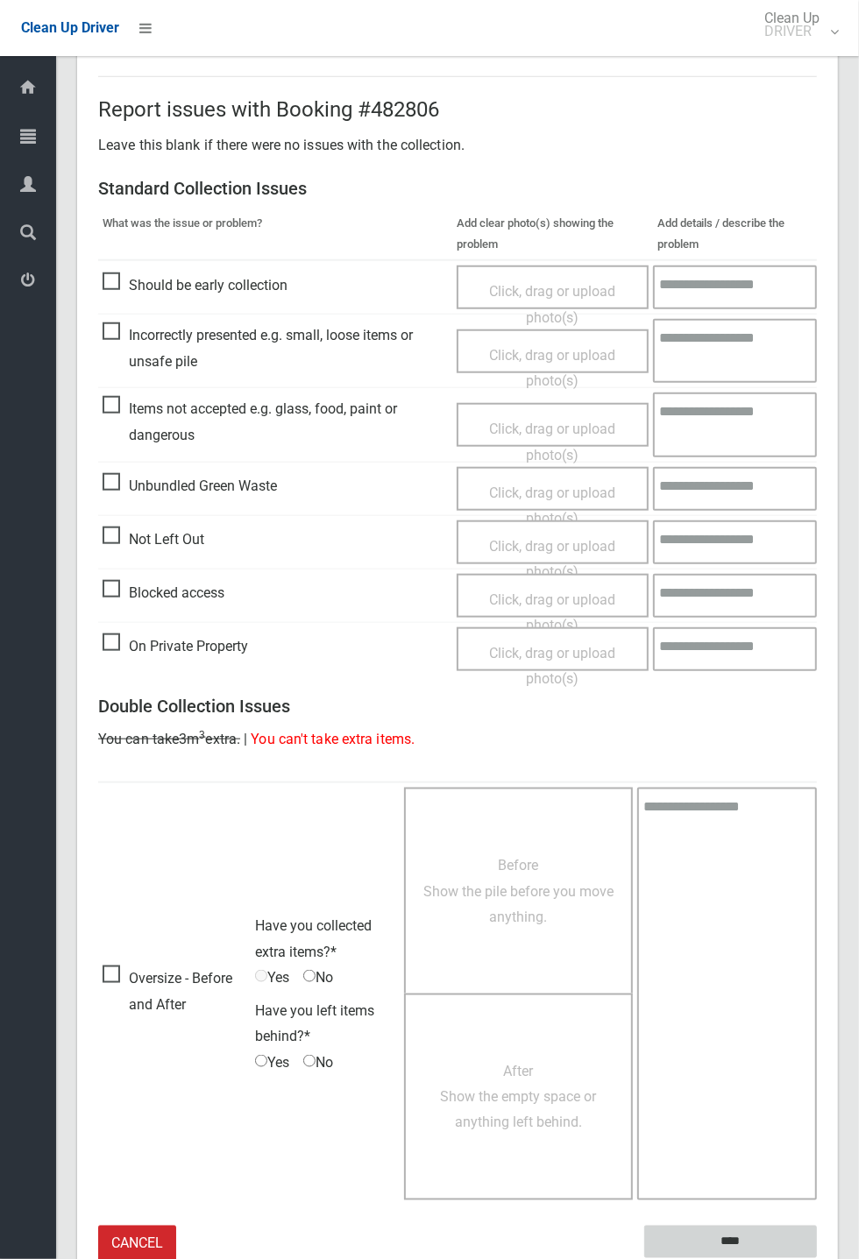
click at [816, 1258] on input "****" at bounding box center [730, 1242] width 173 height 32
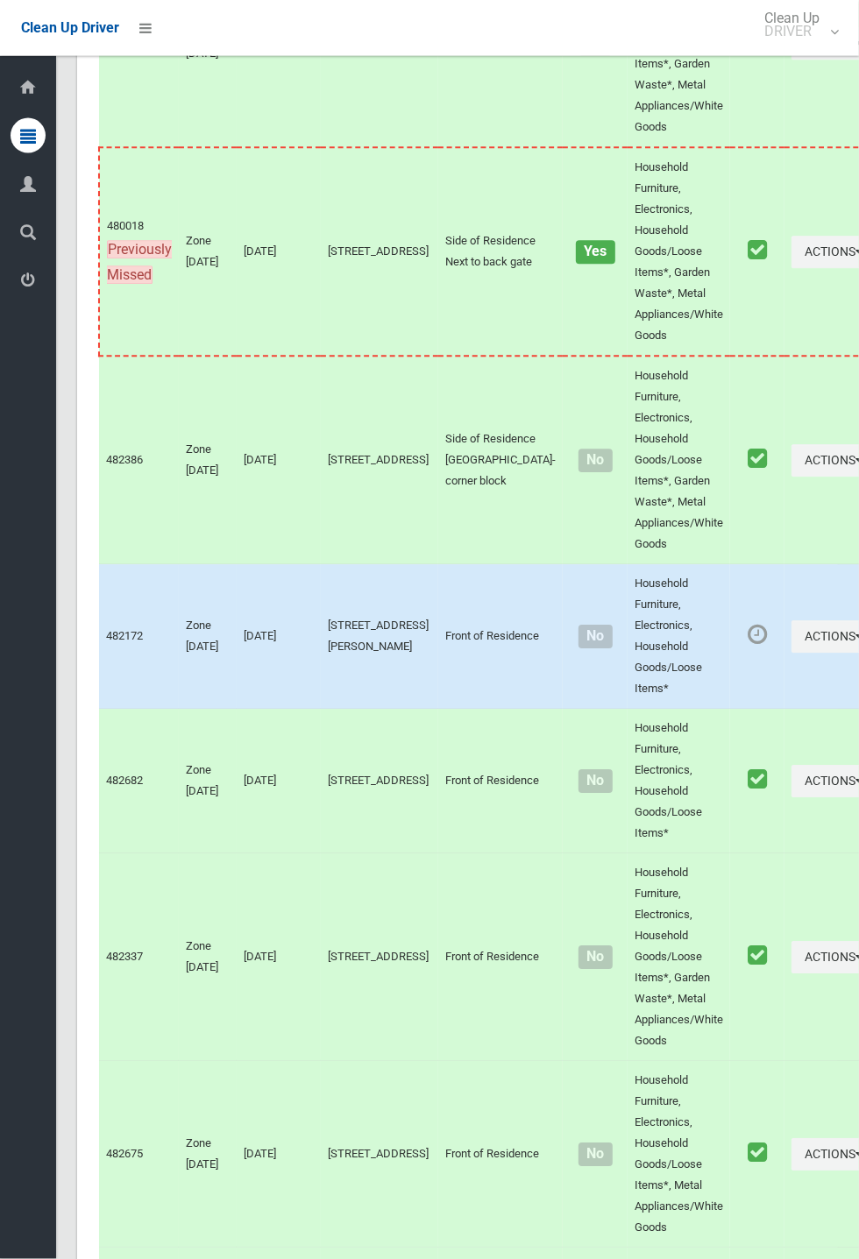
scroll to position [7472, 0]
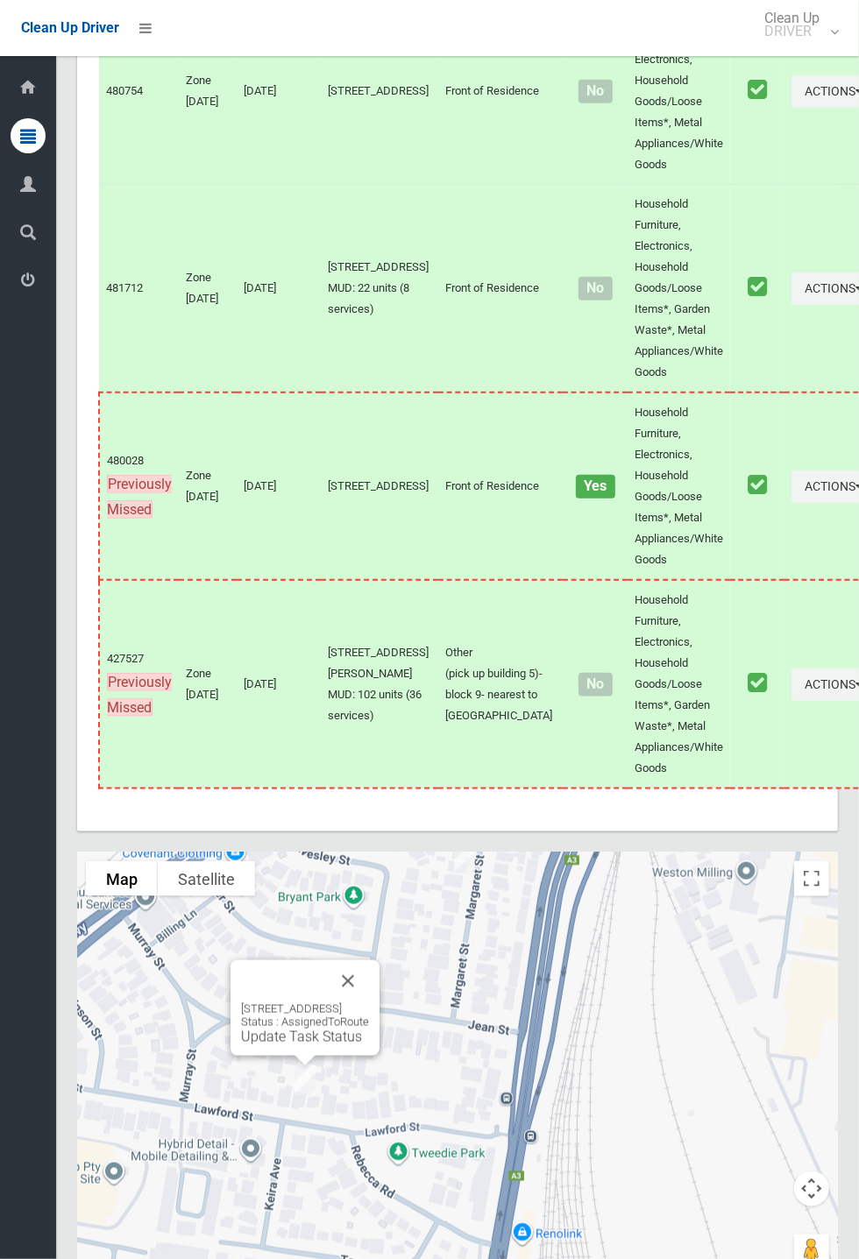
click at [299, 1045] on link "Update Task Status" at bounding box center [301, 1036] width 121 height 17
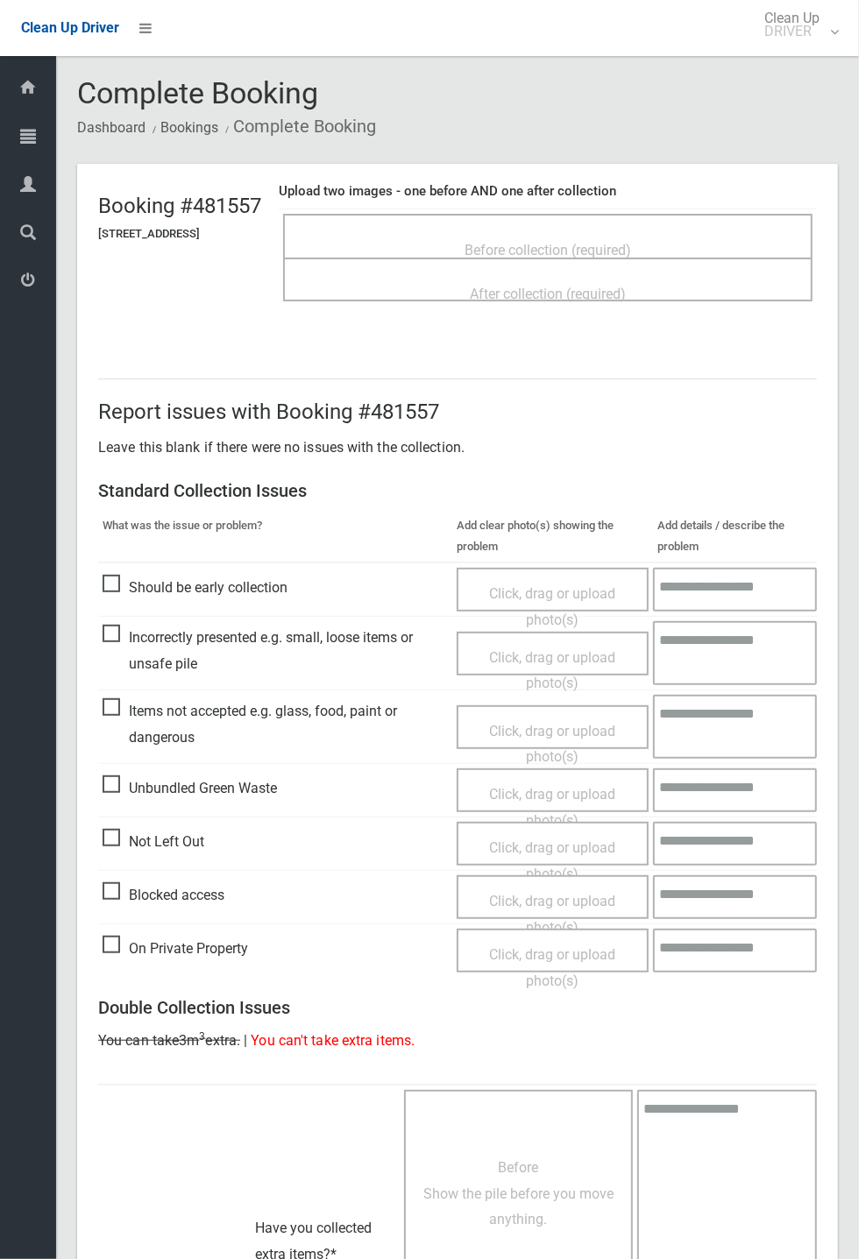
click at [561, 242] on span "Before collection (required)" at bounding box center [547, 250] width 166 height 17
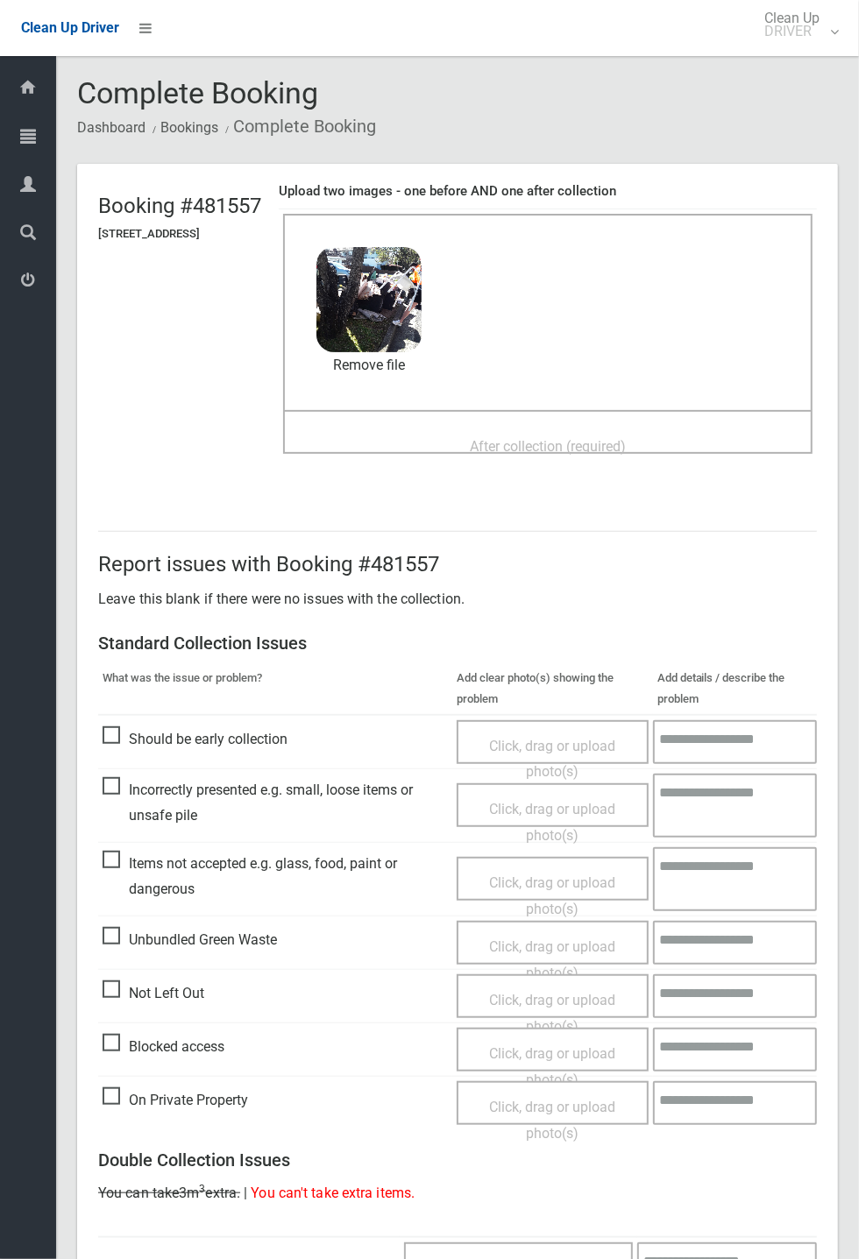
click at [523, 438] on span "After collection (required)" at bounding box center [548, 446] width 156 height 17
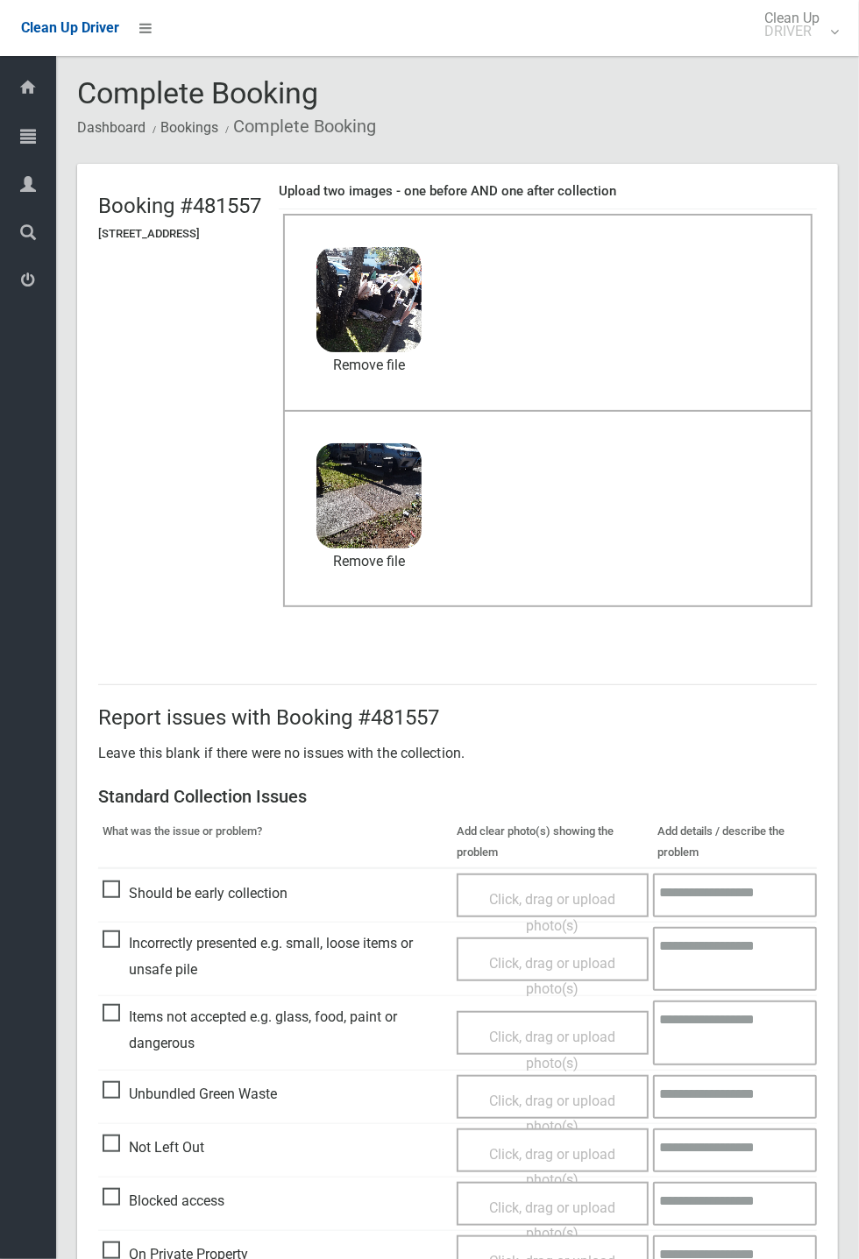
scroll to position [608, 0]
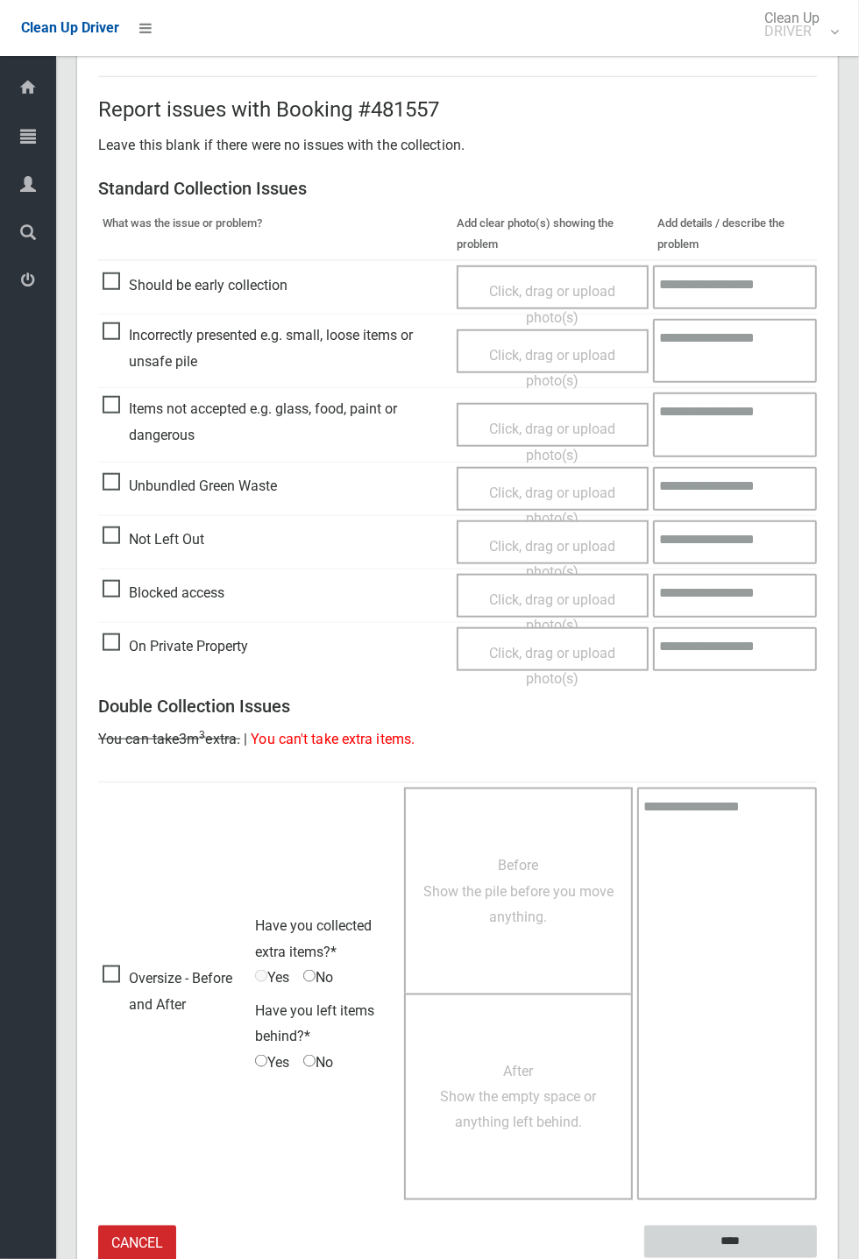
click at [816, 1258] on input "****" at bounding box center [730, 1242] width 173 height 32
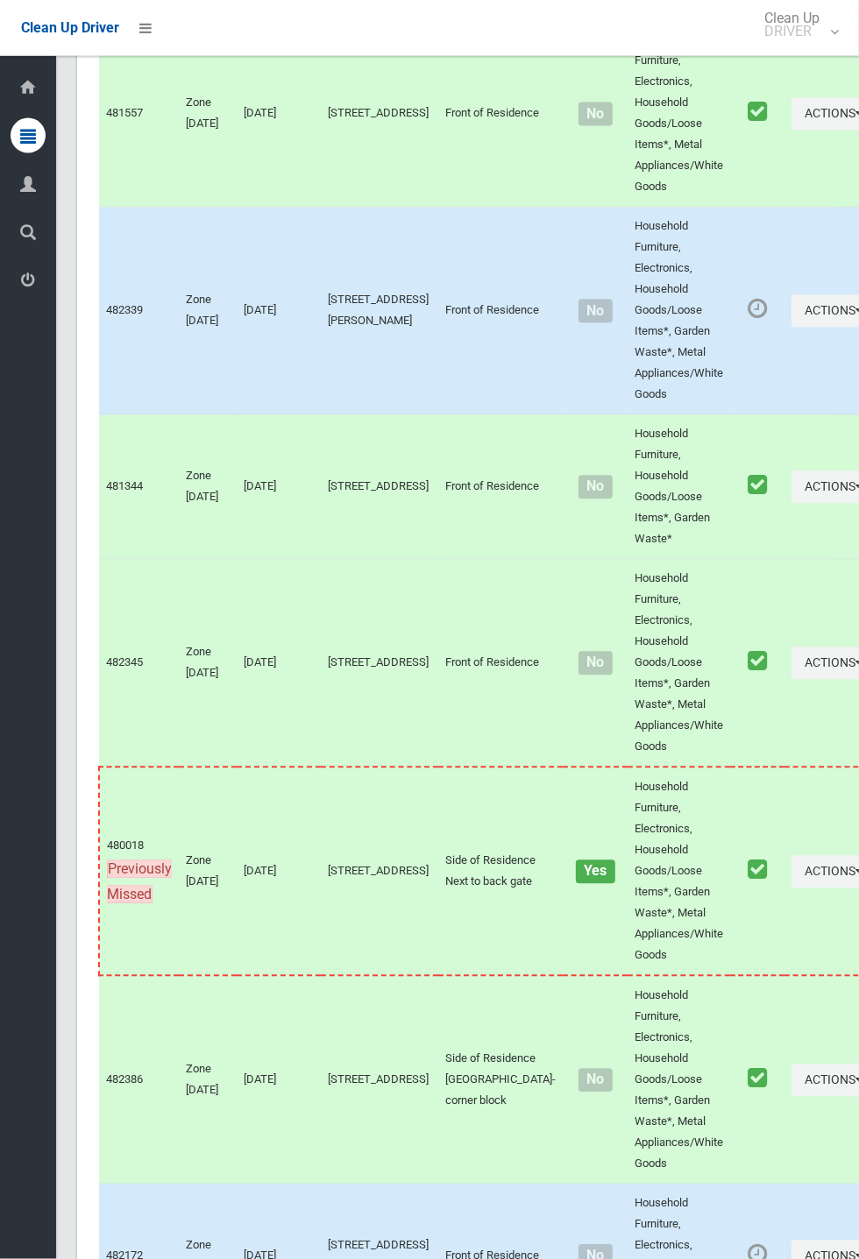
scroll to position [7472, 0]
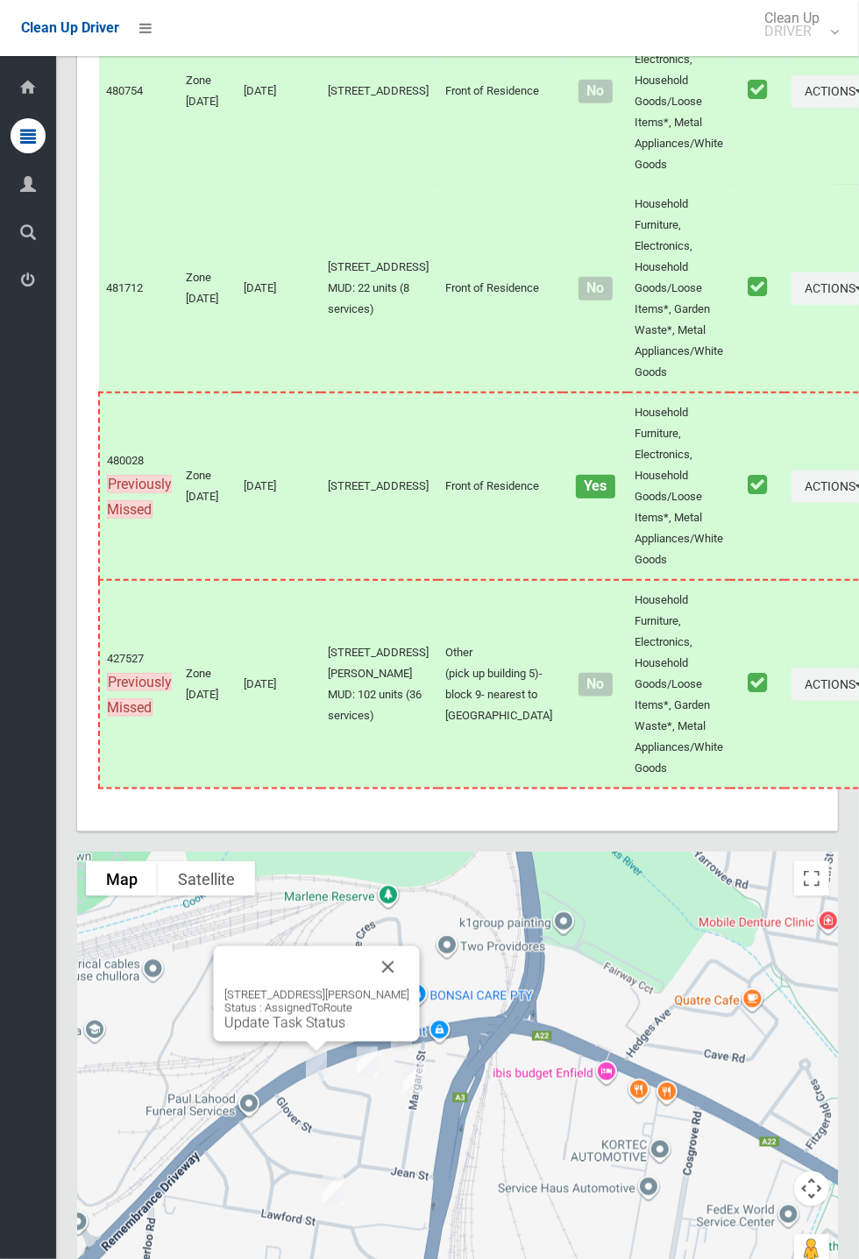
click at [394, 988] on button "Close" at bounding box center [388, 967] width 42 height 42
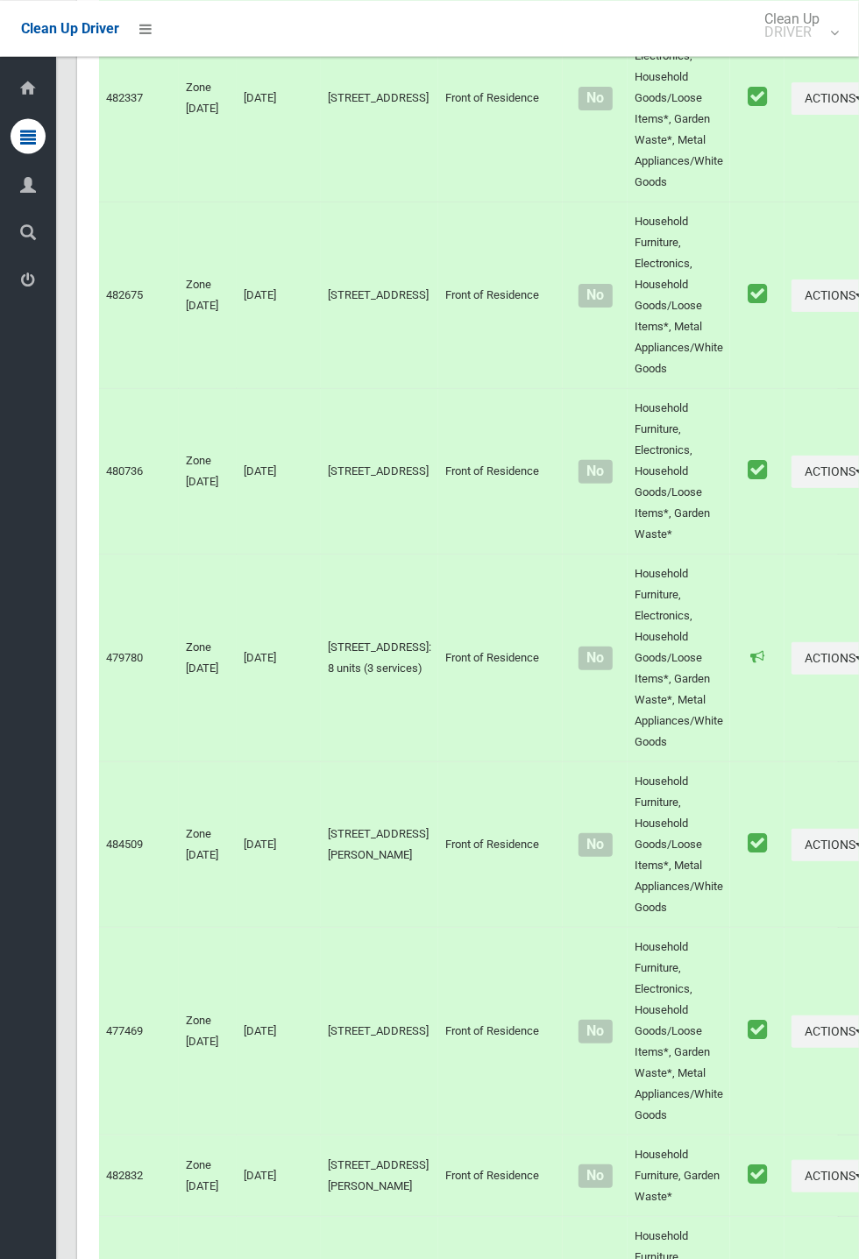
scroll to position [0, 0]
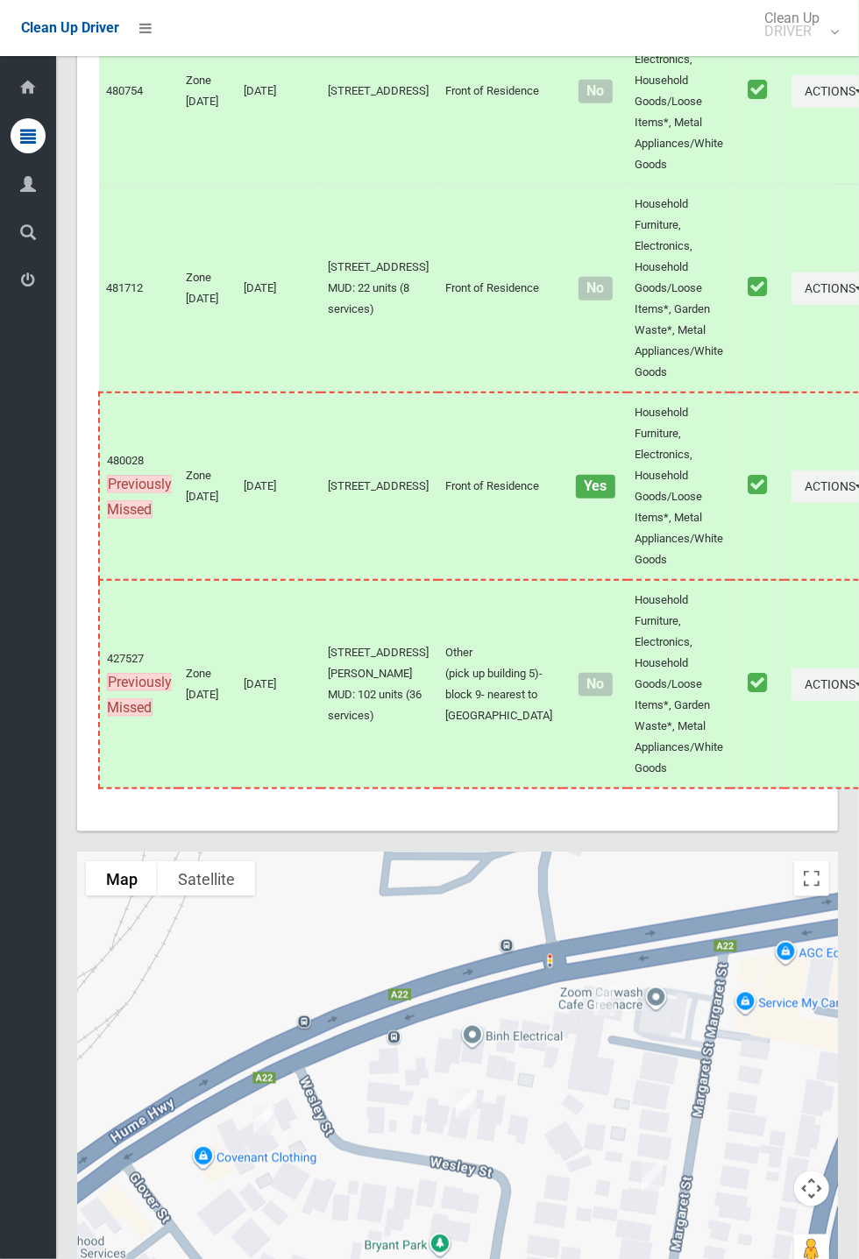
scroll to position [7463, 0]
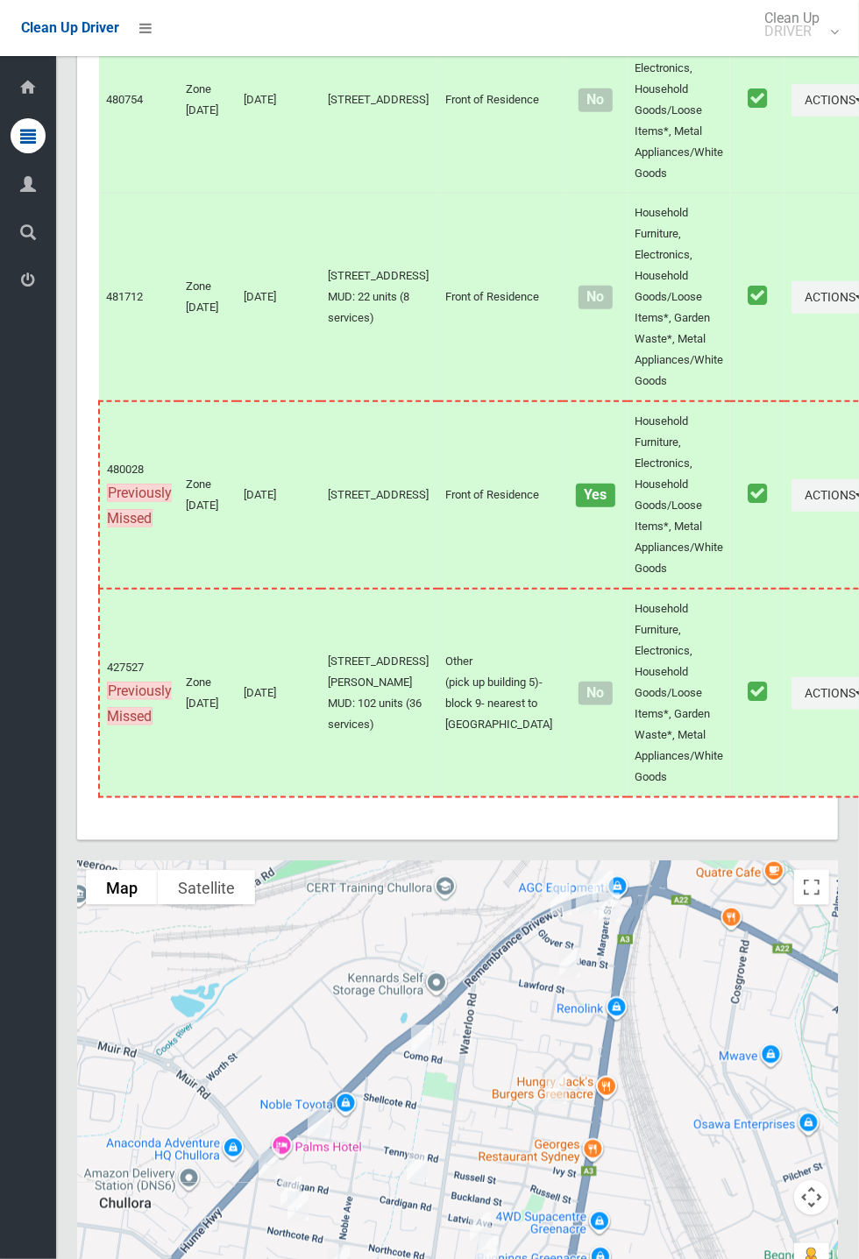
click at [710, 995] on div at bounding box center [457, 1080] width 760 height 438
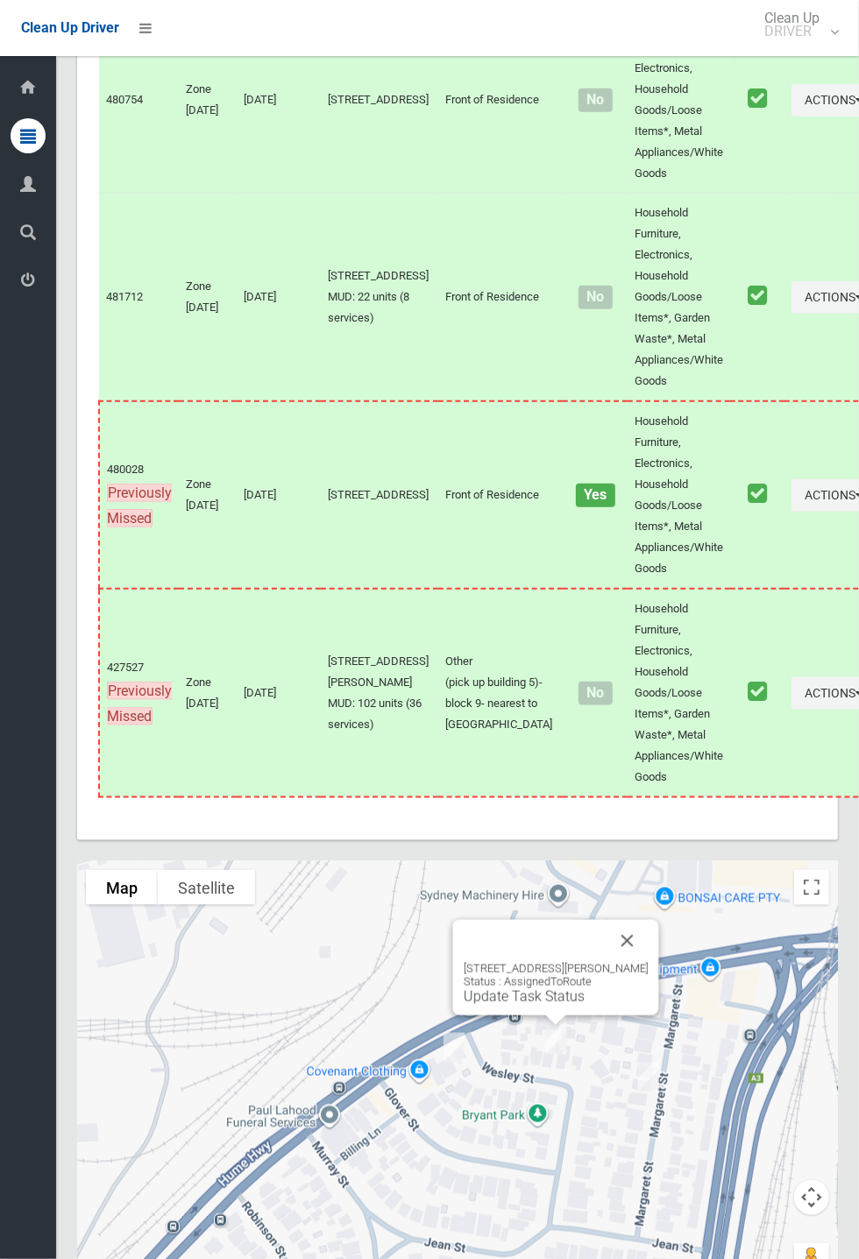
click at [549, 1005] on link "Update Task Status" at bounding box center [523, 996] width 121 height 17
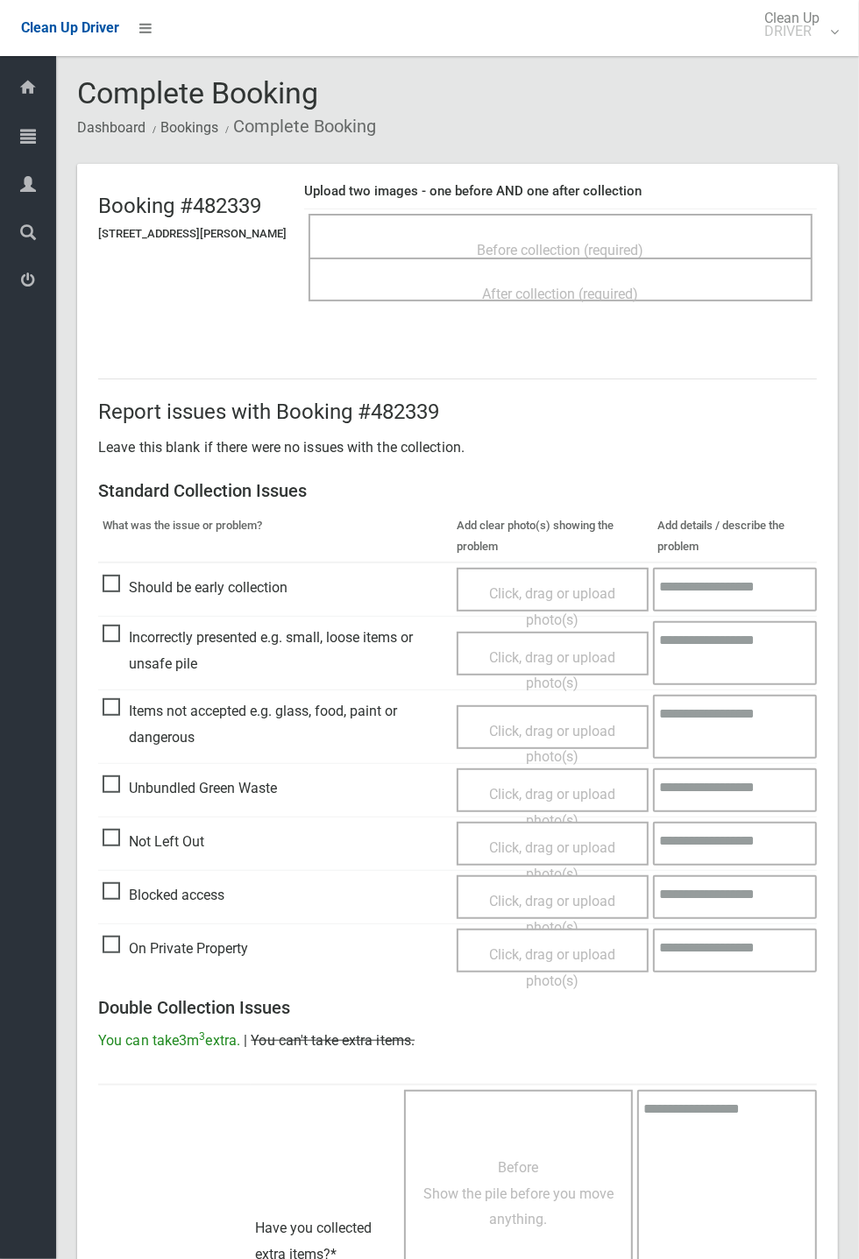
click at [545, 242] on span "Before collection (required)" at bounding box center [560, 250] width 166 height 17
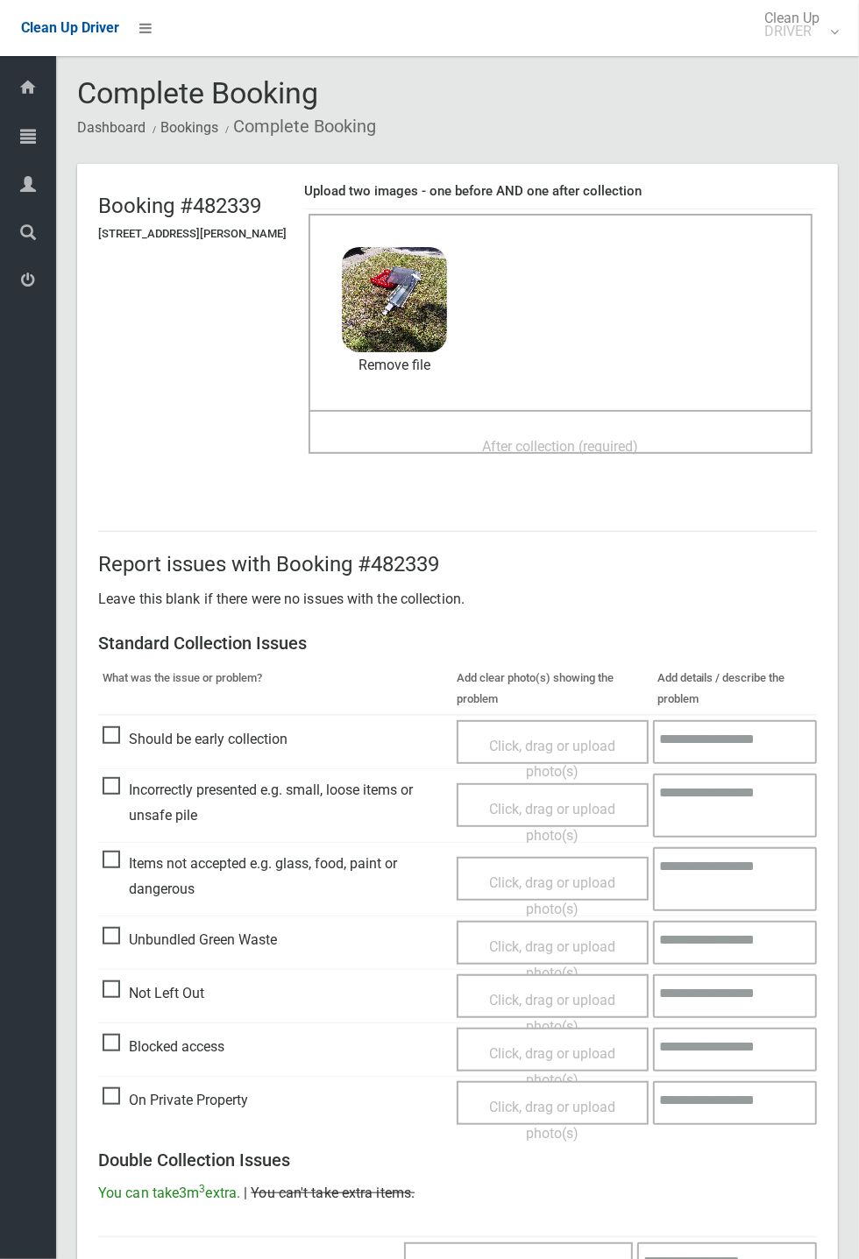
click at [571, 438] on span "After collection (required)" at bounding box center [561, 446] width 156 height 17
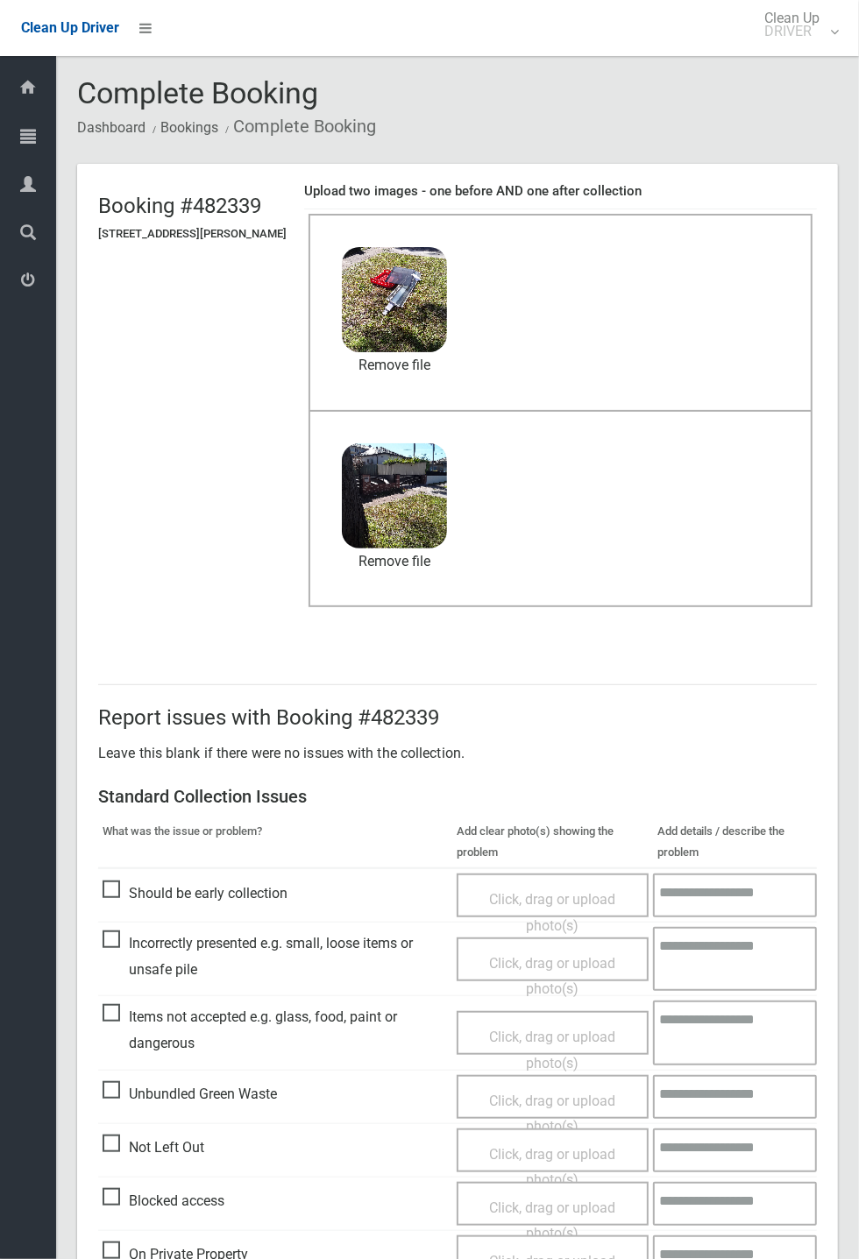
scroll to position [608, 0]
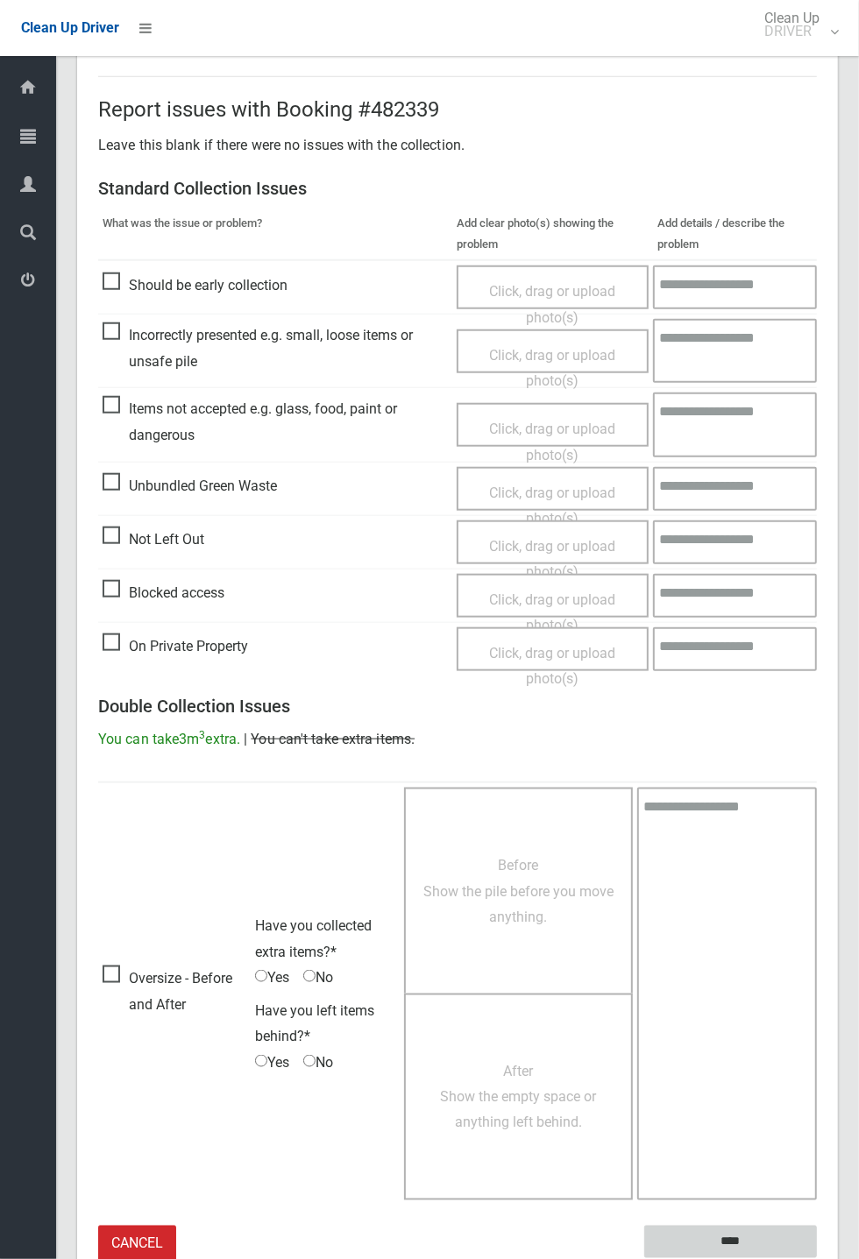
click at [816, 1258] on input "****" at bounding box center [730, 1242] width 173 height 32
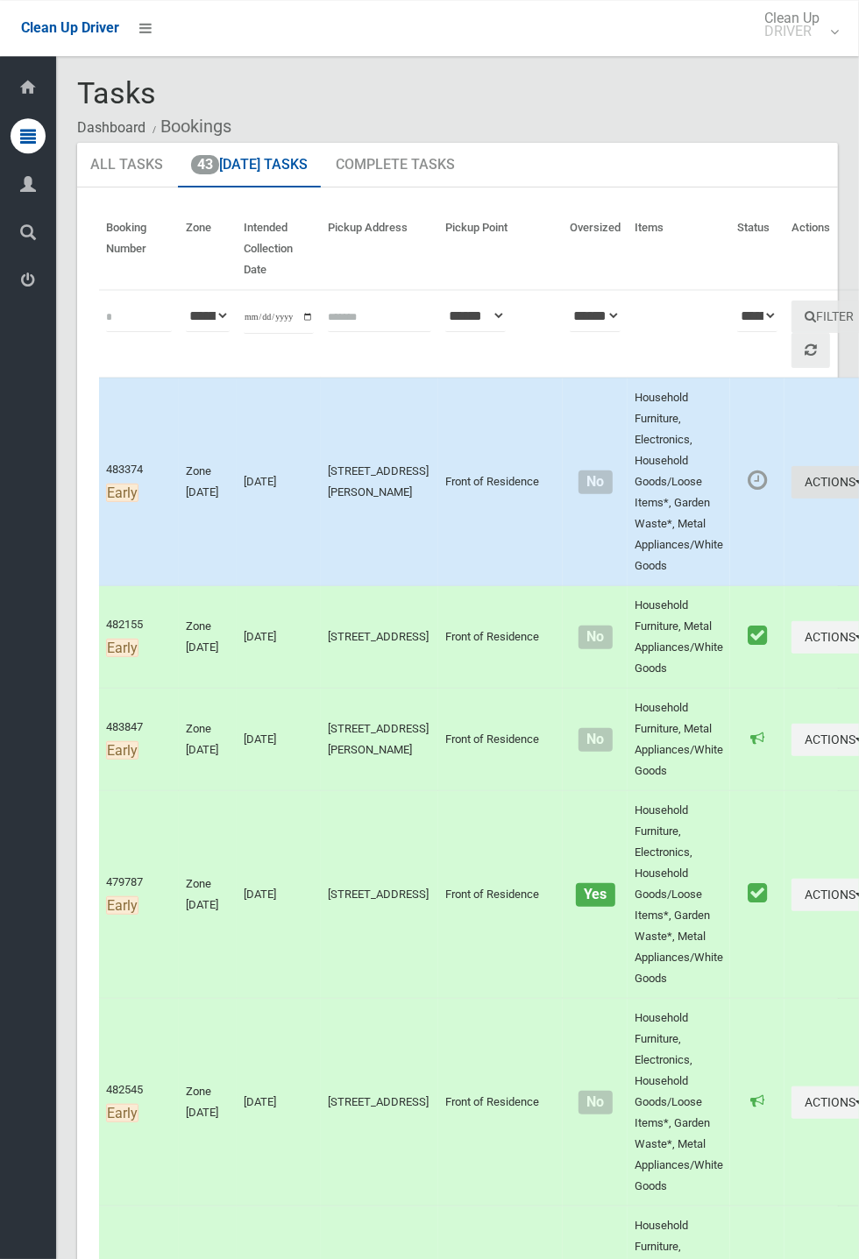
click at [858, 498] on button "Actions" at bounding box center [833, 482] width 84 height 32
click at [686, 511] on link "Complete Booking" at bounding box center [770, 521] width 208 height 35
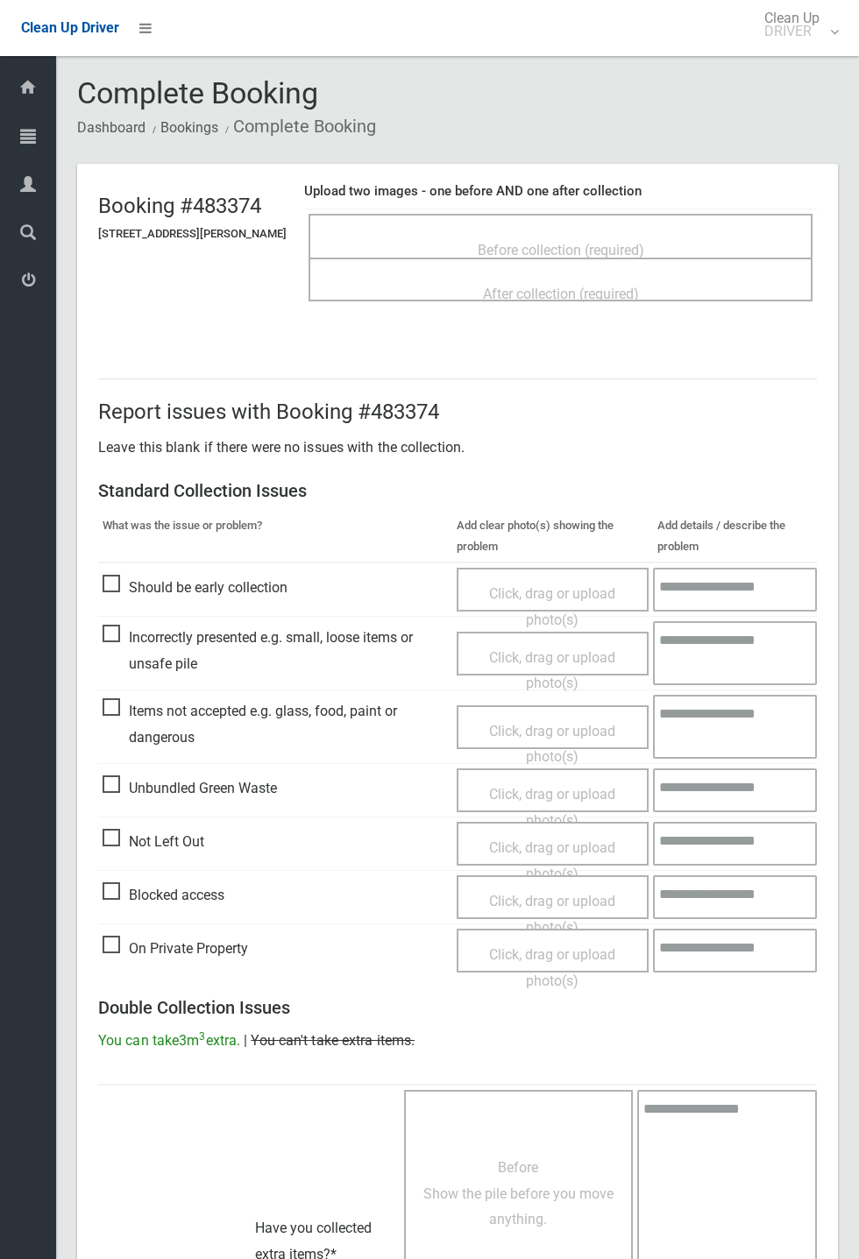
click at [614, 233] on div "Before collection (required)" at bounding box center [560, 249] width 465 height 32
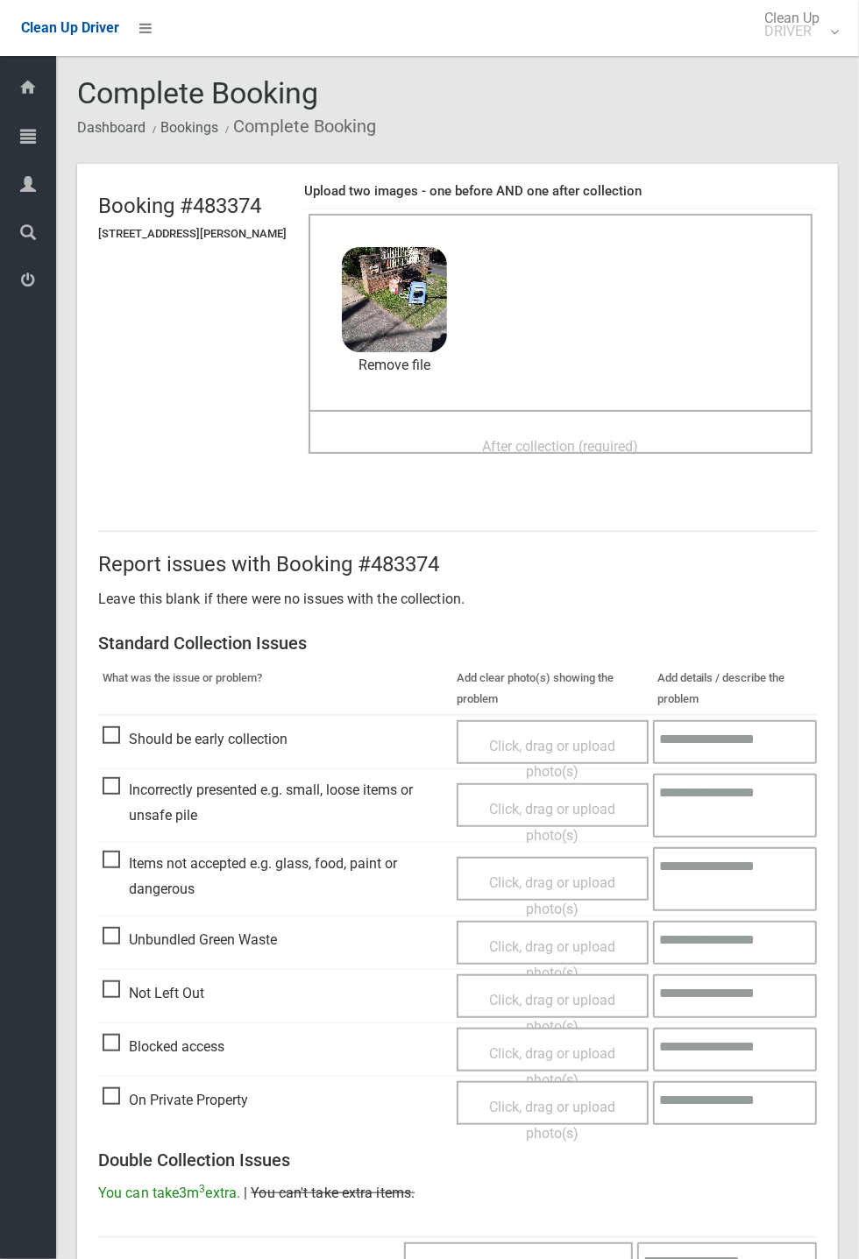
click at [563, 451] on span "After collection (required)" at bounding box center [561, 446] width 156 height 17
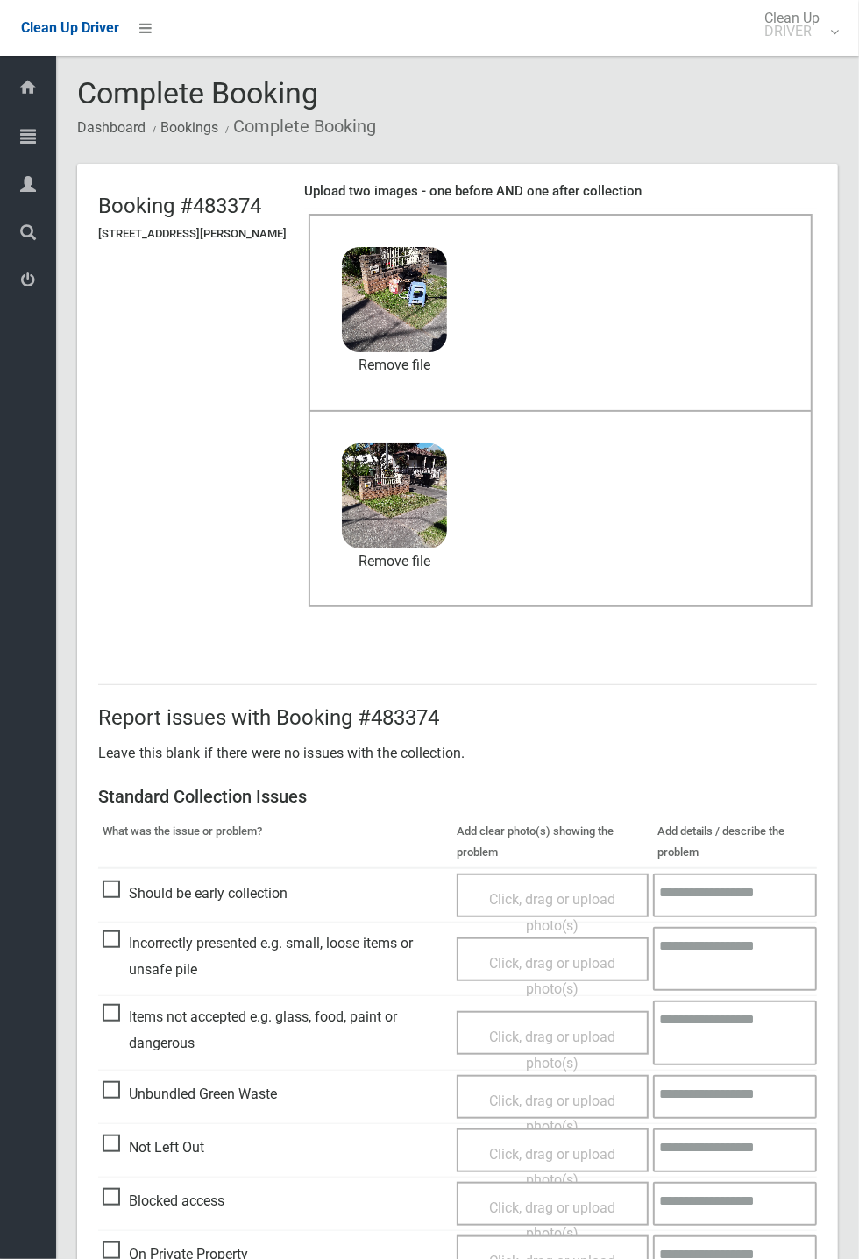
scroll to position [608, 0]
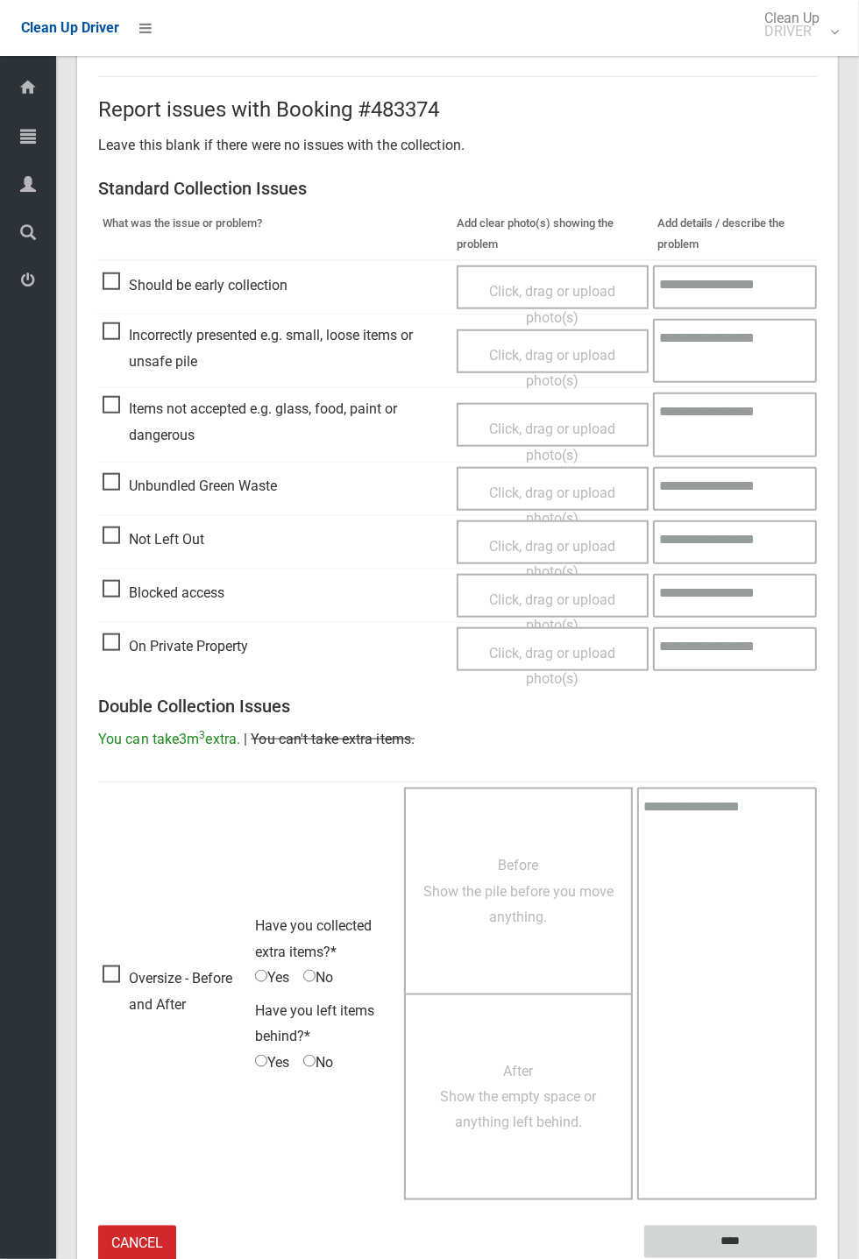
click at [732, 1233] on input "****" at bounding box center [730, 1242] width 173 height 32
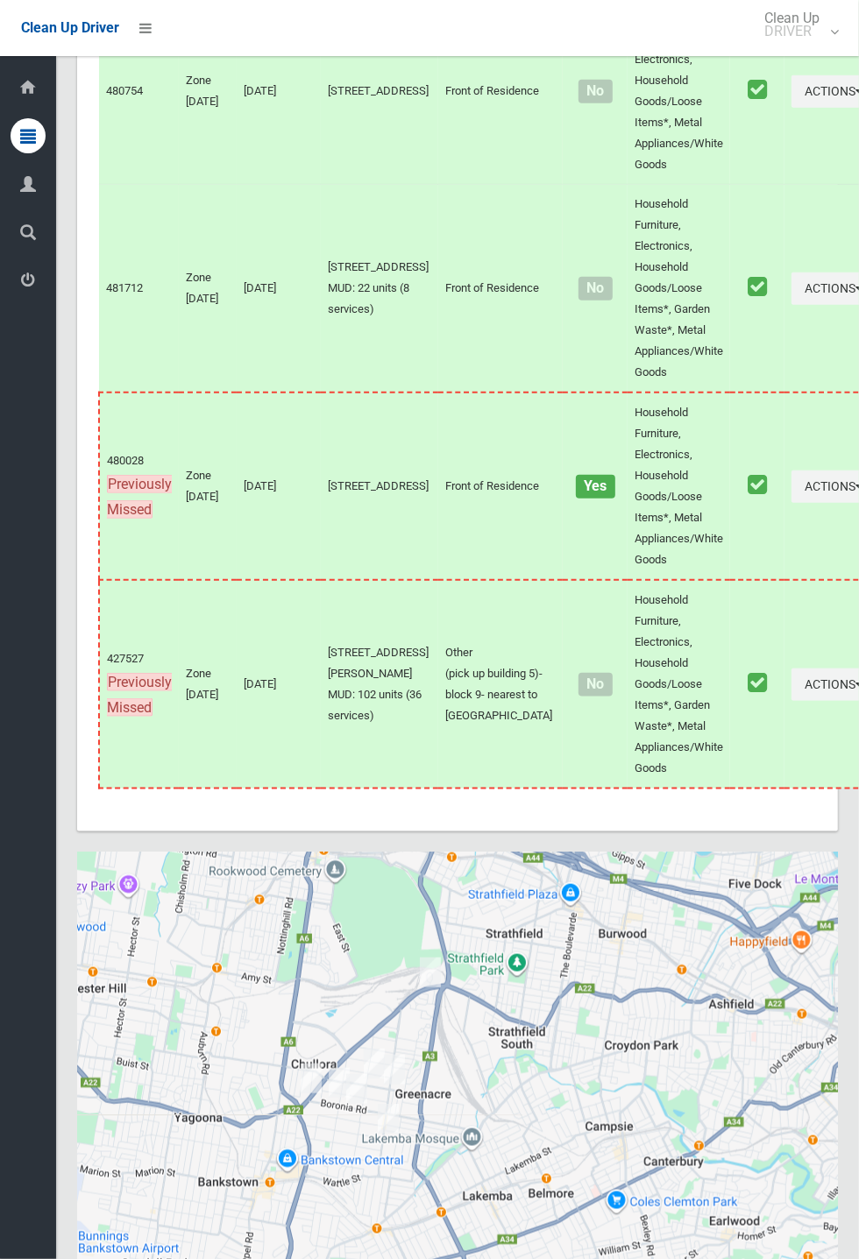
scroll to position [7472, 0]
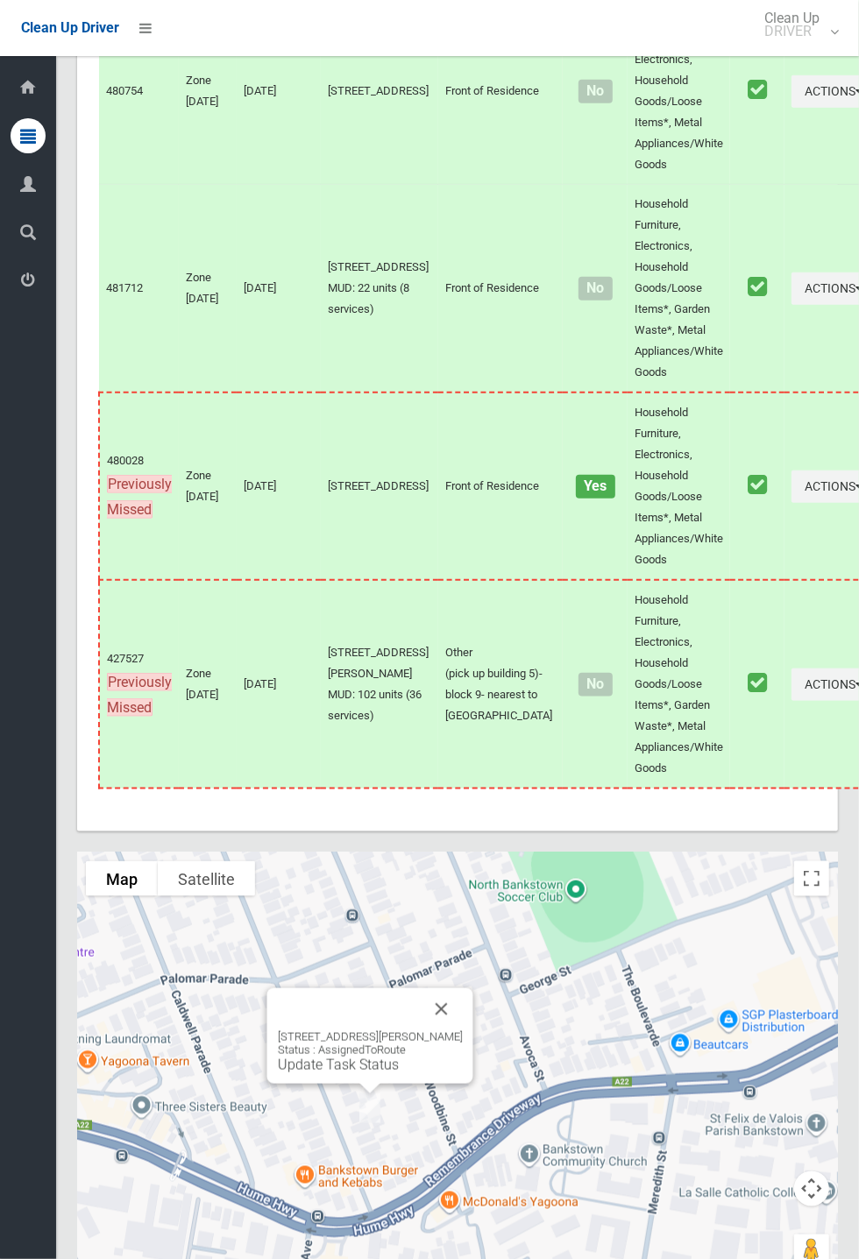
click at [472, 1045] on div "123 Ashby Avenue, YAGOONA NSW 2199 Status : AssignedToRoute Update Task Status" at bounding box center [370, 1035] width 206 height 95
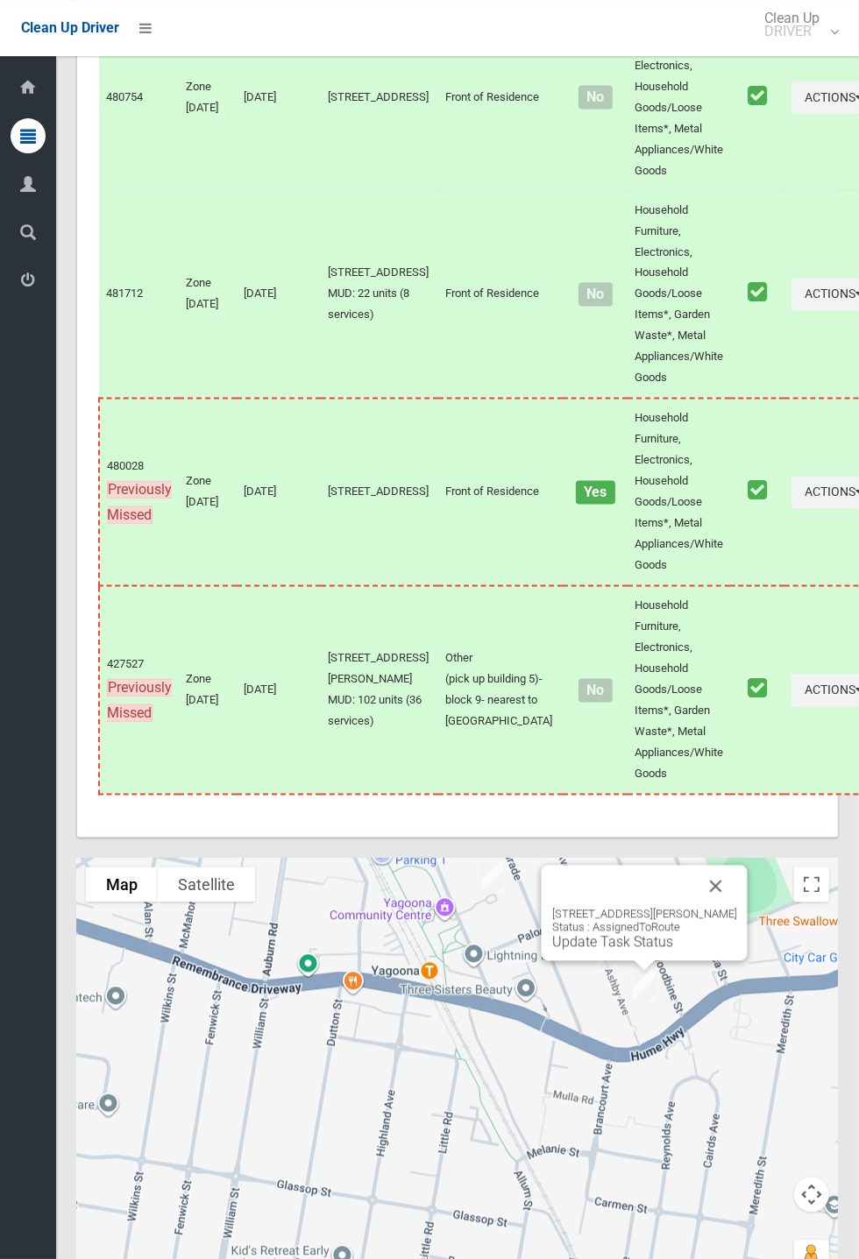
scroll to position [7470, 0]
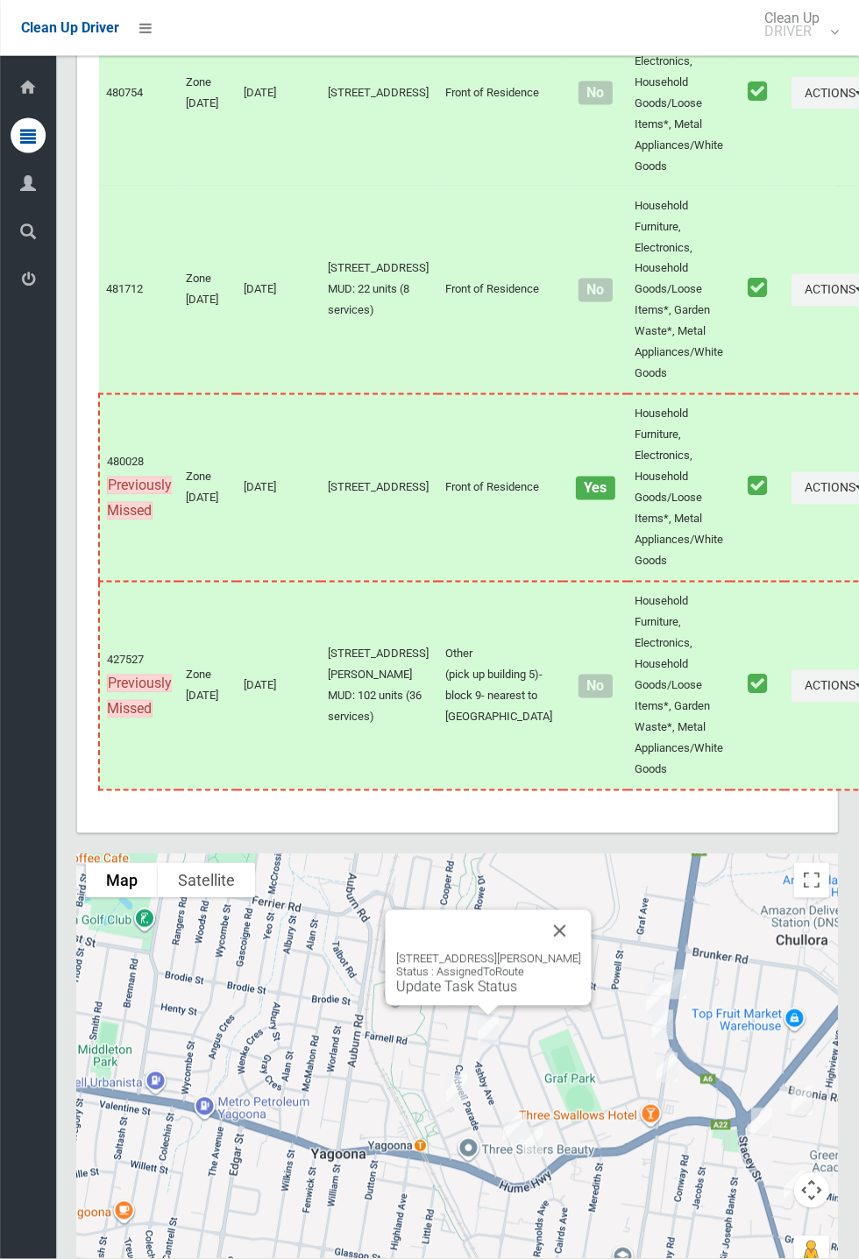
click at [587, 958] on div "16 Ashby Avenue, YAGOONA NSW 2199 Status : AssignedToRoute Update Task Status" at bounding box center [488, 957] width 206 height 95
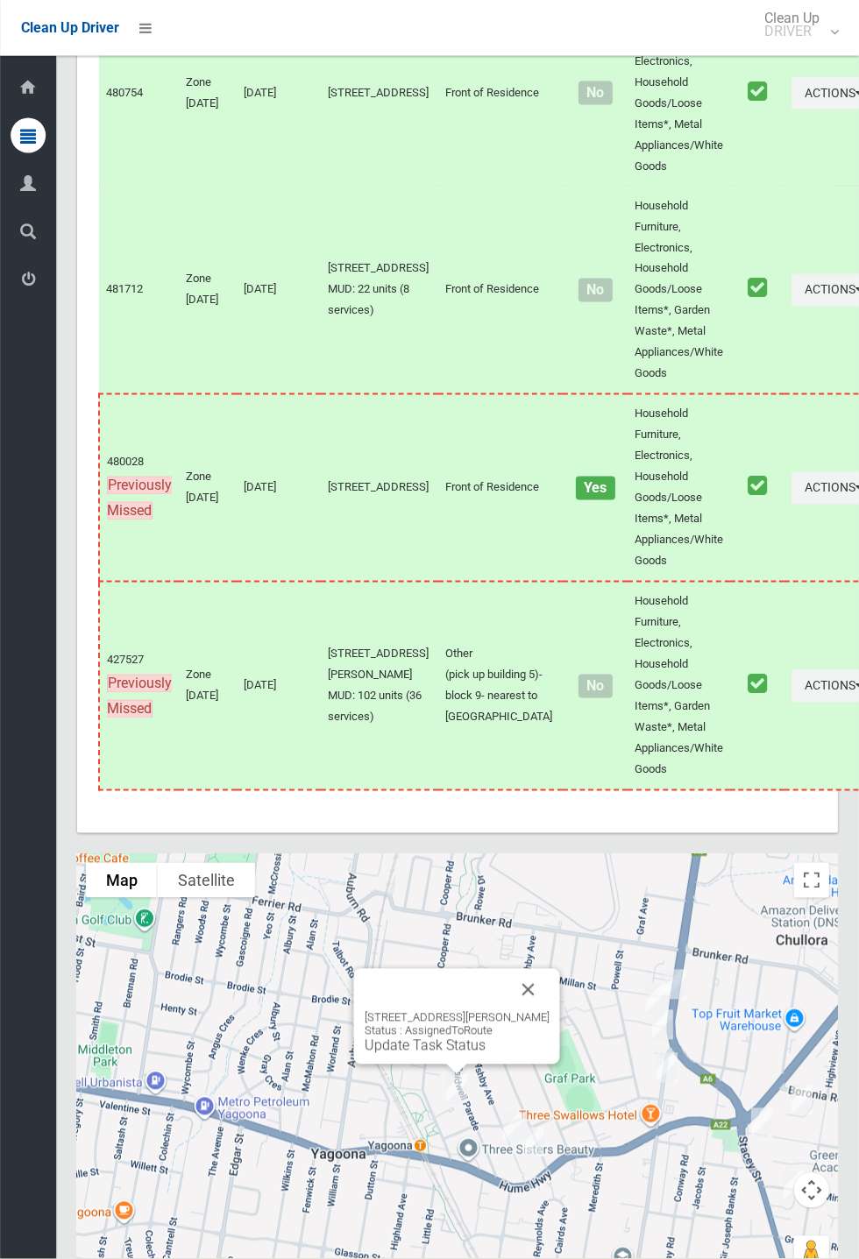
click at [540, 1011] on button "Close" at bounding box center [528, 990] width 42 height 42
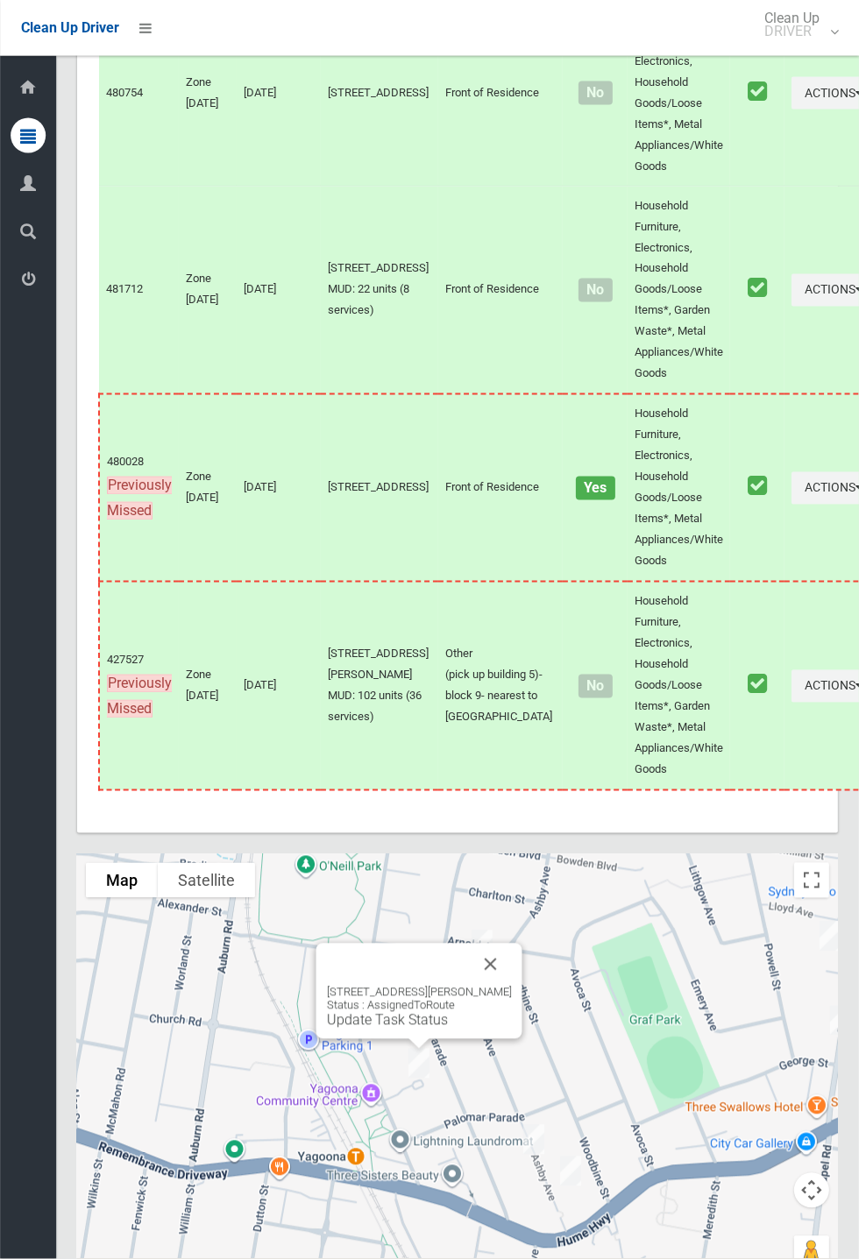
click at [505, 973] on button "Close" at bounding box center [491, 964] width 42 height 42
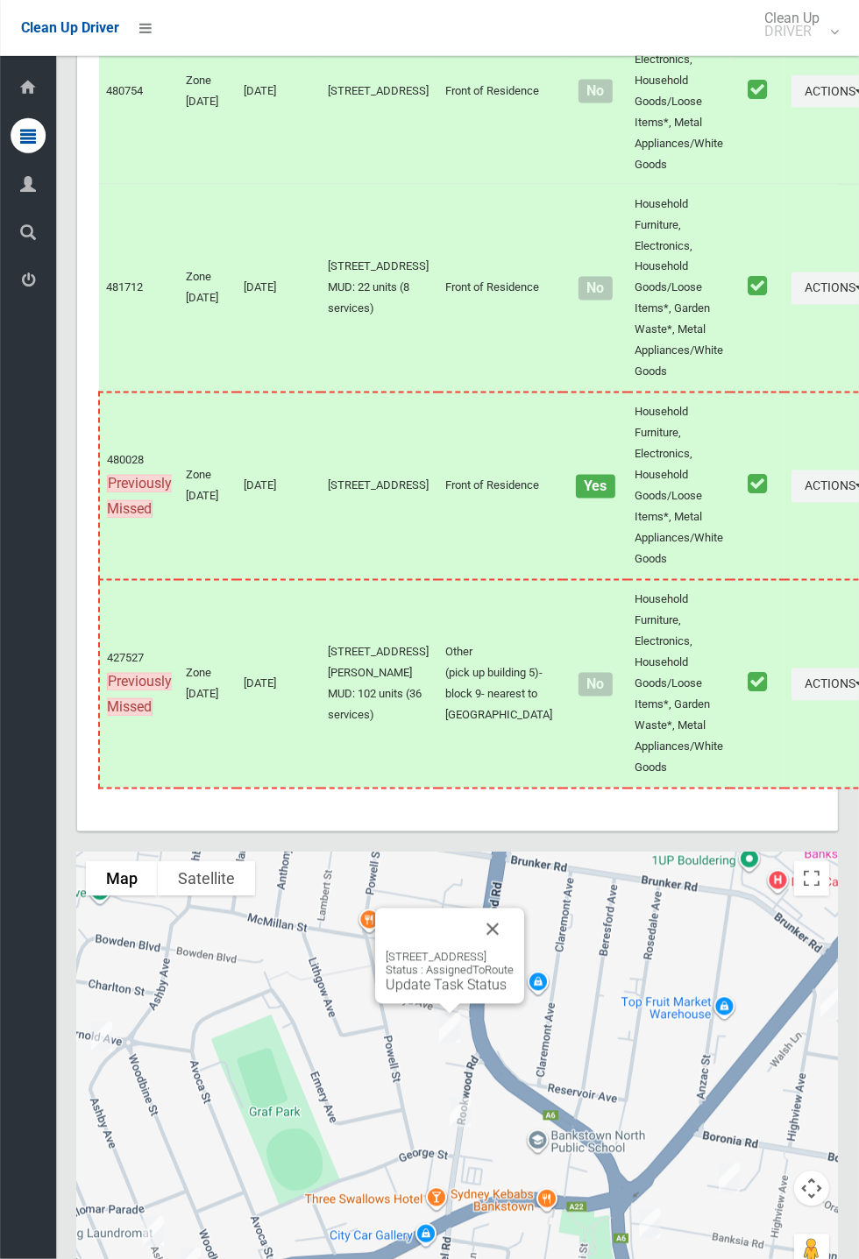
click at [513, 948] on button "Close" at bounding box center [492, 929] width 42 height 42
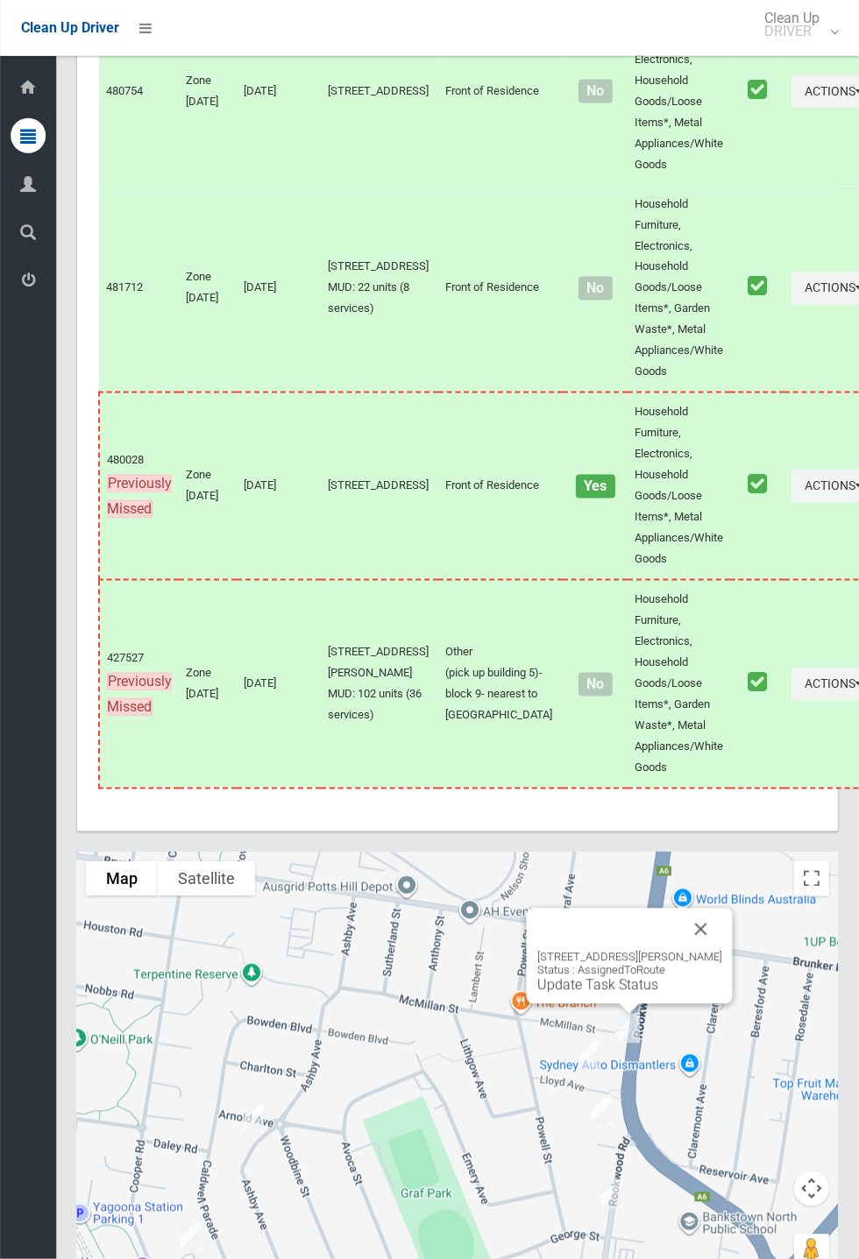
click at [721, 949] on button "Close" at bounding box center [701, 929] width 42 height 42
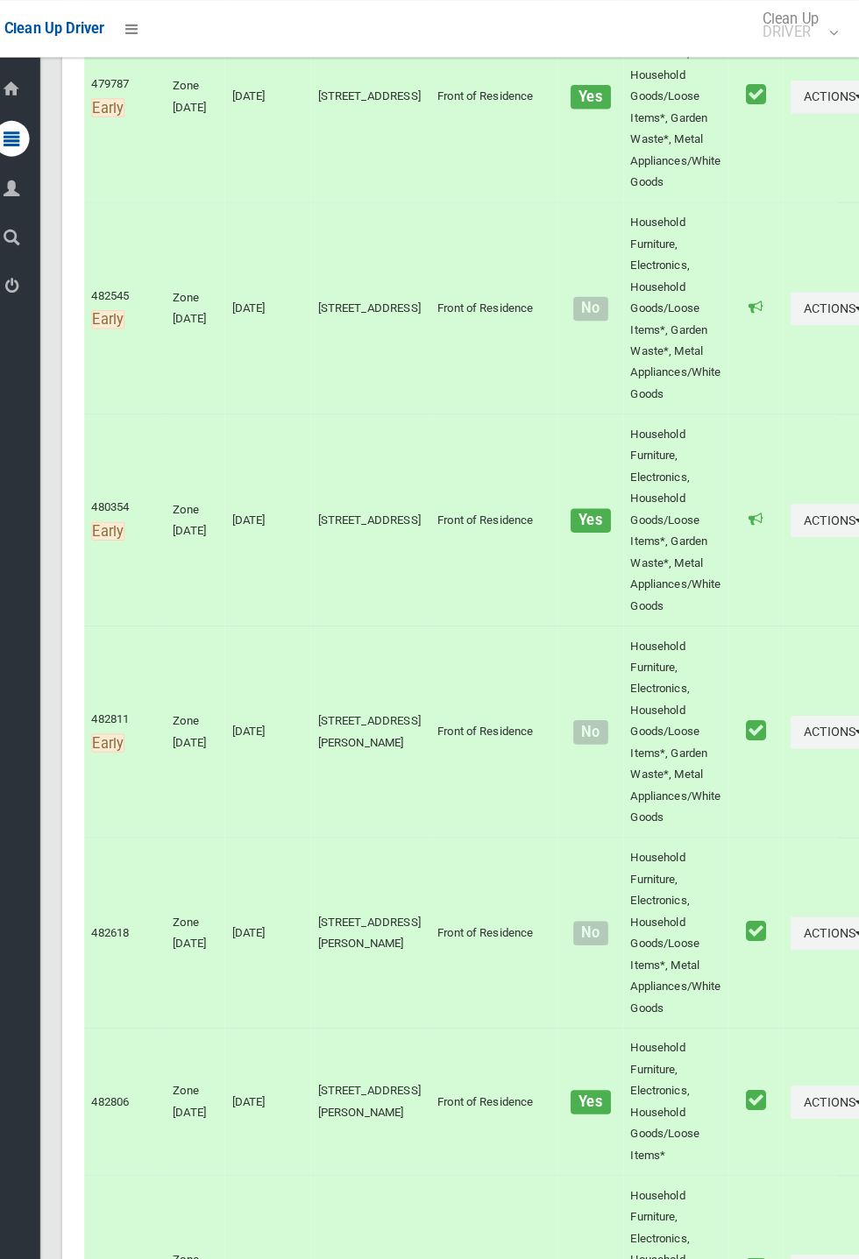
scroll to position [0, 0]
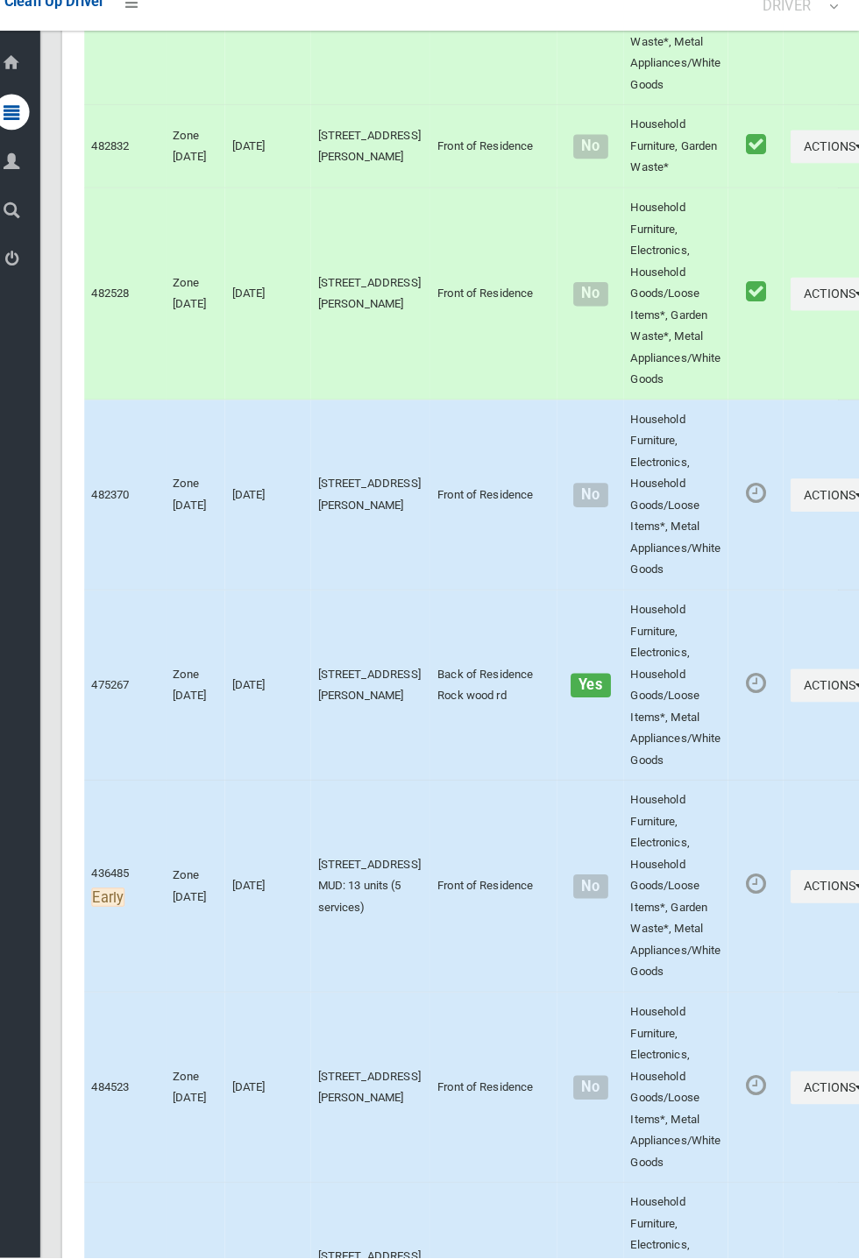
scroll to position [7472, 0]
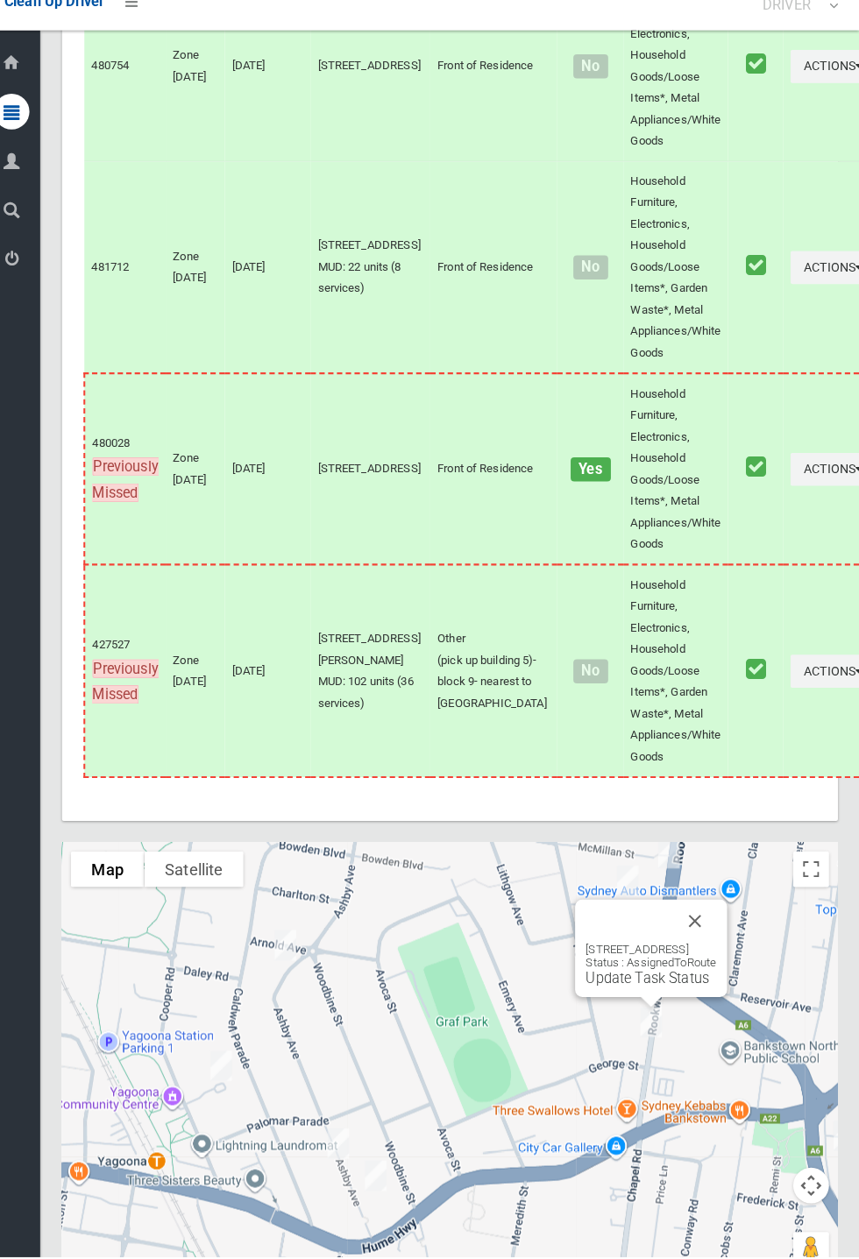
click at [630, 993] on link "Update Task Status" at bounding box center [650, 985] width 121 height 17
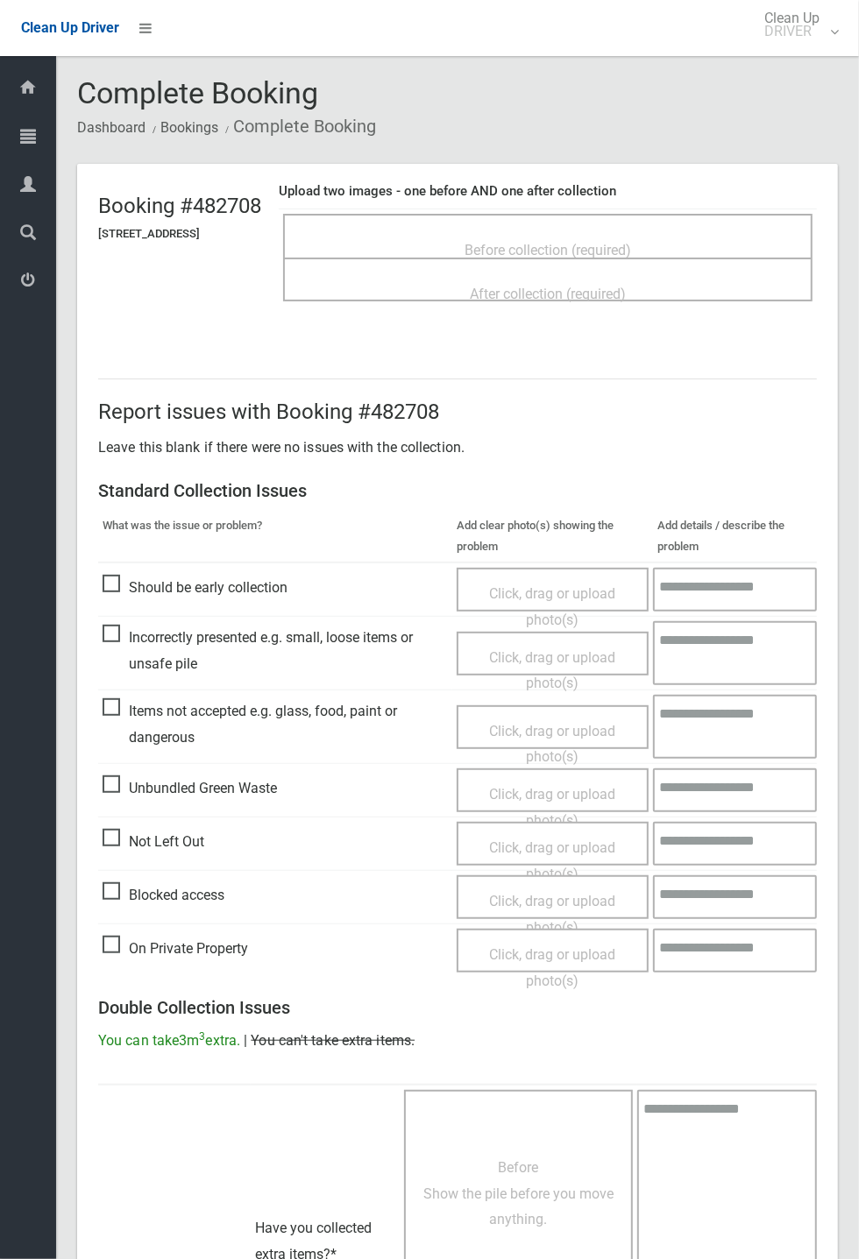
click at [583, 233] on div "Before collection (required)" at bounding box center [547, 249] width 491 height 32
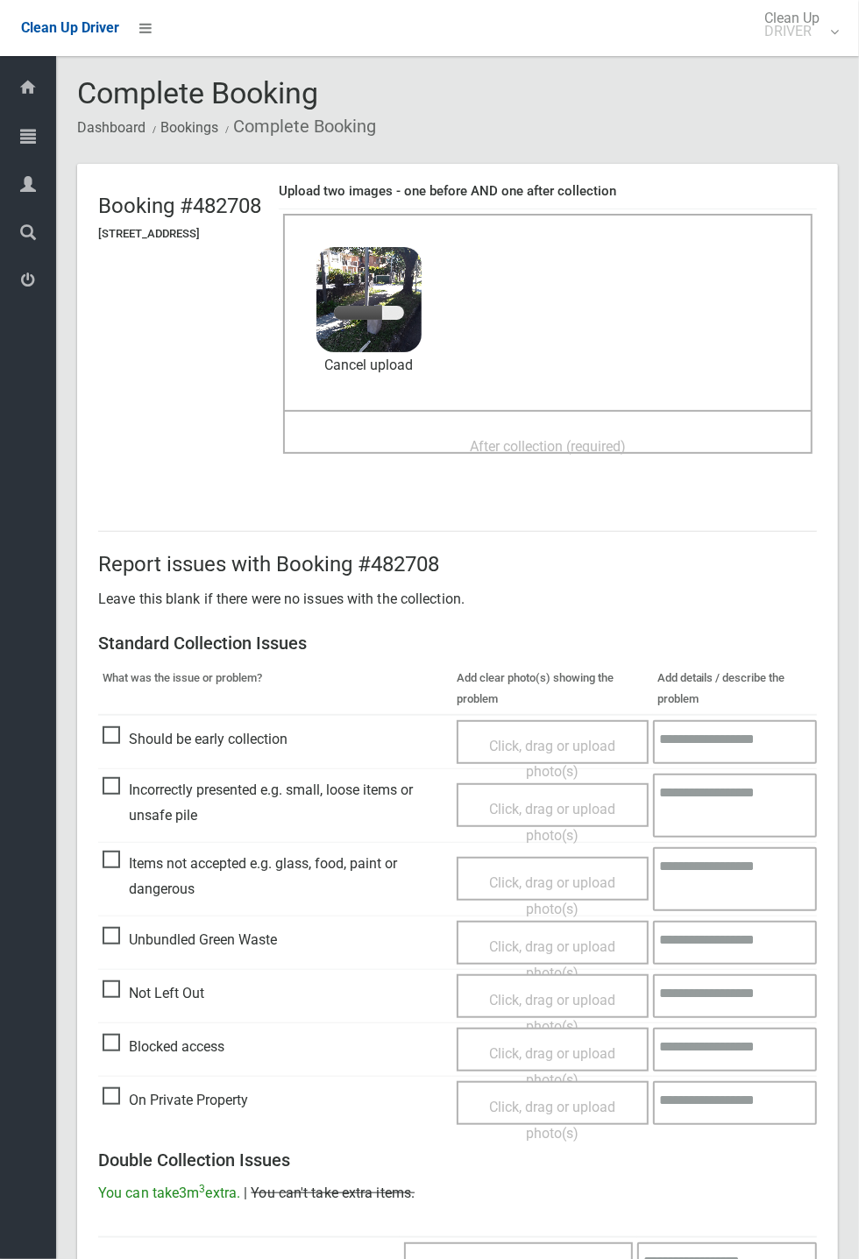
click at [625, 438] on span "After collection (required)" at bounding box center [548, 446] width 156 height 17
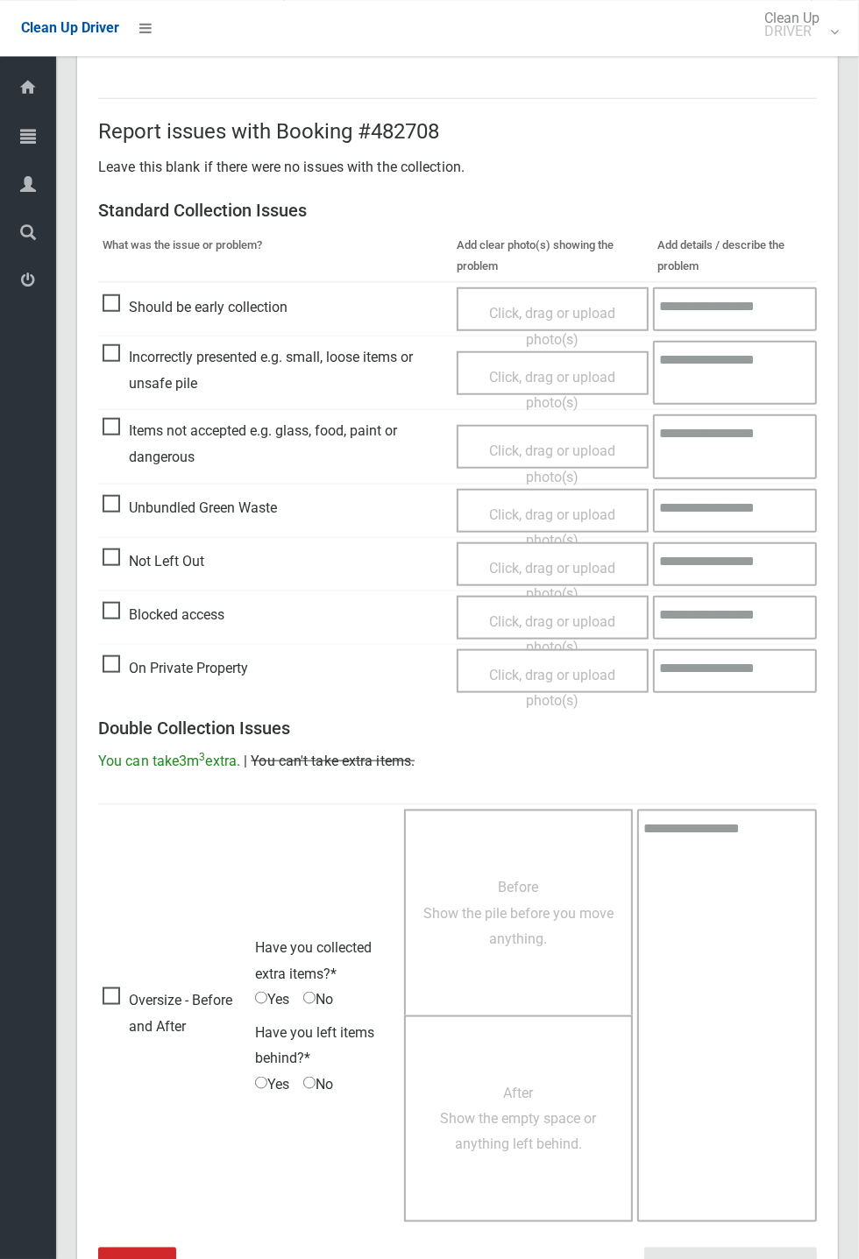
scroll to position [608, 0]
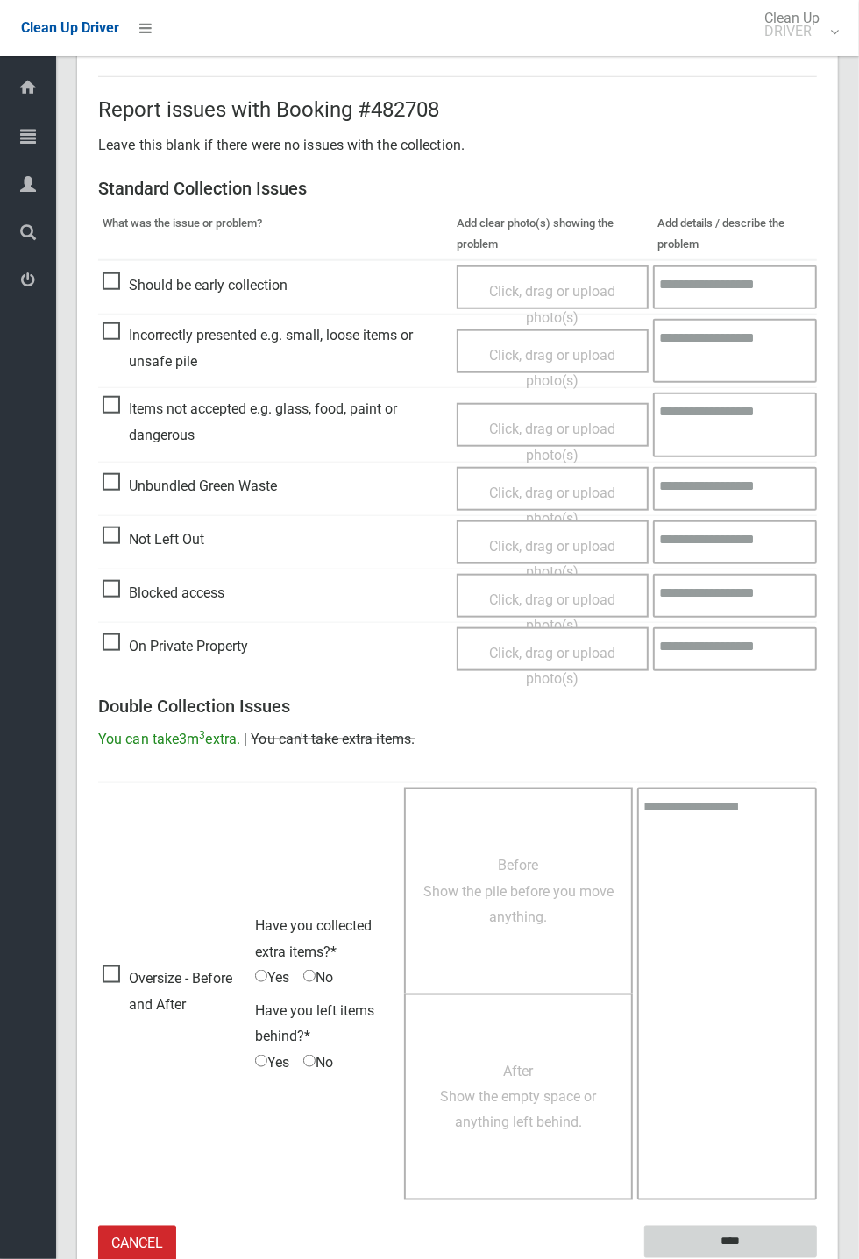
click at [816, 1258] on input "****" at bounding box center [730, 1242] width 173 height 32
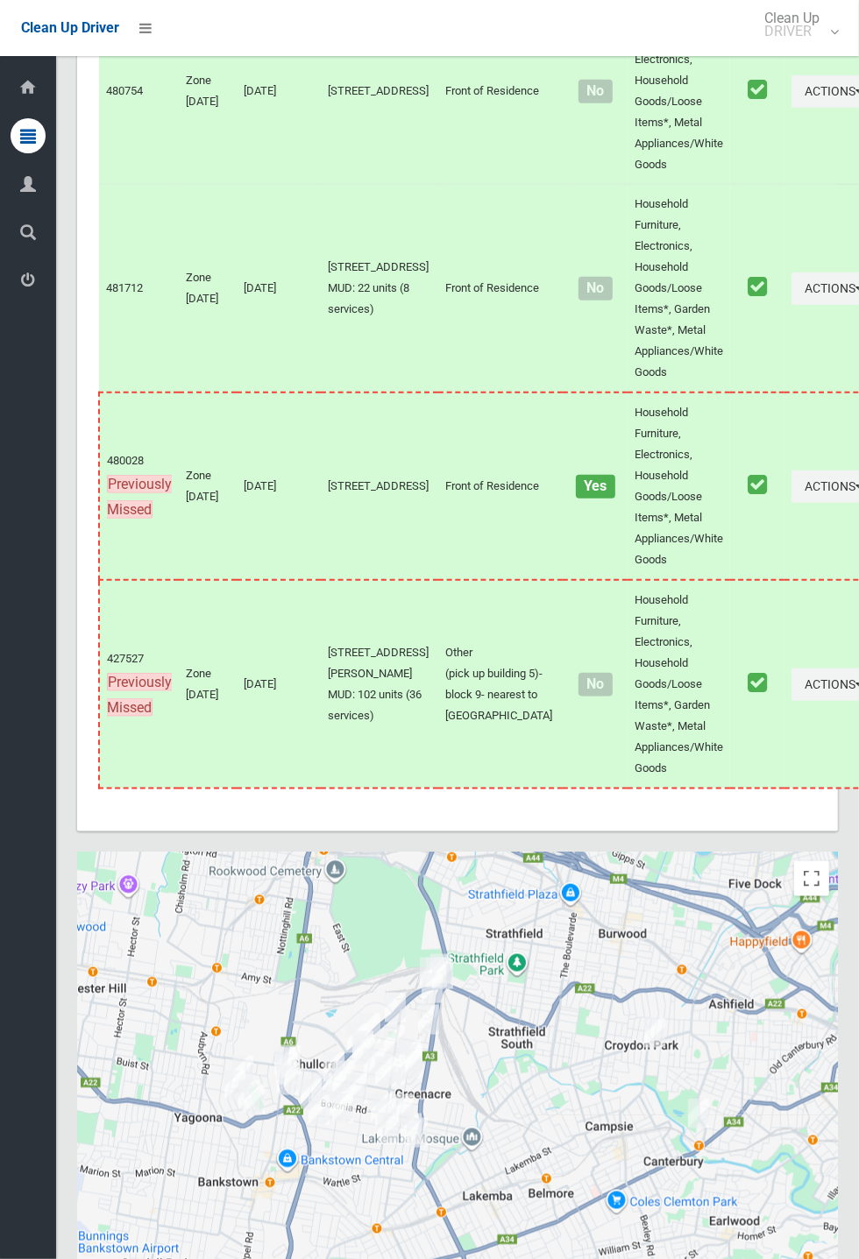
scroll to position [7472, 0]
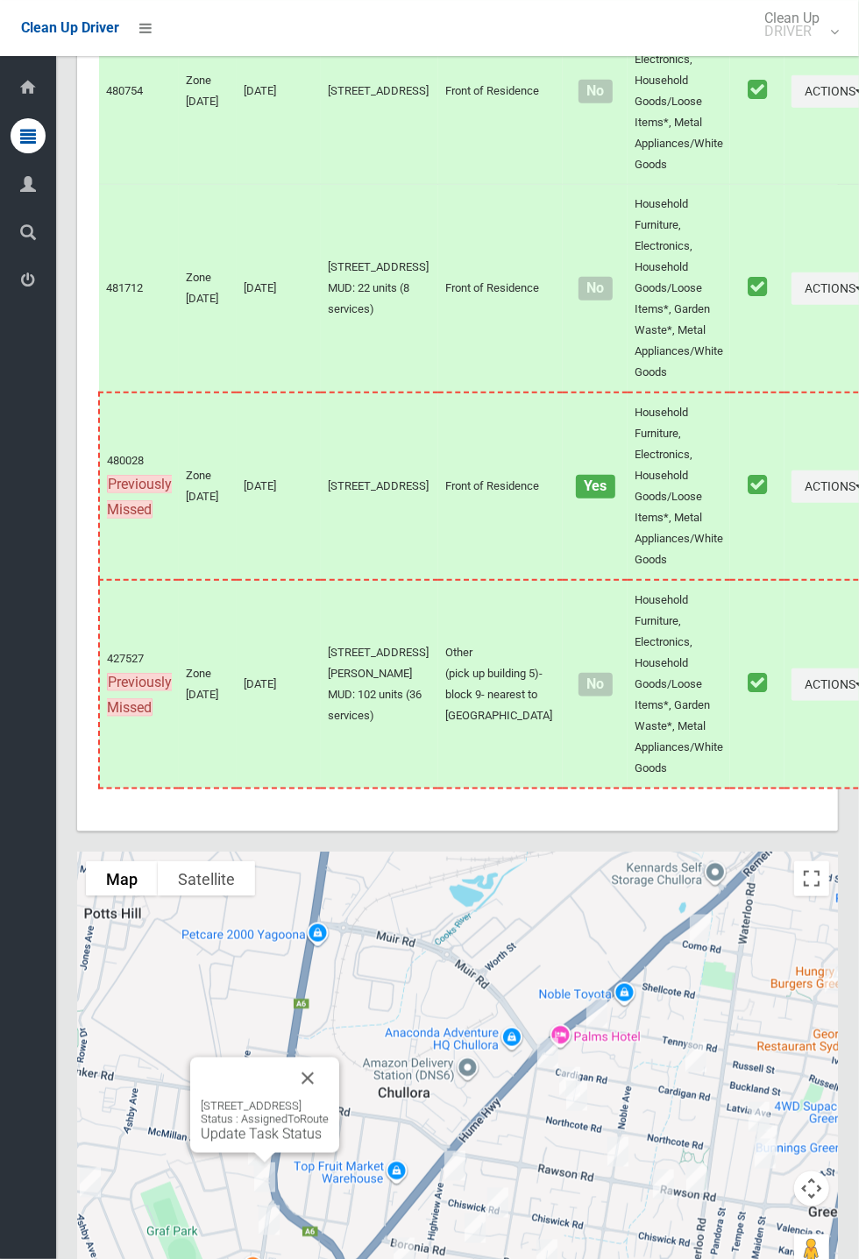
click at [329, 1099] on button "Close" at bounding box center [307, 1078] width 42 height 42
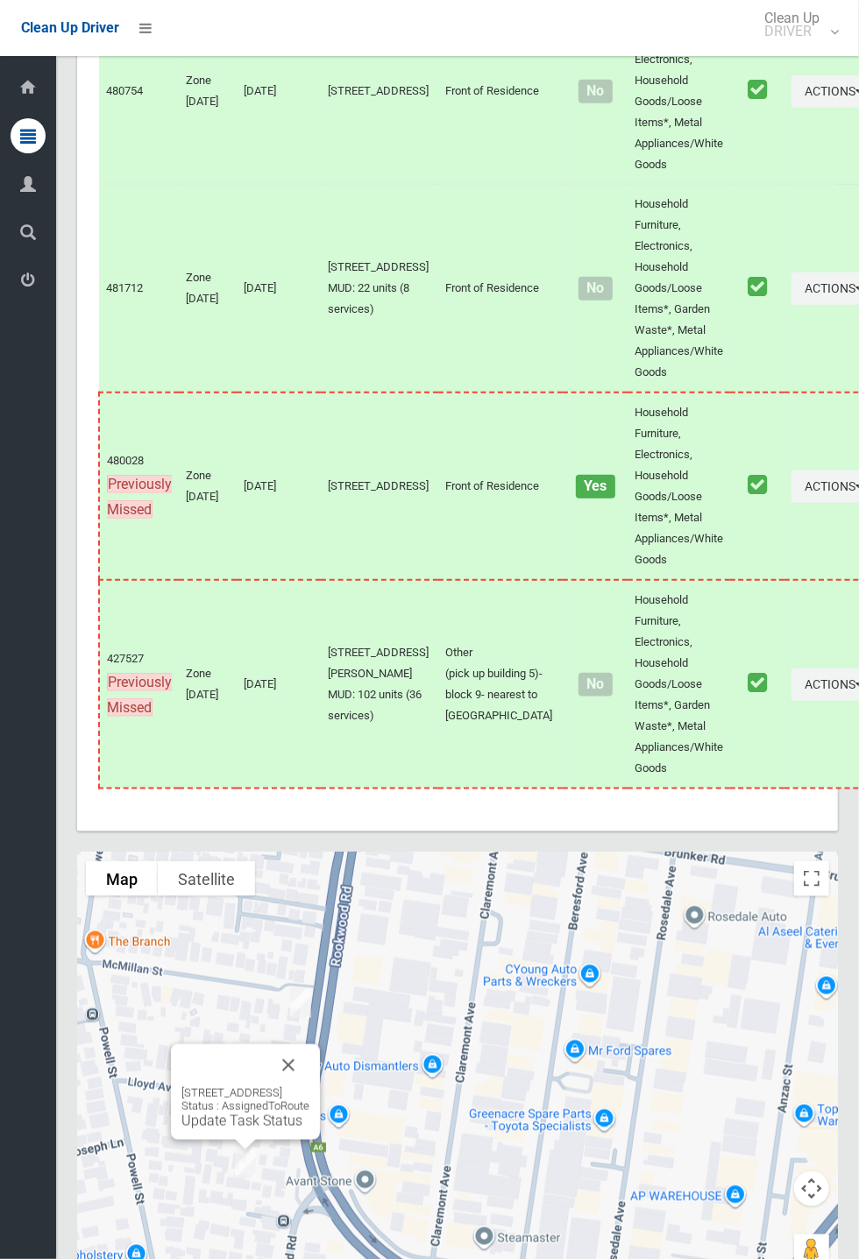
click at [309, 1086] on button "Close" at bounding box center [288, 1065] width 42 height 42
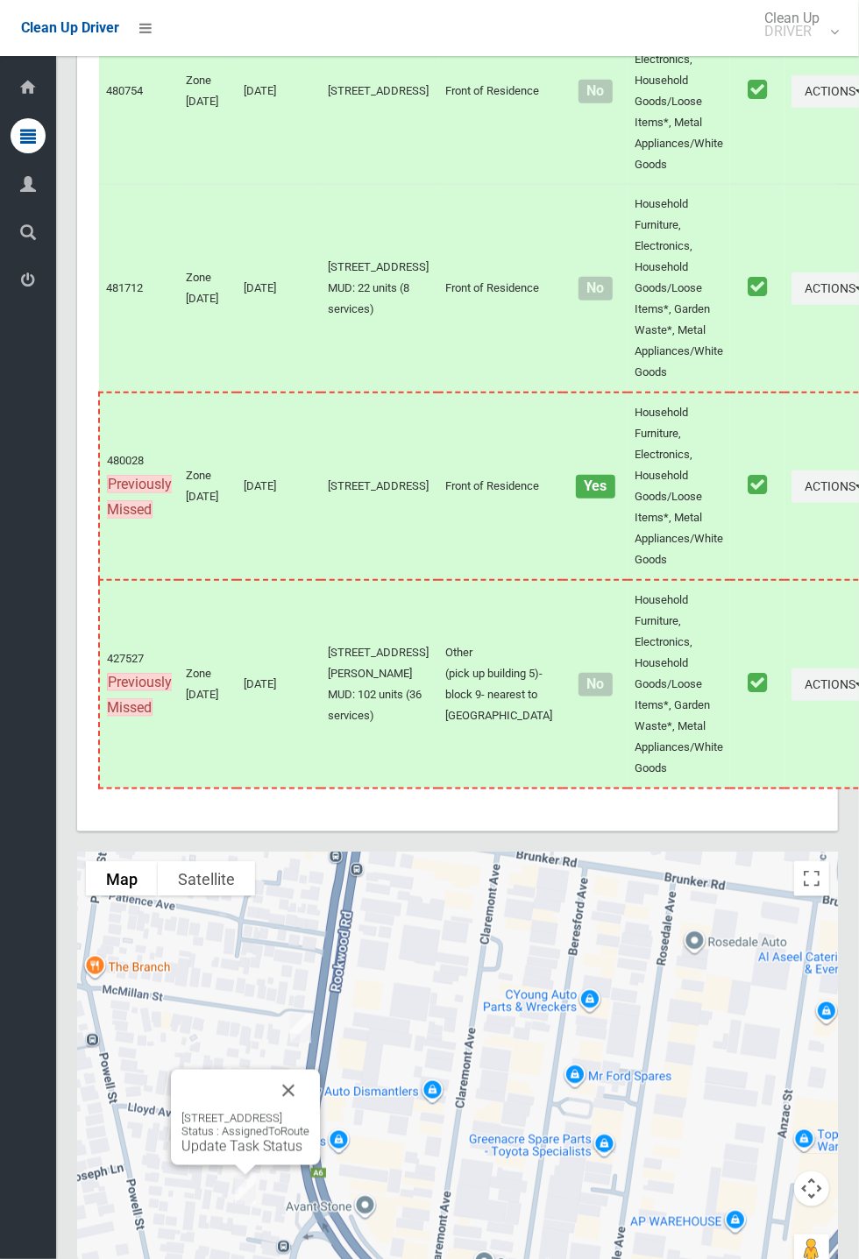
click at [253, 1155] on link "Update Task Status" at bounding box center [241, 1146] width 121 height 17
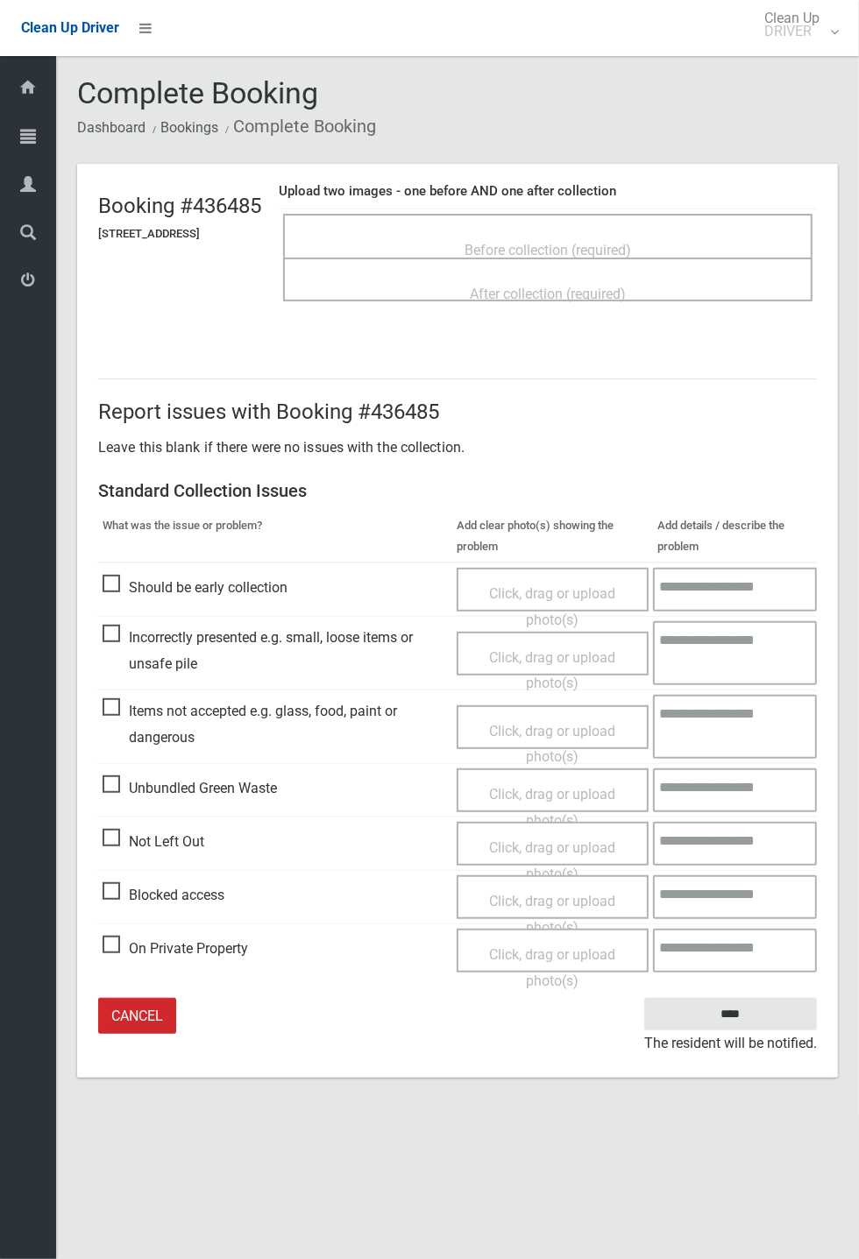
click at [577, 242] on span "Before collection (required)" at bounding box center [547, 250] width 166 height 17
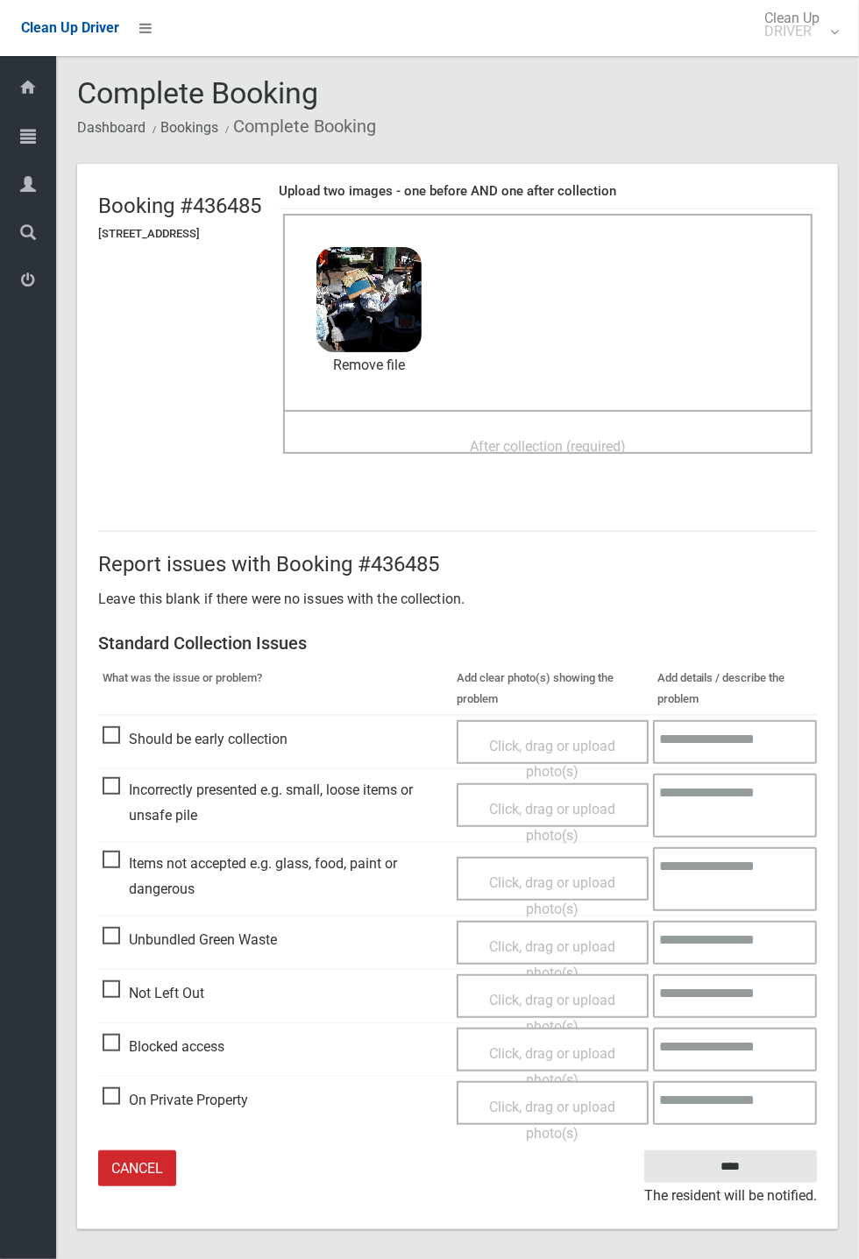
click at [519, 449] on span "After collection (required)" at bounding box center [548, 446] width 156 height 17
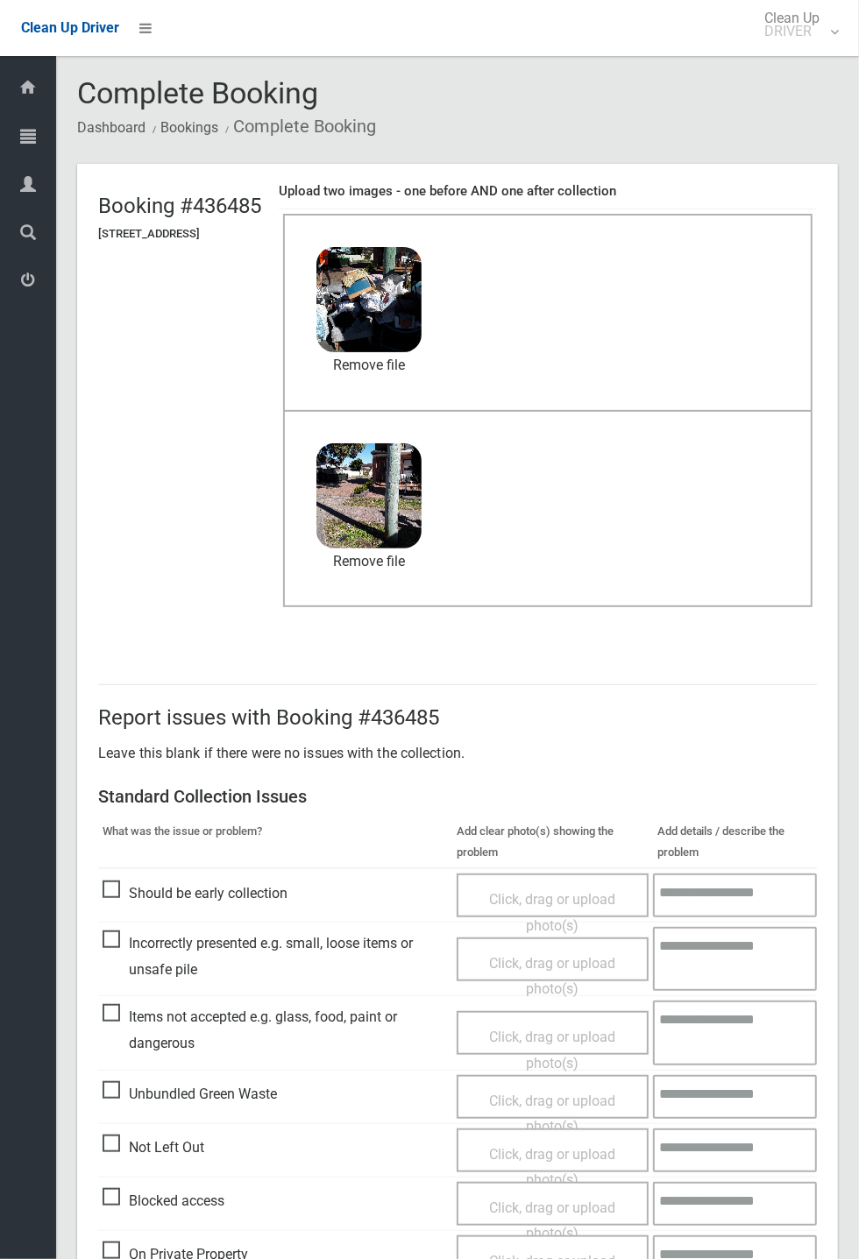
scroll to position [81, 0]
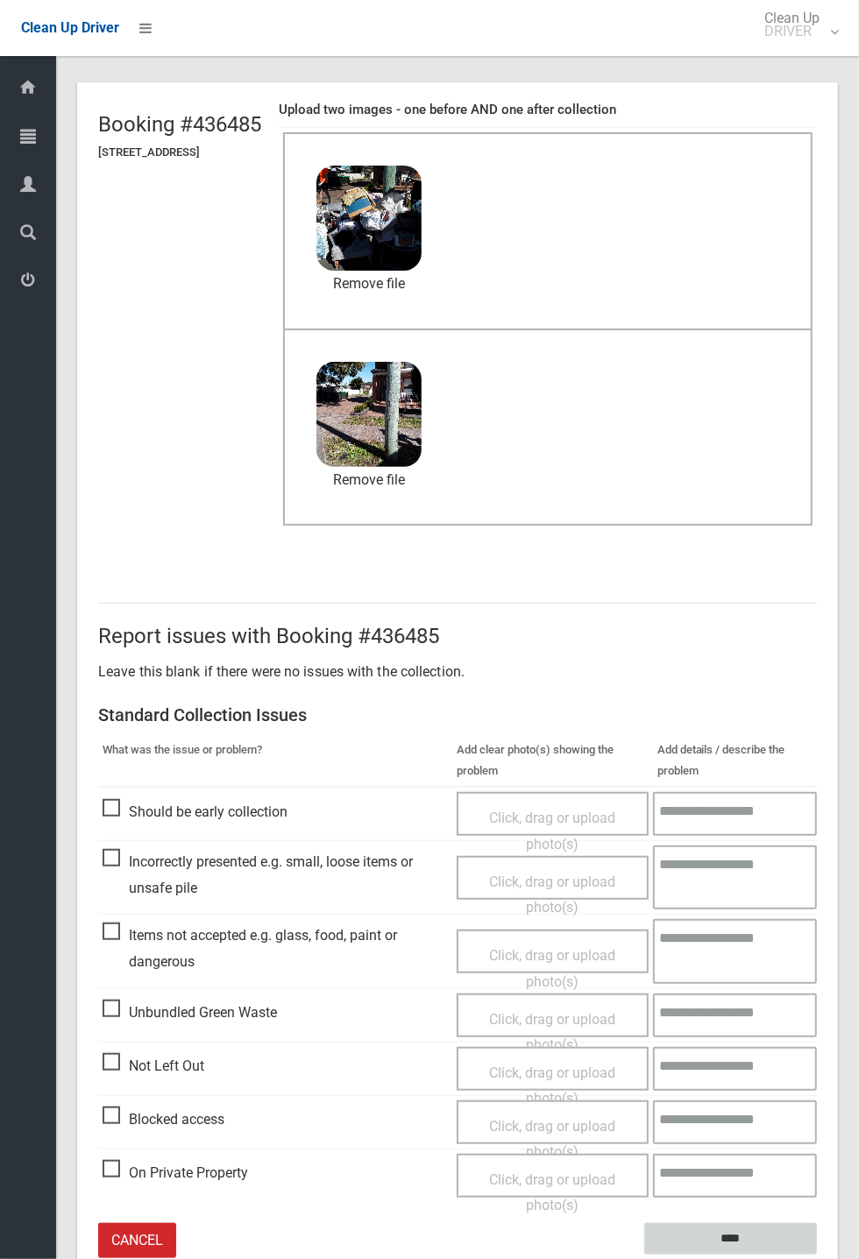
click at [816, 1255] on input "****" at bounding box center [730, 1239] width 173 height 32
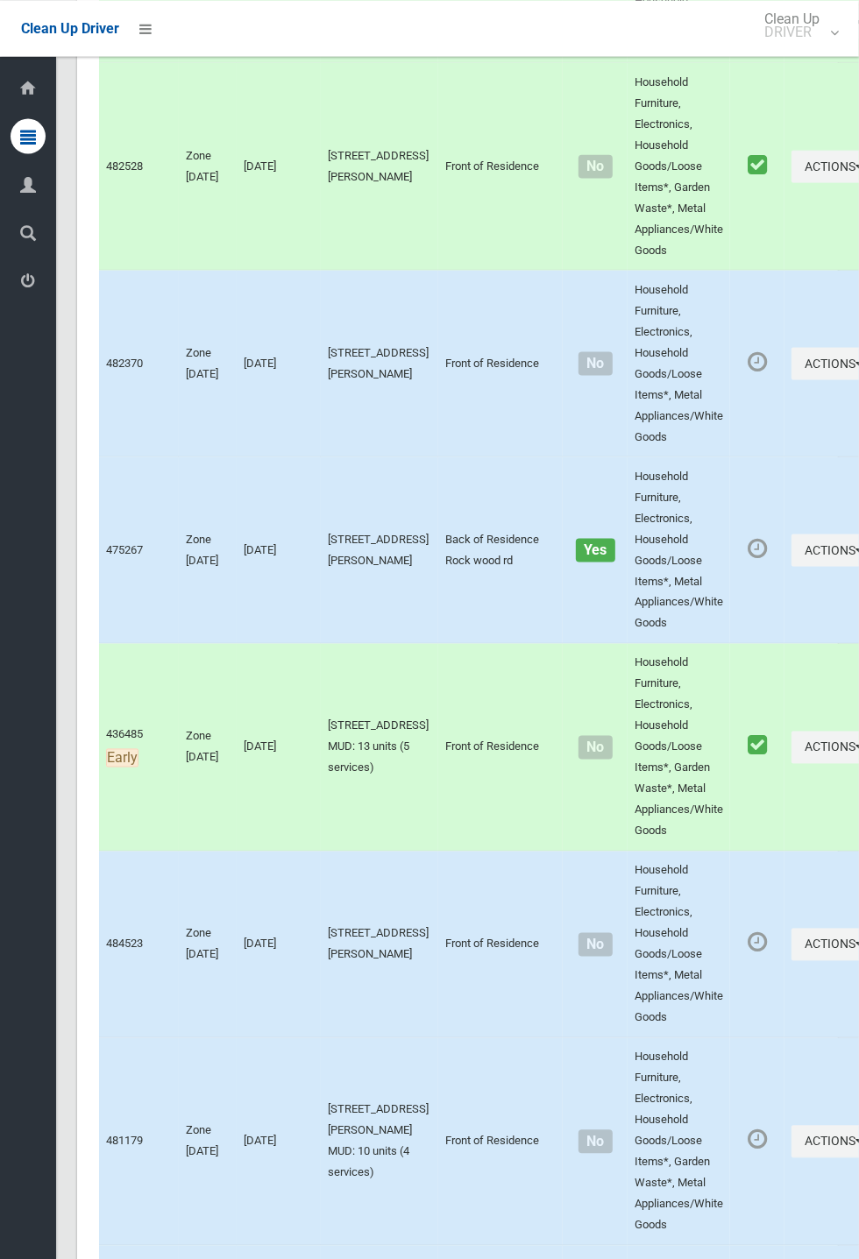
scroll to position [4562, 0]
click at [791, 539] on button "Actions" at bounding box center [833, 552] width 84 height 32
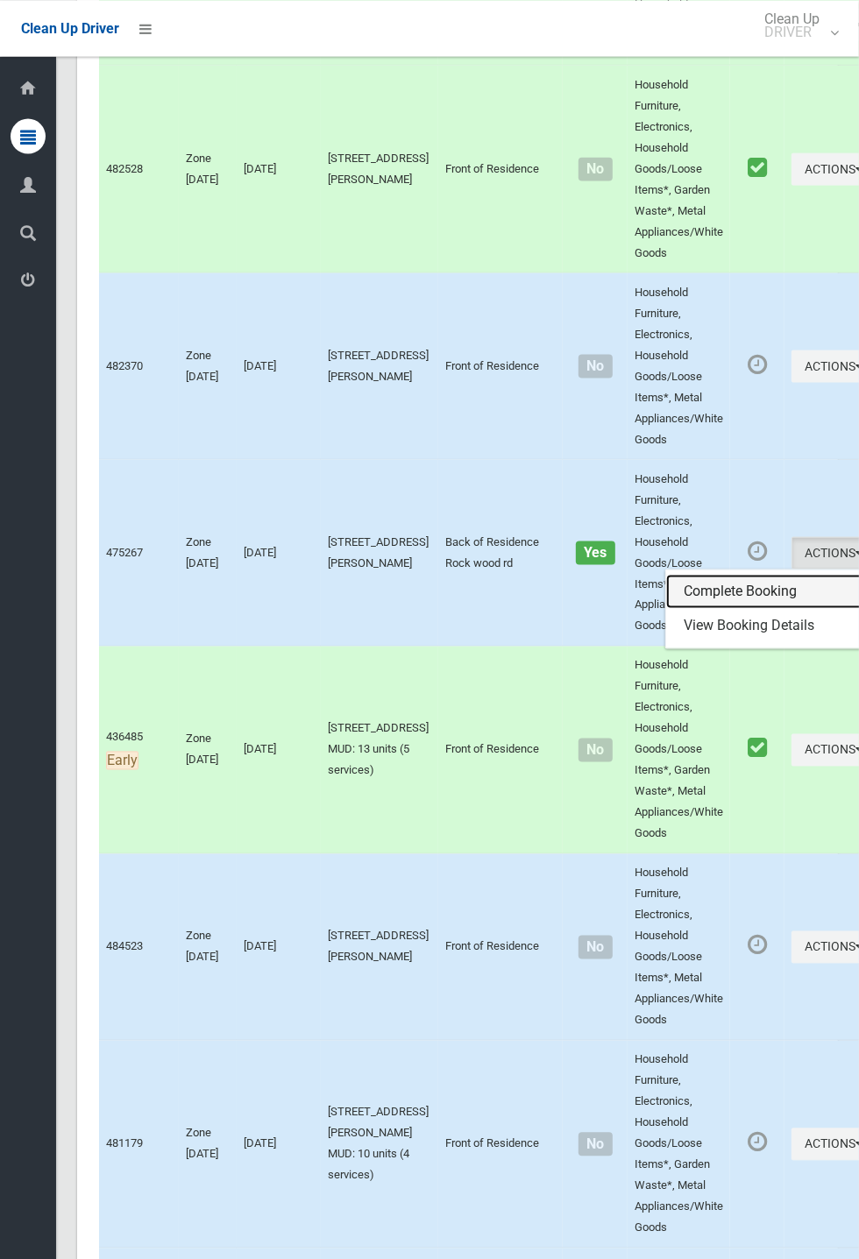
click at [700, 574] on link "Complete Booking" at bounding box center [770, 591] width 208 height 35
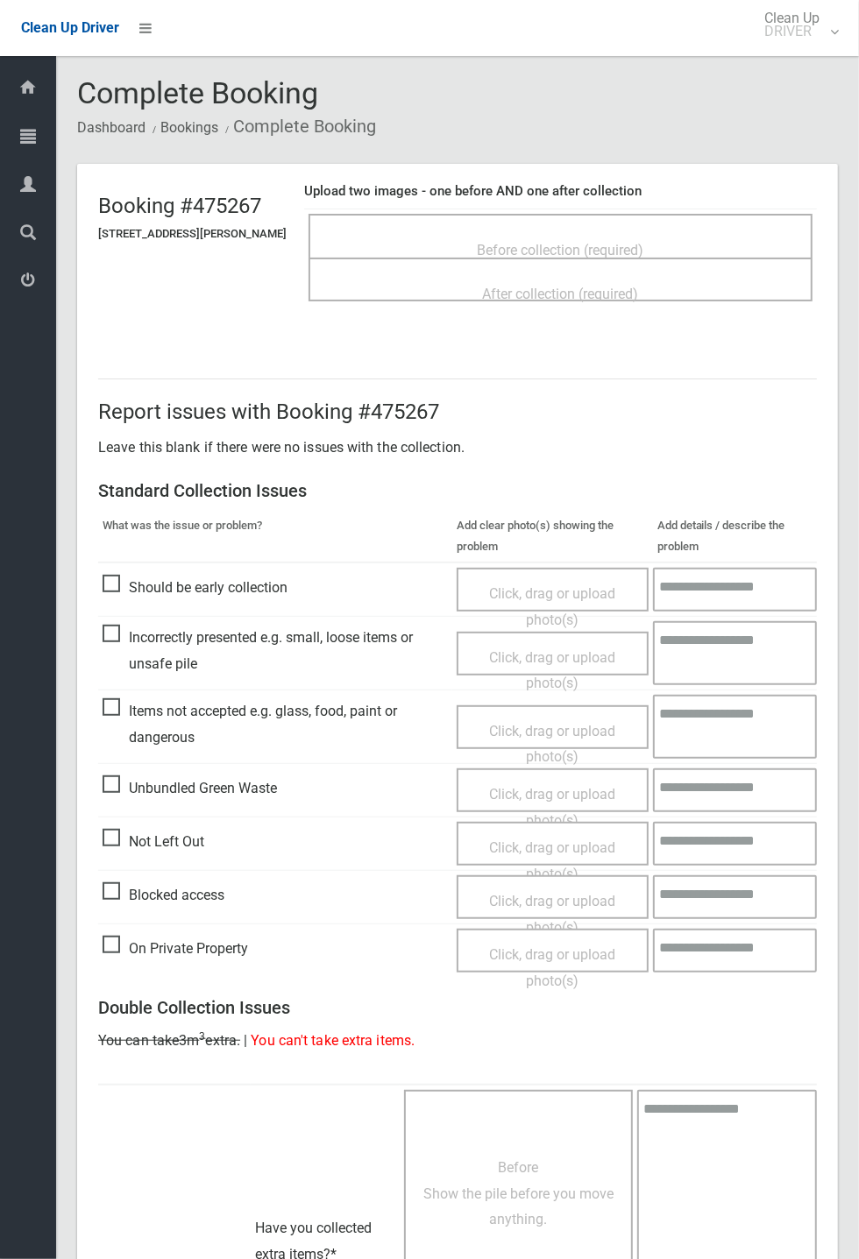
click at [578, 233] on div "Before collection (required)" at bounding box center [560, 249] width 465 height 32
click at [547, 242] on span "Before collection (required)" at bounding box center [560, 250] width 166 height 17
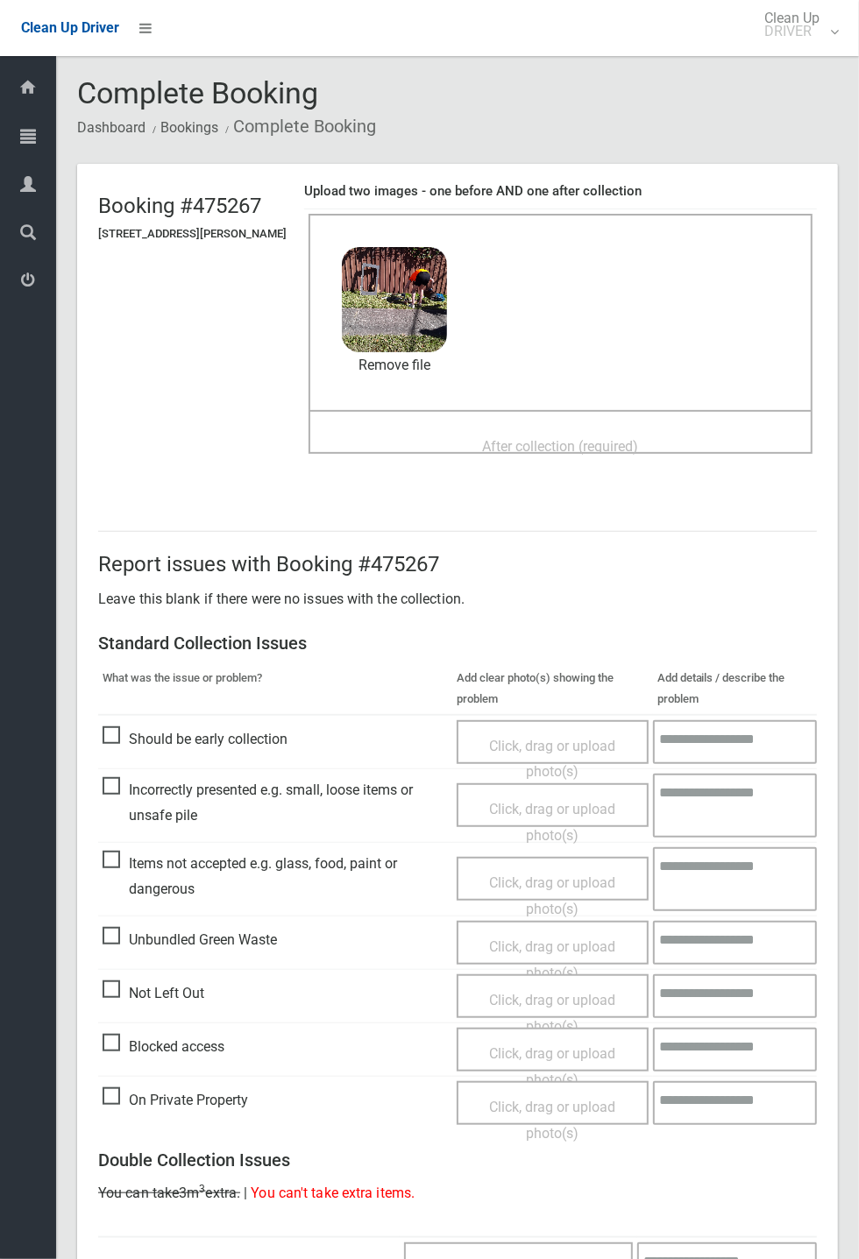
click at [613, 429] on div "After collection (required)" at bounding box center [560, 445] width 465 height 32
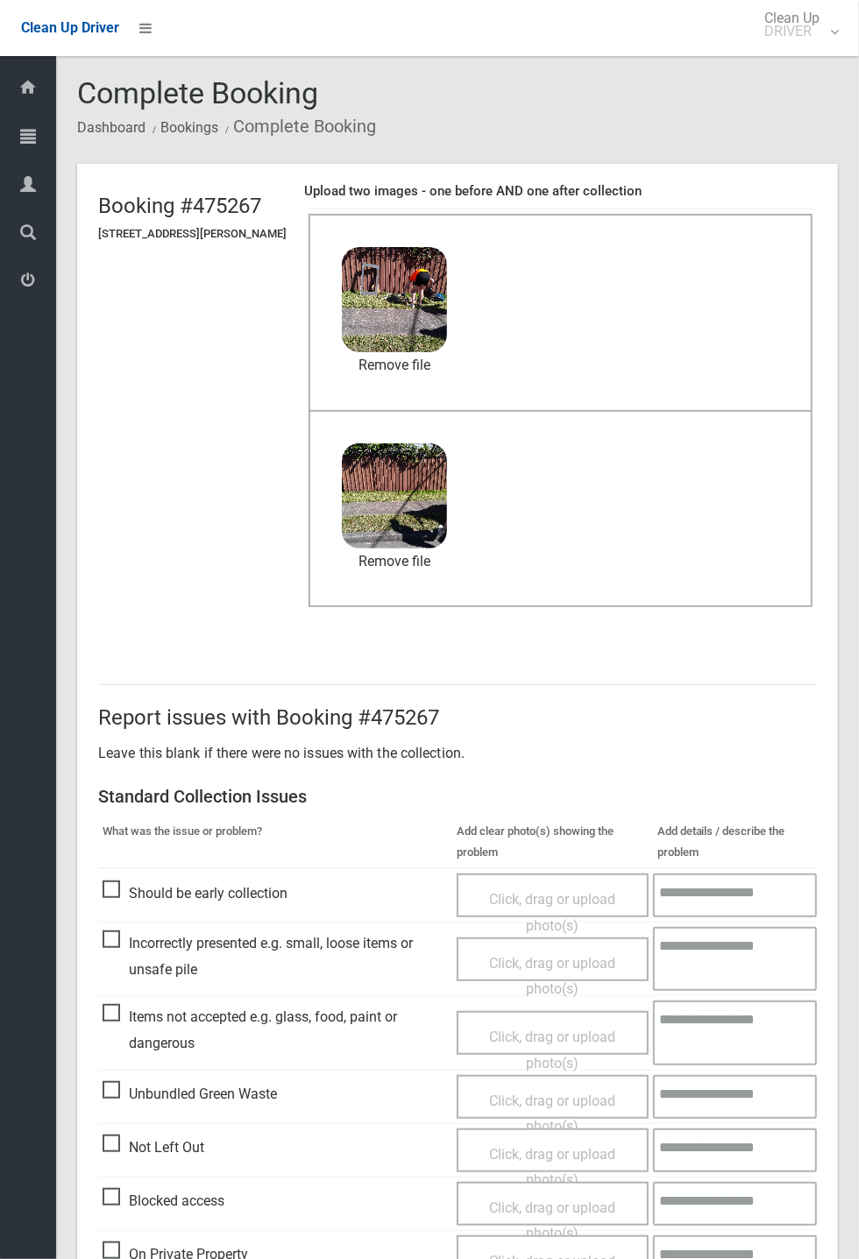
scroll to position [608, 0]
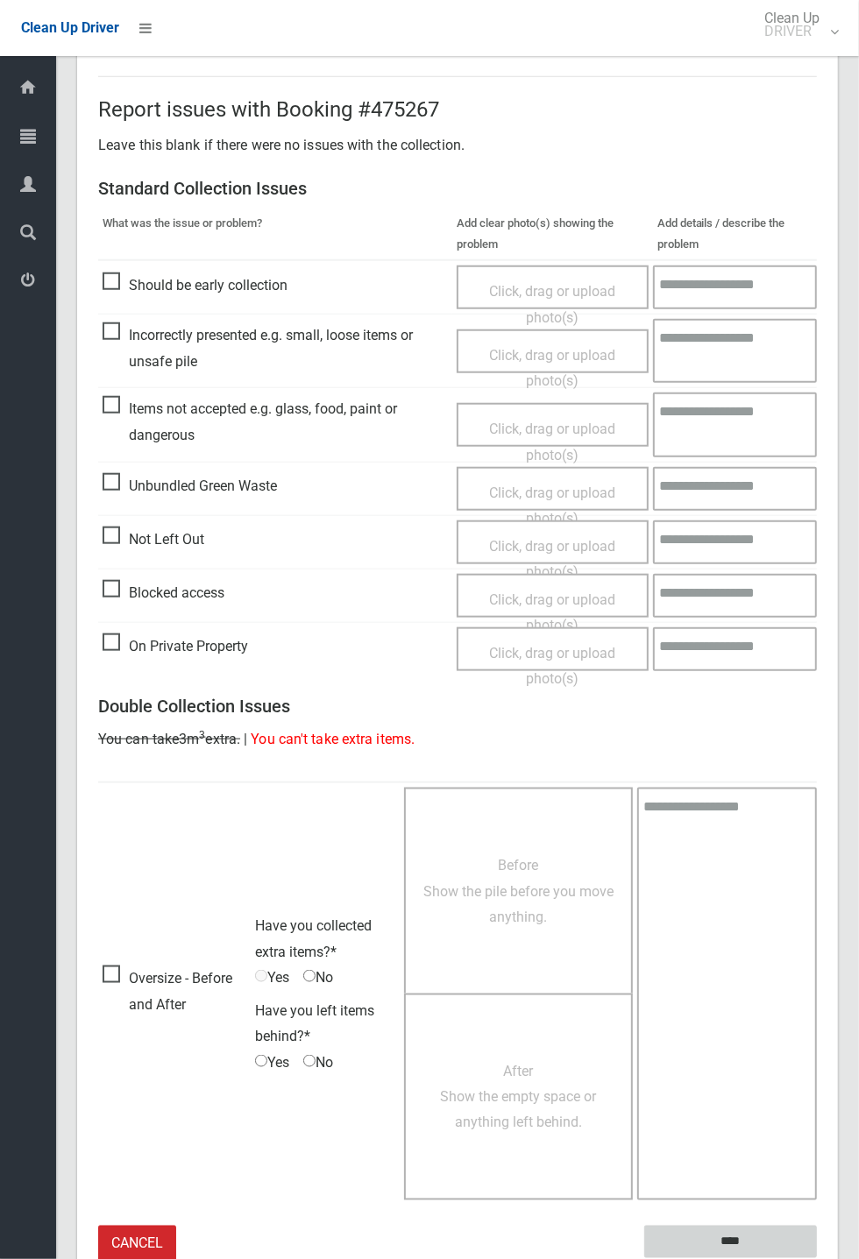
click at [731, 1234] on input "****" at bounding box center [730, 1242] width 173 height 32
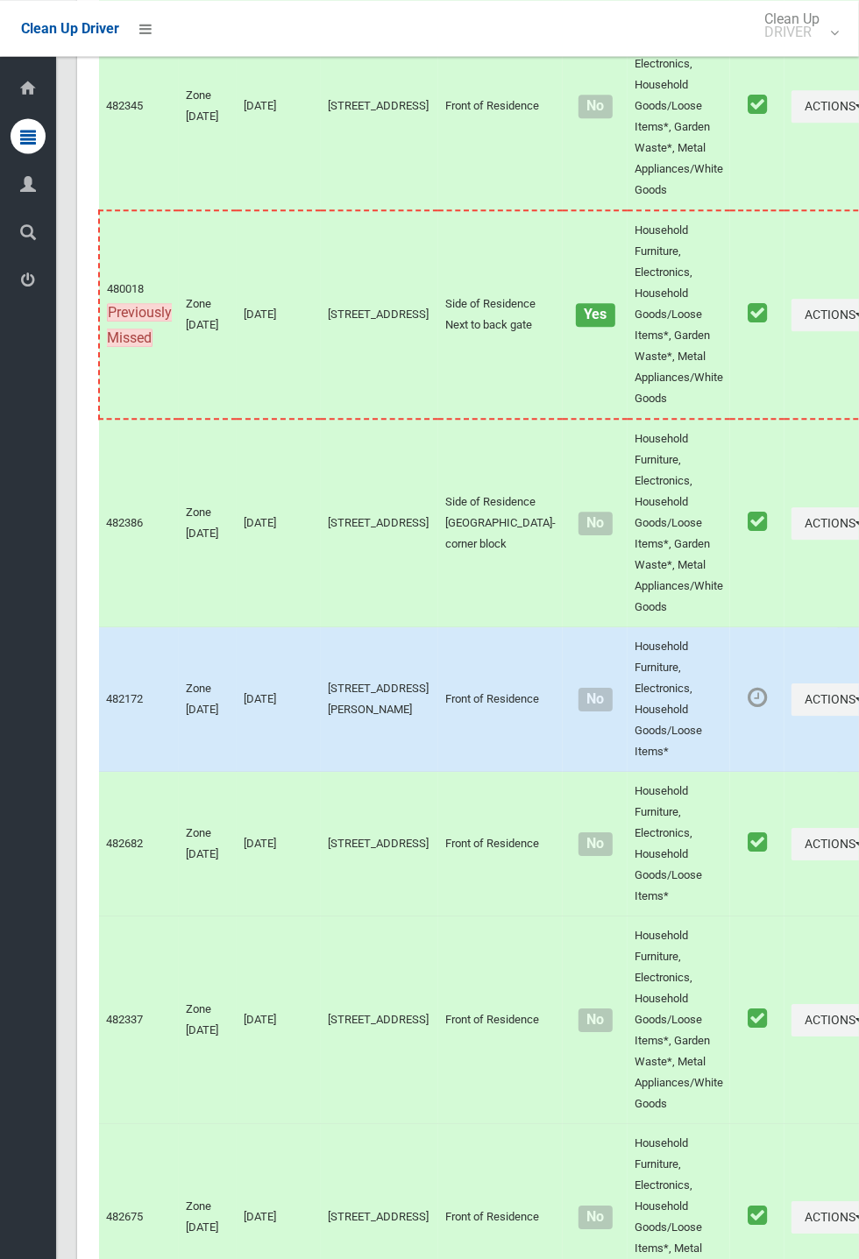
scroll to position [7472, 0]
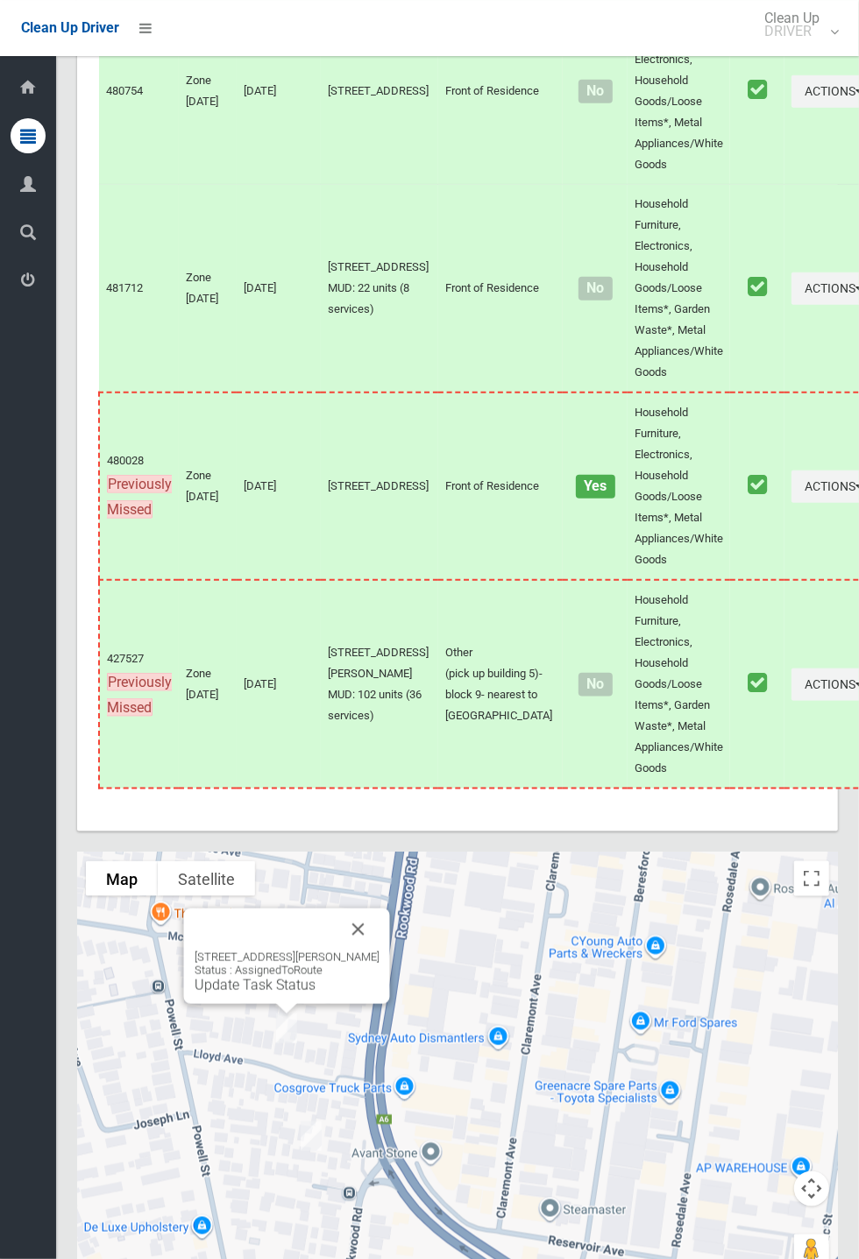
click at [297, 993] on link "Update Task Status" at bounding box center [254, 985] width 121 height 17
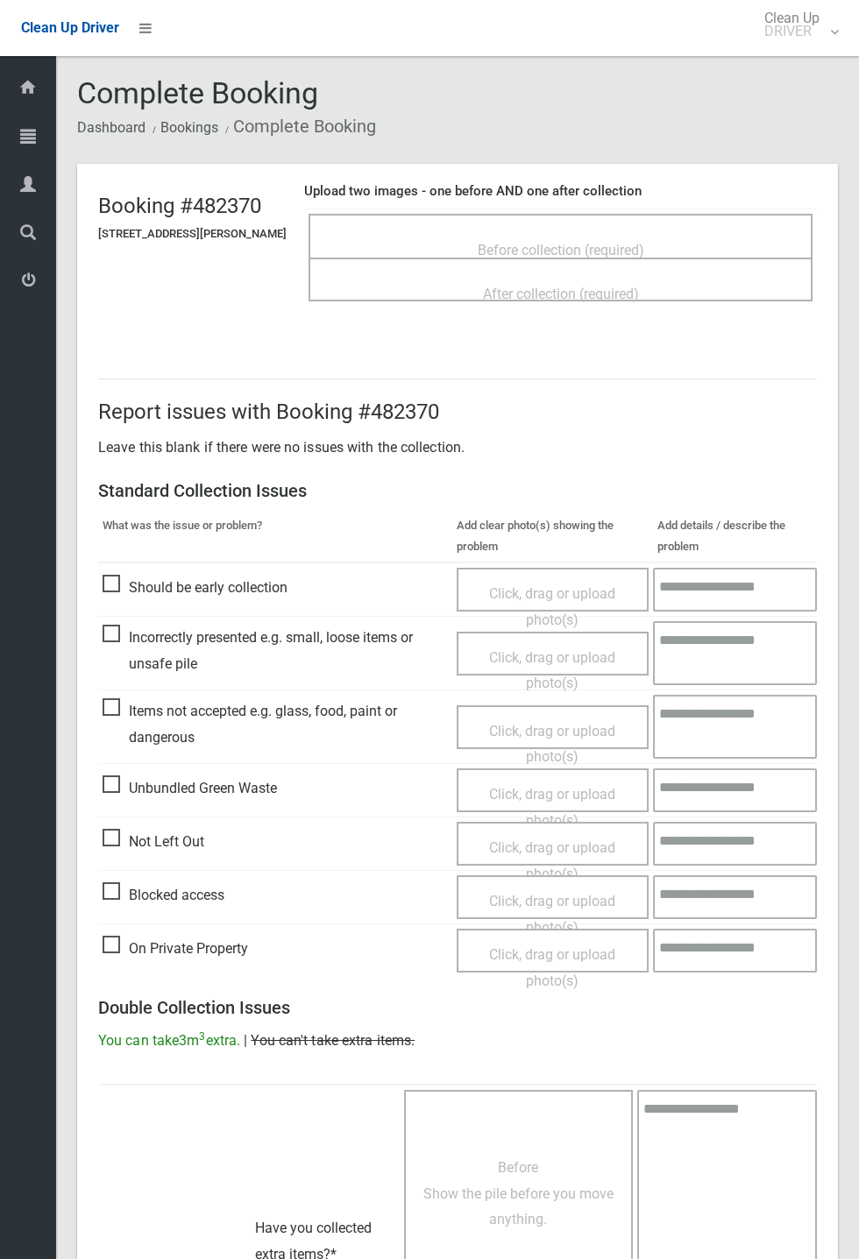
click at [565, 242] on span "Before collection (required)" at bounding box center [560, 250] width 166 height 17
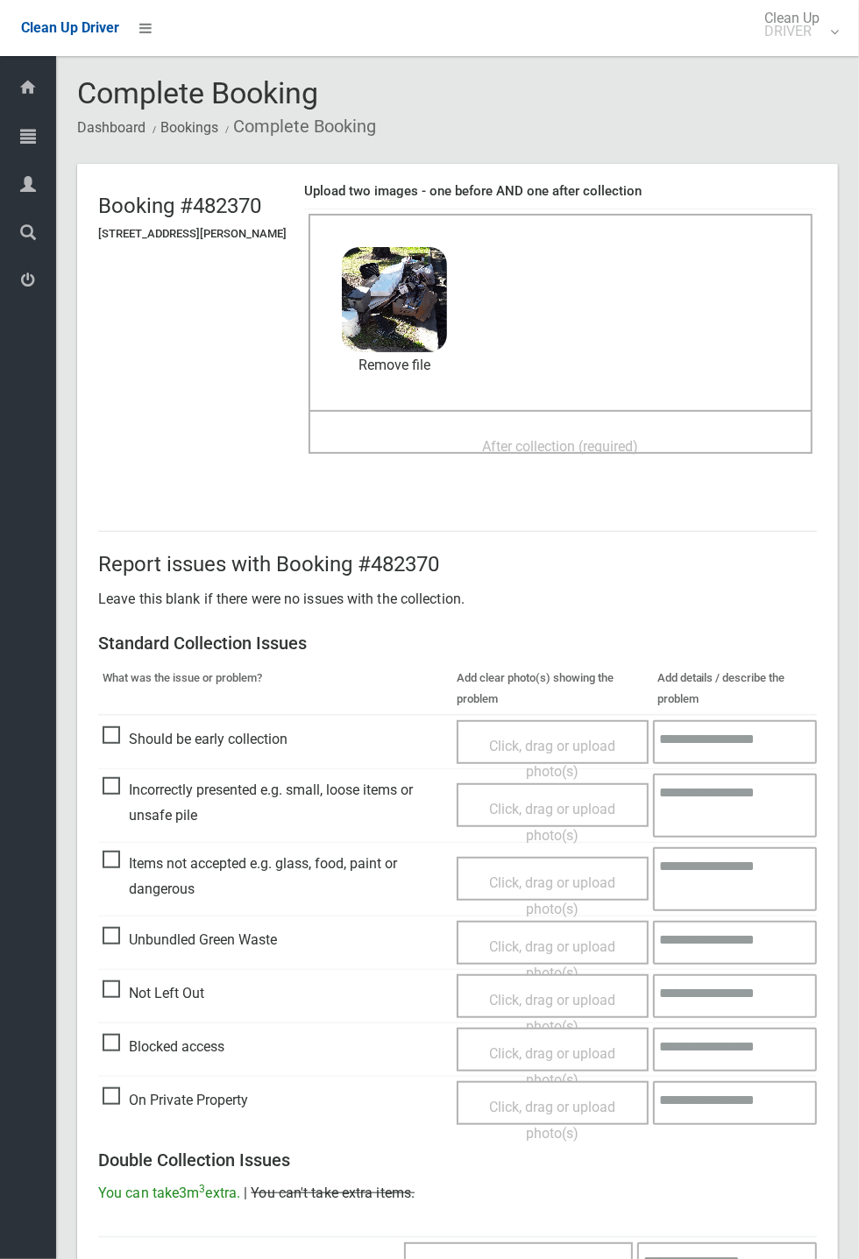
click at [547, 442] on span "After collection (required)" at bounding box center [561, 446] width 156 height 17
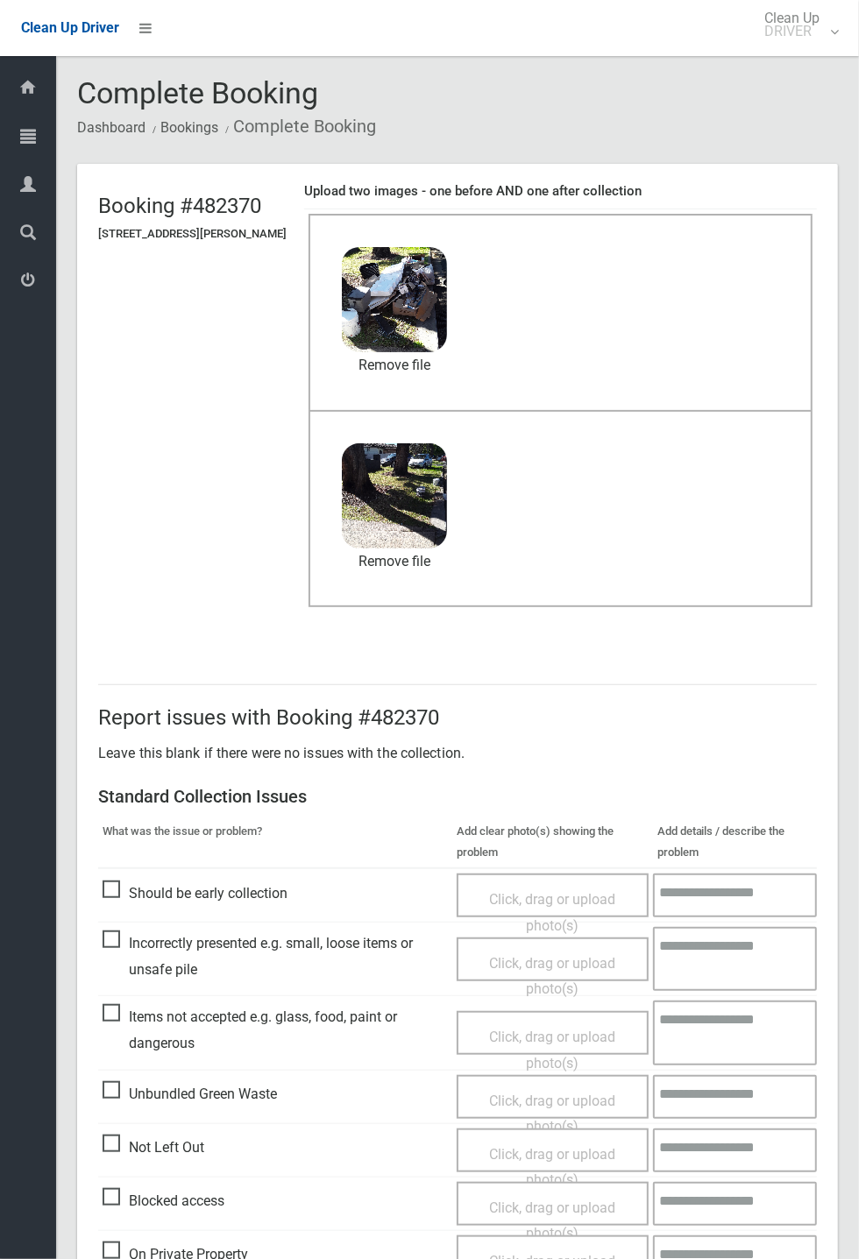
scroll to position [608, 0]
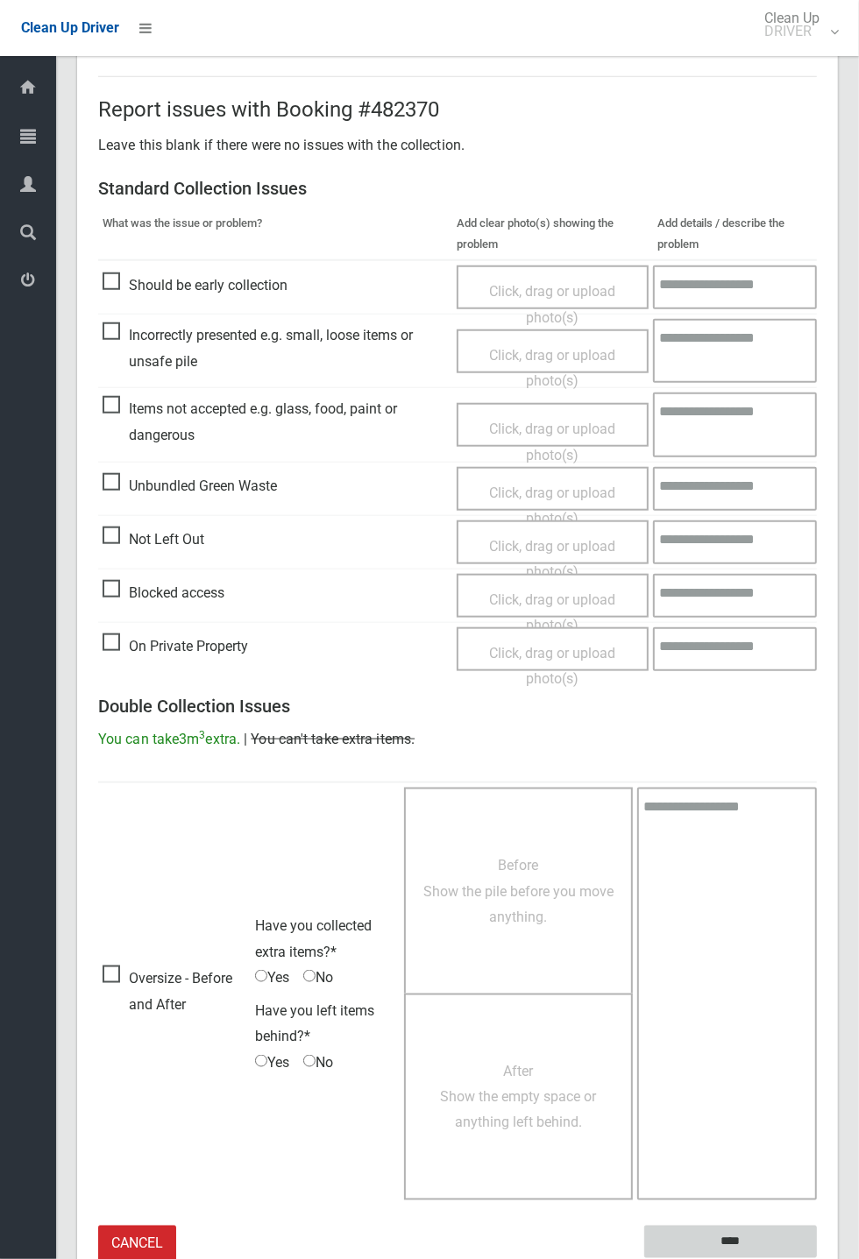
click at [816, 1258] on input "****" at bounding box center [730, 1242] width 173 height 32
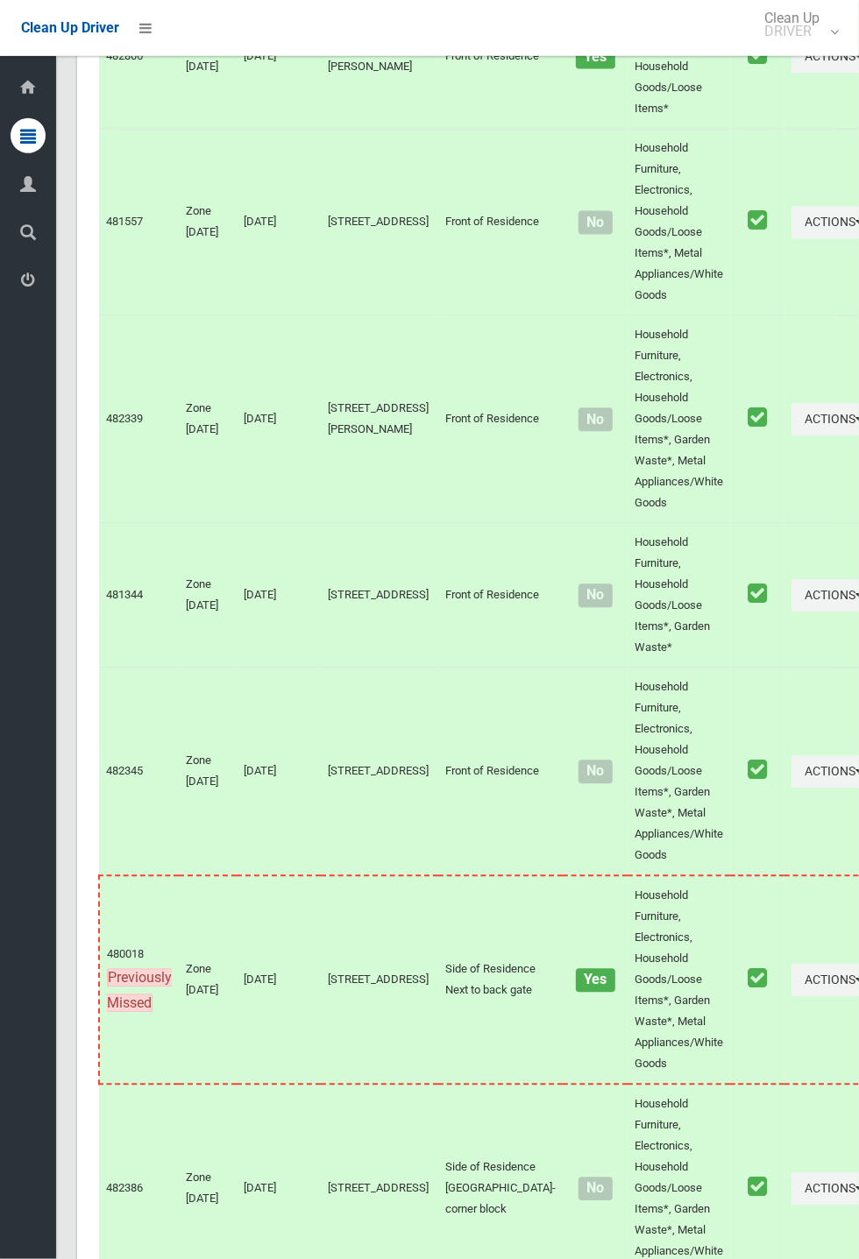
scroll to position [7472, 0]
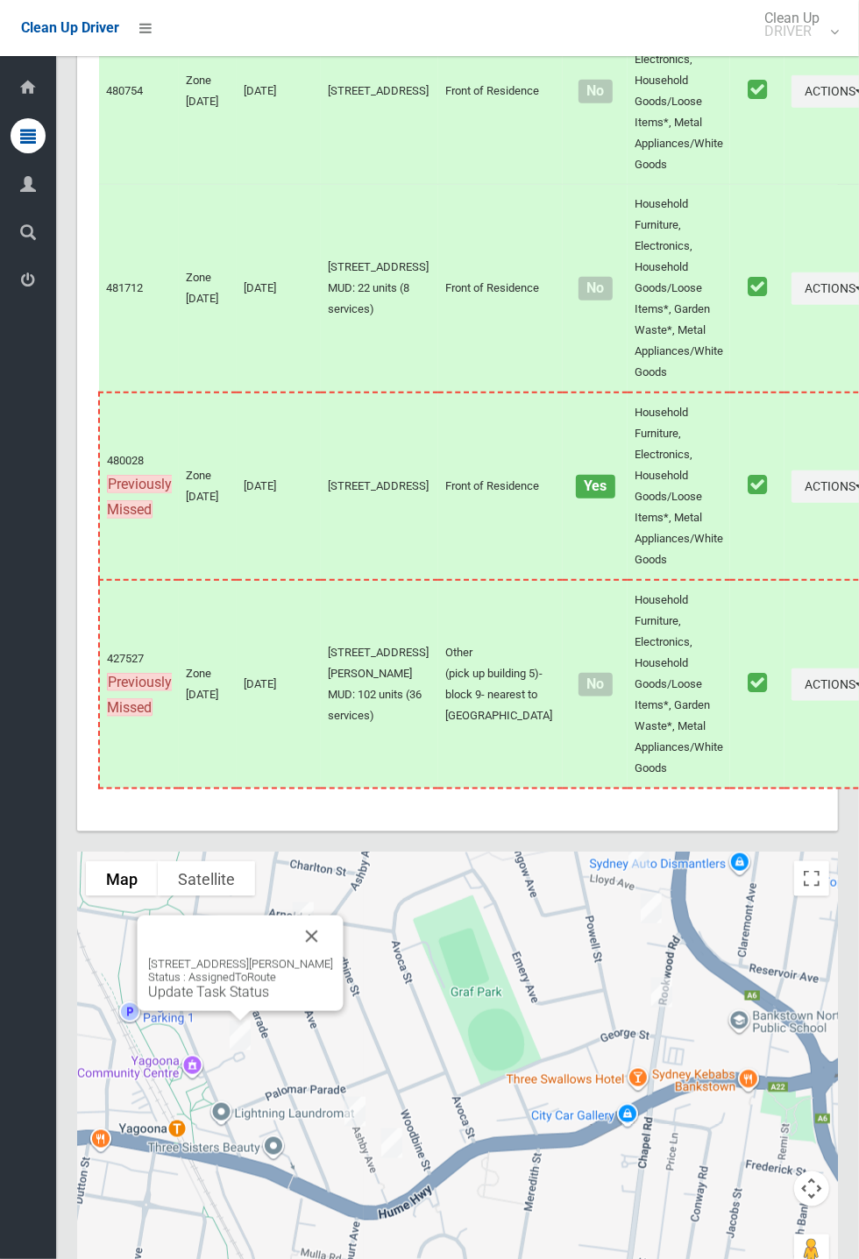
click at [329, 956] on button "Close" at bounding box center [312, 936] width 42 height 42
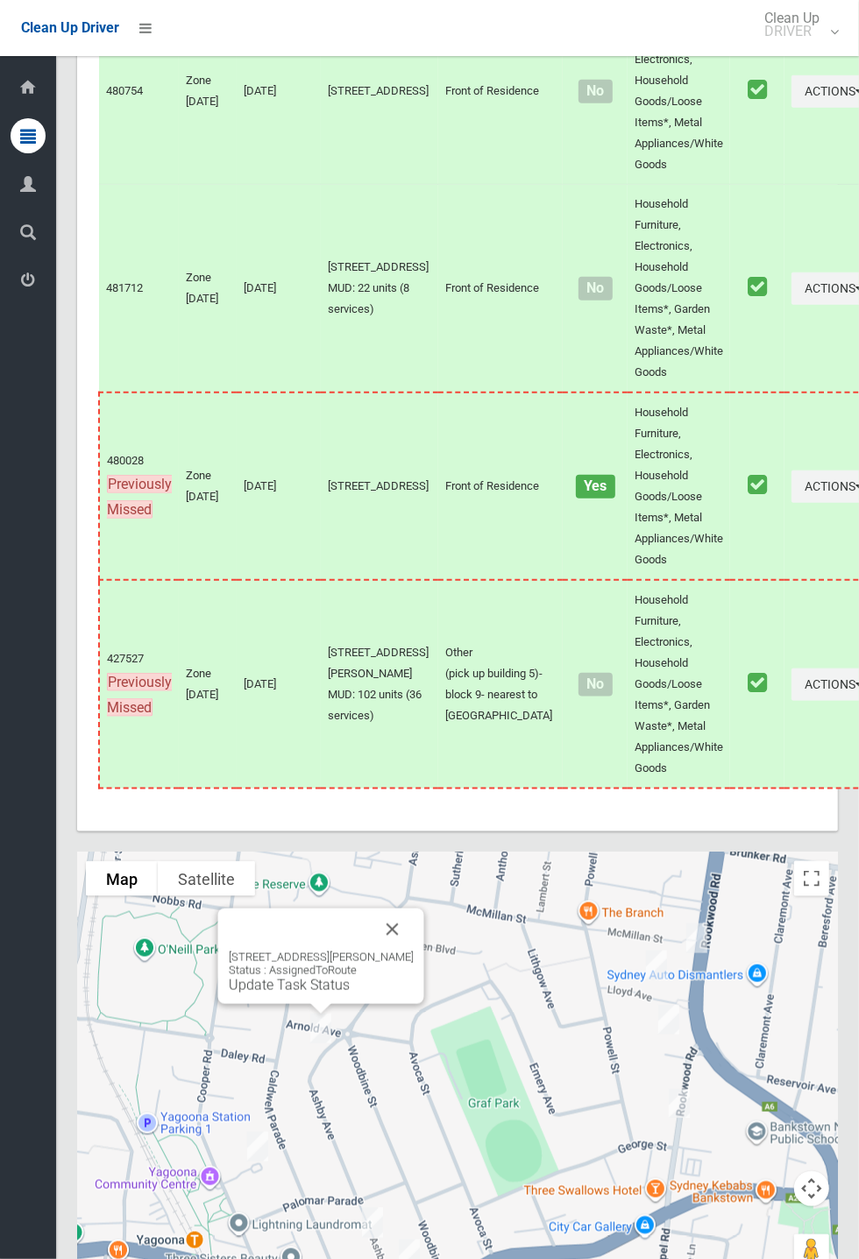
click at [410, 943] on button "Close" at bounding box center [392, 929] width 42 height 42
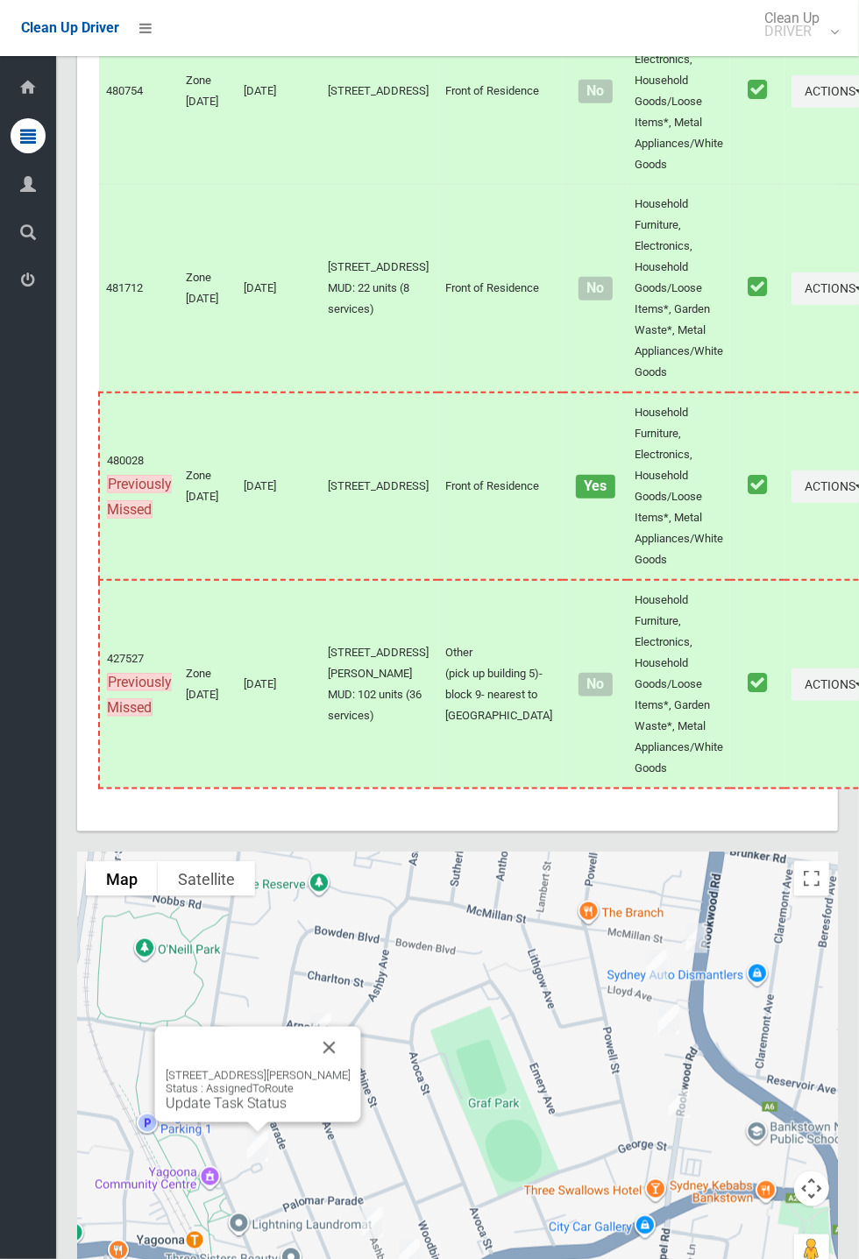
click at [237, 1112] on link "Update Task Status" at bounding box center [226, 1103] width 121 height 17
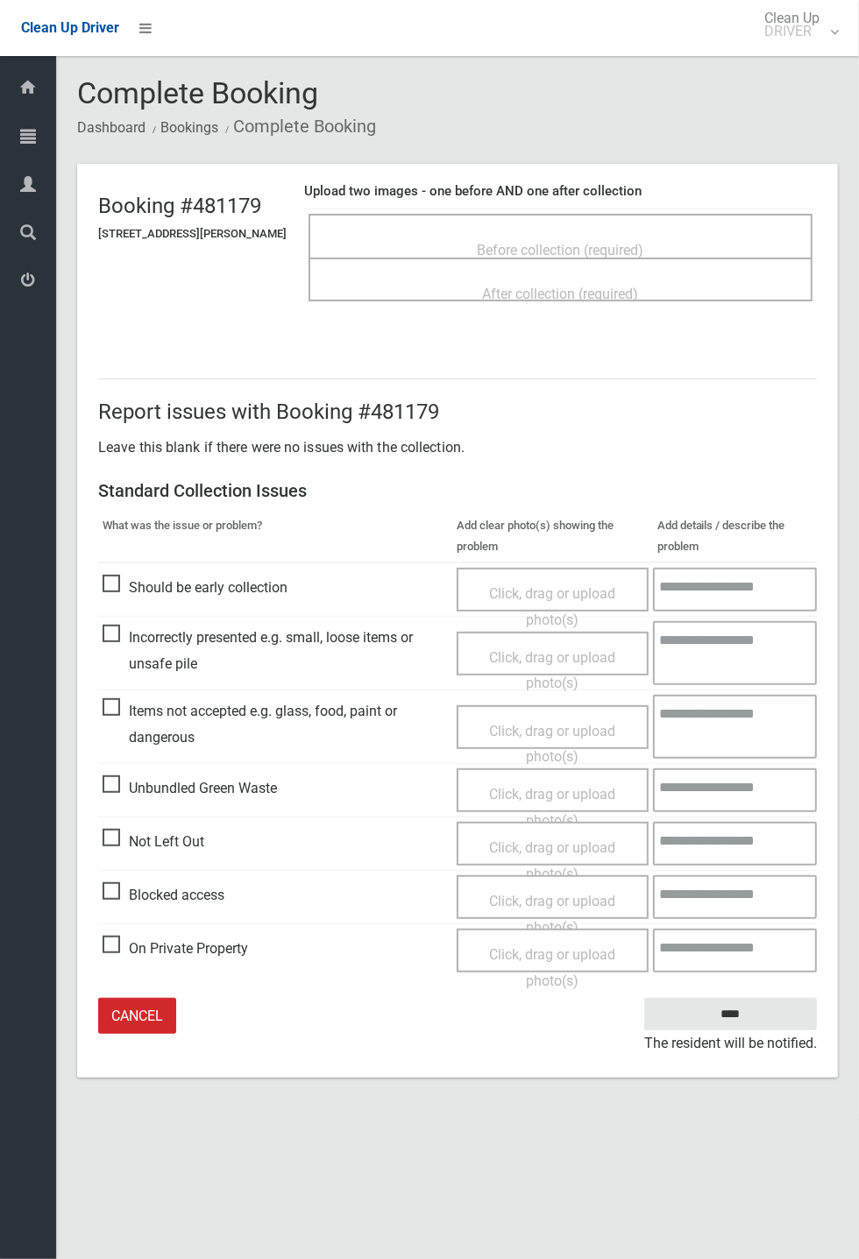
click at [512, 244] on span "Before collection (required)" at bounding box center [560, 250] width 166 height 17
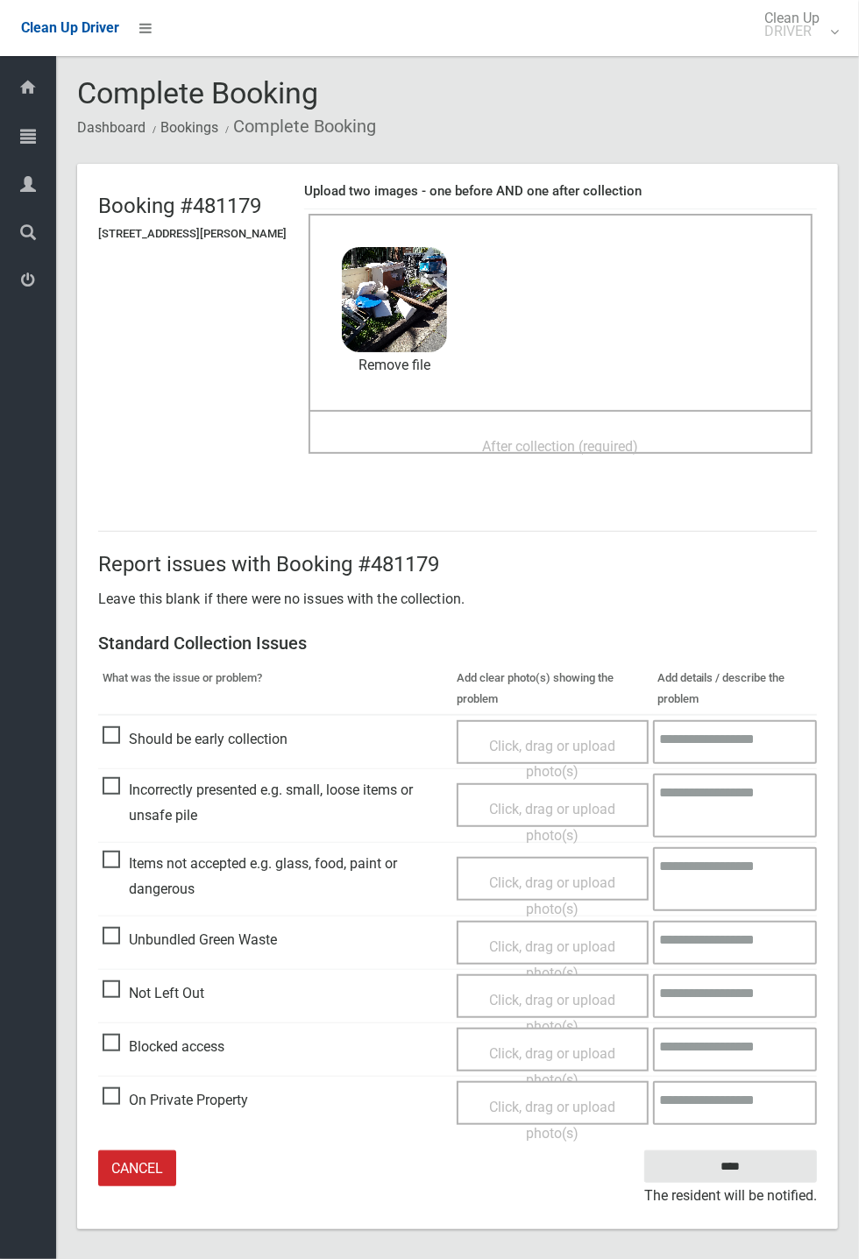
click at [502, 438] on span "After collection (required)" at bounding box center [561, 446] width 156 height 17
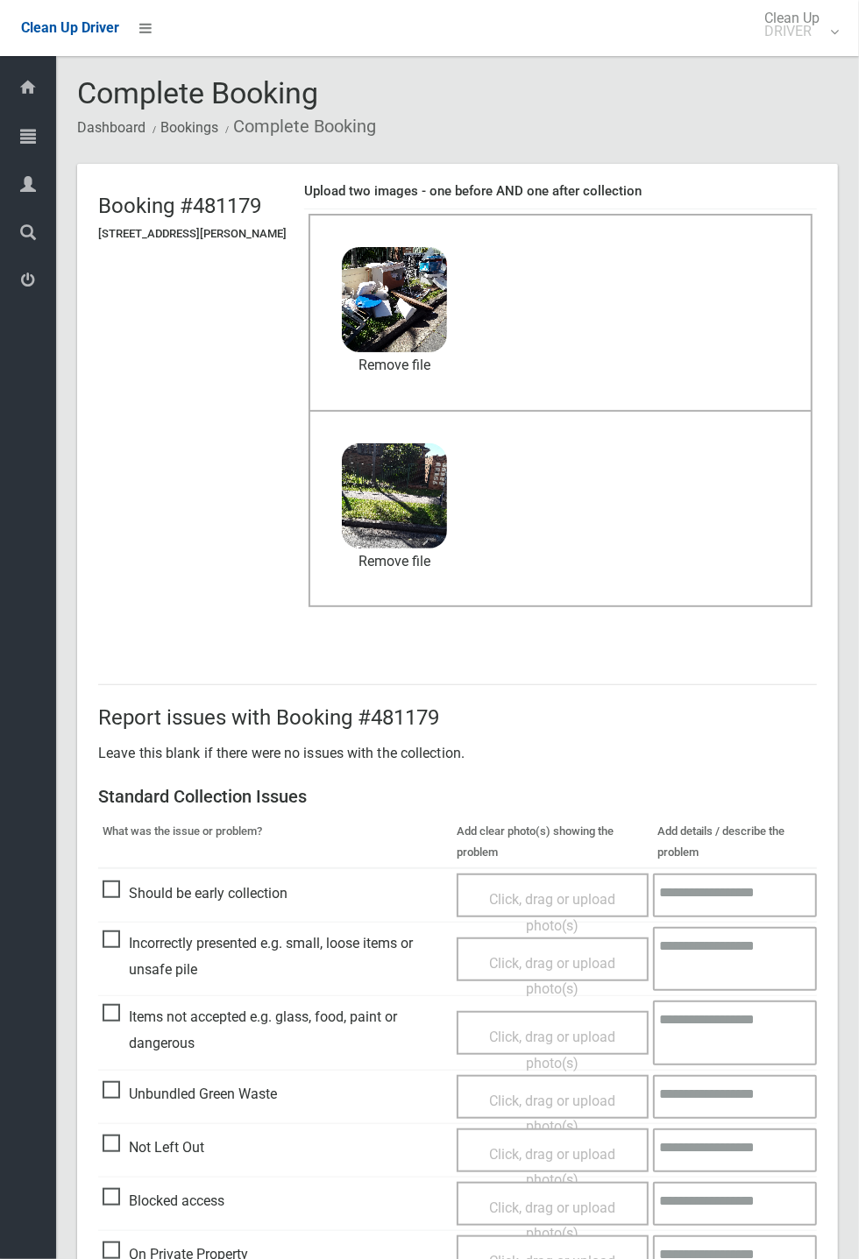
scroll to position [81, 0]
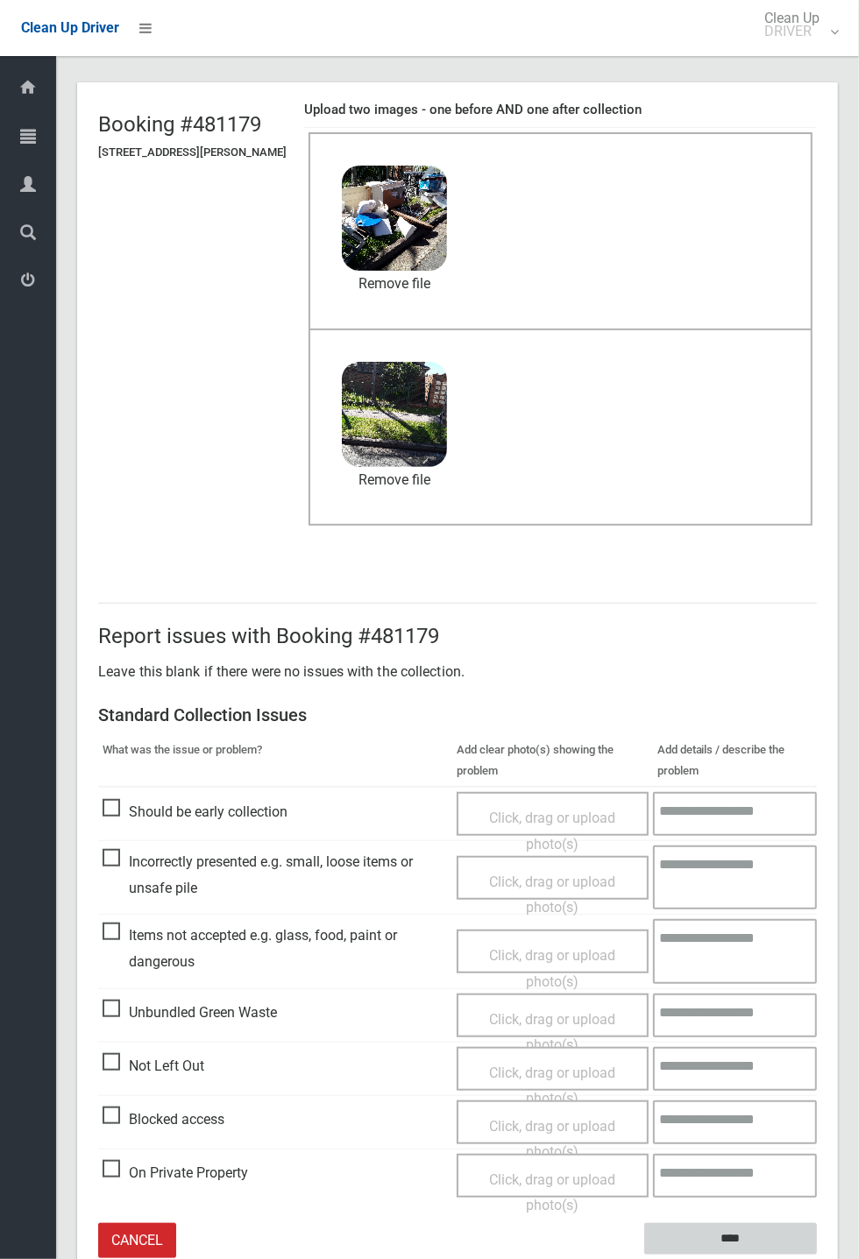
click at [739, 1233] on input "****" at bounding box center [730, 1239] width 173 height 32
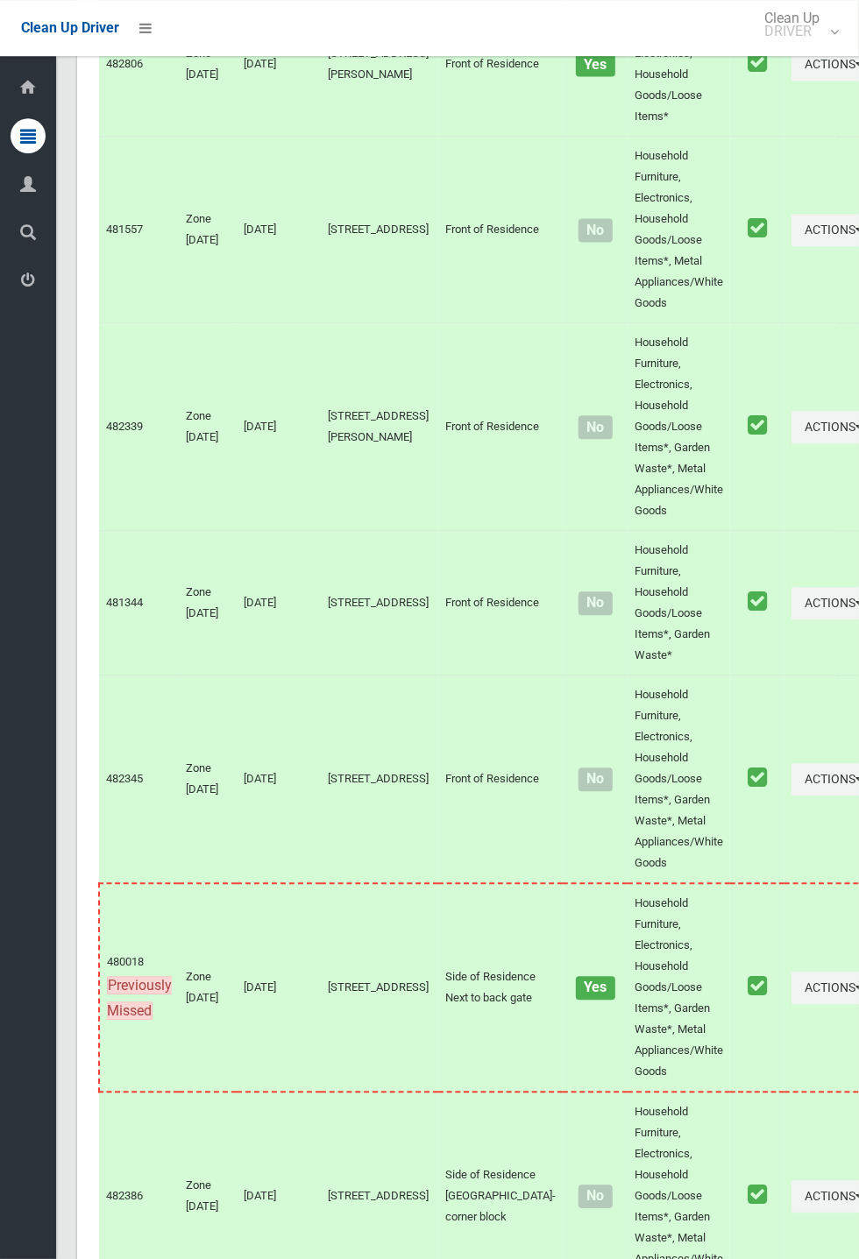
scroll to position [7472, 0]
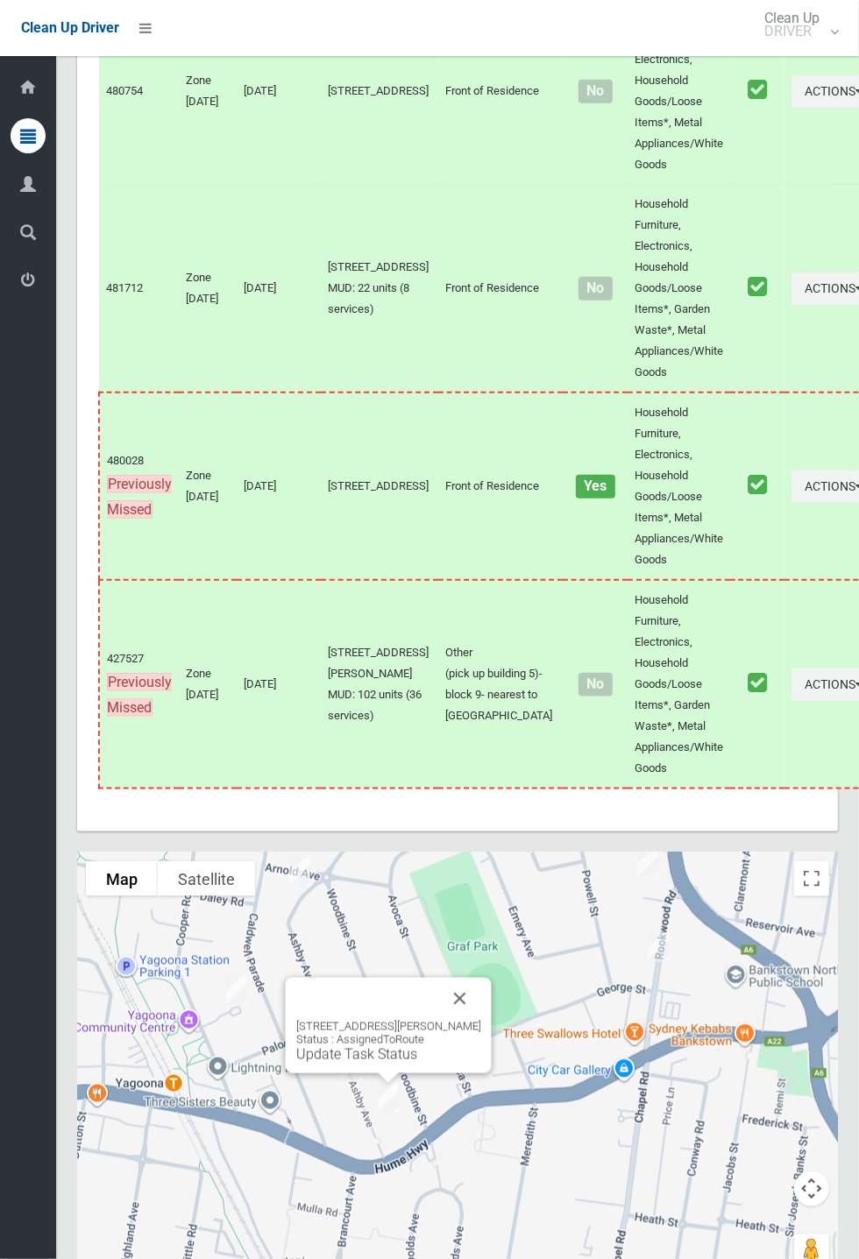
click at [491, 1039] on div "123 Ashby Avenue, YAGOONA NSW 2199 Status : AssignedToRoute Update Task Status" at bounding box center [389, 1025] width 206 height 95
click at [491, 1026] on div "123 Ashby Avenue, YAGOONA NSW 2199 Status : AssignedToRoute Update Task Status" at bounding box center [389, 1025] width 206 height 95
click at [481, 1020] on button "Close" at bounding box center [460, 999] width 42 height 42
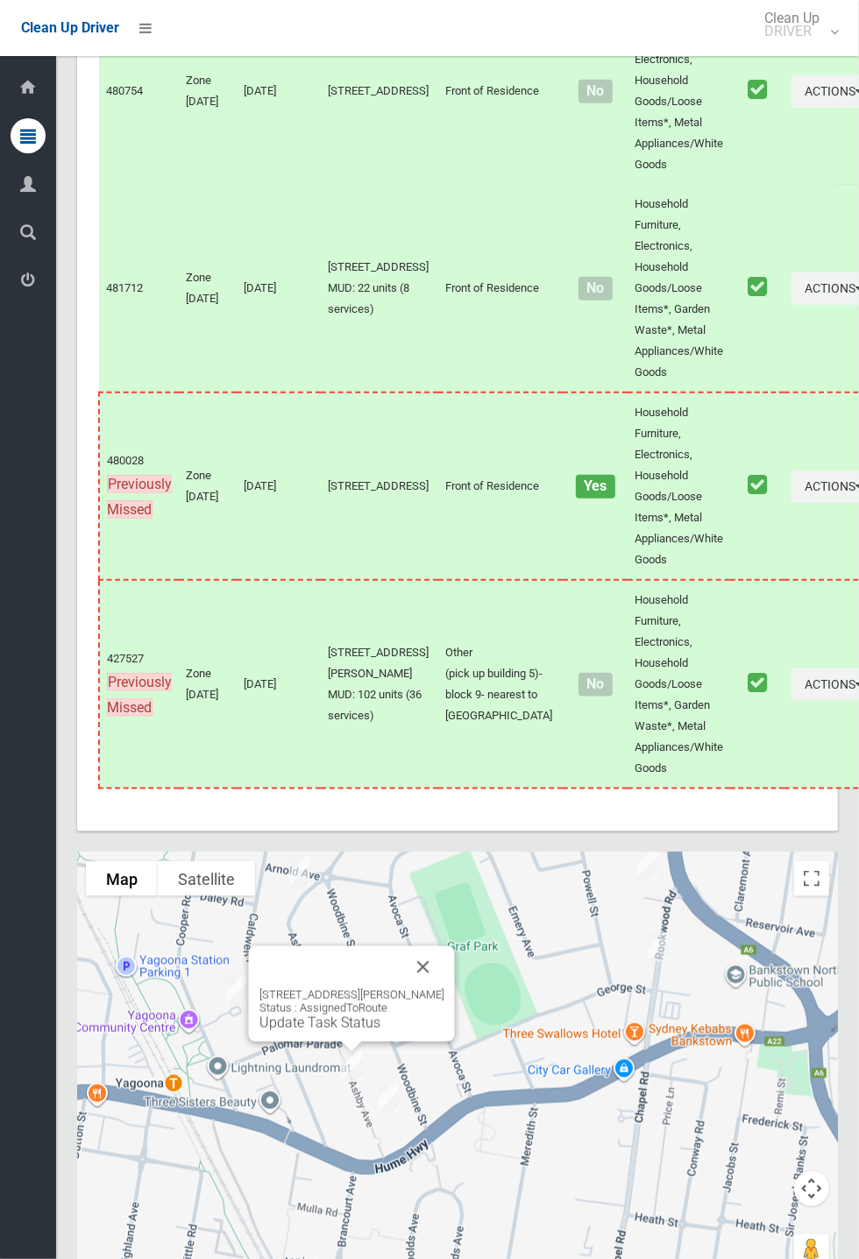
click at [442, 988] on button "Close" at bounding box center [423, 967] width 42 height 42
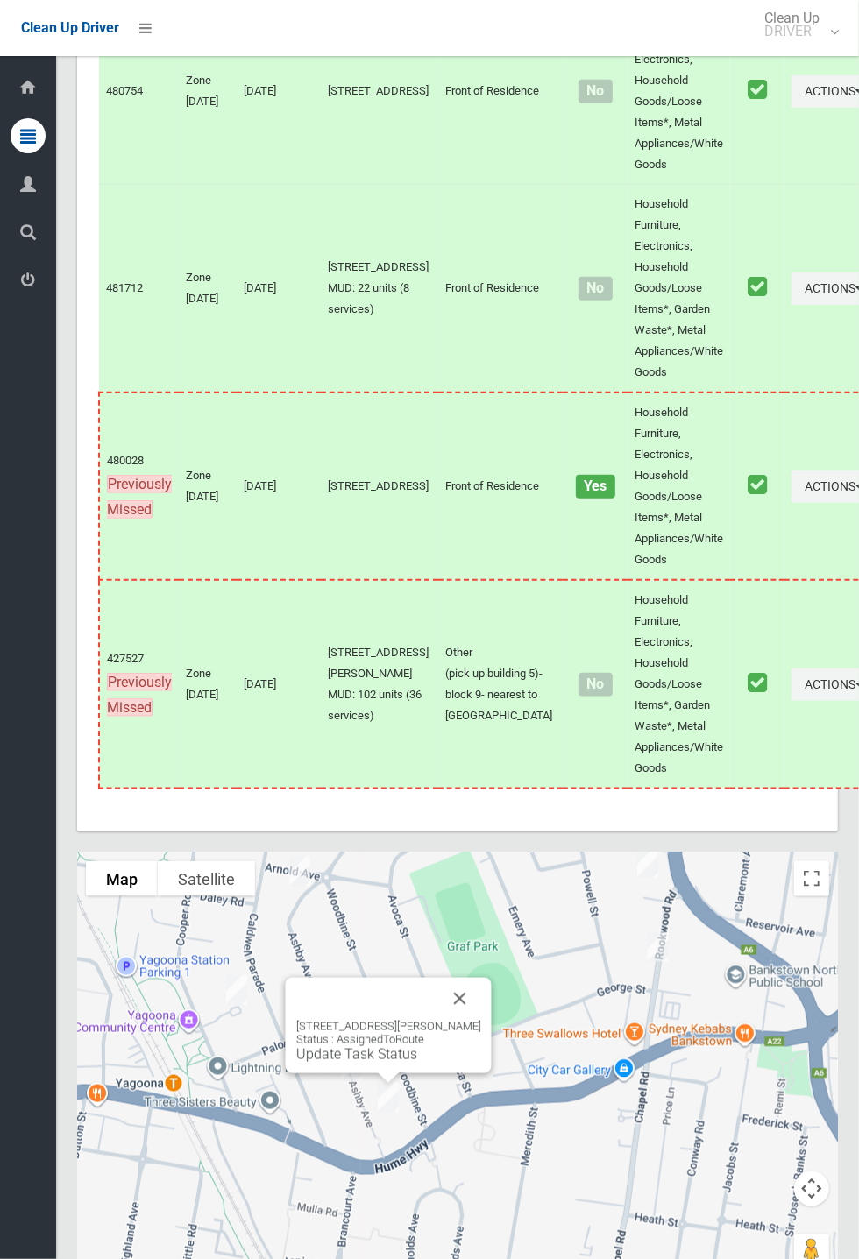
click at [481, 1020] on button "Close" at bounding box center [460, 999] width 42 height 42
click at [371, 1063] on link "Update Task Status" at bounding box center [356, 1054] width 121 height 17
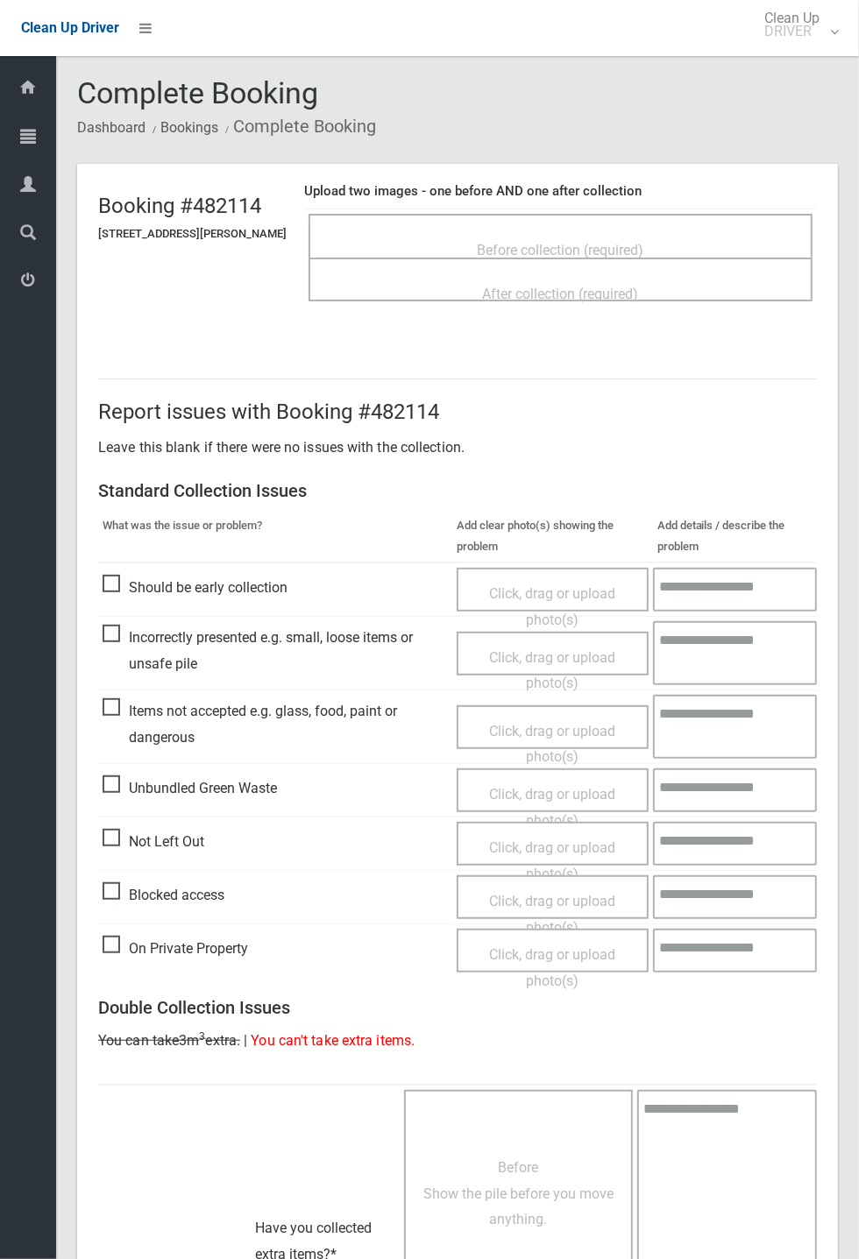
click at [549, 242] on span "Before collection (required)" at bounding box center [560, 250] width 166 height 17
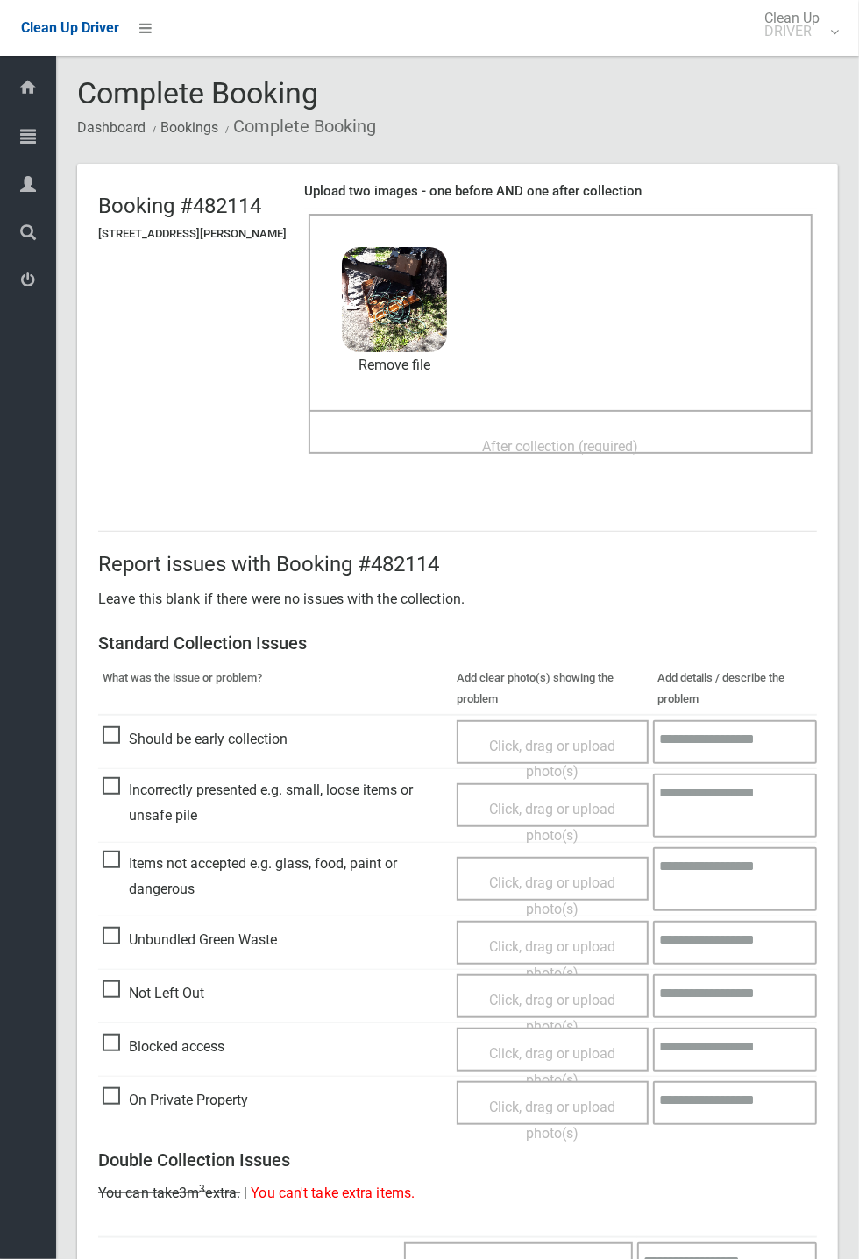
click at [508, 438] on span "After collection (required)" at bounding box center [561, 446] width 156 height 17
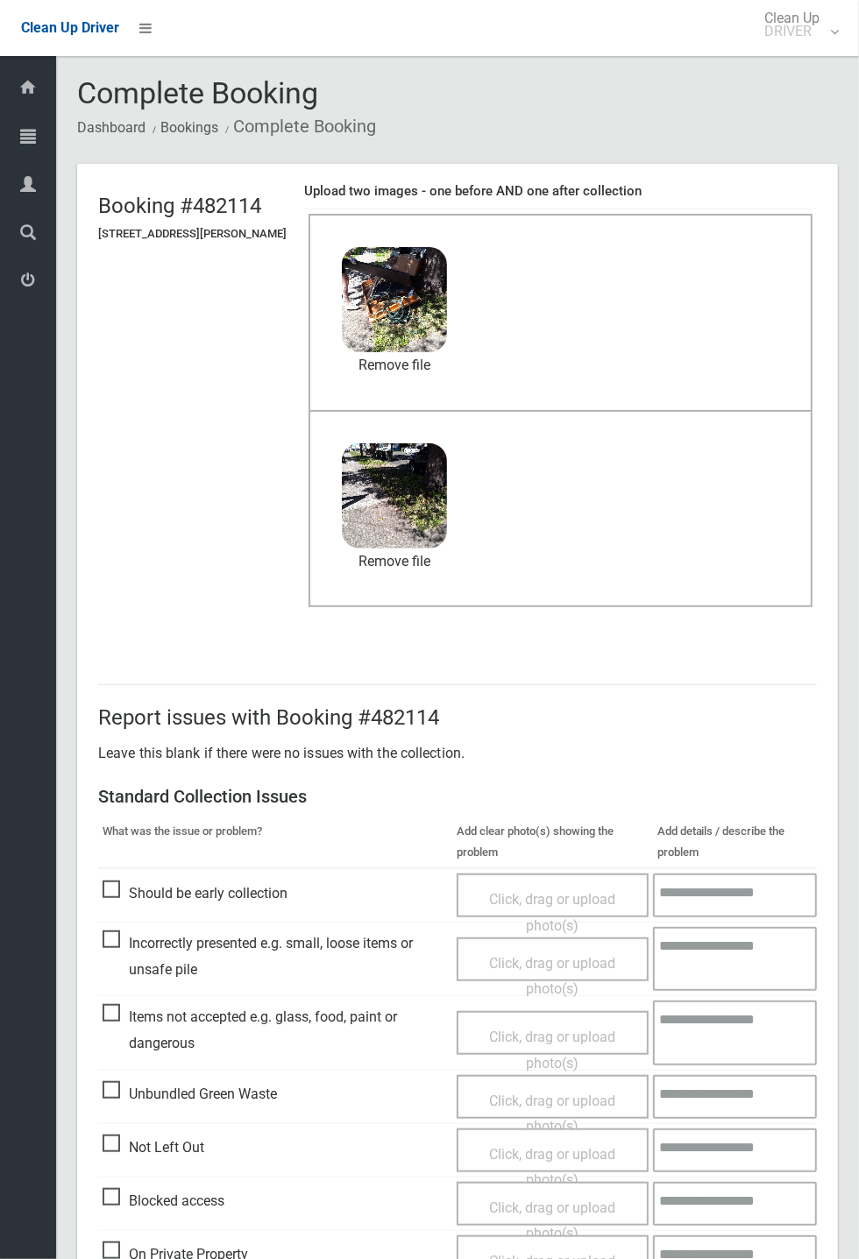
scroll to position [608, 0]
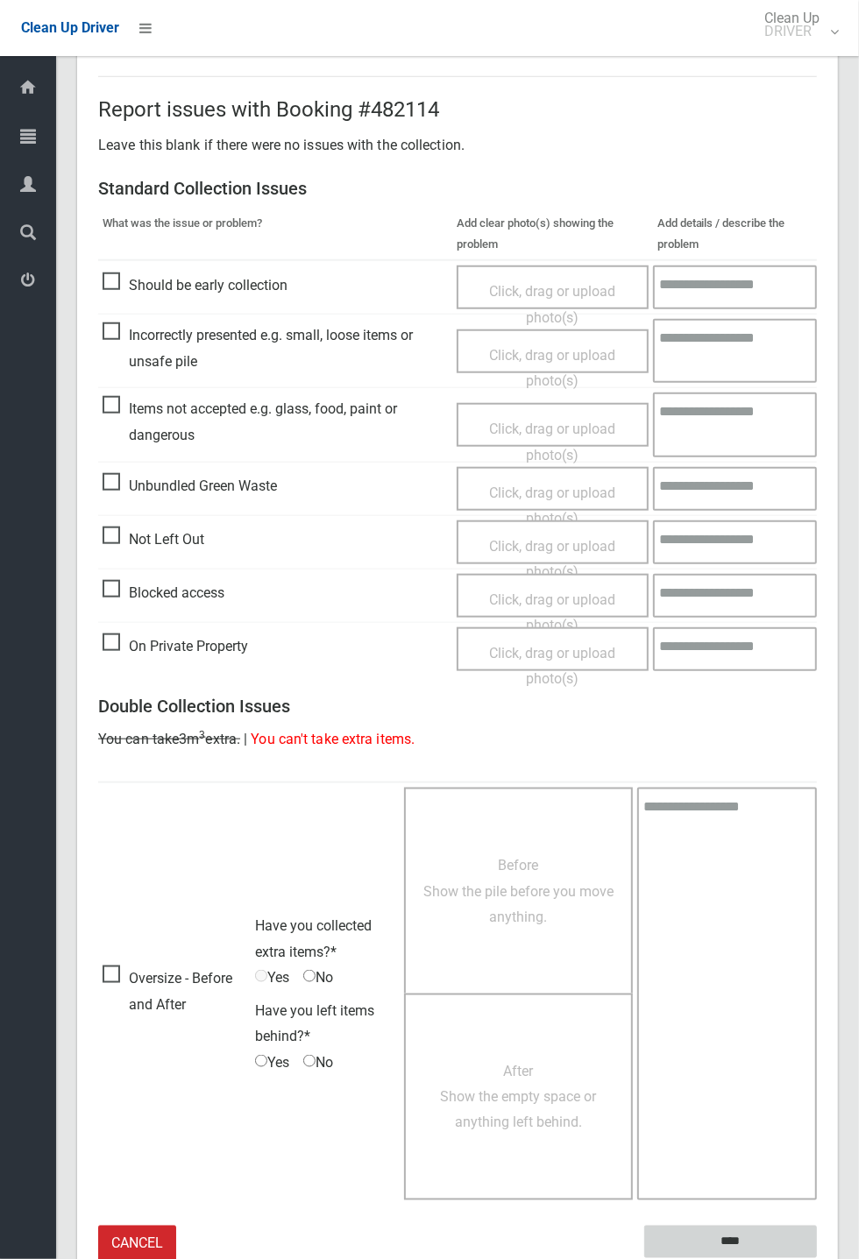
click at [743, 1229] on input "****" at bounding box center [730, 1242] width 173 height 32
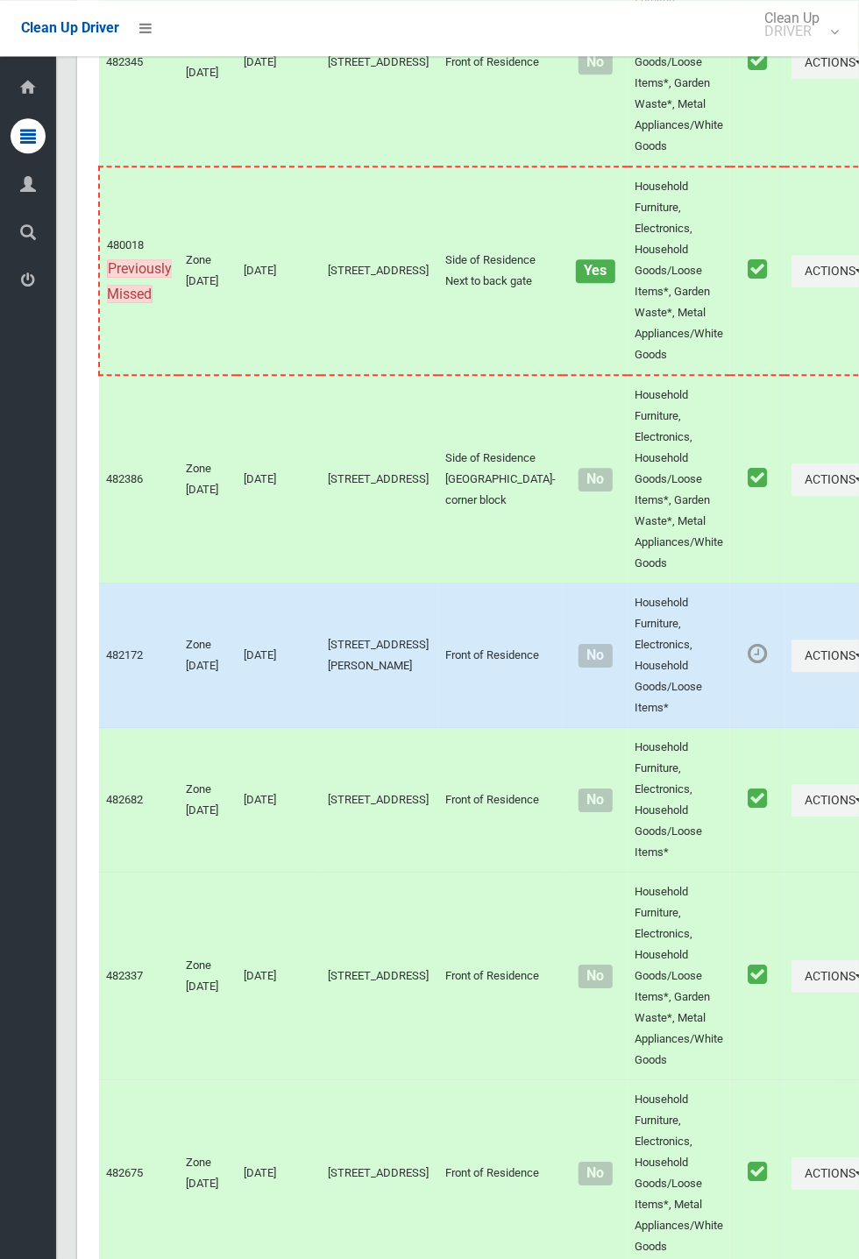
scroll to position [7472, 0]
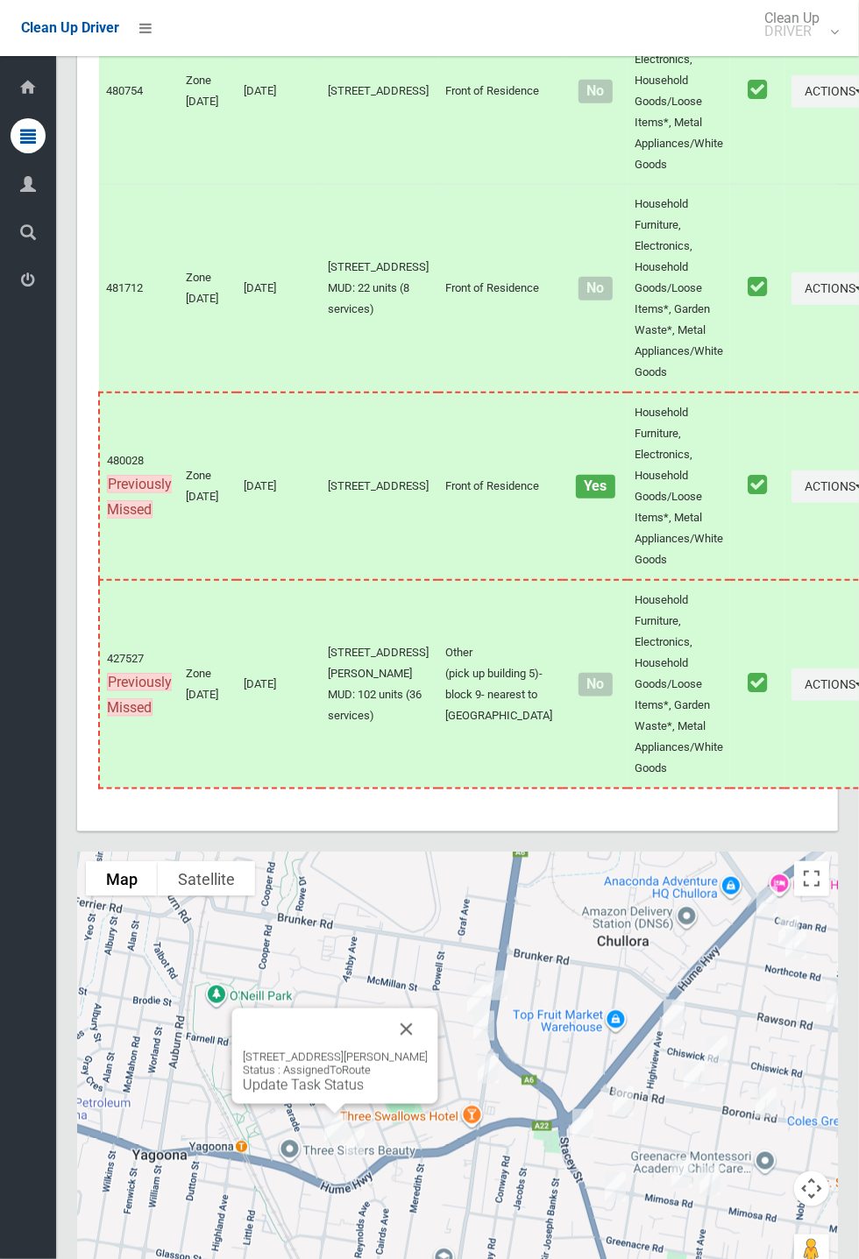
click at [338, 1093] on link "Update Task Status" at bounding box center [303, 1085] width 121 height 17
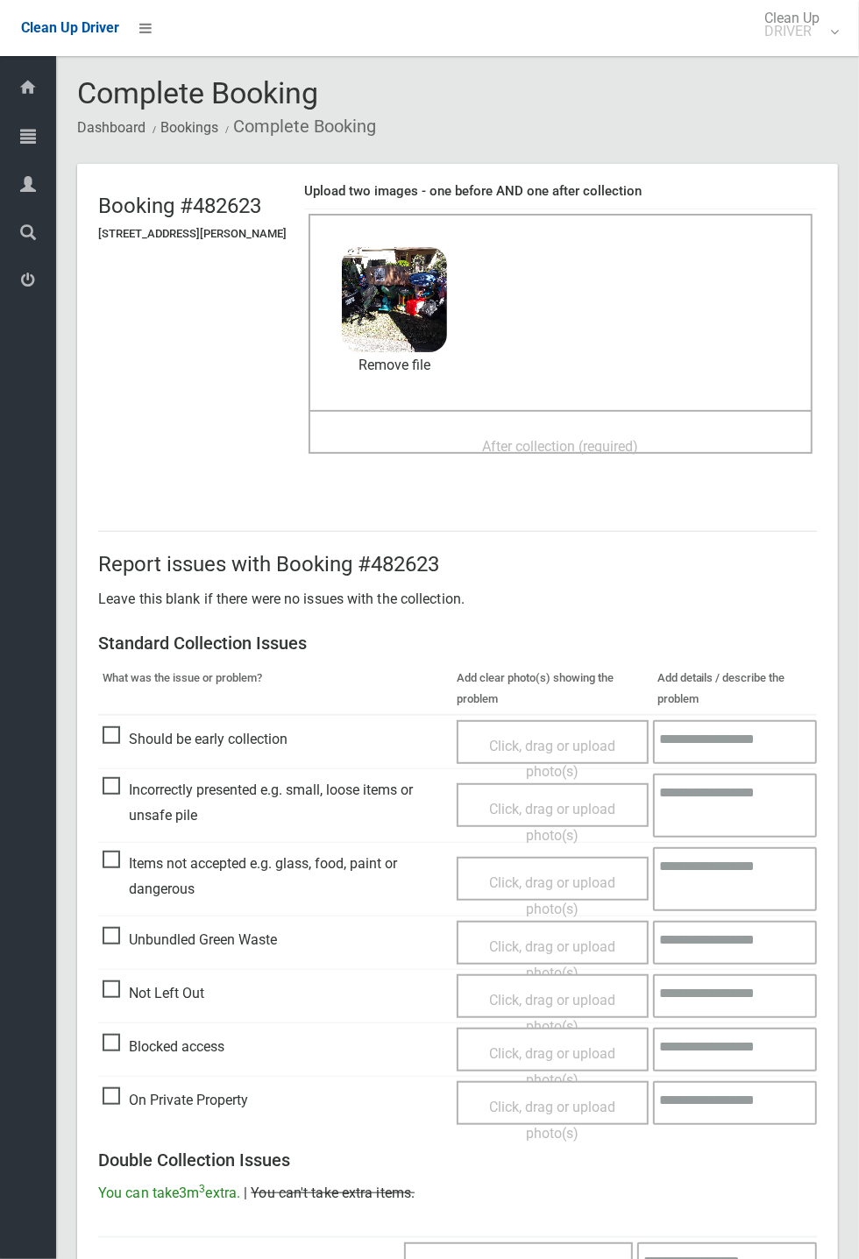
click at [505, 438] on span "After collection (required)" at bounding box center [561, 446] width 156 height 17
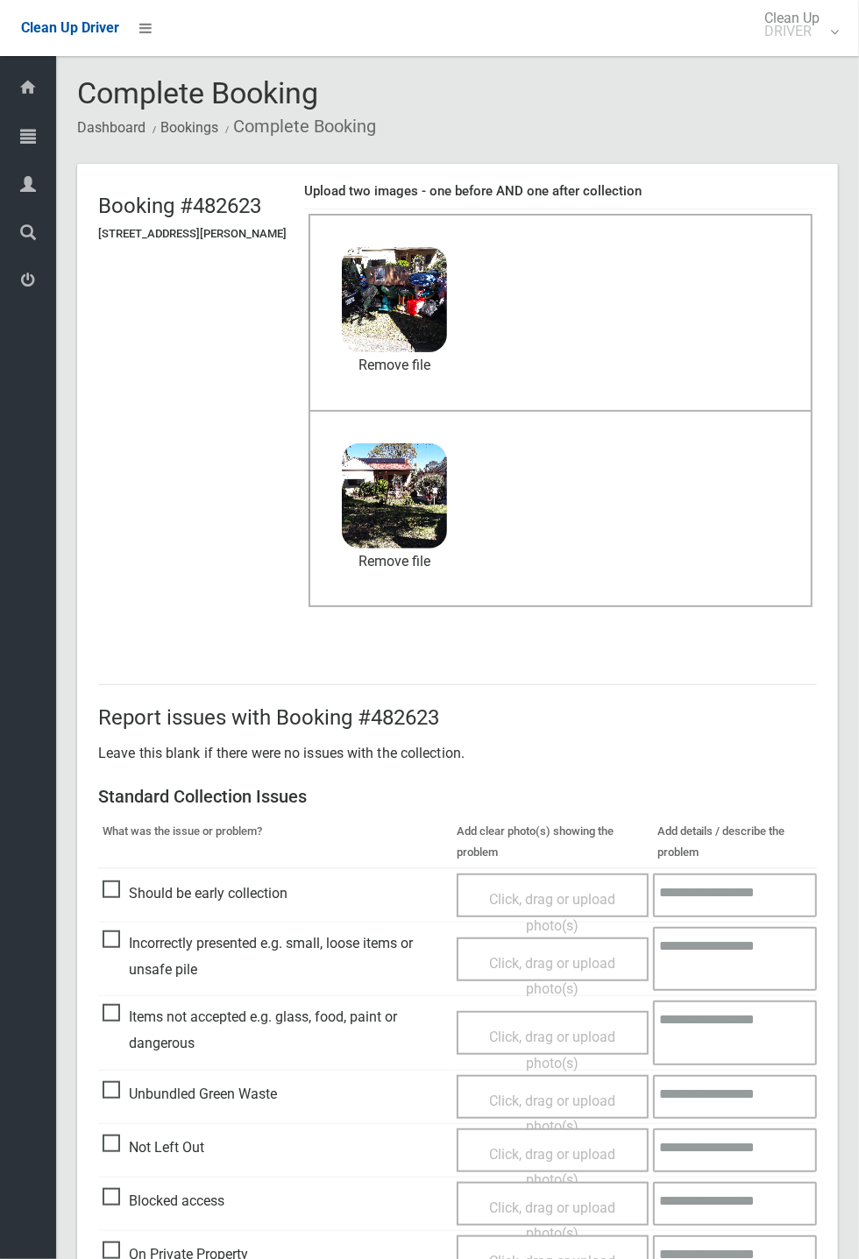
scroll to position [608, 0]
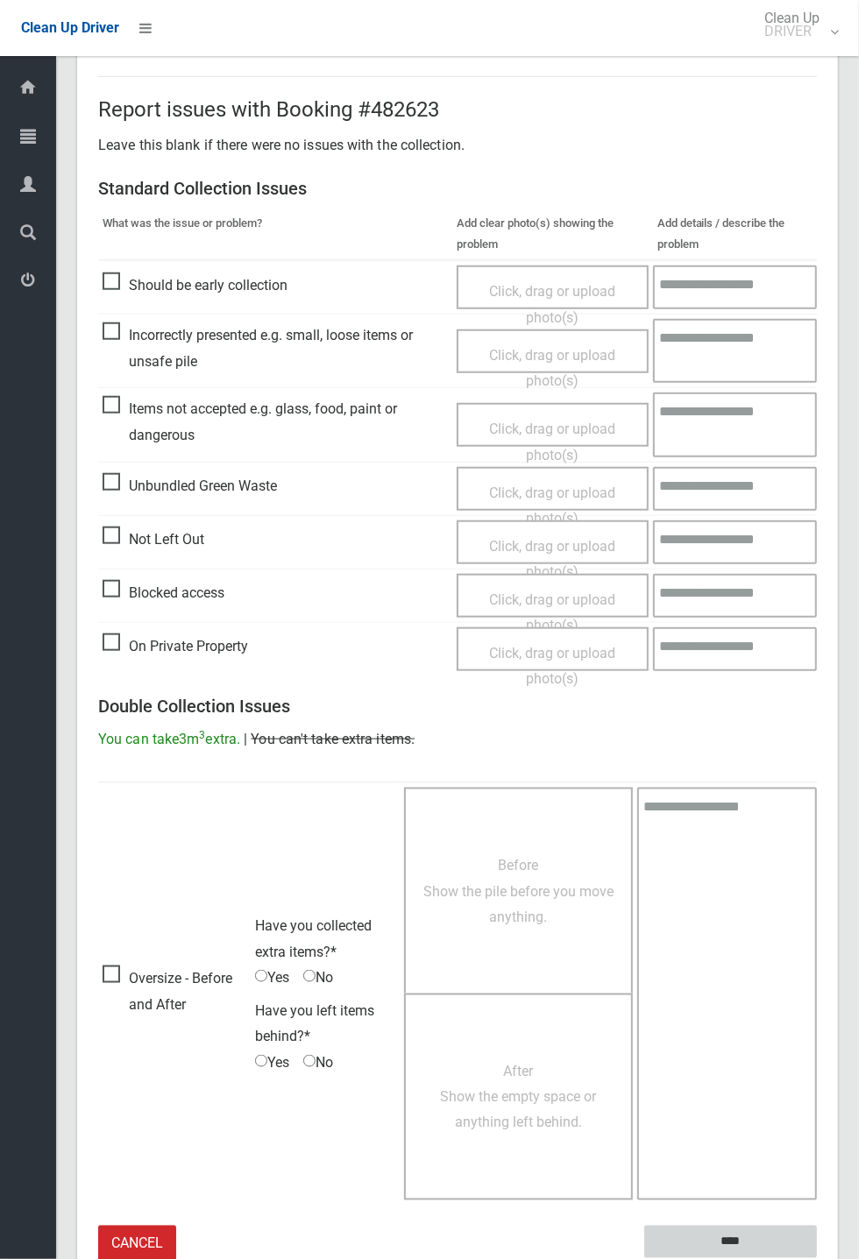
click at [816, 1258] on input "****" at bounding box center [730, 1242] width 173 height 32
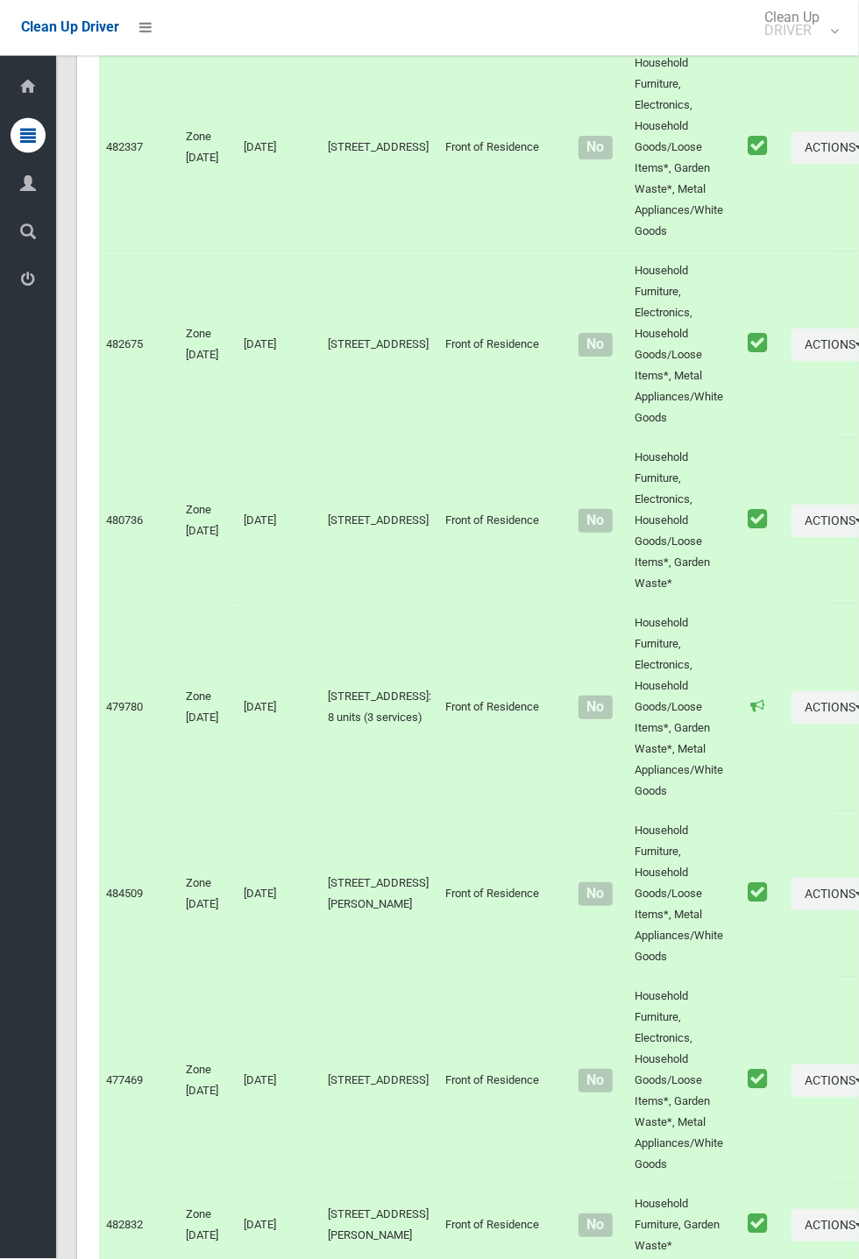
scroll to position [7472, 0]
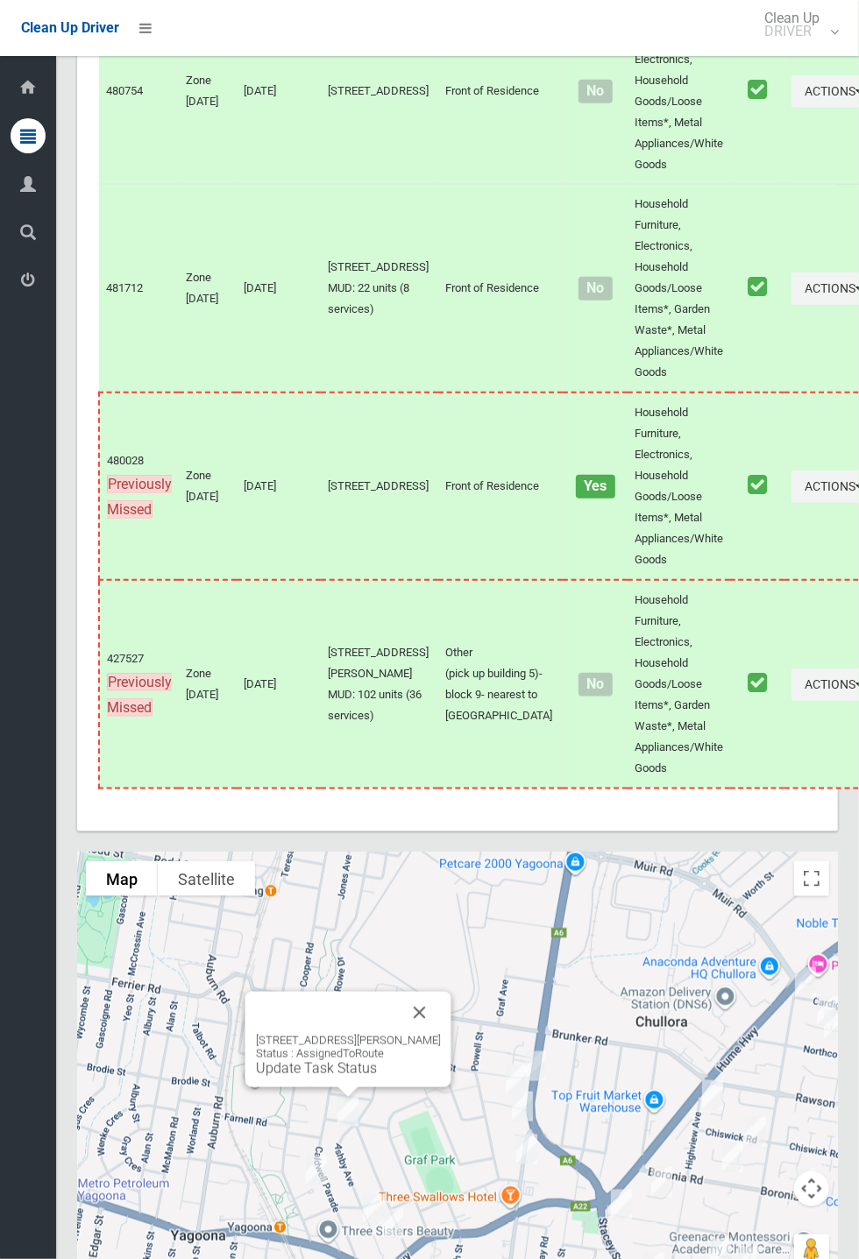
click at [344, 1077] on link "Update Task Status" at bounding box center [316, 1068] width 121 height 17
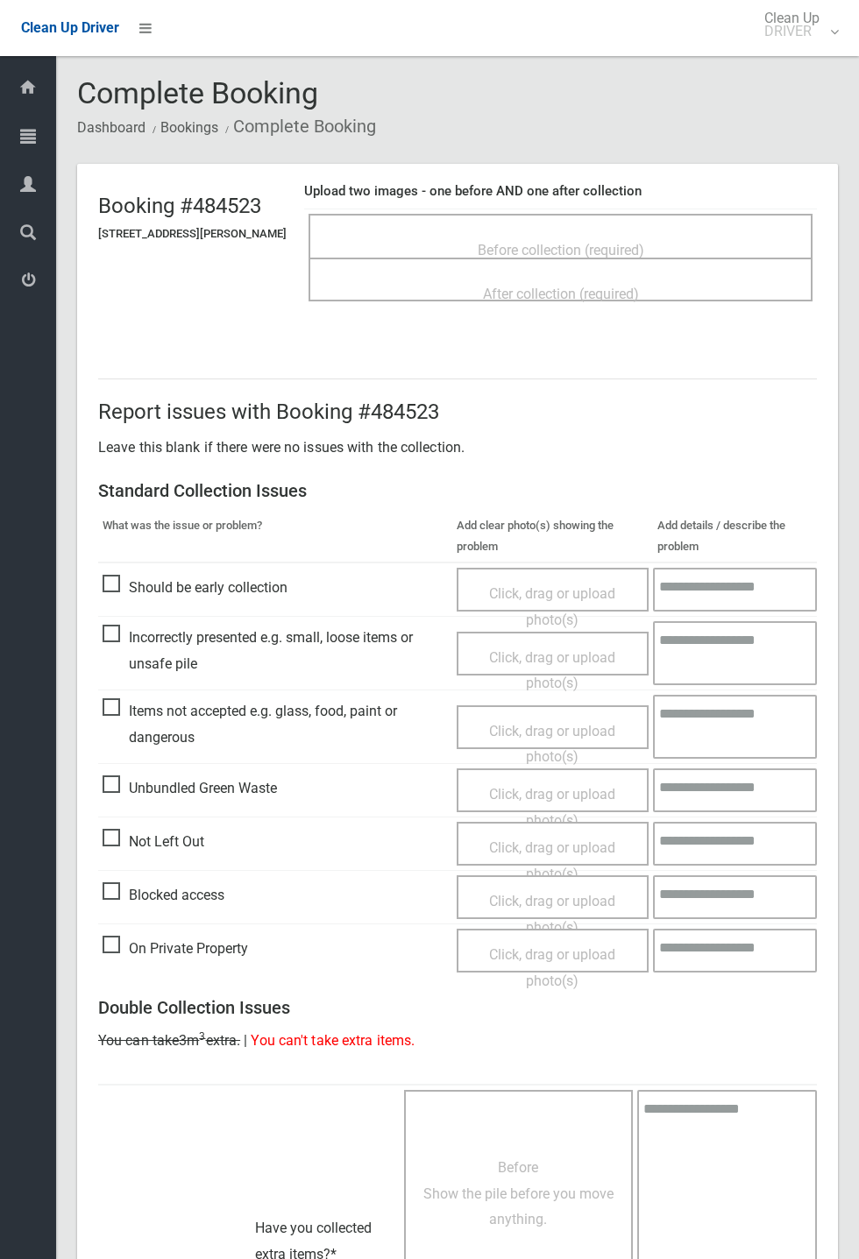
click at [573, 244] on span "Before collection (required)" at bounding box center [560, 250] width 166 height 17
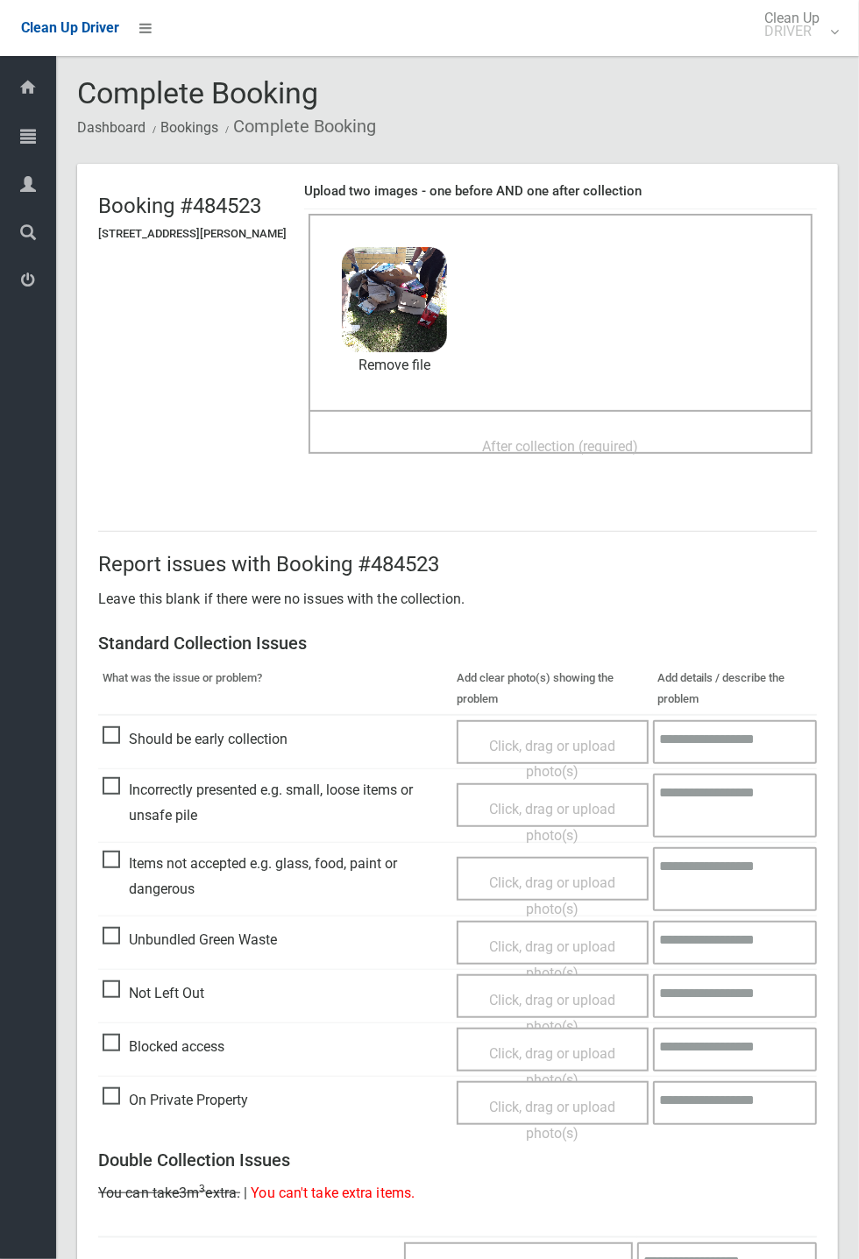
click at [518, 447] on span "After collection (required)" at bounding box center [561, 446] width 156 height 17
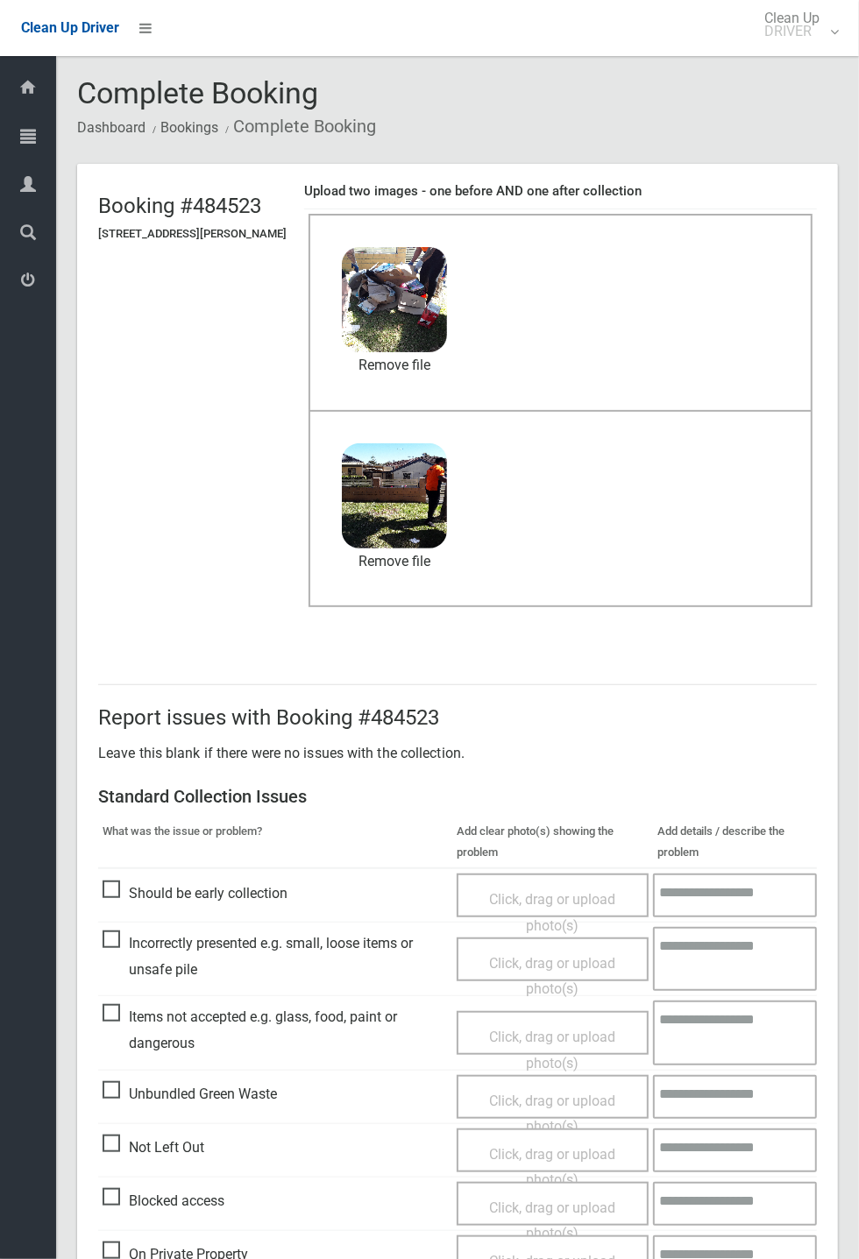
scroll to position [608, 0]
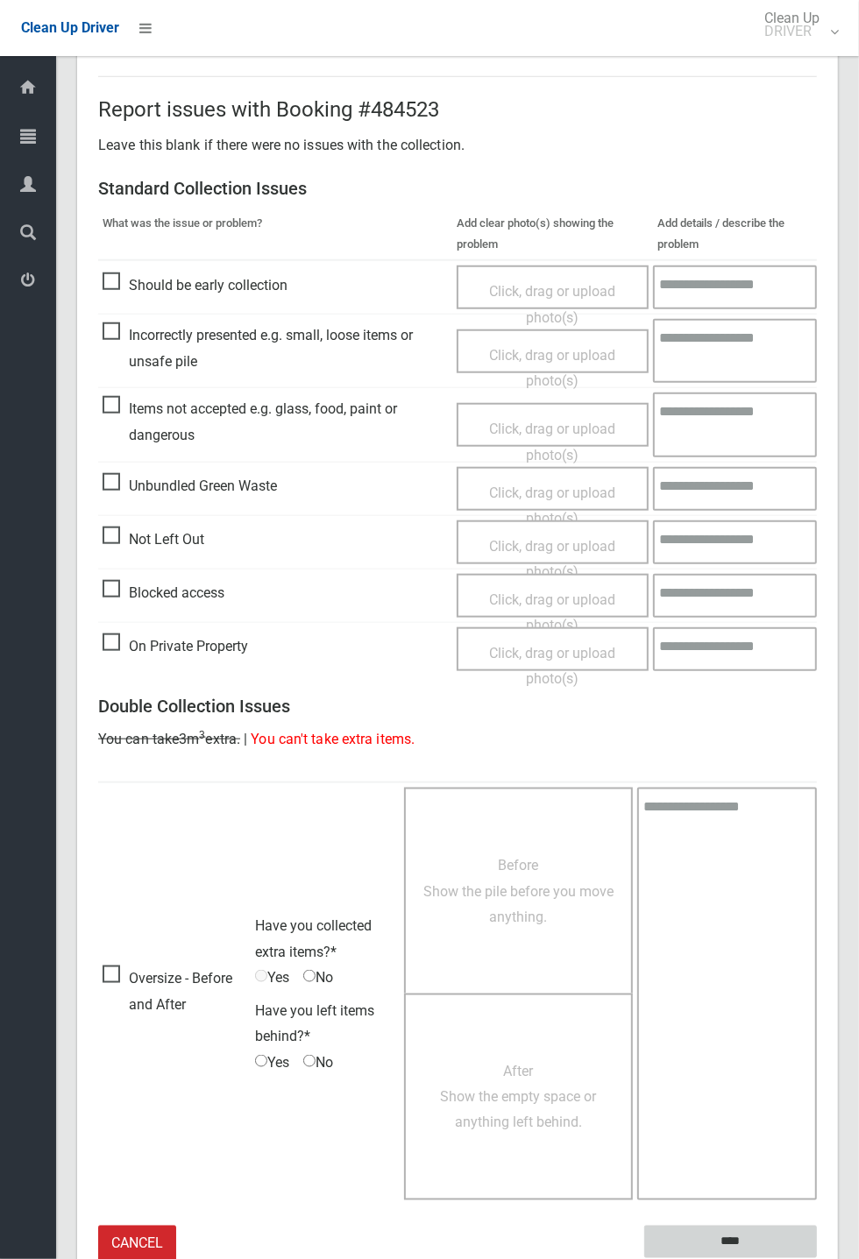
click at [816, 1258] on input "****" at bounding box center [730, 1242] width 173 height 32
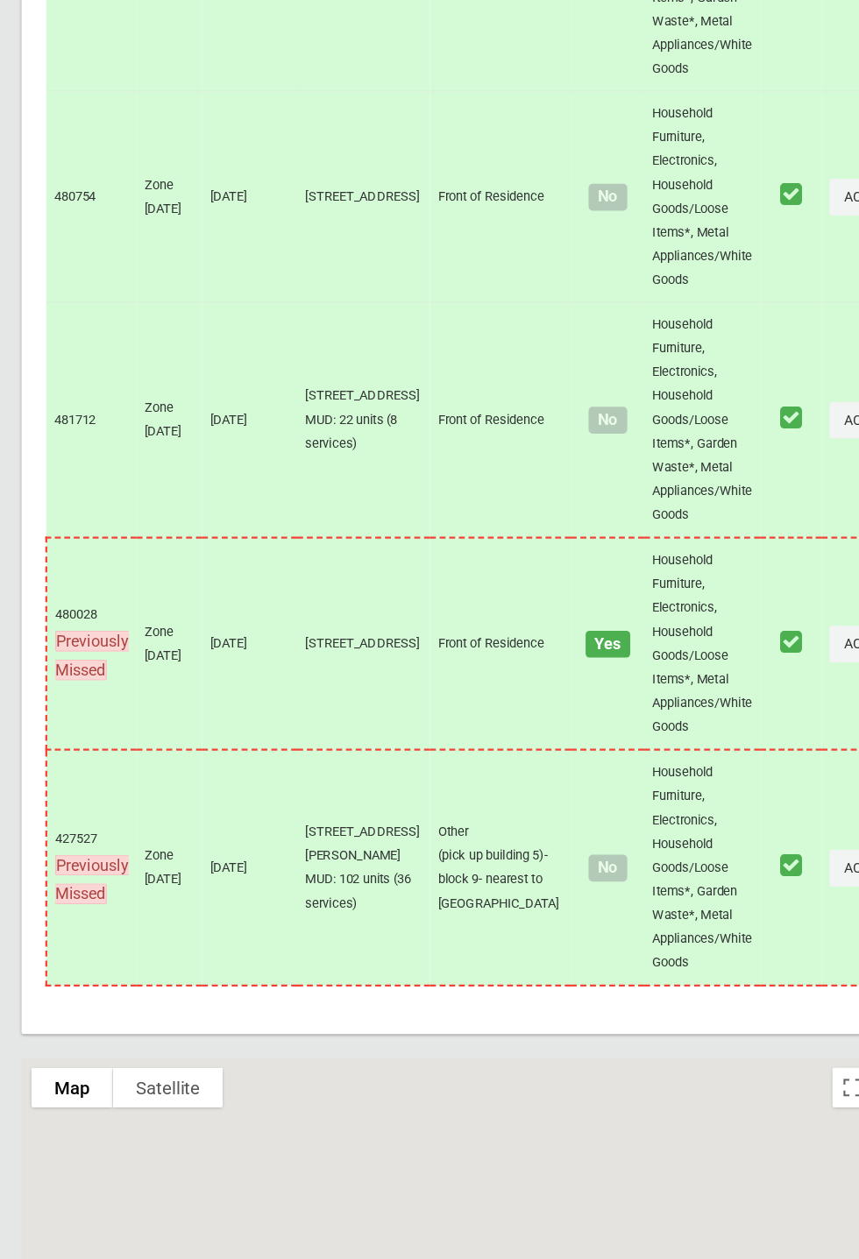
scroll to position [7471, 0]
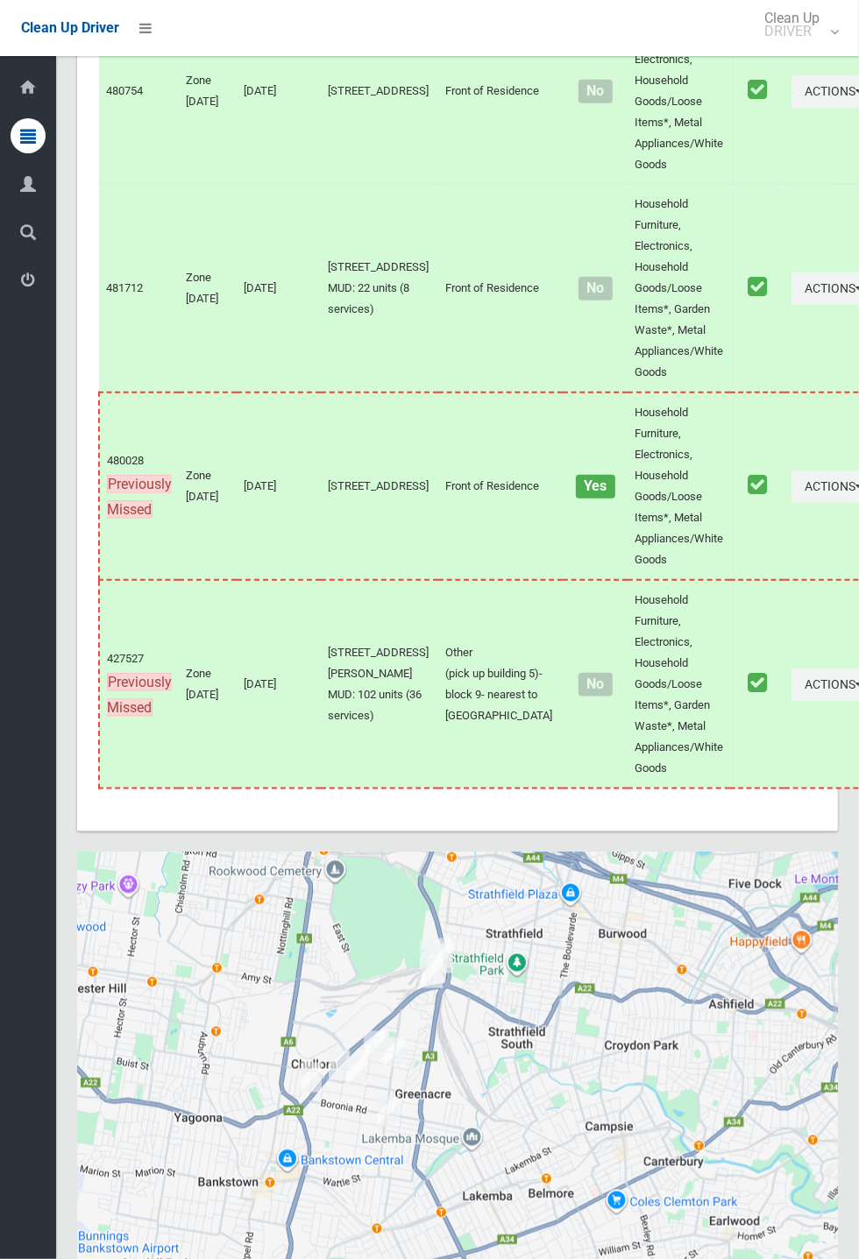
scroll to position [7472, 0]
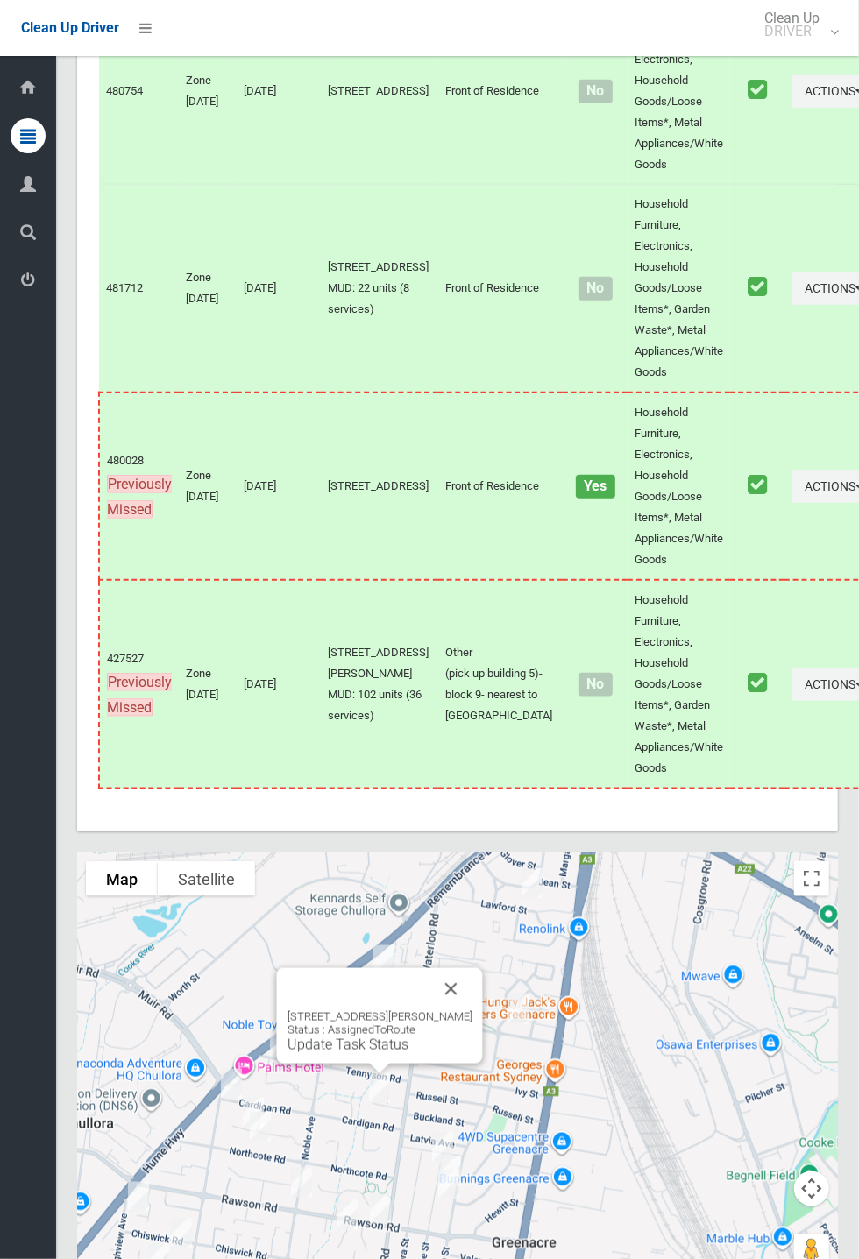
click at [386, 1053] on link "Update Task Status" at bounding box center [347, 1044] width 121 height 17
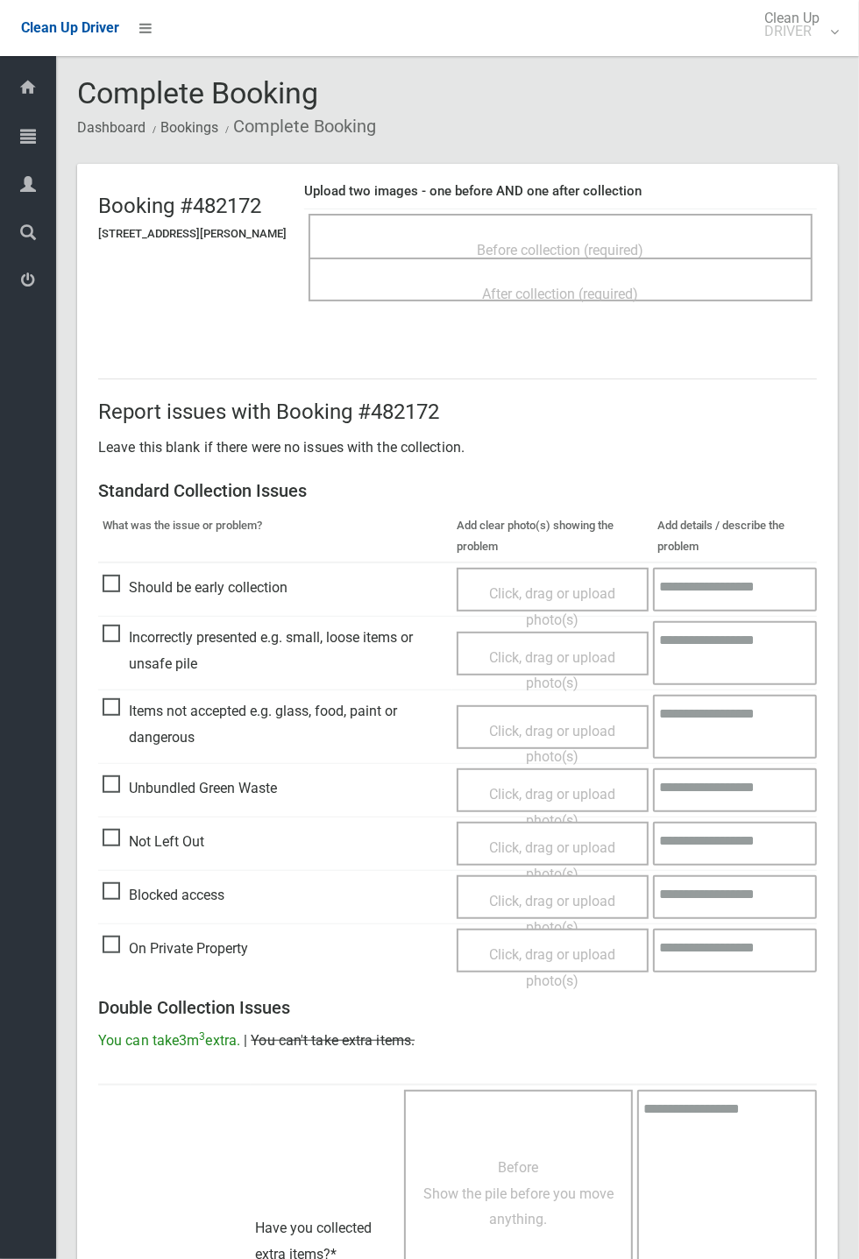
click at [547, 233] on div "Before collection (required)" at bounding box center [560, 249] width 465 height 32
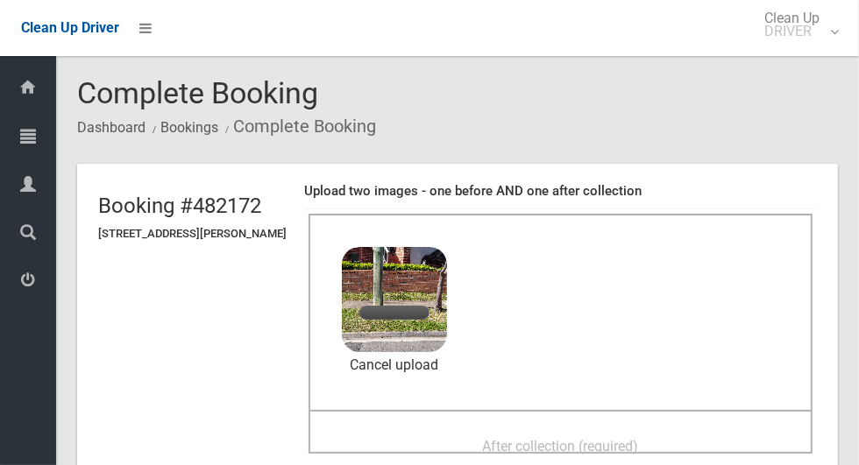
click at [501, 438] on span "After collection (required)" at bounding box center [561, 446] width 156 height 17
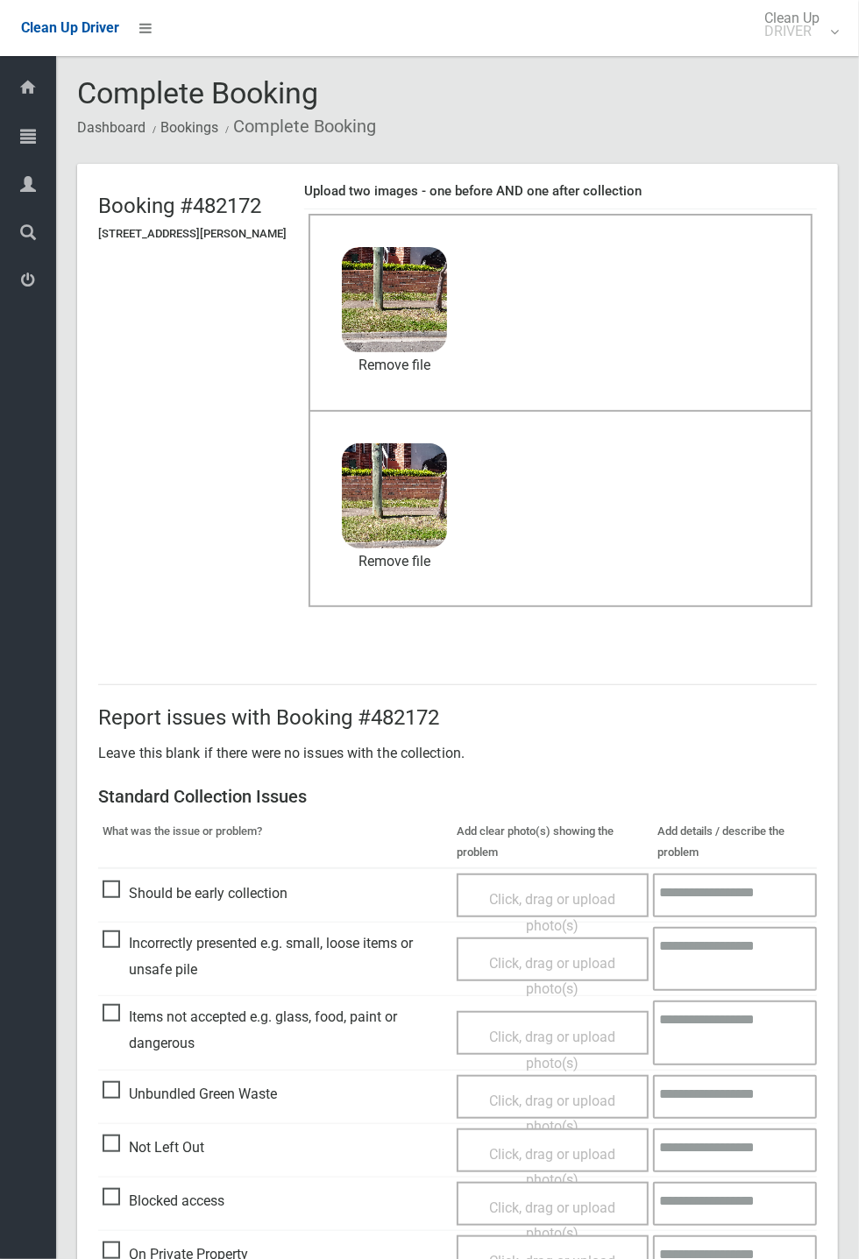
scroll to position [608, 0]
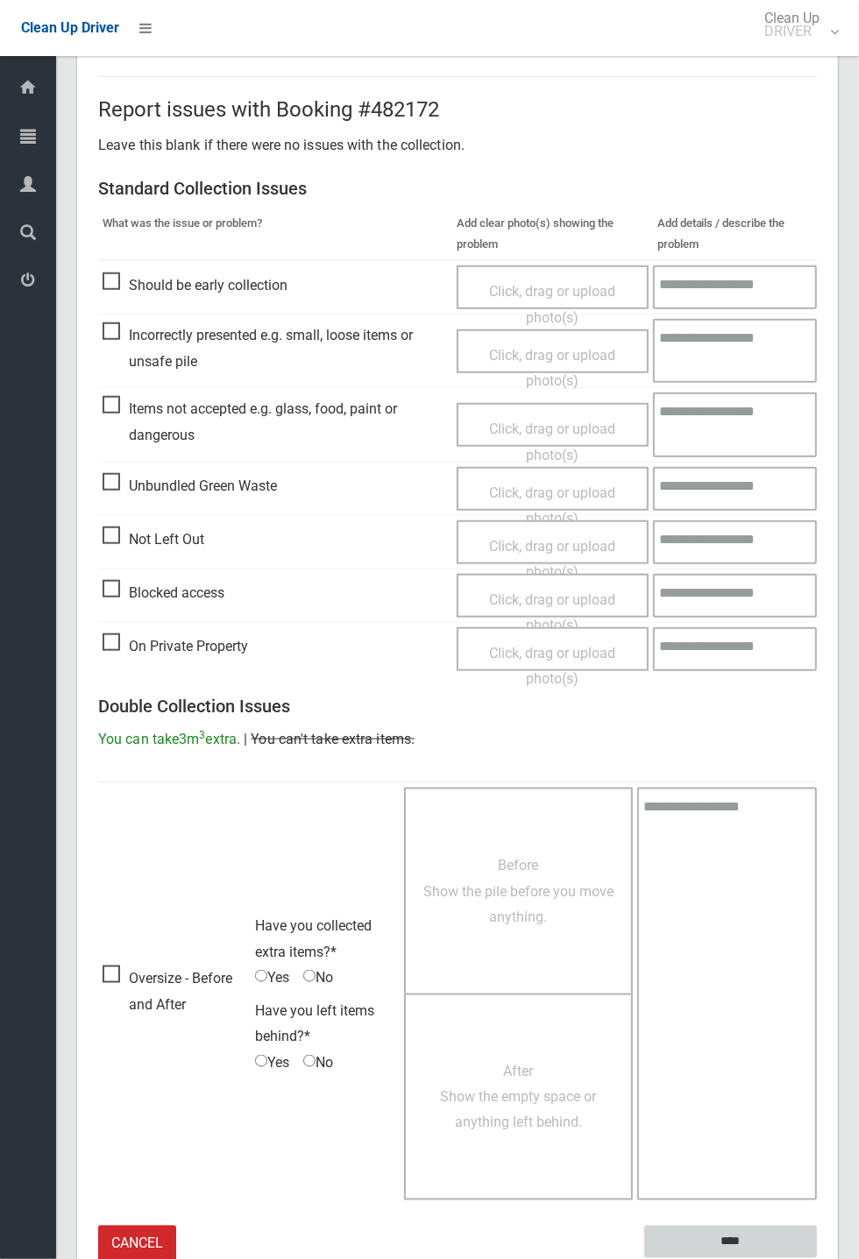
click at [743, 1237] on input "****" at bounding box center [730, 1242] width 173 height 32
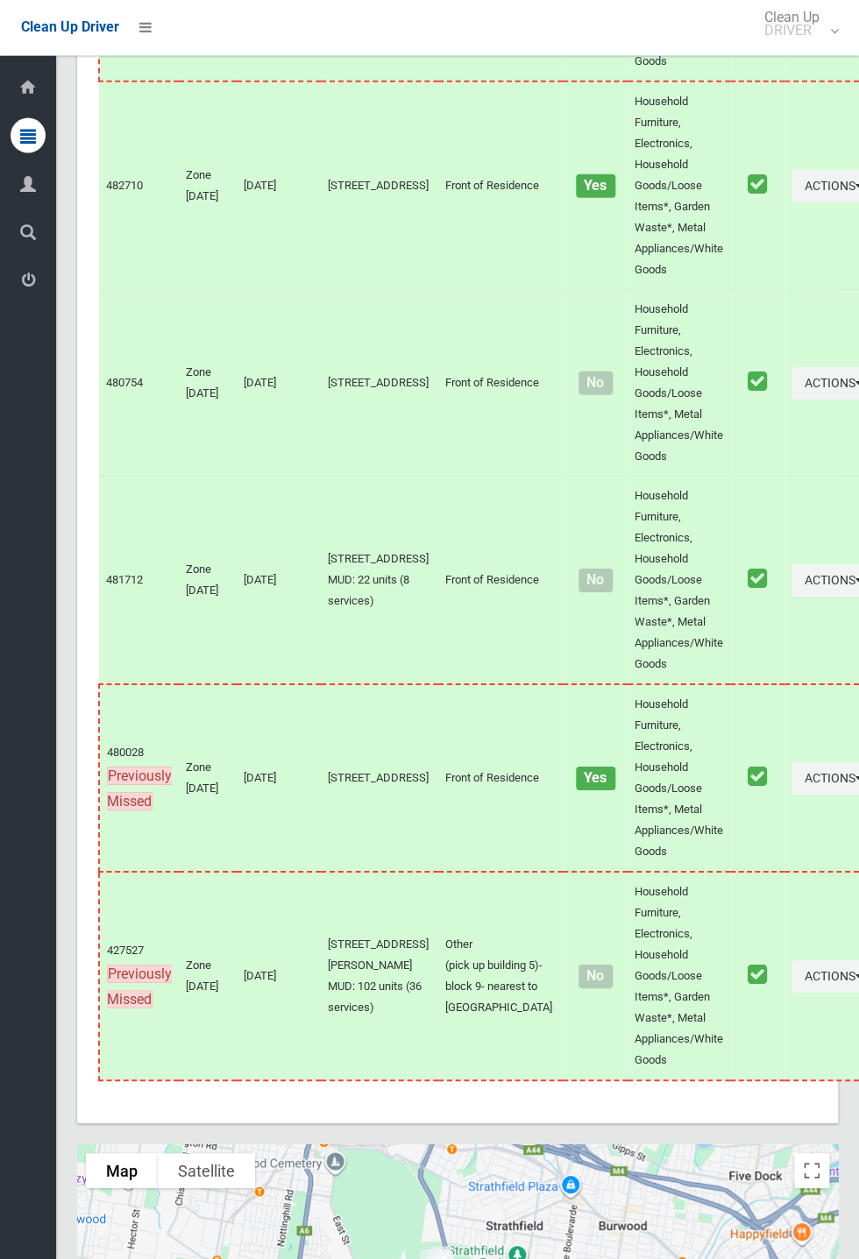
scroll to position [7184, 0]
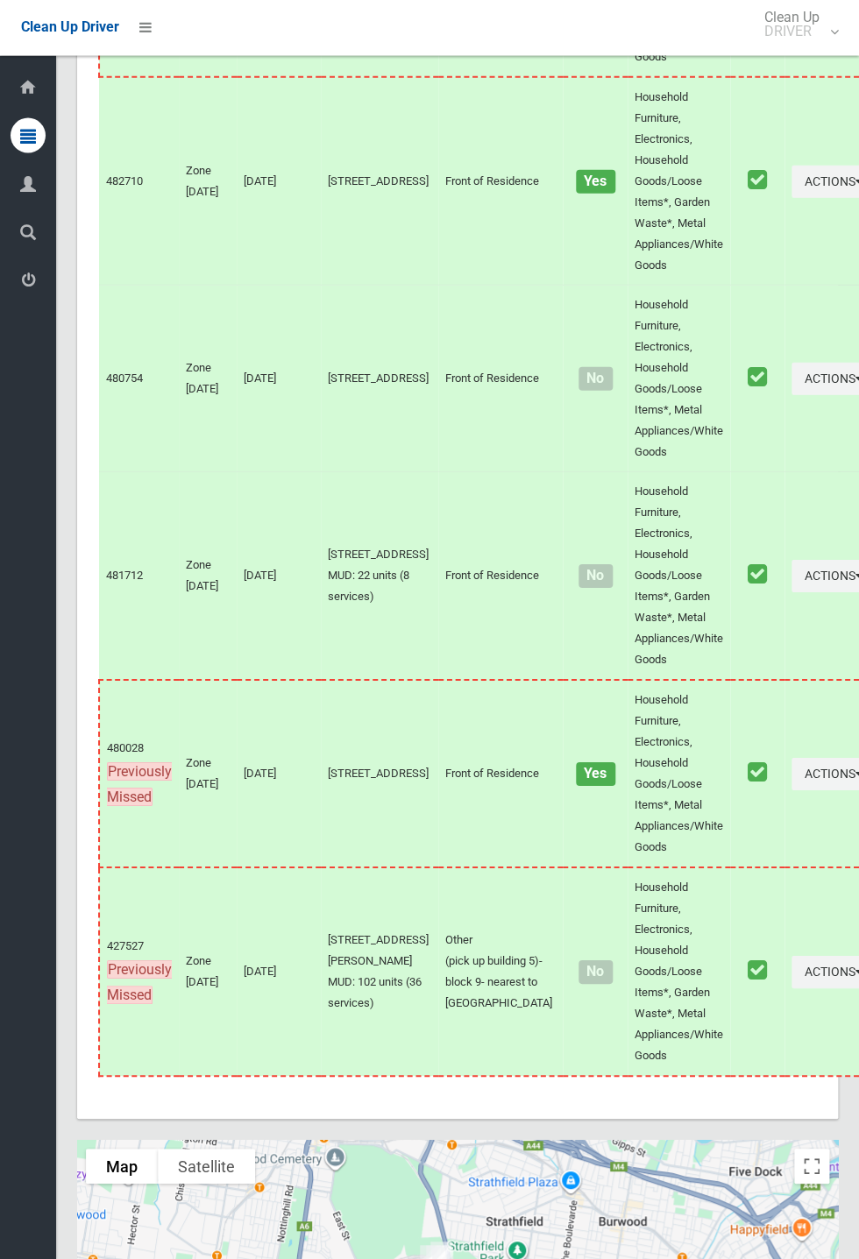
click at [784, 472] on td "Actions Unmark as Collected View Booking Details" at bounding box center [833, 379] width 99 height 187
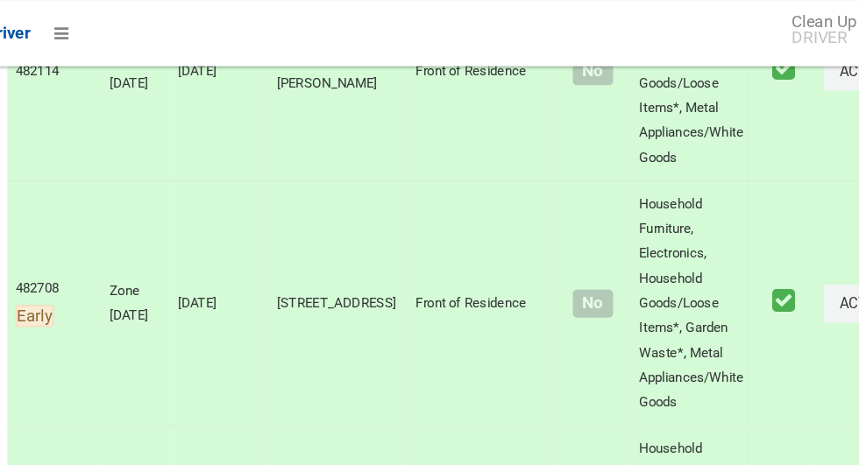
scroll to position [6011, 0]
